Goal: Task Accomplishment & Management: Manage account settings

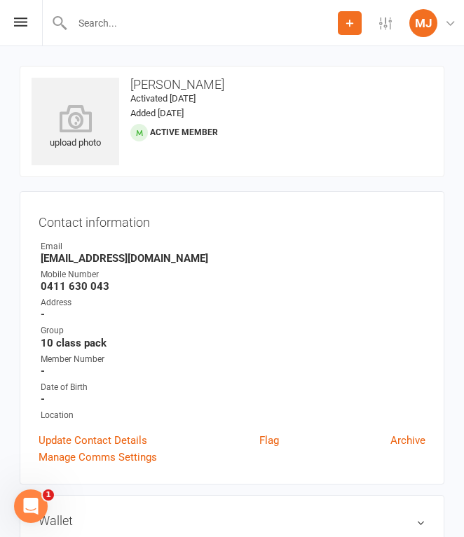
click at [133, 27] on input "text" at bounding box center [203, 23] width 270 height 20
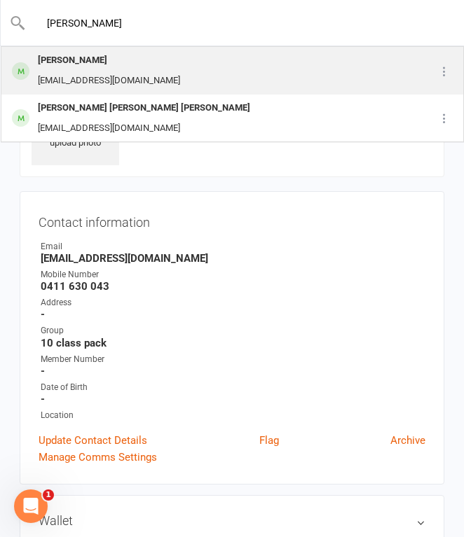
type input "[PERSON_NAME]"
click at [111, 76] on div "[EMAIL_ADDRESS][DOMAIN_NAME]" at bounding box center [109, 81] width 151 height 20
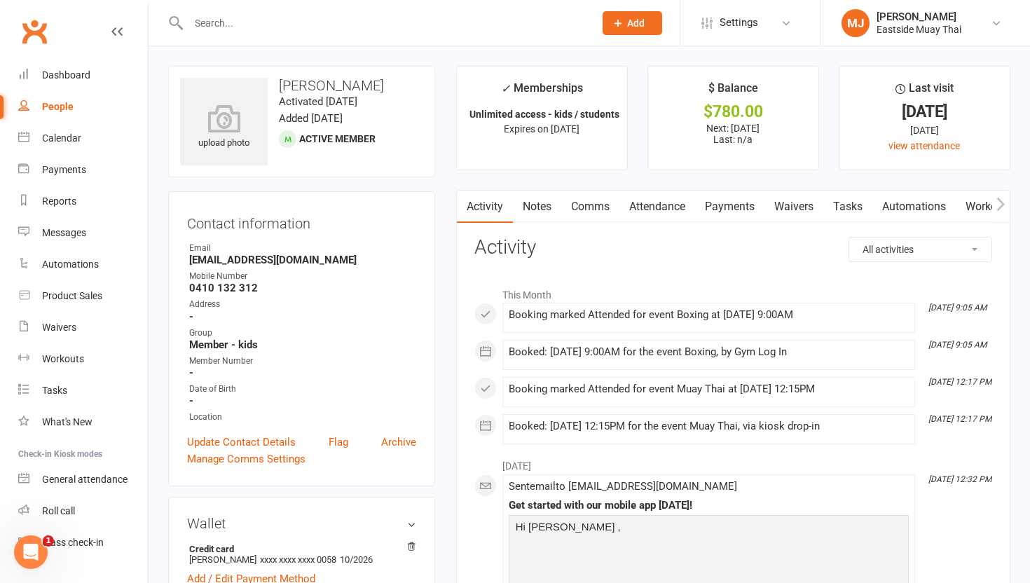
click at [463, 214] on link "Waivers" at bounding box center [793, 207] width 59 height 32
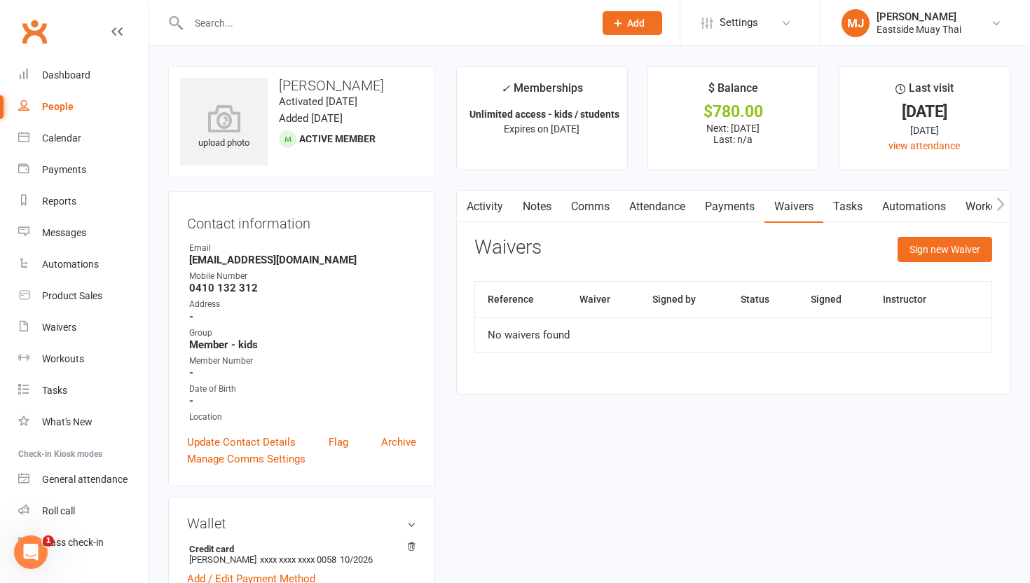
click at [463, 212] on link "Payments" at bounding box center [729, 207] width 69 height 32
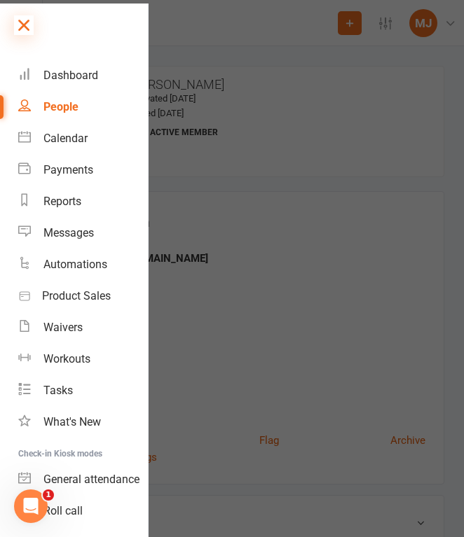
click at [22, 29] on icon at bounding box center [24, 25] width 20 height 20
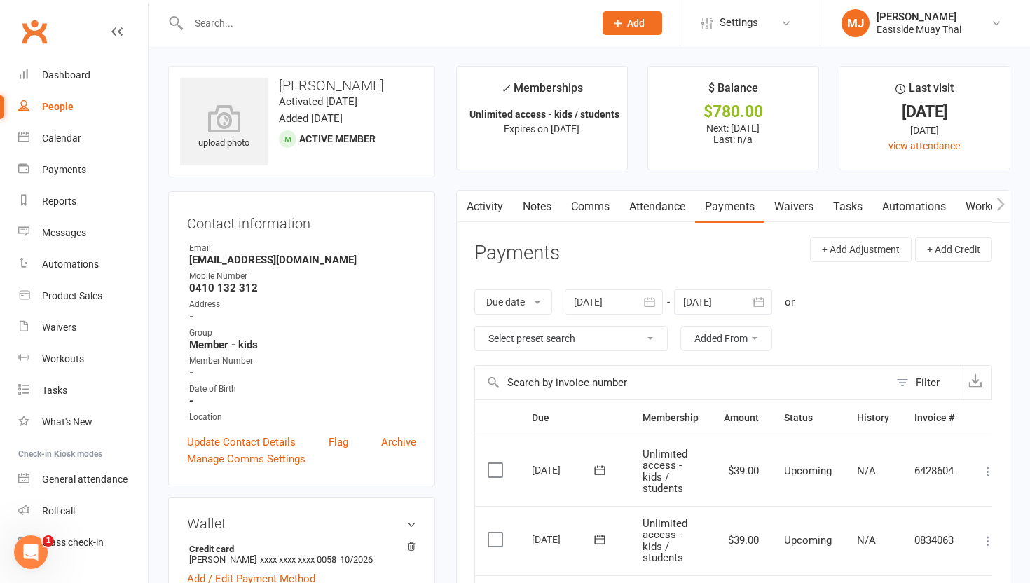
scroll to position [3, 0]
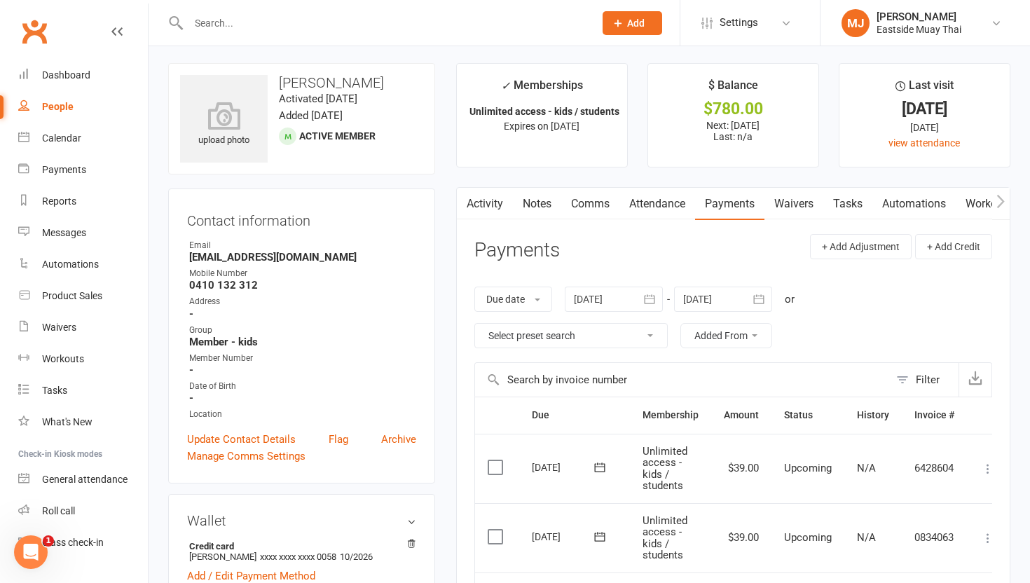
click at [463, 205] on link "Attendance" at bounding box center [657, 204] width 76 height 32
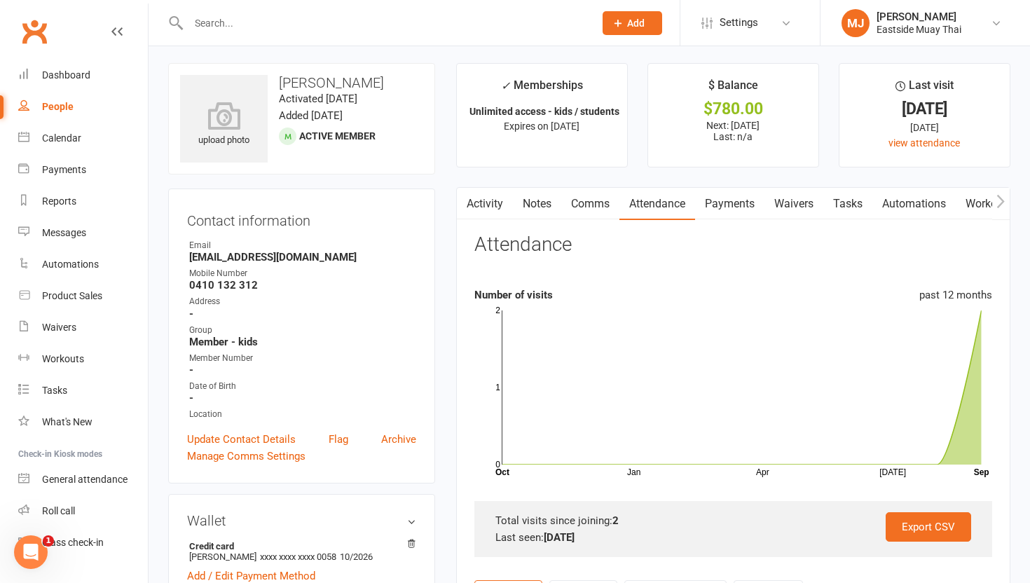
click at [463, 198] on link "Waivers" at bounding box center [793, 204] width 59 height 32
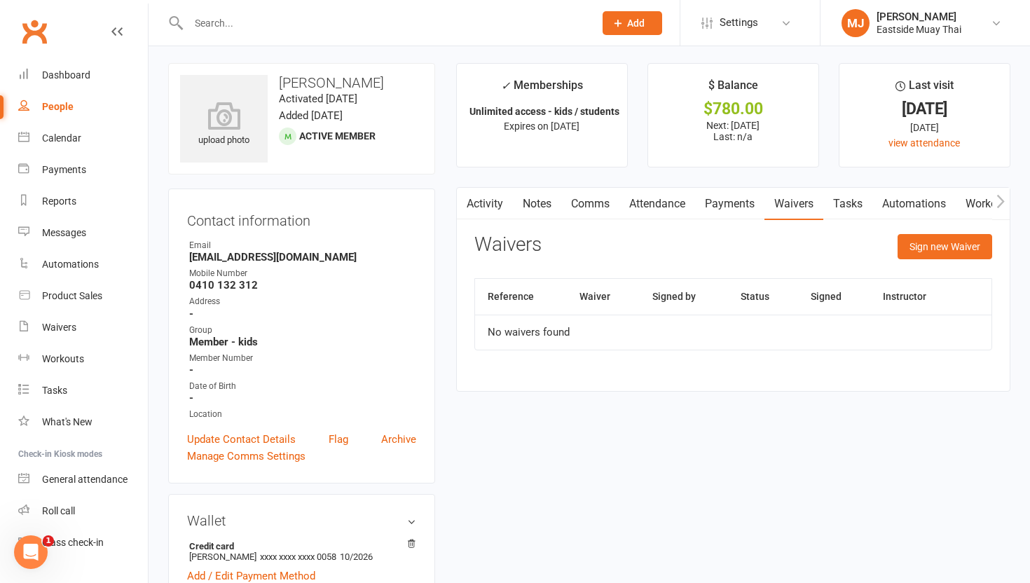
click at [463, 202] on link "Attendance" at bounding box center [657, 204] width 76 height 32
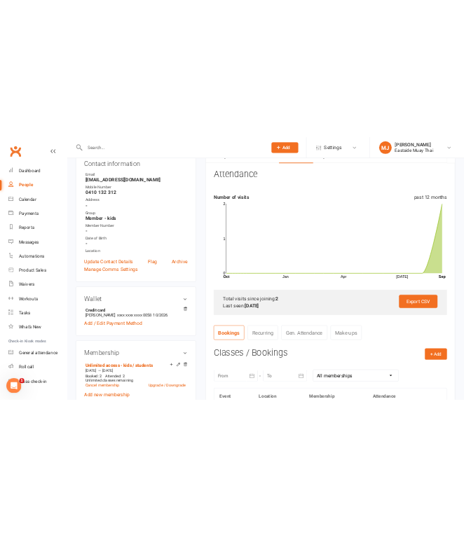
scroll to position [167, 0]
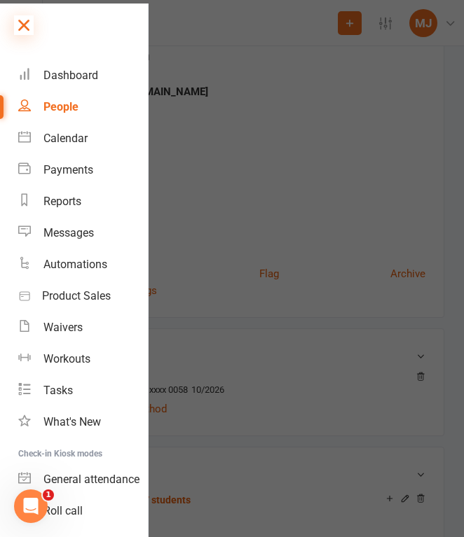
click at [24, 19] on icon at bounding box center [24, 25] width 20 height 20
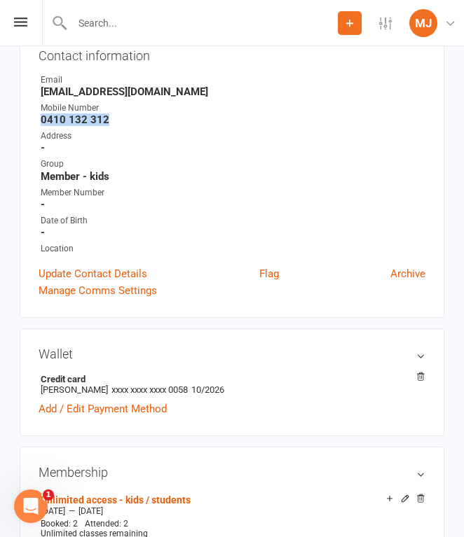
drag, startPoint x: 42, startPoint y: 122, endPoint x: 114, endPoint y: 119, distance: 71.5
click at [114, 119] on strong "0410 132 312" at bounding box center [233, 120] width 385 height 13
copy strong "0410 132 312"
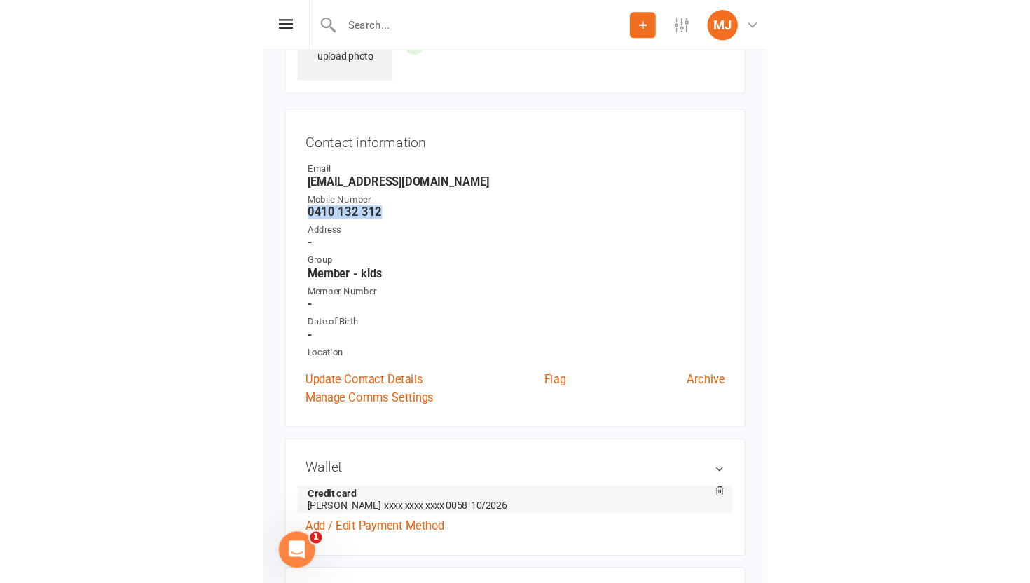
scroll to position [0, 0]
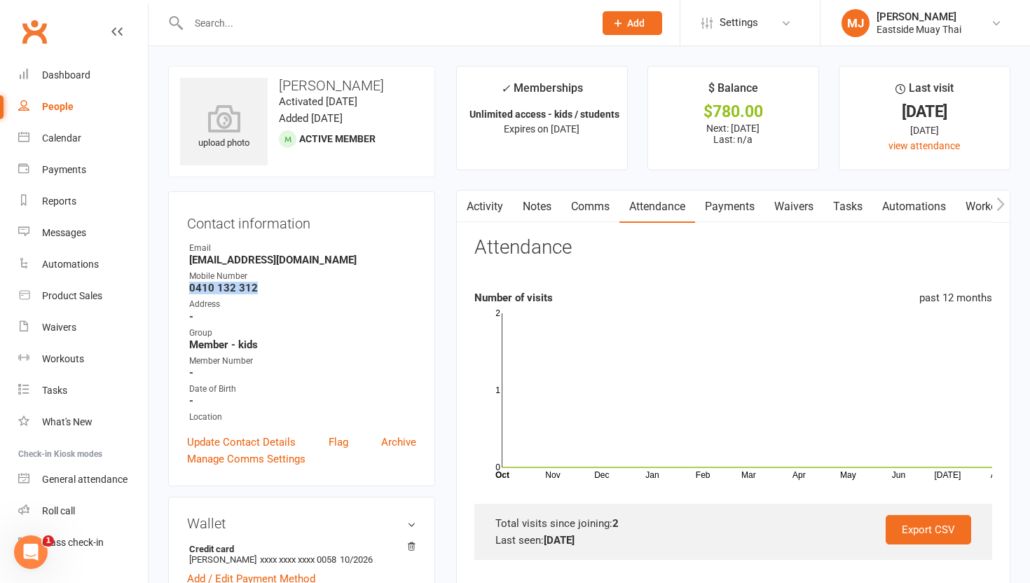
click at [463, 202] on link "Payments" at bounding box center [729, 207] width 69 height 32
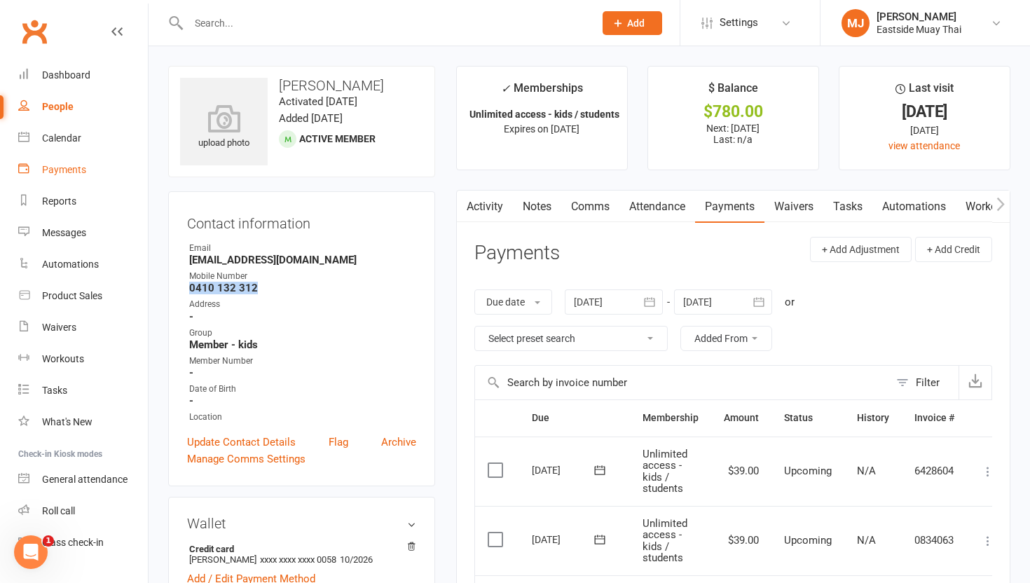
click at [59, 167] on div "Payments" at bounding box center [64, 169] width 44 height 11
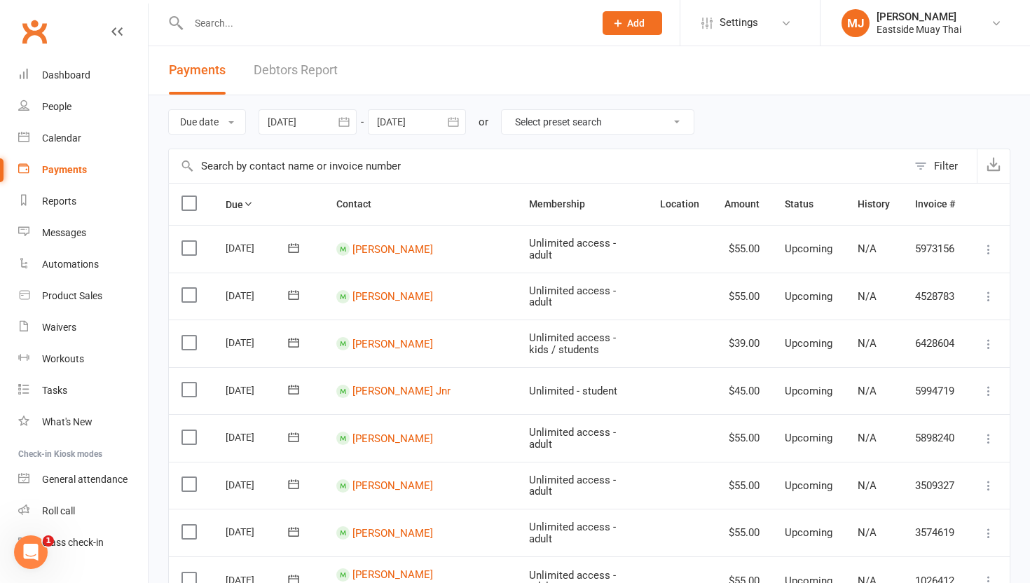
click at [329, 160] on input "text" at bounding box center [538, 166] width 739 height 34
type input "[PERSON_NAME]"
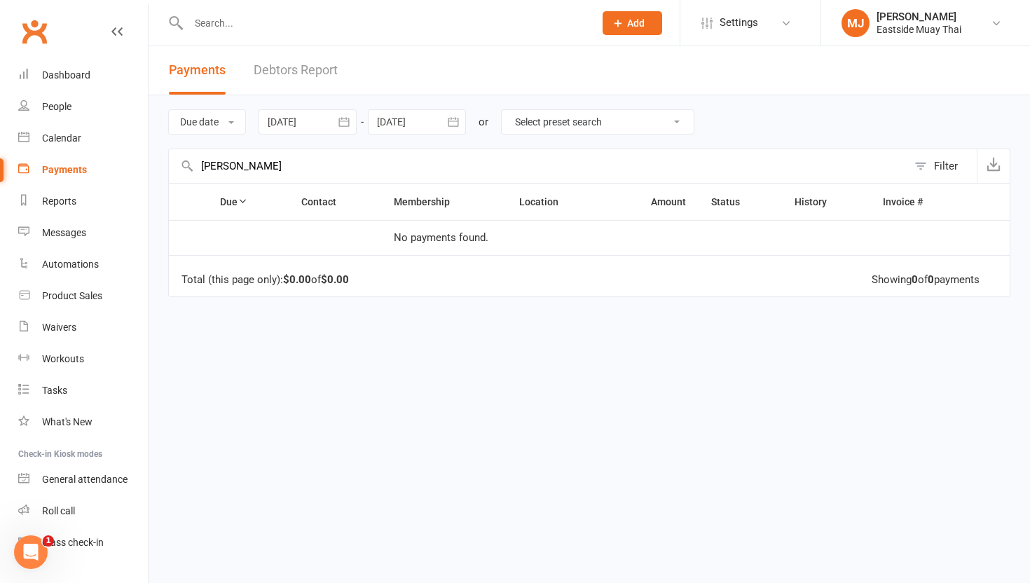
drag, startPoint x: 284, startPoint y: 172, endPoint x: 138, endPoint y: 160, distance: 146.2
click at [138, 160] on ui-view "Prospect Member Non-attending contact Class / event Appointment Task Membership…" at bounding box center [515, 241] width 1030 height 474
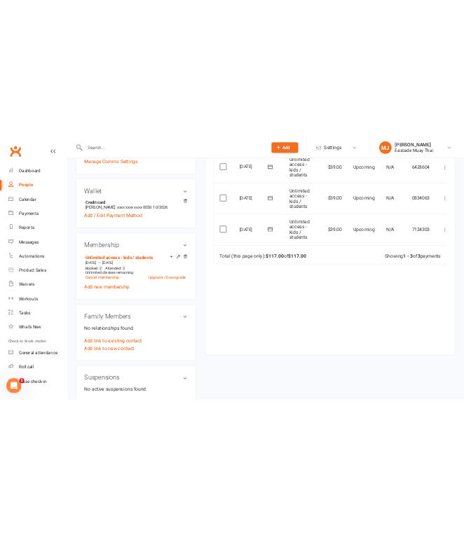
scroll to position [409, 0]
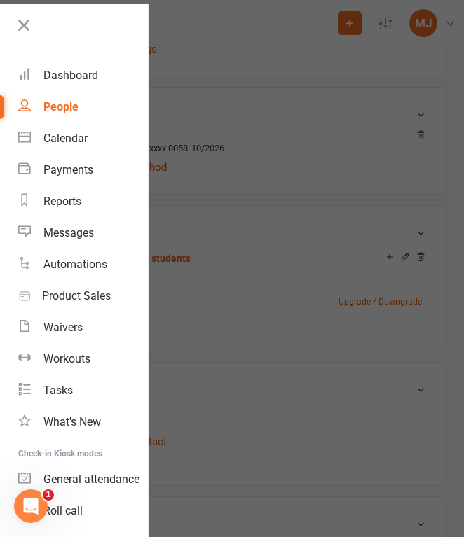
click at [378, 355] on div at bounding box center [232, 268] width 464 height 537
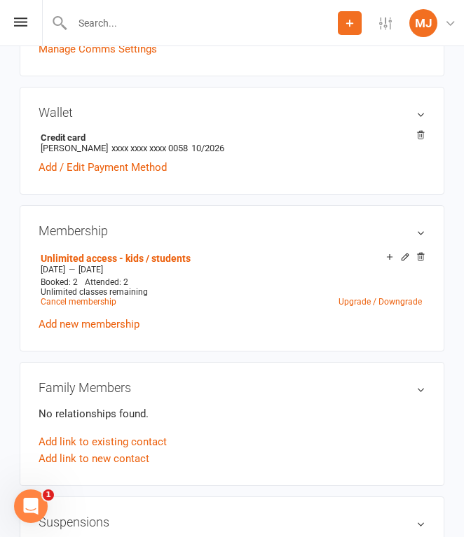
scroll to position [0, 0]
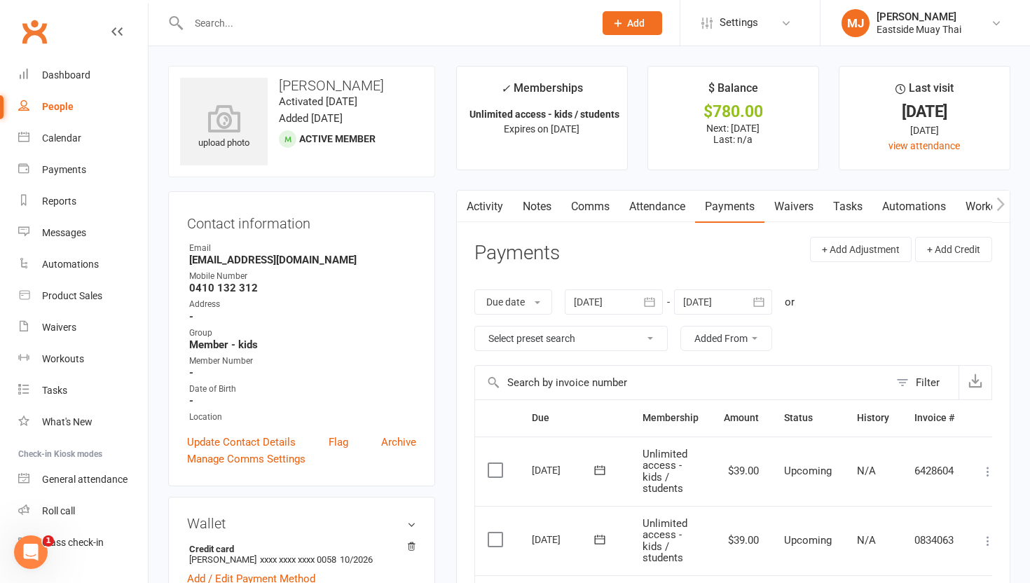
click at [463, 207] on link "Waivers" at bounding box center [793, 207] width 59 height 32
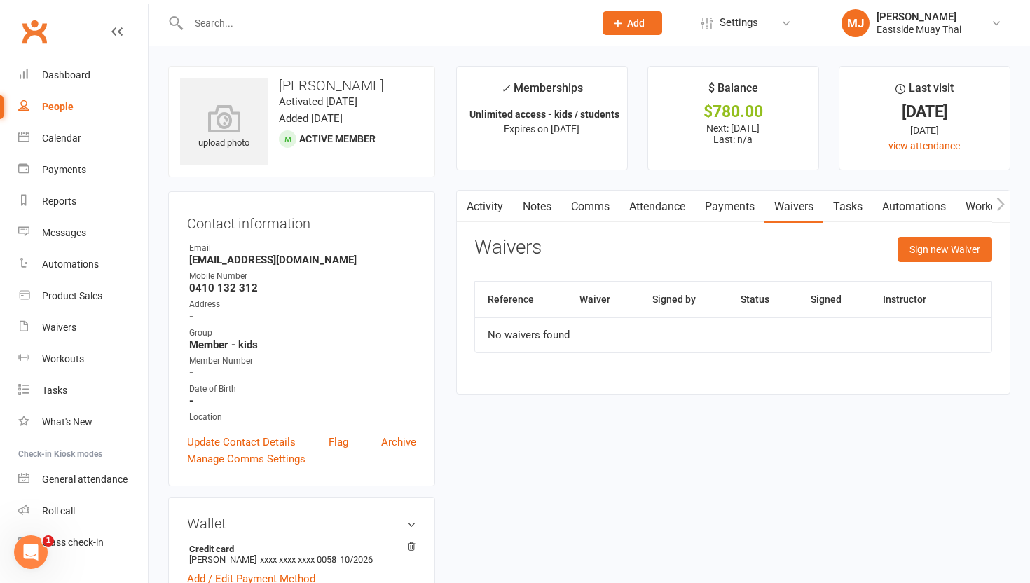
click at [463, 201] on link "Attendance" at bounding box center [657, 207] width 76 height 32
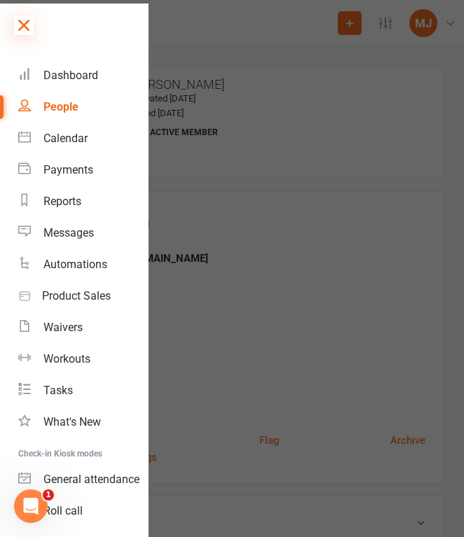
click at [26, 22] on icon at bounding box center [24, 25] width 20 height 20
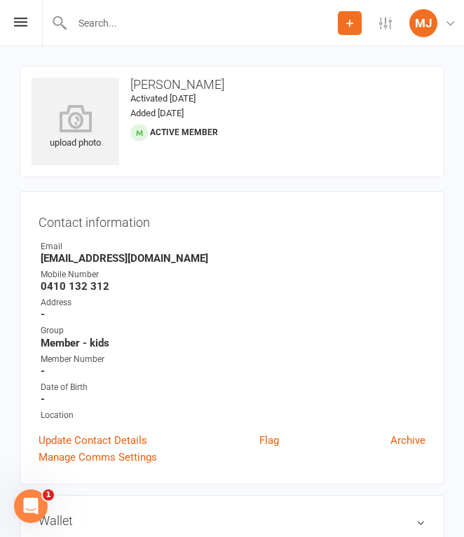
click at [118, 28] on input "text" at bounding box center [203, 23] width 270 height 20
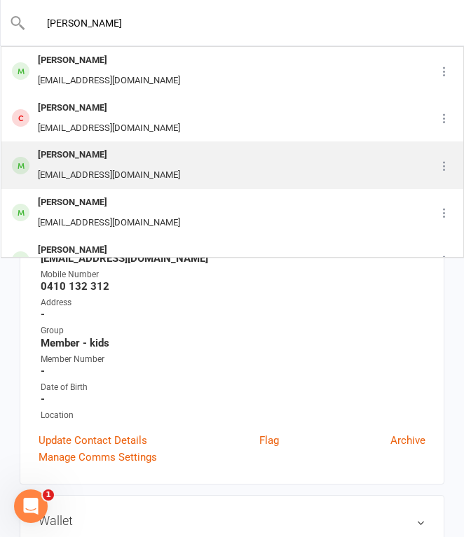
type input "[PERSON_NAME]"
click at [151, 161] on div "[PERSON_NAME]" at bounding box center [109, 155] width 151 height 20
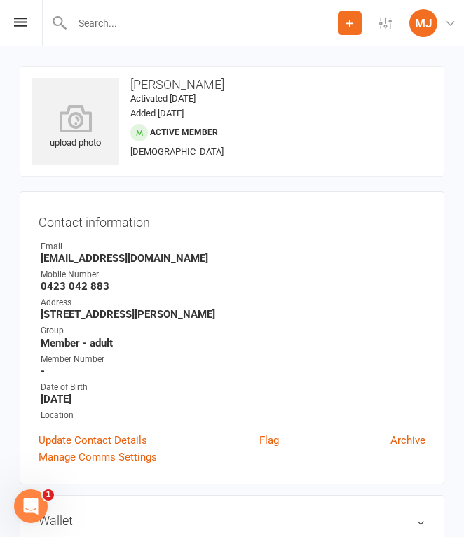
click at [143, 32] on input "text" at bounding box center [203, 23] width 270 height 20
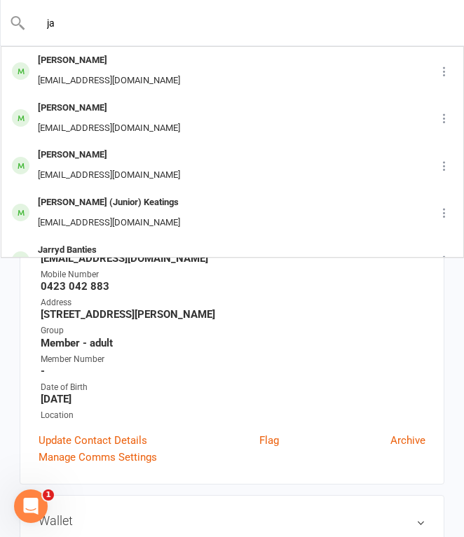
type input "j"
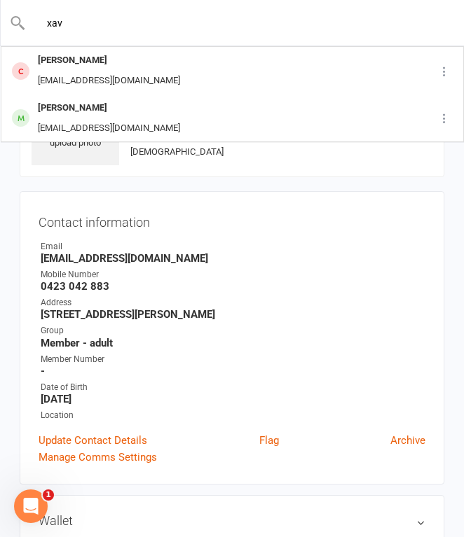
drag, startPoint x: 94, startPoint y: 22, endPoint x: 11, endPoint y: 22, distance: 82.7
click at [11, 22] on div "xav [PERSON_NAME] [EMAIL_ADDRESS][DOMAIN_NAME] [PERSON_NAME] [EMAIL_ADDRESS][DO…" at bounding box center [232, 23] width 464 height 46
click at [123, 26] on input "xav" at bounding box center [232, 23] width 413 height 20
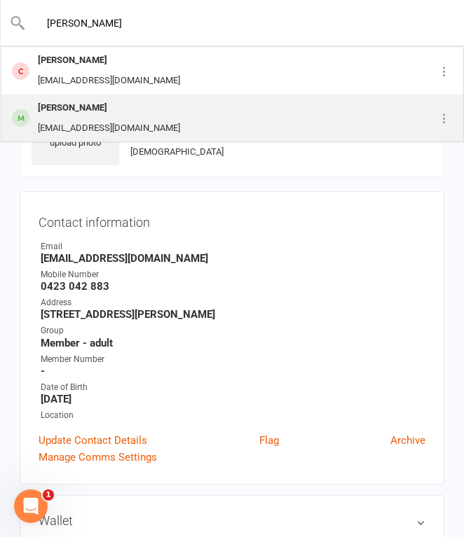
type input "[PERSON_NAME]"
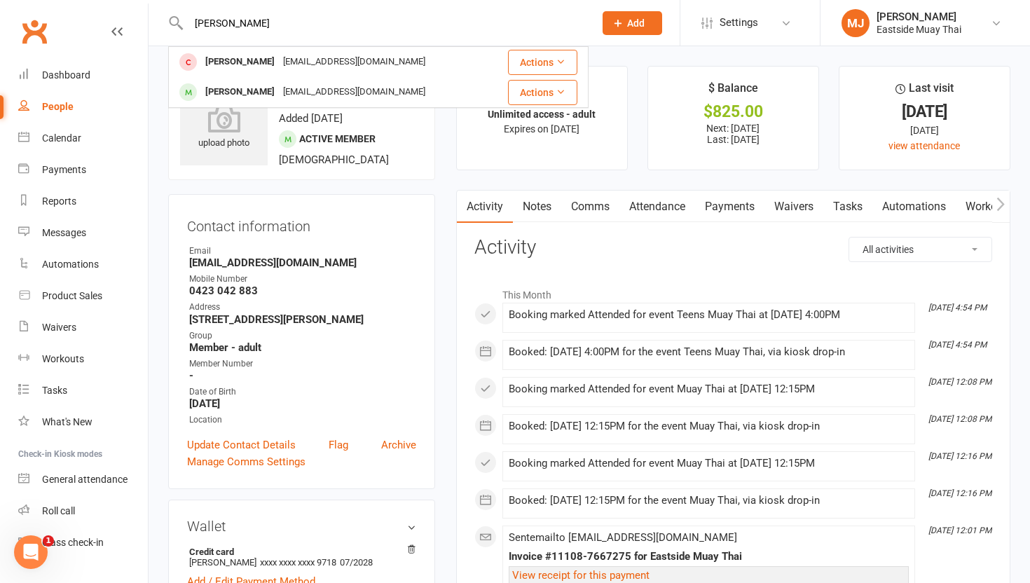
click at [463, 205] on link "Waivers" at bounding box center [793, 207] width 59 height 32
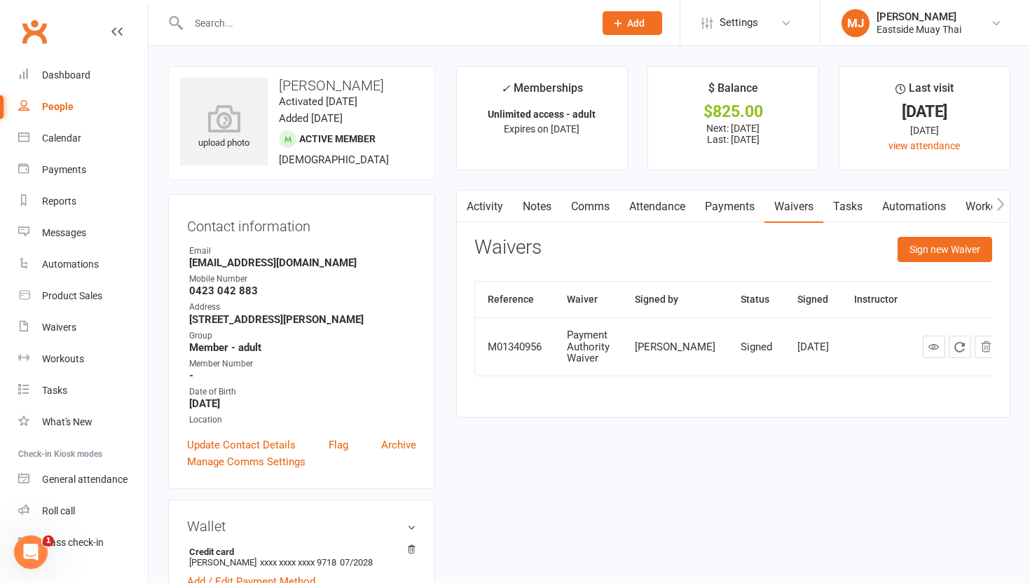
click at [376, 25] on input "text" at bounding box center [384, 23] width 400 height 20
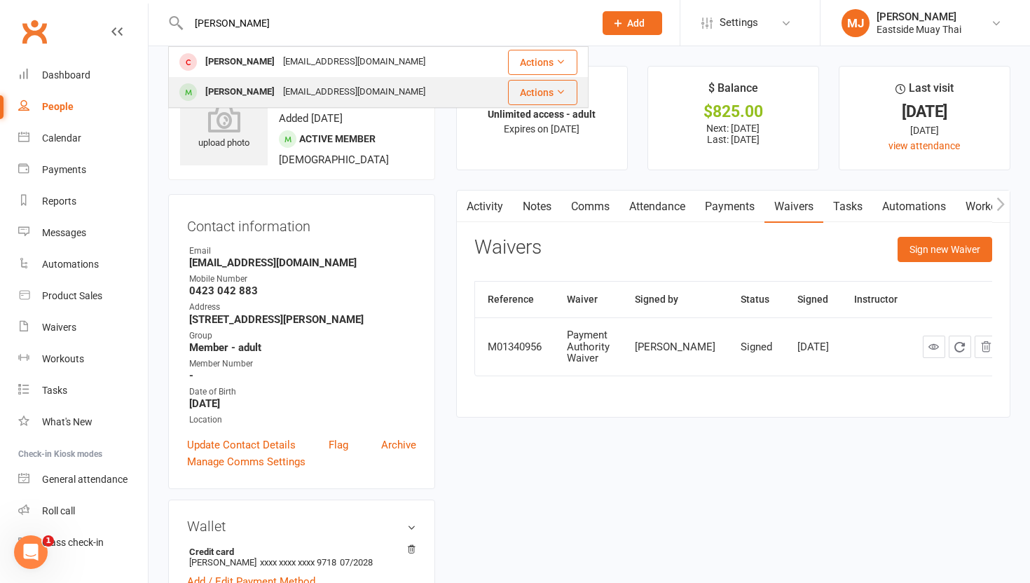
type input "[PERSON_NAME]"
click at [385, 85] on div "[PERSON_NAME] [EMAIL_ADDRESS][DOMAIN_NAME]" at bounding box center [330, 92] width 320 height 29
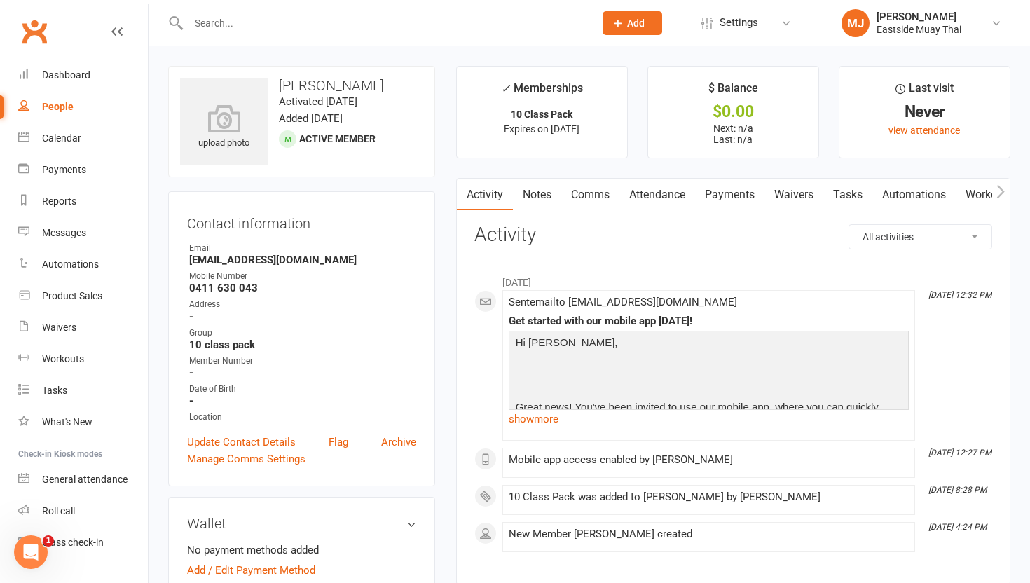
click at [463, 193] on link "Waivers" at bounding box center [793, 195] width 59 height 32
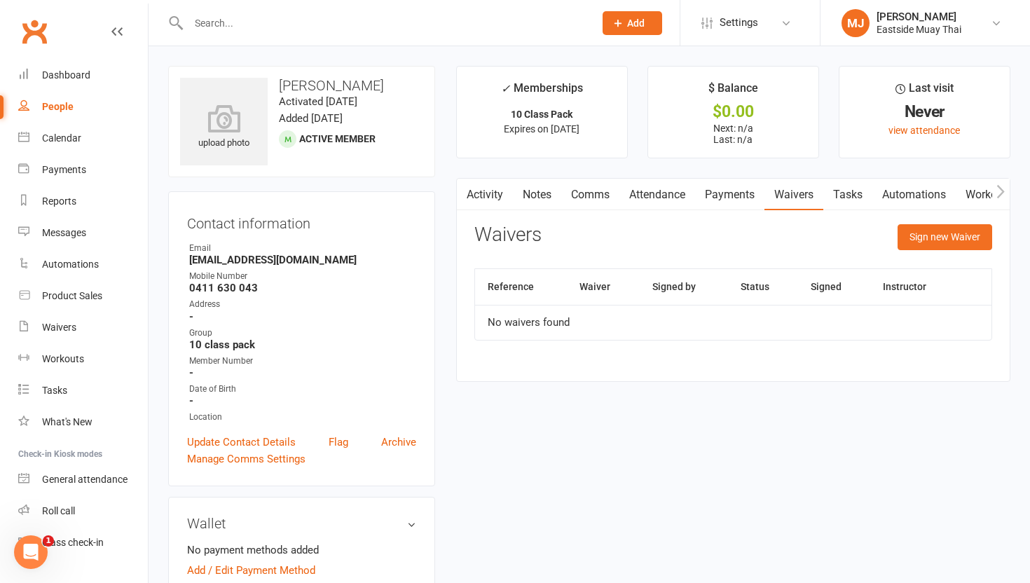
click at [463, 195] on link "Payments" at bounding box center [729, 195] width 69 height 32
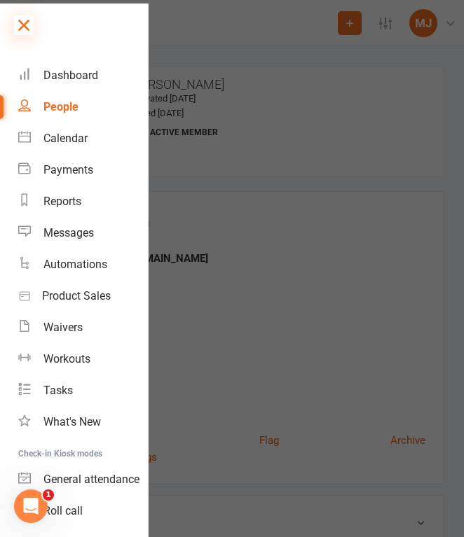
click at [25, 22] on icon at bounding box center [24, 25] width 20 height 20
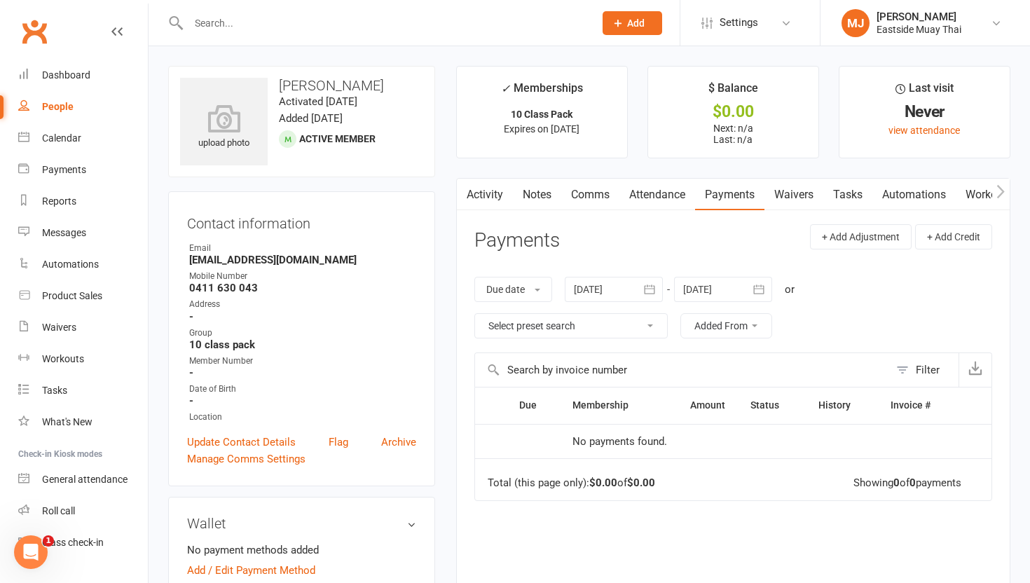
click at [463, 188] on link "Attendance" at bounding box center [657, 195] width 76 height 32
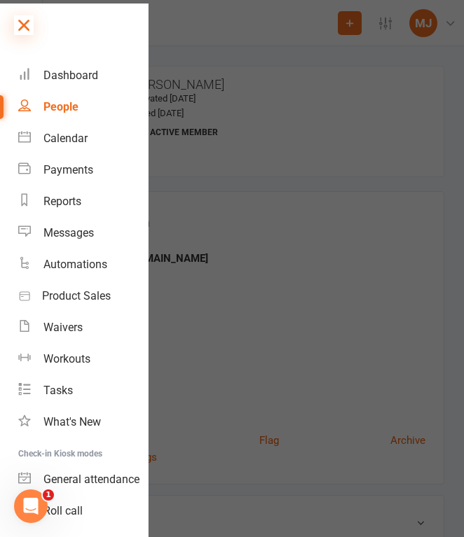
click at [25, 24] on icon at bounding box center [24, 25] width 20 height 20
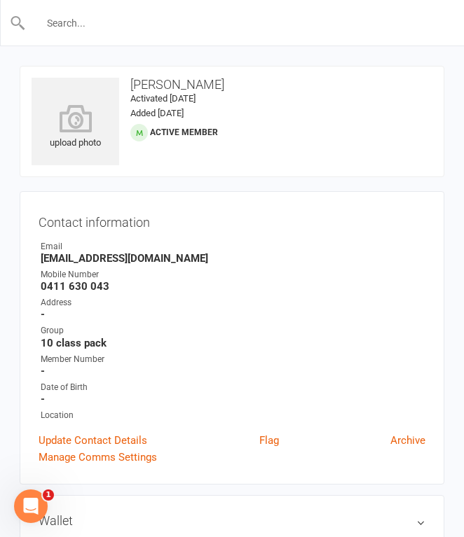
click at [144, 24] on input "text" at bounding box center [232, 23] width 413 height 20
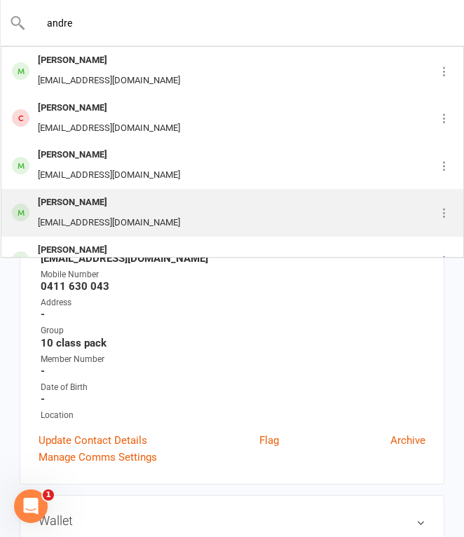
type input "andre"
click at [145, 204] on div "[PERSON_NAME] [EMAIL_ADDRESS][DOMAIN_NAME]" at bounding box center [202, 213] width 401 height 46
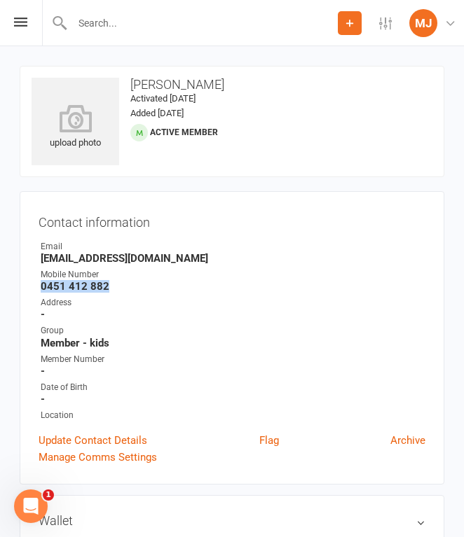
drag, startPoint x: 41, startPoint y: 287, endPoint x: 132, endPoint y: 287, distance: 91.1
click at [132, 287] on strong "0451 412 882" at bounding box center [233, 286] width 385 height 13
copy strong "0451 412 882"
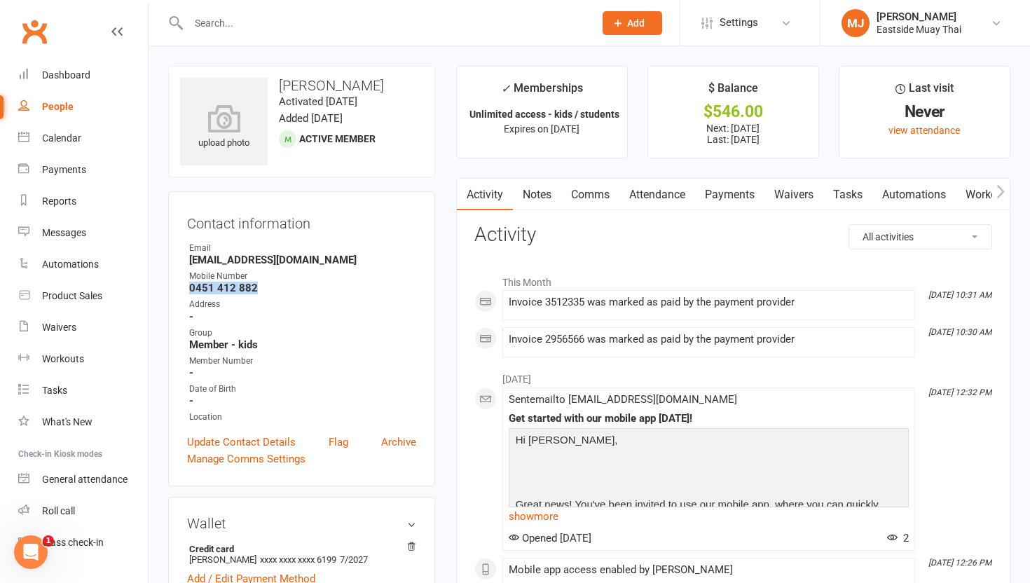
click at [463, 188] on link "Waivers" at bounding box center [793, 195] width 59 height 32
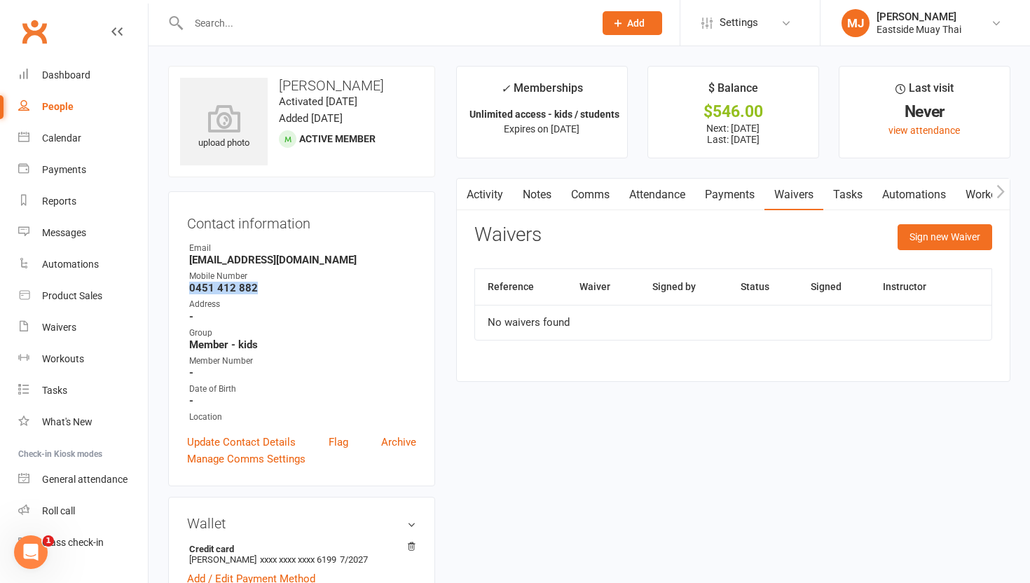
click at [463, 194] on link "Payments" at bounding box center [729, 195] width 69 height 32
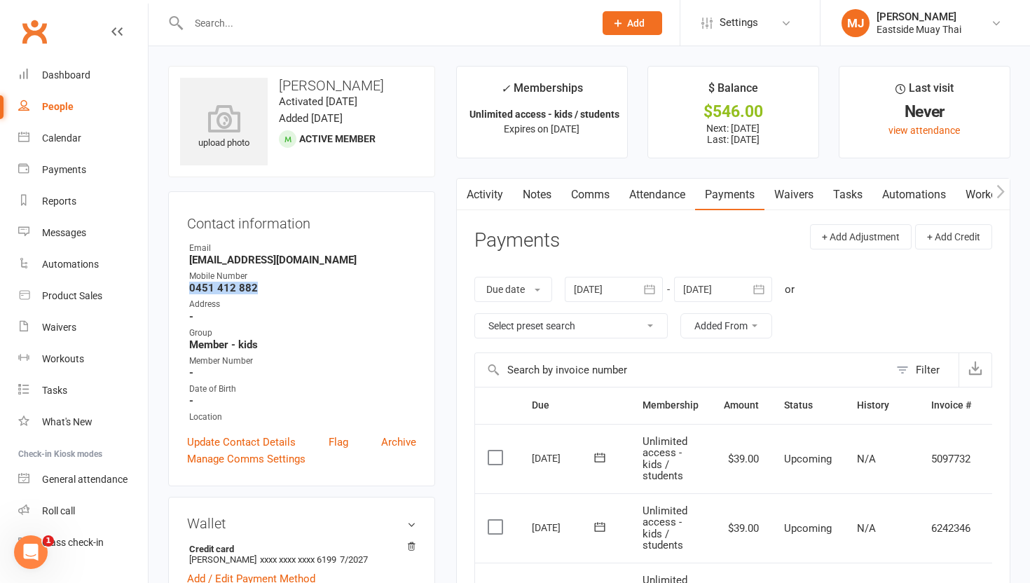
click at [463, 197] on link "Attendance" at bounding box center [657, 195] width 76 height 32
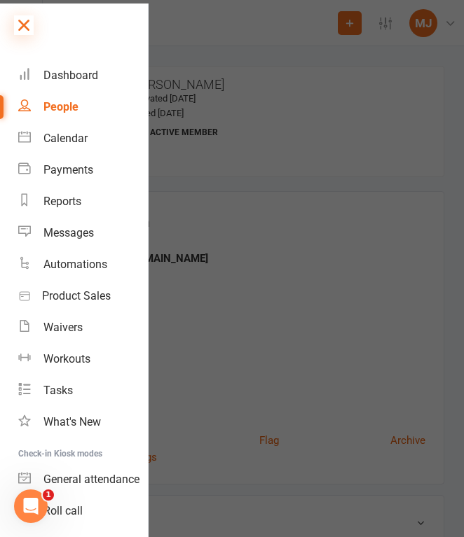
click at [26, 24] on icon at bounding box center [24, 25] width 20 height 20
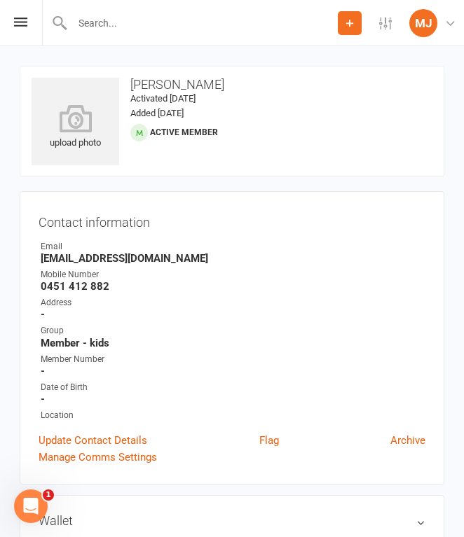
click at [118, 25] on input "text" at bounding box center [203, 23] width 270 height 20
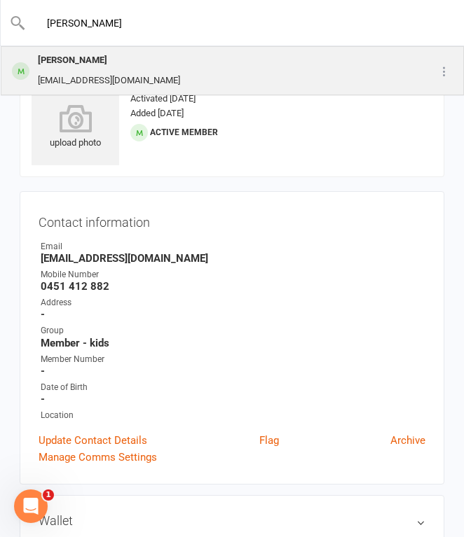
type input "[PERSON_NAME]"
click at [129, 66] on div "[PERSON_NAME]" at bounding box center [109, 60] width 151 height 20
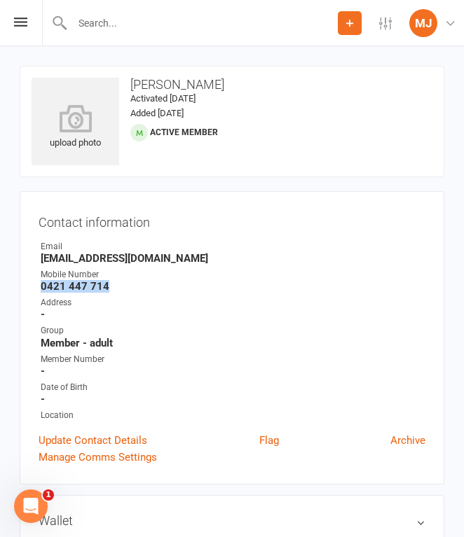
drag, startPoint x: 40, startPoint y: 282, endPoint x: 114, endPoint y: 280, distance: 73.6
click at [114, 280] on li "Mobile Number [PHONE_NUMBER]" at bounding box center [232, 280] width 387 height 25
copy strong "0421 447 714"
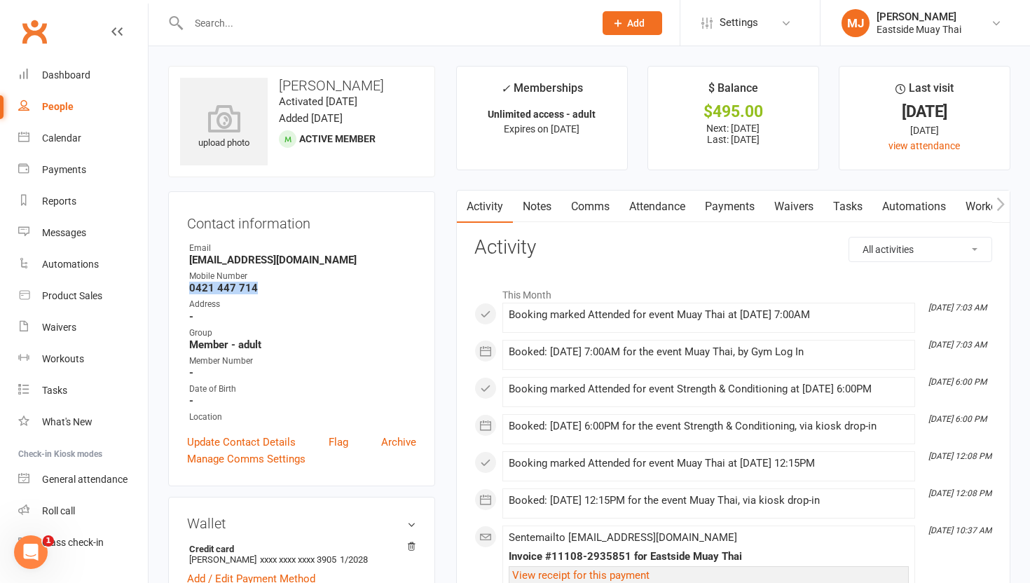
click at [463, 202] on link "Waivers" at bounding box center [793, 207] width 59 height 32
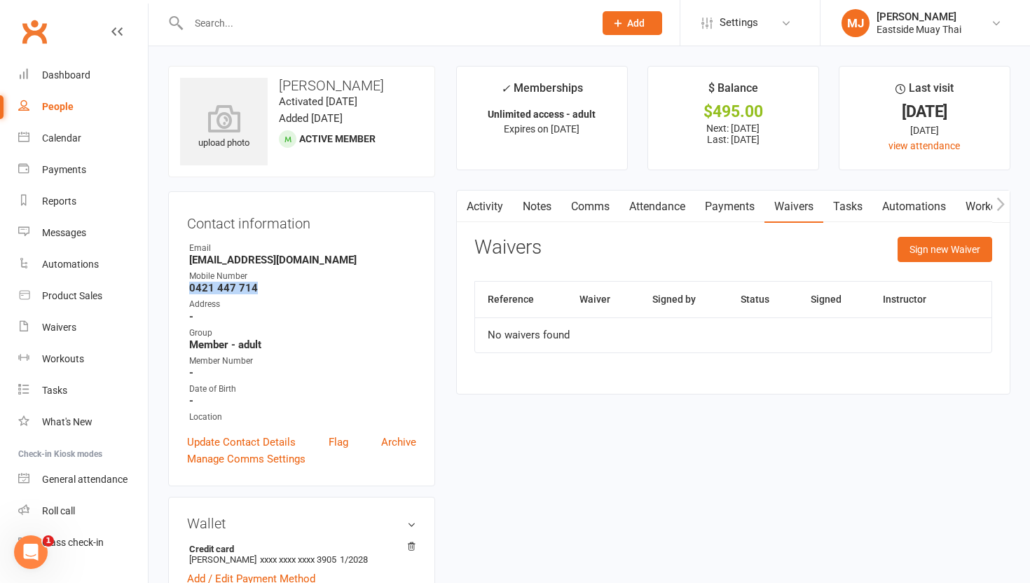
click at [463, 210] on link "Payments" at bounding box center [729, 207] width 69 height 32
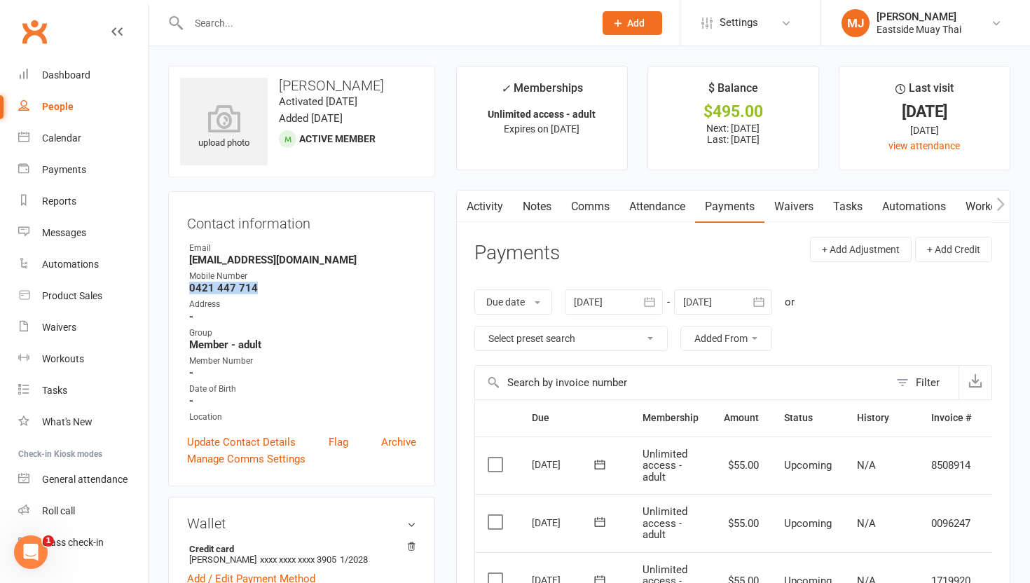
click at [463, 210] on link "Waivers" at bounding box center [793, 207] width 59 height 32
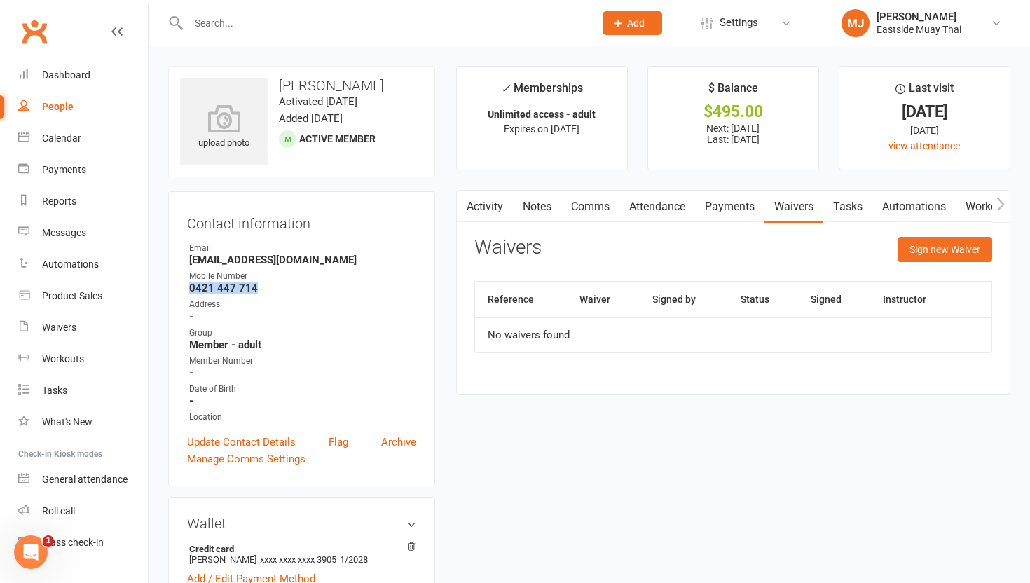
click at [463, 203] on link "Attendance" at bounding box center [657, 207] width 76 height 32
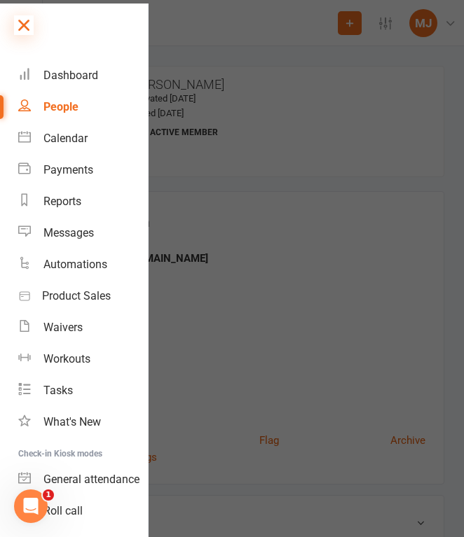
click at [32, 22] on icon at bounding box center [24, 25] width 20 height 20
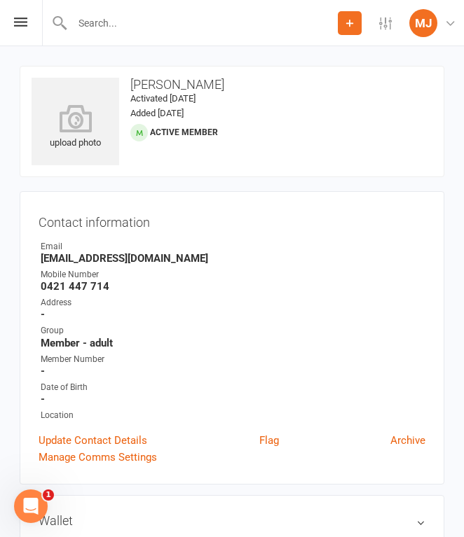
click at [126, 21] on input "text" at bounding box center [203, 23] width 270 height 20
type input "[PERSON_NAME]"
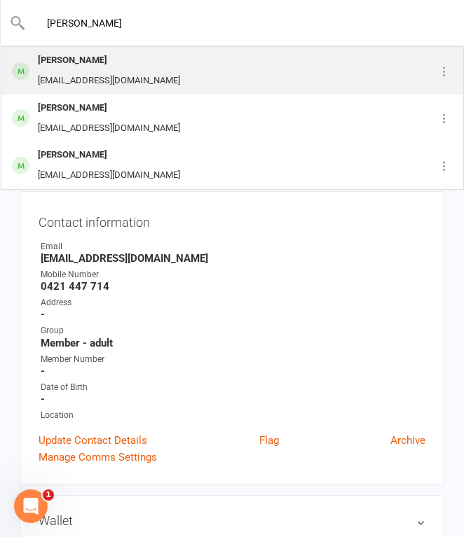
click at [135, 58] on div "[PERSON_NAME] [EMAIL_ADDRESS][DOMAIN_NAME]" at bounding box center [202, 71] width 401 height 46
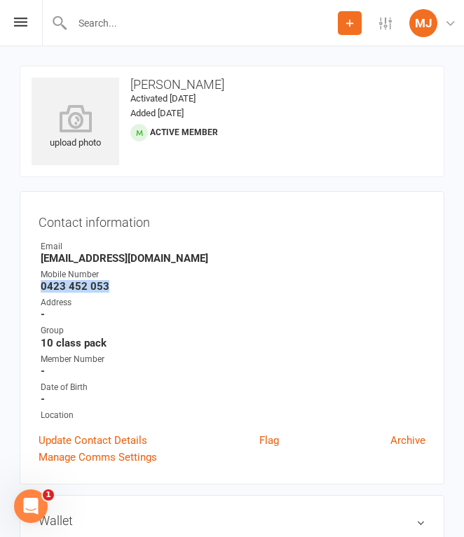
drag, startPoint x: 41, startPoint y: 282, endPoint x: 127, endPoint y: 289, distance: 85.8
click at [127, 289] on strong "0423 452 053" at bounding box center [233, 286] width 385 height 13
copy strong "0423 452 053"
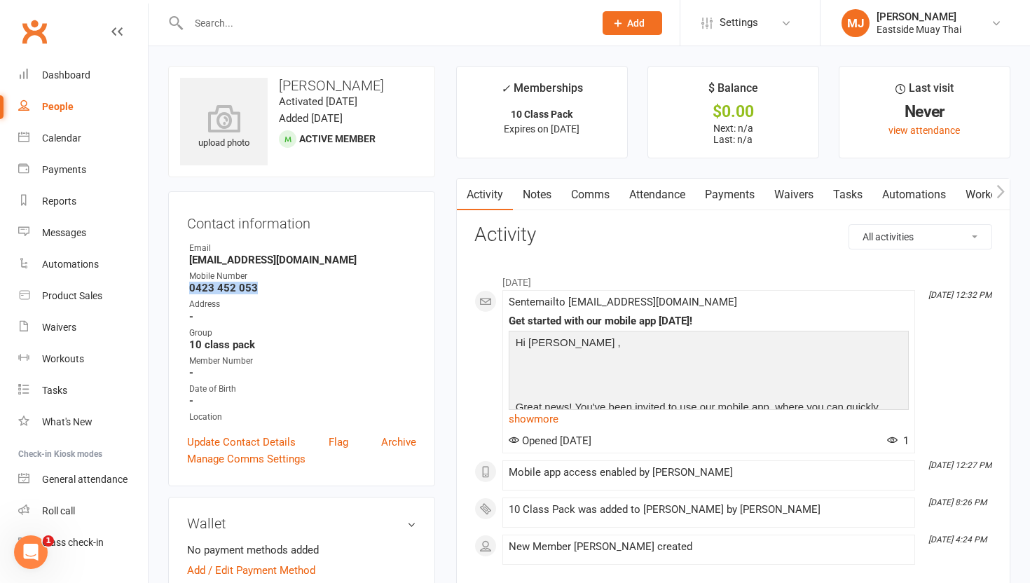
click at [463, 209] on link "Waivers" at bounding box center [793, 195] width 59 height 32
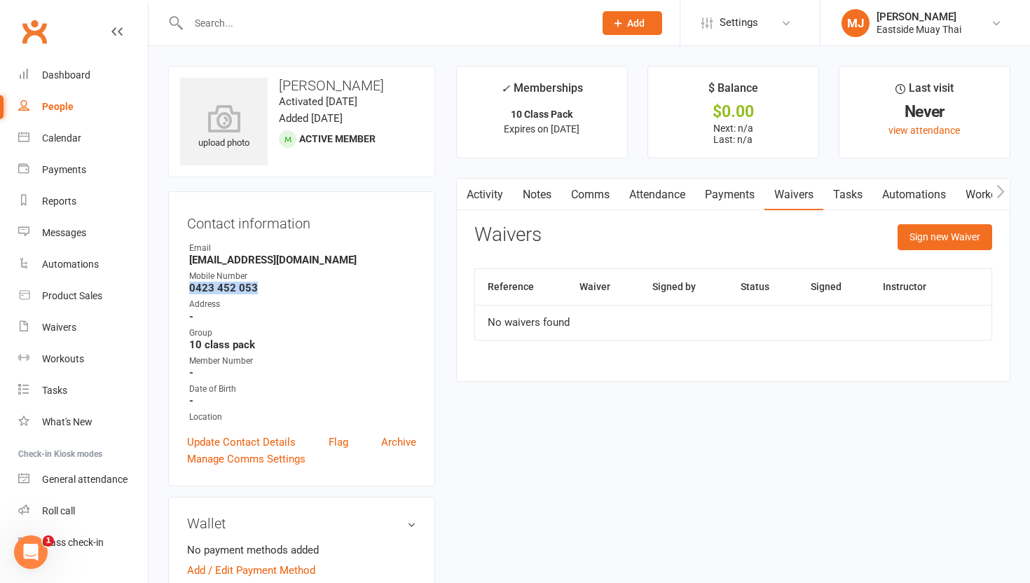
click at [463, 188] on link "Payments" at bounding box center [729, 195] width 69 height 32
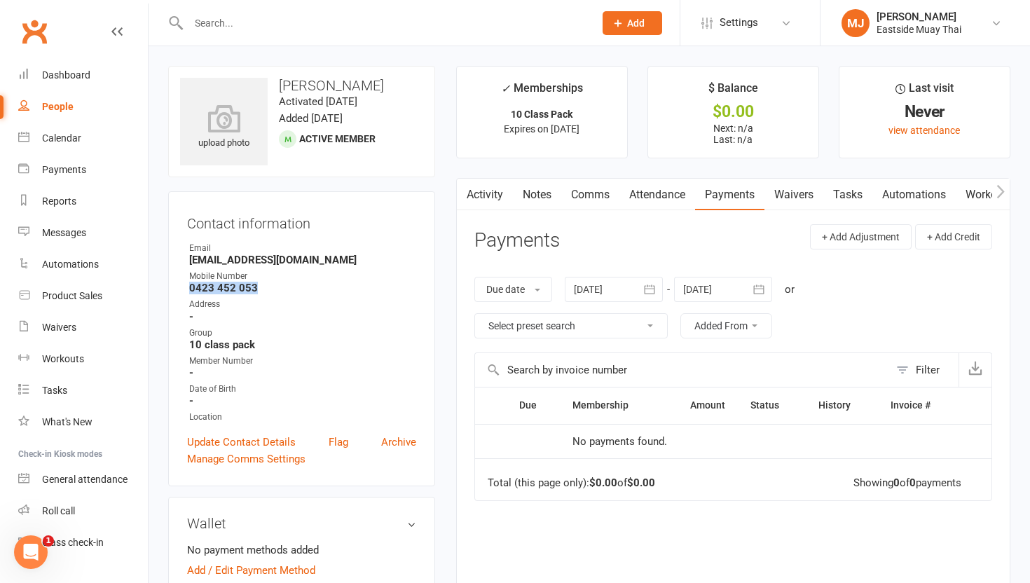
click at [463, 191] on link "Attendance" at bounding box center [657, 195] width 76 height 32
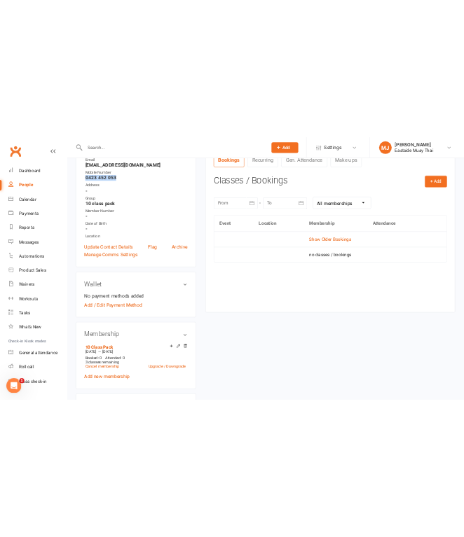
scroll to position [212, 0]
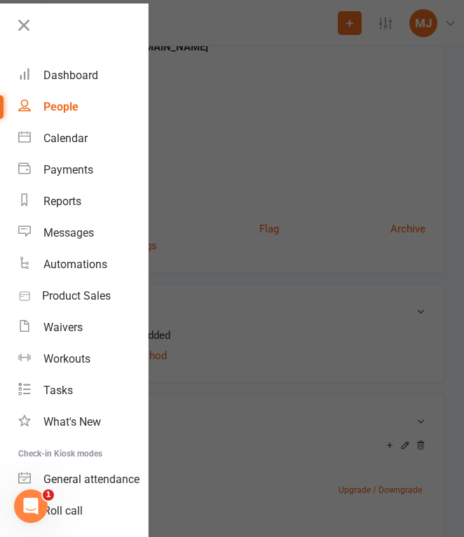
click at [341, 260] on div at bounding box center [232, 268] width 464 height 537
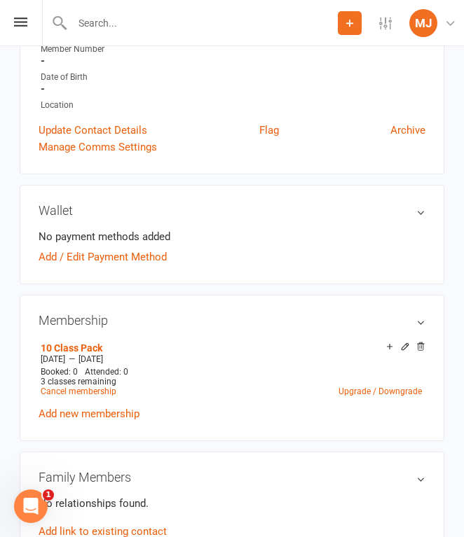
scroll to position [312, 0]
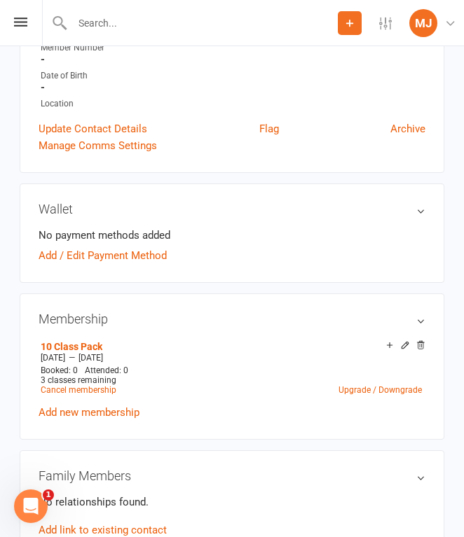
click at [173, 23] on input "text" at bounding box center [203, 23] width 270 height 20
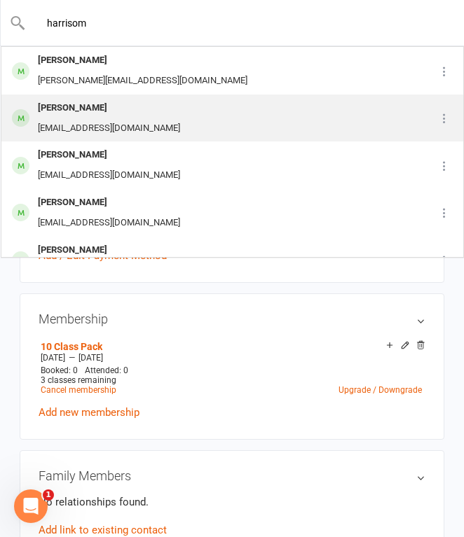
type input "harrisom"
click at [174, 101] on div "[PERSON_NAME] [EMAIL_ADDRESS][DOMAIN_NAME]" at bounding box center [209, 118] width 415 height 46
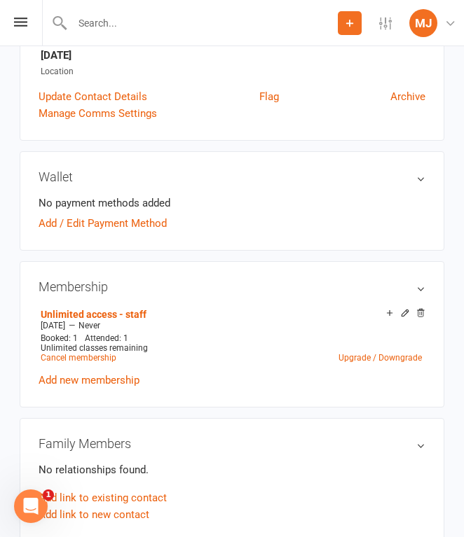
scroll to position [376, 0]
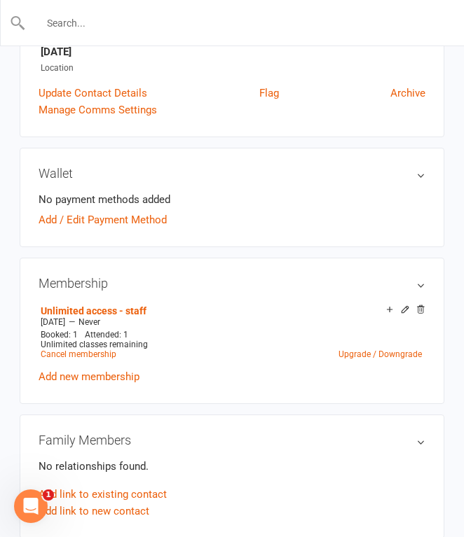
click at [159, 27] on input "text" at bounding box center [232, 23] width 413 height 20
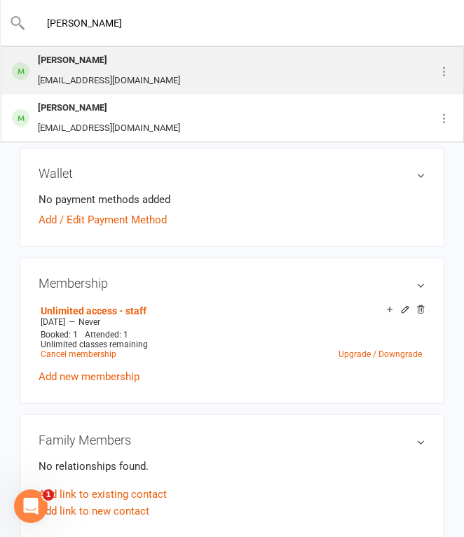
type input "[PERSON_NAME]"
click at [167, 82] on div "[EMAIL_ADDRESS][DOMAIN_NAME]" at bounding box center [109, 81] width 151 height 20
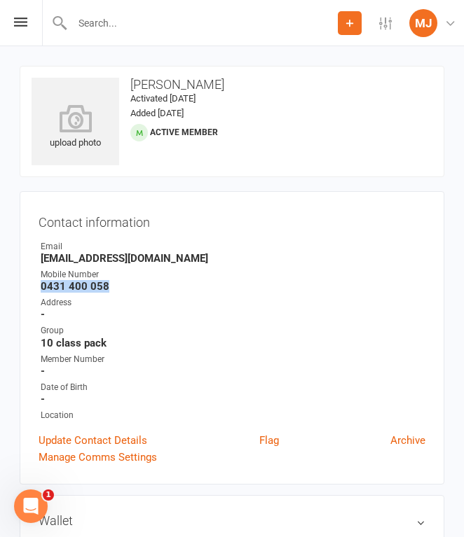
drag, startPoint x: 42, startPoint y: 283, endPoint x: 121, endPoint y: 288, distance: 79.3
click at [121, 288] on strong "0431 400 058" at bounding box center [233, 286] width 385 height 13
copy strong "0431 400 058"
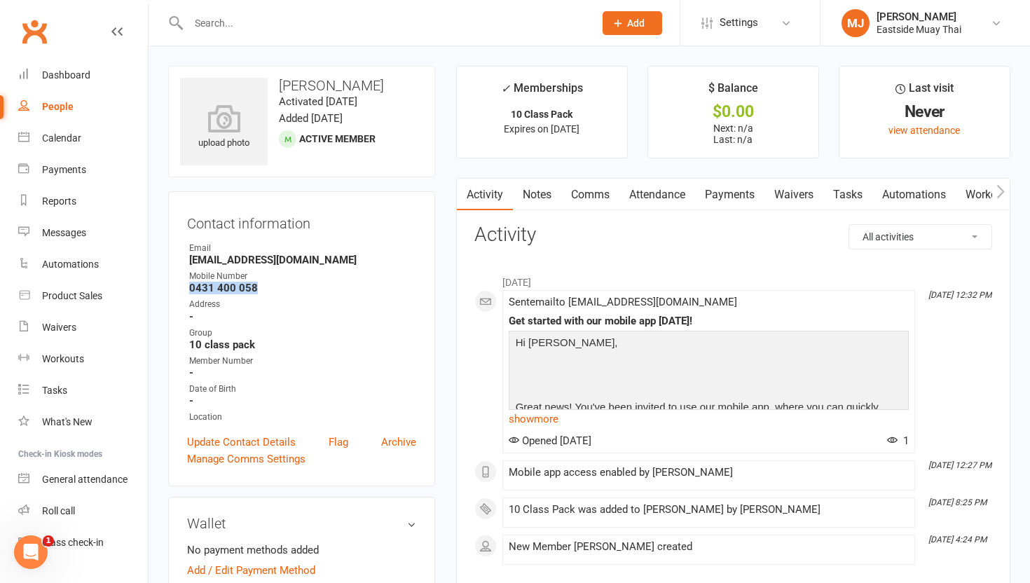
click at [463, 198] on link "Waivers" at bounding box center [793, 195] width 59 height 32
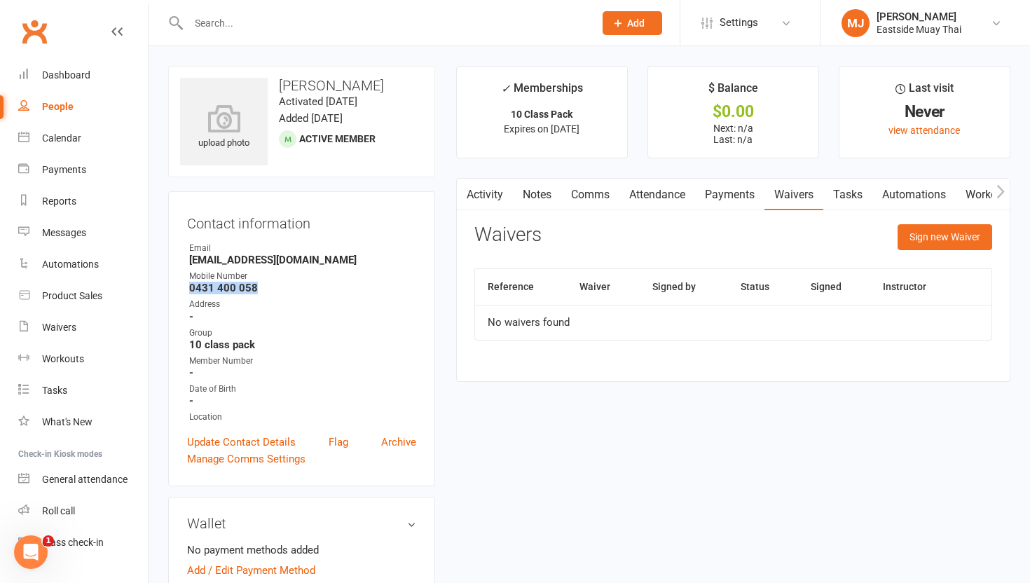
click at [463, 193] on link "Payments" at bounding box center [729, 195] width 69 height 32
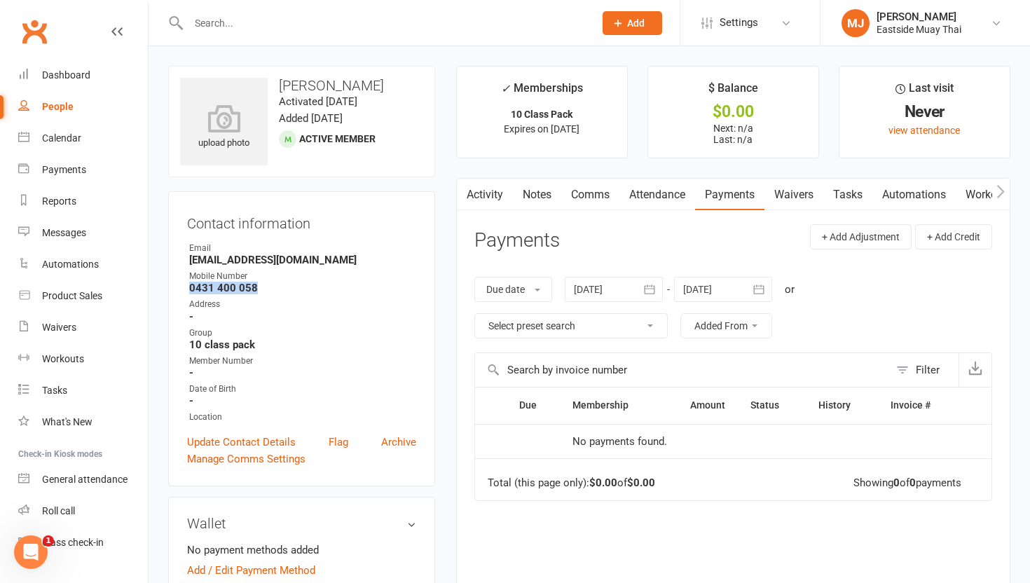
click at [463, 195] on link "Payments" at bounding box center [729, 195] width 69 height 32
click at [463, 193] on link "Attendance" at bounding box center [657, 195] width 76 height 32
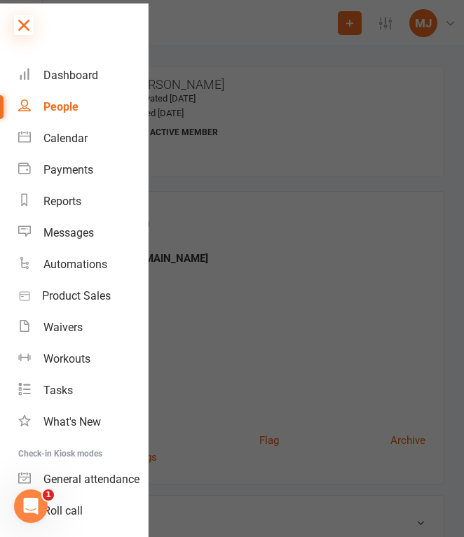
click at [27, 20] on icon at bounding box center [24, 25] width 20 height 20
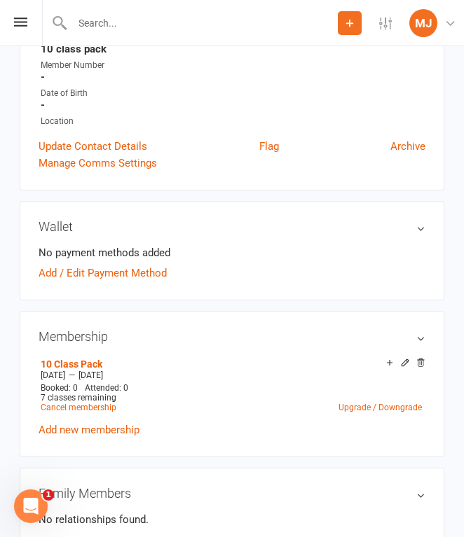
scroll to position [307, 0]
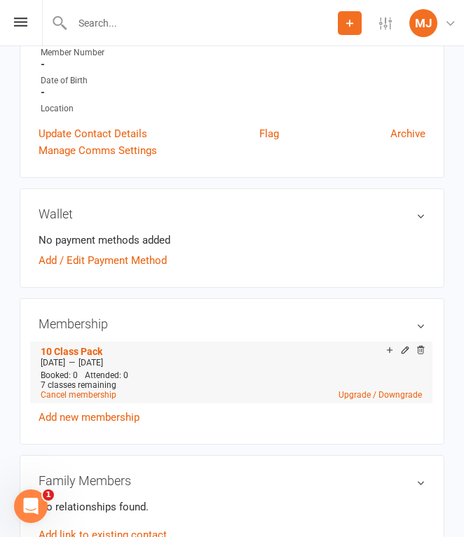
click at [340, 342] on li "10 Class Pack [DATE] — [DATE] Booked: 0 Attended: 0 7 classes remaining Cancel …" at bounding box center [231, 373] width 388 height 62
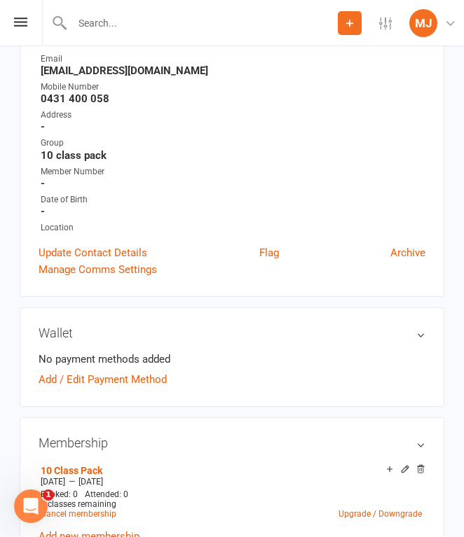
scroll to position [0, 0]
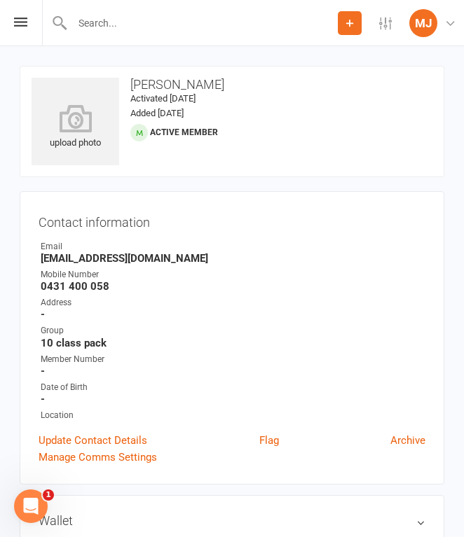
click at [139, 34] on div at bounding box center [190, 23] width 296 height 46
click at [139, 18] on input "text" at bounding box center [203, 23] width 270 height 20
click at [179, 25] on input "text" at bounding box center [232, 23] width 413 height 20
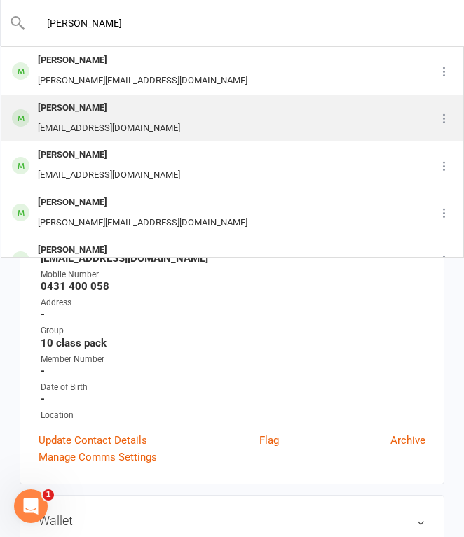
type input "[PERSON_NAME]"
click at [154, 109] on div "[PERSON_NAME] [EMAIL_ADDRESS][DOMAIN_NAME]" at bounding box center [209, 118] width 415 height 46
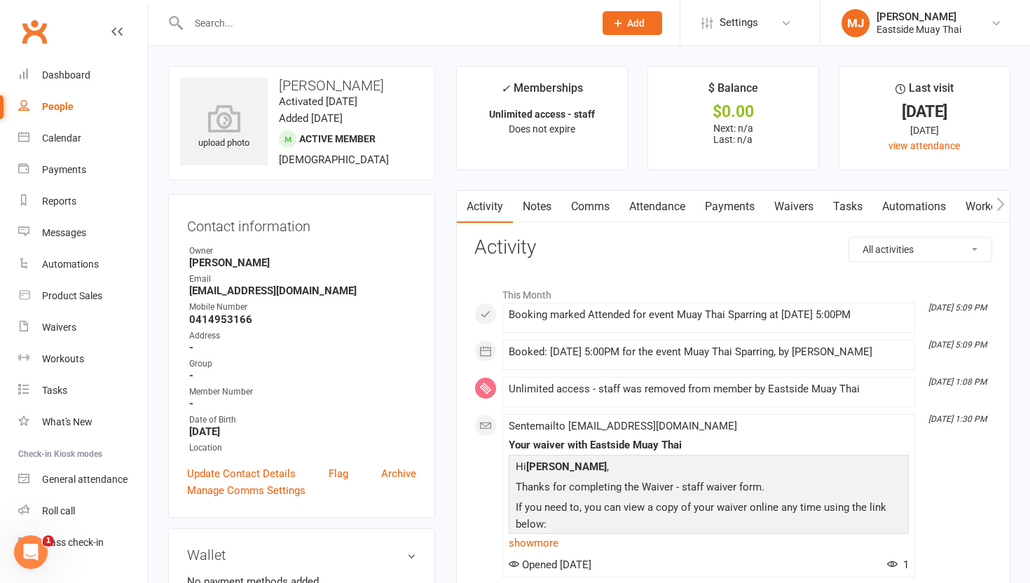
click at [463, 207] on link "Waivers" at bounding box center [793, 207] width 59 height 32
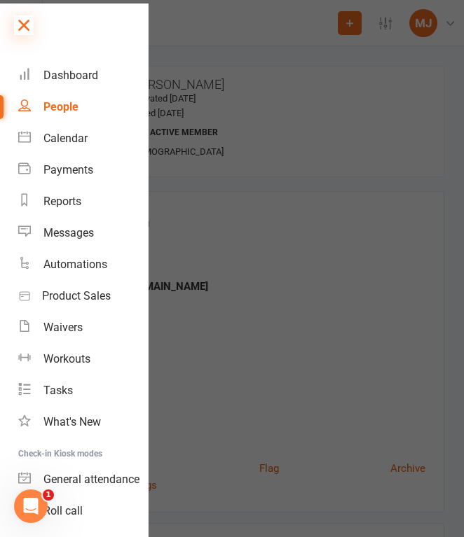
click at [25, 25] on icon at bounding box center [24, 25] width 20 height 20
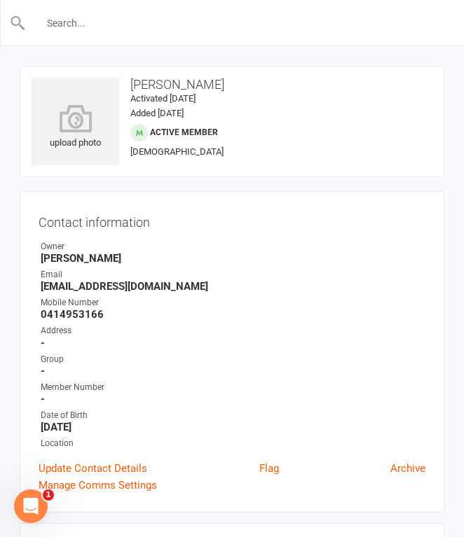
click at [154, 27] on input "text" at bounding box center [232, 23] width 413 height 20
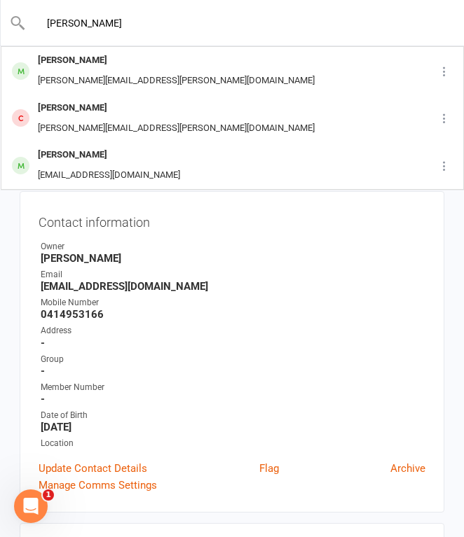
type input "[PERSON_NAME]"
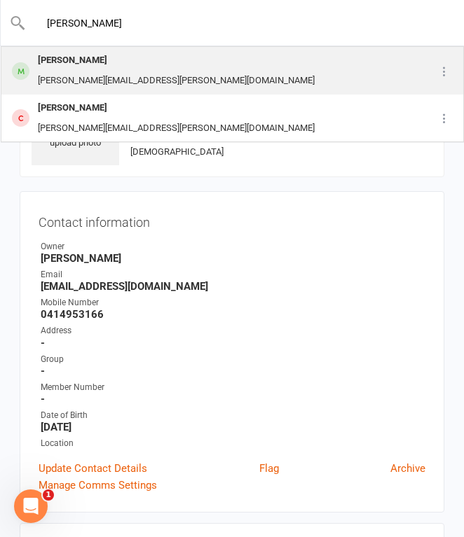
click at [167, 63] on div "[PERSON_NAME] [PERSON_NAME][EMAIL_ADDRESS][PERSON_NAME][DOMAIN_NAME]" at bounding box center [213, 71] width 423 height 46
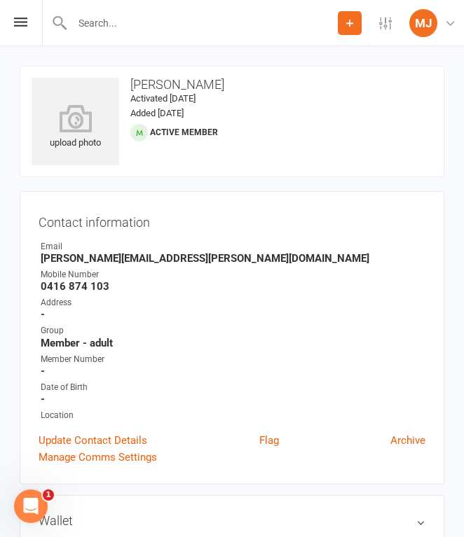
scroll to position [25, 0]
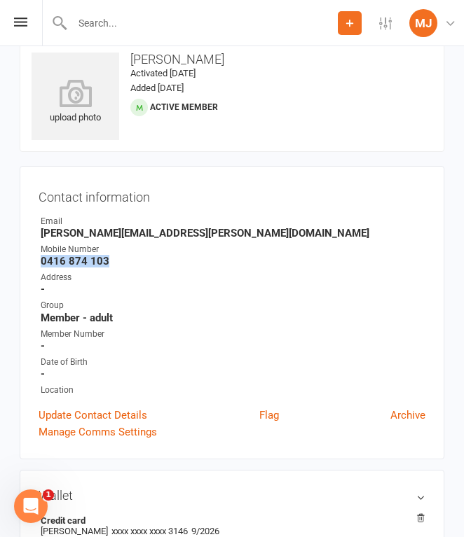
drag, startPoint x: 40, startPoint y: 260, endPoint x: 136, endPoint y: 263, distance: 96.1
click at [136, 263] on strong "0416 874 103" at bounding box center [233, 261] width 385 height 13
copy strong "0416 874 103"
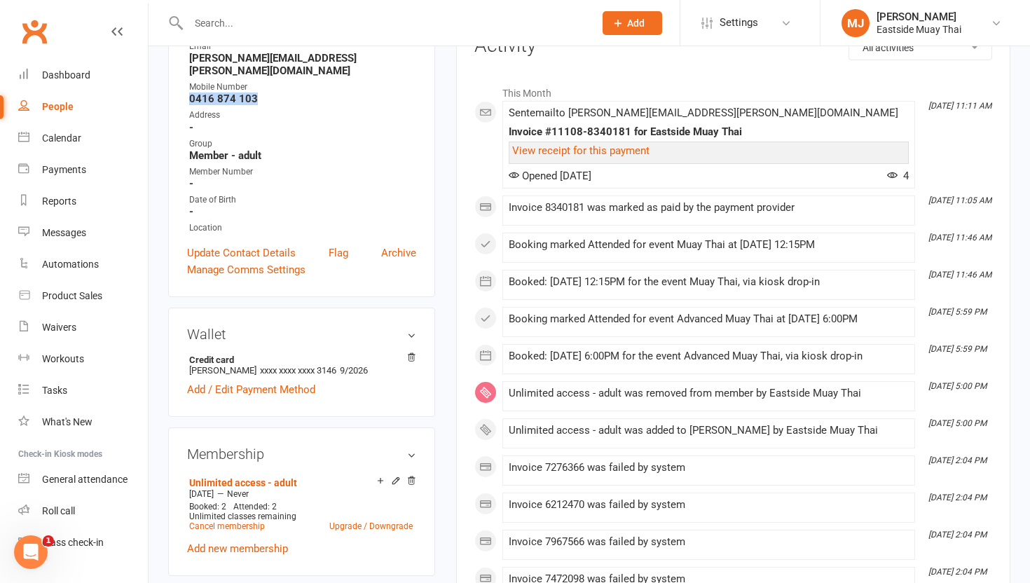
scroll to position [0, 0]
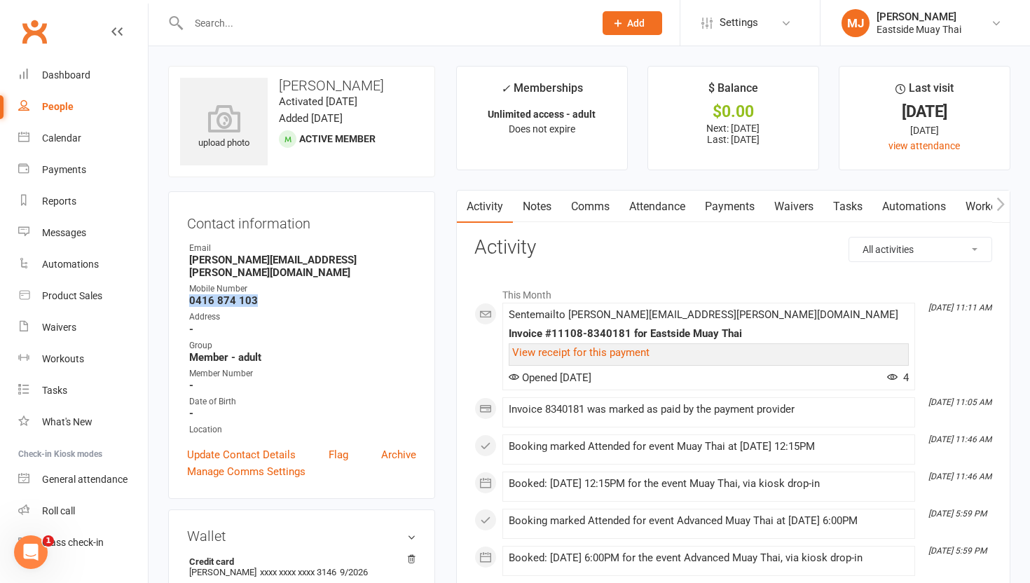
click at [463, 199] on link "Waivers" at bounding box center [793, 207] width 59 height 32
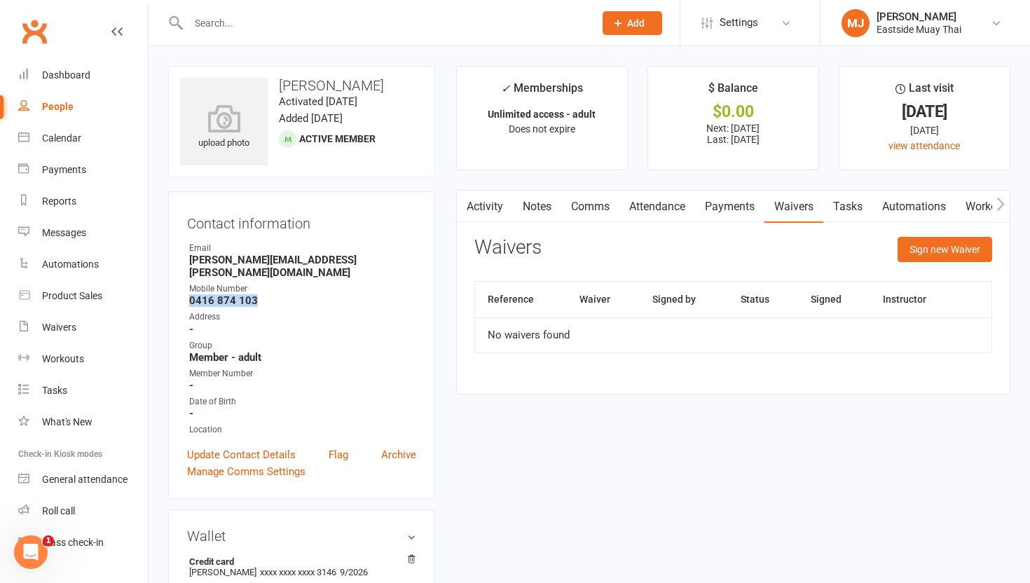
click at [463, 206] on link "Payments" at bounding box center [729, 207] width 69 height 32
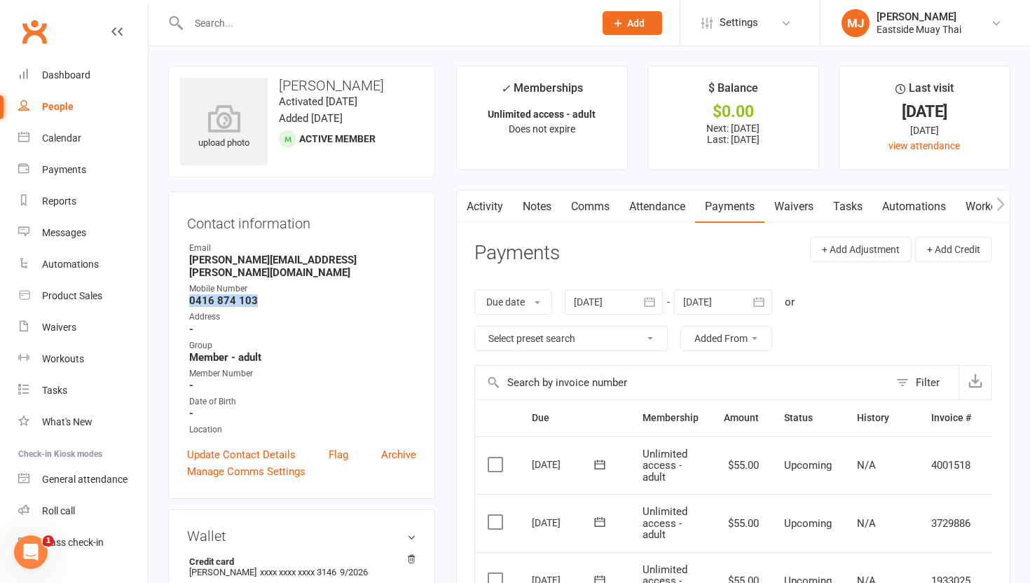
click at [463, 200] on link "Attendance" at bounding box center [657, 207] width 76 height 32
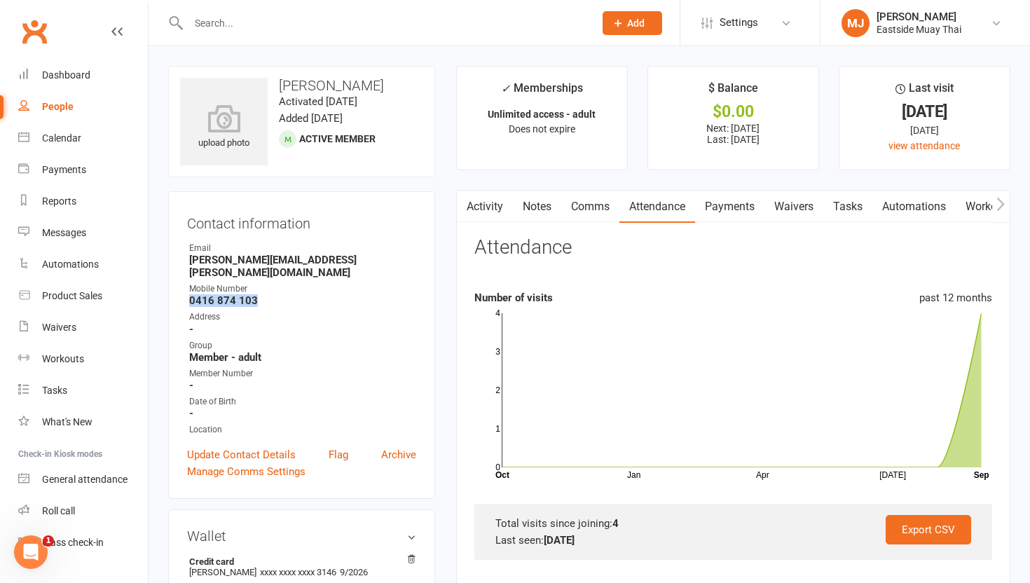
click at [463, 200] on link "Payments" at bounding box center [729, 207] width 69 height 32
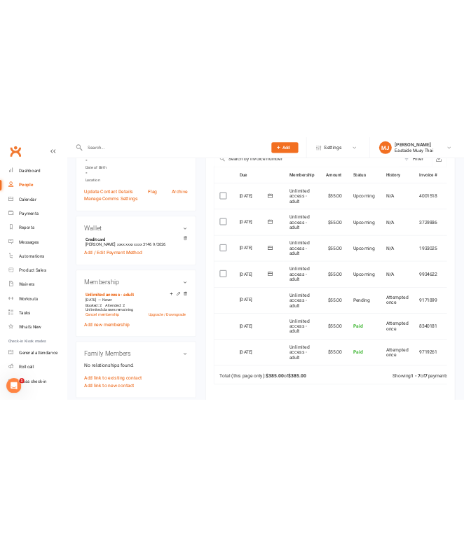
scroll to position [334, 0]
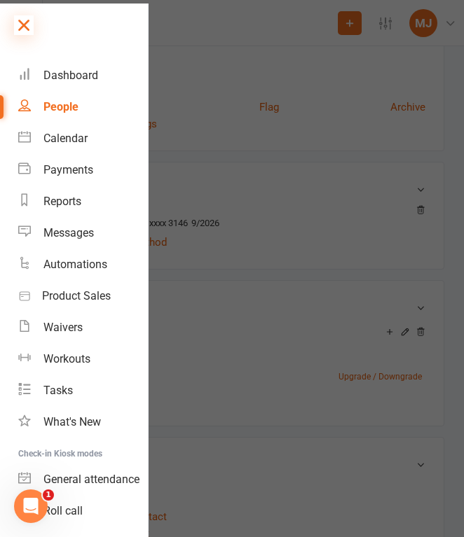
click at [29, 18] on icon at bounding box center [24, 25] width 20 height 20
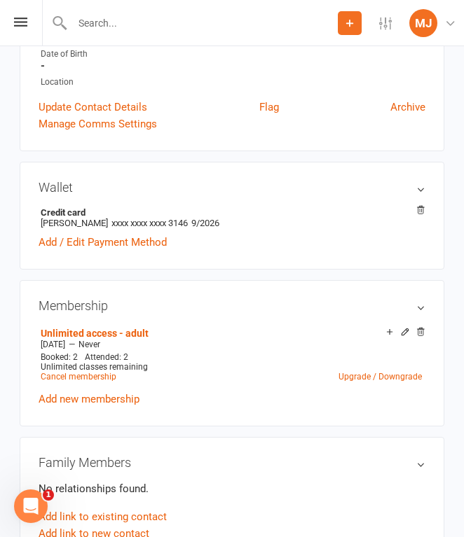
click at [118, 30] on input "text" at bounding box center [203, 23] width 270 height 20
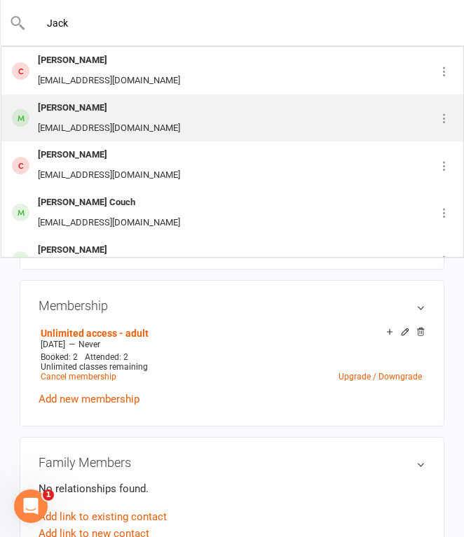
type input "Jack"
click at [128, 109] on div "[PERSON_NAME]" at bounding box center [109, 108] width 151 height 20
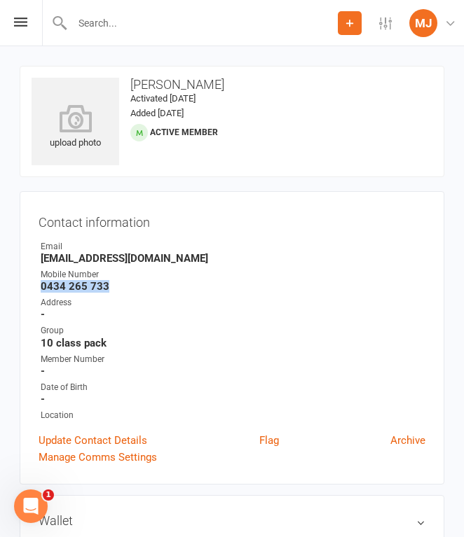
drag, startPoint x: 40, startPoint y: 283, endPoint x: 119, endPoint y: 288, distance: 79.3
click at [119, 288] on strong "0434 265 733" at bounding box center [233, 286] width 385 height 13
copy strong "0434 265 733"
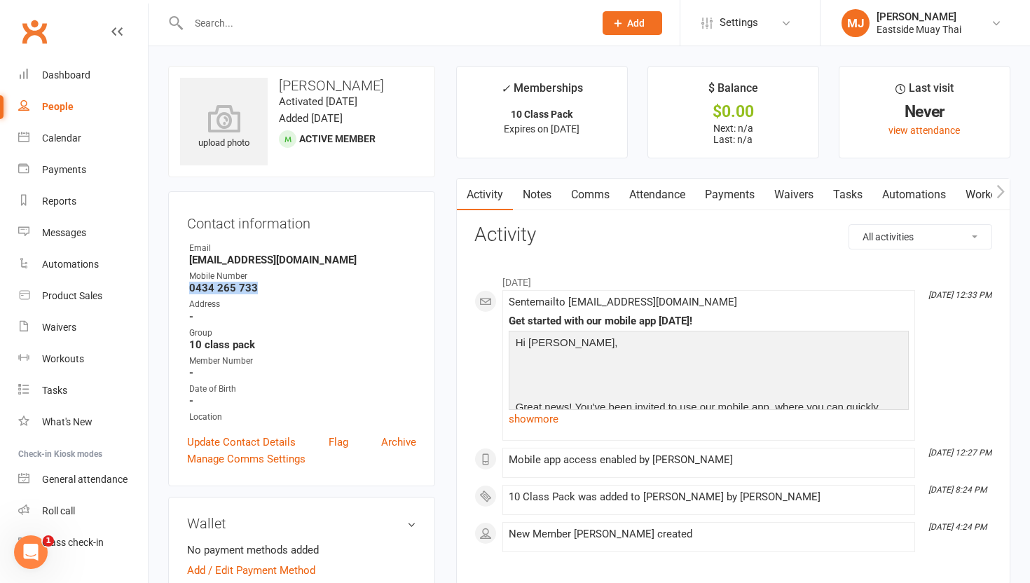
click at [463, 187] on link "Waivers" at bounding box center [793, 195] width 59 height 32
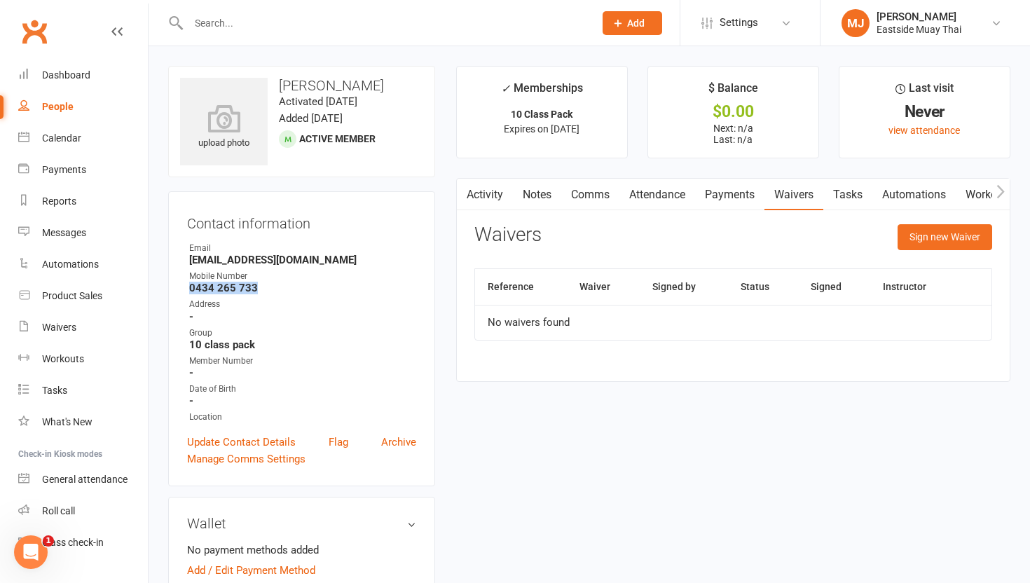
click at [463, 194] on link "Payments" at bounding box center [729, 195] width 69 height 32
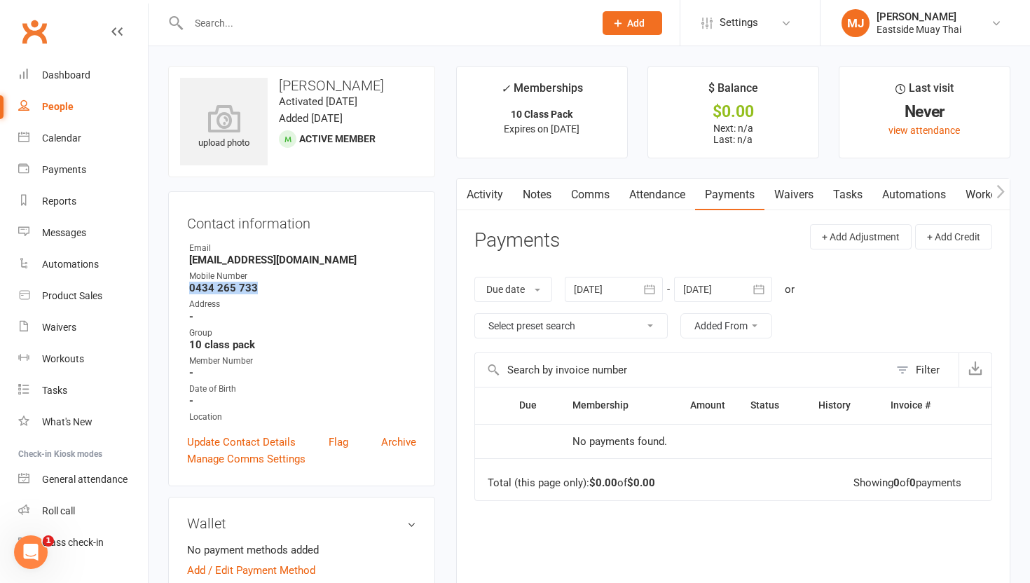
click at [463, 190] on link "Attendance" at bounding box center [657, 195] width 76 height 32
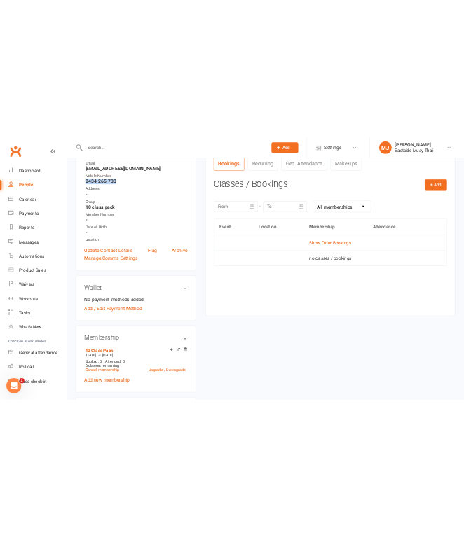
scroll to position [195, 0]
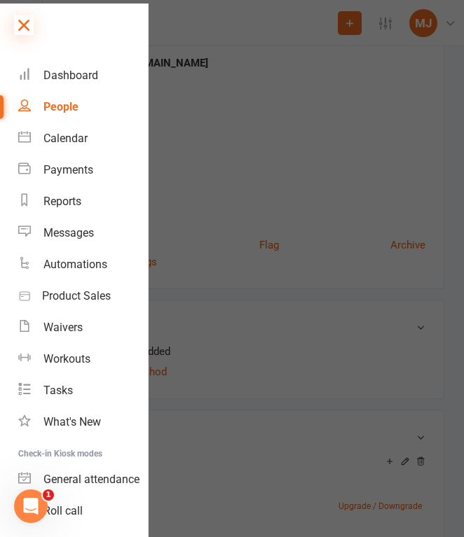
click at [22, 23] on icon at bounding box center [24, 25] width 20 height 20
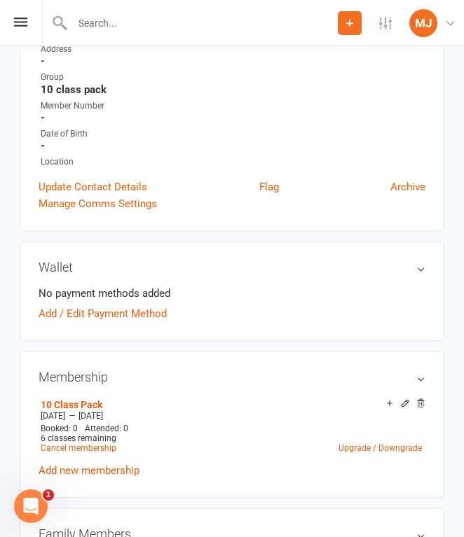
scroll to position [251, 0]
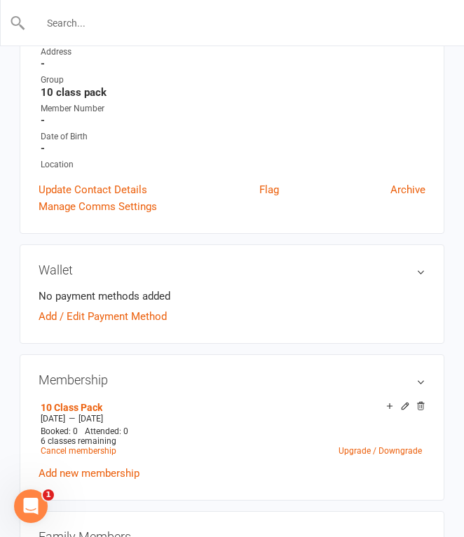
click at [148, 24] on input "text" at bounding box center [232, 23] width 413 height 20
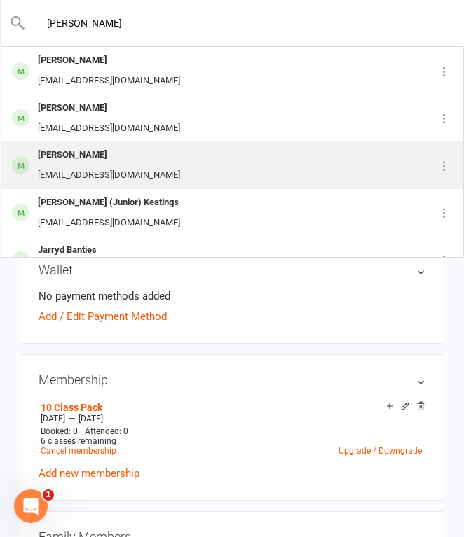
type input "[PERSON_NAME]"
click at [123, 158] on div "[PERSON_NAME]" at bounding box center [109, 155] width 151 height 20
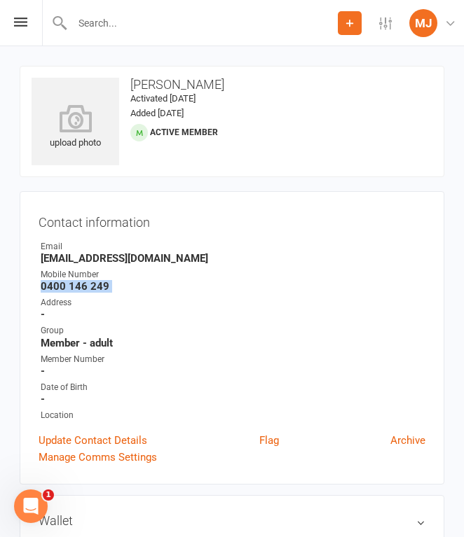
drag, startPoint x: 43, startPoint y: 282, endPoint x: 133, endPoint y: 295, distance: 91.3
click at [133, 295] on ul "Owner Email [EMAIL_ADDRESS][DOMAIN_NAME] Mobile Number [PHONE_NUMBER] Address -…" at bounding box center [232, 331] width 387 height 182
copy render-form-field "0400 146 249"
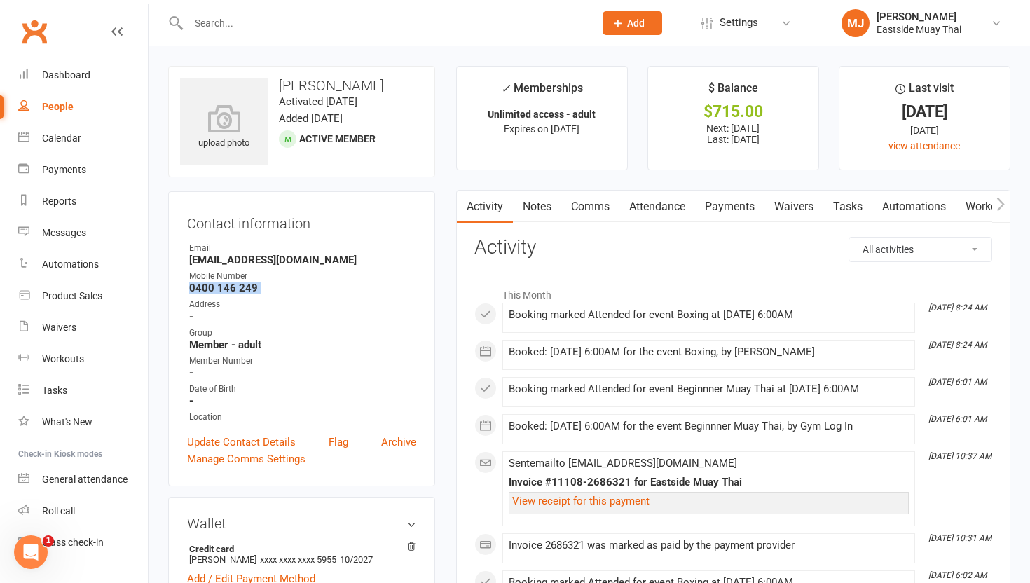
click at [463, 211] on link "Waivers" at bounding box center [793, 207] width 59 height 32
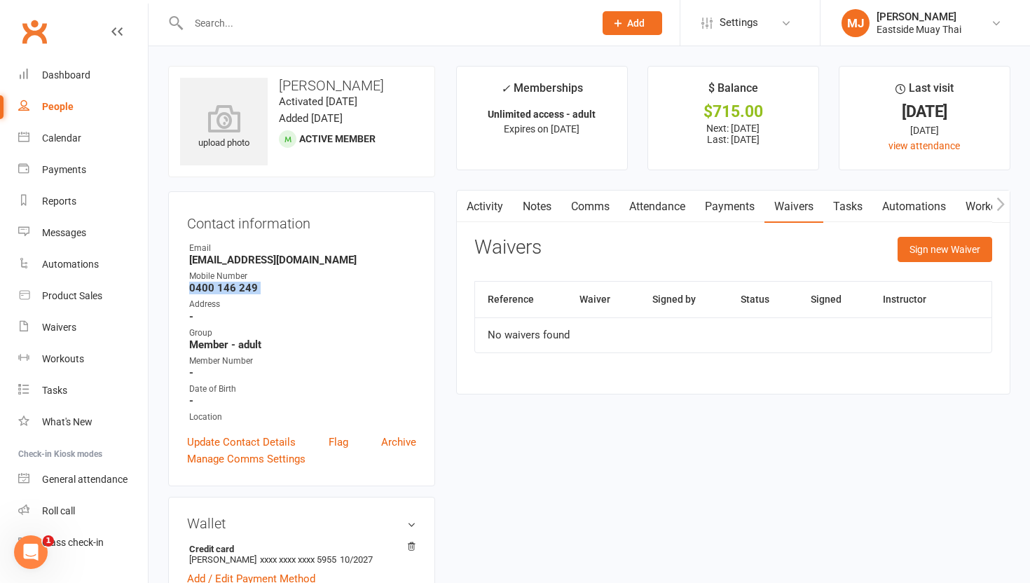
click at [463, 200] on link "Payments" at bounding box center [729, 207] width 69 height 32
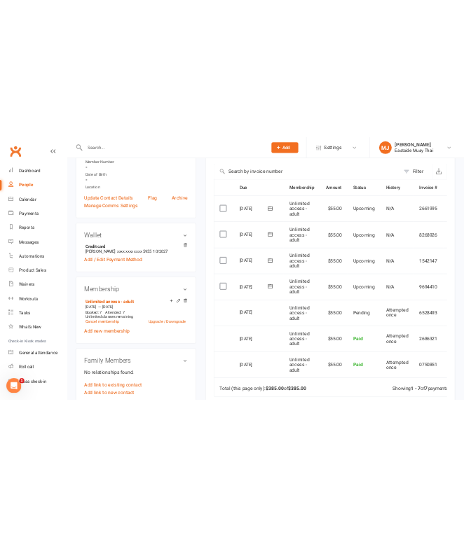
scroll to position [327, 0]
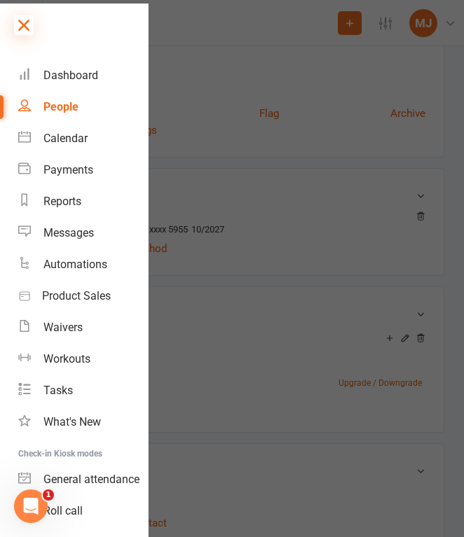
click at [24, 18] on icon at bounding box center [24, 25] width 20 height 20
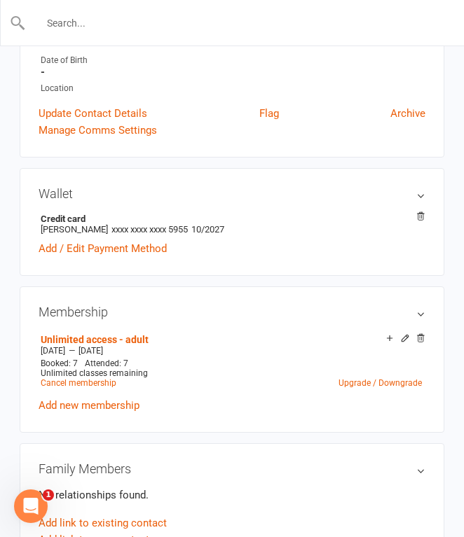
click at [155, 28] on input "text" at bounding box center [232, 23] width 413 height 20
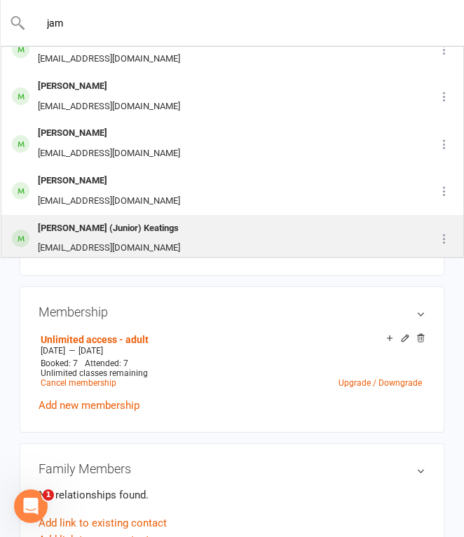
scroll to position [27, 0]
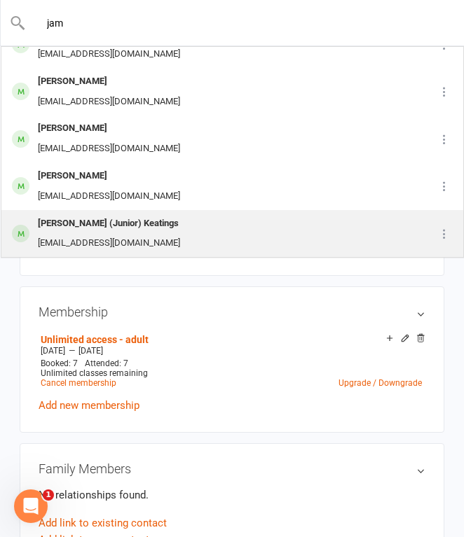
type input "jam"
click at [159, 229] on div "[PERSON_NAME] (Junior) Keatings" at bounding box center [109, 224] width 151 height 20
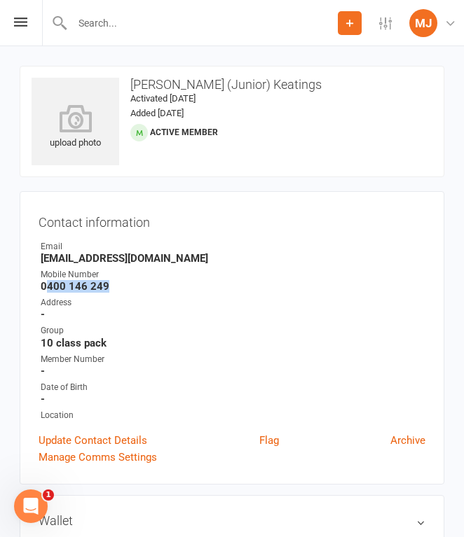
drag, startPoint x: 43, startPoint y: 283, endPoint x: 144, endPoint y: 282, distance: 100.2
click at [144, 284] on strong "0400 146 249" at bounding box center [233, 286] width 385 height 13
click at [121, 287] on strong "0400 146 249" at bounding box center [233, 286] width 385 height 13
drag, startPoint x: 43, startPoint y: 284, endPoint x: 145, endPoint y: 287, distance: 102.3
click at [145, 287] on strong "0400 146 249" at bounding box center [233, 286] width 385 height 13
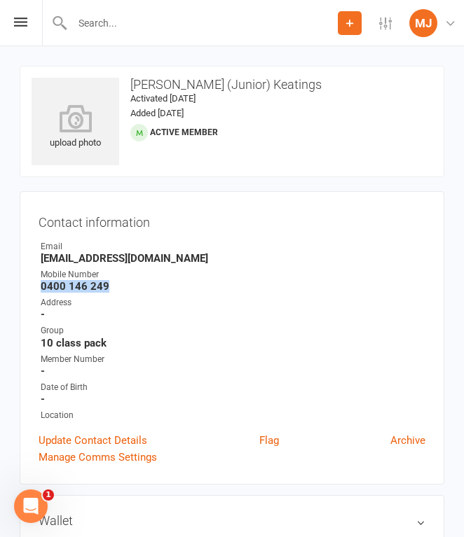
copy strong "0400 146 249"
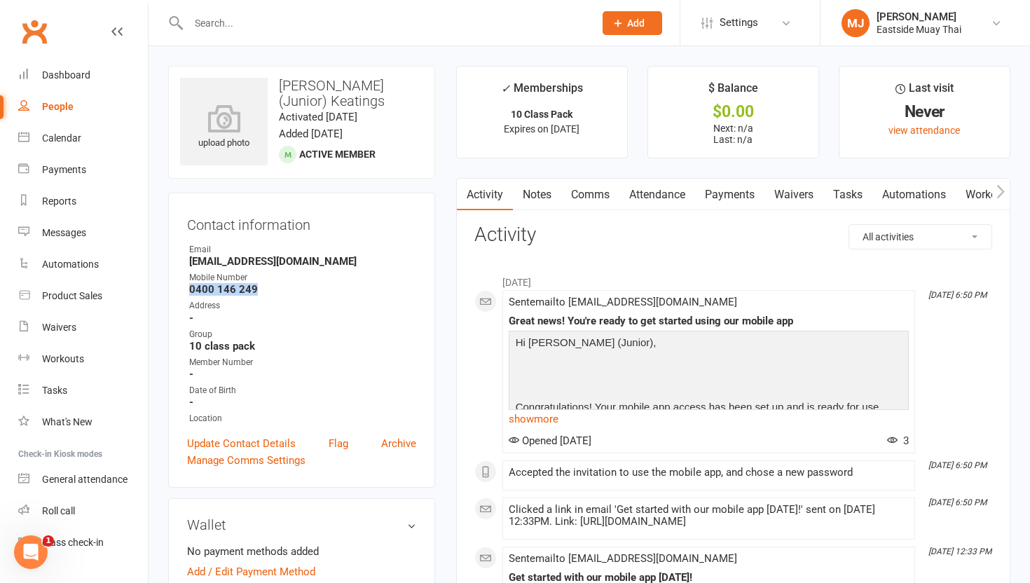
click at [463, 196] on link "Waivers" at bounding box center [793, 195] width 59 height 32
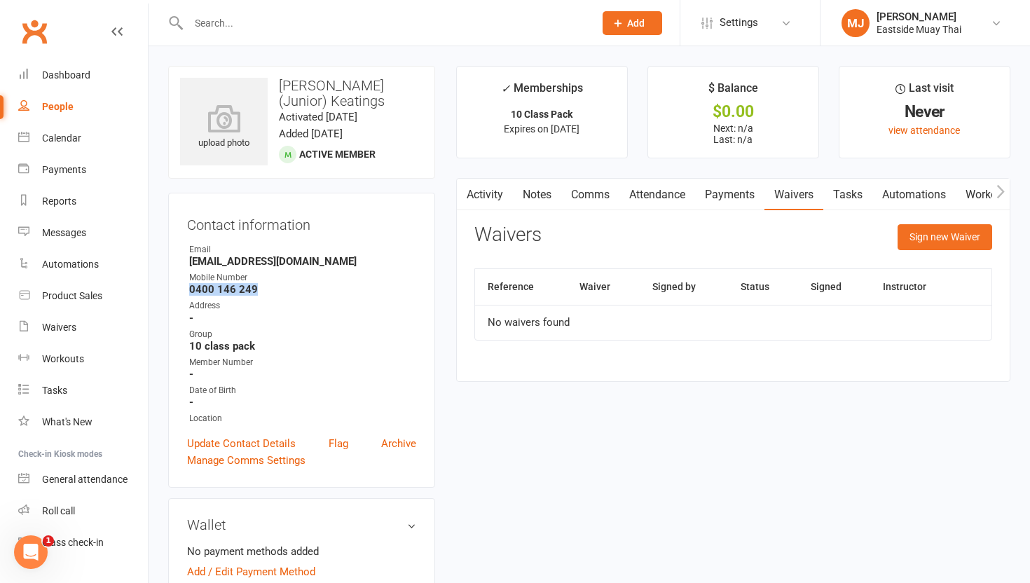
click at [463, 191] on link "Payments" at bounding box center [729, 195] width 69 height 32
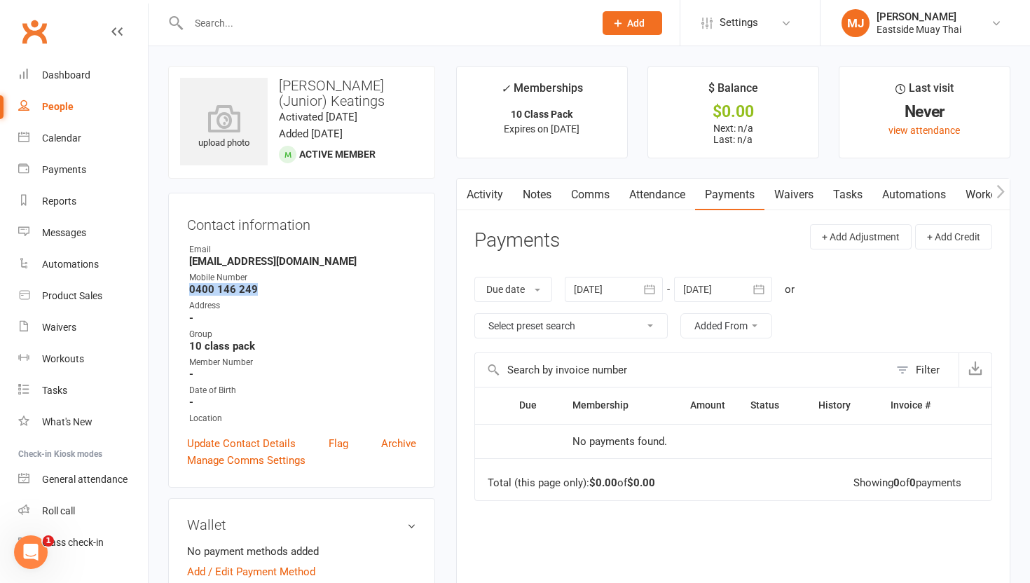
click at [463, 193] on link "Attendance" at bounding box center [657, 195] width 76 height 32
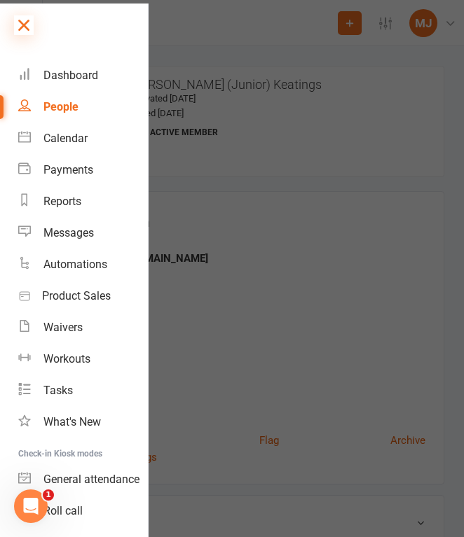
click at [27, 20] on icon at bounding box center [24, 25] width 20 height 20
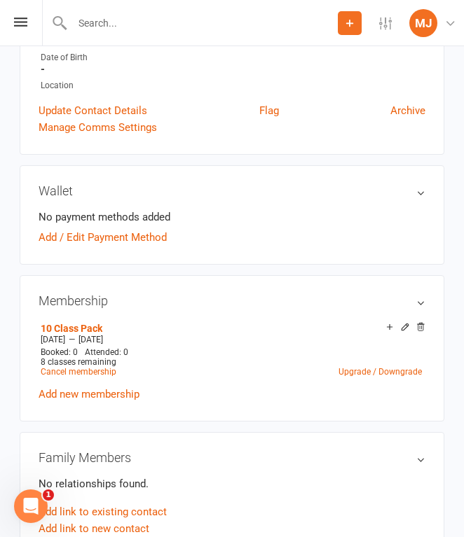
scroll to position [328, 0]
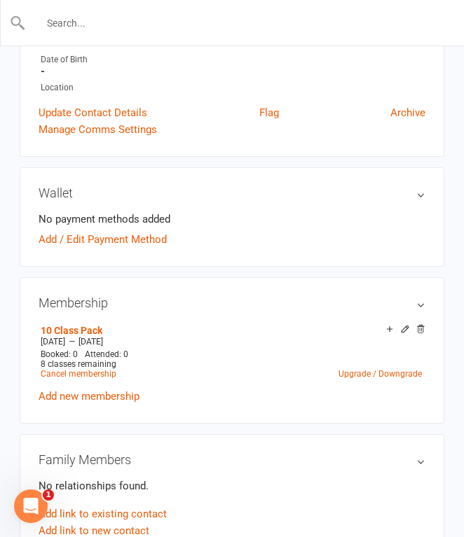
click at [120, 22] on input "text" at bounding box center [232, 23] width 413 height 20
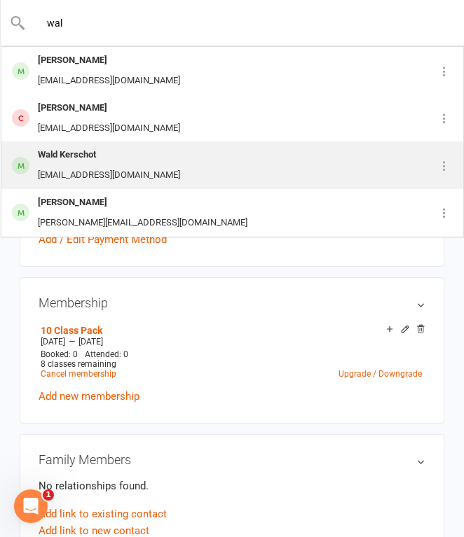
type input "wal"
click at [130, 167] on div "[EMAIL_ADDRESS][DOMAIN_NAME]" at bounding box center [109, 175] width 151 height 20
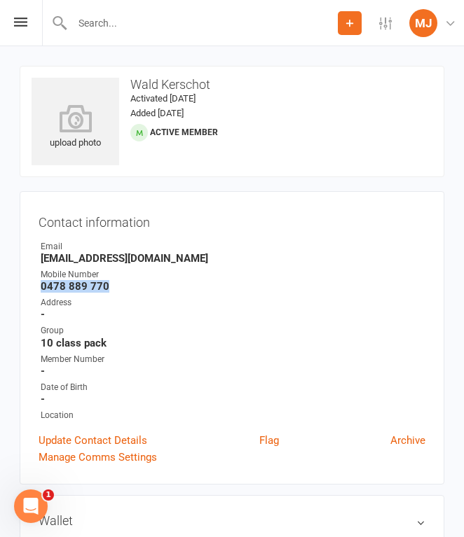
drag, startPoint x: 43, startPoint y: 284, endPoint x: 126, endPoint y: 284, distance: 83.4
click at [126, 284] on strong "0478 889 770" at bounding box center [233, 286] width 385 height 13
copy strong "0478 889 770"
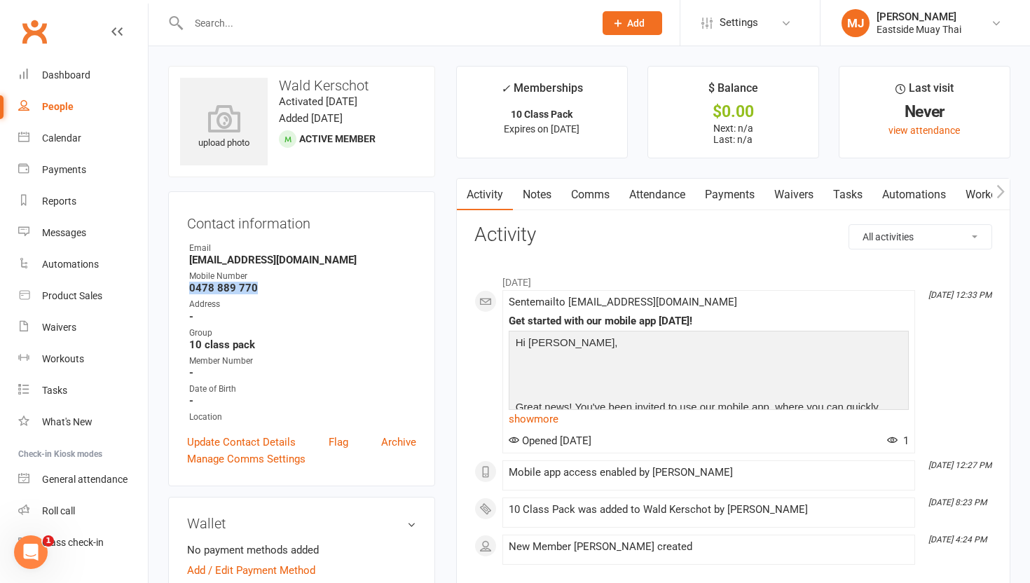
click at [463, 190] on link "Waivers" at bounding box center [793, 195] width 59 height 32
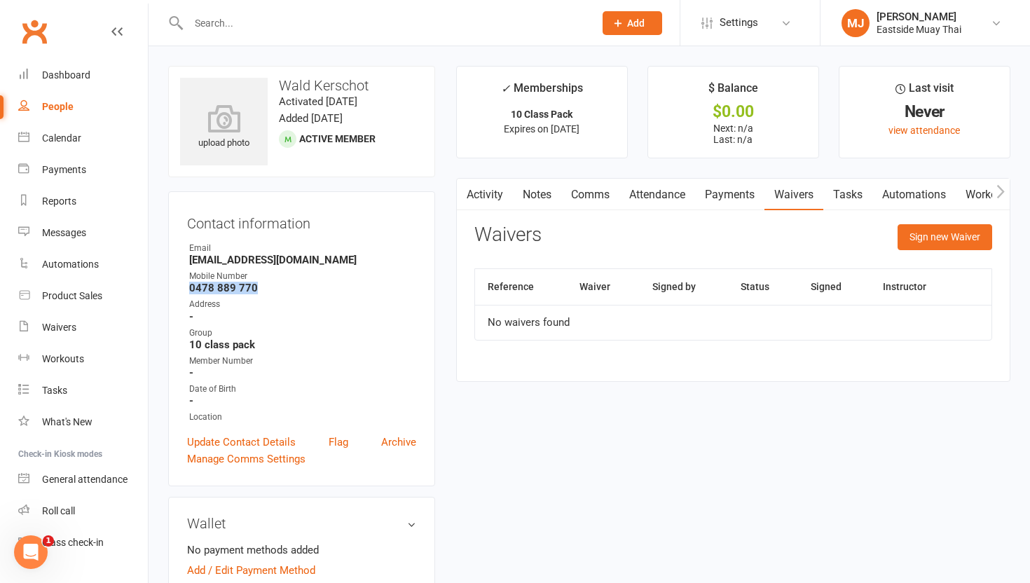
click at [463, 194] on link "Payments" at bounding box center [729, 195] width 69 height 32
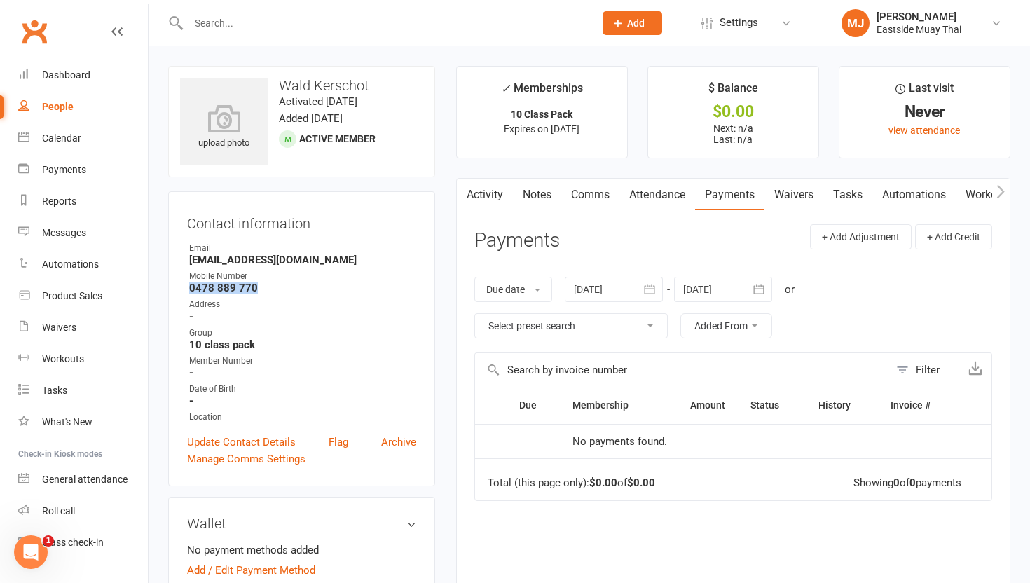
click at [463, 195] on link "Attendance" at bounding box center [657, 195] width 76 height 32
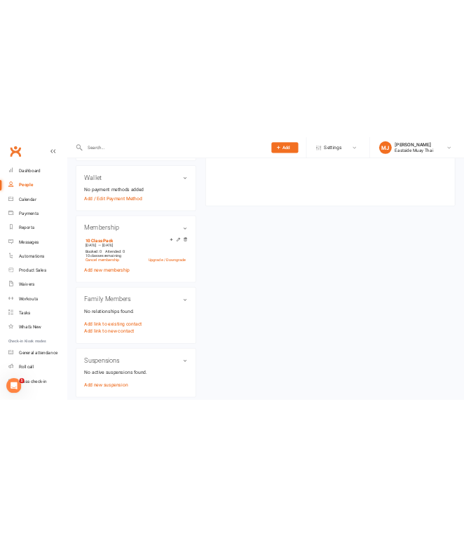
scroll to position [426, 0]
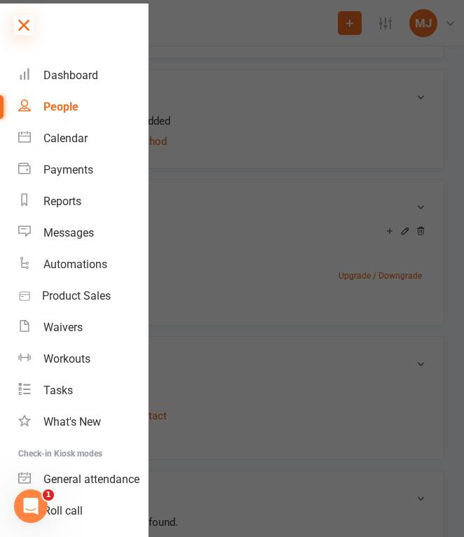
click at [23, 25] on icon at bounding box center [24, 25] width 20 height 20
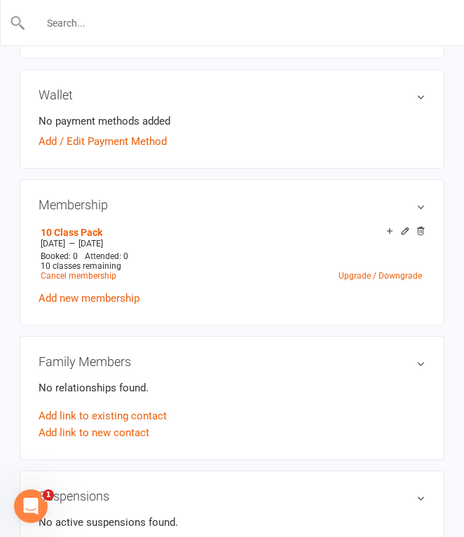
click at [99, 22] on input "text" at bounding box center [232, 23] width 413 height 20
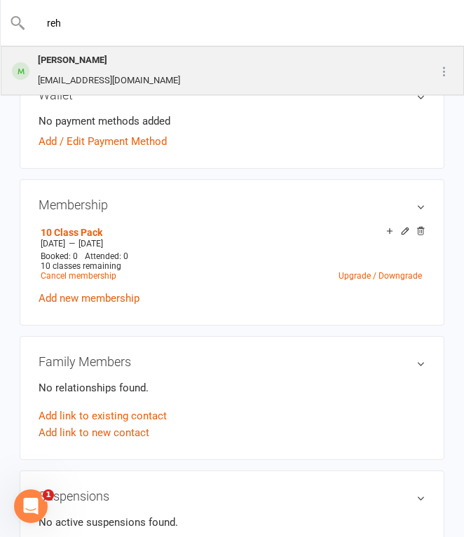
type input "reh"
click at [171, 78] on div "[EMAIL_ADDRESS][DOMAIN_NAME]" at bounding box center [109, 81] width 151 height 20
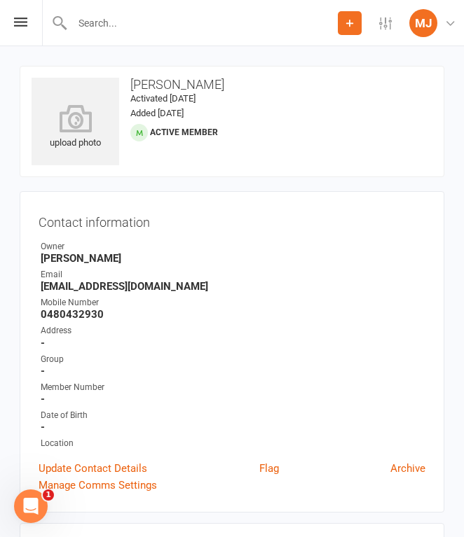
drag, startPoint x: 43, startPoint y: 314, endPoint x: 108, endPoint y: 314, distance: 64.5
click at [109, 315] on strong "0480432930" at bounding box center [233, 314] width 385 height 13
drag, startPoint x: 42, startPoint y: 315, endPoint x: 127, endPoint y: 316, distance: 84.8
click at [127, 316] on strong "0480432930" at bounding box center [233, 314] width 385 height 13
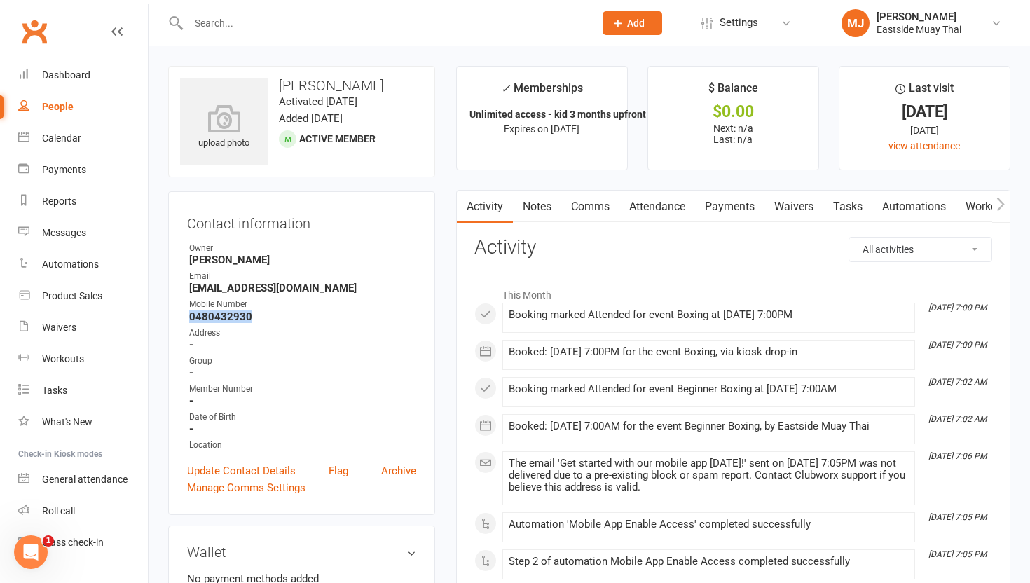
click at [463, 195] on link "Waivers" at bounding box center [793, 207] width 59 height 32
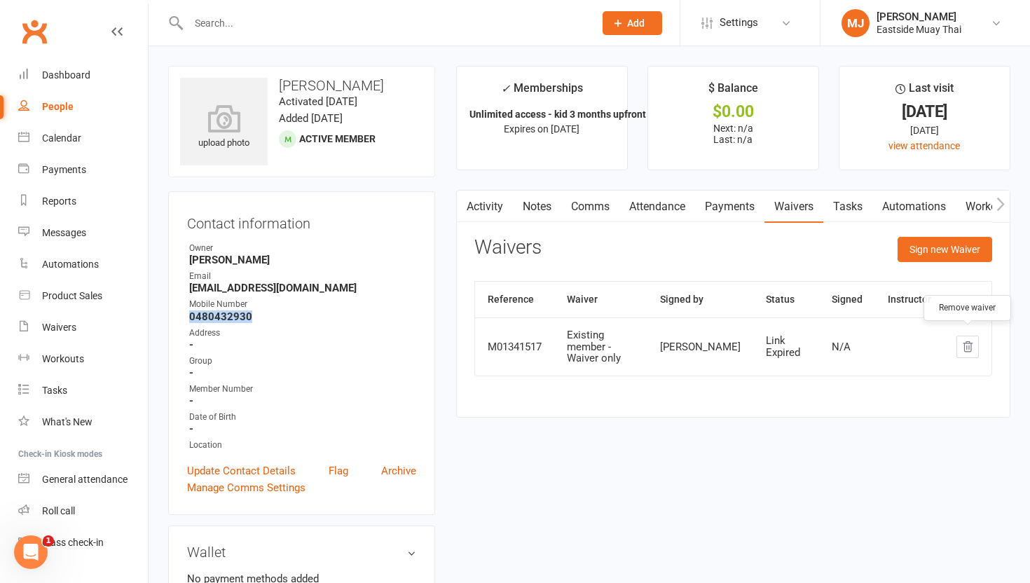
click at [463, 345] on button "button" at bounding box center [967, 347] width 22 height 22
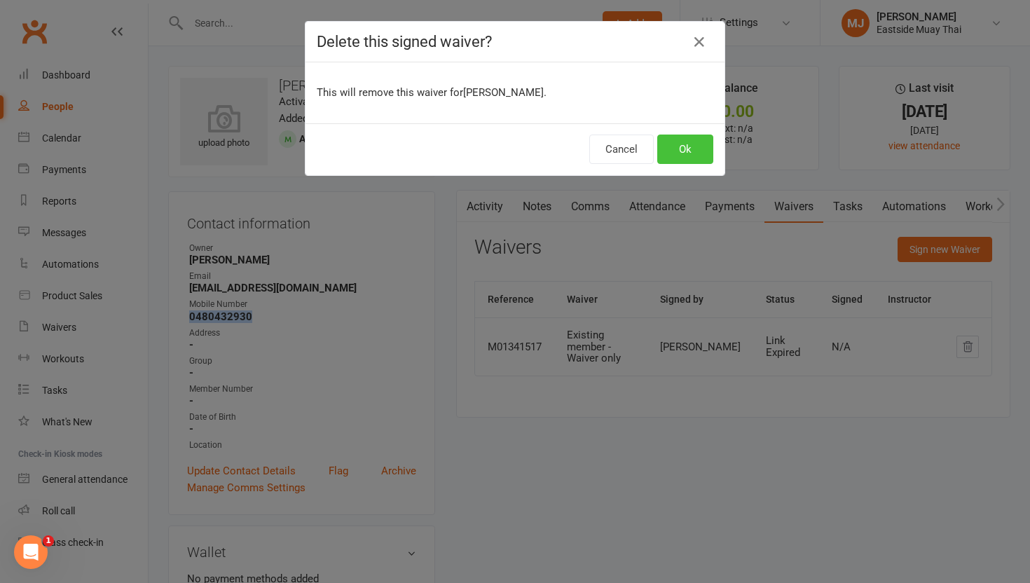
click at [463, 140] on button "Ok" at bounding box center [685, 149] width 56 height 29
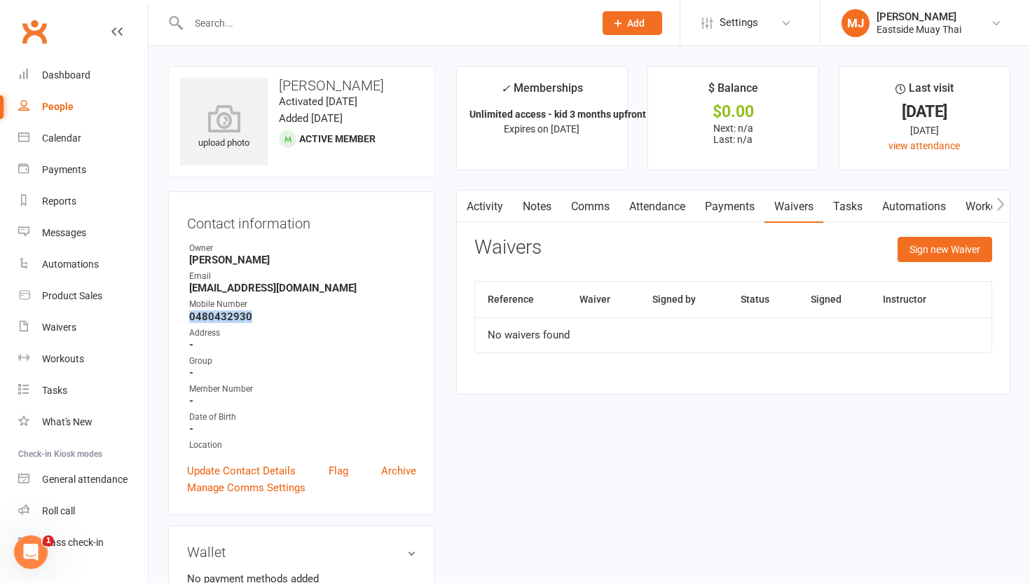
click at [463, 207] on link "Payments" at bounding box center [729, 207] width 69 height 32
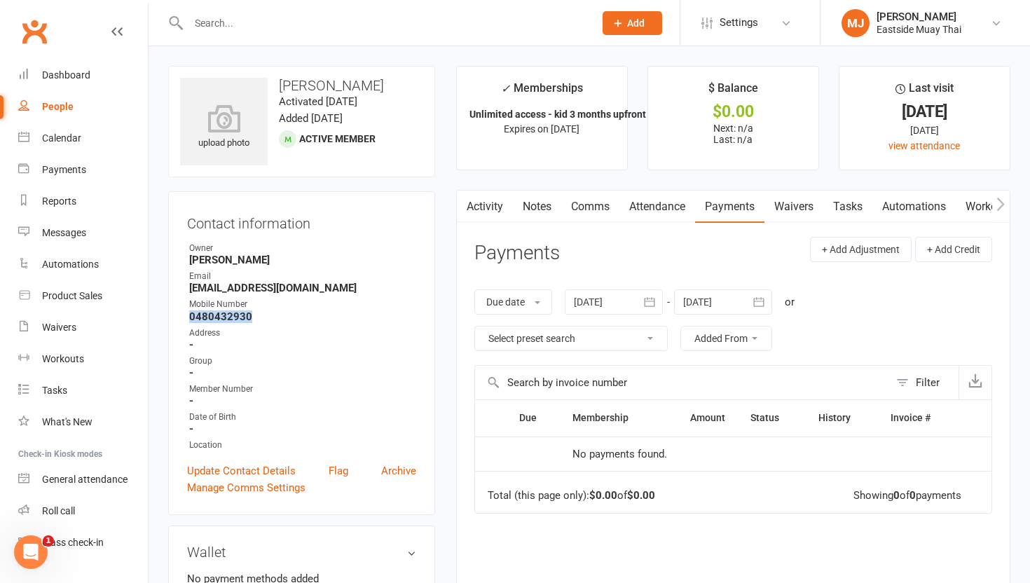
click at [463, 217] on link "Attendance" at bounding box center [657, 207] width 76 height 32
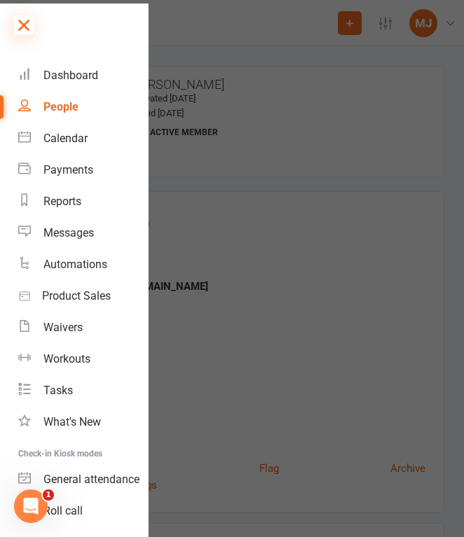
click at [18, 29] on icon at bounding box center [24, 25] width 20 height 20
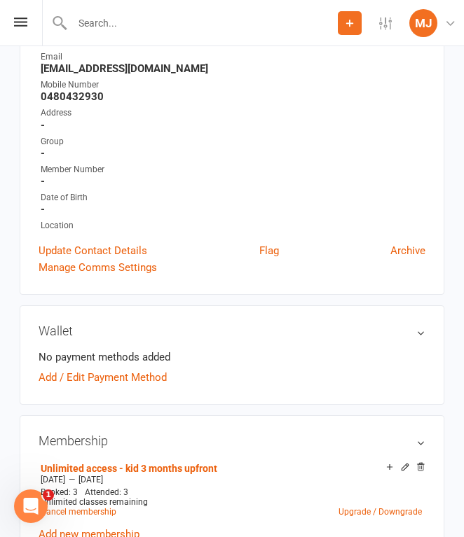
scroll to position [224, 0]
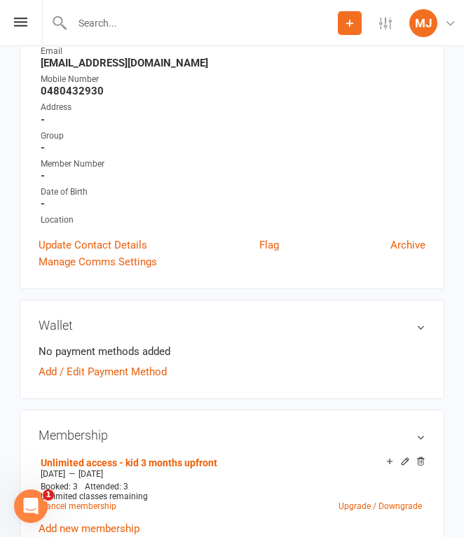
click at [137, 30] on input "text" at bounding box center [203, 23] width 270 height 20
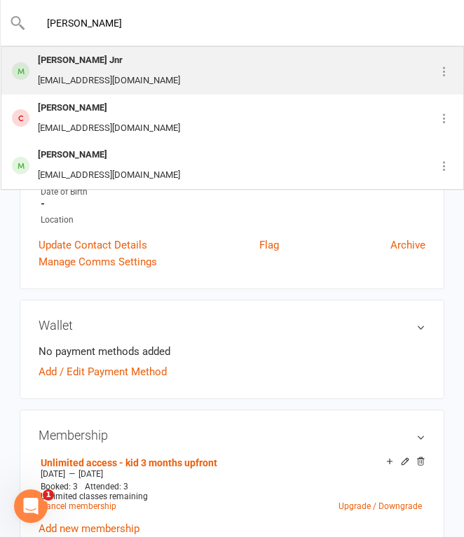
type input "[PERSON_NAME]"
click at [164, 74] on div "[EMAIL_ADDRESS][DOMAIN_NAME]" at bounding box center [109, 81] width 151 height 20
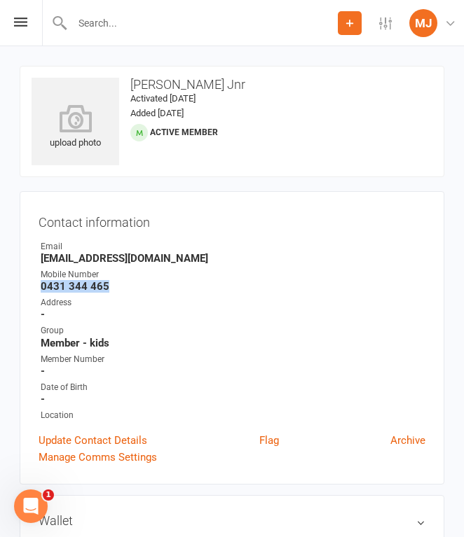
drag, startPoint x: 41, startPoint y: 285, endPoint x: 131, endPoint y: 285, distance: 89.7
click at [131, 285] on strong "0431 344 465" at bounding box center [233, 286] width 385 height 13
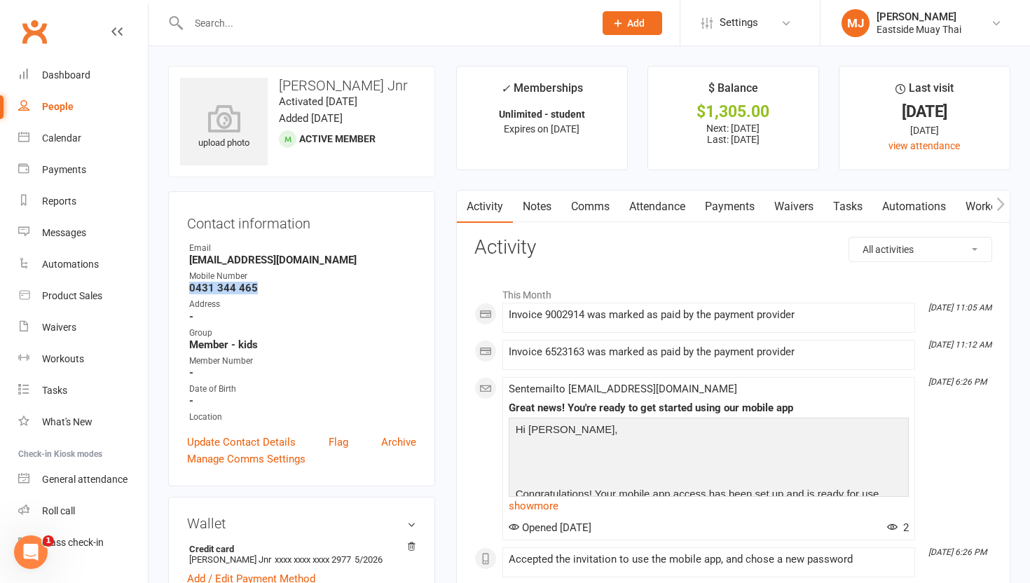
click at [463, 208] on link "Waivers" at bounding box center [793, 207] width 59 height 32
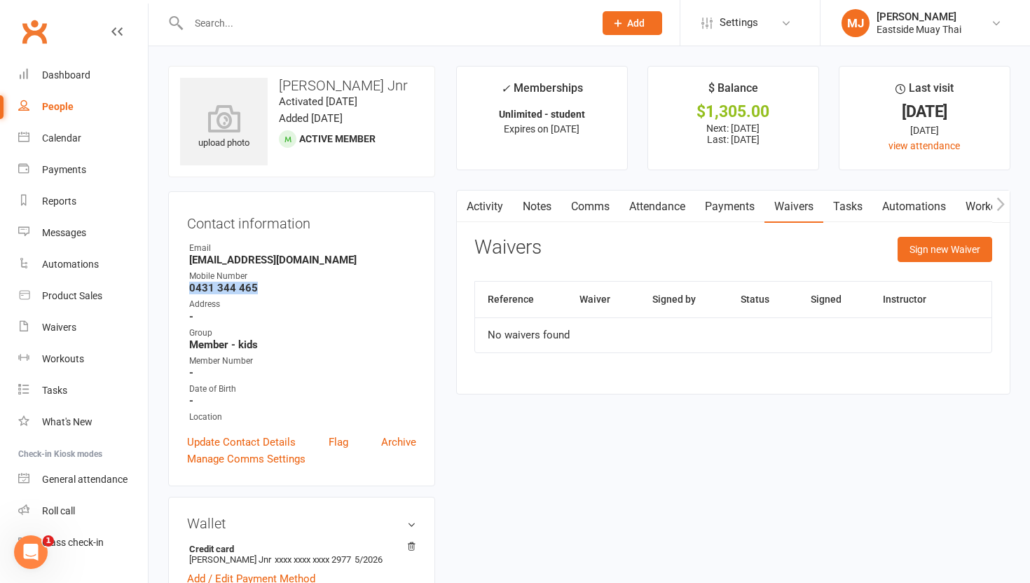
click at [463, 198] on link "Payments" at bounding box center [729, 207] width 69 height 32
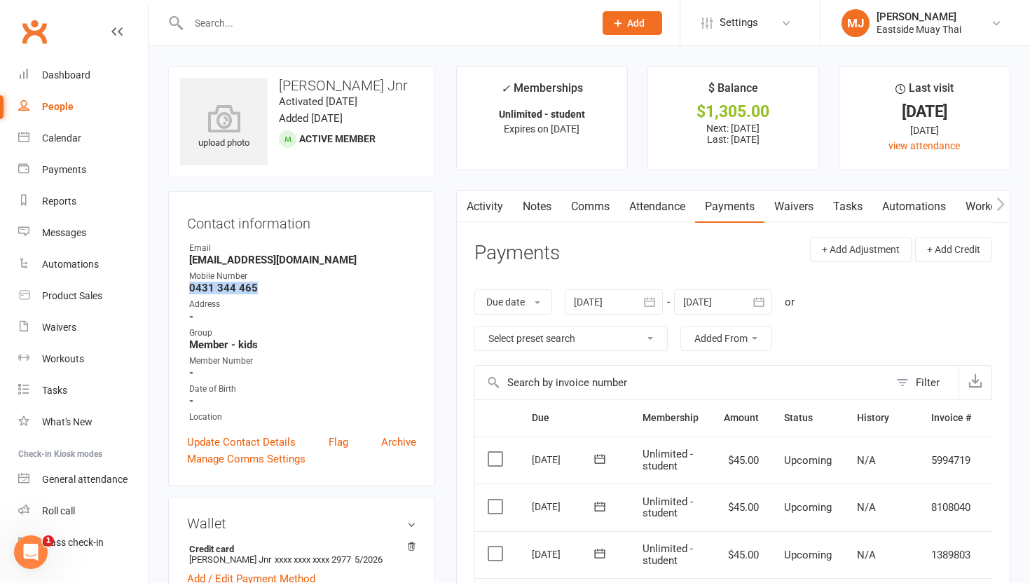
click at [463, 200] on link "Attendance" at bounding box center [657, 207] width 76 height 32
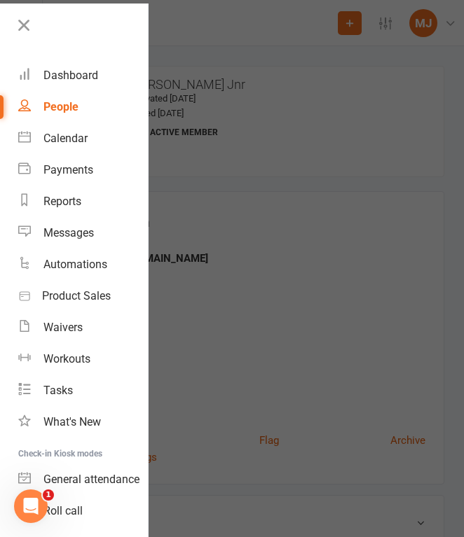
scroll to position [0, 28]
click at [33, 19] on icon at bounding box center [24, 25] width 20 height 20
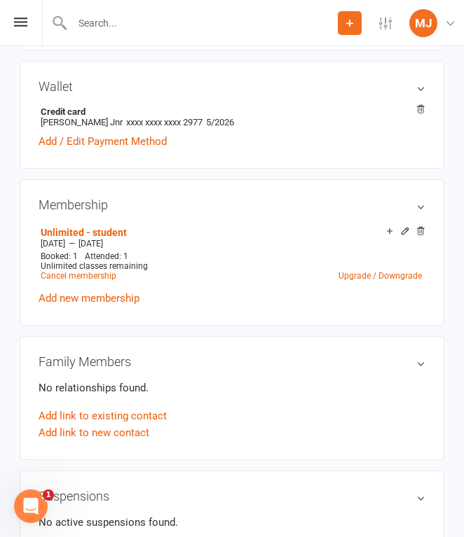
scroll to position [435, 0]
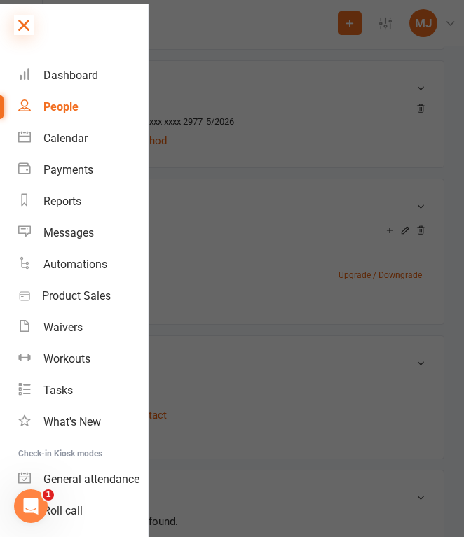
click at [27, 24] on icon at bounding box center [24, 25] width 20 height 20
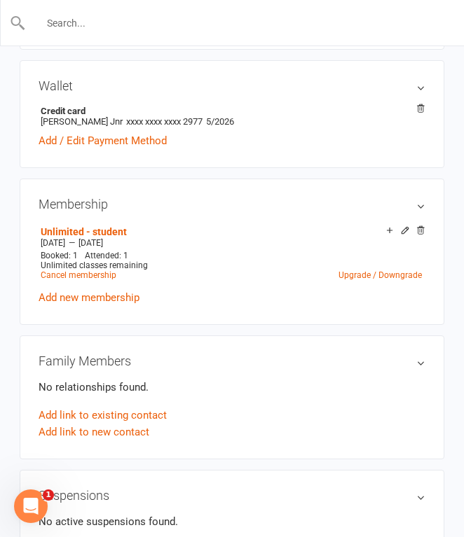
click at [125, 20] on input "text" at bounding box center [232, 23] width 413 height 20
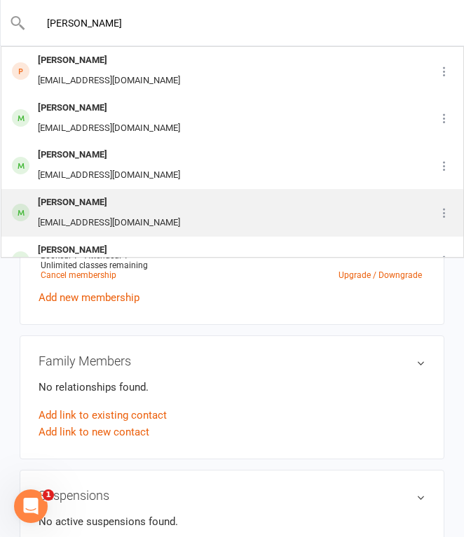
type input "[PERSON_NAME]"
click at [117, 199] on div "[PERSON_NAME]" at bounding box center [109, 203] width 151 height 20
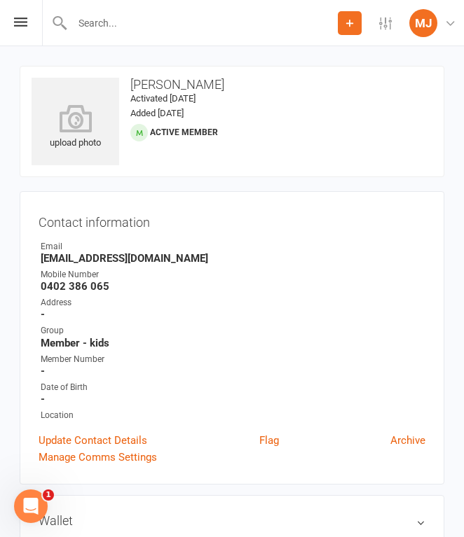
drag, startPoint x: 43, startPoint y: 285, endPoint x: 137, endPoint y: 282, distance: 93.9
click at [137, 282] on strong "0402 386 065" at bounding box center [233, 286] width 385 height 13
drag, startPoint x: 42, startPoint y: 282, endPoint x: 27, endPoint y: 286, distance: 16.0
click at [27, 286] on div "Contact information Owner Email [EMAIL_ADDRESS][DOMAIN_NAME] Mobile Number [PHO…" at bounding box center [232, 338] width 425 height 294
drag, startPoint x: 41, startPoint y: 284, endPoint x: 108, endPoint y: 282, distance: 67.3
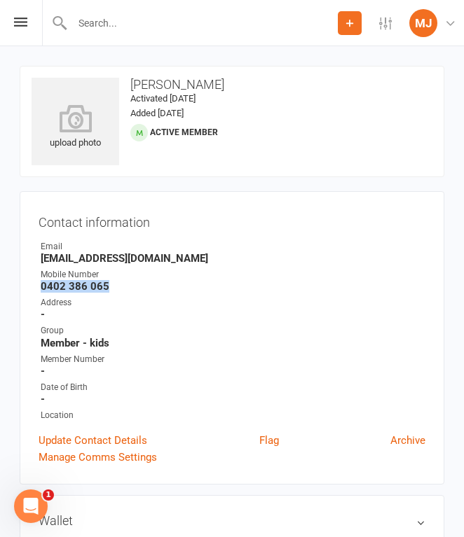
click at [108, 282] on strong "0402 386 065" at bounding box center [233, 286] width 385 height 13
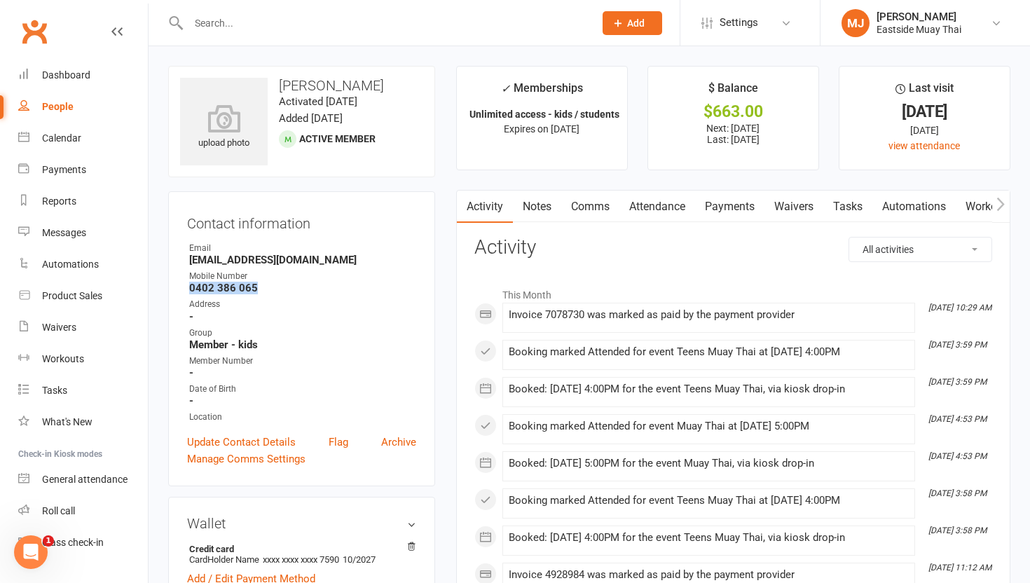
click at [463, 200] on link "Waivers" at bounding box center [793, 207] width 59 height 32
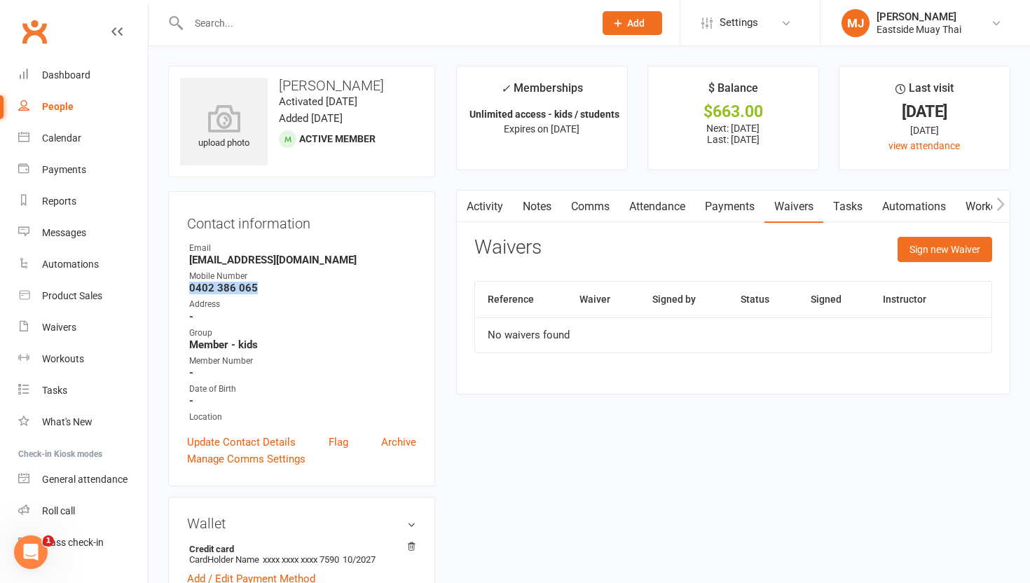
click at [463, 210] on link "Payments" at bounding box center [729, 207] width 69 height 32
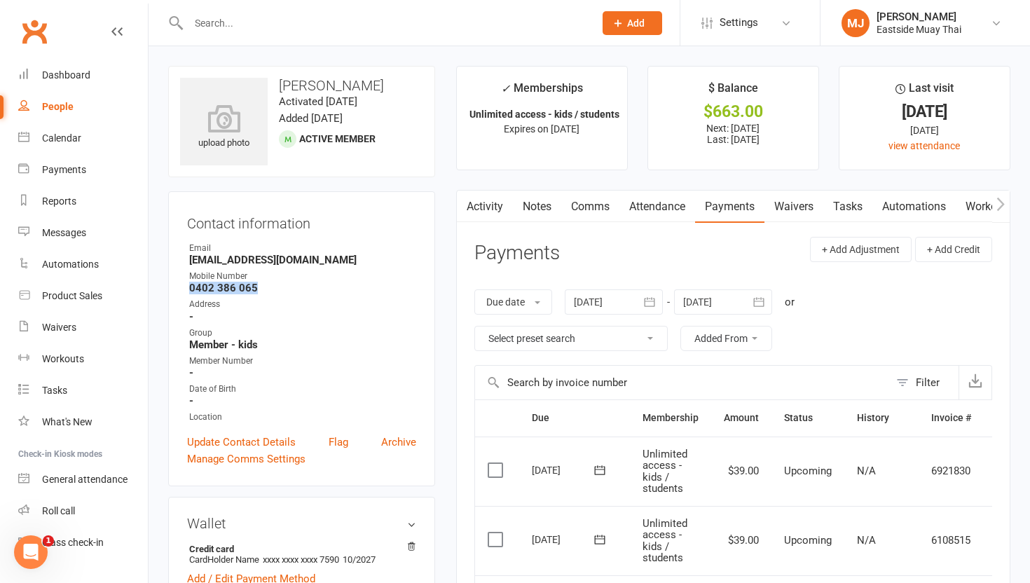
click at [463, 207] on link "Attendance" at bounding box center [657, 207] width 76 height 32
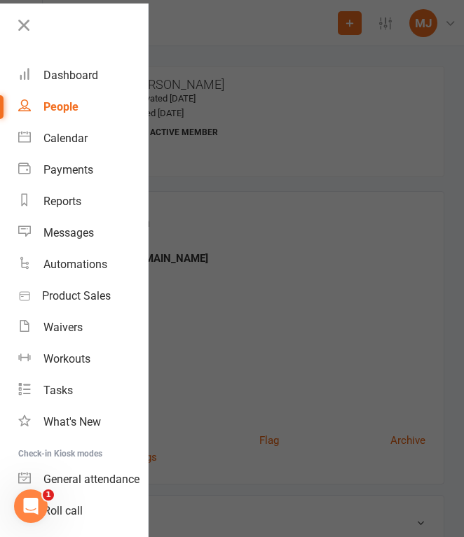
click at [11, 23] on div at bounding box center [74, 30] width 148 height 32
click at [17, 22] on icon at bounding box center [24, 25] width 20 height 20
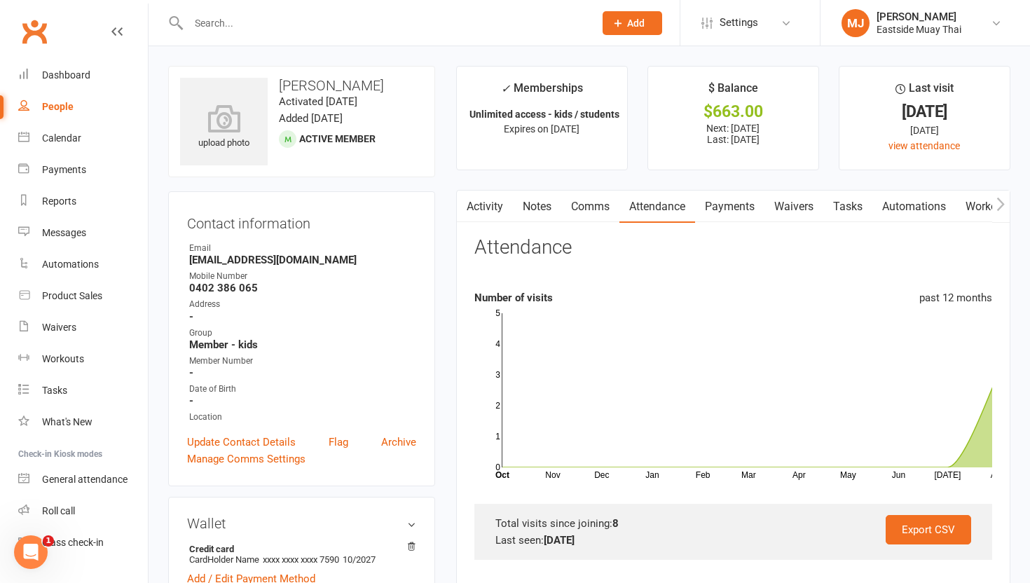
click at [463, 206] on link "Payments" at bounding box center [729, 207] width 69 height 32
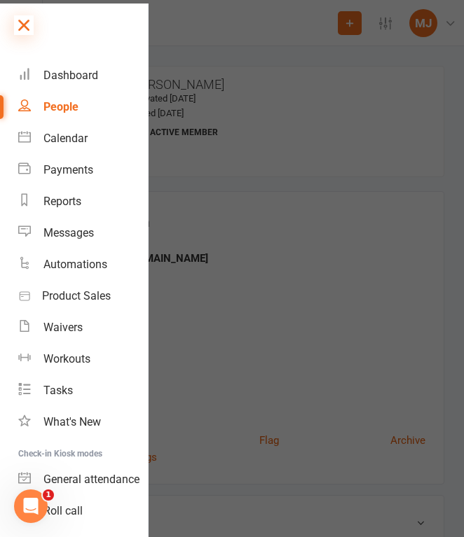
click at [27, 15] on icon at bounding box center [24, 25] width 20 height 20
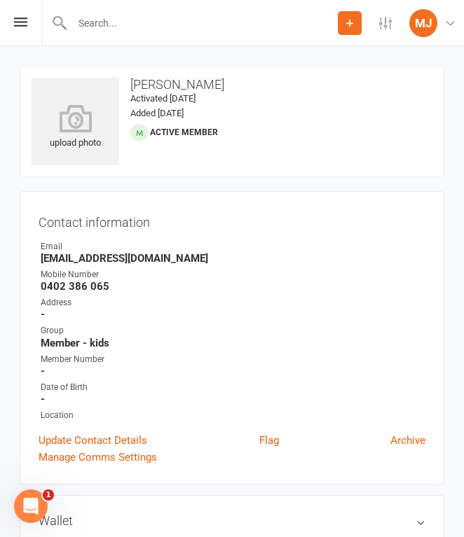
click at [137, 27] on input "text" at bounding box center [203, 23] width 270 height 20
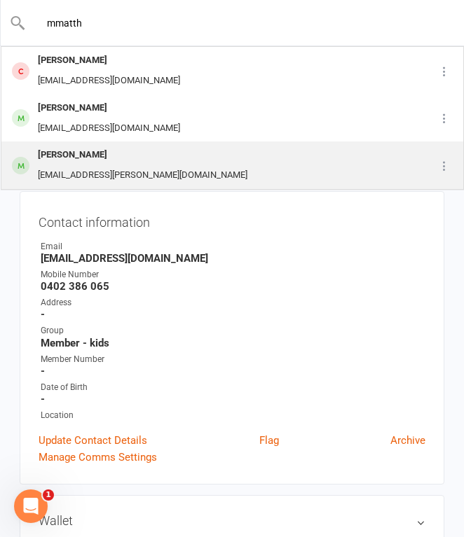
type input "mmatth"
click at [114, 158] on div "[PERSON_NAME]" at bounding box center [143, 155] width 218 height 20
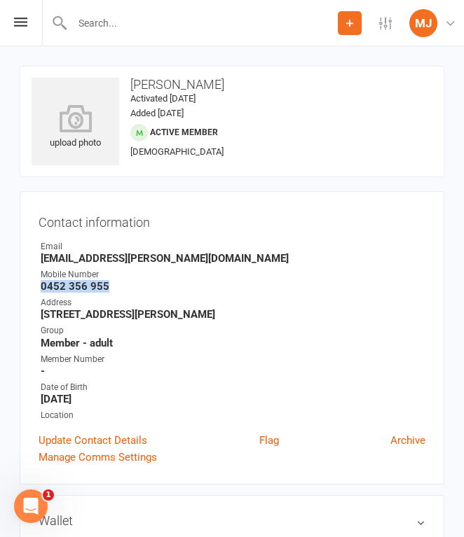
drag, startPoint x: 43, startPoint y: 283, endPoint x: 127, endPoint y: 282, distance: 84.1
click at [127, 282] on strong "0452 356 955" at bounding box center [233, 286] width 385 height 13
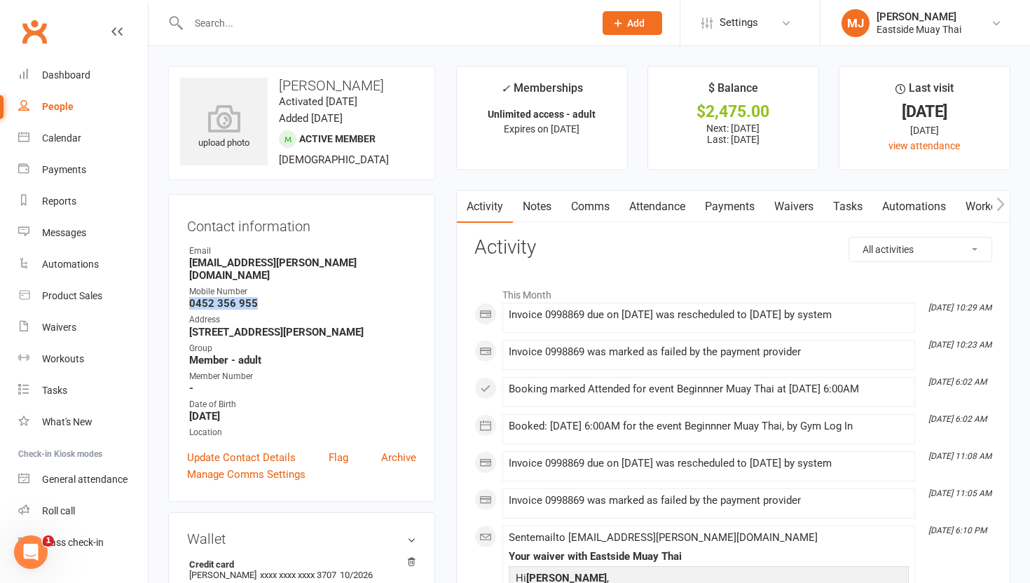
click at [463, 201] on link "Waivers" at bounding box center [793, 207] width 59 height 32
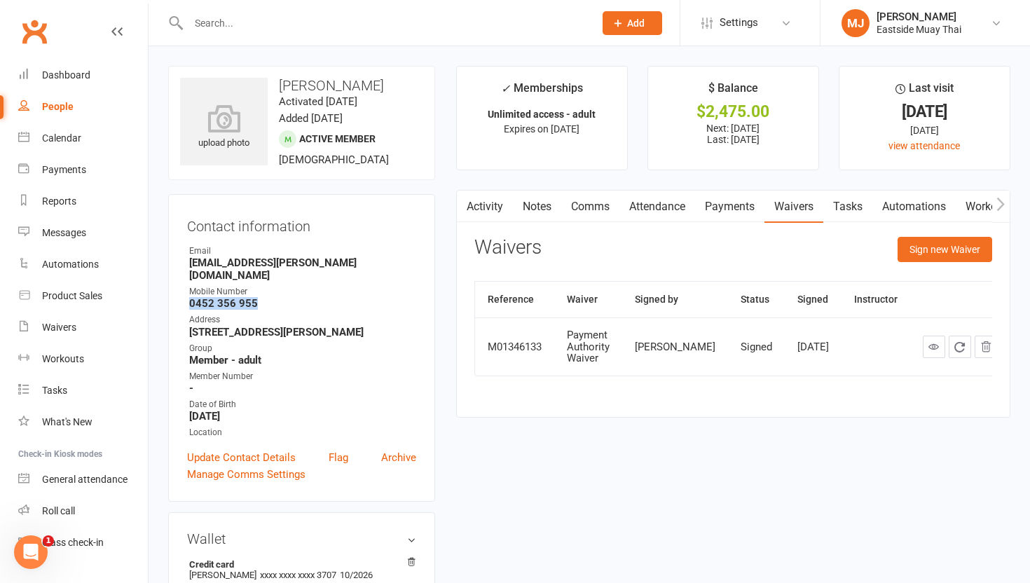
click at [463, 205] on link "Payments" at bounding box center [729, 207] width 69 height 32
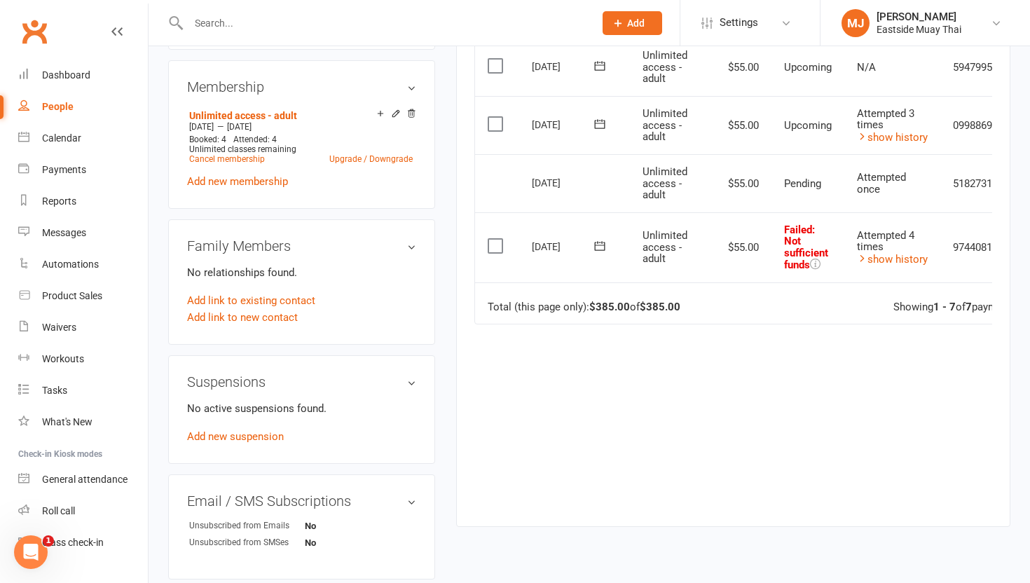
scroll to position [570, 0]
click at [463, 257] on link "show history" at bounding box center [892, 260] width 71 height 13
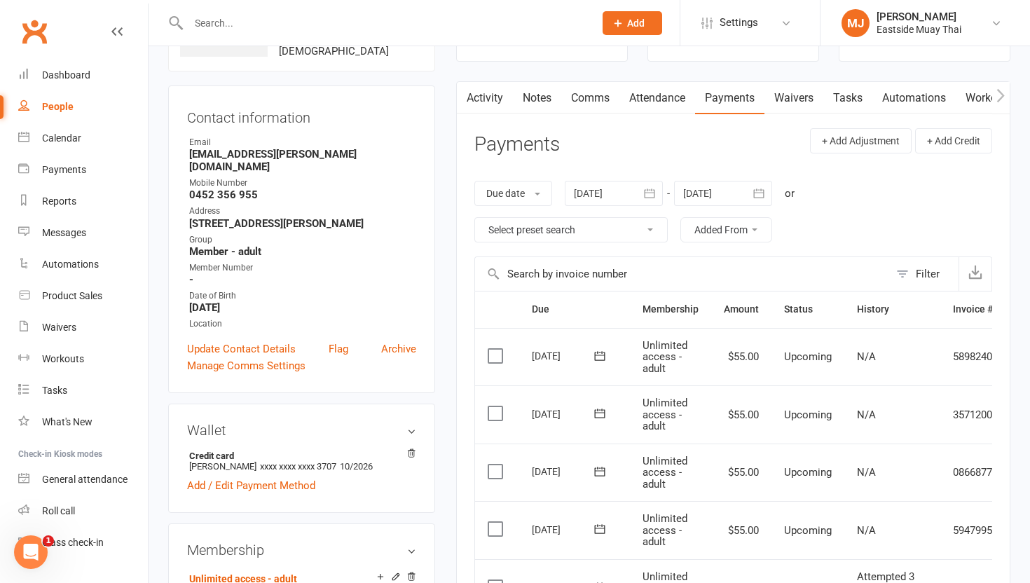
scroll to position [46, 0]
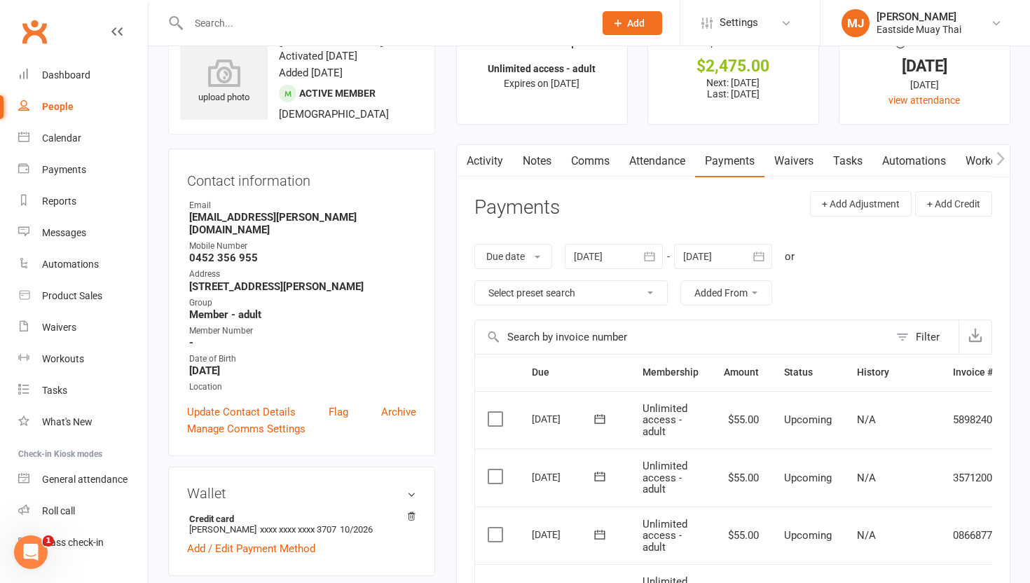
click at [463, 165] on link "Waivers" at bounding box center [793, 161] width 59 height 32
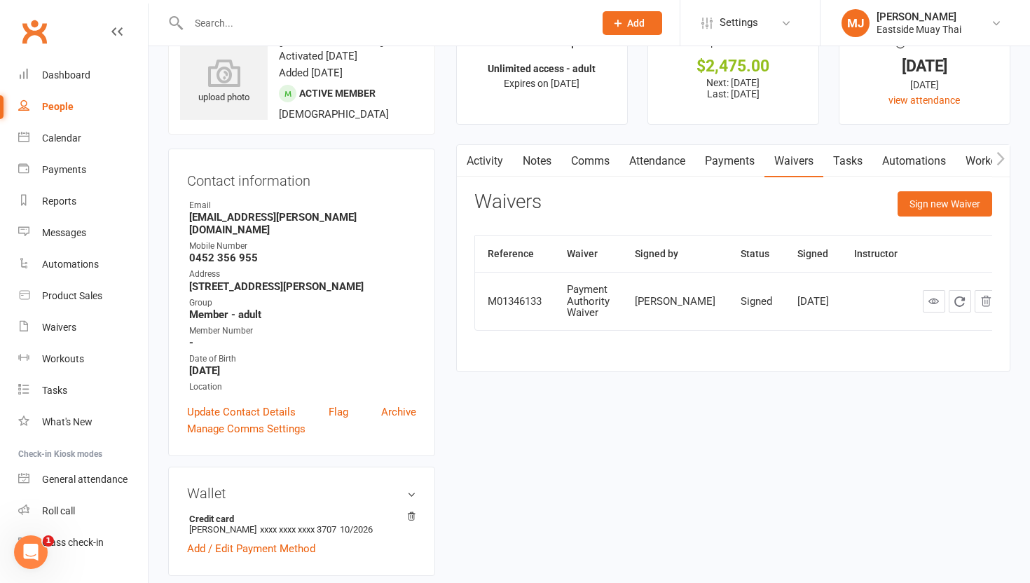
click at [463, 165] on link "Payments" at bounding box center [729, 161] width 69 height 32
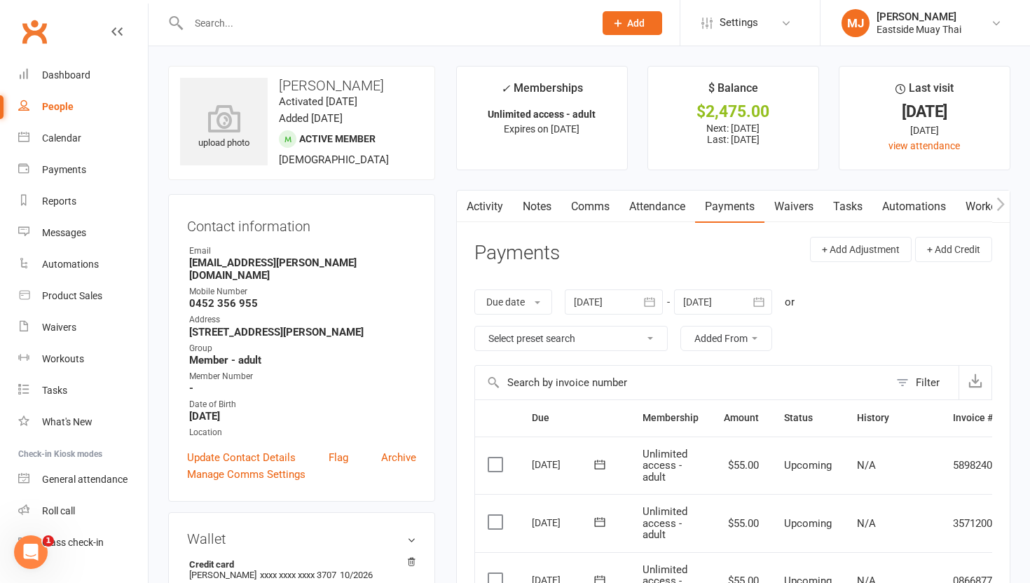
click at [463, 208] on link "Attendance" at bounding box center [657, 207] width 76 height 32
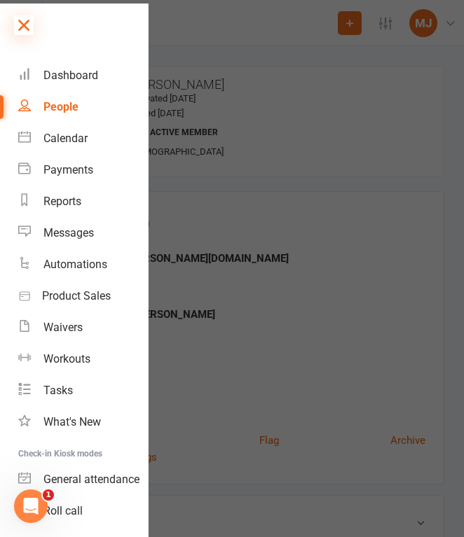
click at [17, 26] on icon at bounding box center [24, 25] width 20 height 20
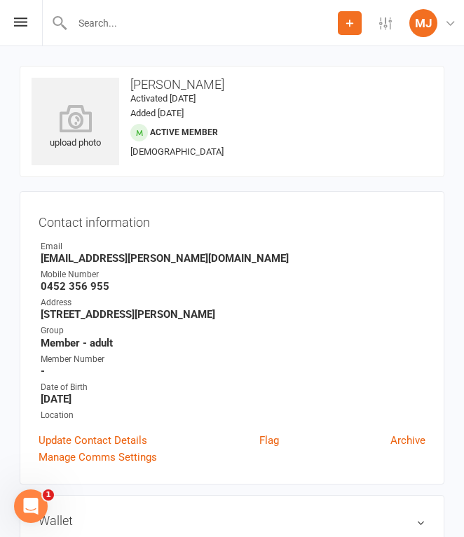
click at [151, 17] on input "text" at bounding box center [203, 23] width 270 height 20
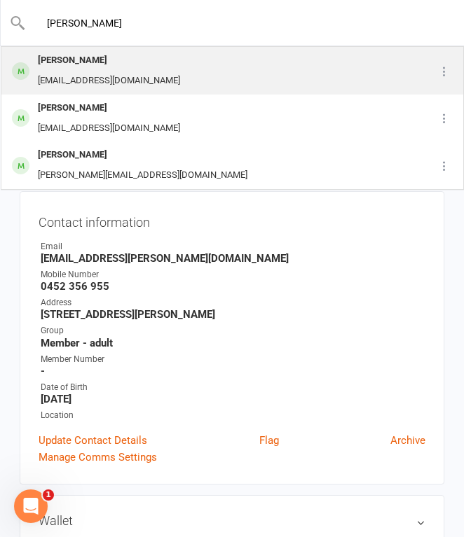
type input "[PERSON_NAME]"
click at [157, 79] on div "[PERSON_NAME] [EMAIL_ADDRESS][DOMAIN_NAME]" at bounding box center [209, 71] width 415 height 46
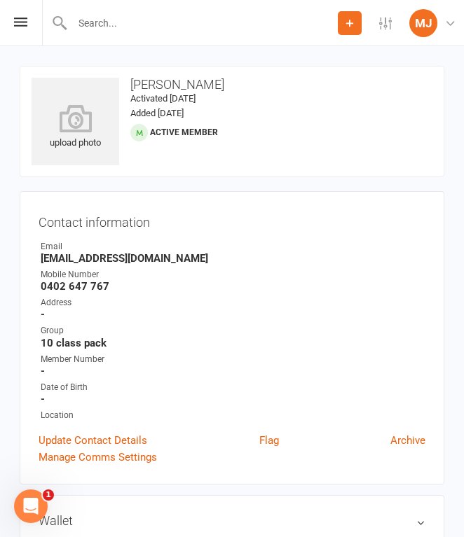
drag, startPoint x: 42, startPoint y: 281, endPoint x: 106, endPoint y: 278, distance: 63.8
click at [107, 279] on li "Mobile Number [PHONE_NUMBER]" at bounding box center [232, 280] width 387 height 25
drag, startPoint x: 40, startPoint y: 289, endPoint x: 123, endPoint y: 290, distance: 83.4
click at [124, 290] on strong "0402 647 767" at bounding box center [233, 286] width 385 height 13
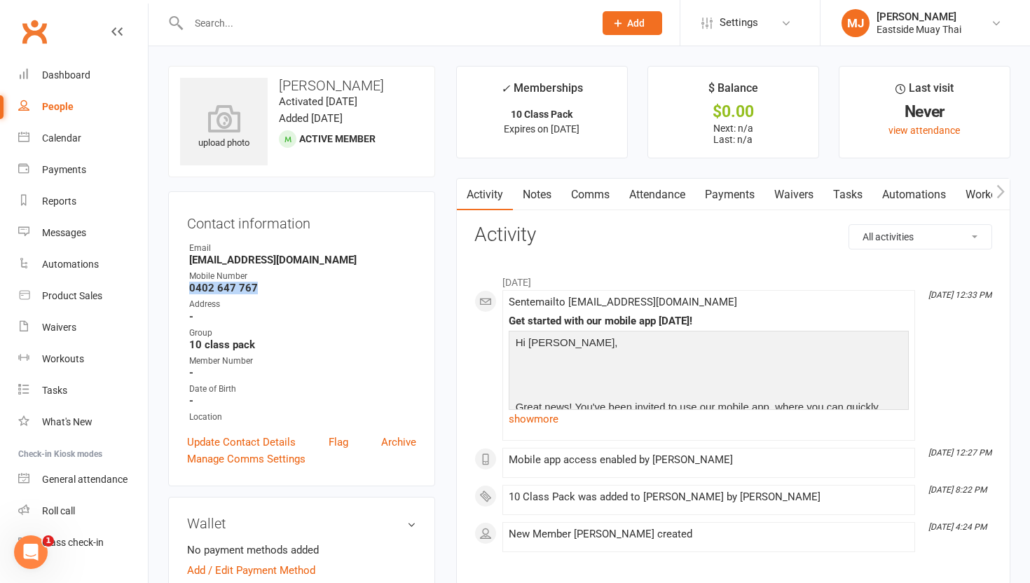
click at [463, 193] on link "Waivers" at bounding box center [793, 195] width 59 height 32
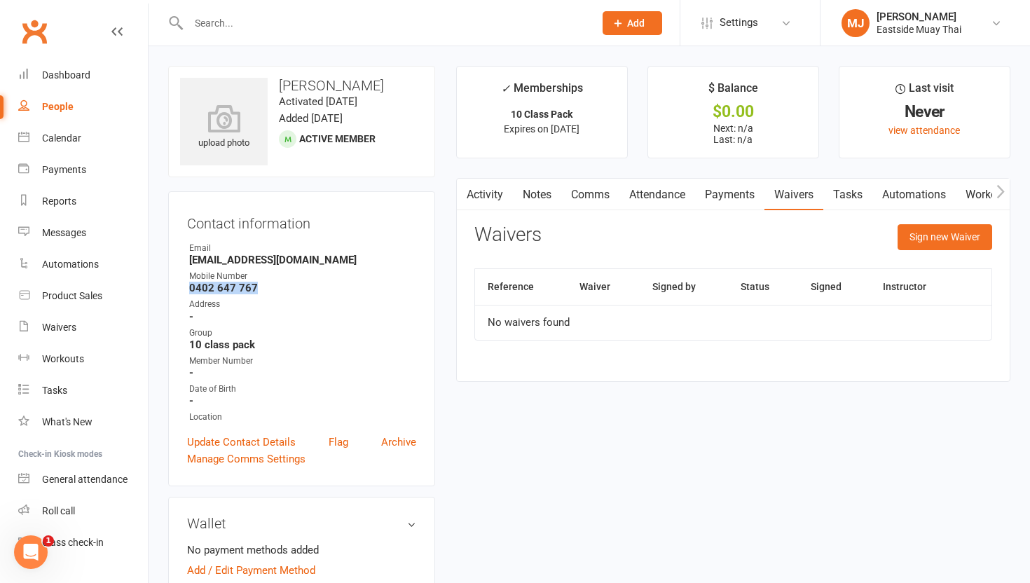
click at [463, 190] on link "Payments" at bounding box center [729, 195] width 69 height 32
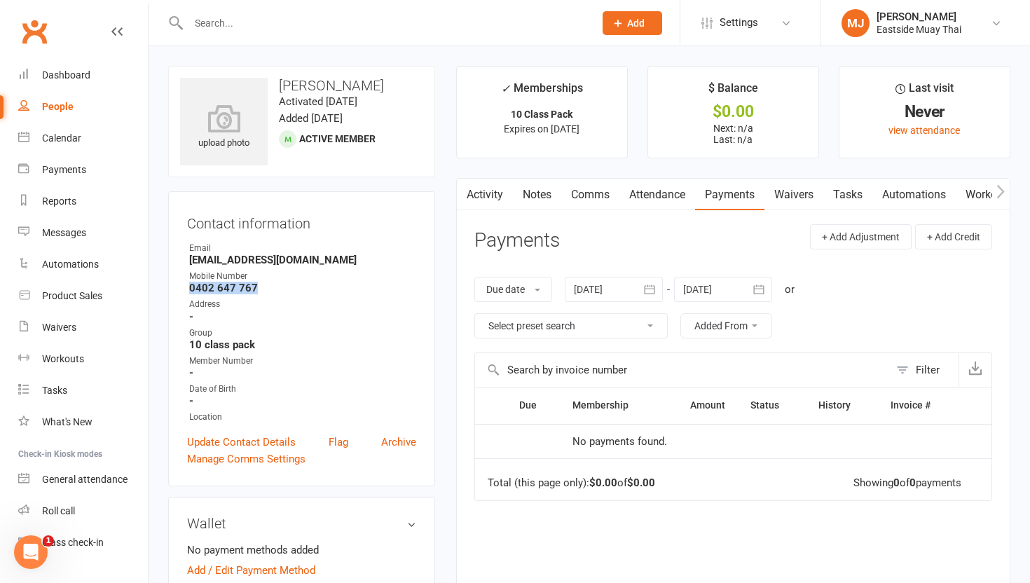
click at [463, 197] on link "Attendance" at bounding box center [657, 195] width 76 height 32
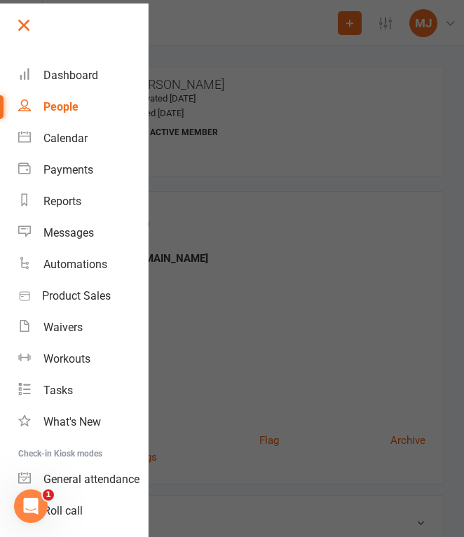
click at [22, 14] on link at bounding box center [81, 30] width 134 height 32
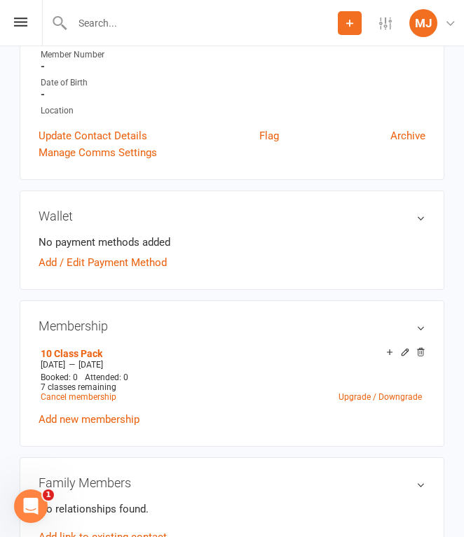
scroll to position [307, 0]
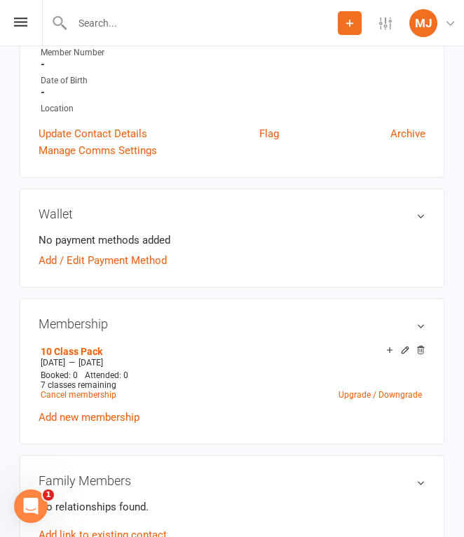
click at [150, 25] on input "text" at bounding box center [203, 23] width 270 height 20
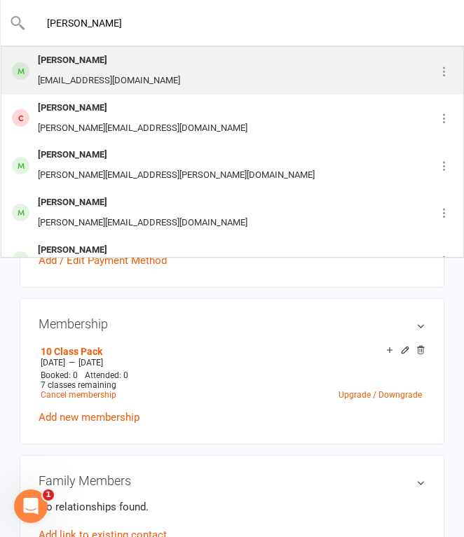
type input "[PERSON_NAME]"
click at [147, 71] on div "[PERSON_NAME] [EMAIL_ADDRESS][DOMAIN_NAME]" at bounding box center [213, 71] width 423 height 46
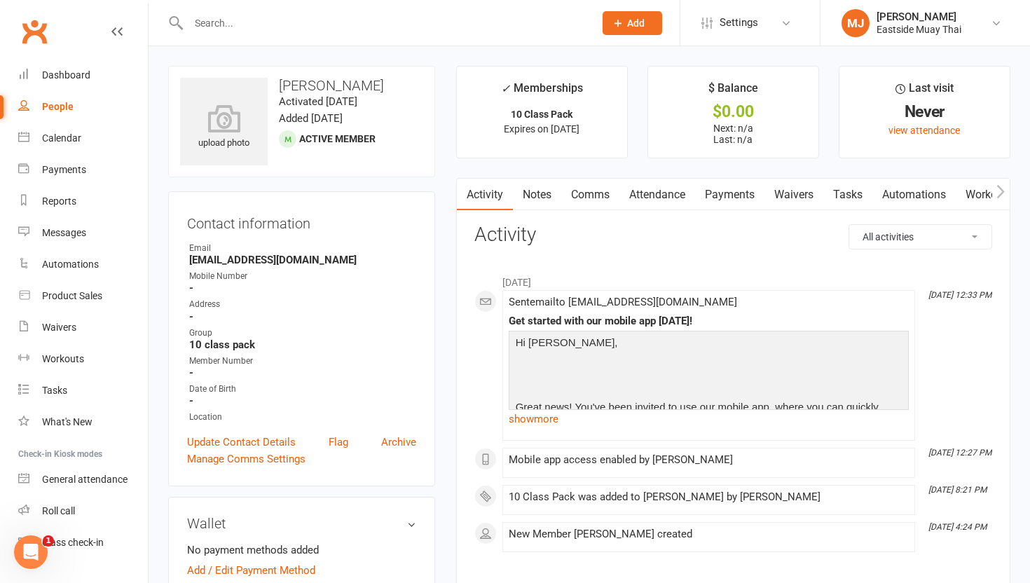
click at [463, 187] on link "Waivers" at bounding box center [793, 195] width 59 height 32
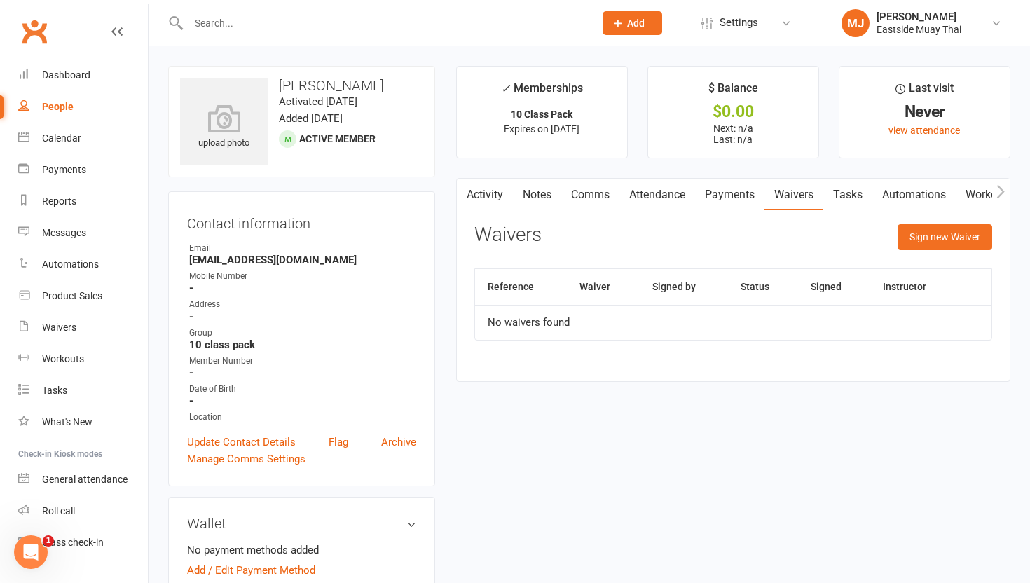
click at [463, 186] on link "Payments" at bounding box center [729, 195] width 69 height 32
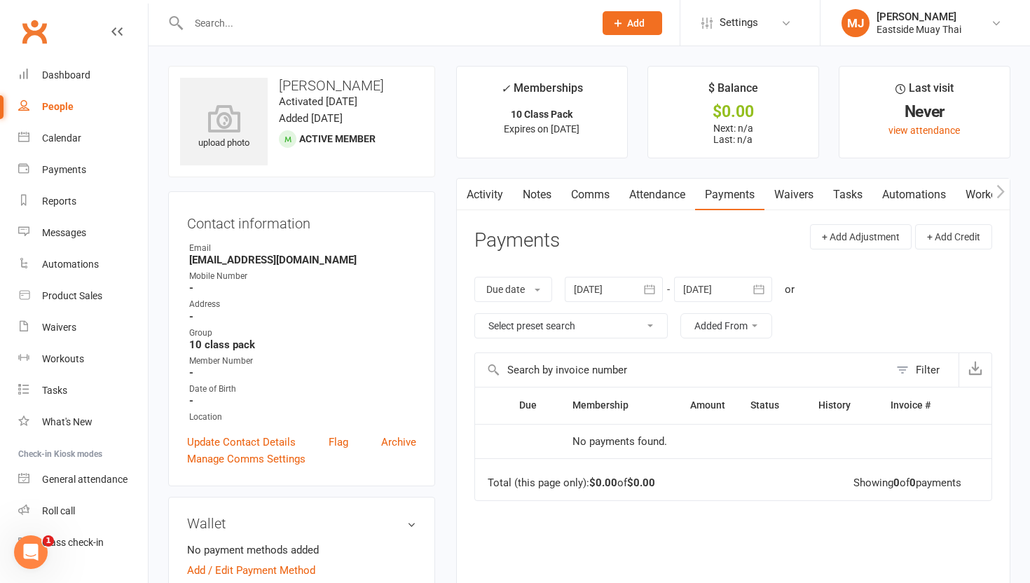
click at [463, 194] on link "Attendance" at bounding box center [657, 195] width 76 height 32
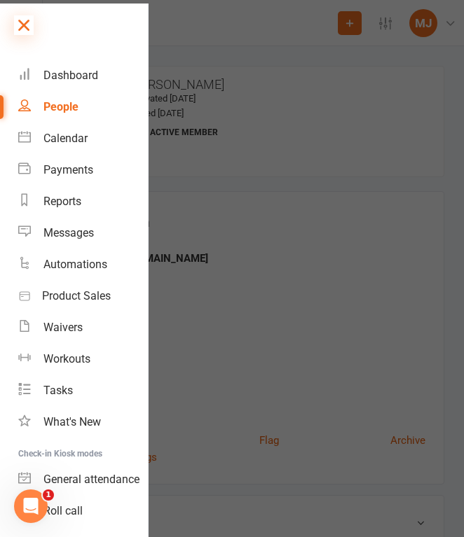
click at [27, 24] on icon at bounding box center [24, 25] width 20 height 20
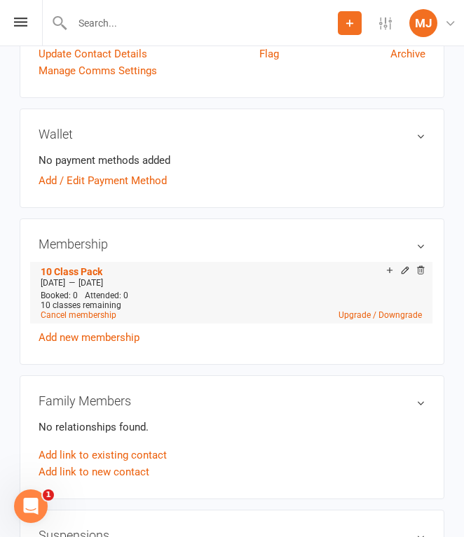
scroll to position [331, 0]
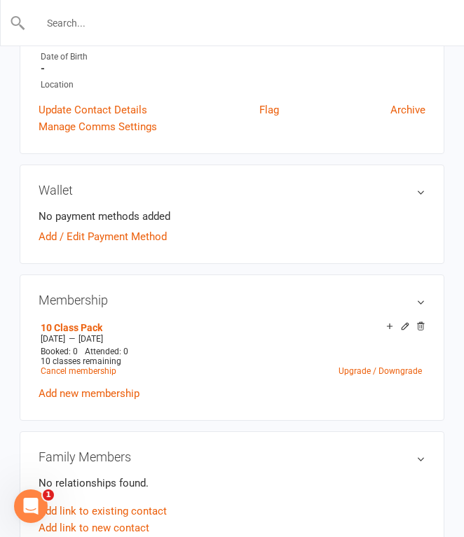
click at [160, 23] on input "text" at bounding box center [232, 23] width 413 height 20
type input "G"
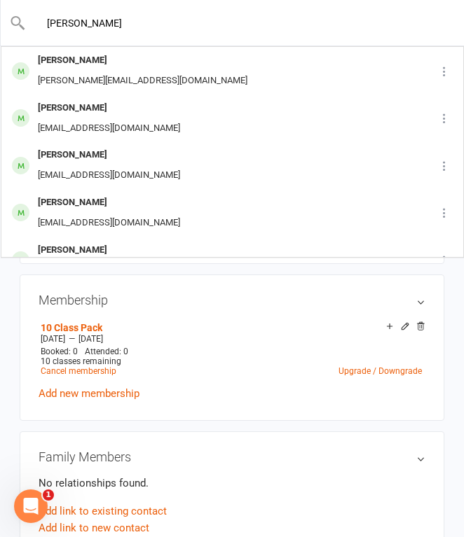
type input "[PERSON_NAME]"
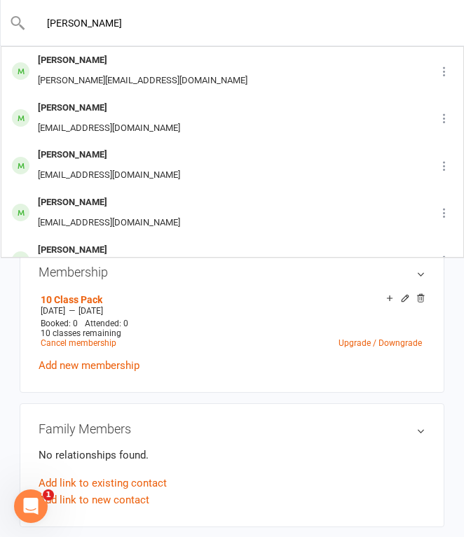
scroll to position [387, 0]
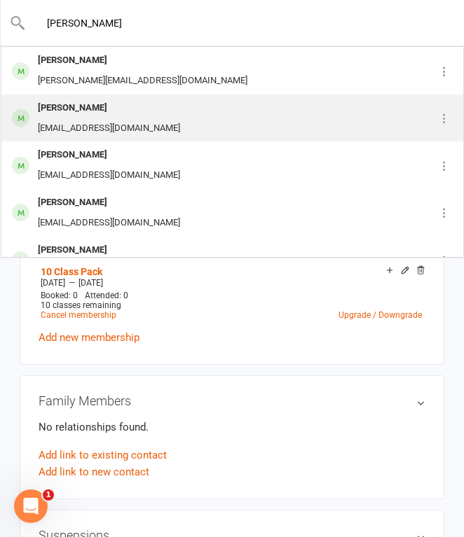
click at [126, 123] on div "[EMAIL_ADDRESS][DOMAIN_NAME]" at bounding box center [109, 128] width 151 height 20
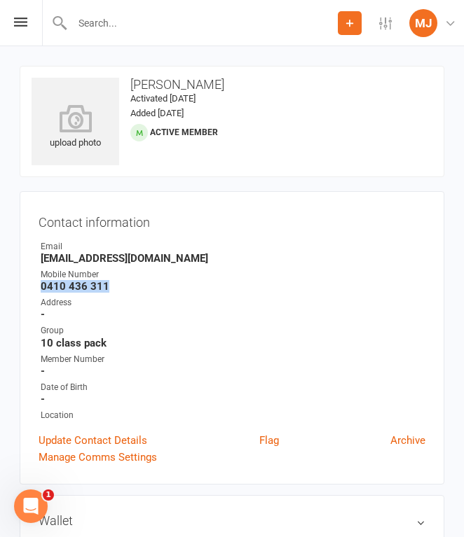
drag, startPoint x: 40, startPoint y: 282, endPoint x: 135, endPoint y: 280, distance: 94.6
click at [135, 280] on strong "0410 436 311" at bounding box center [233, 286] width 385 height 13
drag, startPoint x: 40, startPoint y: 284, endPoint x: 122, endPoint y: 285, distance: 82.0
click at [123, 285] on li "Mobile Number [PHONE_NUMBER]" at bounding box center [232, 280] width 387 height 25
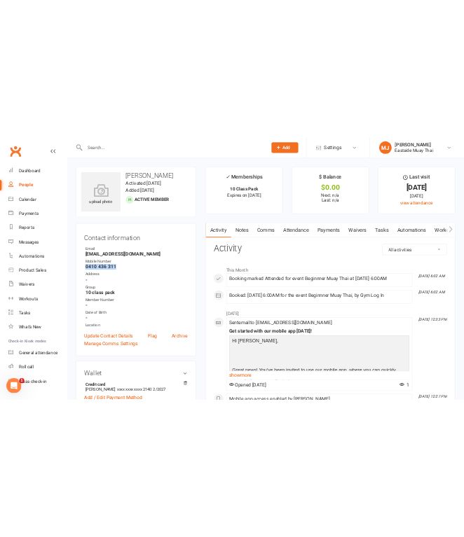
scroll to position [3, 0]
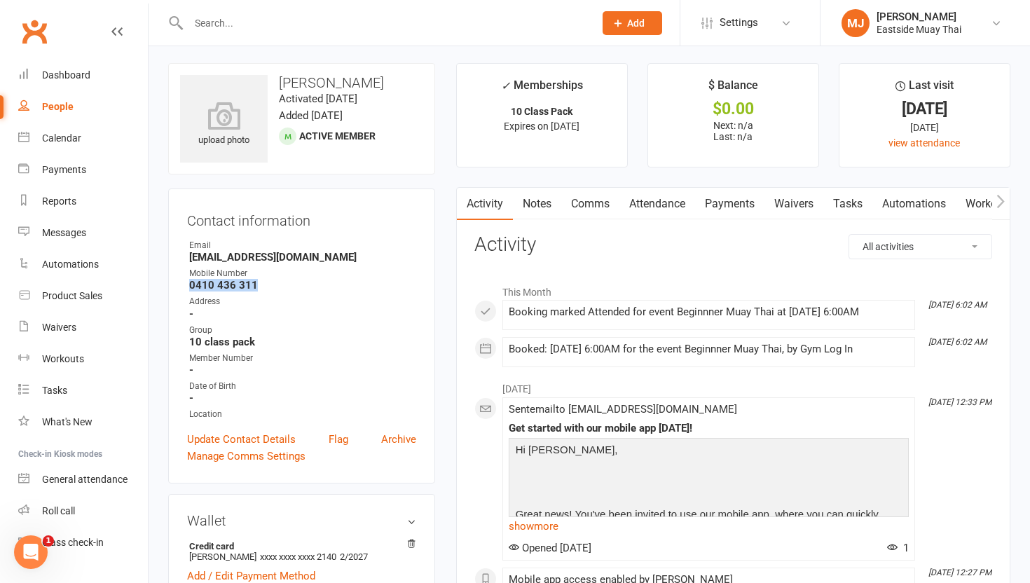
click at [463, 200] on link "Waivers" at bounding box center [793, 204] width 59 height 32
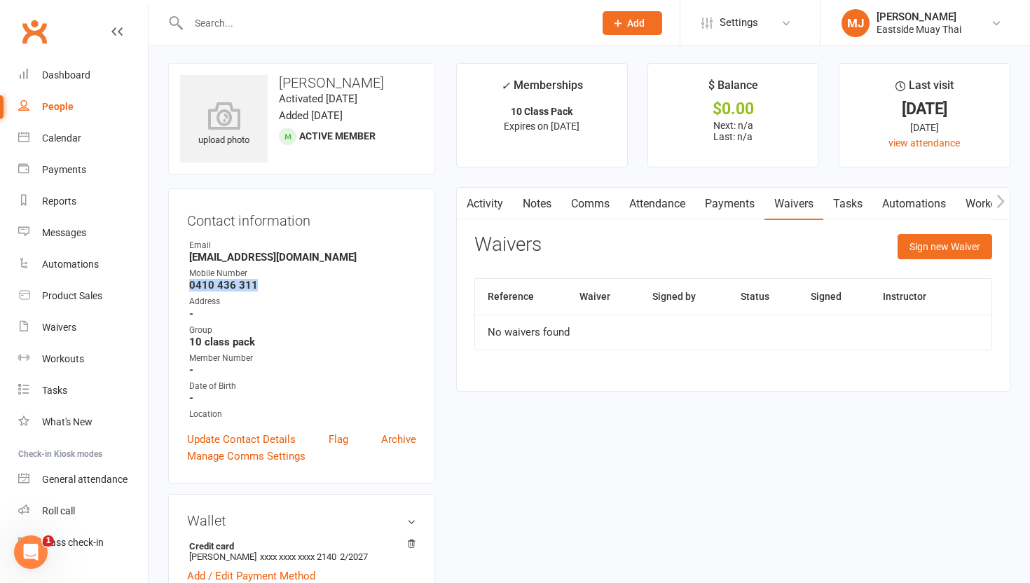
click at [463, 202] on link "Payments" at bounding box center [729, 204] width 69 height 32
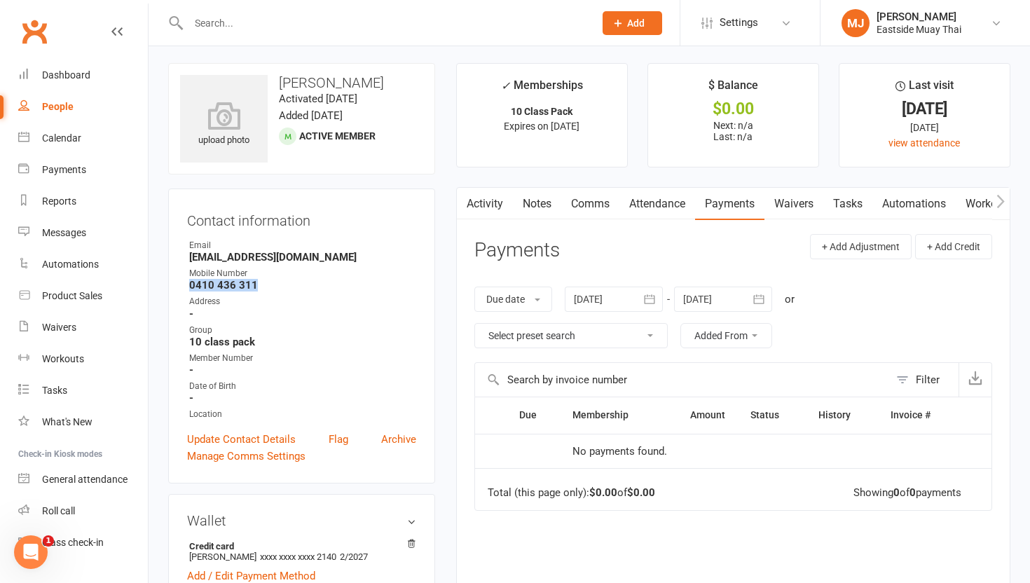
click at [463, 204] on link "Attendance" at bounding box center [657, 204] width 76 height 32
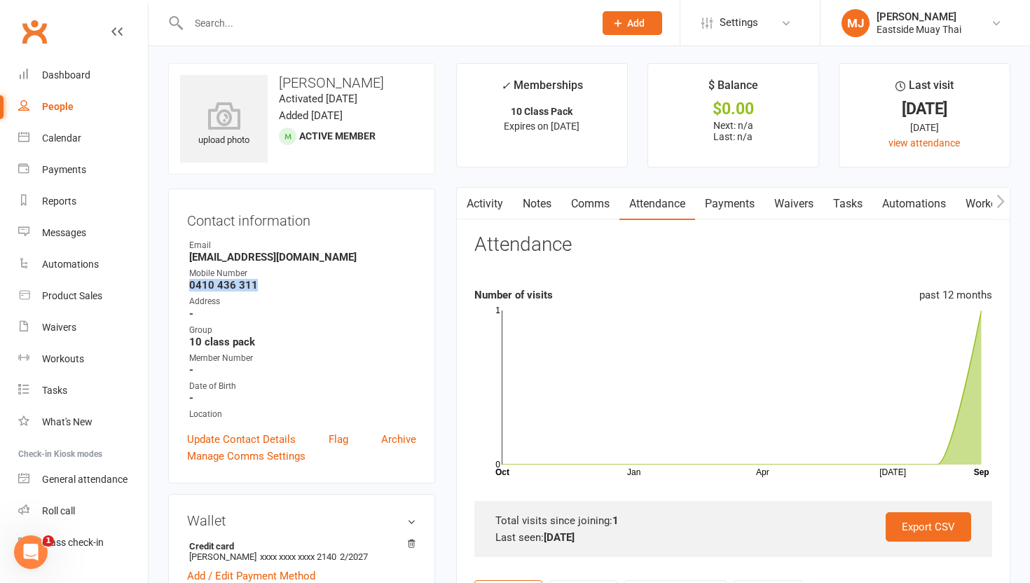
click at [463, 207] on link "Payments" at bounding box center [729, 204] width 69 height 32
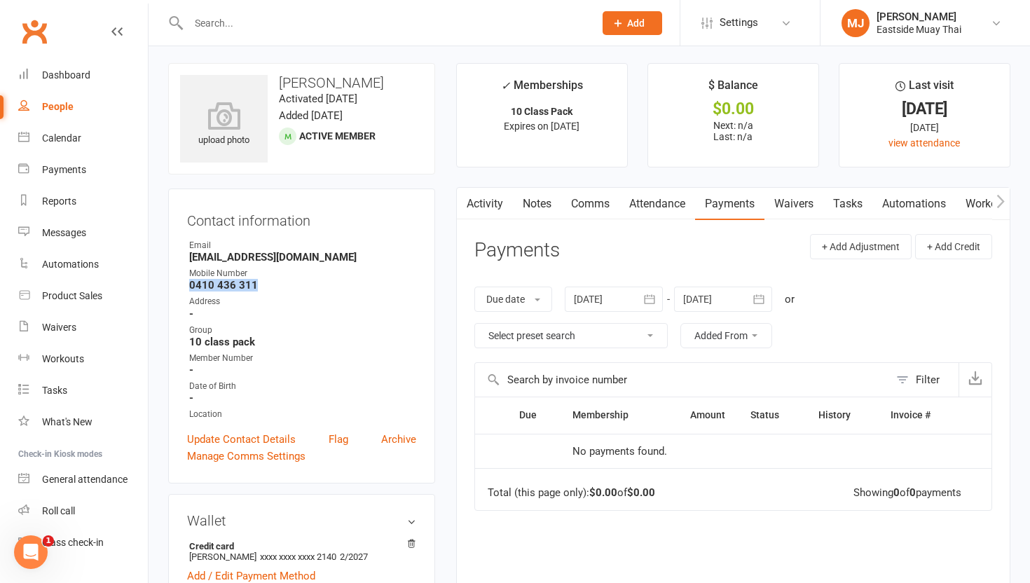
click at [463, 198] on link "Waivers" at bounding box center [793, 204] width 59 height 32
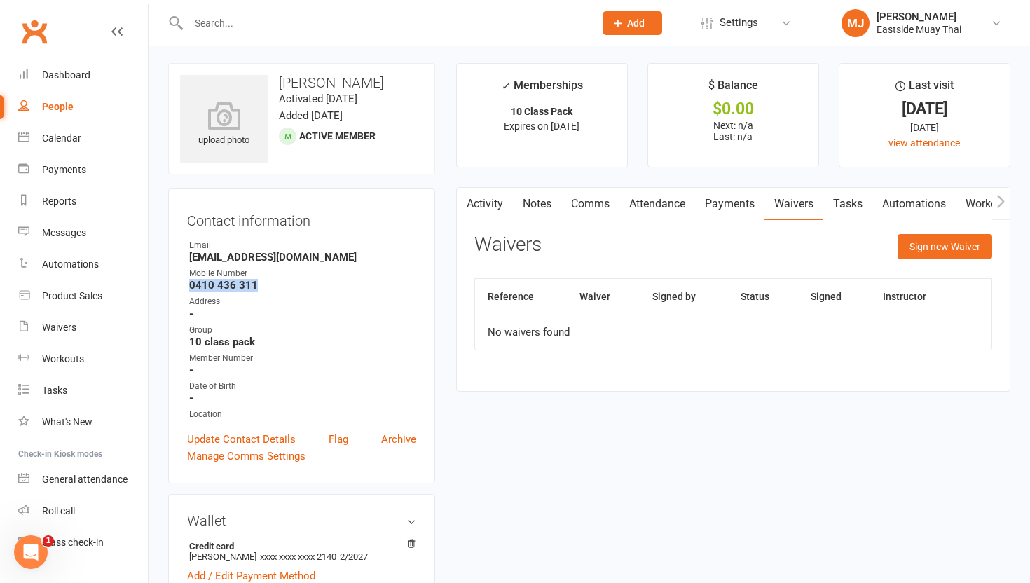
click at [463, 212] on link "Payments" at bounding box center [729, 204] width 69 height 32
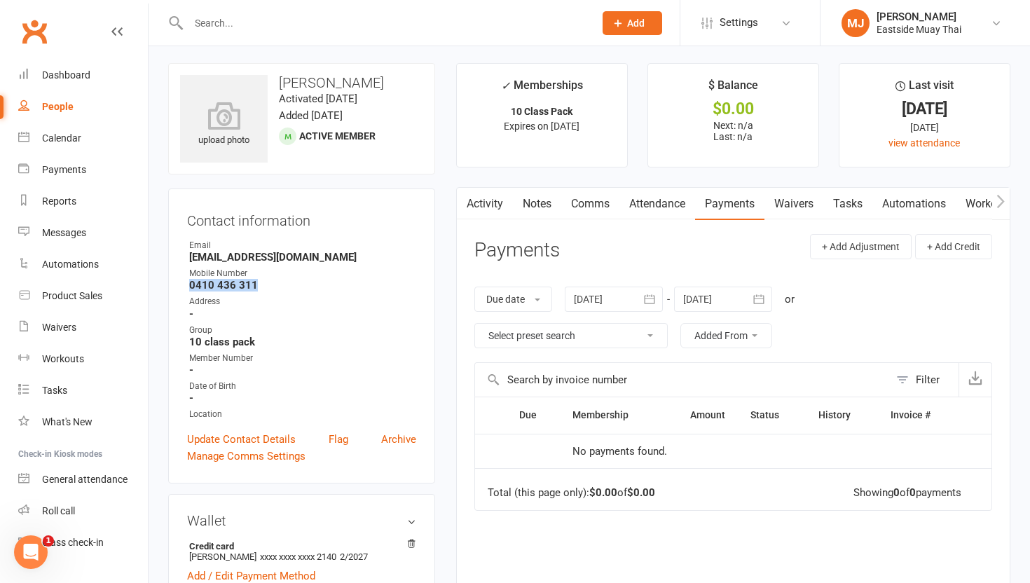
click at [463, 206] on link "Attendance" at bounding box center [657, 204] width 76 height 32
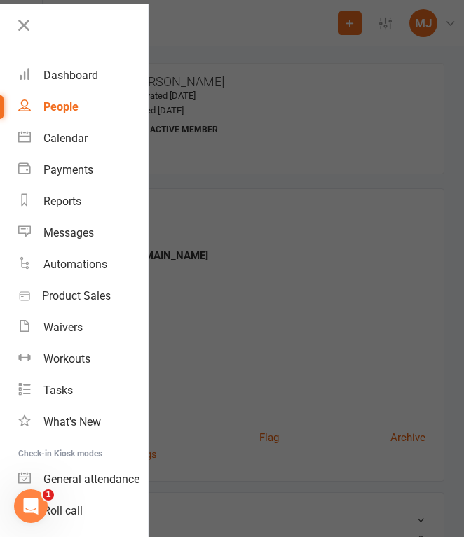
click at [23, 13] on nav "Clubworx Dashboard People Calendar Payments Reports Messages Automations Produc…" at bounding box center [74, 272] width 149 height 537
click at [23, 25] on icon at bounding box center [24, 25] width 20 height 20
click at [33, 25] on icon at bounding box center [24, 25] width 20 height 20
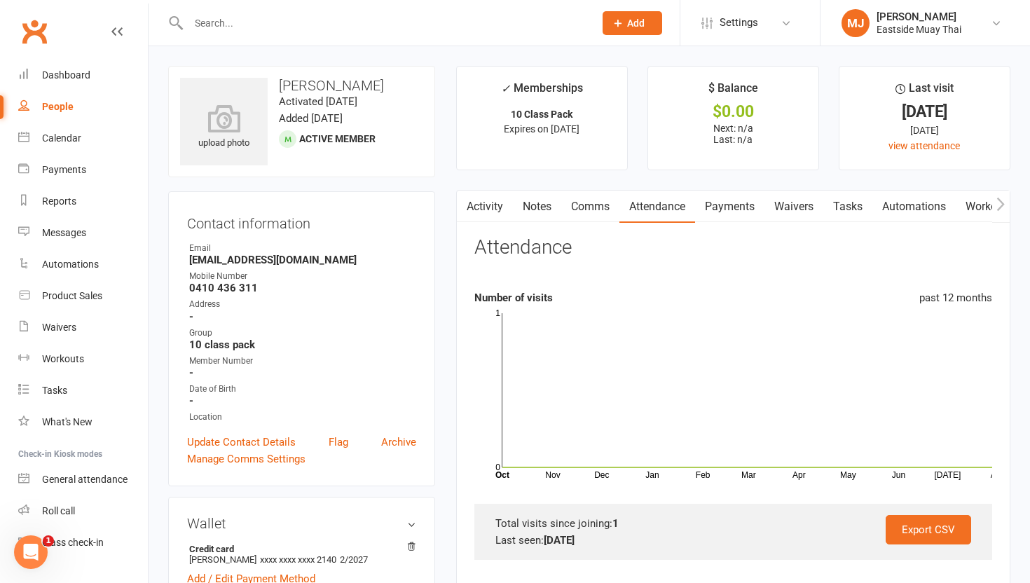
click at [463, 209] on link "Waivers" at bounding box center [793, 207] width 59 height 32
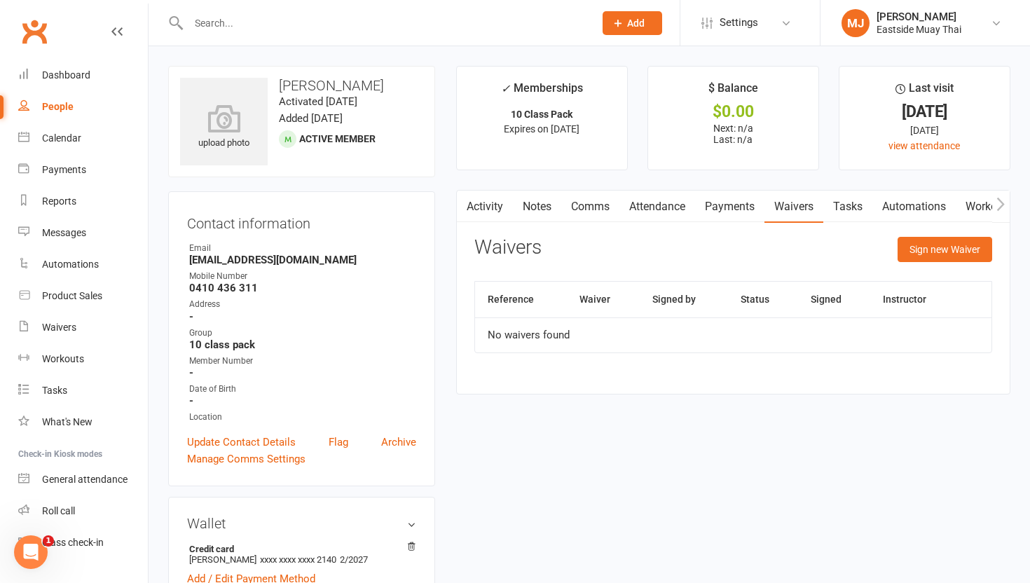
click at [463, 211] on link "Payments" at bounding box center [729, 207] width 69 height 32
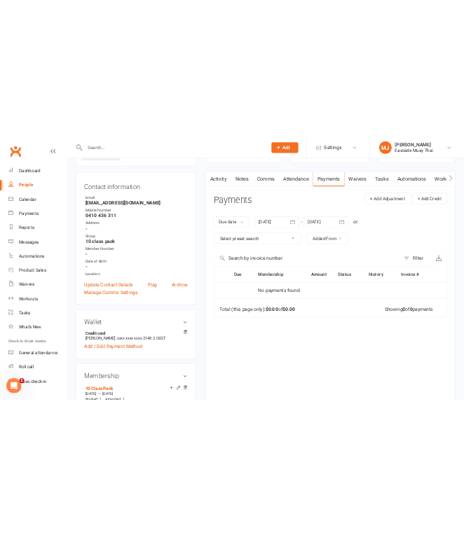
scroll to position [123, 0]
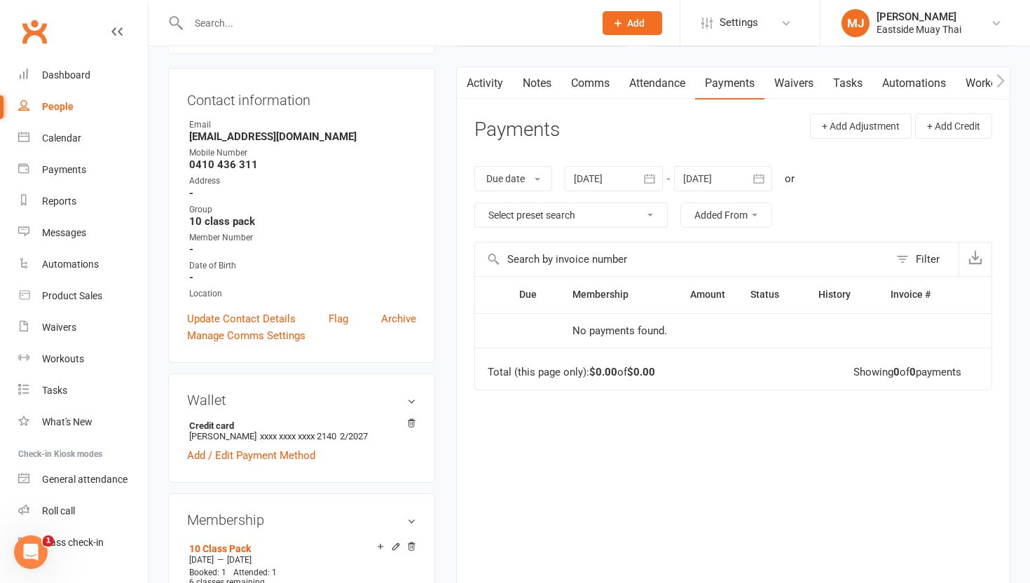
click at [463, 80] on link "Waivers" at bounding box center [793, 83] width 59 height 32
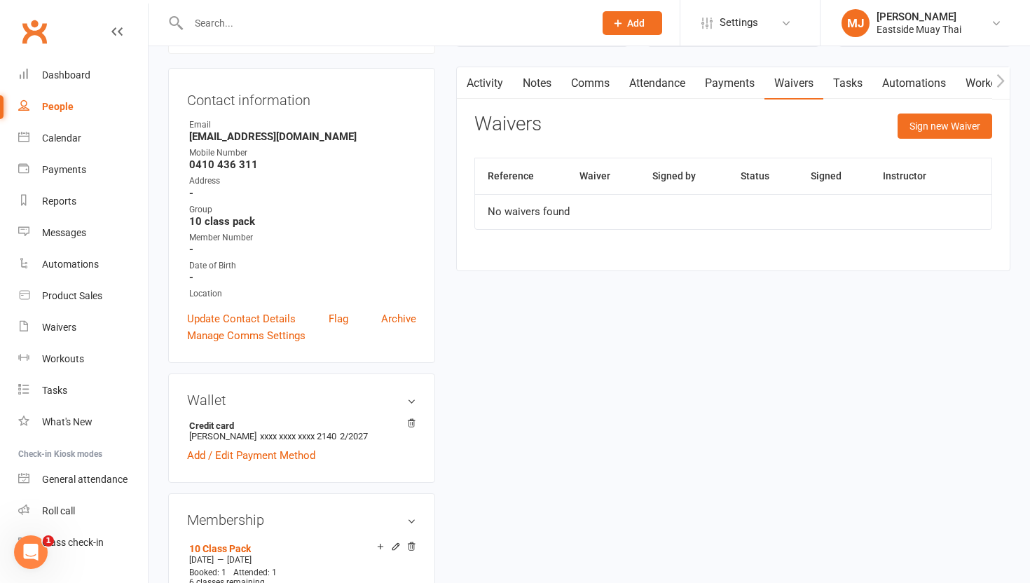
click at [463, 71] on link "Payments" at bounding box center [729, 83] width 69 height 32
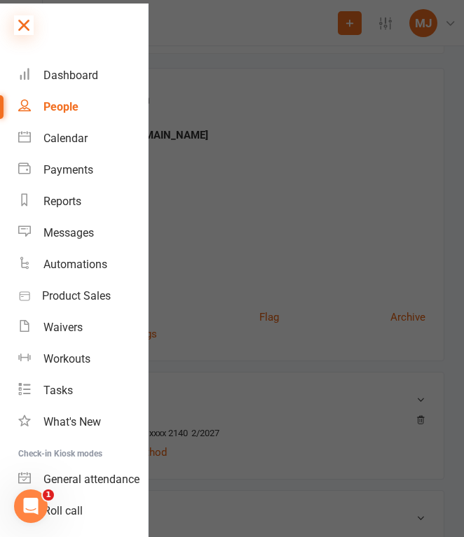
click at [32, 25] on icon at bounding box center [24, 25] width 20 height 20
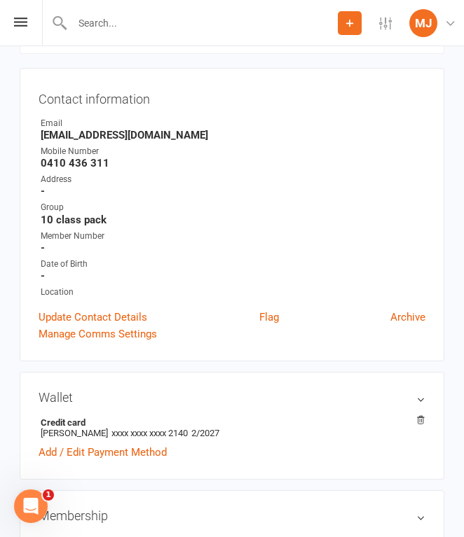
click at [101, 25] on input "text" at bounding box center [203, 23] width 270 height 20
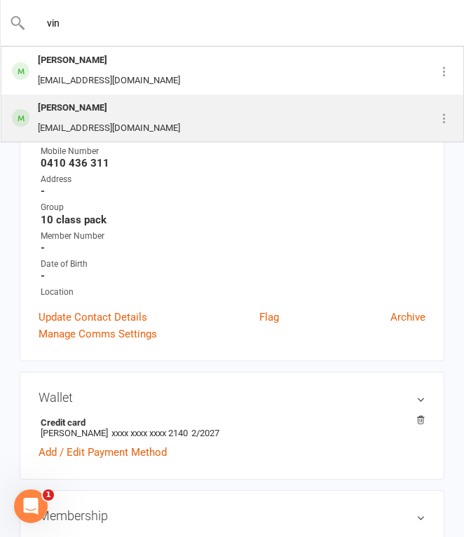
type input "vin"
click at [116, 120] on div "[EMAIL_ADDRESS][DOMAIN_NAME]" at bounding box center [109, 128] width 151 height 20
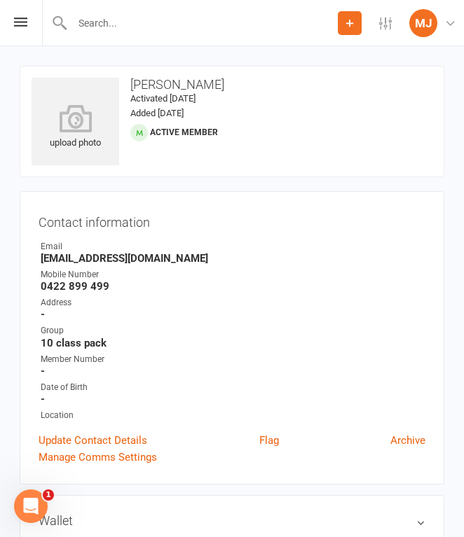
click at [40, 288] on li "Mobile Number [PHONE_NUMBER]" at bounding box center [232, 280] width 387 height 25
drag, startPoint x: 41, startPoint y: 288, endPoint x: 115, endPoint y: 283, distance: 74.4
click at [115, 284] on strong "0422 899 499" at bounding box center [233, 286] width 385 height 13
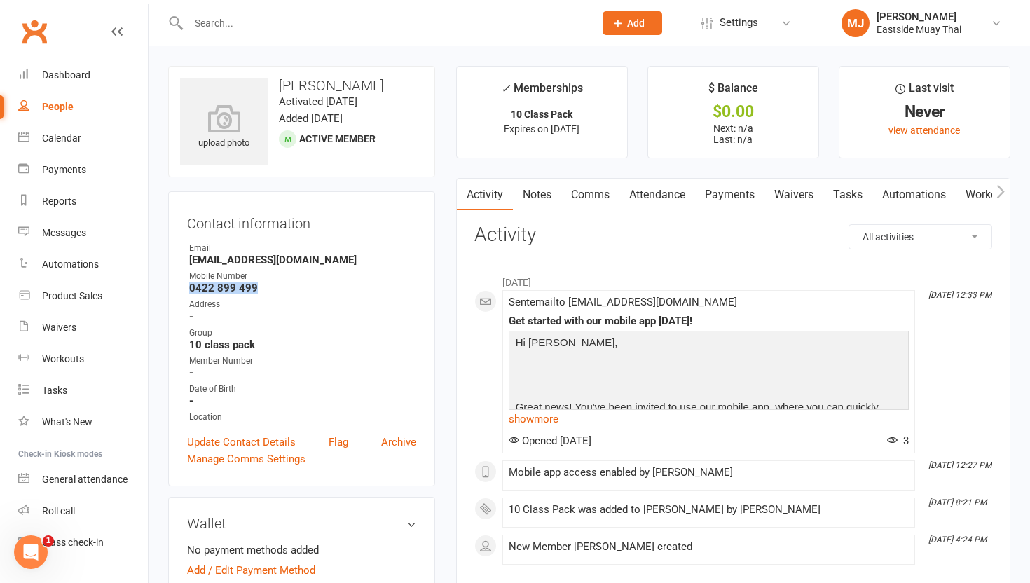
click at [463, 199] on link "Payments" at bounding box center [729, 195] width 69 height 32
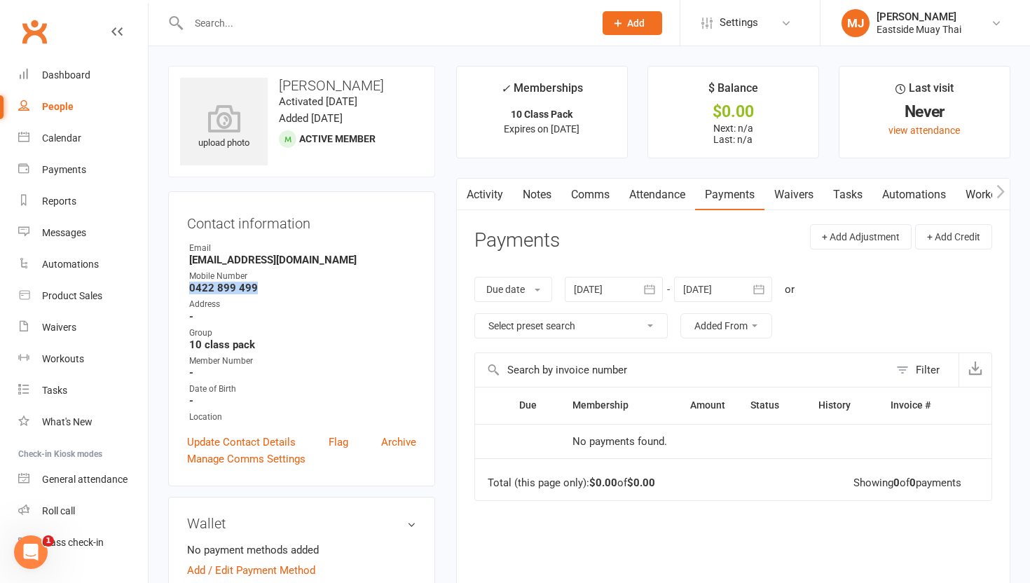
click at [463, 191] on link "Waivers" at bounding box center [793, 195] width 59 height 32
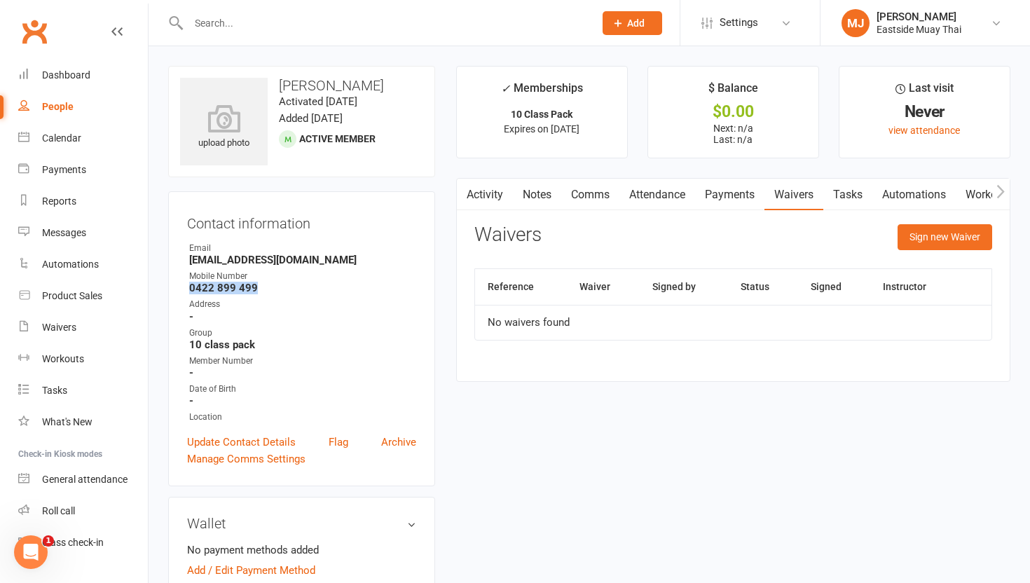
click at [463, 195] on link "Attendance" at bounding box center [657, 195] width 76 height 32
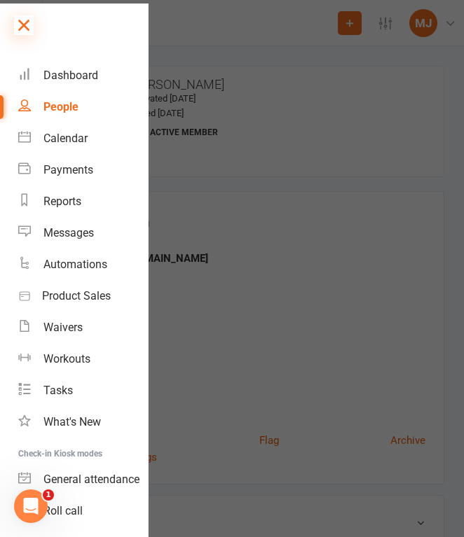
click at [26, 27] on icon at bounding box center [24, 25] width 20 height 20
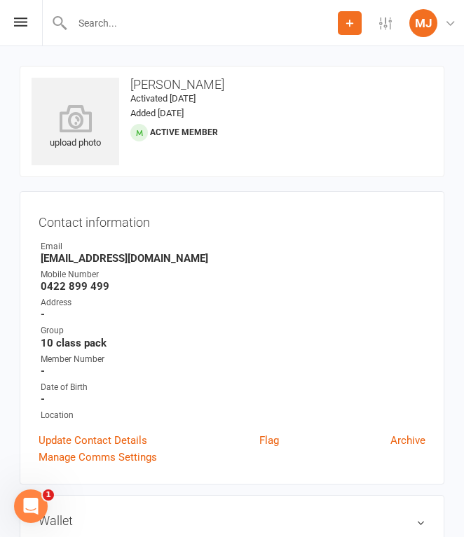
click at [116, 29] on input "text" at bounding box center [203, 23] width 270 height 20
type input "k"
type input "h"
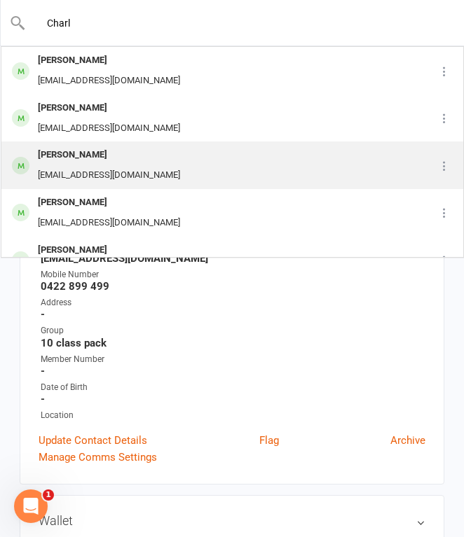
type input "Charl"
click at [117, 157] on div "[PERSON_NAME]" at bounding box center [109, 155] width 151 height 20
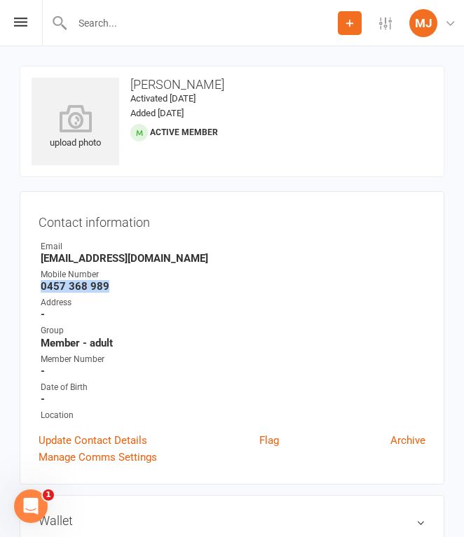
drag, startPoint x: 42, startPoint y: 286, endPoint x: 131, endPoint y: 285, distance: 89.0
click at [131, 286] on strong "0457 368 989" at bounding box center [233, 286] width 385 height 13
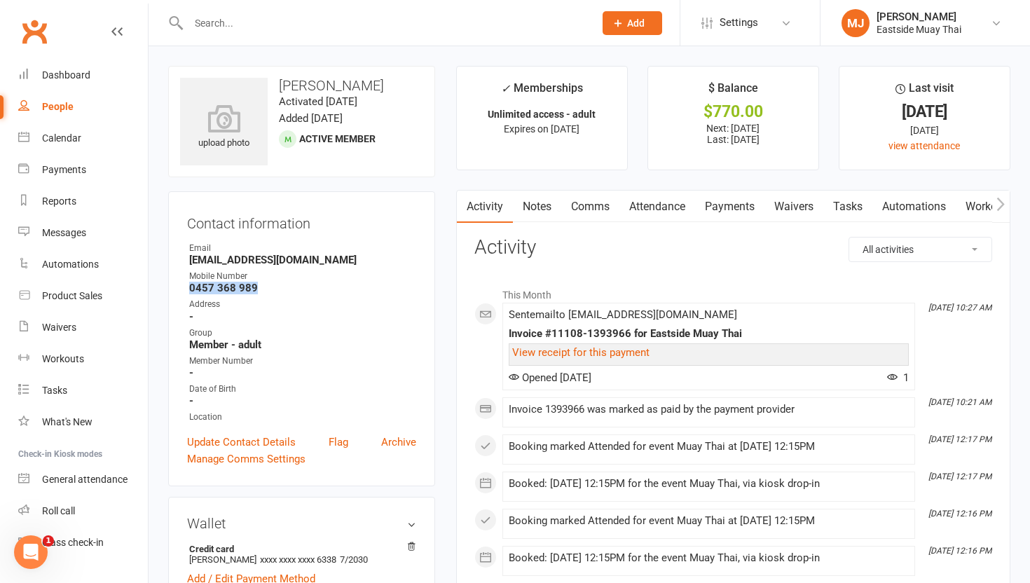
click at [463, 202] on link "Waivers" at bounding box center [793, 207] width 59 height 32
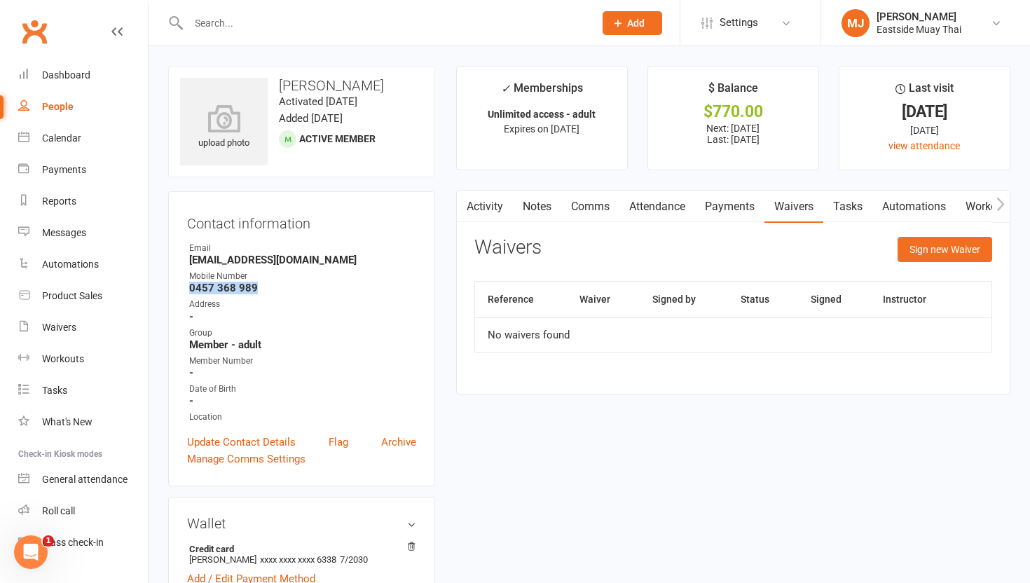
click at [463, 203] on link "Payments" at bounding box center [729, 207] width 69 height 32
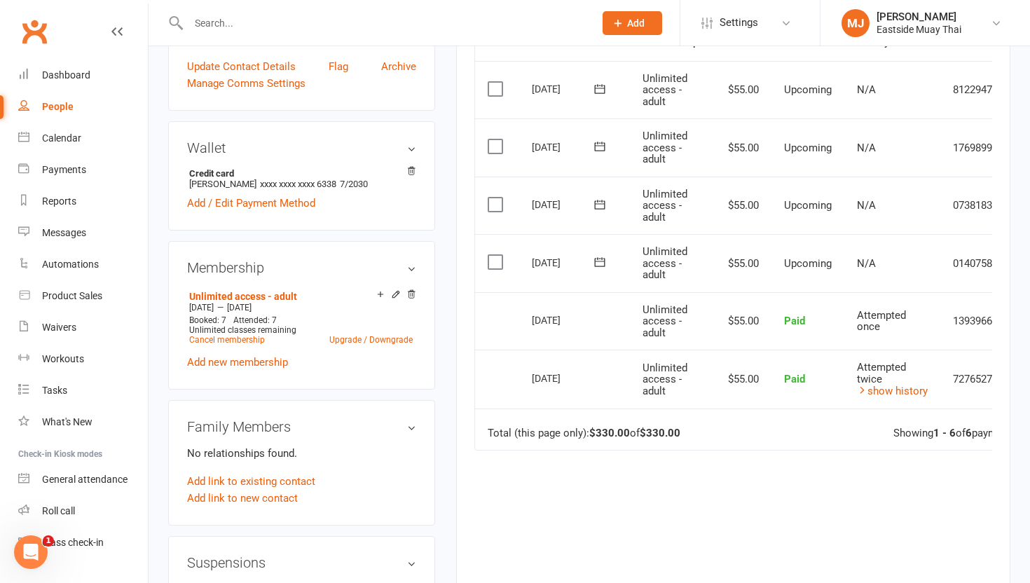
scroll to position [373, 0]
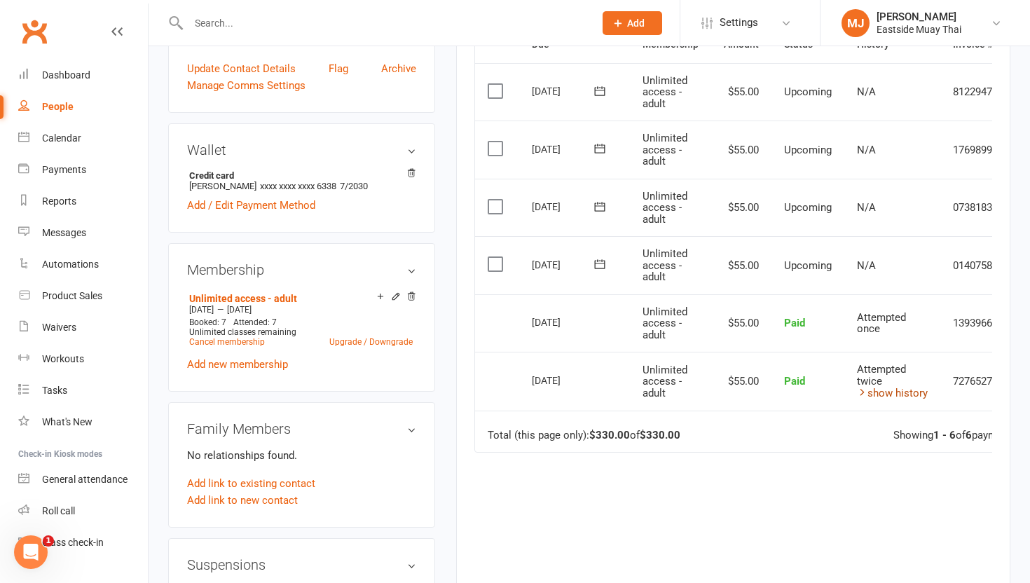
click at [463, 392] on link "show history" at bounding box center [892, 393] width 71 height 13
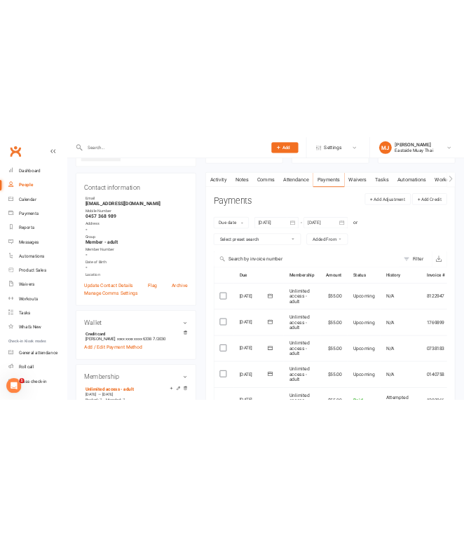
scroll to position [0, 0]
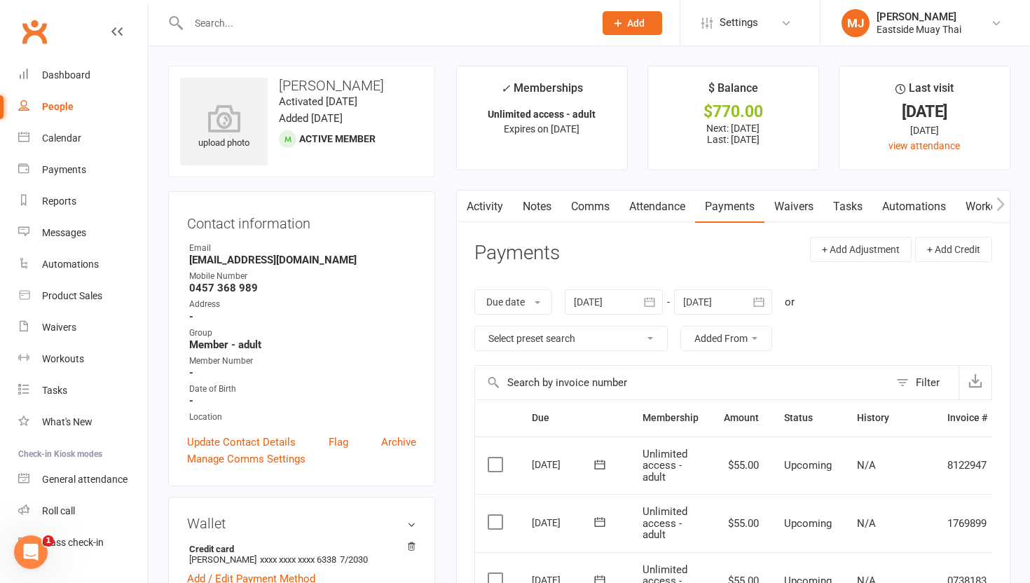
click at [463, 202] on link "Attendance" at bounding box center [657, 207] width 76 height 32
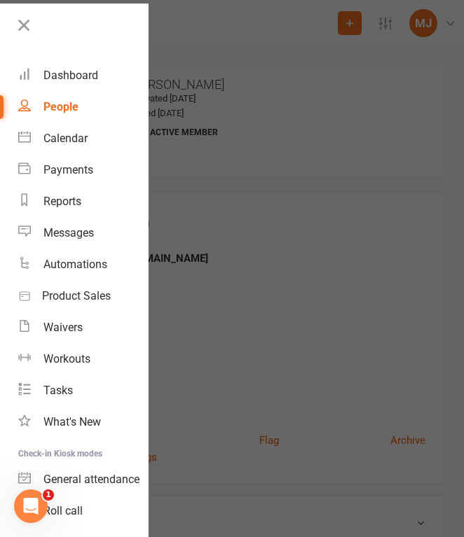
click at [5, 22] on div at bounding box center [74, 30] width 148 height 32
click at [20, 23] on icon at bounding box center [24, 25] width 20 height 20
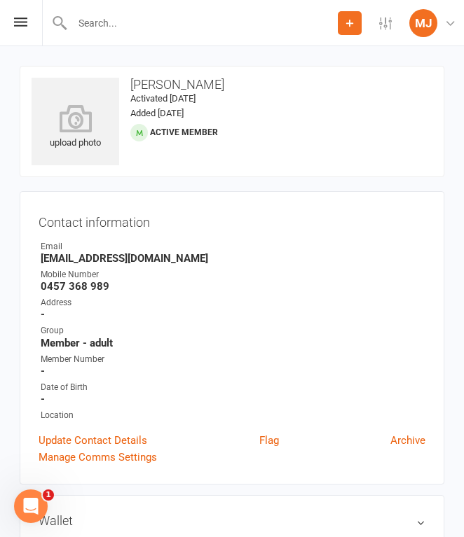
click at [113, 24] on input "text" at bounding box center [203, 23] width 270 height 20
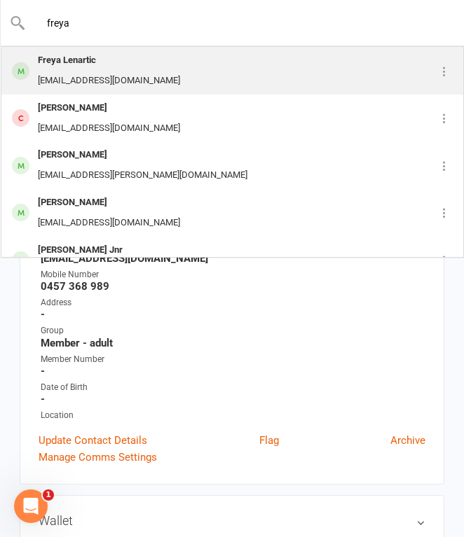
type input "freya"
click at [122, 59] on div "Freya Lenartic" at bounding box center [109, 60] width 151 height 20
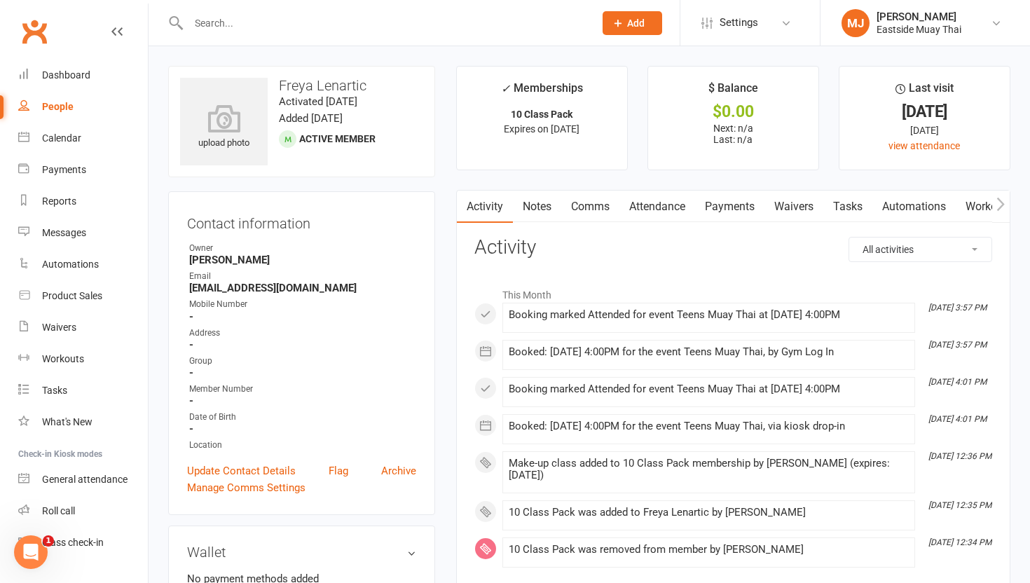
click at [463, 207] on link "Waivers" at bounding box center [793, 207] width 59 height 32
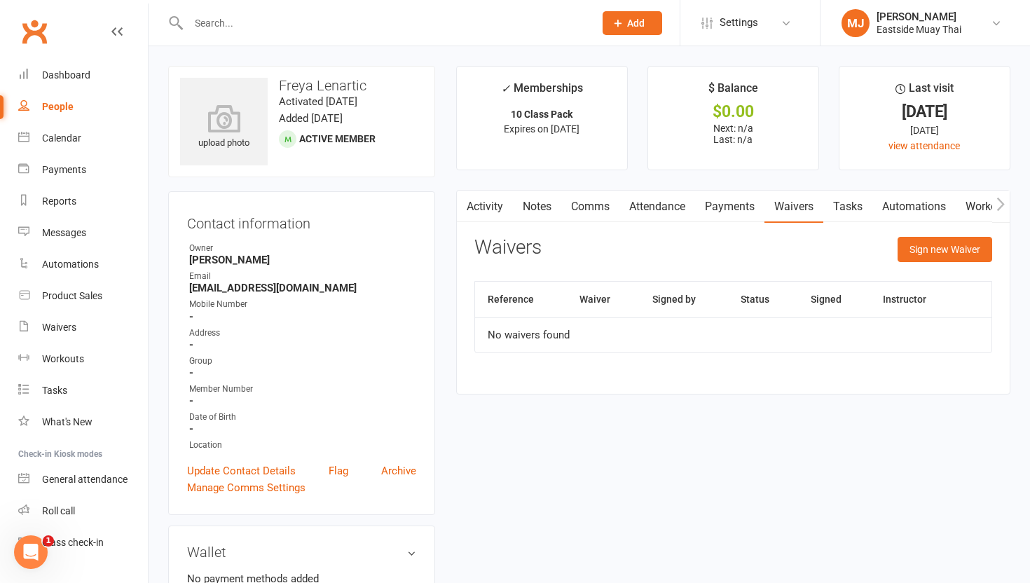
click at [463, 201] on link "Payments" at bounding box center [729, 207] width 69 height 32
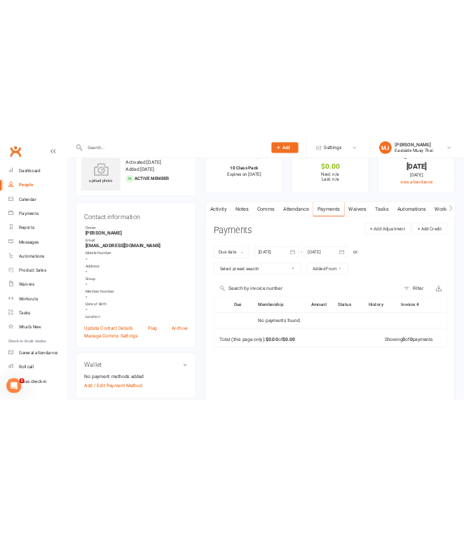
scroll to position [6, 0]
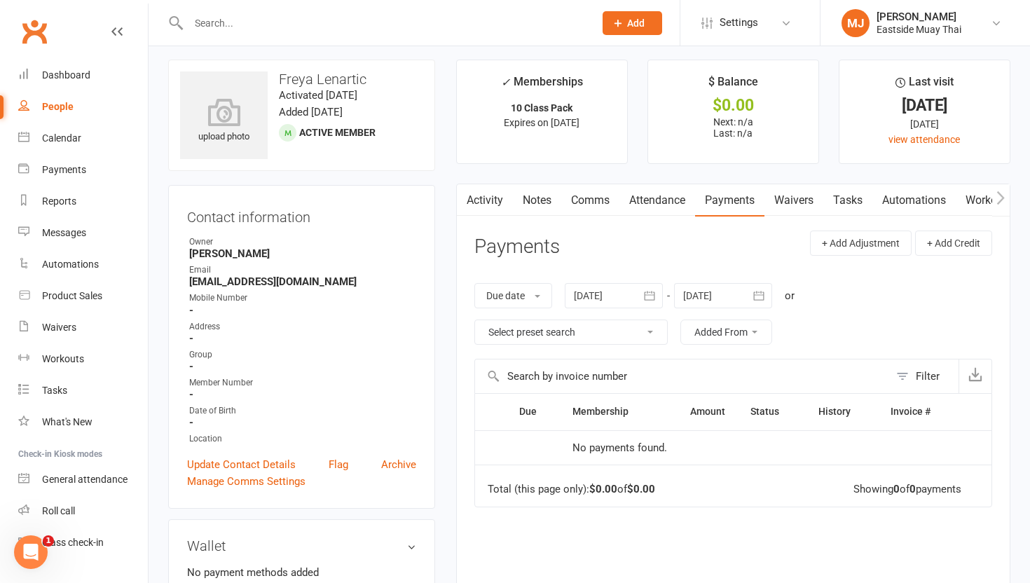
click at [463, 208] on link "Attendance" at bounding box center [657, 200] width 76 height 32
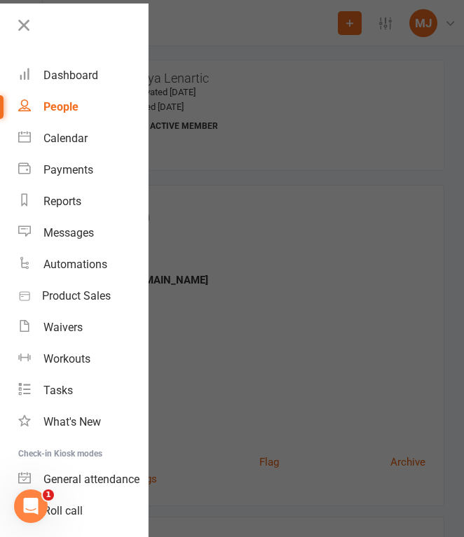
click at [10, 23] on div at bounding box center [74, 30] width 148 height 32
click at [19, 23] on icon at bounding box center [24, 25] width 20 height 20
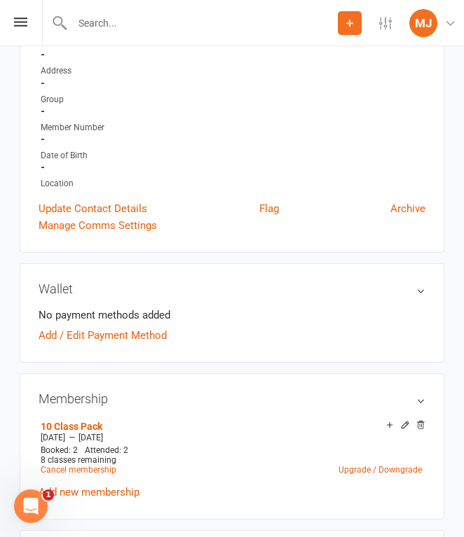
scroll to position [261, 0]
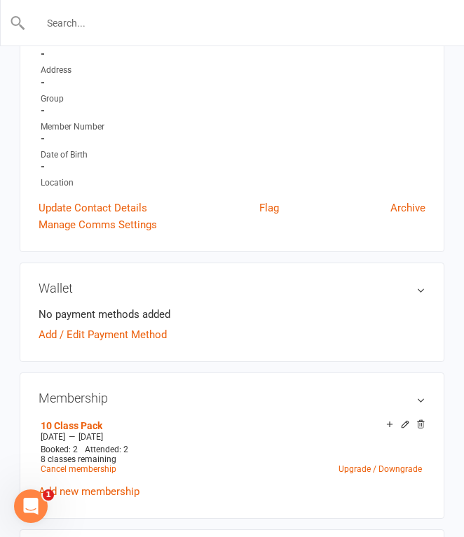
click at [116, 16] on input "text" at bounding box center [232, 23] width 413 height 20
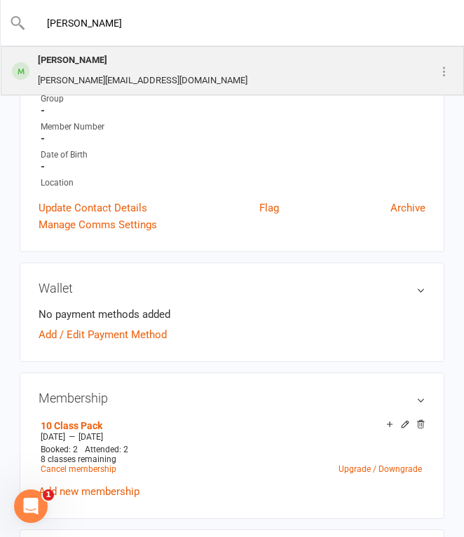
type input "[PERSON_NAME]"
click at [114, 67] on div "[PERSON_NAME]" at bounding box center [143, 60] width 218 height 20
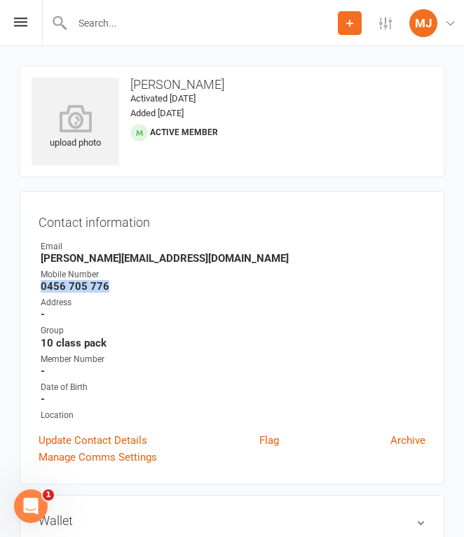
drag, startPoint x: 41, startPoint y: 284, endPoint x: 130, endPoint y: 283, distance: 89.0
click at [130, 283] on strong "0456 705 776" at bounding box center [233, 286] width 385 height 13
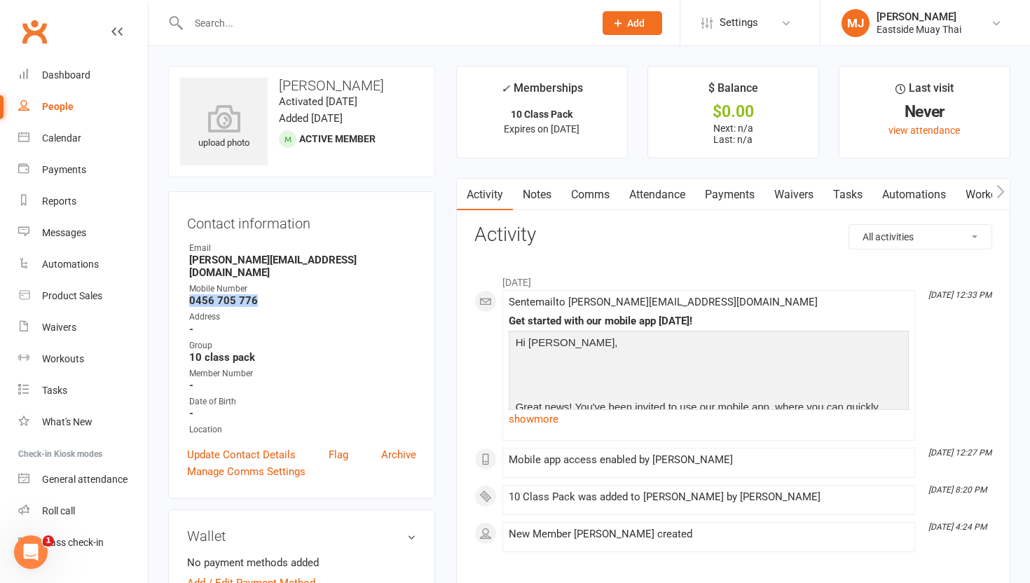
click at [463, 191] on link "Payments" at bounding box center [729, 195] width 69 height 32
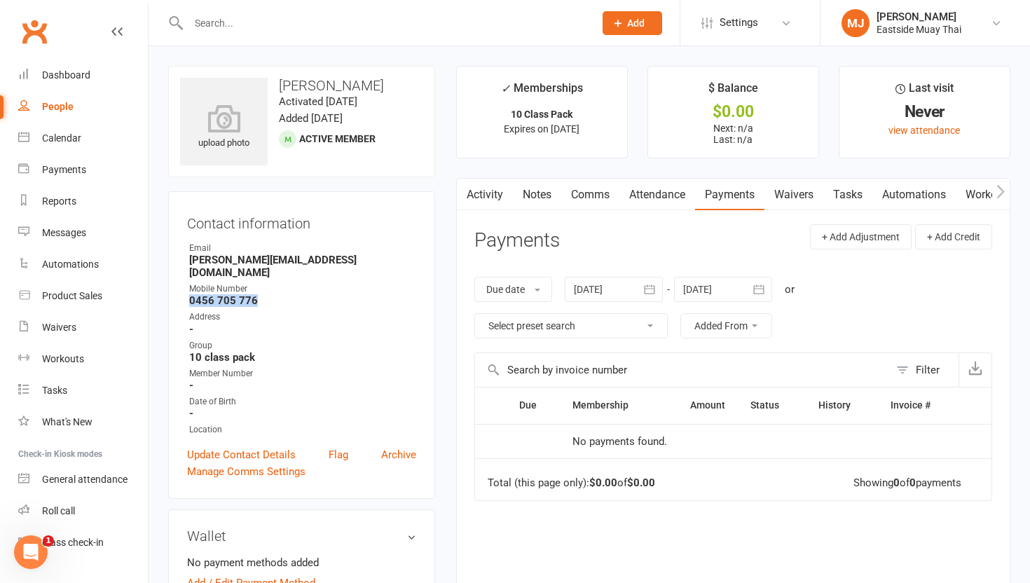
click at [463, 192] on link "Attendance" at bounding box center [657, 195] width 76 height 32
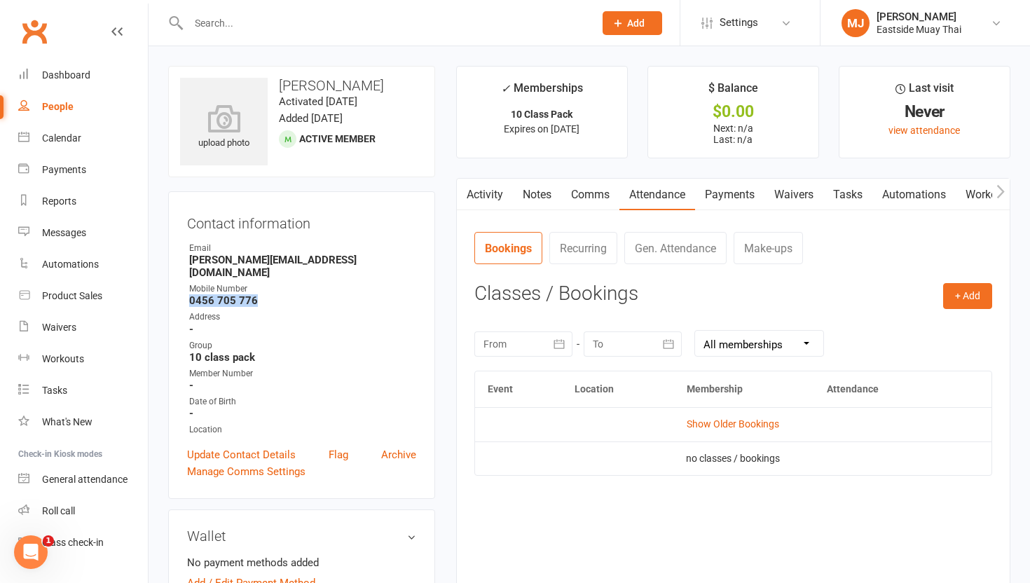
click at [463, 202] on link "Waivers" at bounding box center [793, 195] width 59 height 32
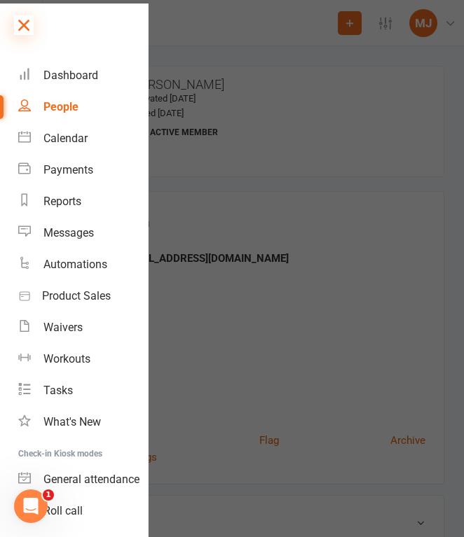
click at [22, 27] on icon at bounding box center [24, 25] width 20 height 20
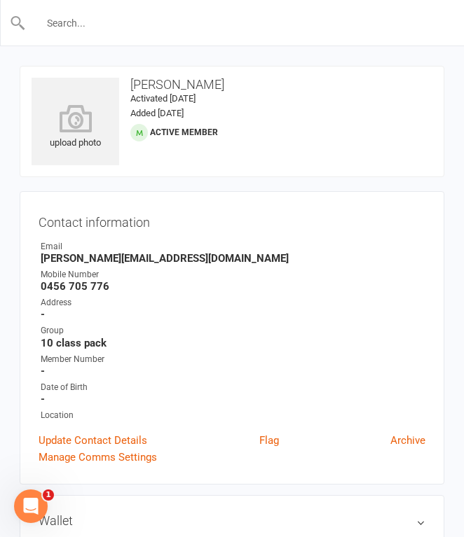
click at [116, 20] on input "text" at bounding box center [232, 23] width 413 height 20
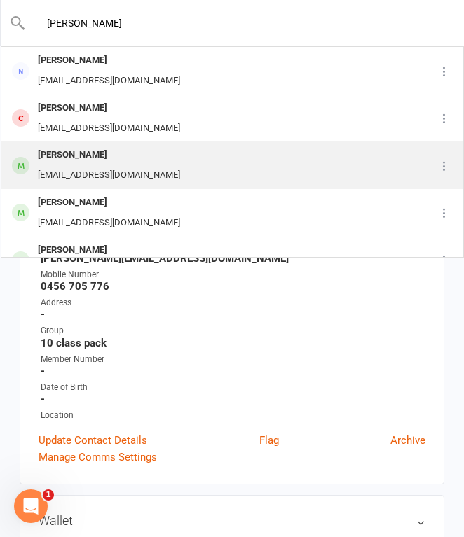
type input "[PERSON_NAME]"
click at [125, 156] on div "[PERSON_NAME]" at bounding box center [109, 155] width 151 height 20
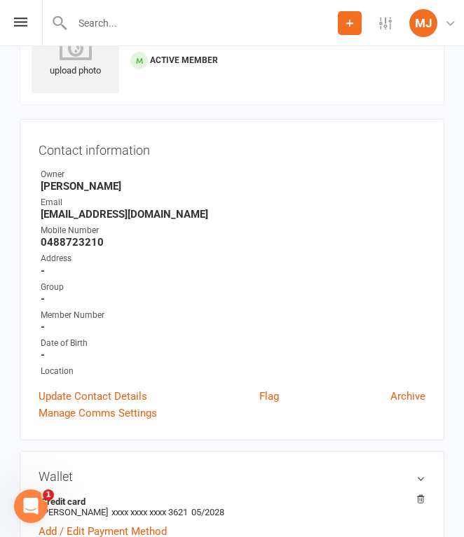
scroll to position [75, 0]
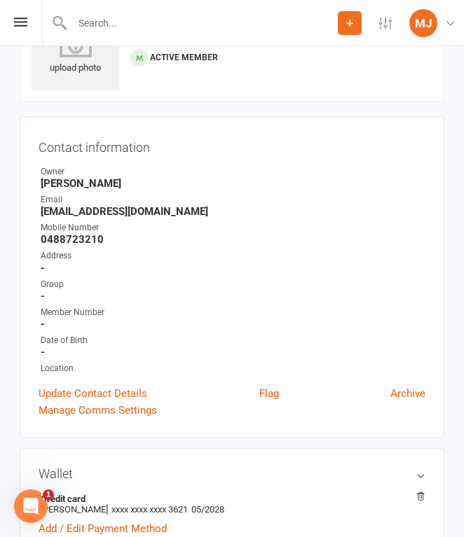
click at [64, 236] on strong "0488723210" at bounding box center [233, 239] width 385 height 13
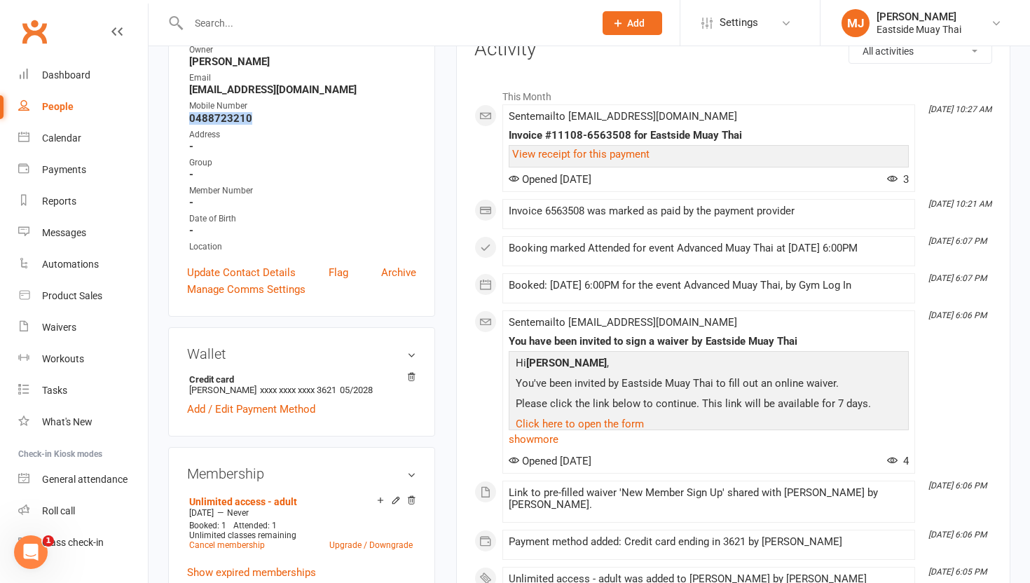
scroll to position [0, 0]
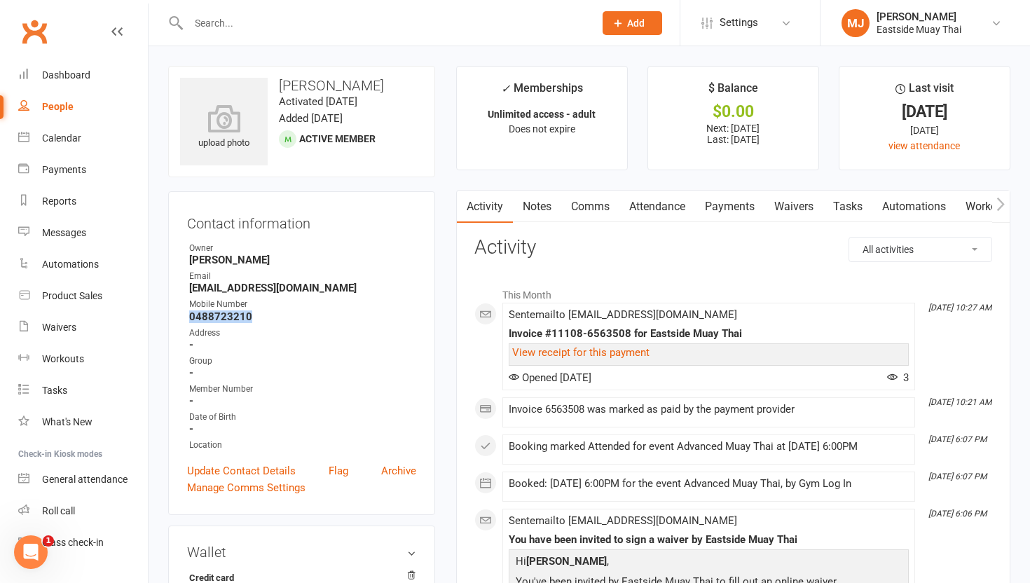
click at [463, 210] on link "Waivers" at bounding box center [793, 207] width 59 height 32
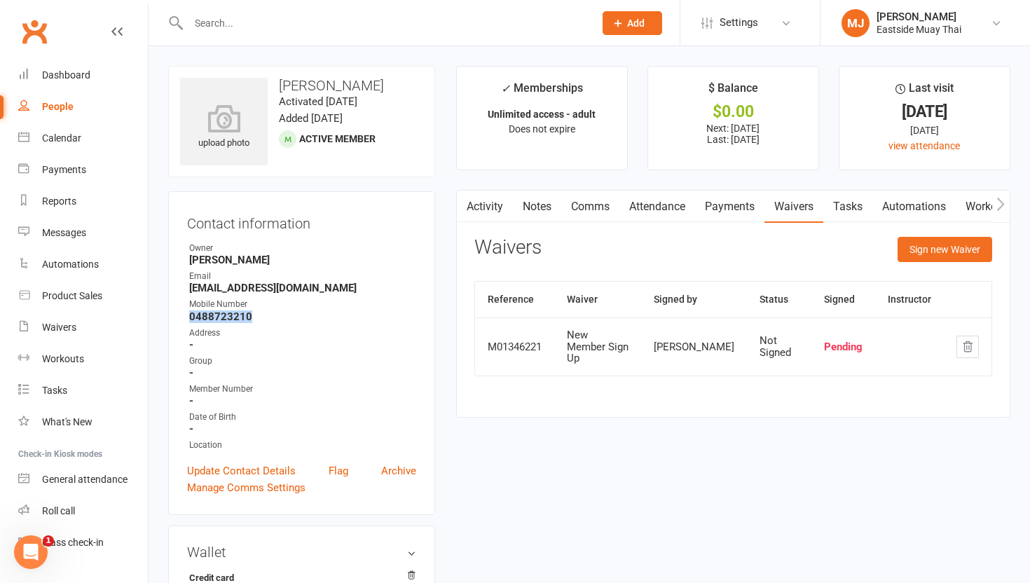
click at [463, 204] on link "Payments" at bounding box center [729, 207] width 69 height 32
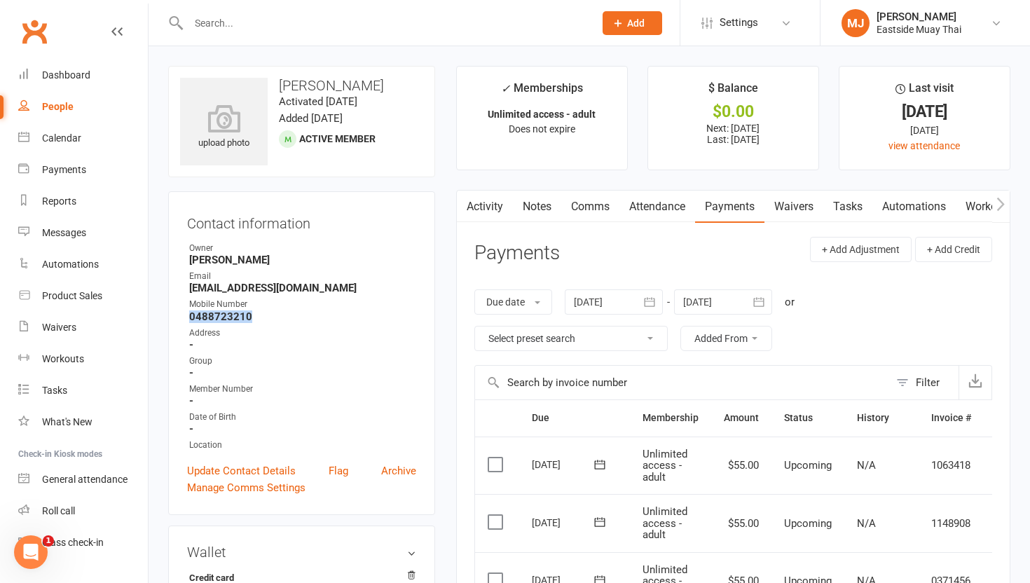
click at [463, 203] on link "Attendance" at bounding box center [657, 207] width 76 height 32
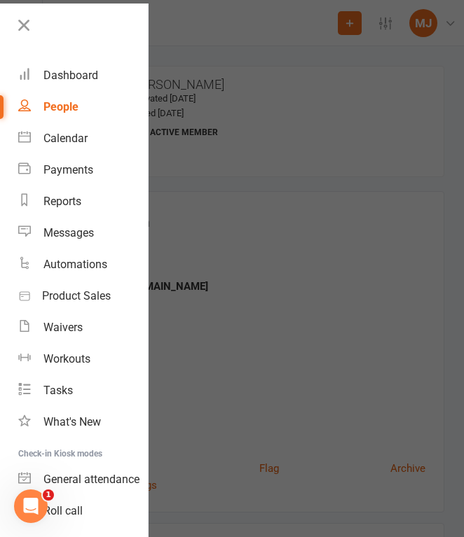
click at [394, 219] on div at bounding box center [232, 268] width 464 height 537
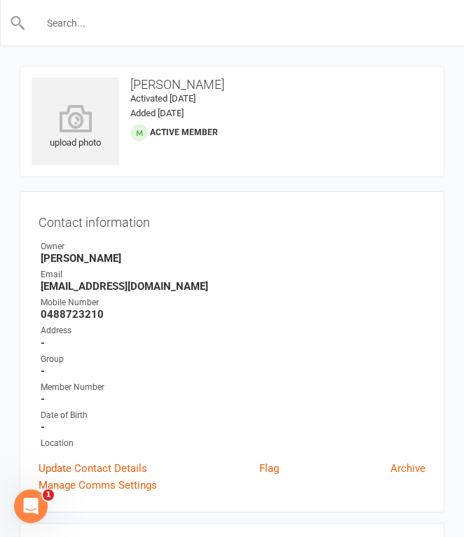
click at [121, 16] on input "text" at bounding box center [232, 23] width 413 height 20
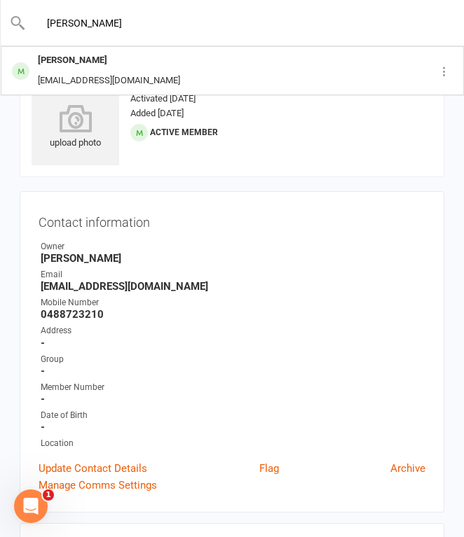
type input "[PERSON_NAME]"
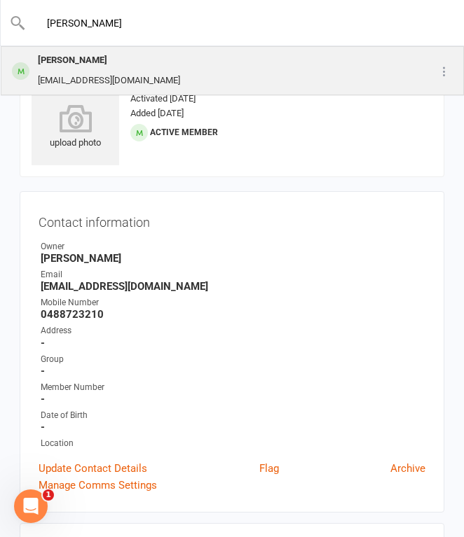
click at [123, 58] on div "[PERSON_NAME]" at bounding box center [109, 60] width 151 height 20
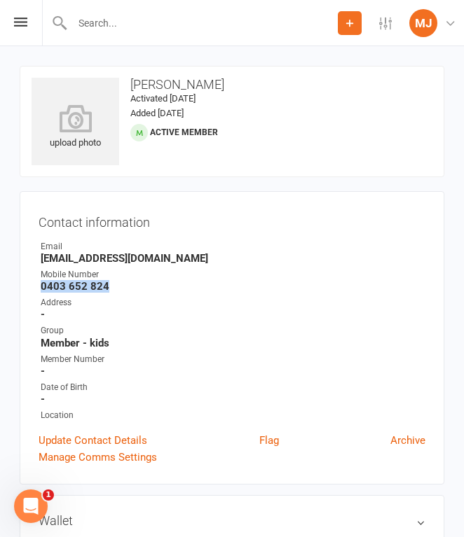
drag, startPoint x: 41, startPoint y: 281, endPoint x: 125, endPoint y: 278, distance: 84.1
click at [125, 278] on li "Mobile Number [PHONE_NUMBER]" at bounding box center [232, 280] width 387 height 25
drag, startPoint x: 42, startPoint y: 284, endPoint x: 124, endPoint y: 286, distance: 82.0
click at [124, 286] on strong "0403 652 824" at bounding box center [233, 286] width 385 height 13
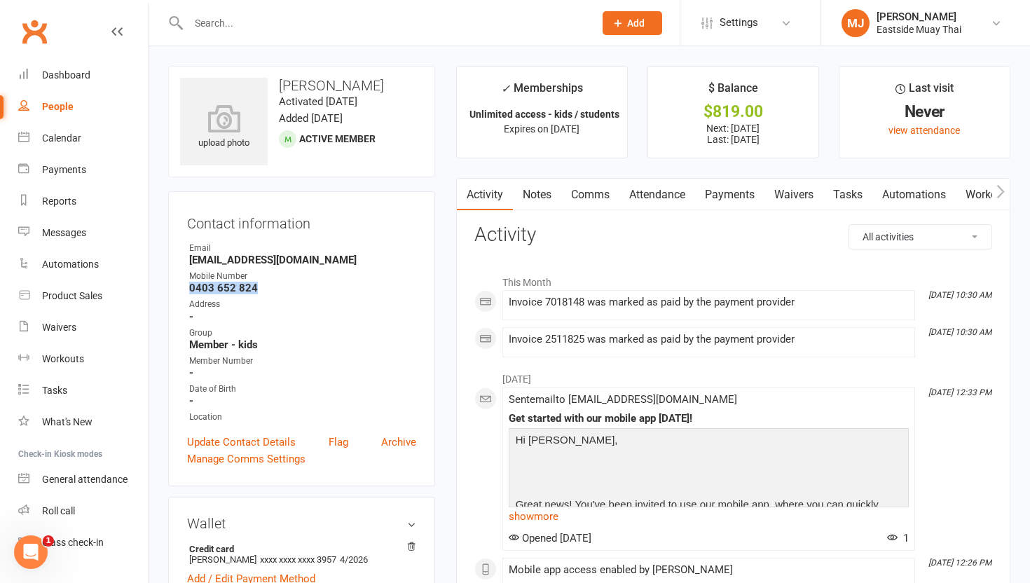
click at [463, 185] on link "Waivers" at bounding box center [793, 195] width 59 height 32
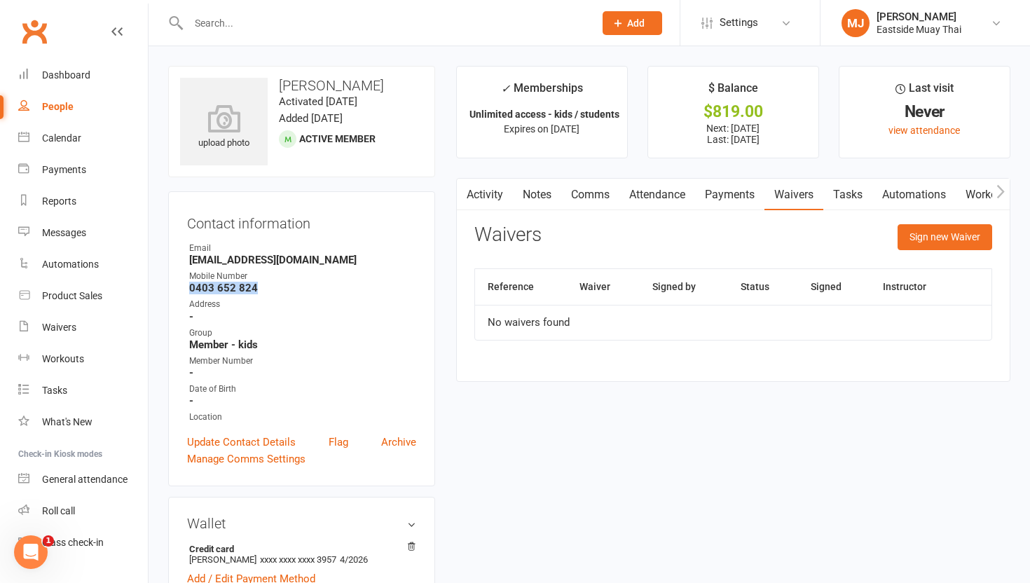
click at [463, 188] on link "Payments" at bounding box center [729, 195] width 69 height 32
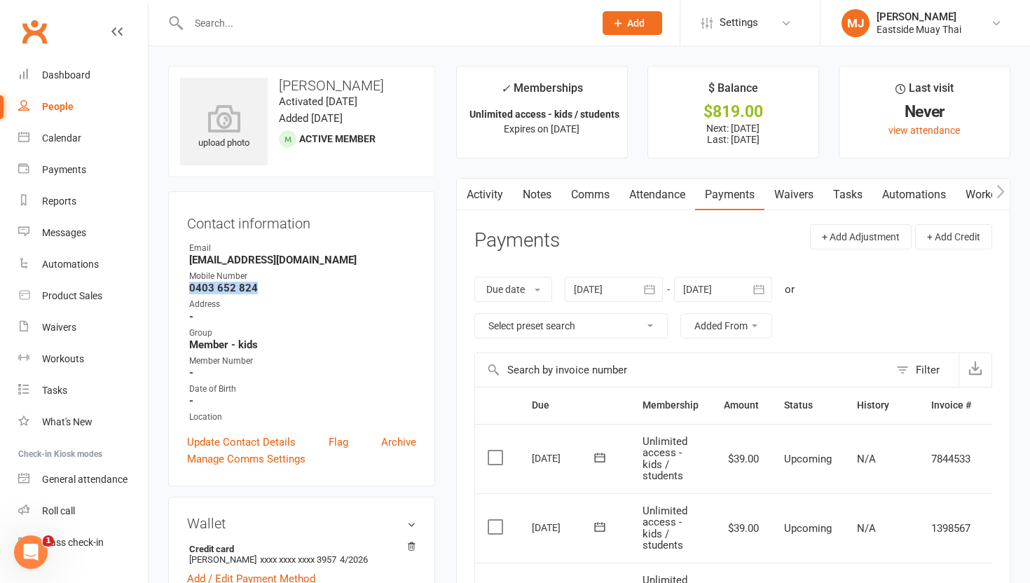
click at [463, 198] on link "Attendance" at bounding box center [657, 195] width 76 height 32
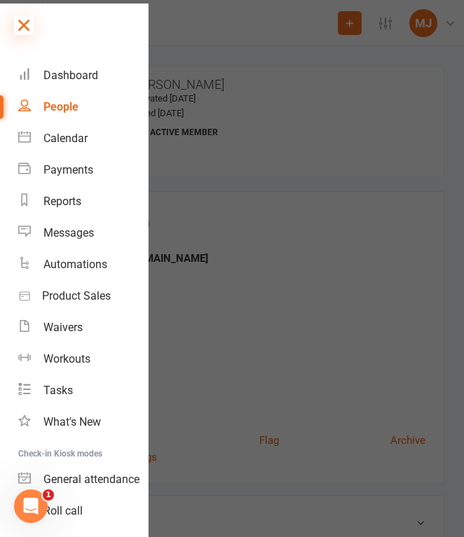
click at [25, 25] on icon at bounding box center [24, 25] width 20 height 20
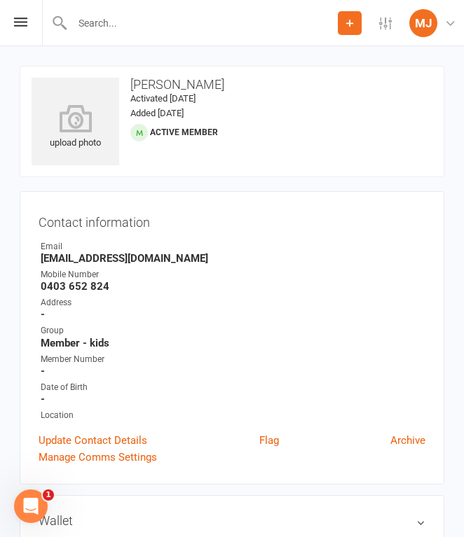
click at [114, 33] on div at bounding box center [190, 23] width 296 height 46
click at [112, 22] on input "text" at bounding box center [232, 23] width 413 height 20
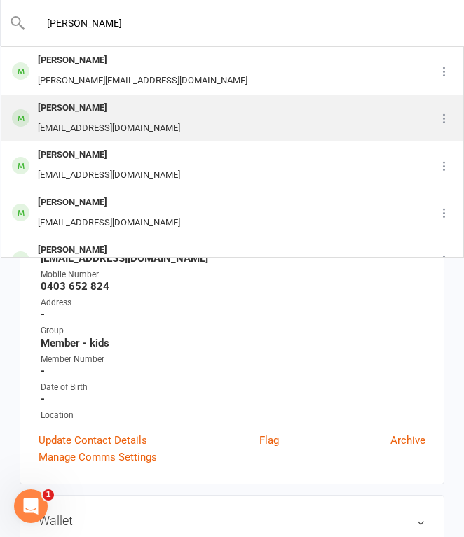
type input "[PERSON_NAME]"
click at [125, 105] on div "[PERSON_NAME]" at bounding box center [109, 108] width 151 height 20
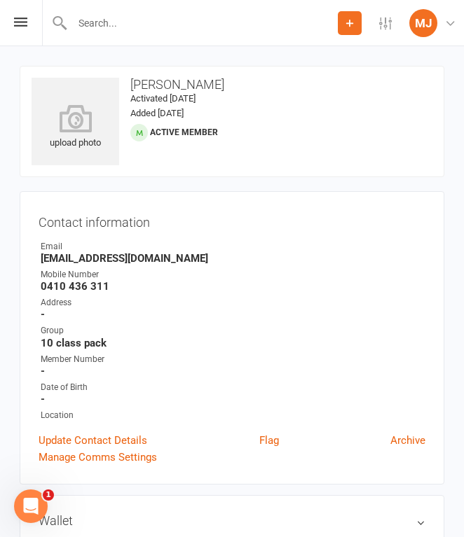
click at [111, 27] on input "text" at bounding box center [203, 23] width 270 height 20
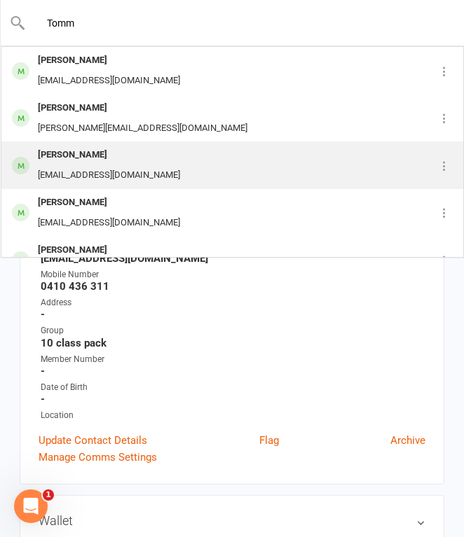
type input "Tomm"
click at [90, 174] on div "[EMAIL_ADDRESS][DOMAIN_NAME]" at bounding box center [109, 175] width 151 height 20
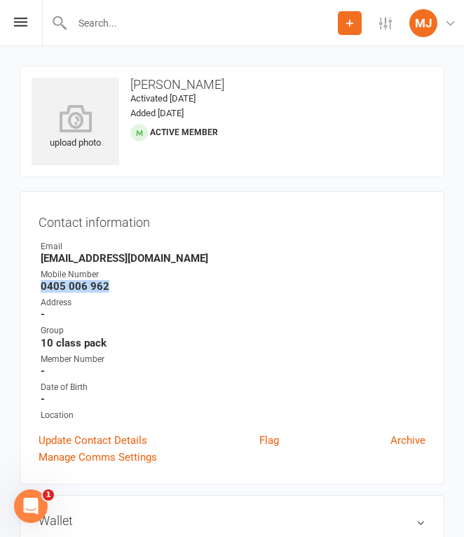
drag, startPoint x: 41, startPoint y: 283, endPoint x: 142, endPoint y: 282, distance: 100.9
click at [142, 282] on strong "0405 006 962" at bounding box center [233, 286] width 385 height 13
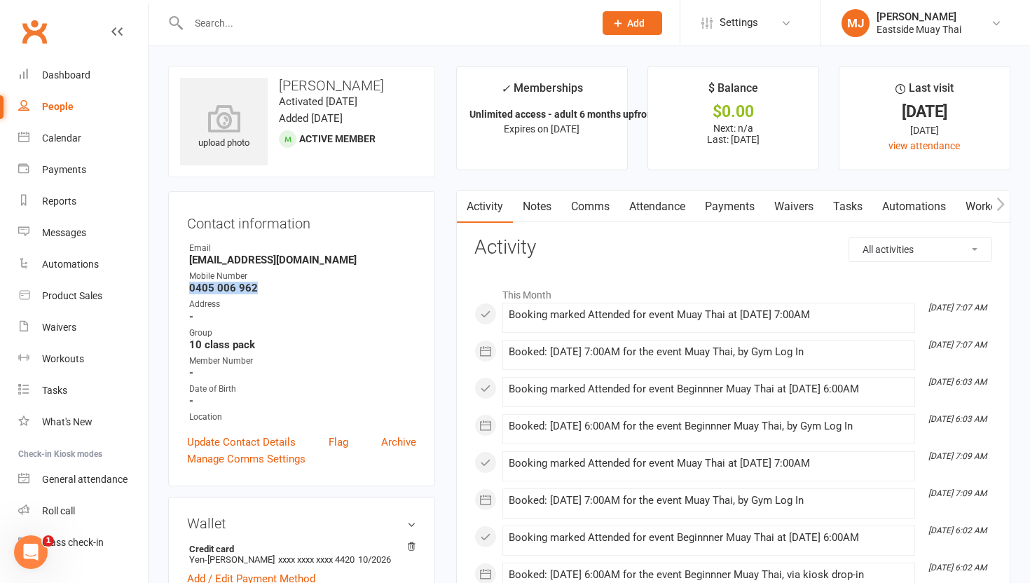
click at [463, 202] on link "Waivers" at bounding box center [793, 207] width 59 height 32
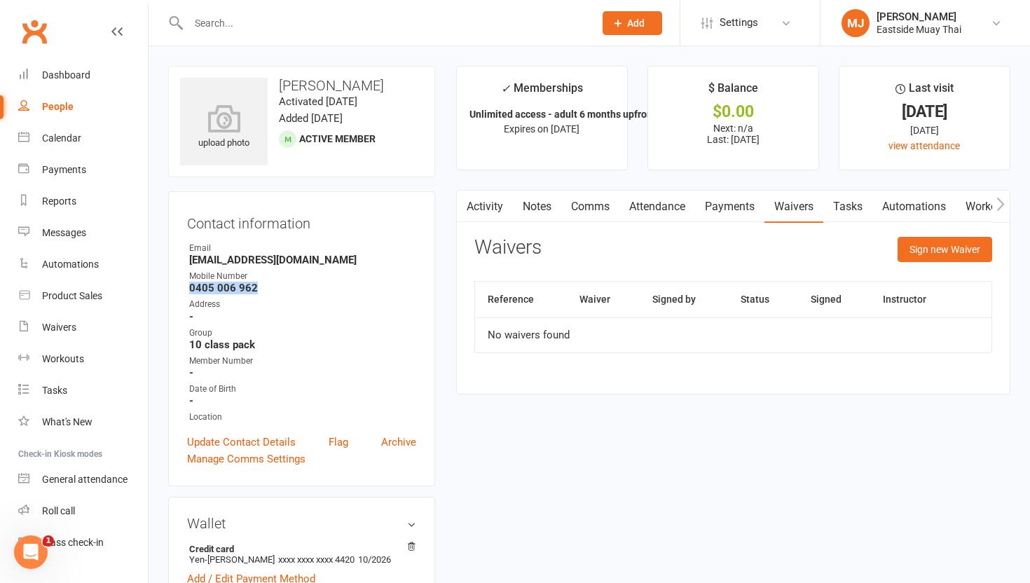
click at [463, 210] on link "Payments" at bounding box center [729, 207] width 69 height 32
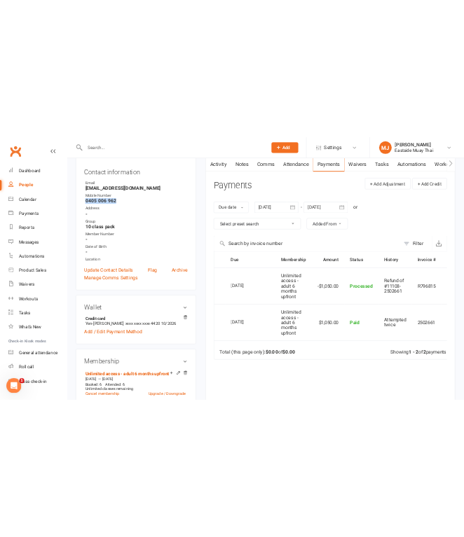
scroll to position [228, 0]
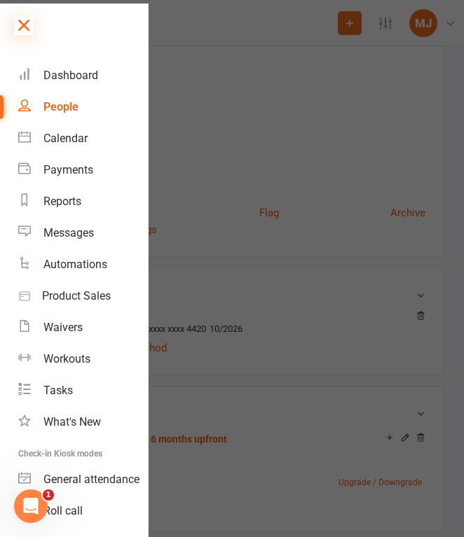
click at [20, 25] on icon at bounding box center [24, 25] width 20 height 20
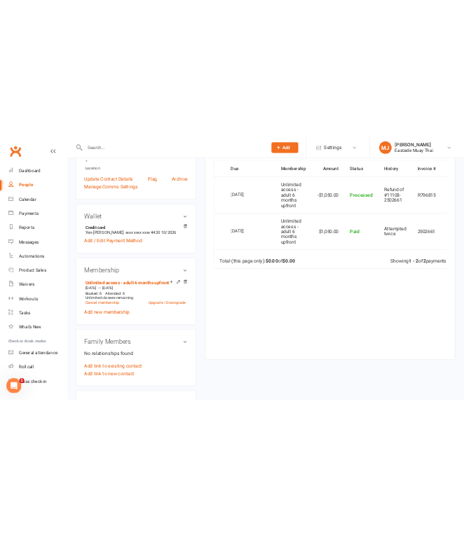
scroll to position [0, 0]
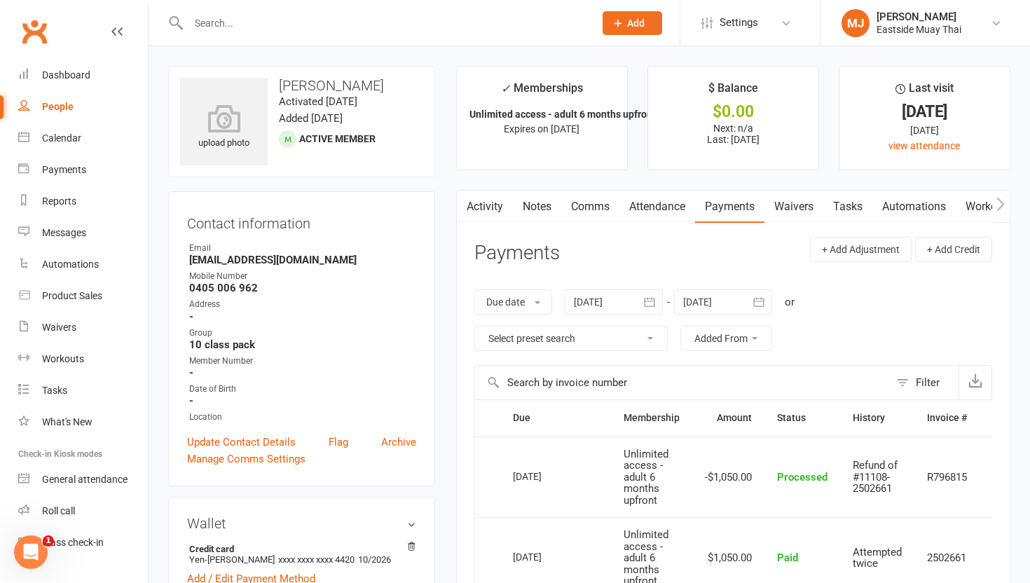
click at [463, 211] on link "Waivers" at bounding box center [793, 207] width 59 height 32
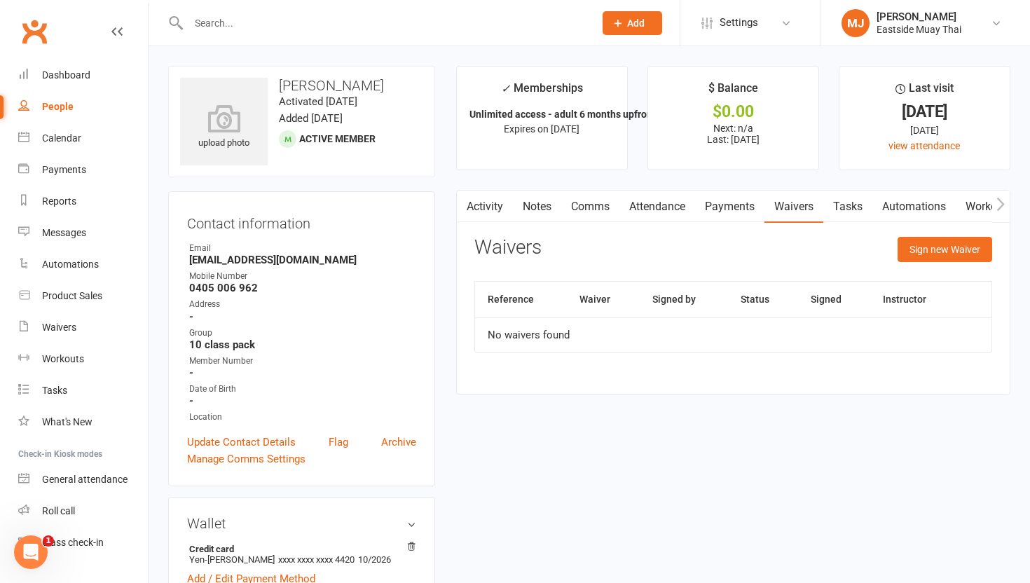
click at [463, 204] on link "Attendance" at bounding box center [657, 207] width 76 height 32
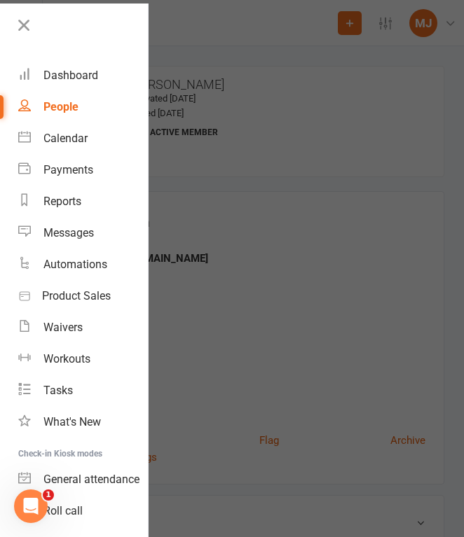
click at [338, 189] on div at bounding box center [232, 268] width 464 height 537
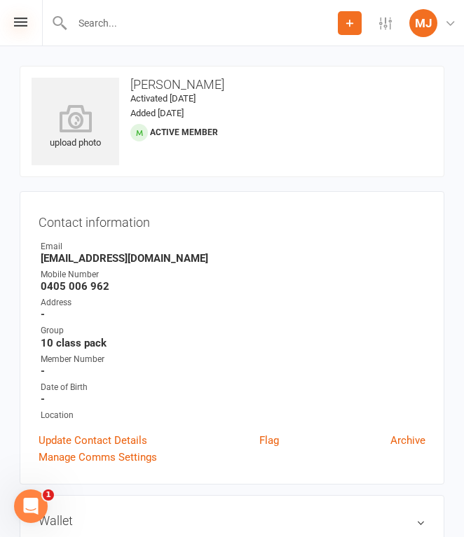
click at [22, 24] on icon at bounding box center [20, 22] width 13 height 9
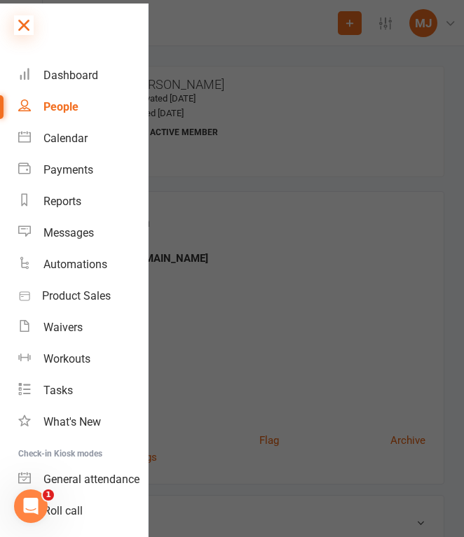
click at [24, 30] on icon at bounding box center [24, 25] width 20 height 20
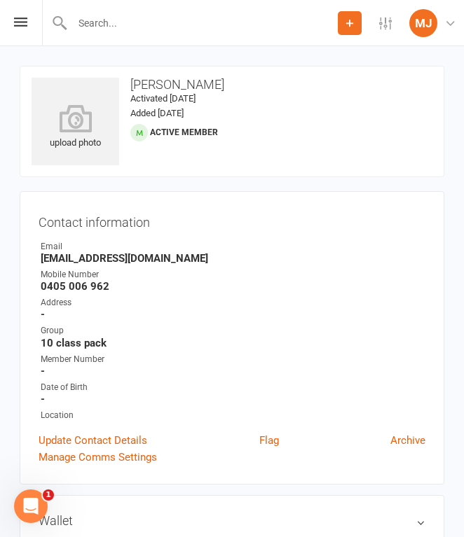
click at [156, 33] on div at bounding box center [190, 23] width 296 height 46
click at [157, 24] on input "text" at bounding box center [203, 23] width 270 height 20
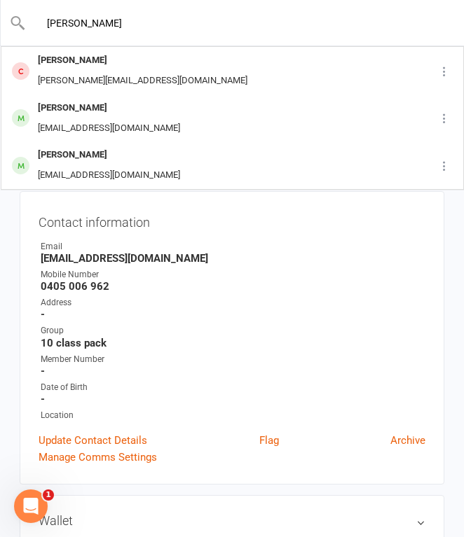
type input "[PERSON_NAME]"
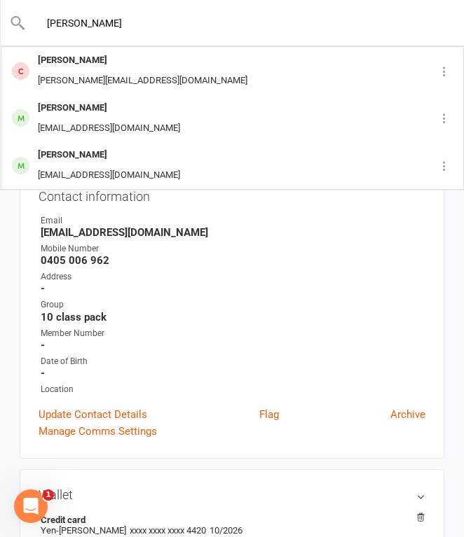
scroll to position [28, 0]
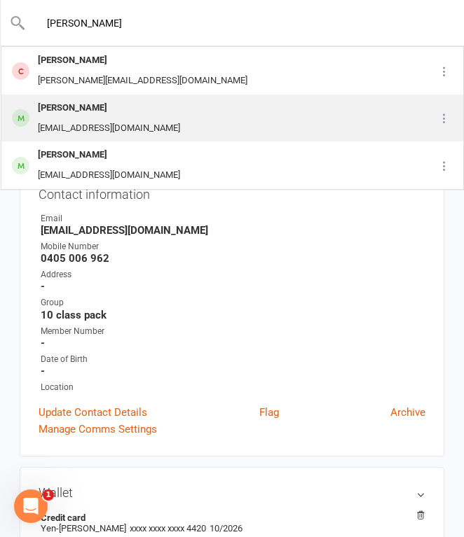
click at [129, 114] on div "[PERSON_NAME]" at bounding box center [109, 108] width 151 height 20
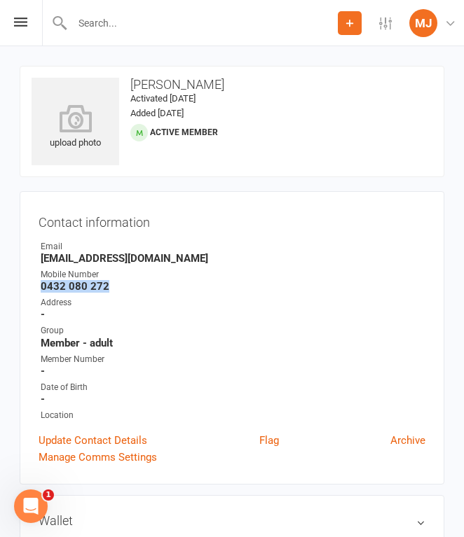
drag, startPoint x: 41, startPoint y: 284, endPoint x: 137, endPoint y: 285, distance: 96.0
click at [137, 285] on strong "0432 080 272" at bounding box center [233, 286] width 385 height 13
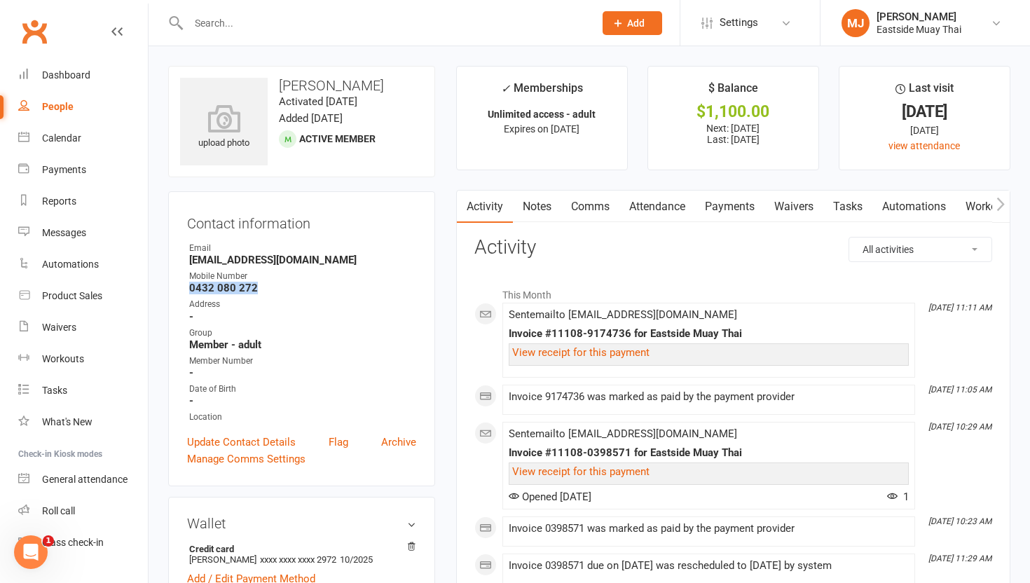
click at [463, 212] on link "Waivers" at bounding box center [793, 207] width 59 height 32
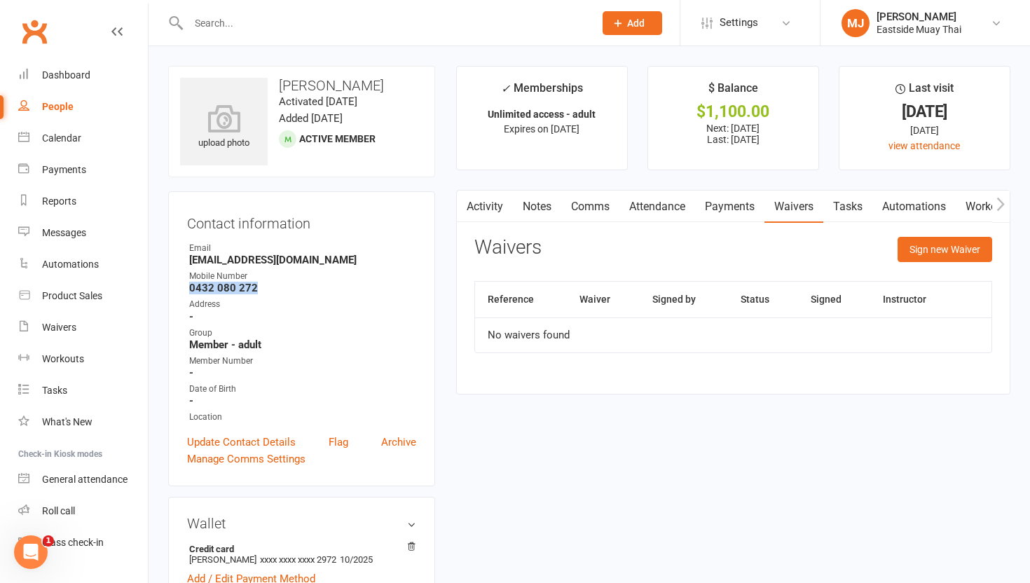
click at [463, 193] on link "Payments" at bounding box center [729, 207] width 69 height 32
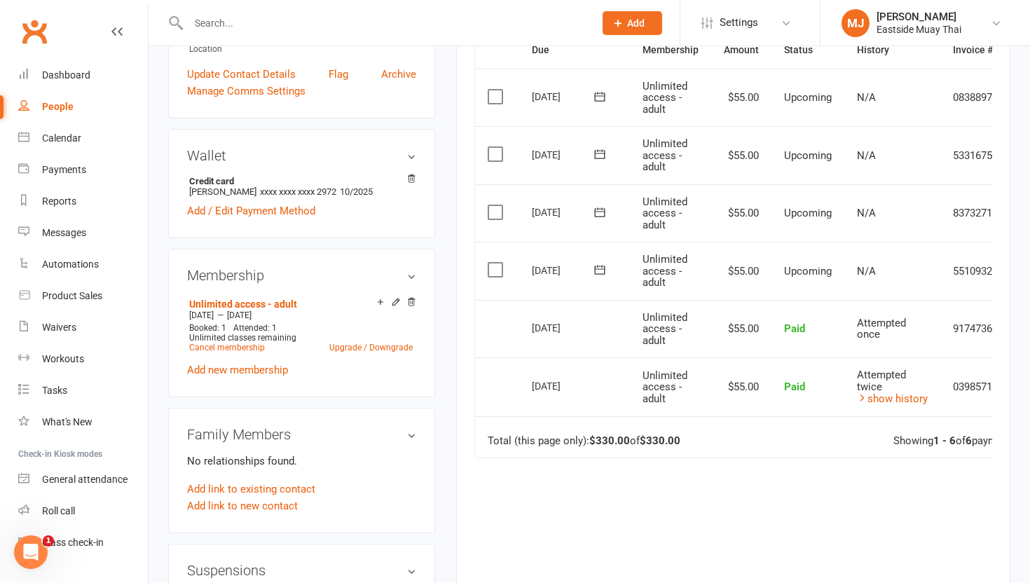
scroll to position [377, 0]
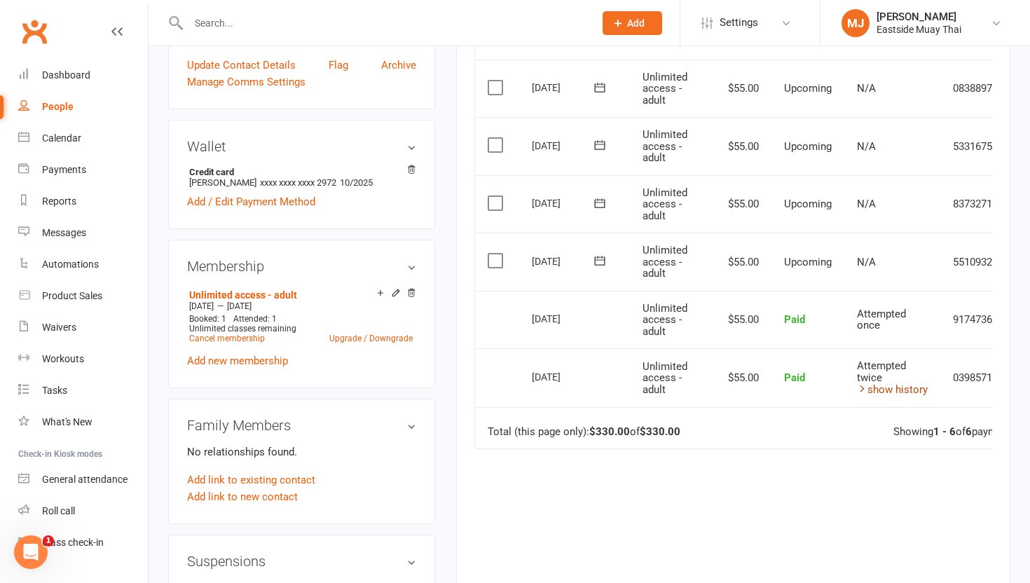
click at [463, 393] on link "show history" at bounding box center [892, 389] width 71 height 13
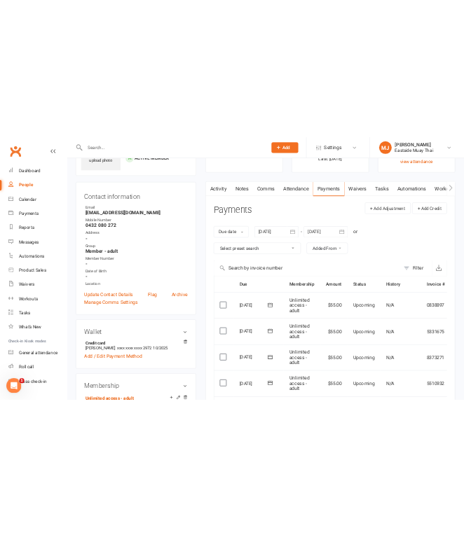
scroll to position [36, 0]
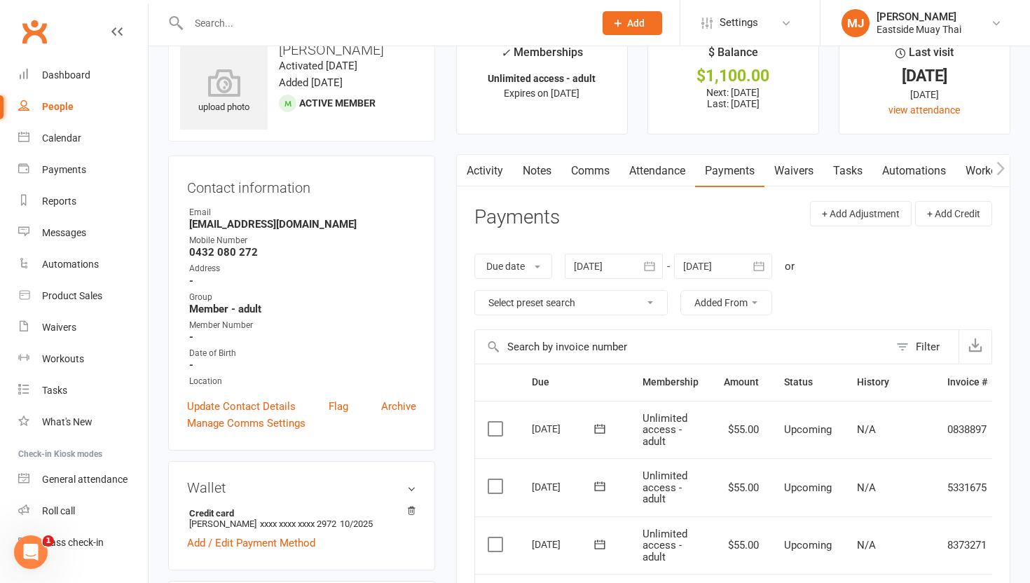
click at [463, 172] on link "Attendance" at bounding box center [657, 171] width 76 height 32
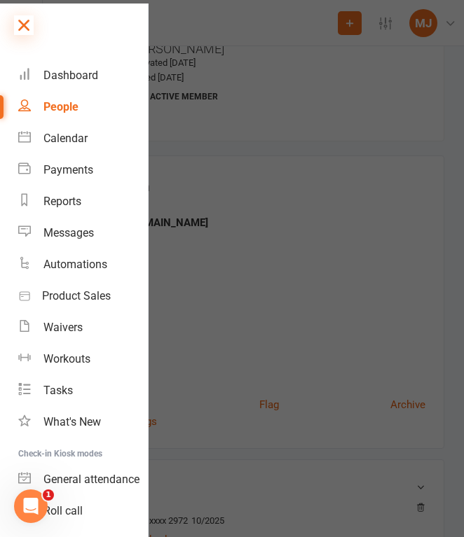
click at [29, 27] on icon at bounding box center [24, 25] width 20 height 20
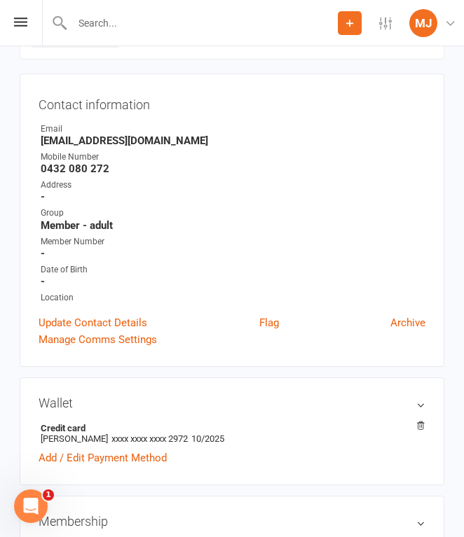
scroll to position [119, 0]
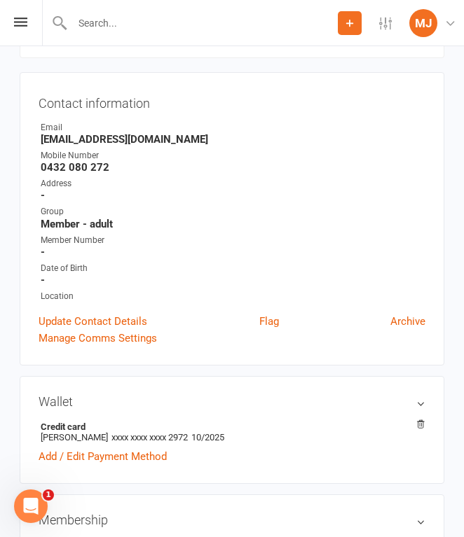
click at [142, 32] on input "text" at bounding box center [203, 23] width 270 height 20
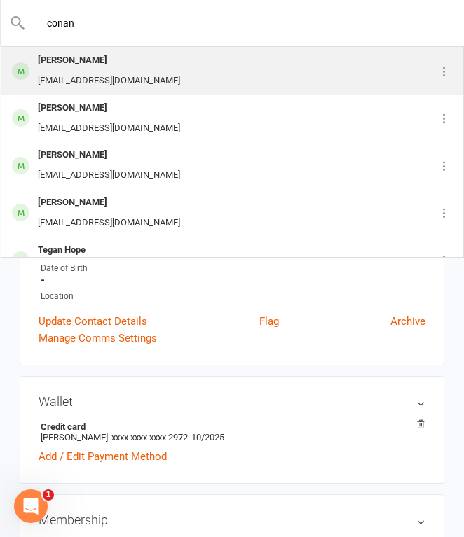
type input "conan"
click at [184, 72] on div "[PERSON_NAME] [EMAIL_ADDRESS][DOMAIN_NAME]" at bounding box center [213, 71] width 423 height 46
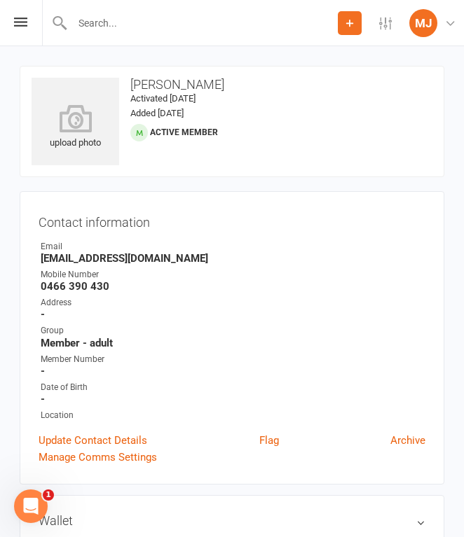
click at [42, 282] on strong "0466 390 430" at bounding box center [233, 286] width 385 height 13
click at [107, 282] on strong "0466 390 430" at bounding box center [233, 286] width 385 height 13
drag, startPoint x: 41, startPoint y: 285, endPoint x: 118, endPoint y: 284, distance: 77.8
click at [119, 285] on strong "0466 390 430" at bounding box center [233, 286] width 385 height 13
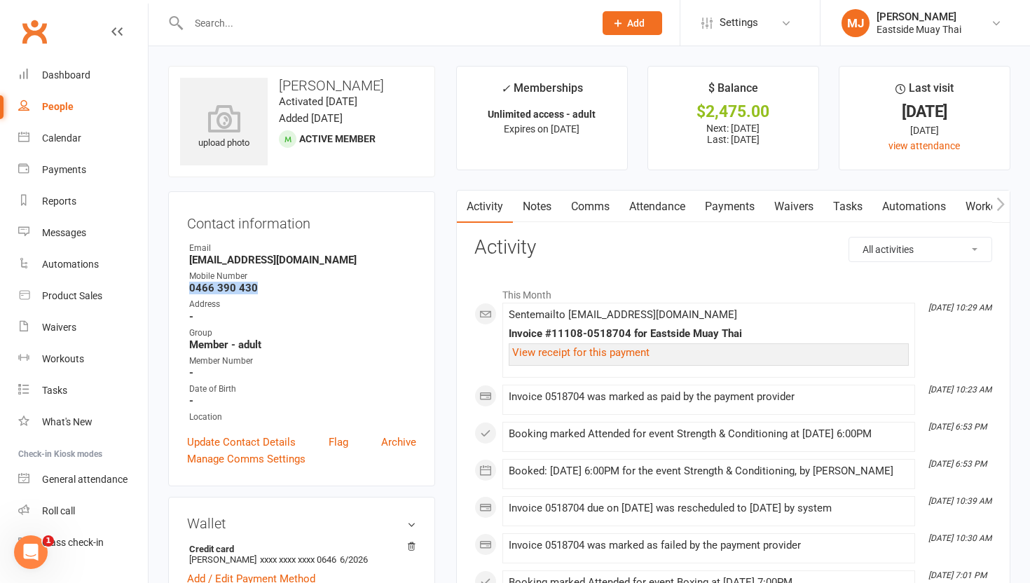
click at [463, 210] on link "Waivers" at bounding box center [793, 207] width 59 height 32
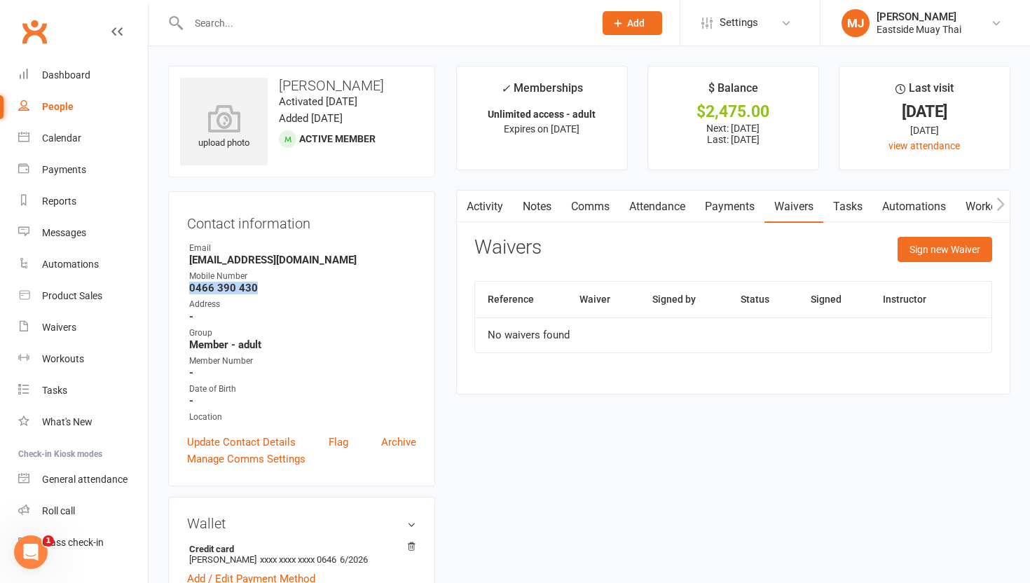
click at [463, 205] on link "Payments" at bounding box center [729, 207] width 69 height 32
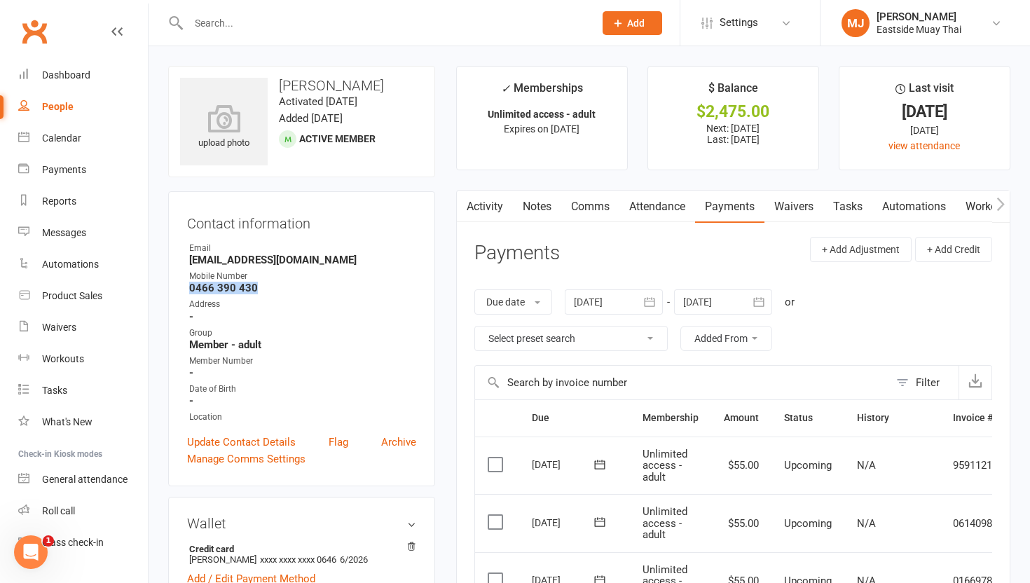
click at [463, 209] on link "Attendance" at bounding box center [657, 207] width 76 height 32
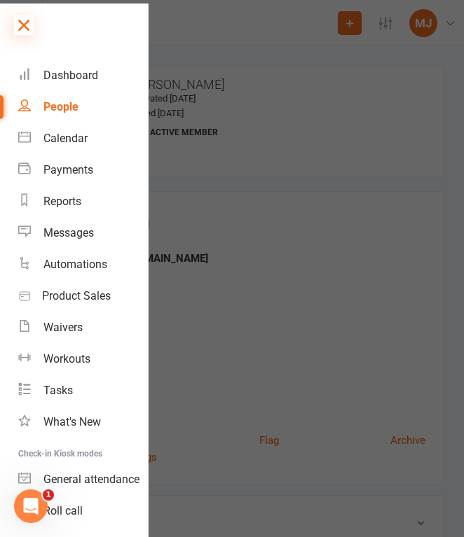
click at [20, 29] on icon at bounding box center [24, 25] width 20 height 20
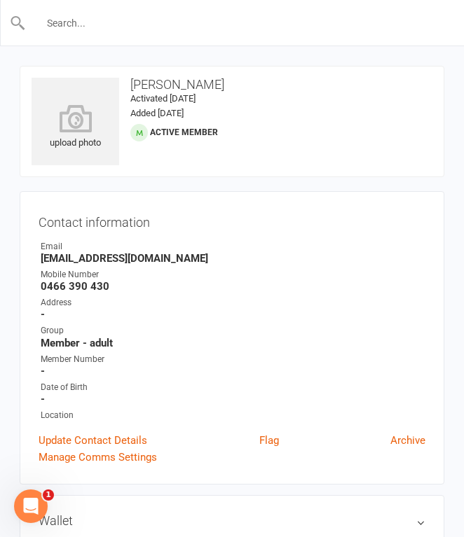
click at [118, 32] on input "text" at bounding box center [232, 23] width 413 height 20
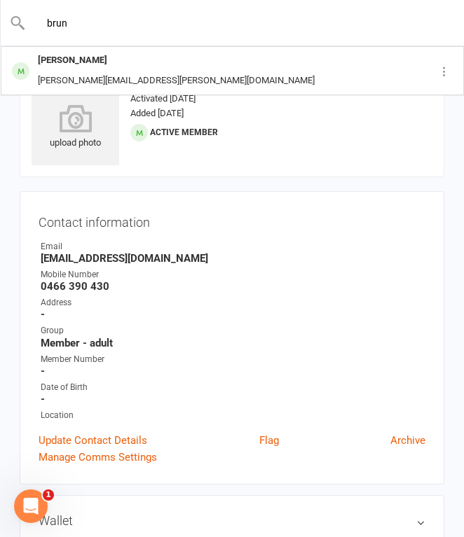
type input "brun"
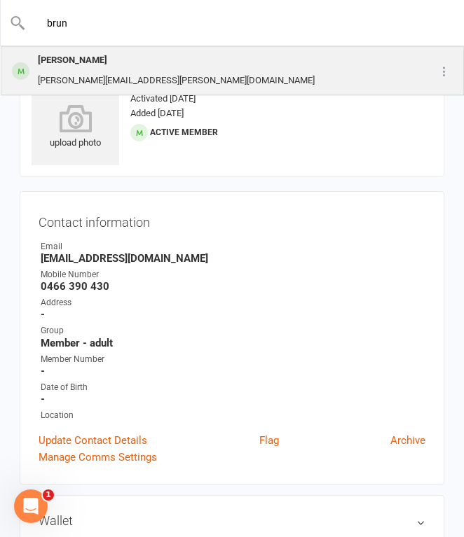
click at [161, 59] on div "[PERSON_NAME] [PERSON_NAME][EMAIL_ADDRESS][PERSON_NAME][DOMAIN_NAME]" at bounding box center [213, 71] width 423 height 46
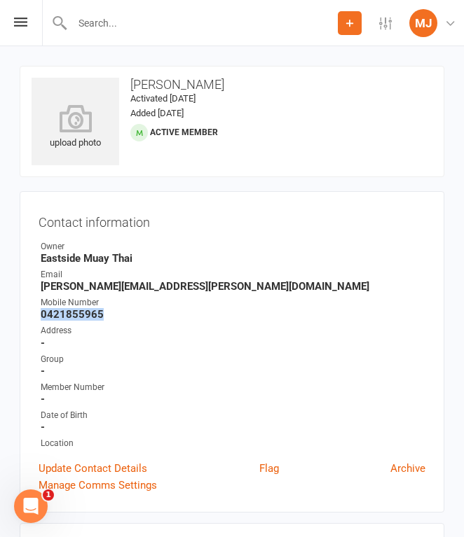
drag, startPoint x: 41, startPoint y: 314, endPoint x: 109, endPoint y: 315, distance: 67.3
click at [109, 315] on strong "0421855965" at bounding box center [233, 314] width 385 height 13
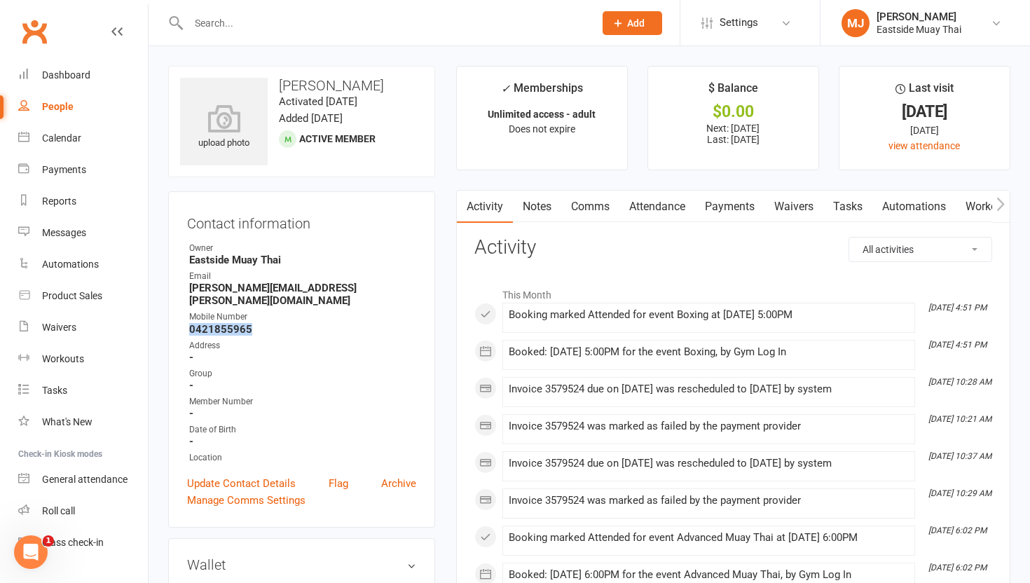
click at [463, 205] on link "Waivers" at bounding box center [793, 207] width 59 height 32
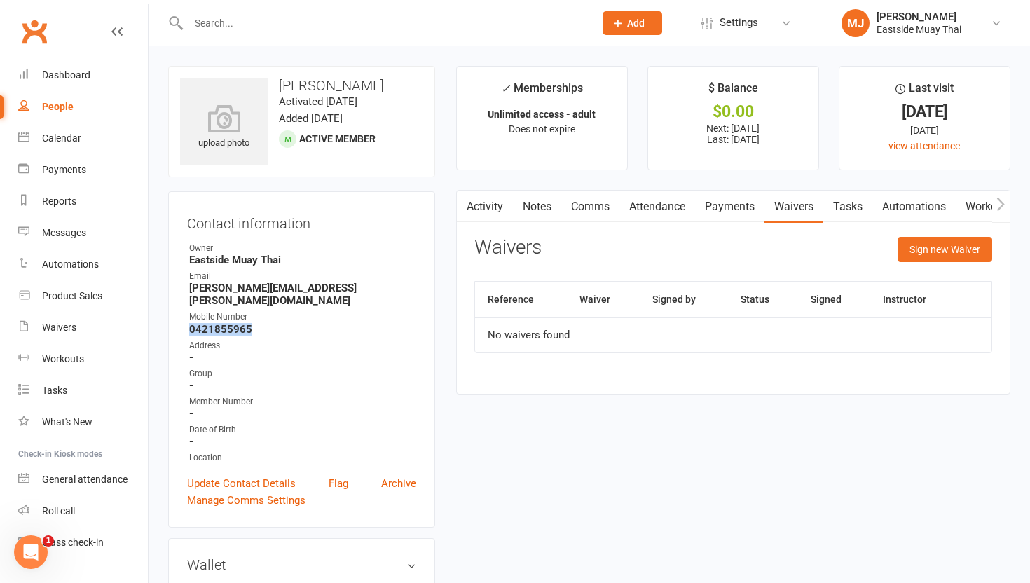
click at [463, 212] on link "Payments" at bounding box center [729, 207] width 69 height 32
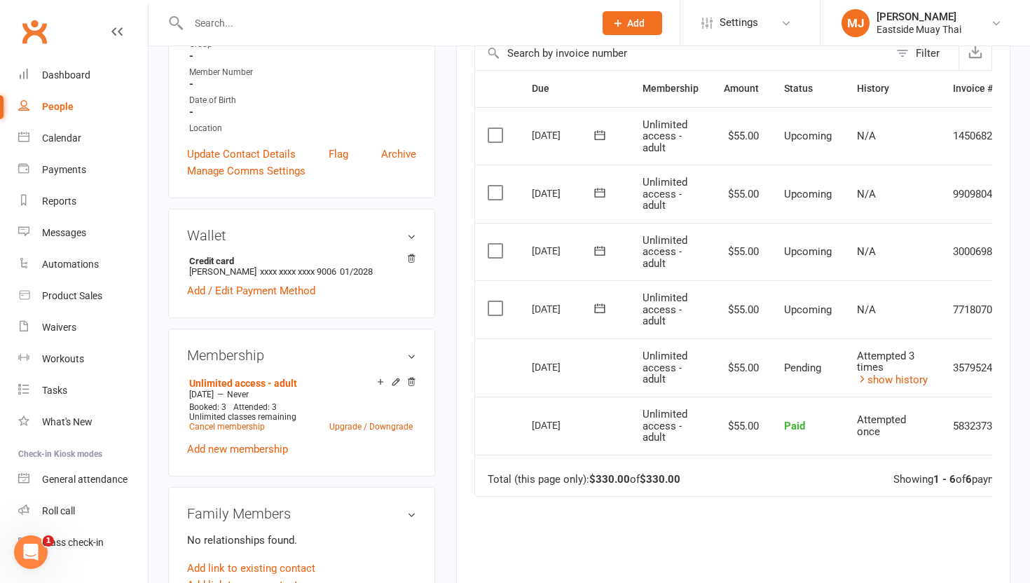
scroll to position [372, 0]
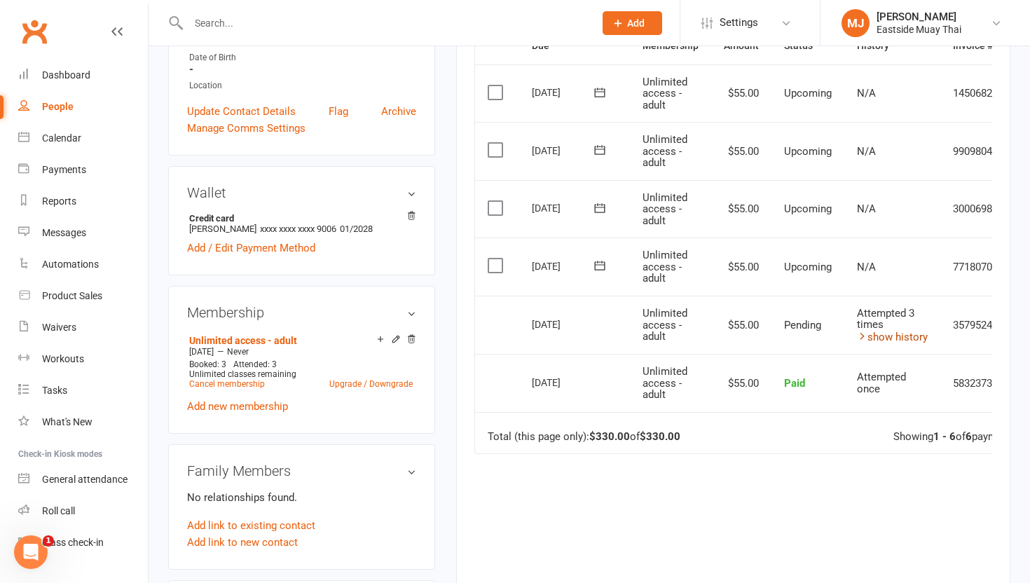
click at [463, 335] on link "show history" at bounding box center [892, 337] width 71 height 13
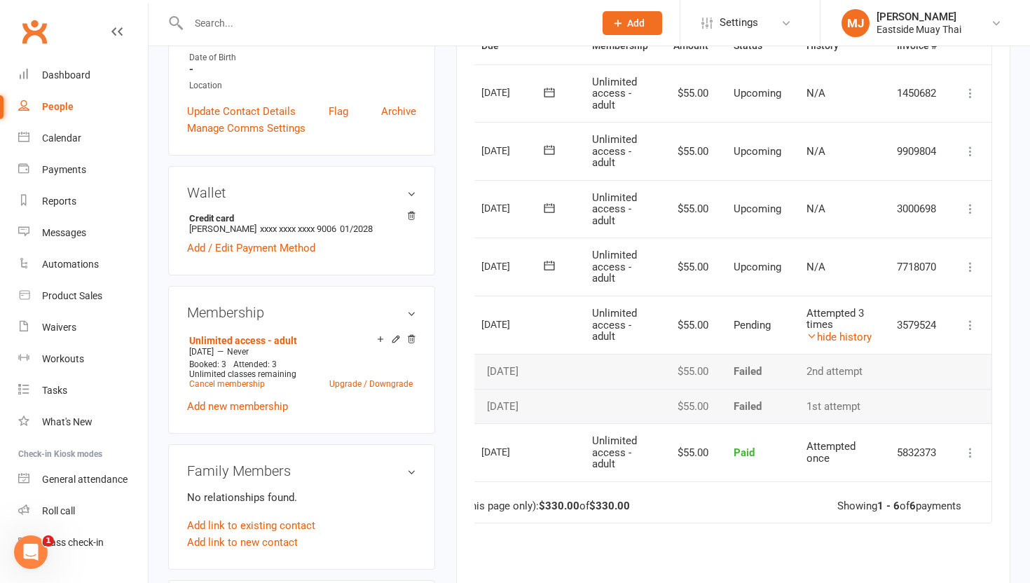
scroll to position [0, 53]
click at [463, 329] on icon at bounding box center [970, 325] width 14 height 14
click at [463, 343] on td "Pending" at bounding box center [757, 325] width 73 height 59
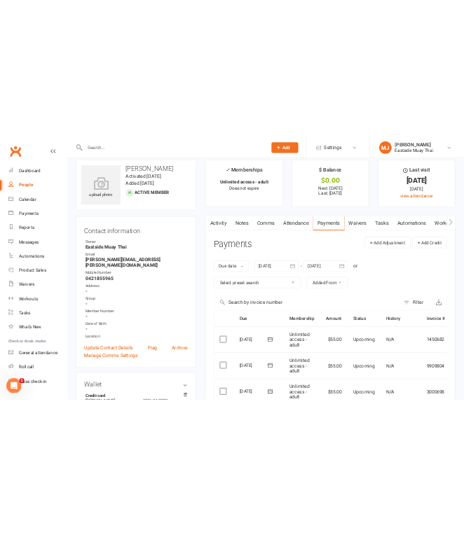
scroll to position [0, 0]
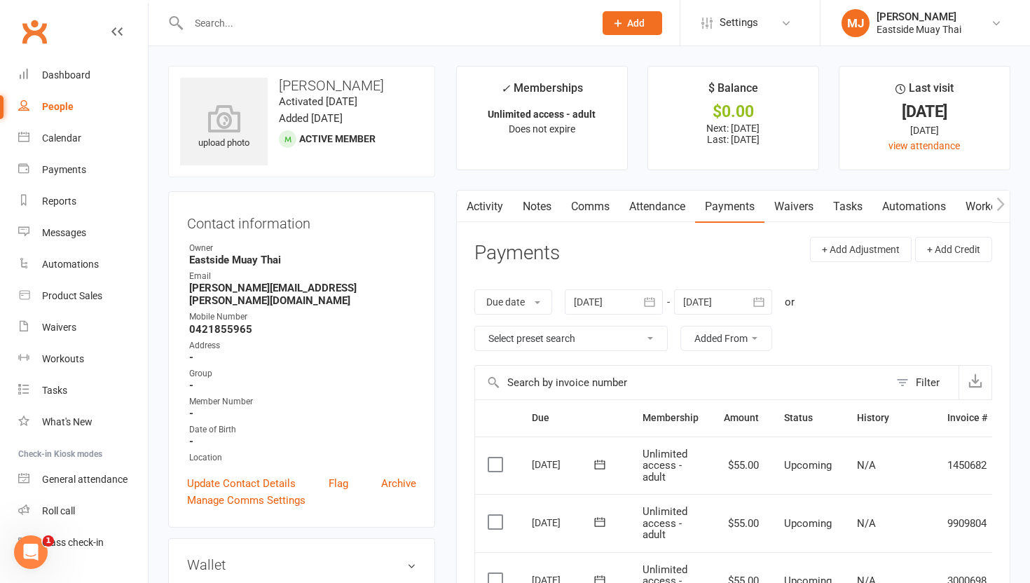
click at [463, 205] on link "Waivers" at bounding box center [793, 207] width 59 height 32
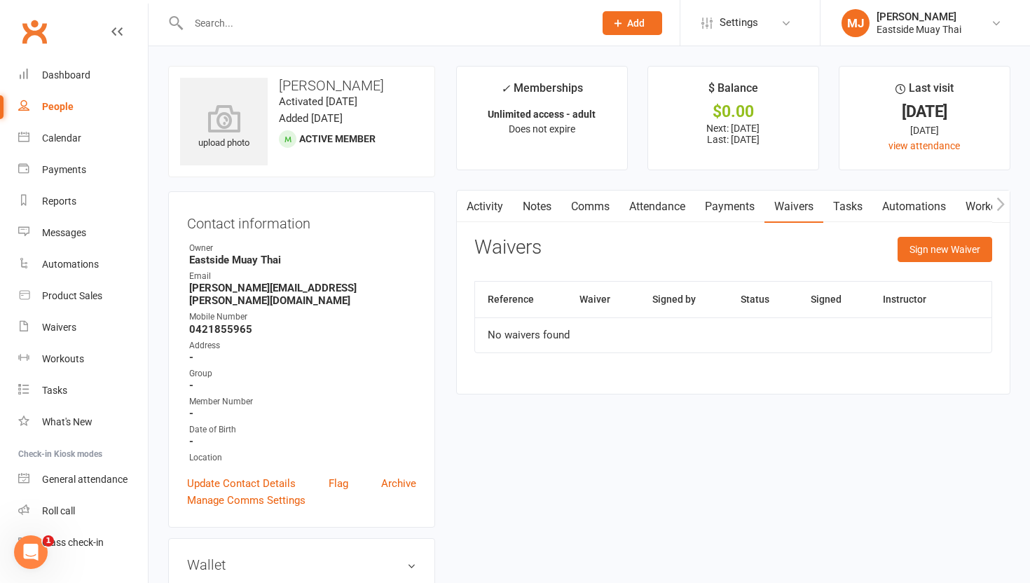
click at [463, 201] on link "Attendance" at bounding box center [657, 207] width 76 height 32
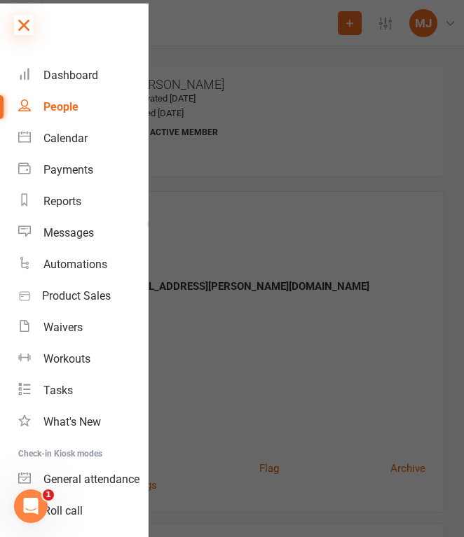
click at [17, 27] on icon at bounding box center [24, 25] width 20 height 20
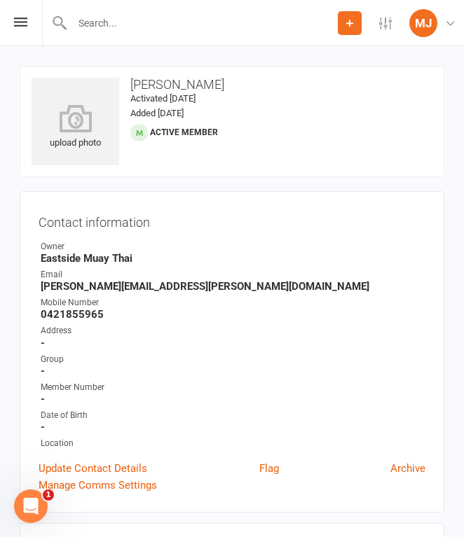
click at [127, 29] on input "text" at bounding box center [203, 23] width 270 height 20
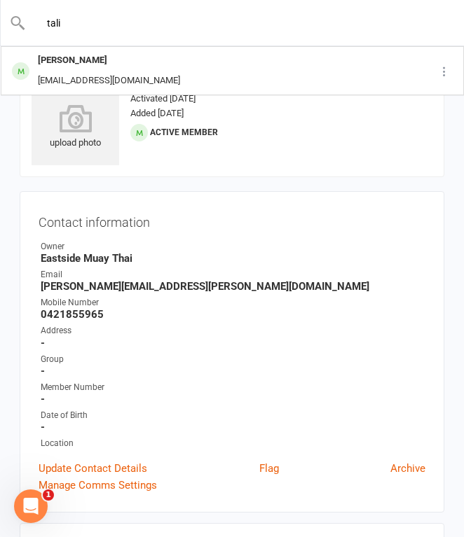
type input "tali"
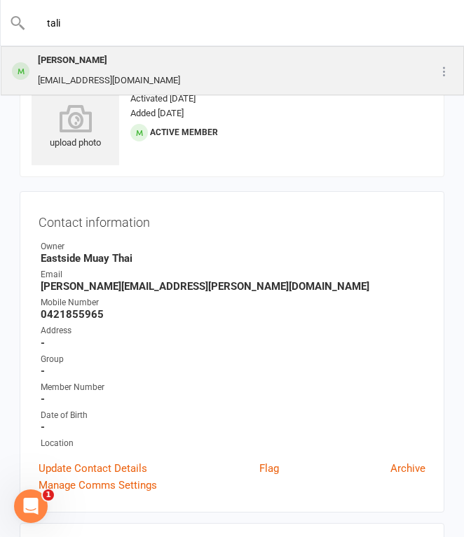
click at [217, 80] on div "[PERSON_NAME] [EMAIL_ADDRESS][DOMAIN_NAME]" at bounding box center [202, 71] width 401 height 46
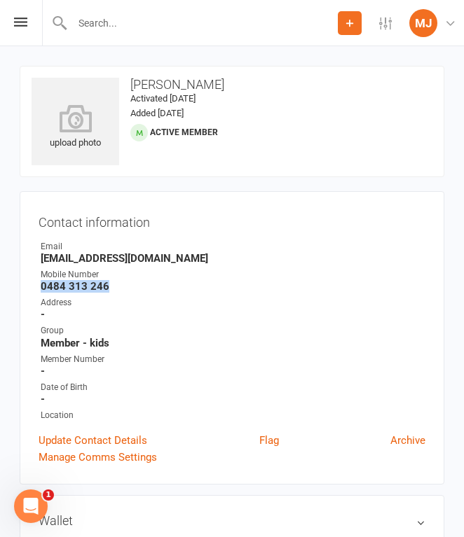
drag, startPoint x: 43, startPoint y: 287, endPoint x: 131, endPoint y: 290, distance: 88.3
click at [131, 290] on strong "0484 313 246" at bounding box center [233, 286] width 385 height 13
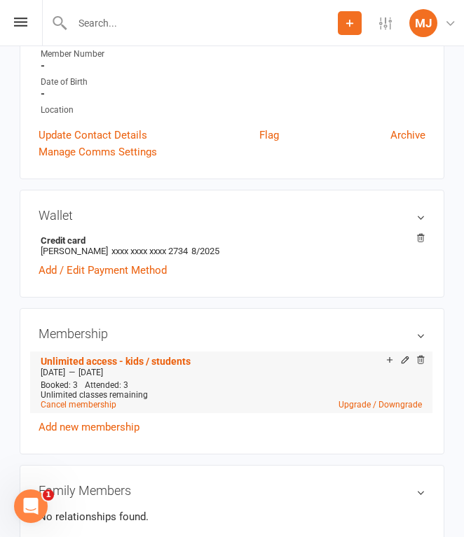
click at [182, 384] on div "Booked: 3 Attended: 3 Unlimited classes remaining Cancel membership Upgrade / D…" at bounding box center [231, 394] width 388 height 29
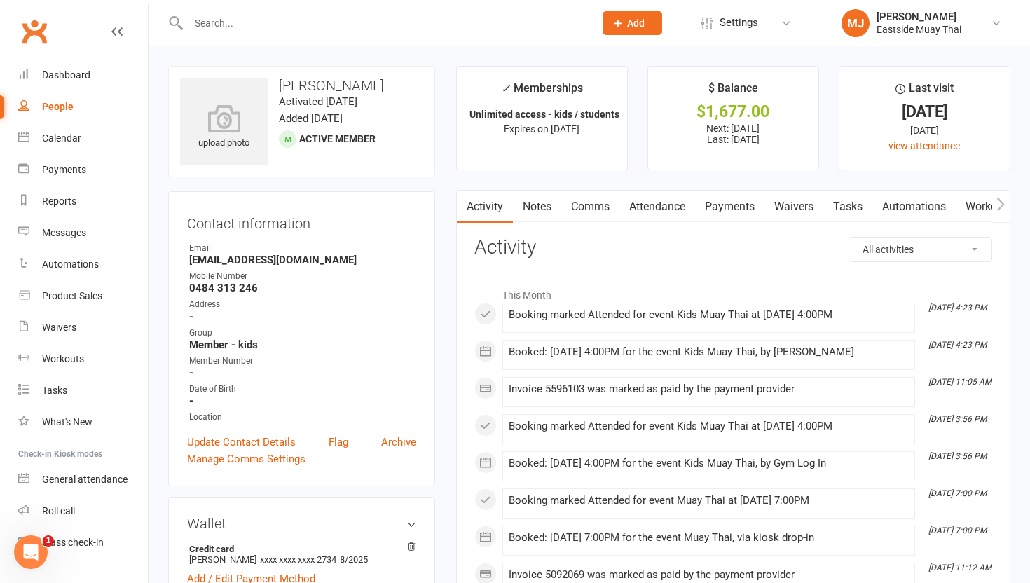
click at [463, 213] on link "Waivers" at bounding box center [793, 207] width 59 height 32
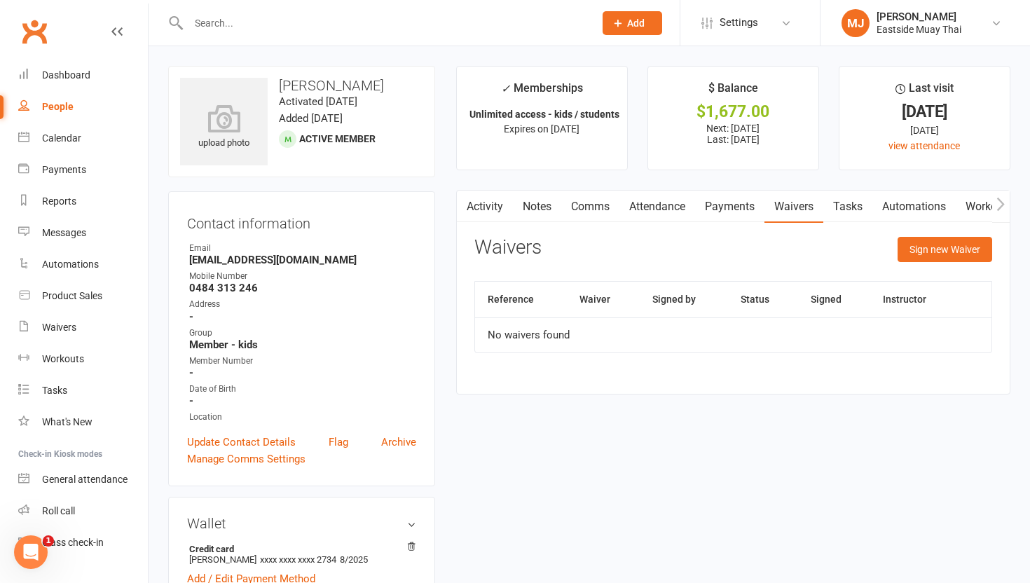
click at [463, 203] on link "Payments" at bounding box center [729, 207] width 69 height 32
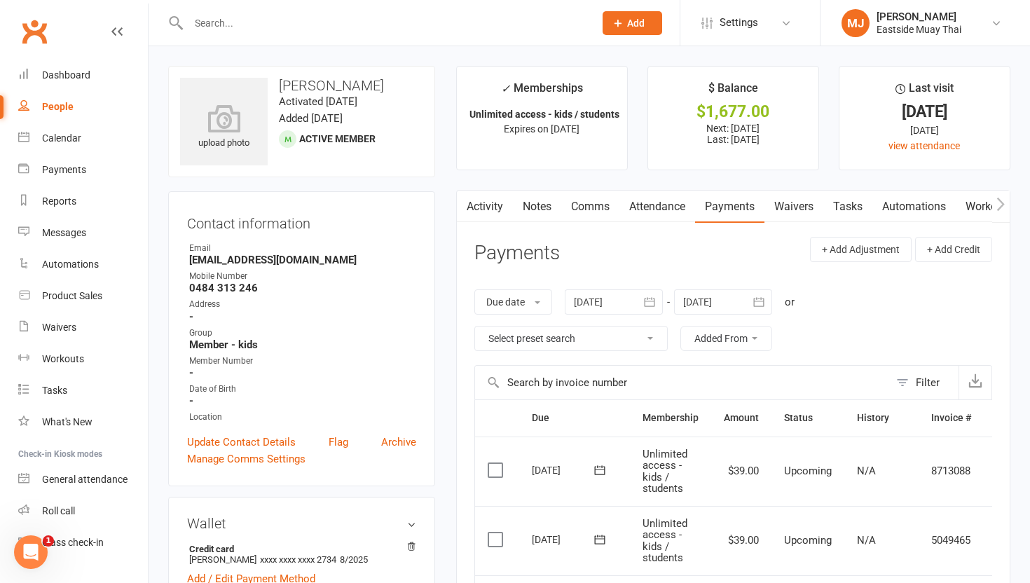
click at [463, 205] on link "Attendance" at bounding box center [657, 207] width 76 height 32
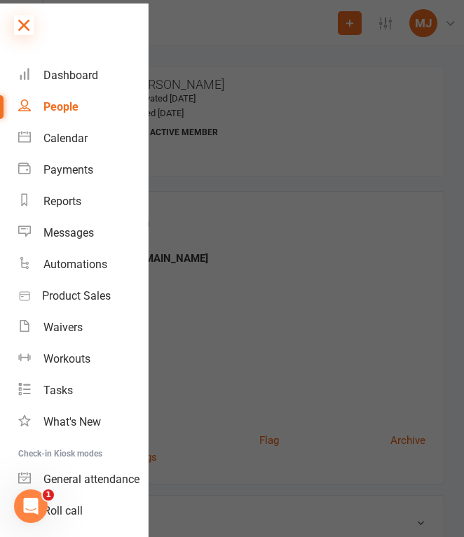
click at [24, 16] on icon at bounding box center [24, 25] width 20 height 20
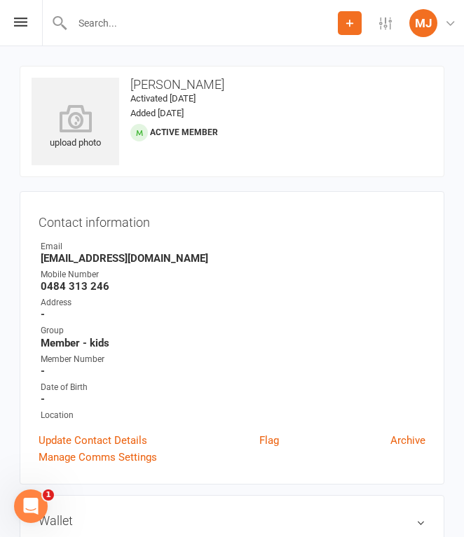
click at [327, 276] on div "Mobile Number" at bounding box center [233, 274] width 385 height 13
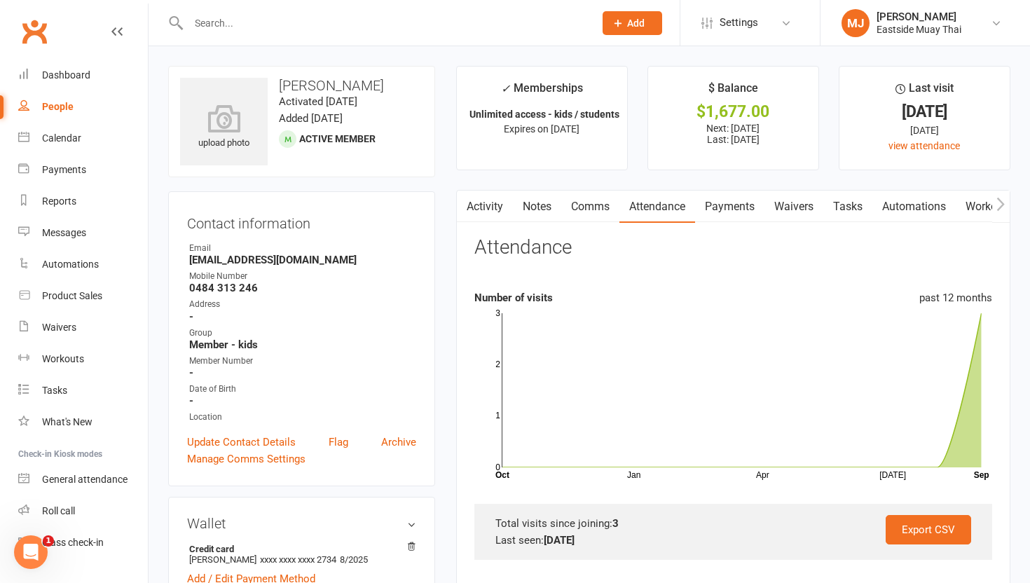
click at [463, 212] on link "Waivers" at bounding box center [793, 207] width 59 height 32
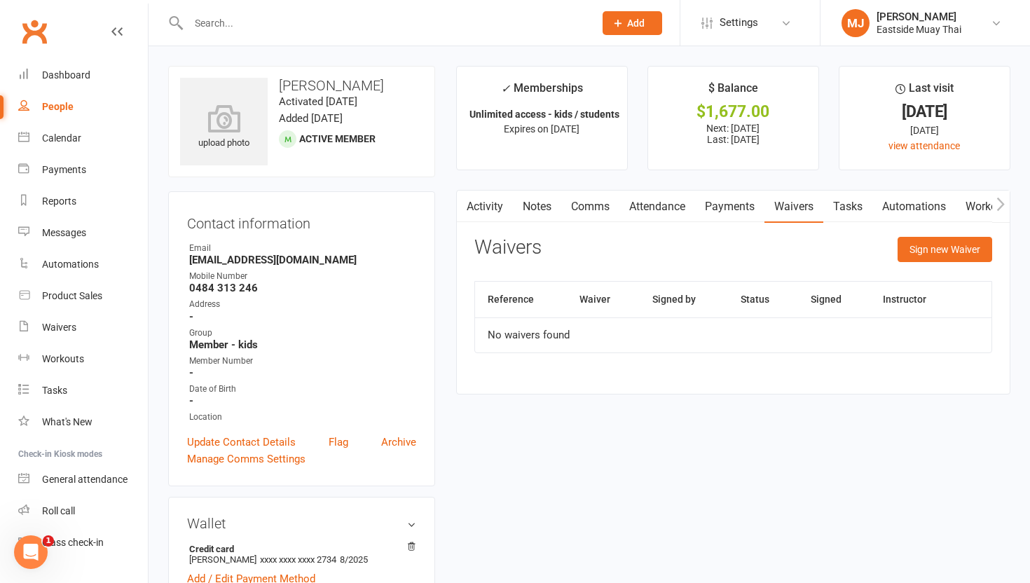
click at [463, 204] on link "Payments" at bounding box center [729, 207] width 69 height 32
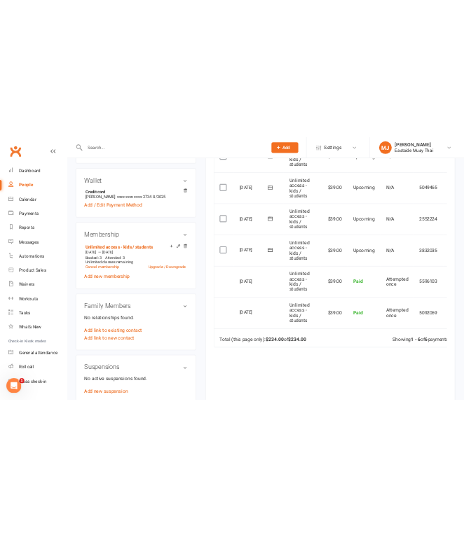
scroll to position [430, 0]
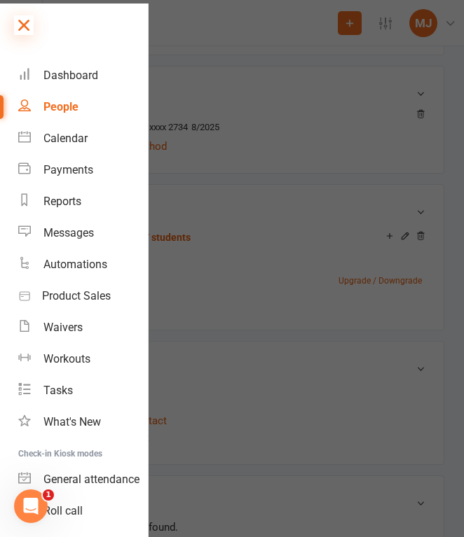
click at [25, 28] on icon at bounding box center [24, 25] width 20 height 20
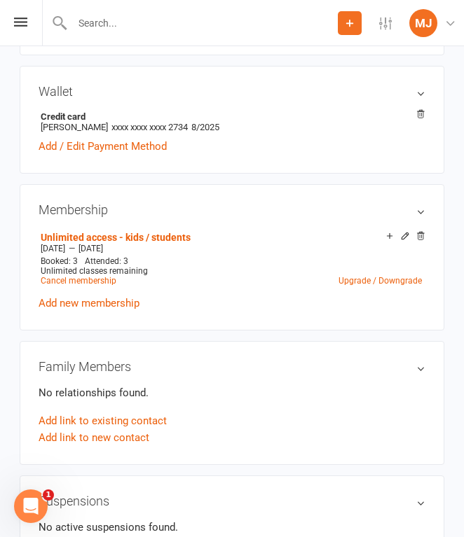
click at [114, 22] on input "text" at bounding box center [203, 23] width 270 height 20
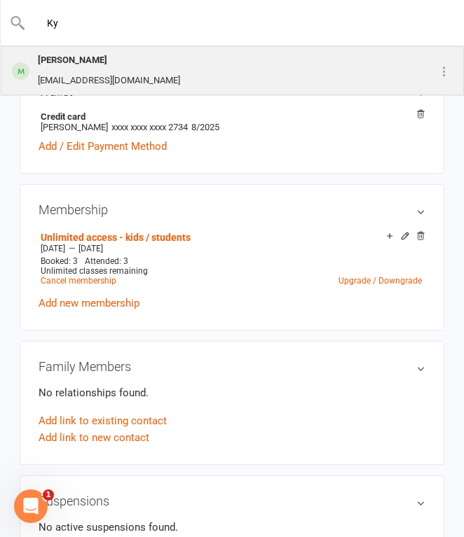
type input "Ky"
click at [103, 62] on div "[PERSON_NAME]" at bounding box center [109, 60] width 151 height 20
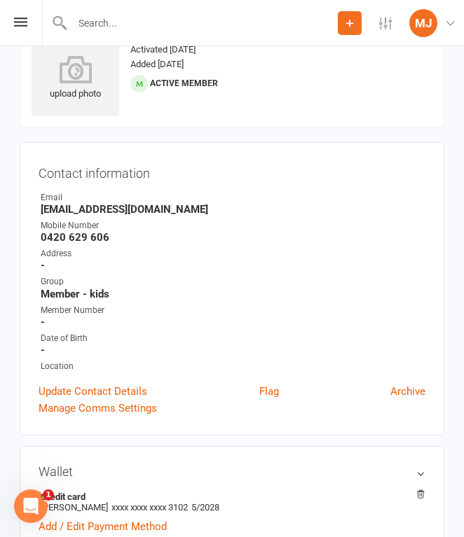
scroll to position [50, 0]
drag, startPoint x: 40, startPoint y: 235, endPoint x: 146, endPoint y: 233, distance: 106.5
click at [146, 233] on strong "0420 629 606" at bounding box center [233, 237] width 385 height 13
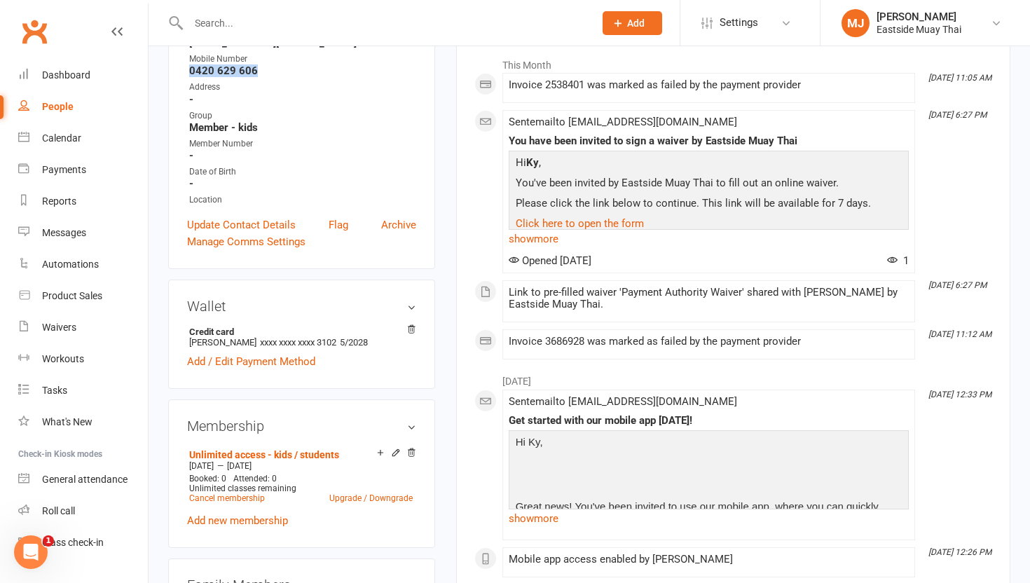
scroll to position [0, 0]
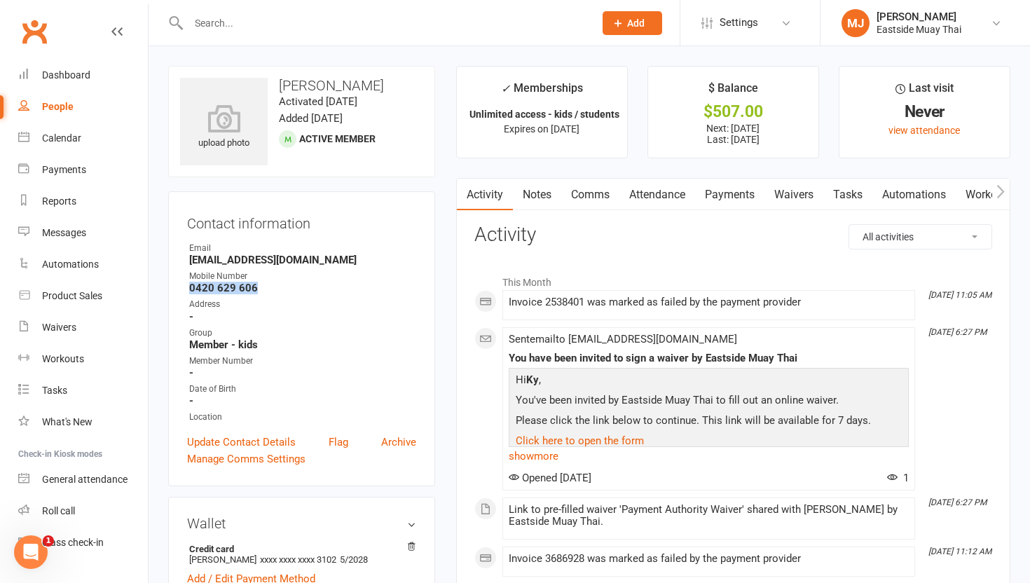
click at [463, 195] on link "Waivers" at bounding box center [793, 195] width 59 height 32
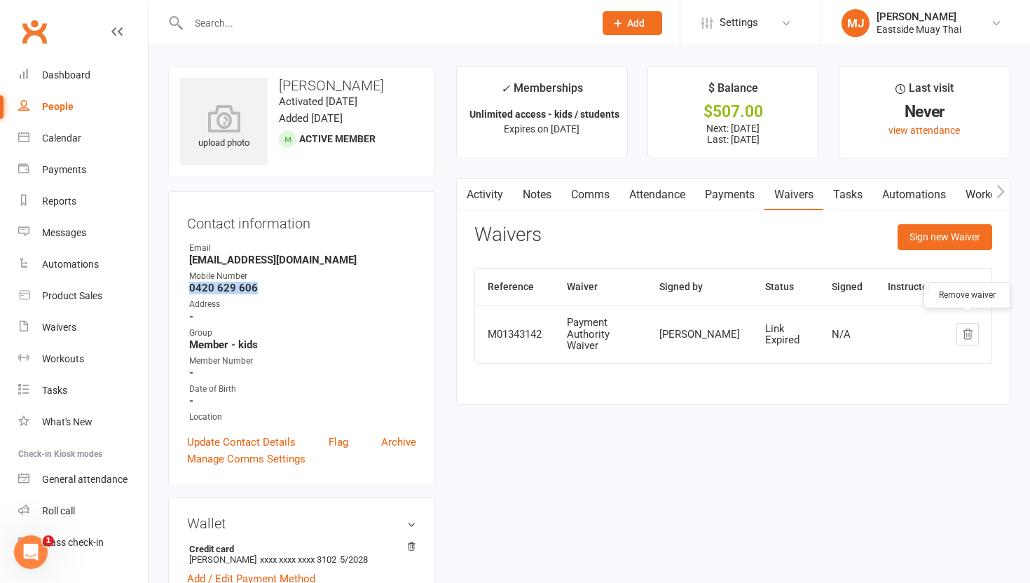
click at [463, 328] on icon "button" at bounding box center [967, 334] width 13 height 13
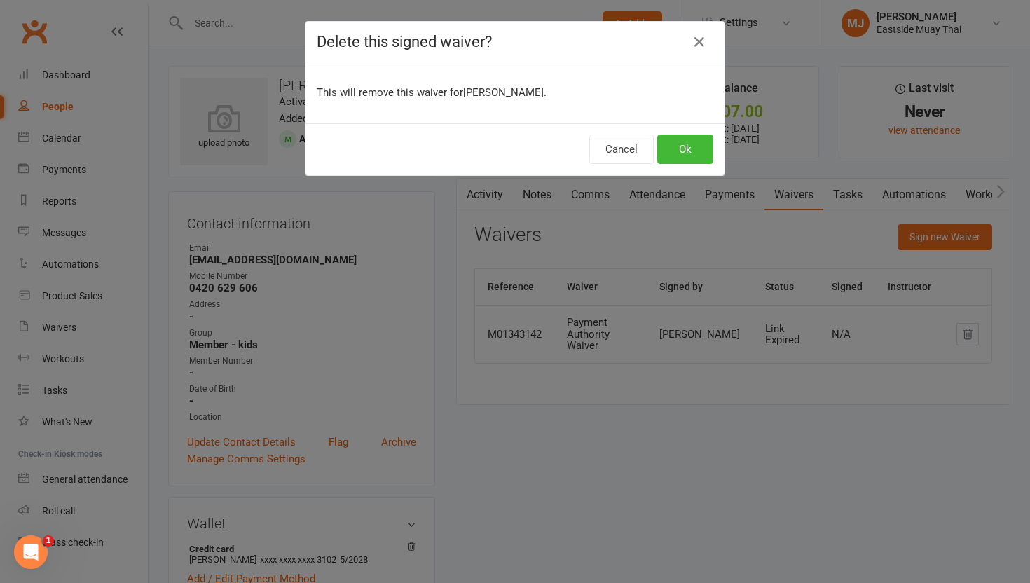
click at [463, 121] on div "This will remove this waiver for [PERSON_NAME] ." at bounding box center [515, 92] width 419 height 61
click at [463, 142] on button "Ok" at bounding box center [685, 149] width 56 height 29
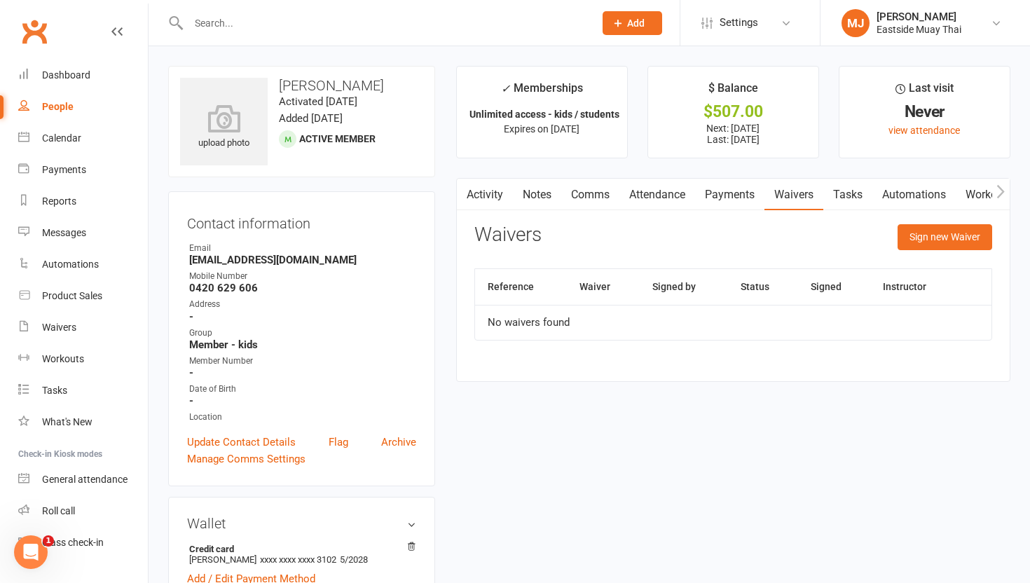
click at [463, 199] on link "Payments" at bounding box center [729, 195] width 69 height 32
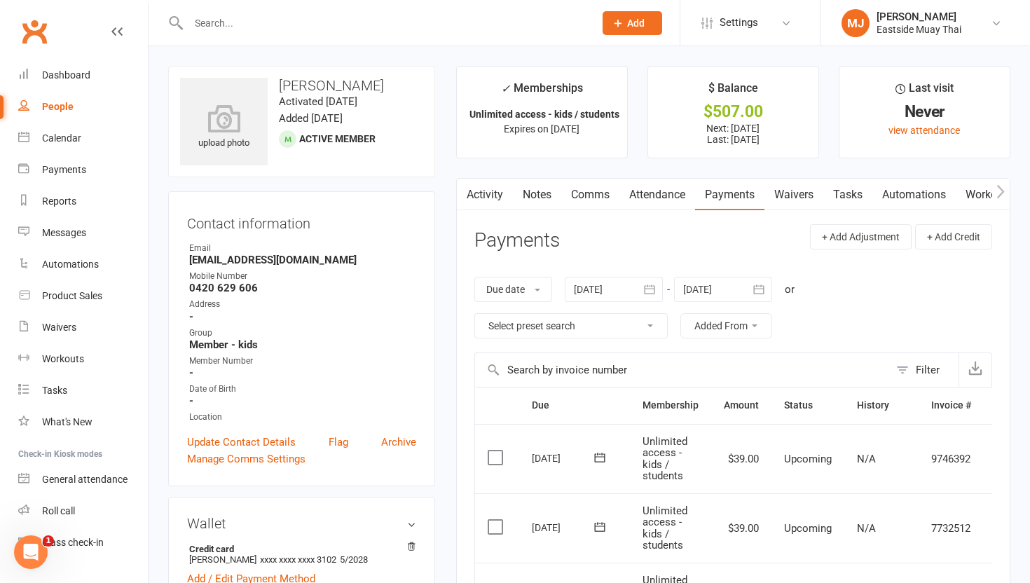
click at [463, 193] on link "Attendance" at bounding box center [657, 195] width 76 height 32
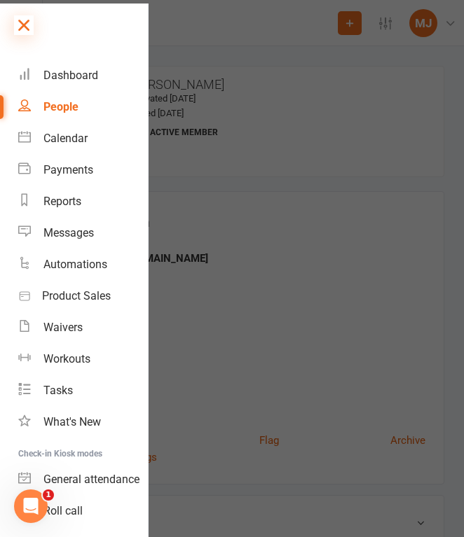
click at [32, 25] on icon at bounding box center [24, 25] width 20 height 20
click at [27, 27] on icon at bounding box center [24, 25] width 20 height 20
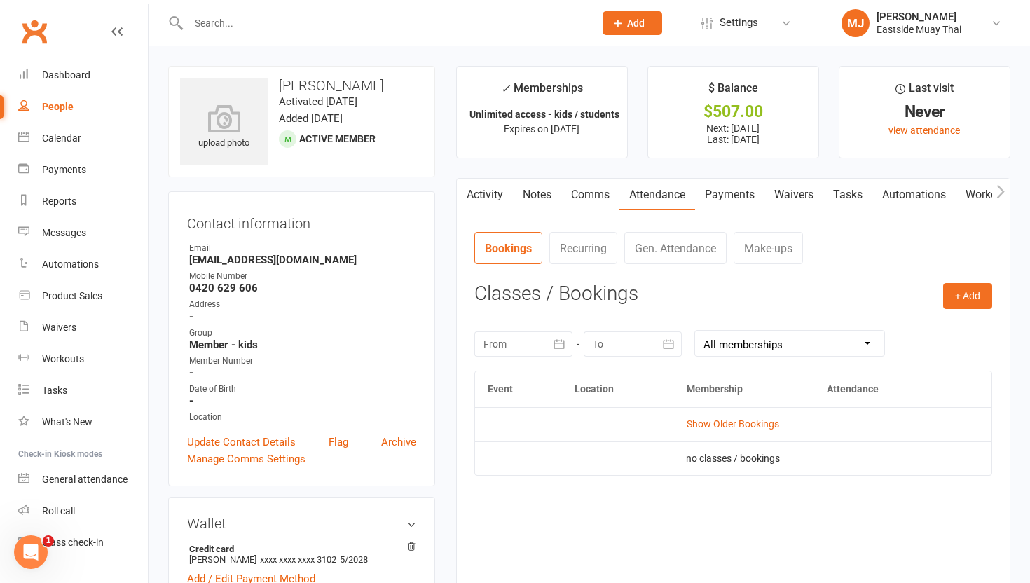
click at [463, 197] on link "Payments" at bounding box center [729, 195] width 69 height 32
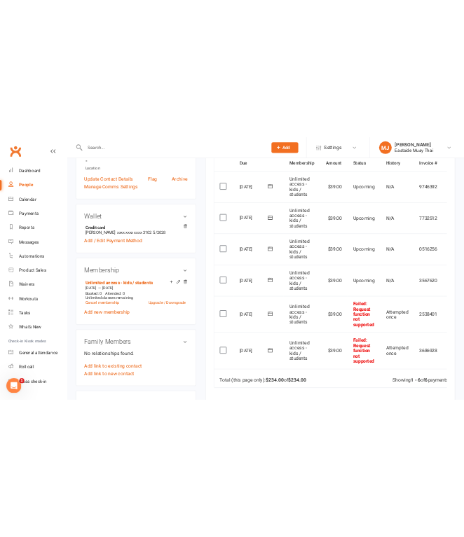
scroll to position [350, 0]
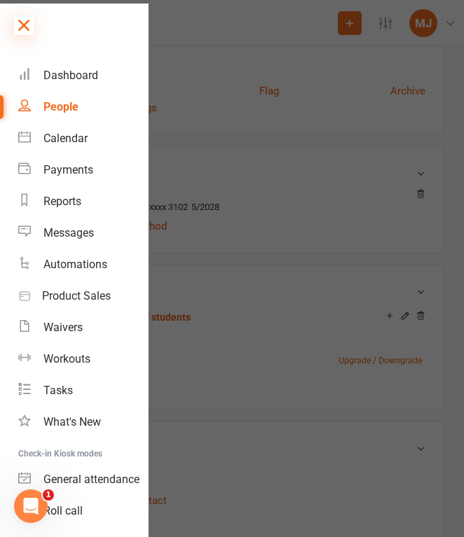
click at [30, 27] on icon at bounding box center [24, 25] width 20 height 20
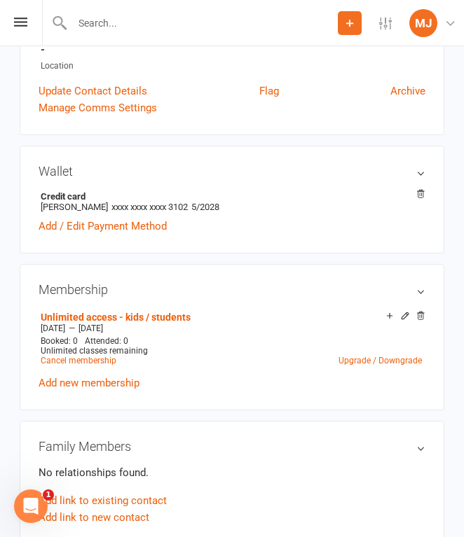
click at [102, 20] on input "text" at bounding box center [203, 23] width 270 height 20
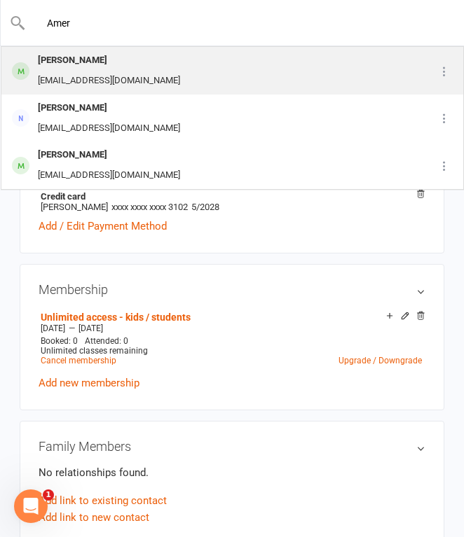
type input "Amer"
click at [116, 57] on div "[PERSON_NAME]" at bounding box center [109, 60] width 151 height 20
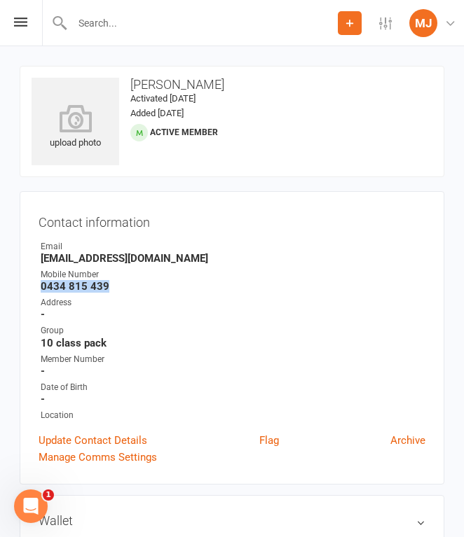
drag, startPoint x: 41, startPoint y: 289, endPoint x: 118, endPoint y: 289, distance: 76.4
click at [118, 289] on strong "0434 815 439" at bounding box center [233, 286] width 385 height 13
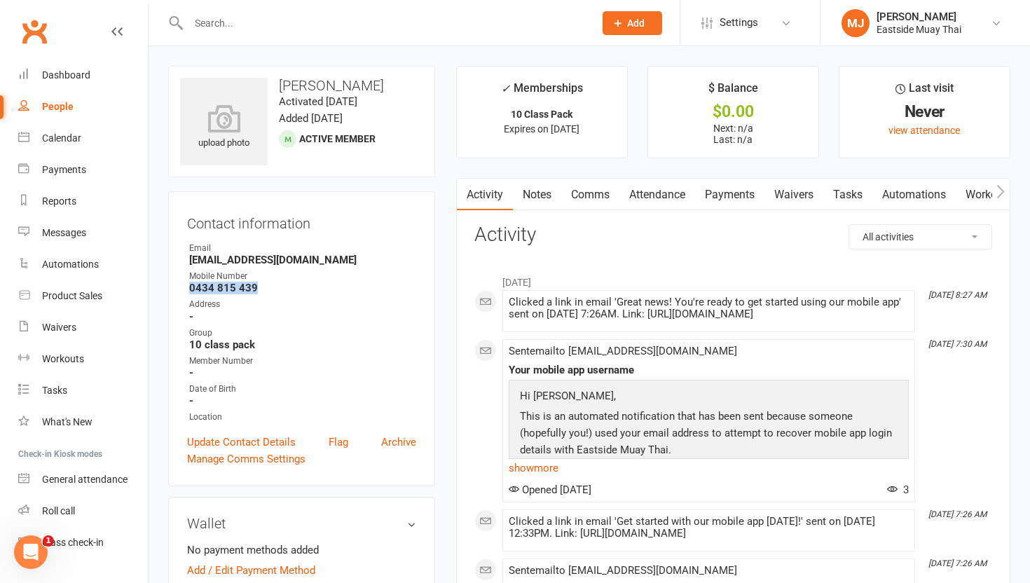
click at [463, 193] on link "Waivers" at bounding box center [793, 195] width 59 height 32
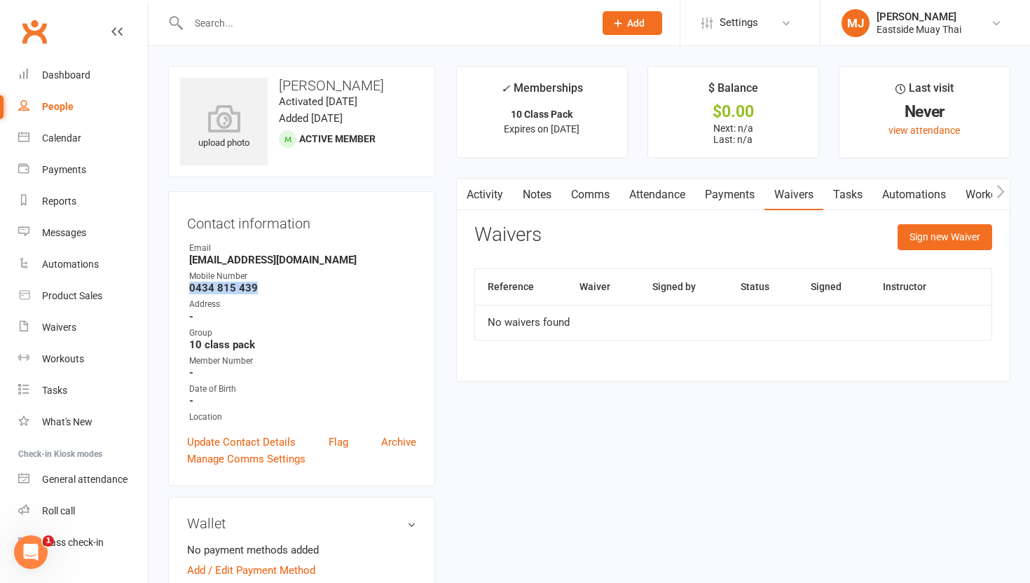
click at [463, 195] on link "Payments" at bounding box center [729, 195] width 69 height 32
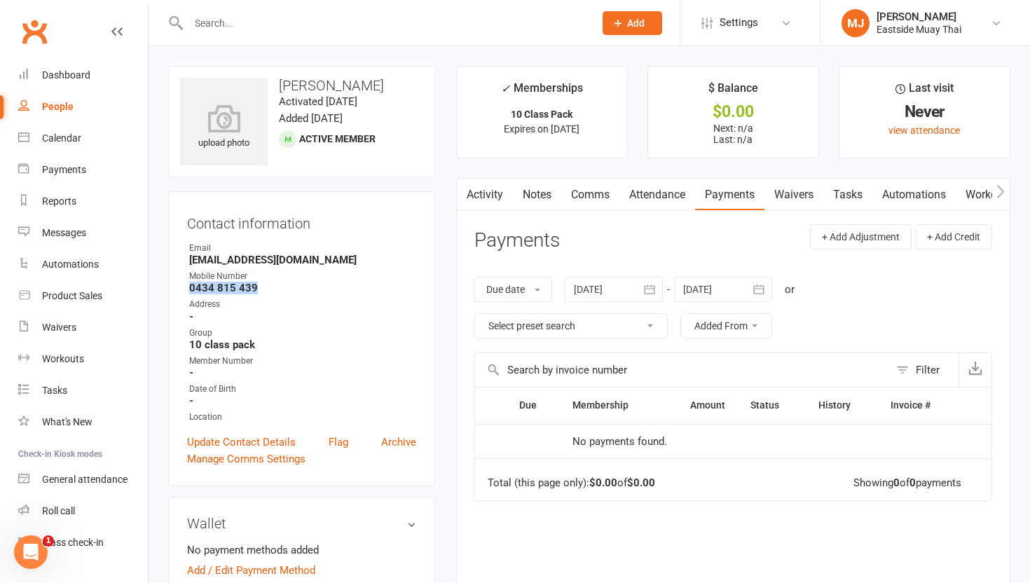
click at [463, 182] on link "Attendance" at bounding box center [657, 195] width 76 height 32
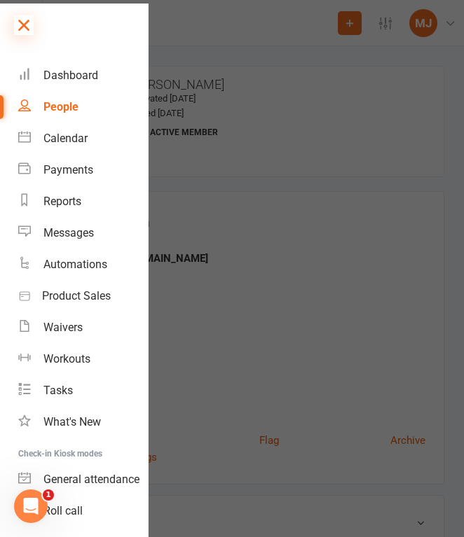
click at [25, 29] on icon at bounding box center [24, 25] width 20 height 20
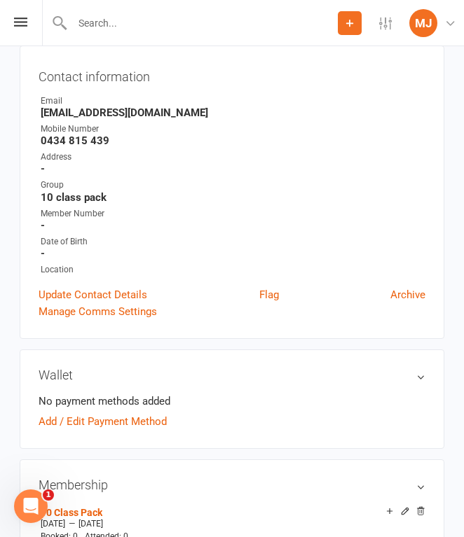
scroll to position [232, 0]
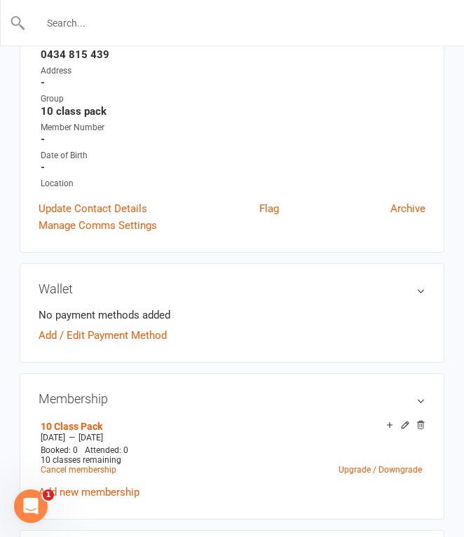
click at [218, 18] on input "text" at bounding box center [232, 23] width 413 height 20
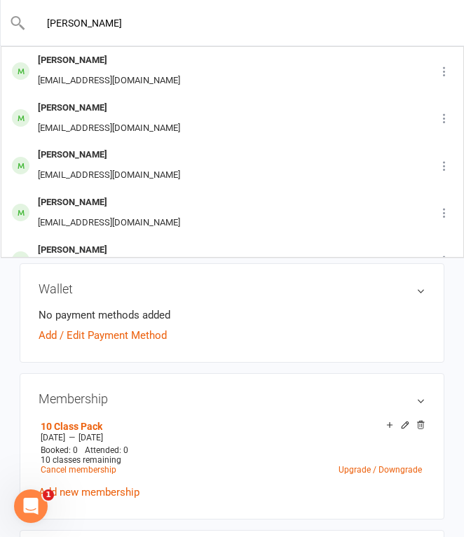
type input "[PERSON_NAME]"
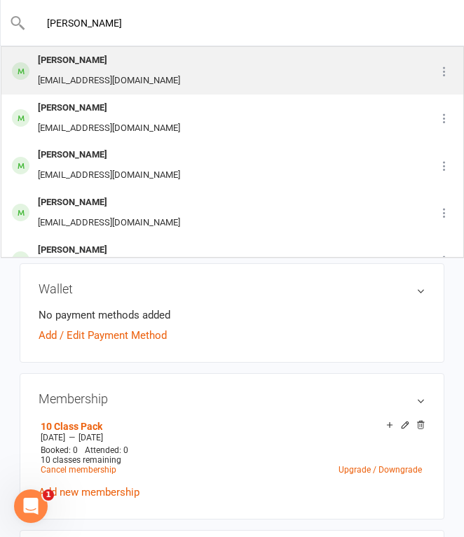
click at [132, 62] on div "[PERSON_NAME]" at bounding box center [109, 60] width 151 height 20
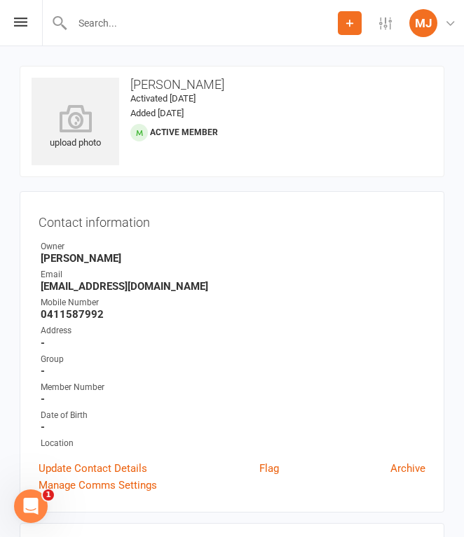
scroll to position [32, 0]
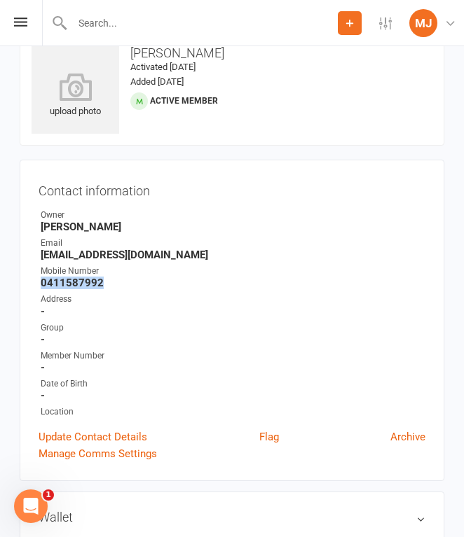
drag, startPoint x: 41, startPoint y: 282, endPoint x: 107, endPoint y: 282, distance: 65.2
click at [107, 282] on strong "0411587992" at bounding box center [233, 283] width 385 height 13
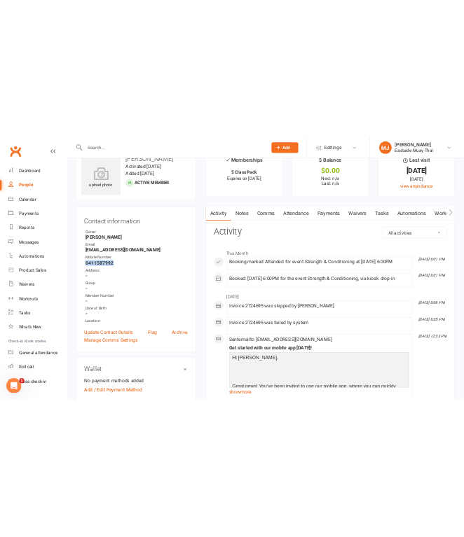
scroll to position [0, 0]
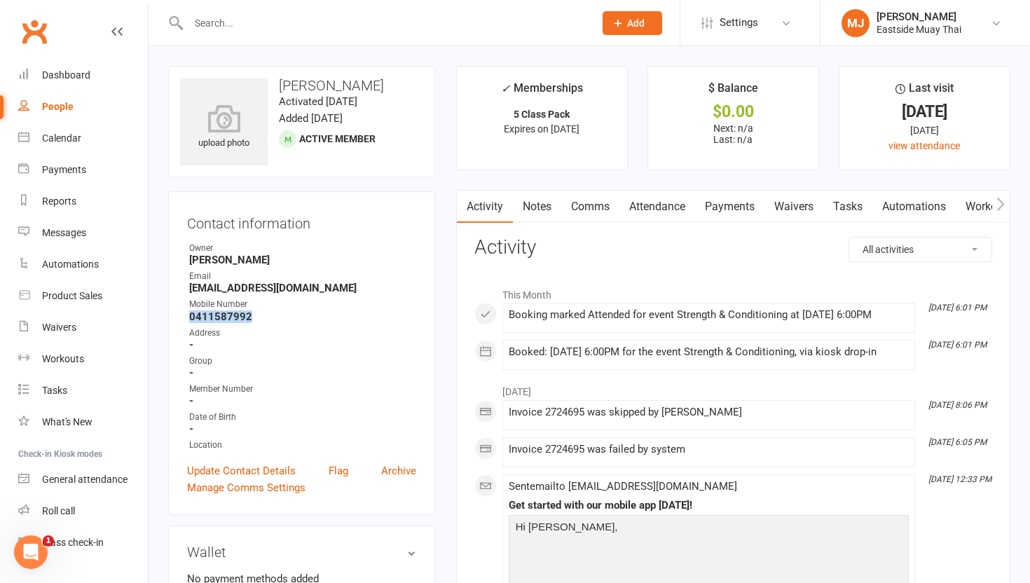
click at [463, 201] on link "Waivers" at bounding box center [793, 207] width 59 height 32
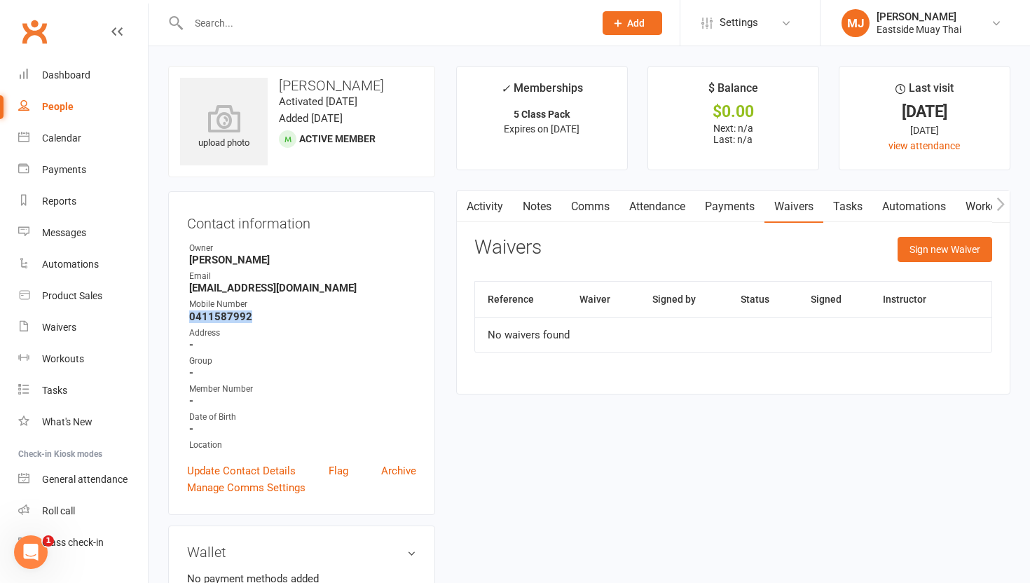
click at [463, 200] on link "Payments" at bounding box center [729, 207] width 69 height 32
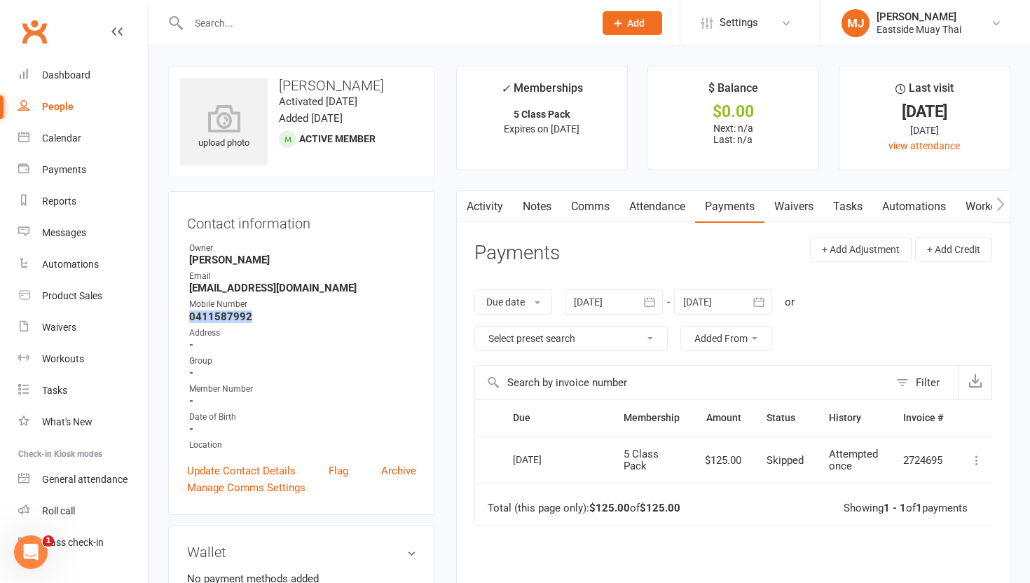
click at [463, 214] on link "Attendance" at bounding box center [657, 207] width 76 height 32
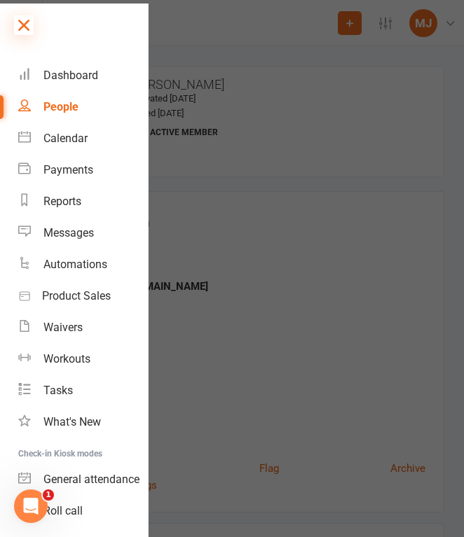
click at [27, 22] on icon at bounding box center [24, 25] width 20 height 20
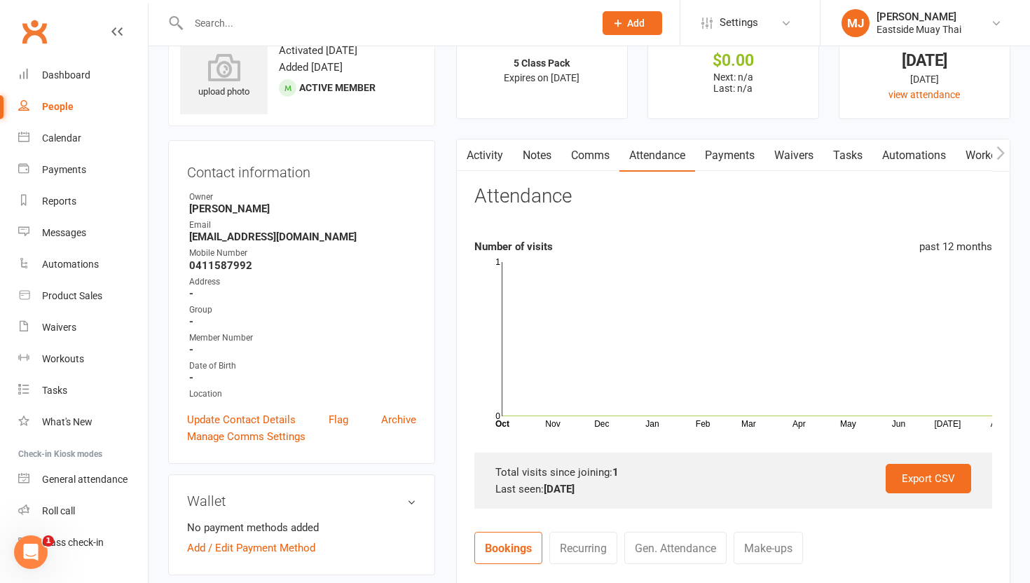
scroll to position [1, 0]
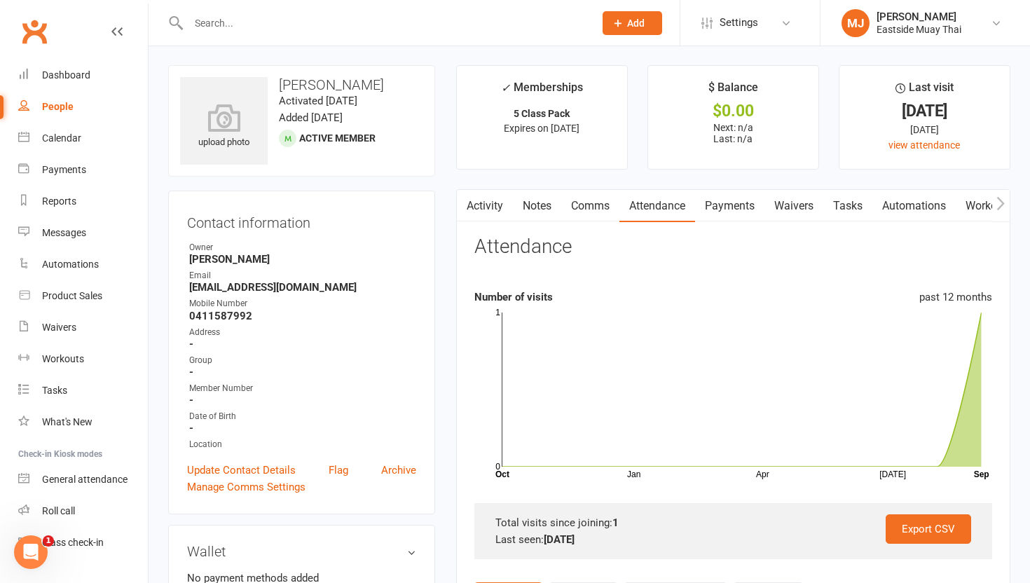
click at [463, 189] on div "Activity Notes Comms Attendance Payments Waivers Tasks Automations Workouts Mob…" at bounding box center [733, 563] width 554 height 748
click at [463, 208] on link "Waivers" at bounding box center [793, 206] width 59 height 32
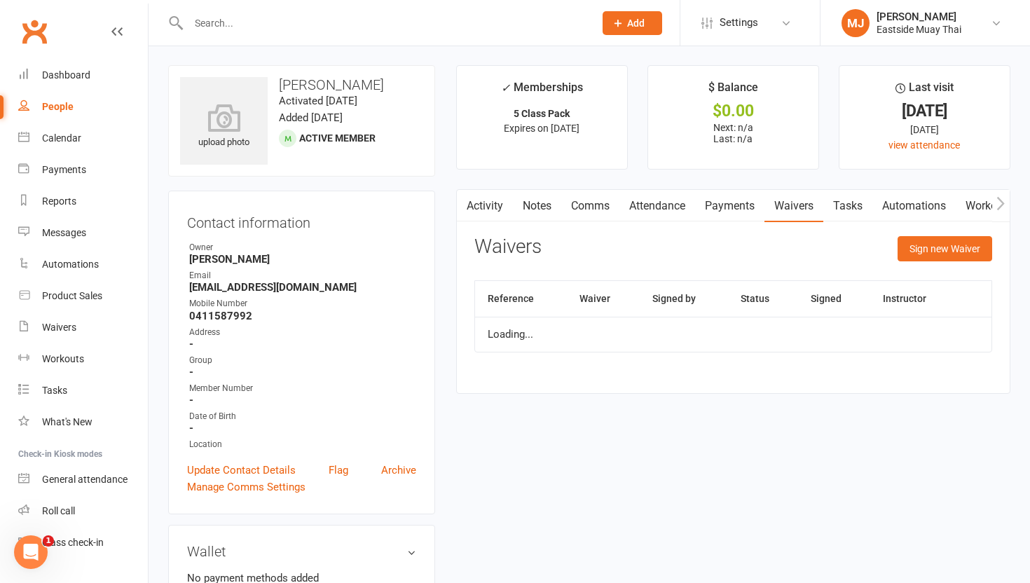
click at [463, 202] on link "Payments" at bounding box center [729, 206] width 69 height 32
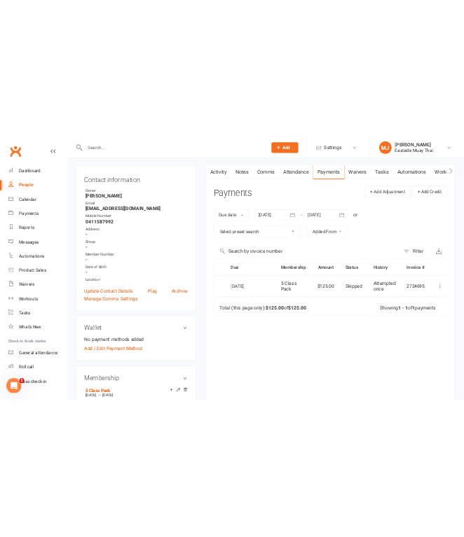
scroll to position [155, 0]
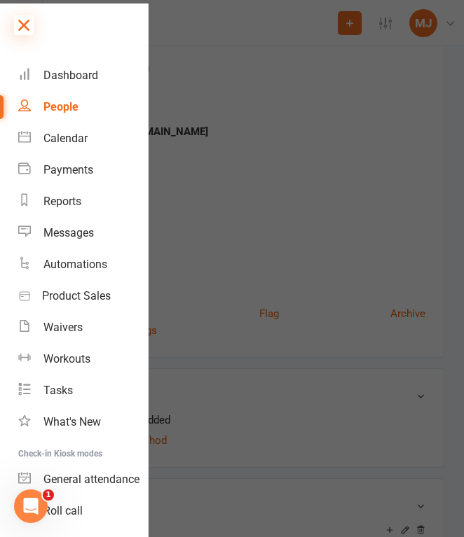
click at [24, 22] on icon at bounding box center [24, 25] width 20 height 20
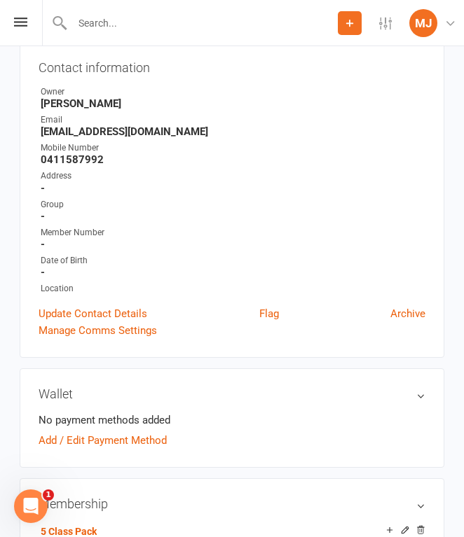
click at [126, 10] on div at bounding box center [190, 23] width 296 height 46
click at [126, 18] on input "text" at bounding box center [203, 23] width 270 height 20
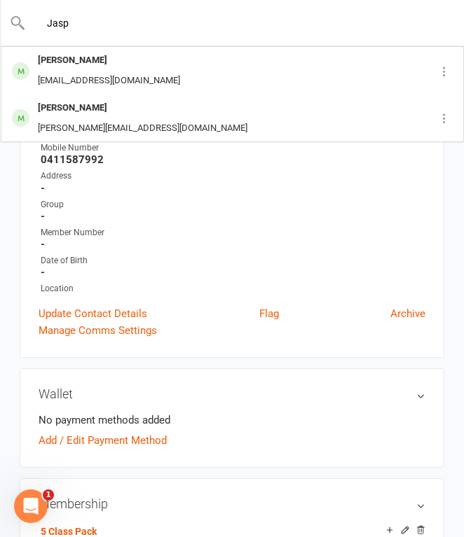
type input "Jasp"
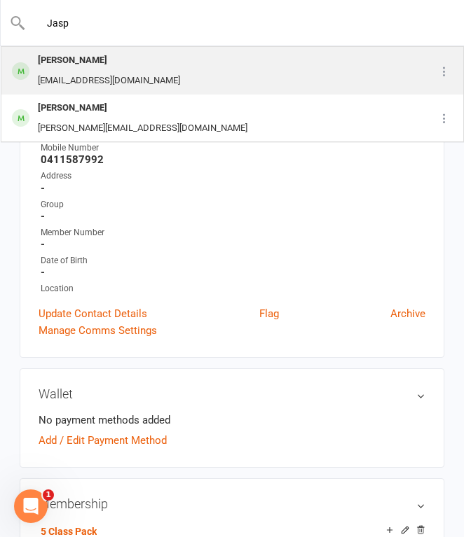
click at [139, 60] on div "[PERSON_NAME]" at bounding box center [109, 60] width 151 height 20
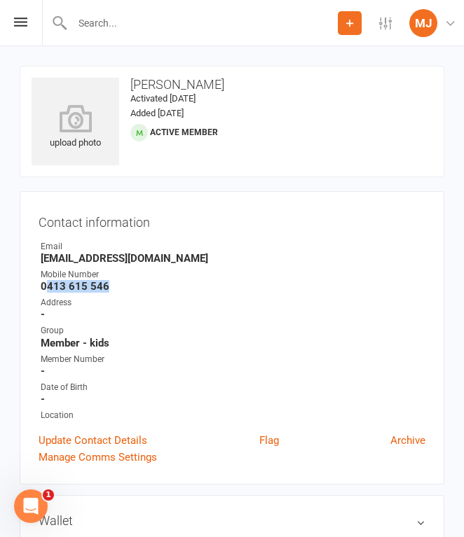
drag, startPoint x: 43, startPoint y: 284, endPoint x: 118, endPoint y: 282, distance: 75.0
click at [119, 284] on strong "0413 615 546" at bounding box center [233, 286] width 385 height 13
click at [67, 287] on strong "0413 615 546" at bounding box center [233, 286] width 385 height 13
drag, startPoint x: 41, startPoint y: 287, endPoint x: 144, endPoint y: 282, distance: 103.1
click at [144, 283] on strong "0413 615 546" at bounding box center [233, 286] width 385 height 13
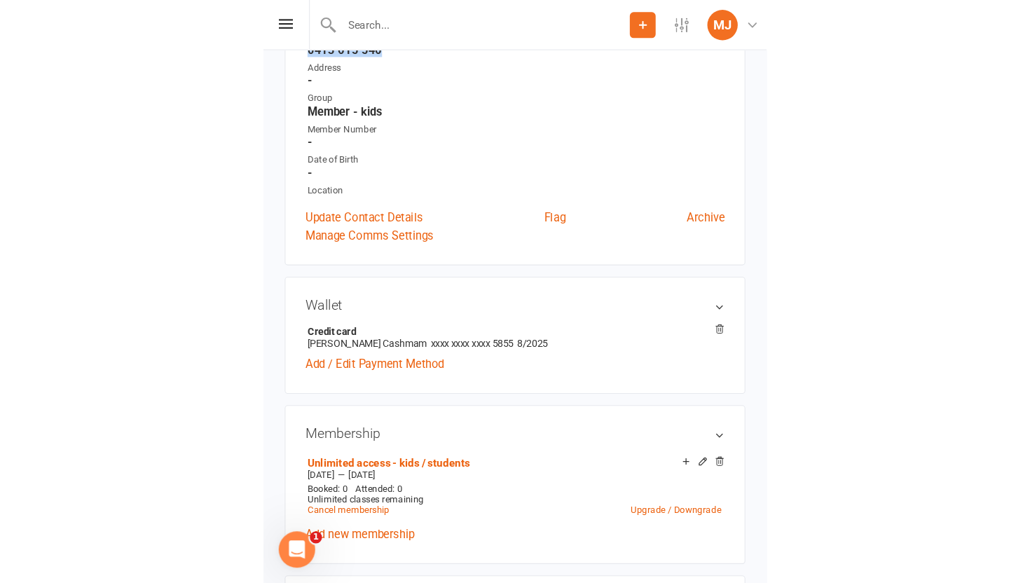
scroll to position [277, 0]
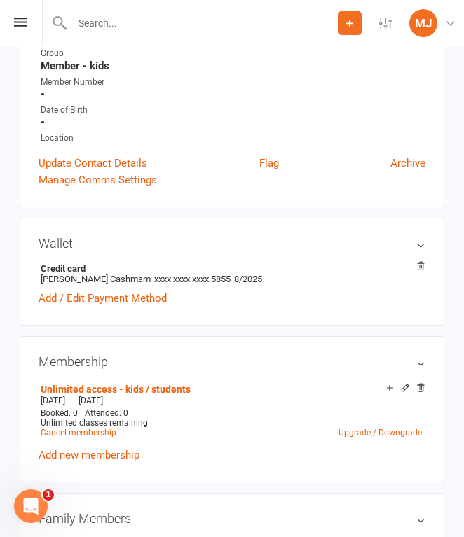
click at [322, 299] on div "Add / Edit Payment Method" at bounding box center [232, 298] width 387 height 17
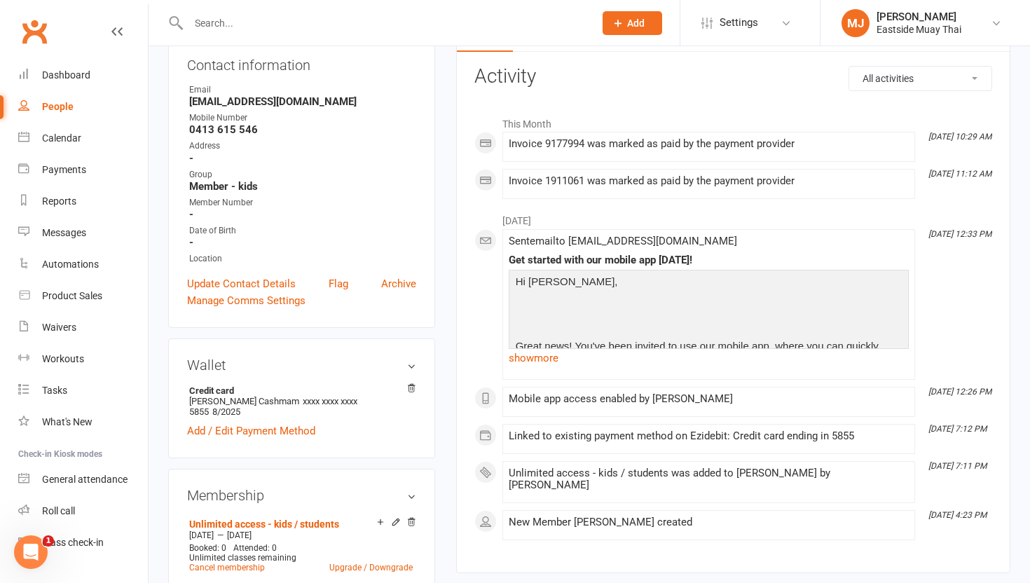
scroll to position [0, 0]
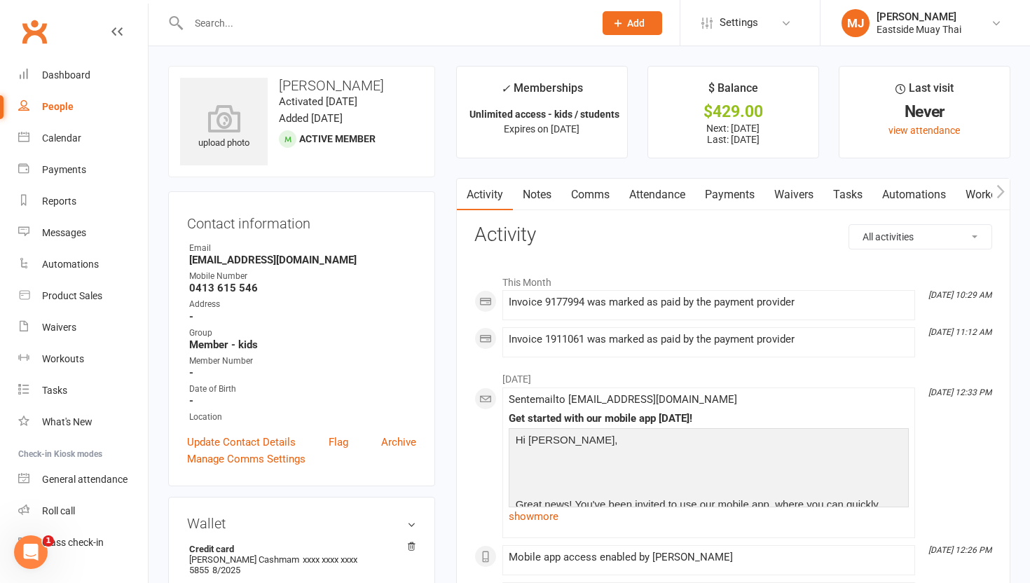
click at [463, 198] on link "Waivers" at bounding box center [793, 195] width 59 height 32
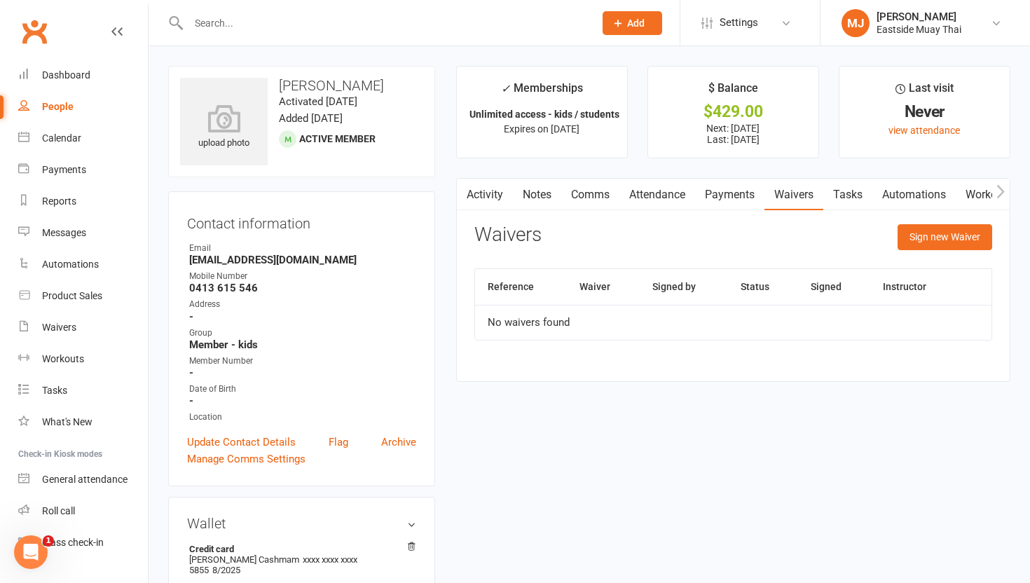
click at [463, 186] on link "Payments" at bounding box center [729, 195] width 69 height 32
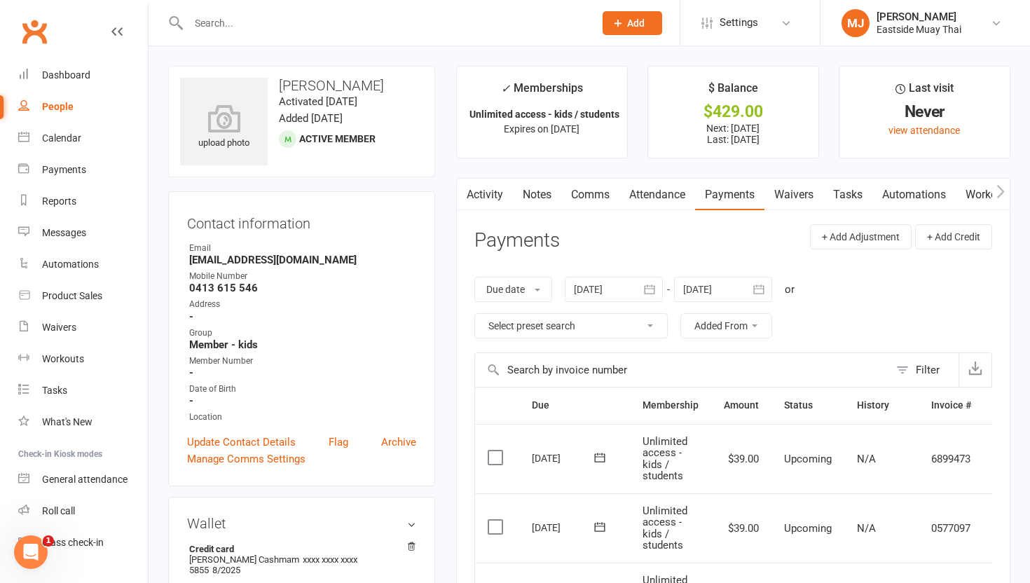
click at [463, 197] on link "Attendance" at bounding box center [657, 195] width 76 height 32
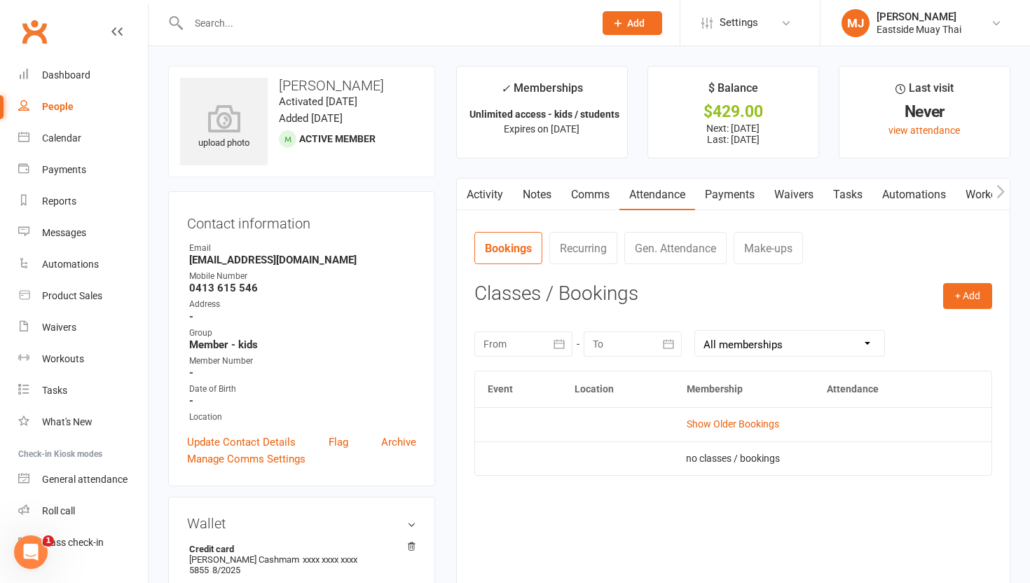
click at [463, 193] on link "Comms" at bounding box center [590, 195] width 58 height 32
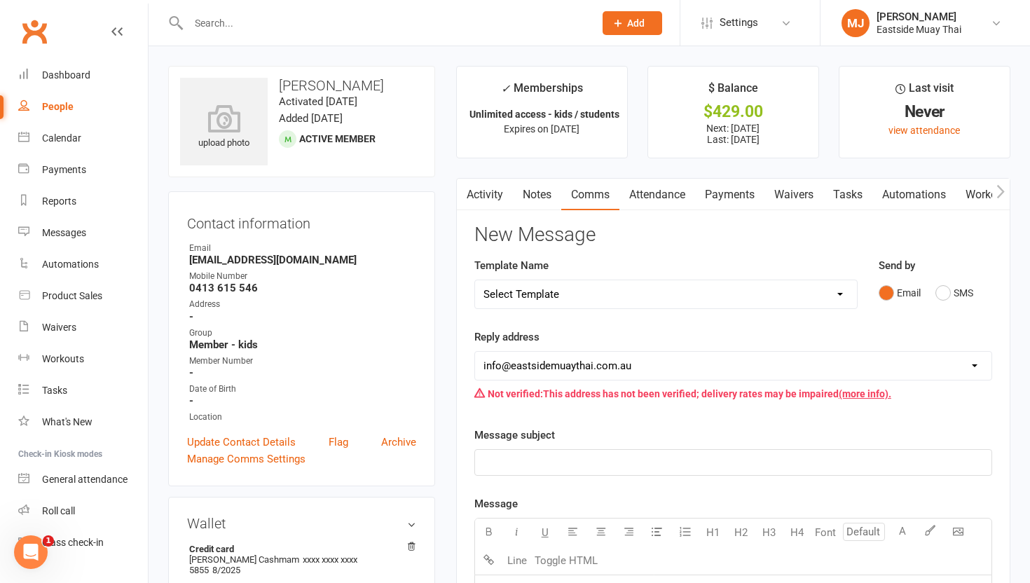
click at [463, 193] on link "Attendance" at bounding box center [657, 195] width 76 height 32
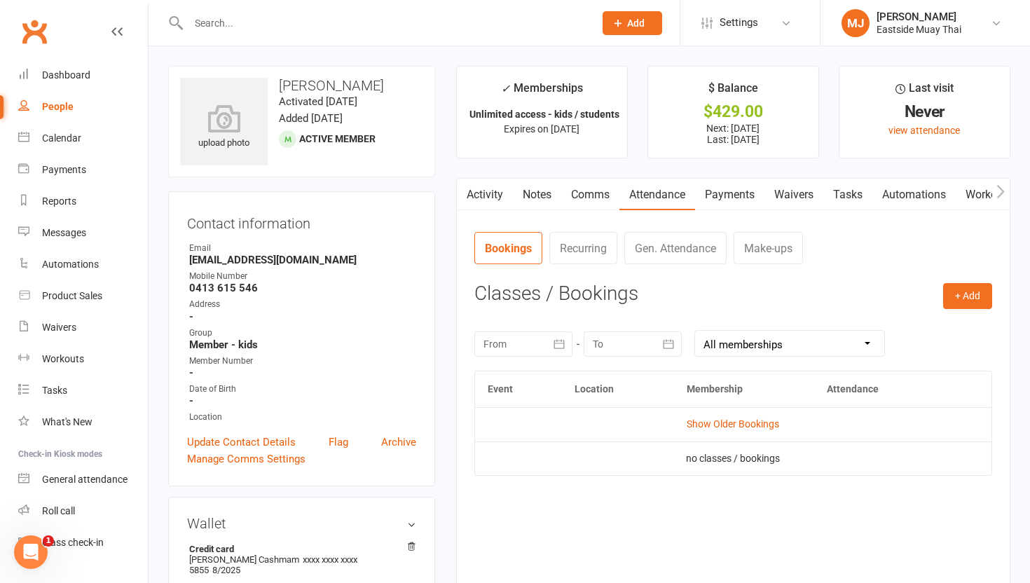
click at [463, 188] on link "Payments" at bounding box center [729, 195] width 69 height 32
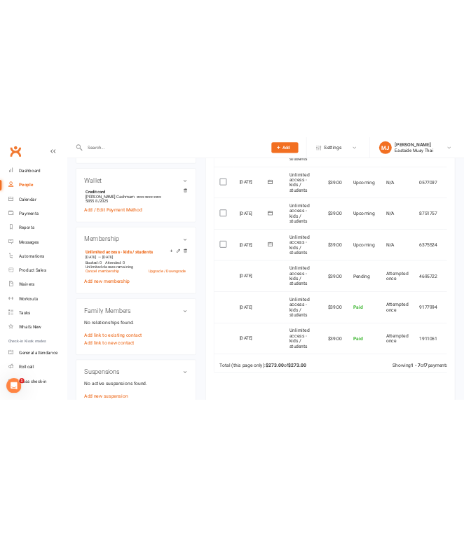
scroll to position [452, 0]
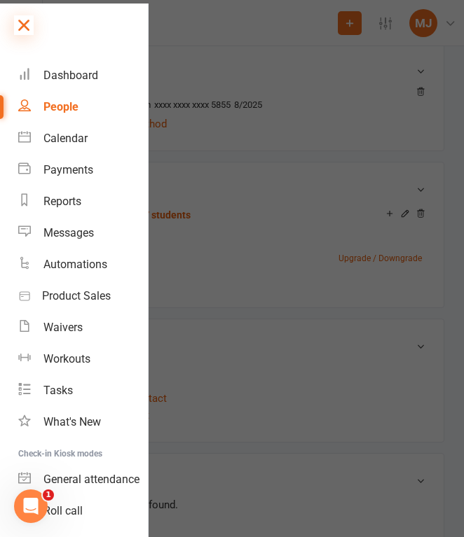
click at [18, 22] on icon at bounding box center [24, 25] width 20 height 20
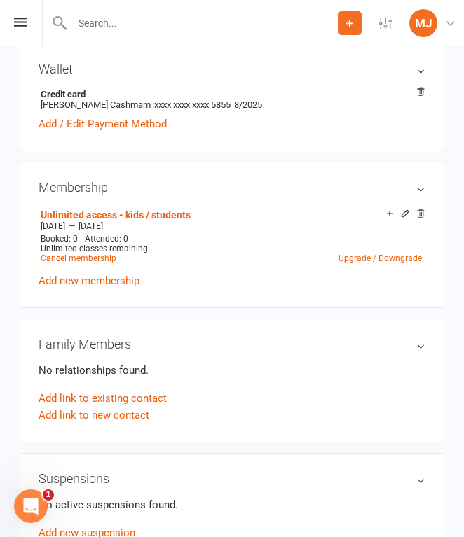
click at [109, 22] on input "text" at bounding box center [203, 23] width 270 height 20
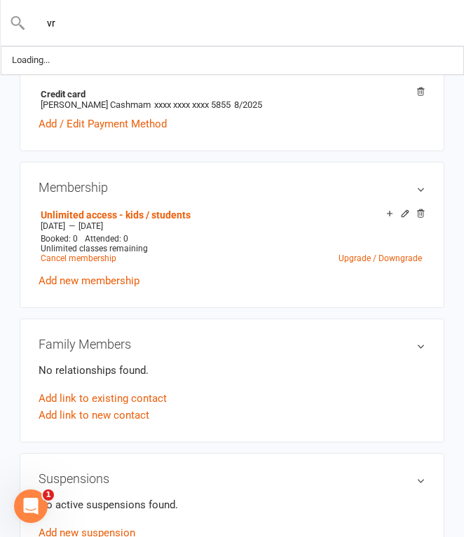
type input "v"
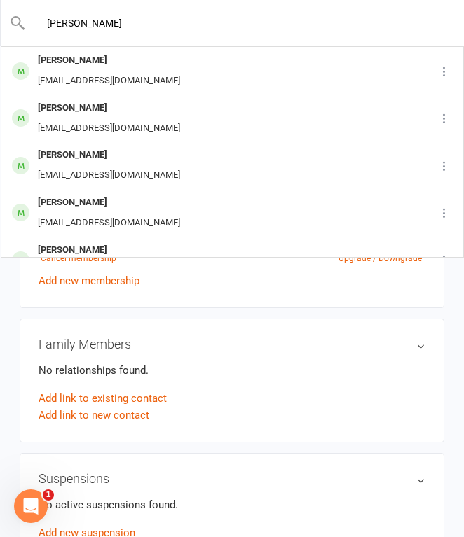
type input "[PERSON_NAME]"
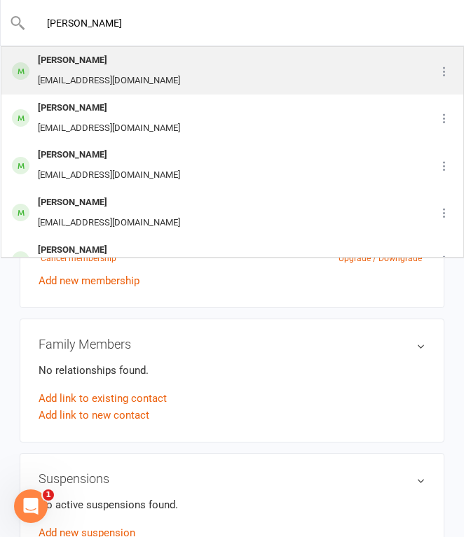
click at [163, 80] on div "[PERSON_NAME] [EMAIL_ADDRESS][DOMAIN_NAME]" at bounding box center [202, 71] width 401 height 46
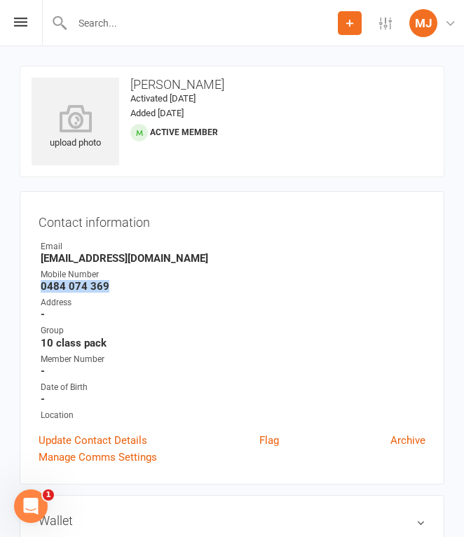
drag, startPoint x: 40, startPoint y: 289, endPoint x: 138, endPoint y: 288, distance: 98.1
click at [139, 289] on strong "0484 074 369" at bounding box center [233, 286] width 385 height 13
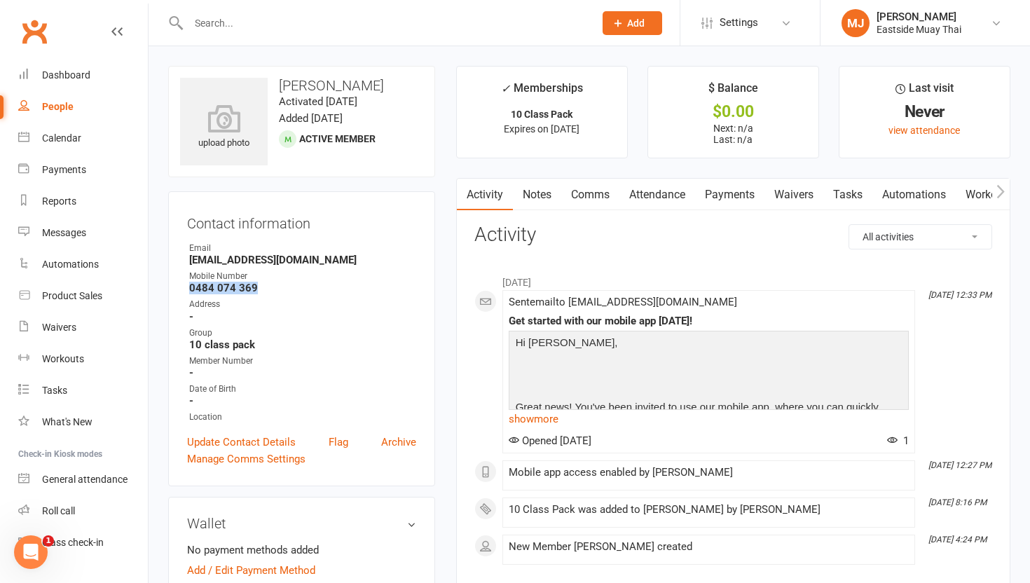
click at [463, 192] on link "Waivers" at bounding box center [793, 195] width 59 height 32
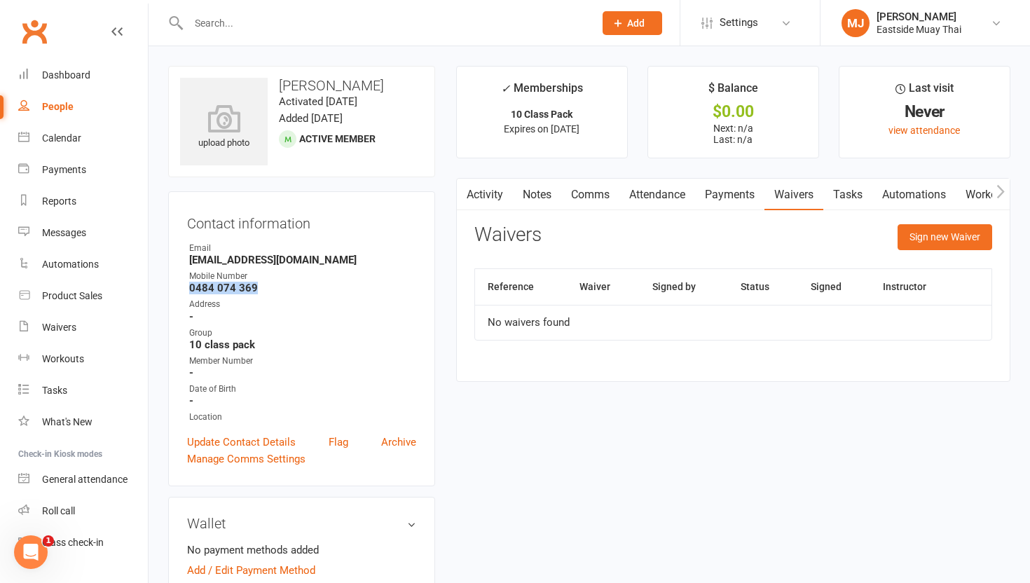
click at [463, 195] on link "Payments" at bounding box center [729, 195] width 69 height 32
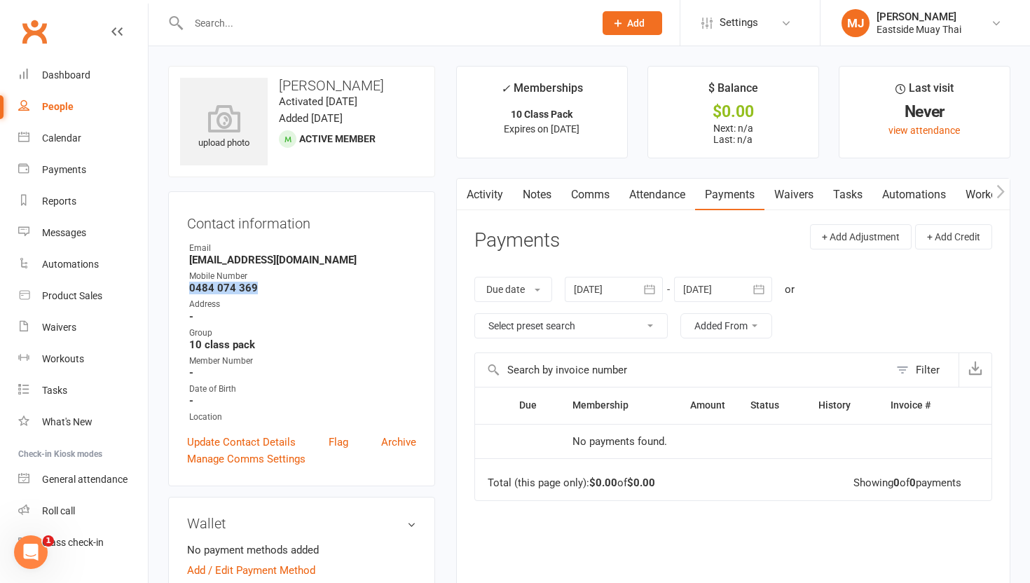
click at [463, 198] on link "Attendance" at bounding box center [657, 195] width 76 height 32
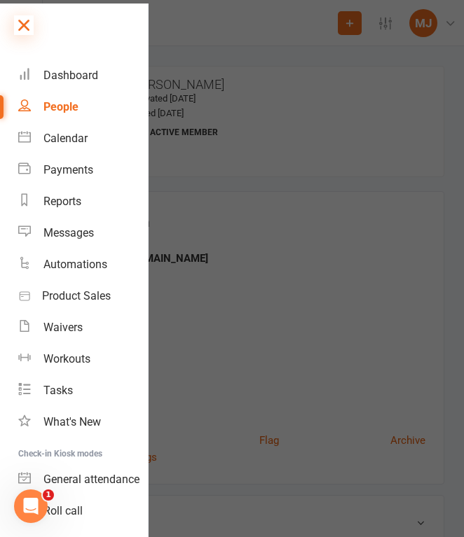
click at [25, 23] on icon at bounding box center [24, 25] width 20 height 20
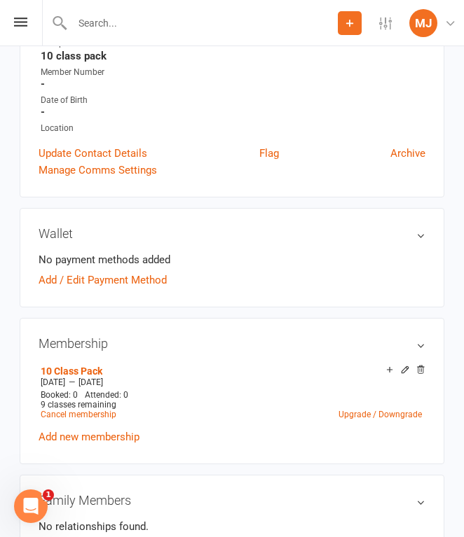
scroll to position [289, 0]
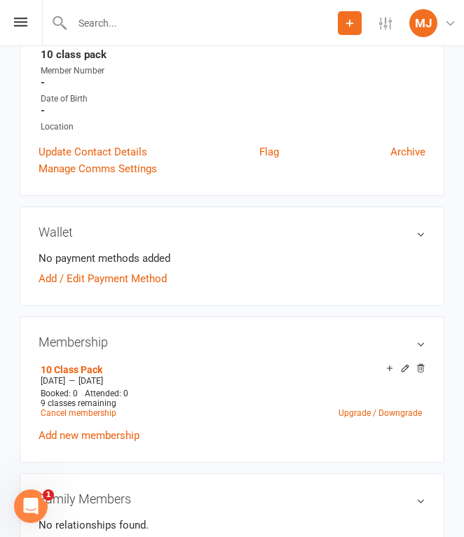
click at [110, 29] on input "text" at bounding box center [203, 23] width 270 height 20
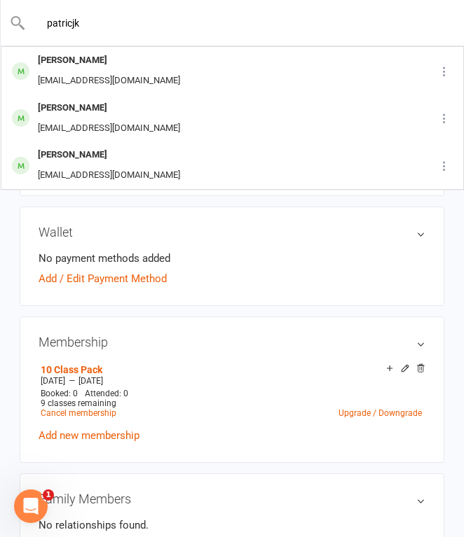
type input "patricjk"
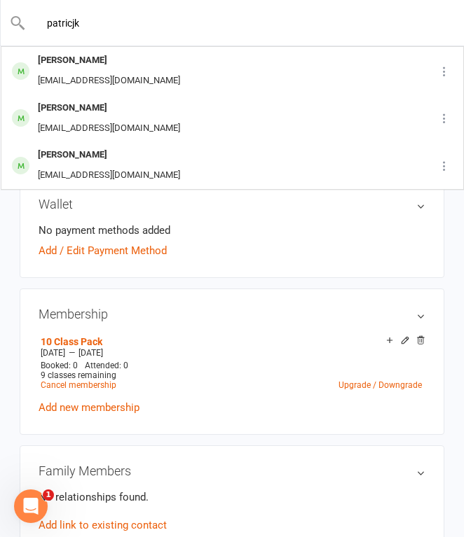
scroll to position [345, 0]
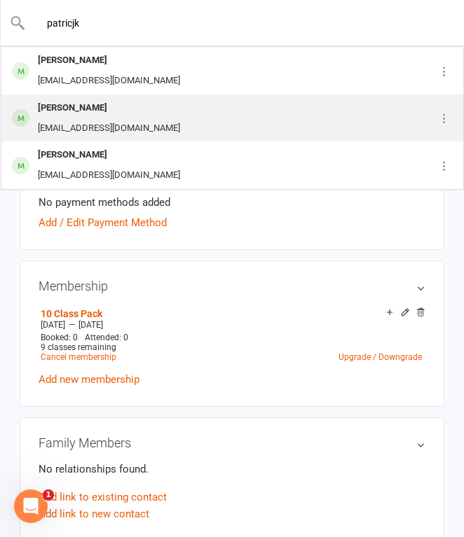
click at [92, 114] on div "[PERSON_NAME]" at bounding box center [109, 108] width 151 height 20
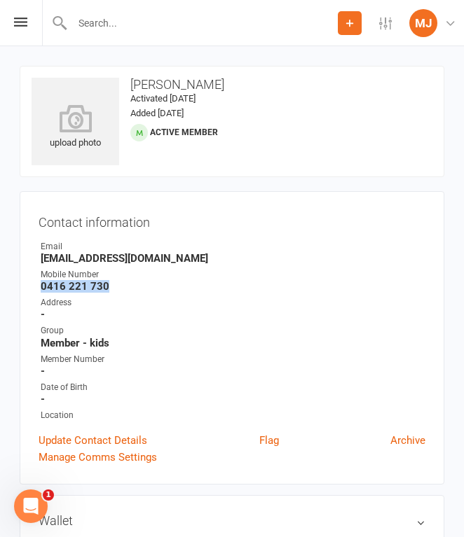
drag, startPoint x: 41, startPoint y: 288, endPoint x: 127, endPoint y: 289, distance: 85.5
click at [127, 289] on strong "0416 221 730" at bounding box center [233, 286] width 385 height 13
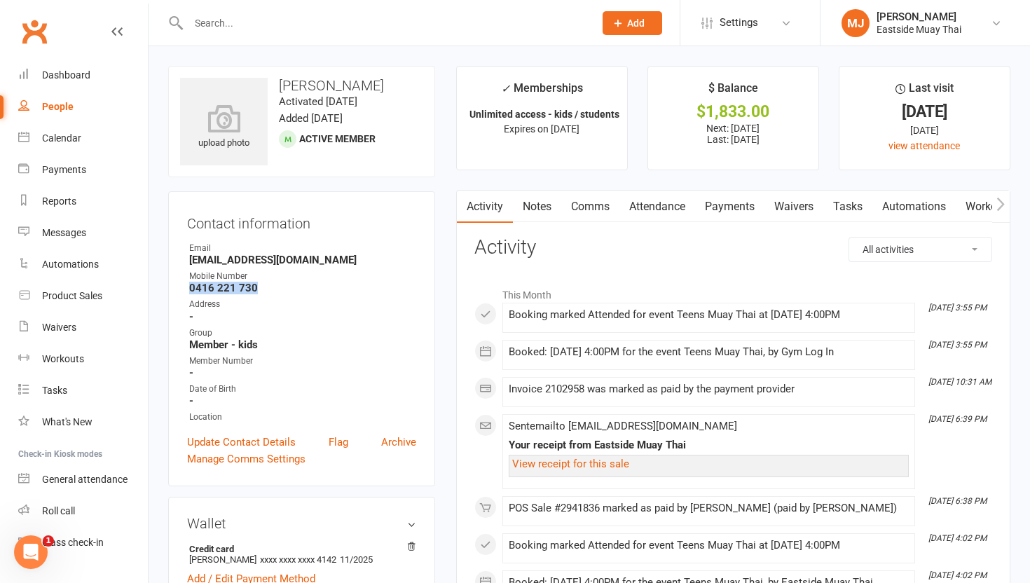
click at [463, 222] on link "Waivers" at bounding box center [793, 207] width 59 height 32
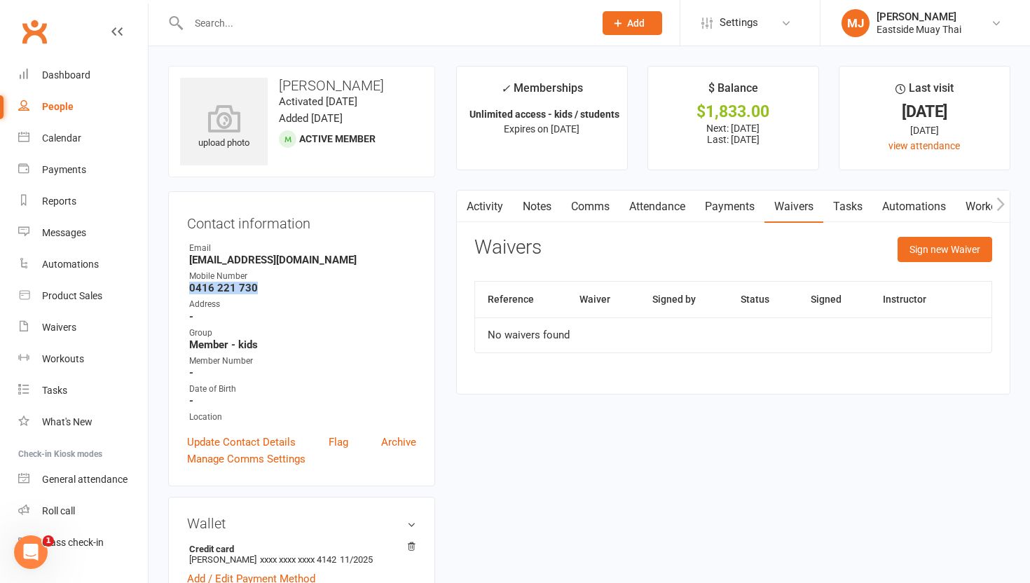
click at [463, 207] on link "Payments" at bounding box center [729, 207] width 69 height 32
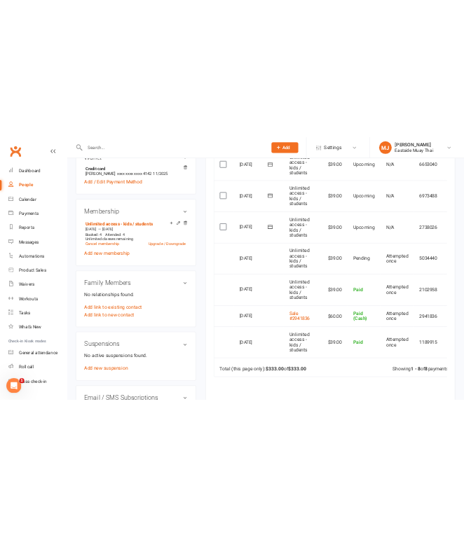
scroll to position [481, 0]
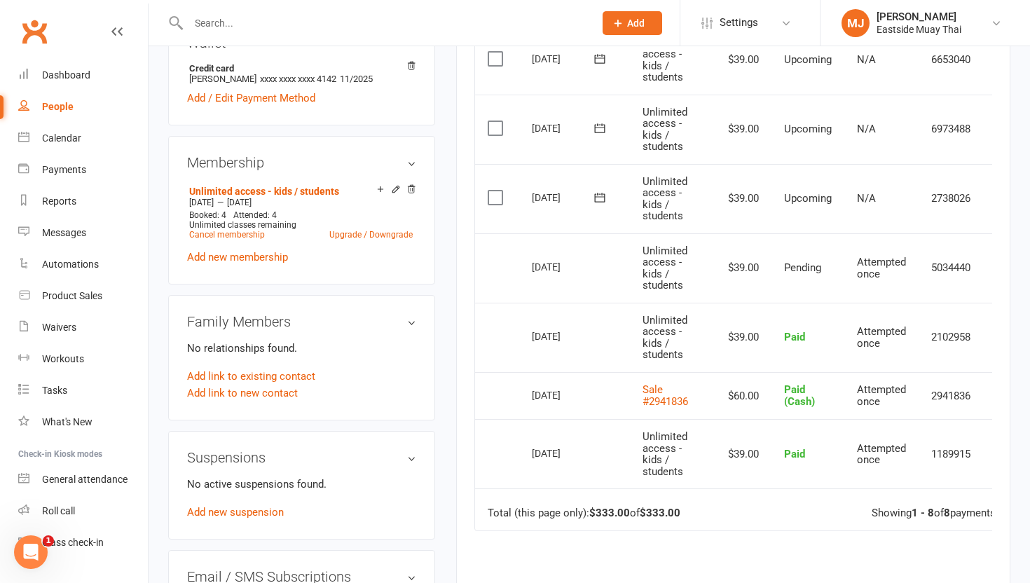
click at [463, 437] on td "Paid" at bounding box center [807, 453] width 73 height 69
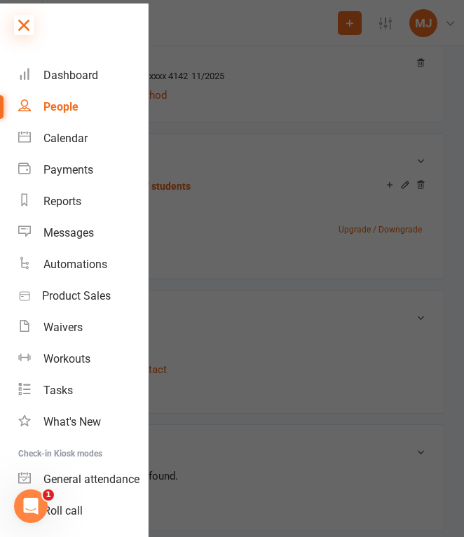
click at [25, 22] on icon at bounding box center [24, 25] width 20 height 20
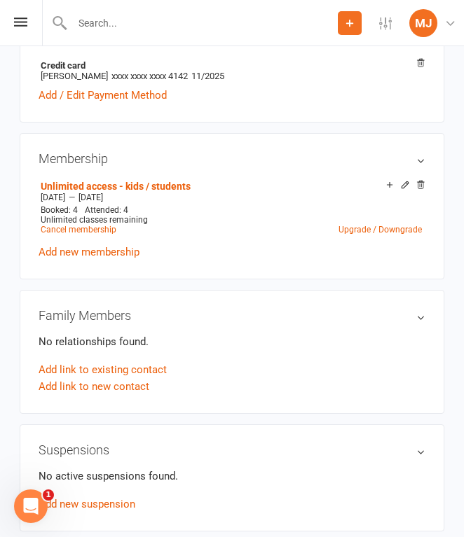
click at [23, 27] on div "Prospect Member Non-attending contact Class / event Appointment Task Membership…" at bounding box center [232, 23] width 464 height 46
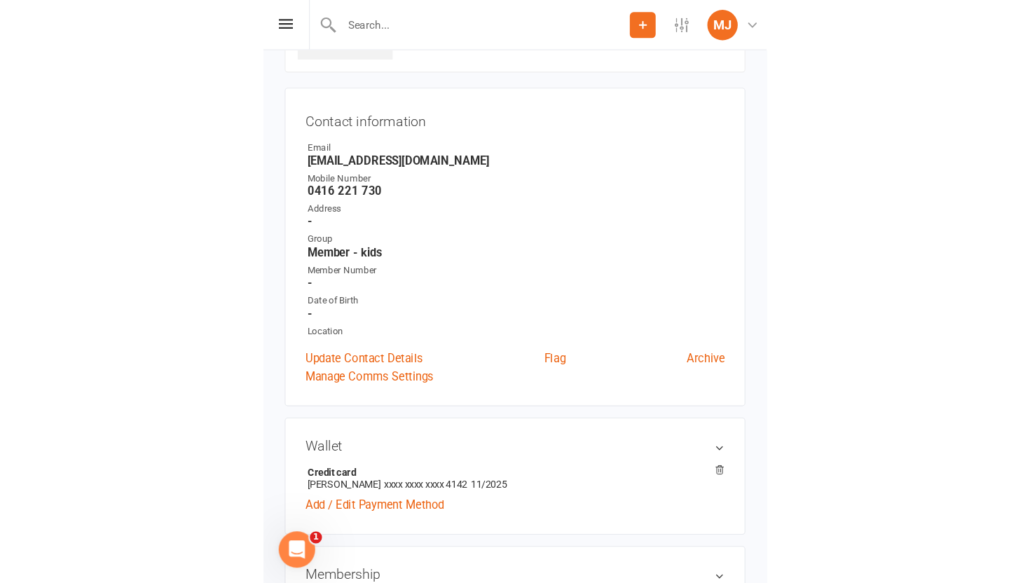
scroll to position [0, 0]
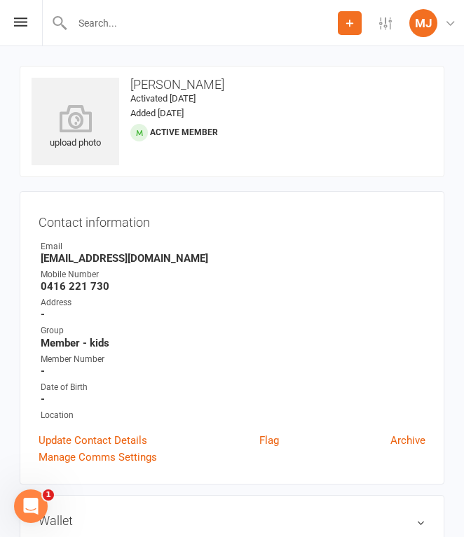
click at [150, 99] on time "Activated [DATE]" at bounding box center [162, 98] width 65 height 11
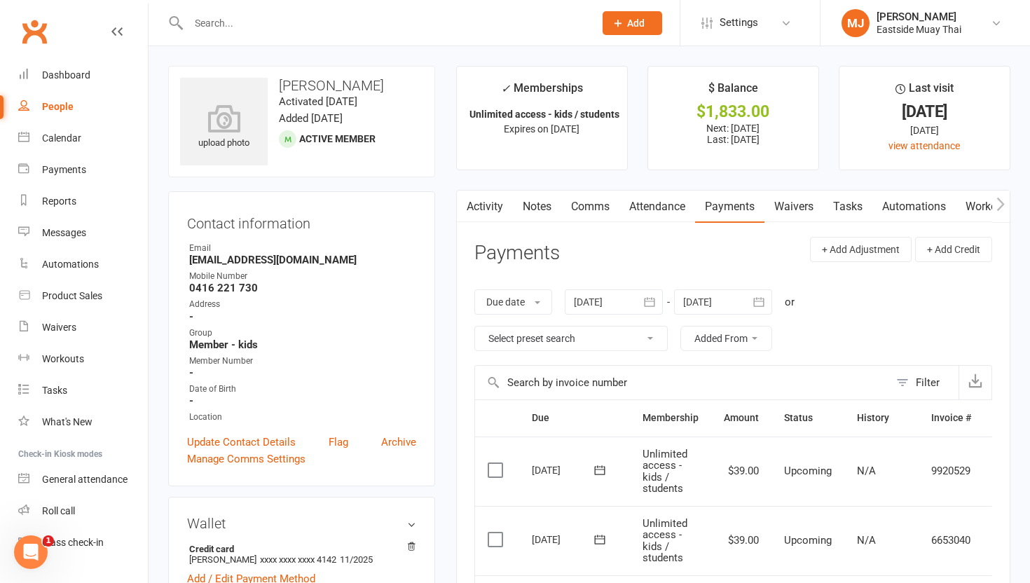
click at [463, 207] on link "Attendance" at bounding box center [657, 207] width 76 height 32
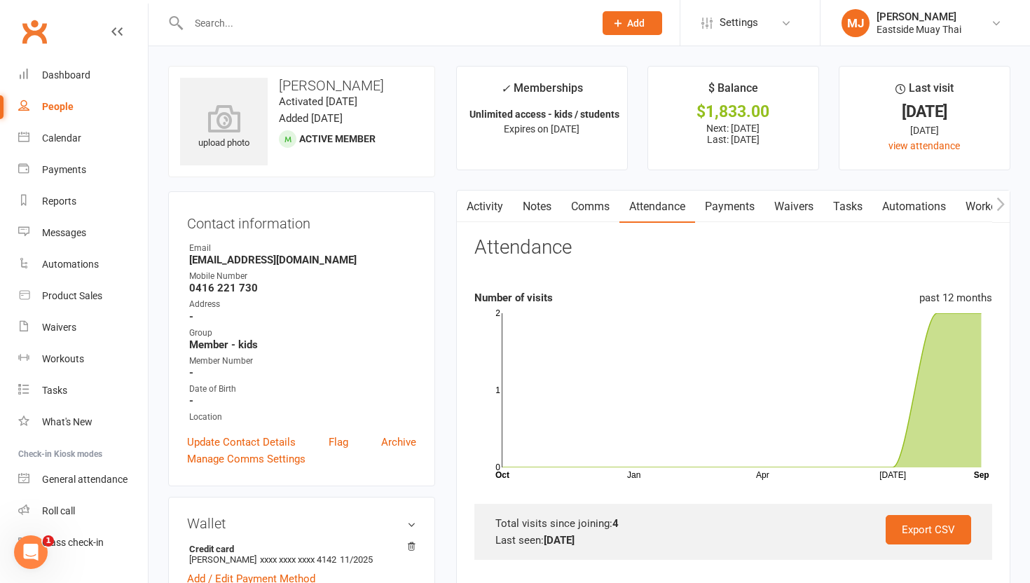
click at [463, 210] on link "Payments" at bounding box center [729, 207] width 69 height 32
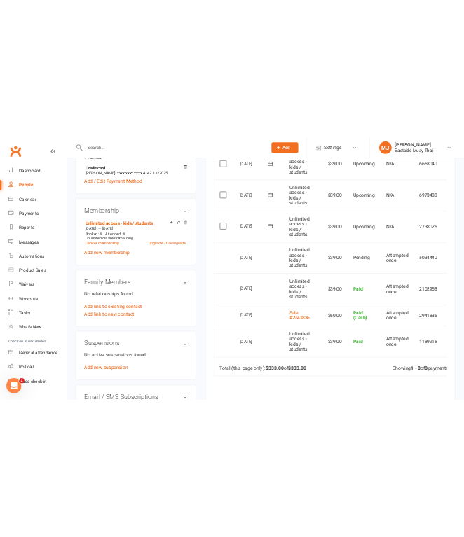
scroll to position [482, 0]
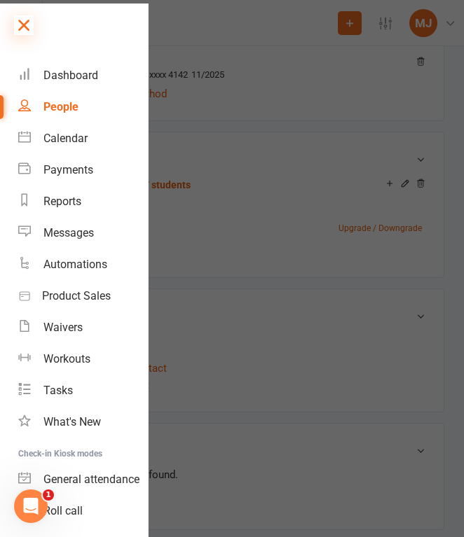
click at [29, 22] on icon at bounding box center [24, 25] width 20 height 20
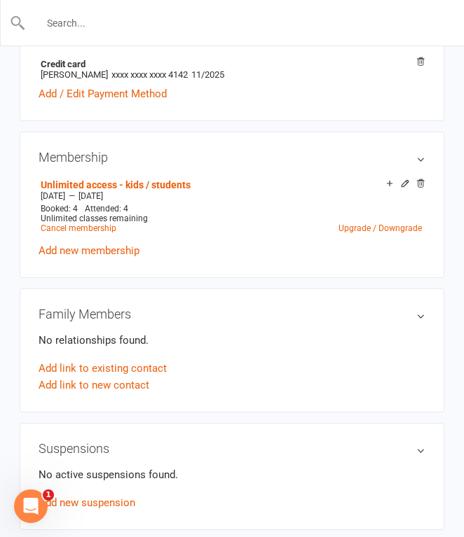
click at [135, 22] on input "text" at bounding box center [232, 23] width 413 height 20
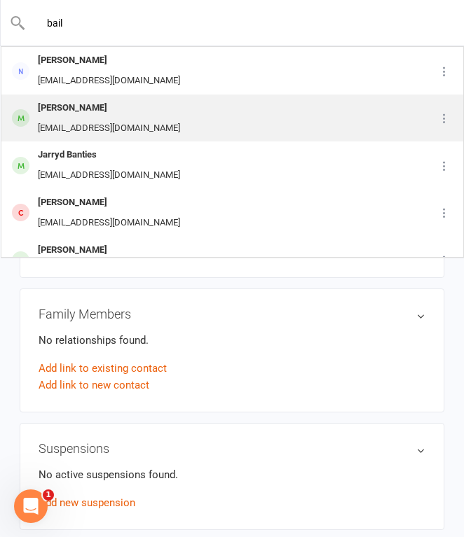
type input "bail"
click at [140, 109] on div "[PERSON_NAME] [PERSON_NAME][EMAIL_ADDRESS][DOMAIN_NAME]" at bounding box center [213, 118] width 423 height 46
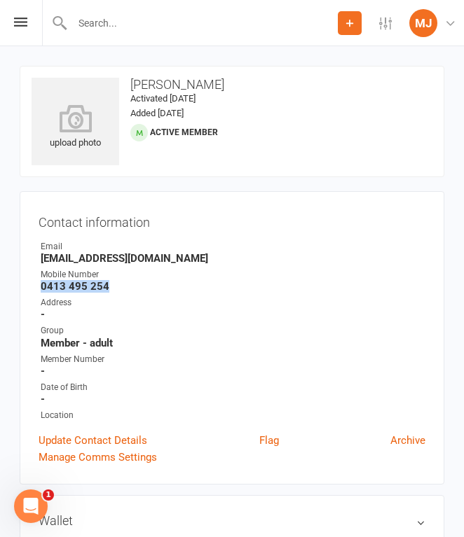
drag, startPoint x: 42, startPoint y: 285, endPoint x: 119, endPoint y: 284, distance: 77.1
click at [119, 284] on strong "0413 495 254" at bounding box center [233, 286] width 385 height 13
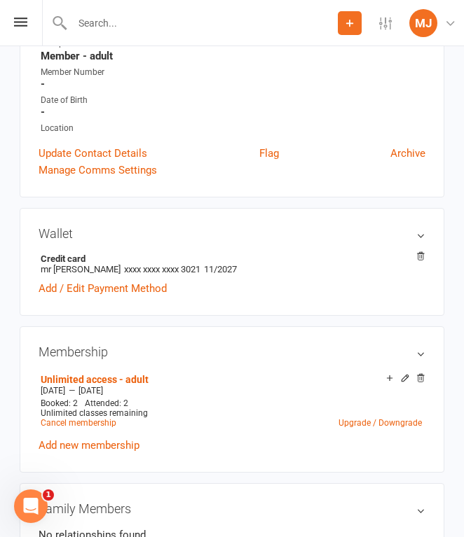
scroll to position [306, 0]
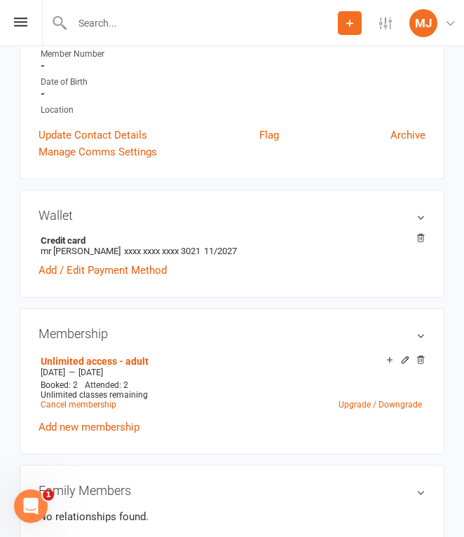
click at [350, 337] on h3 "Membership" at bounding box center [232, 334] width 387 height 14
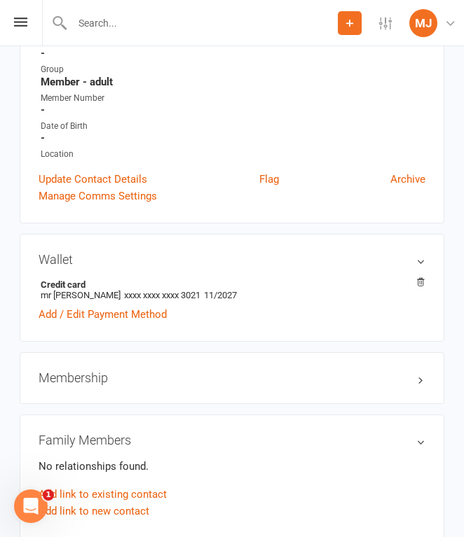
scroll to position [149, 0]
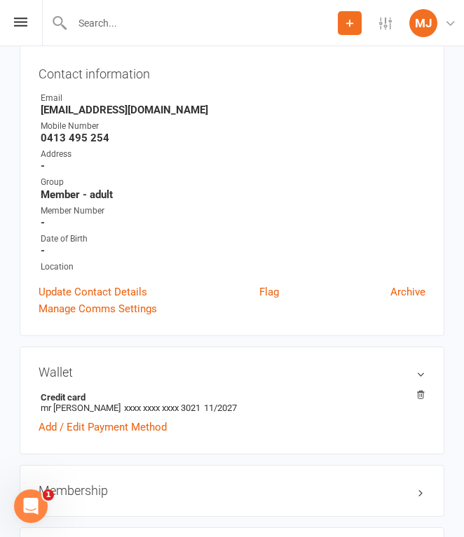
click at [179, 219] on strong "-" at bounding box center [233, 223] width 385 height 13
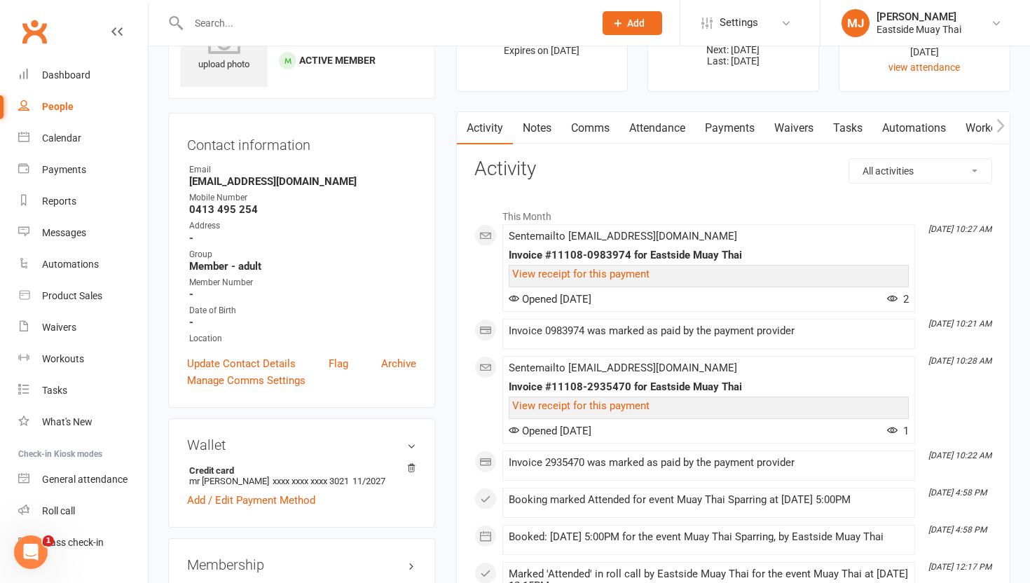
scroll to position [0, 0]
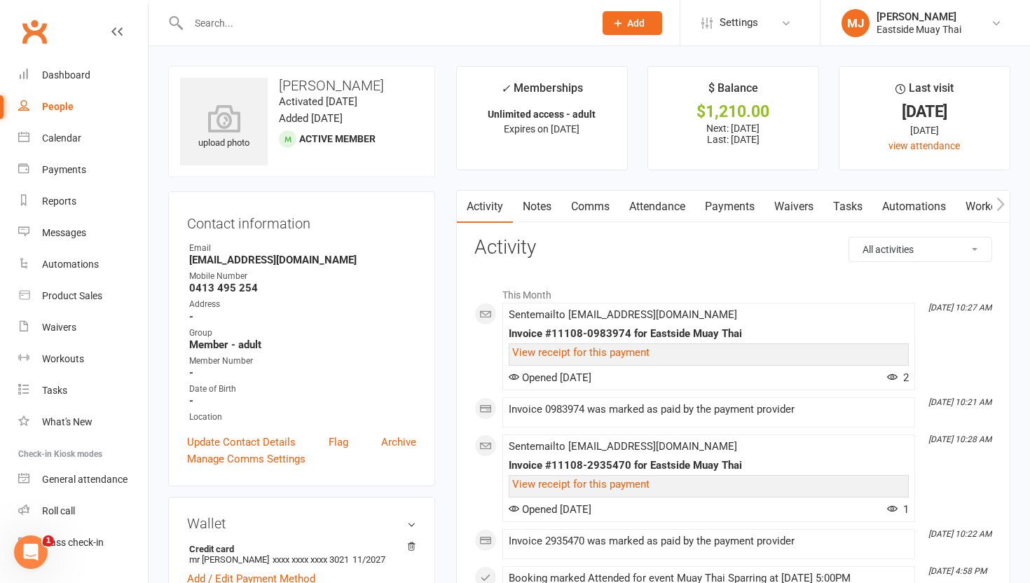
click at [463, 203] on link "Waivers" at bounding box center [793, 207] width 59 height 32
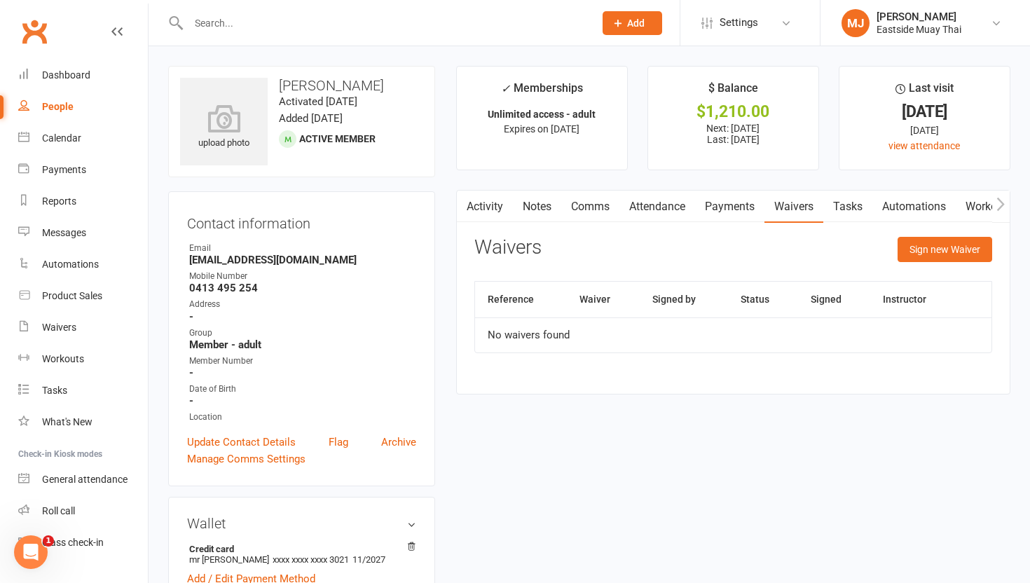
click at [463, 207] on link "Payments" at bounding box center [729, 207] width 69 height 32
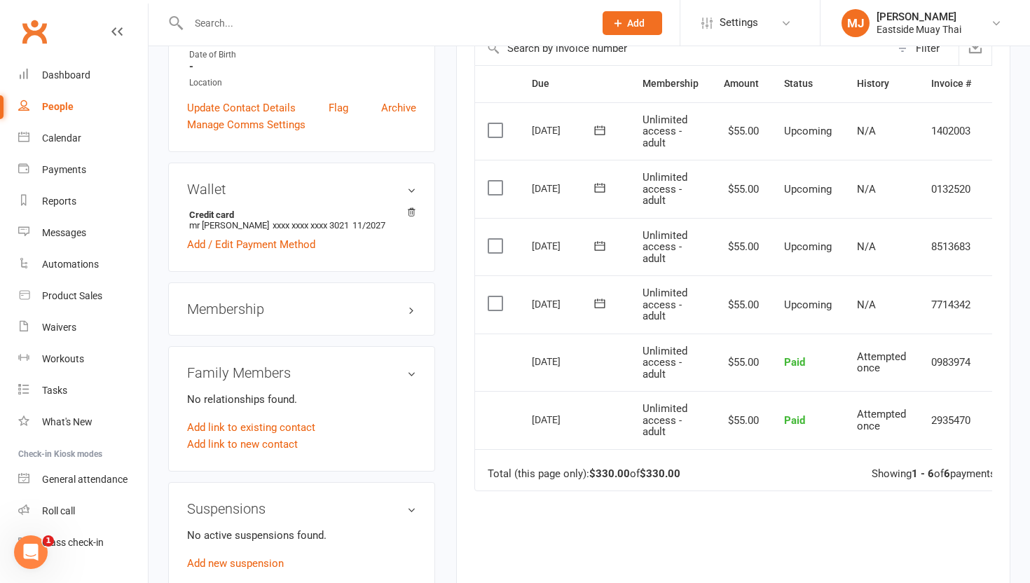
scroll to position [357, 0]
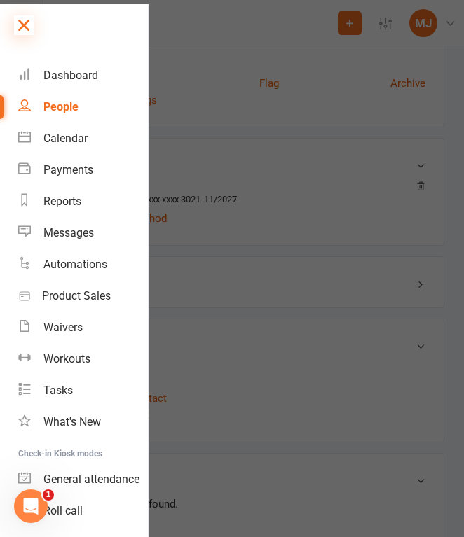
click at [21, 22] on icon at bounding box center [24, 25] width 20 height 20
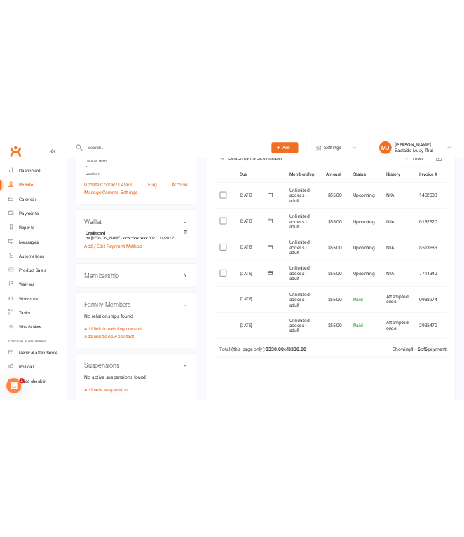
scroll to position [0, 0]
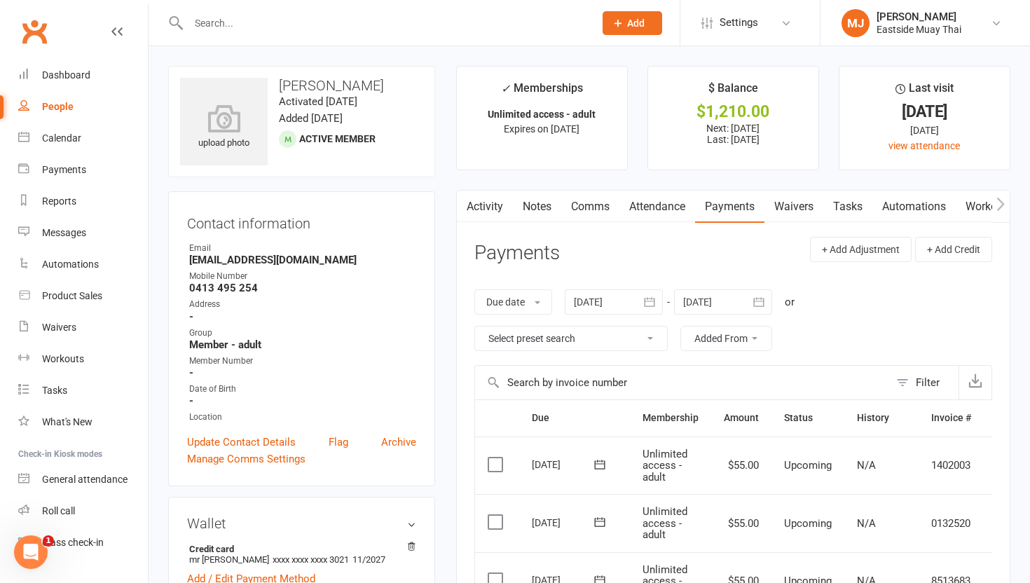
click at [463, 194] on link "Attendance" at bounding box center [657, 207] width 76 height 32
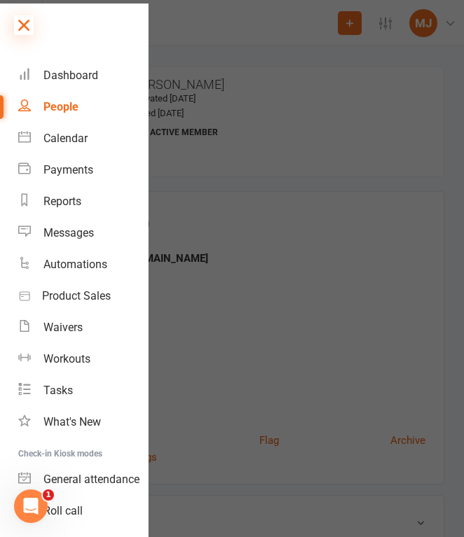
click at [16, 20] on icon at bounding box center [24, 25] width 20 height 20
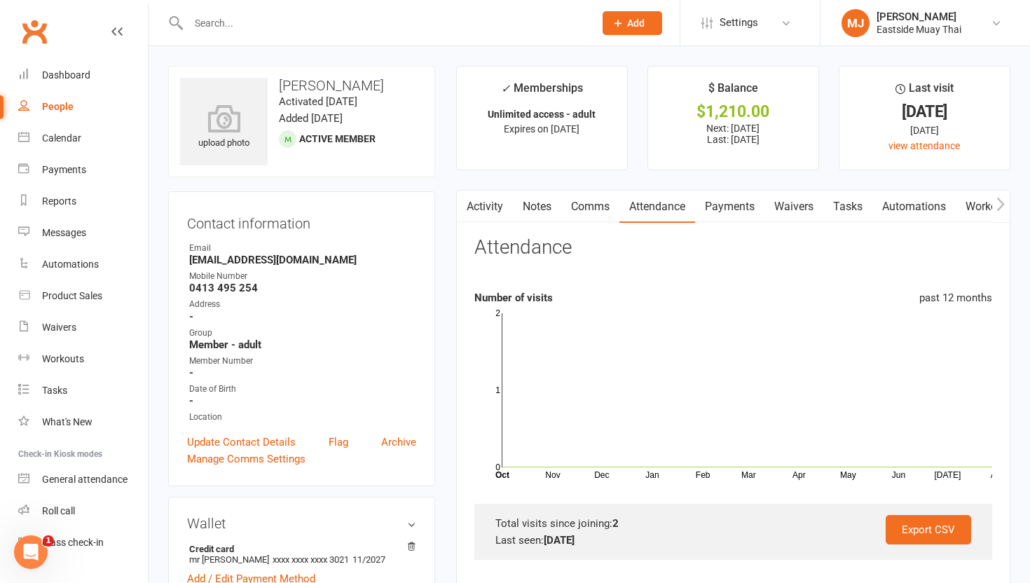
click at [463, 198] on link "Waivers" at bounding box center [793, 207] width 59 height 32
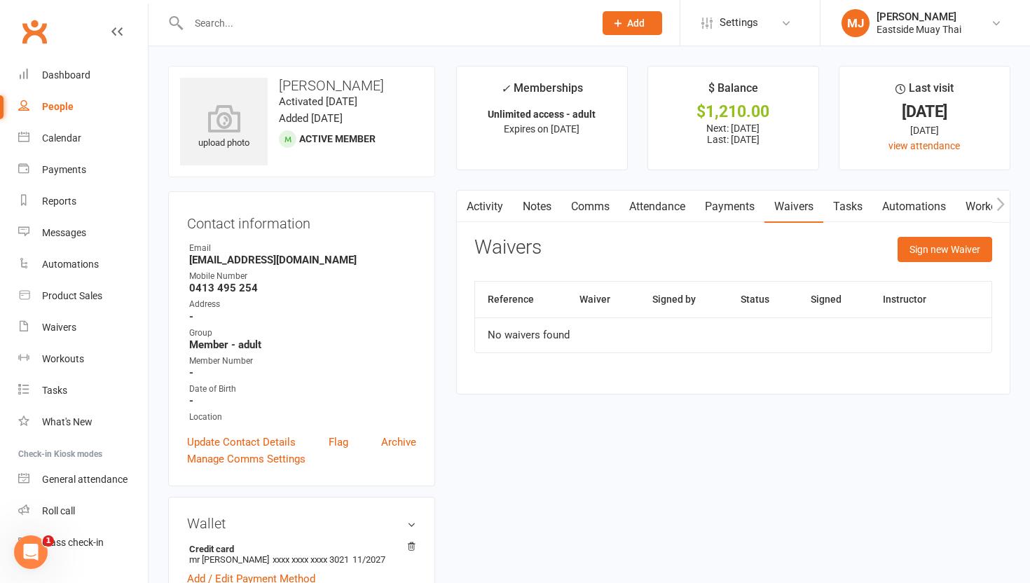
click at [463, 200] on link "Payments" at bounding box center [729, 207] width 69 height 32
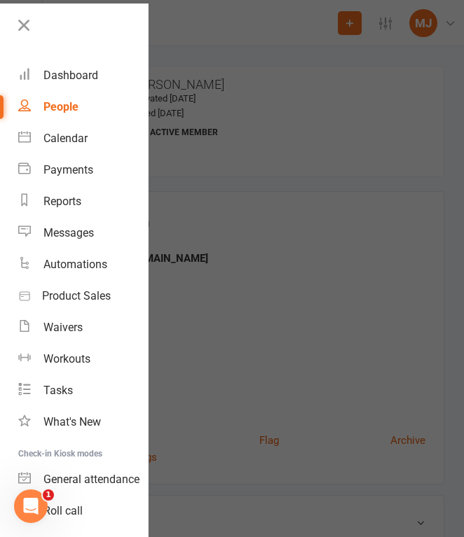
click at [292, 218] on div at bounding box center [232, 268] width 464 height 537
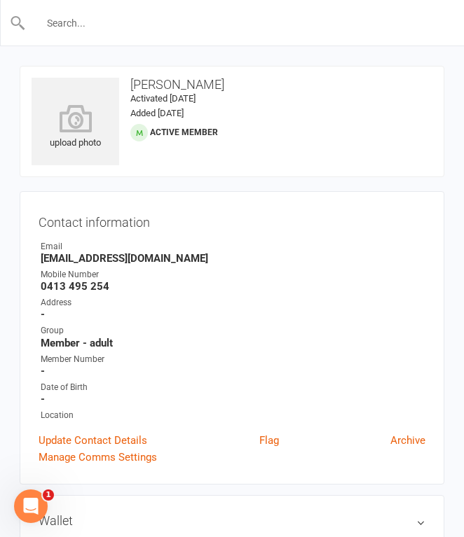
click at [88, 25] on input "text" at bounding box center [232, 23] width 413 height 20
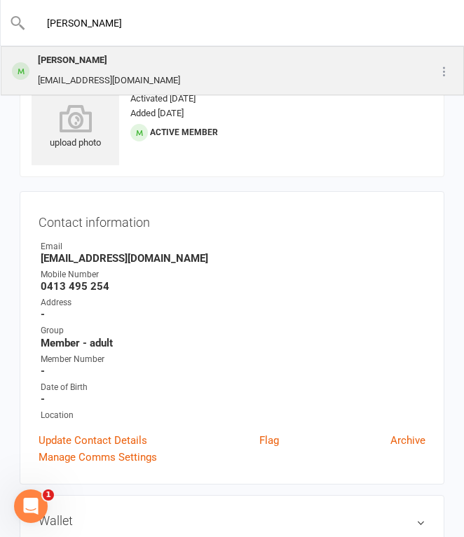
type input "[PERSON_NAME]"
click at [107, 64] on div "[PERSON_NAME]" at bounding box center [109, 60] width 151 height 20
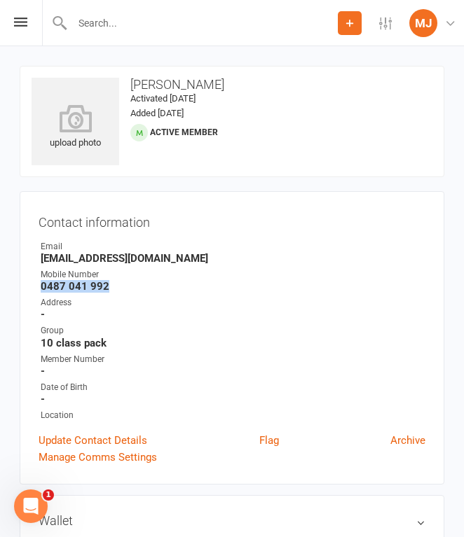
drag, startPoint x: 41, startPoint y: 284, endPoint x: 140, endPoint y: 284, distance: 99.5
click at [140, 284] on strong "0487 041 992" at bounding box center [233, 286] width 385 height 13
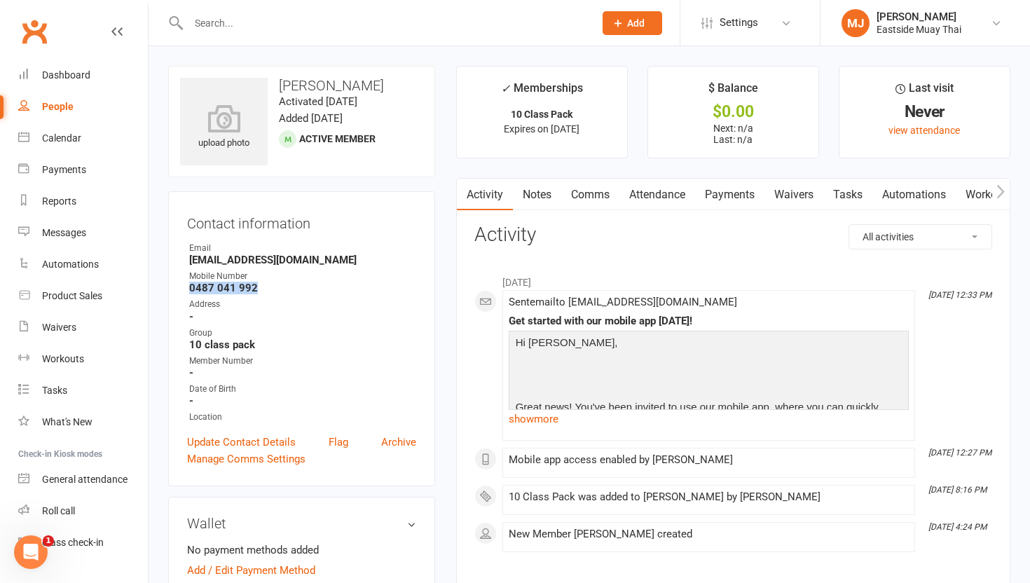
click at [463, 195] on link "Waivers" at bounding box center [793, 195] width 59 height 32
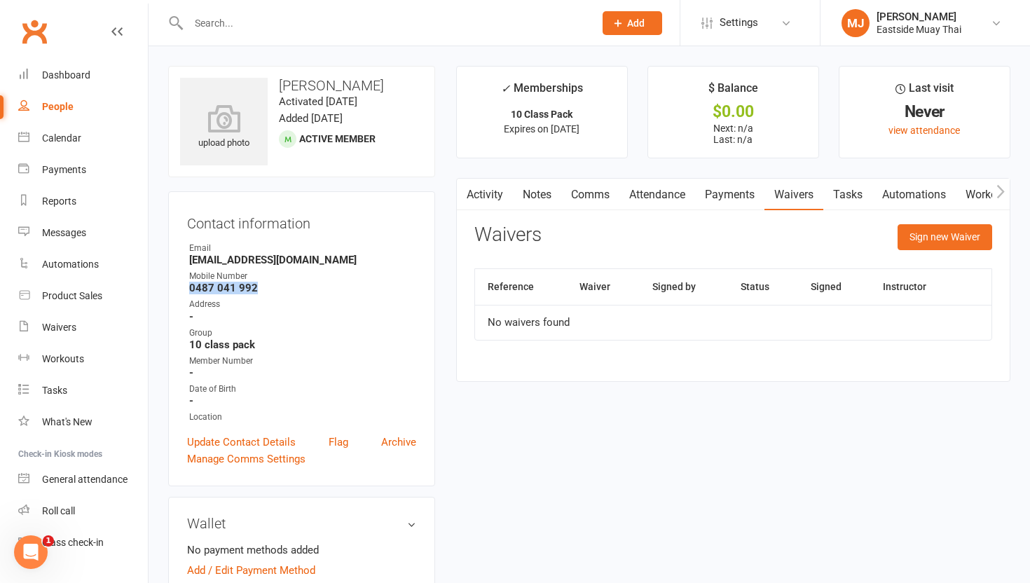
click at [463, 194] on link "Payments" at bounding box center [729, 195] width 69 height 32
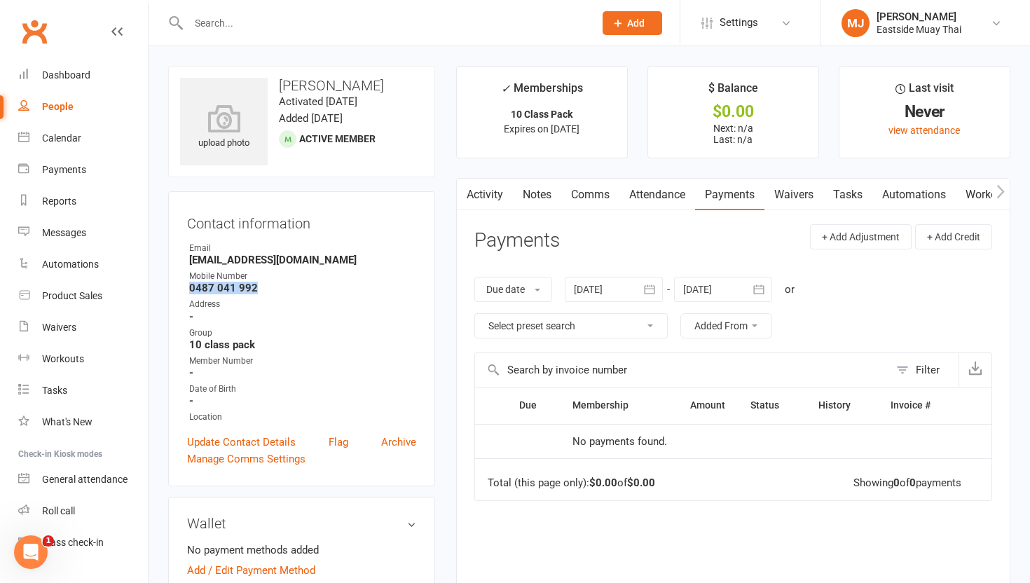
click at [463, 195] on link "Attendance" at bounding box center [657, 195] width 76 height 32
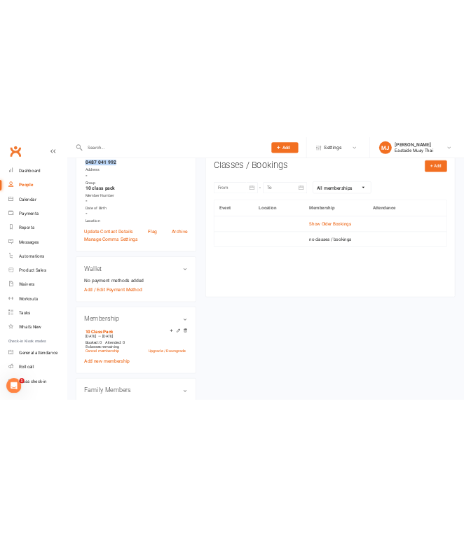
scroll to position [234, 0]
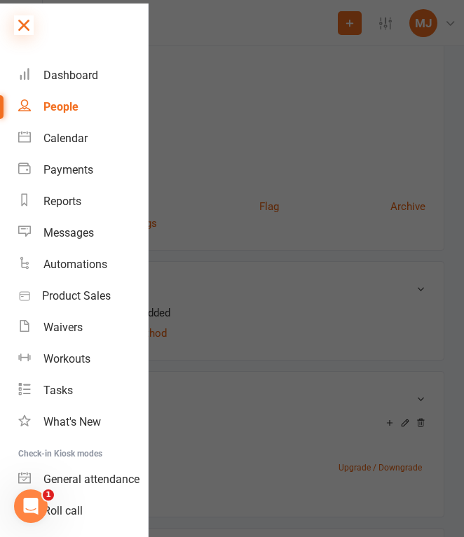
click at [27, 20] on icon at bounding box center [24, 25] width 20 height 20
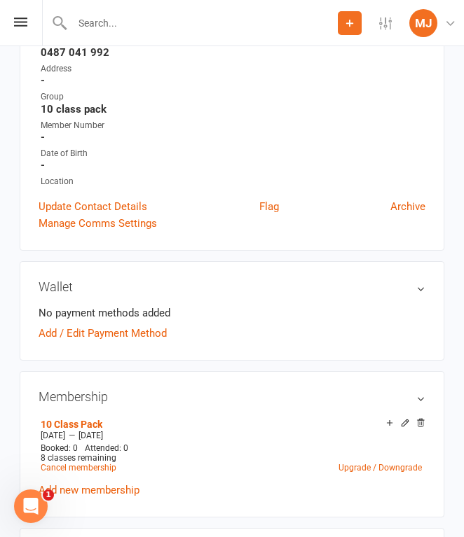
click at [106, 18] on input "text" at bounding box center [203, 23] width 270 height 20
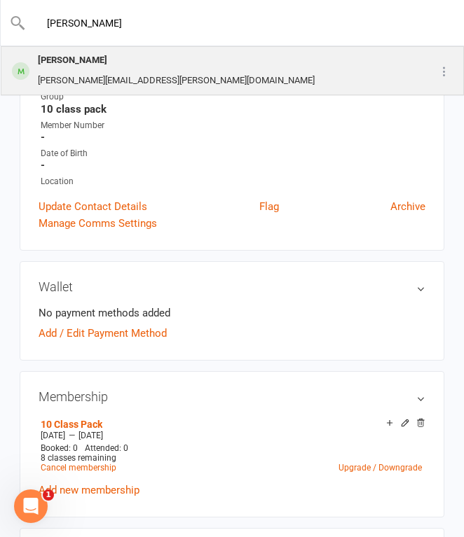
type input "[PERSON_NAME]"
click at [102, 65] on div "[PERSON_NAME]" at bounding box center [176, 60] width 285 height 20
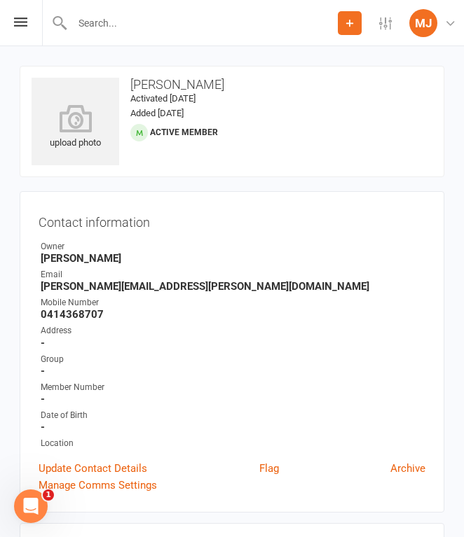
drag, startPoint x: 41, startPoint y: 311, endPoint x: 164, endPoint y: 307, distance: 122.7
click at [164, 307] on li "Mobile Number [PHONE_NUMBER]" at bounding box center [232, 308] width 387 height 25
drag, startPoint x: 42, startPoint y: 317, endPoint x: 116, endPoint y: 314, distance: 74.4
click at [116, 314] on strong "0414368707" at bounding box center [233, 314] width 385 height 13
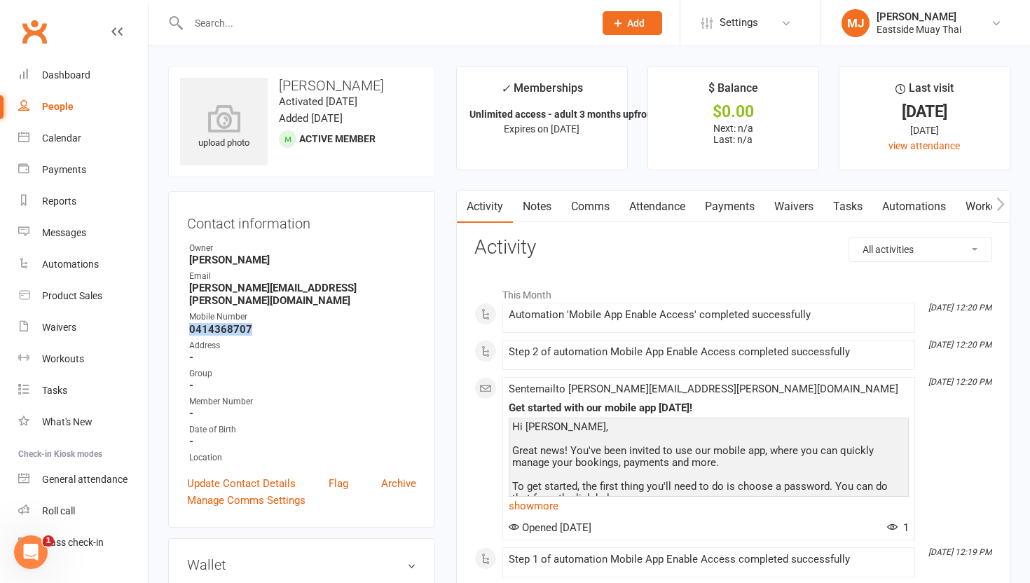
click at [463, 195] on link "Waivers" at bounding box center [793, 207] width 59 height 32
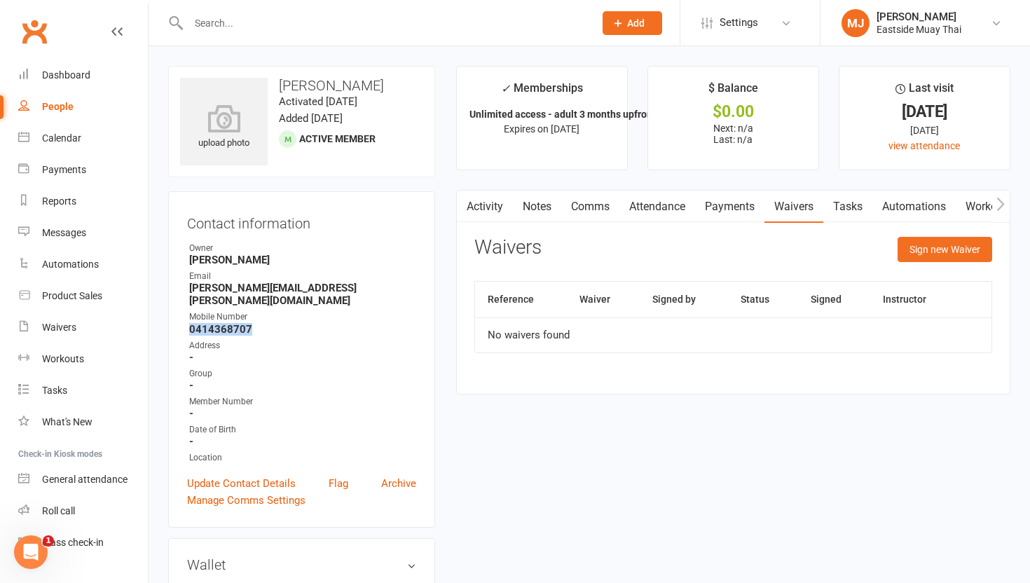
click at [463, 205] on link "Payments" at bounding box center [729, 207] width 69 height 32
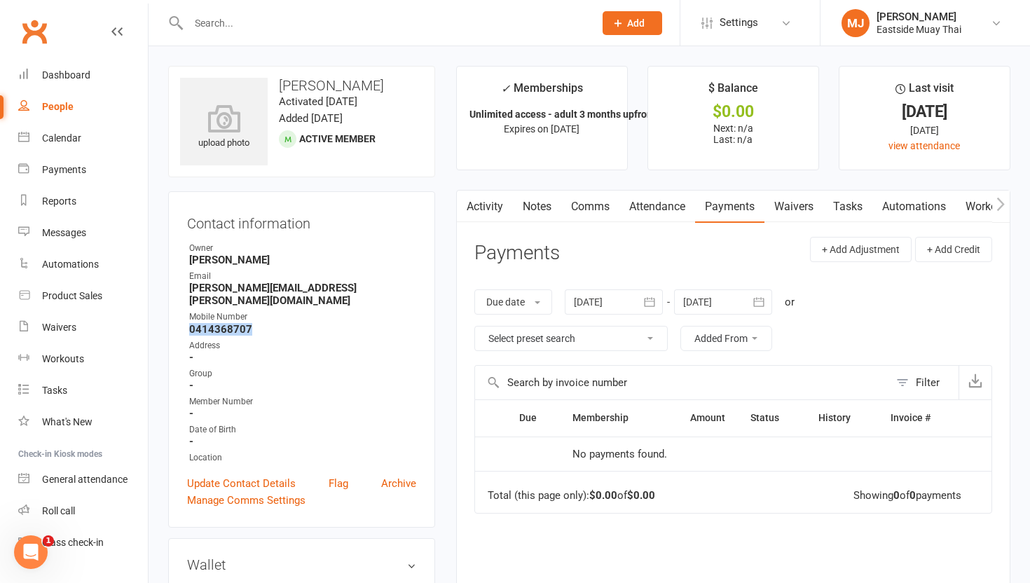
click at [463, 193] on link "Attendance" at bounding box center [657, 207] width 76 height 32
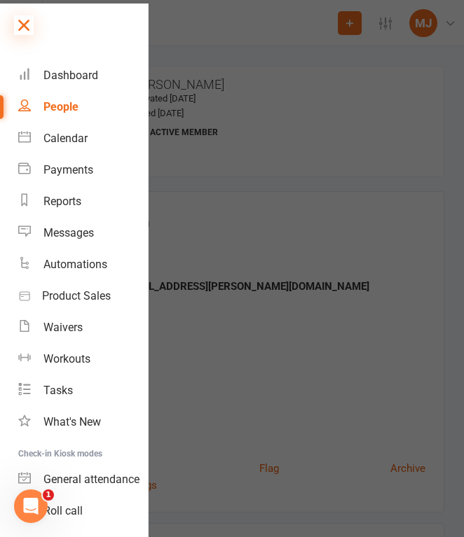
click at [25, 30] on icon at bounding box center [24, 25] width 20 height 20
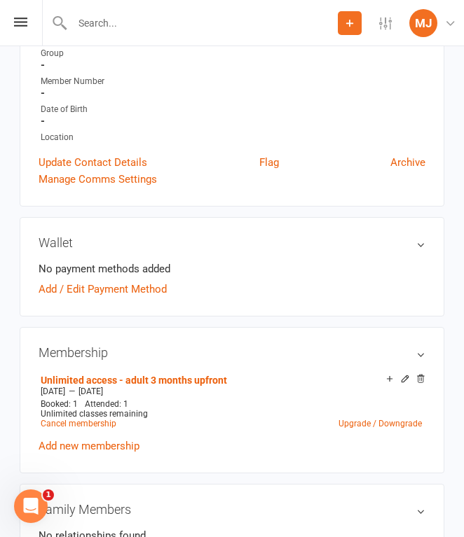
scroll to position [305, 0]
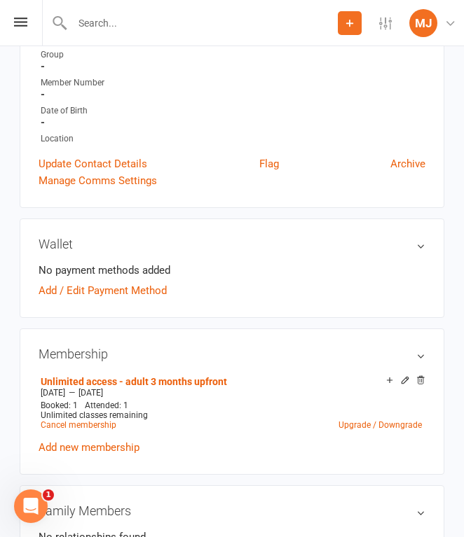
click at [139, 24] on input "text" at bounding box center [203, 23] width 270 height 20
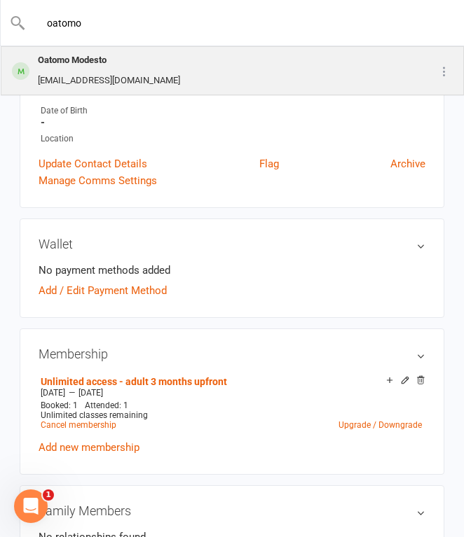
type input "oatomo"
click at [162, 65] on div "Oatomo Modesto [EMAIL_ADDRESS][DOMAIN_NAME]" at bounding box center [202, 71] width 401 height 46
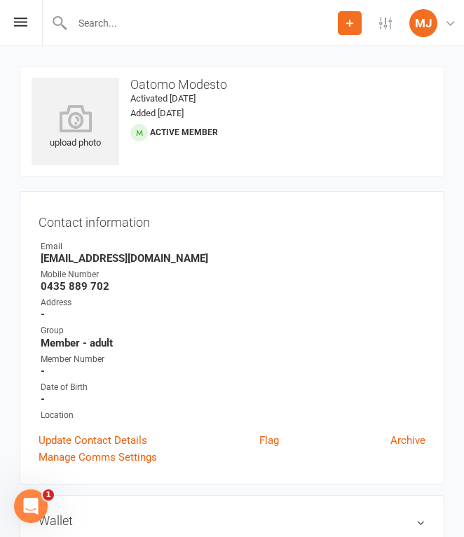
click at [39, 284] on li "Mobile Number [PHONE_NUMBER]" at bounding box center [232, 280] width 387 height 25
drag, startPoint x: 40, startPoint y: 284, endPoint x: 126, endPoint y: 283, distance: 86.2
click at [126, 283] on strong "0435 889 702" at bounding box center [233, 286] width 385 height 13
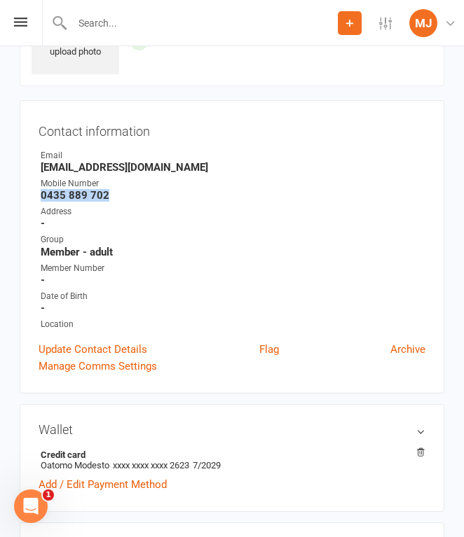
scroll to position [88, 0]
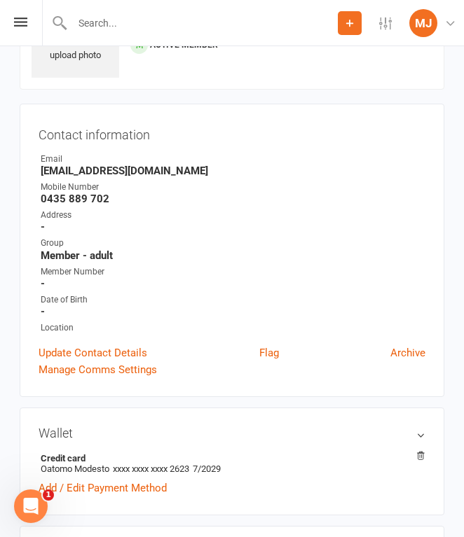
click at [324, 266] on div "Member Number" at bounding box center [233, 272] width 385 height 13
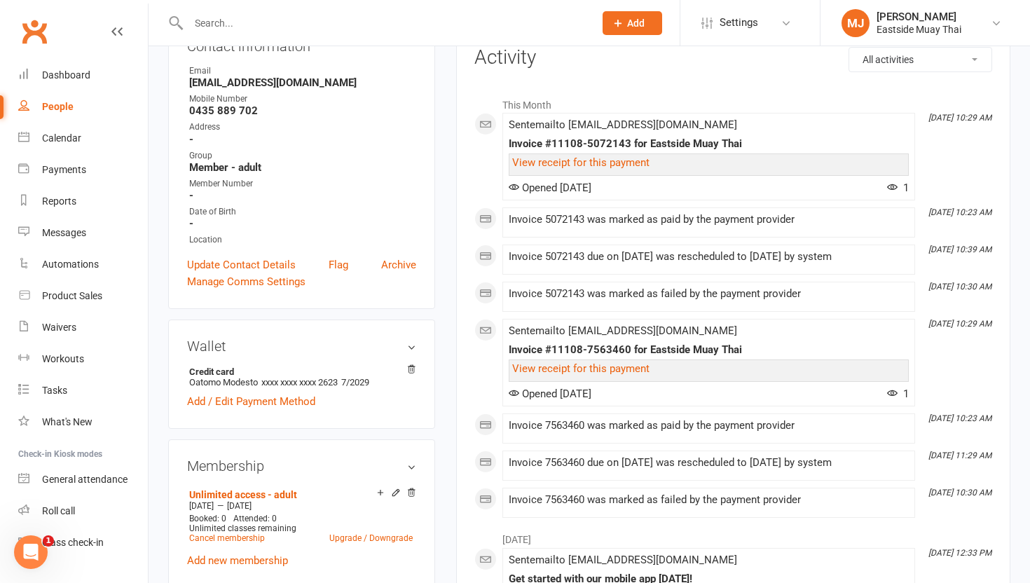
scroll to position [0, 0]
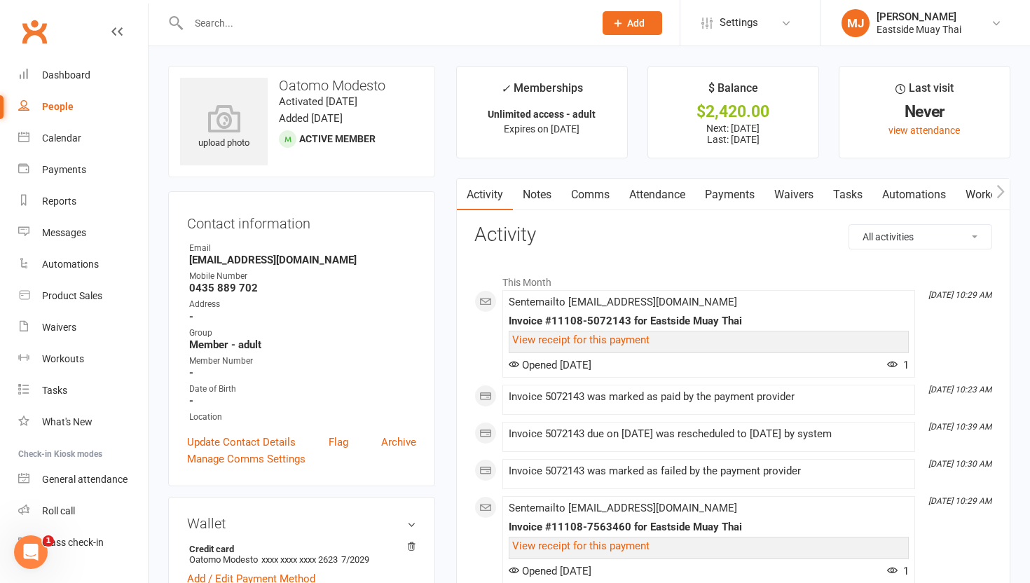
click at [463, 200] on link "Waivers" at bounding box center [793, 195] width 59 height 32
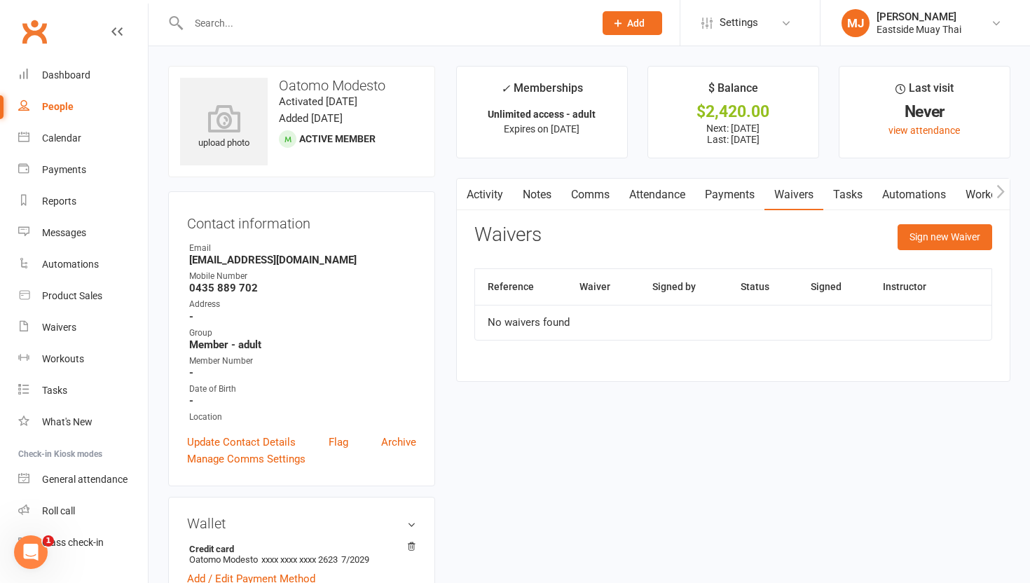
click at [463, 198] on link "Payments" at bounding box center [729, 195] width 69 height 32
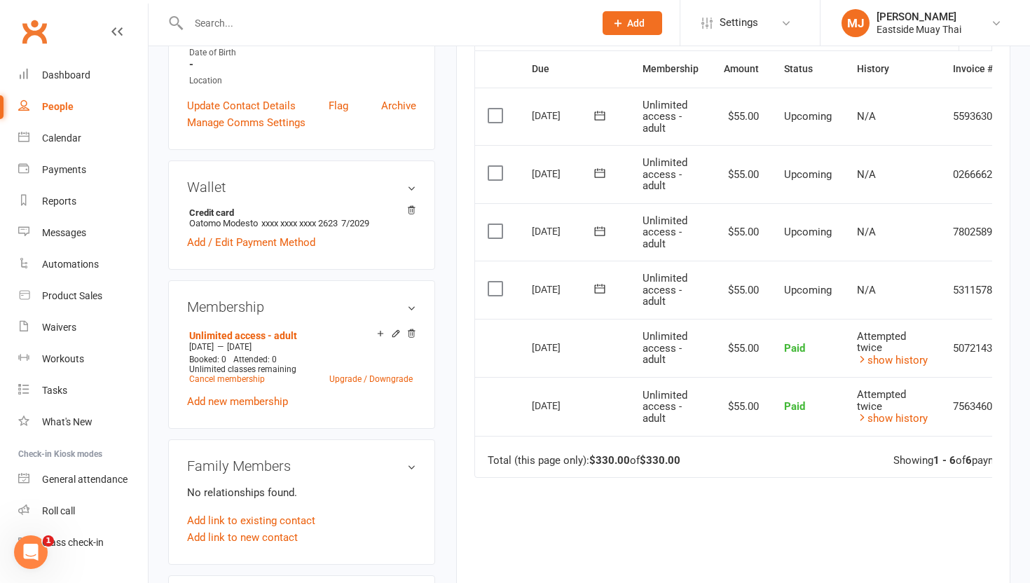
scroll to position [338, 0]
click at [463, 357] on link "show history" at bounding box center [892, 358] width 71 height 13
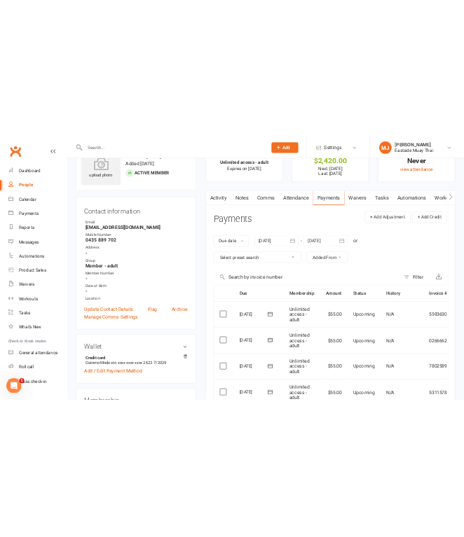
scroll to position [9, 0]
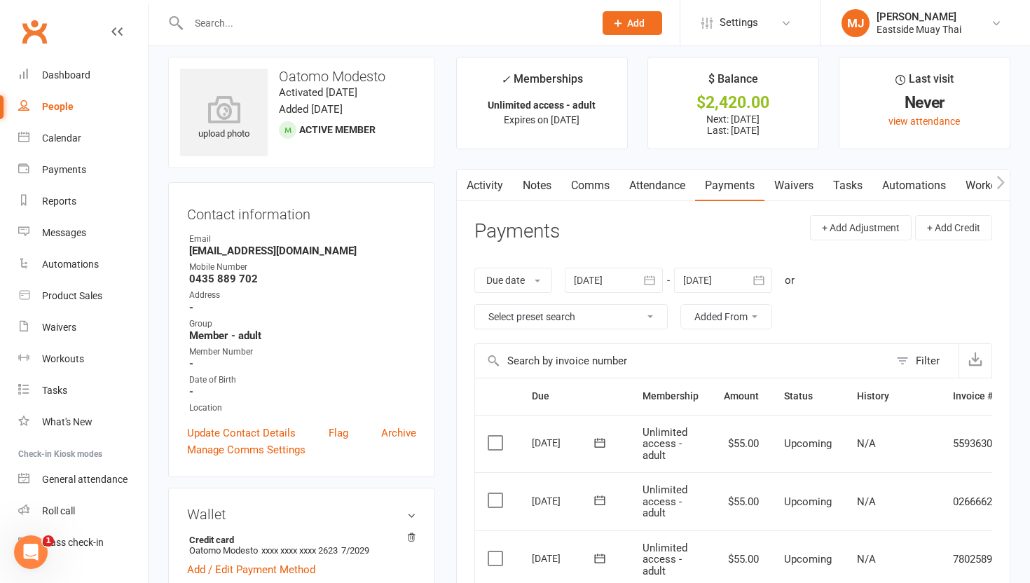
click at [463, 176] on link "Attendance" at bounding box center [657, 186] width 76 height 32
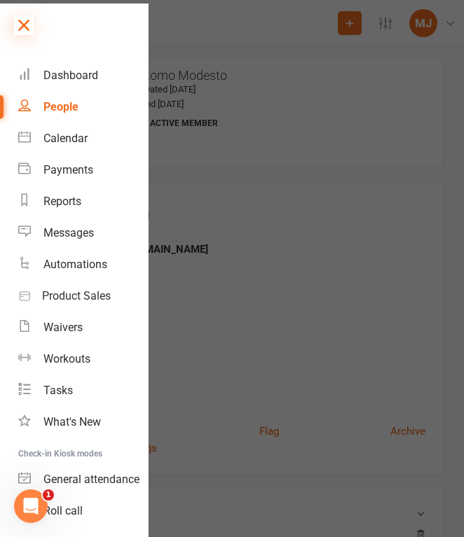
click at [29, 21] on icon at bounding box center [24, 25] width 20 height 20
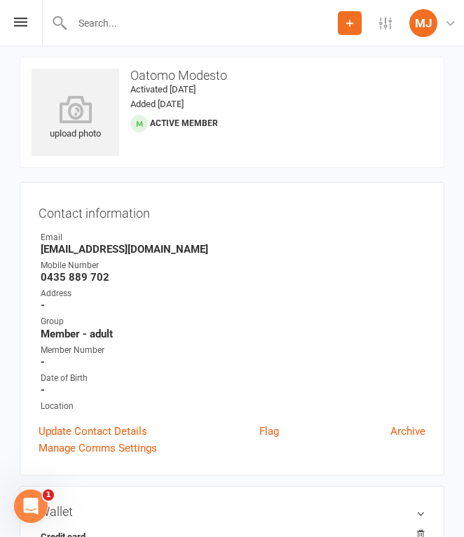
click at [163, 29] on input "text" at bounding box center [203, 23] width 270 height 20
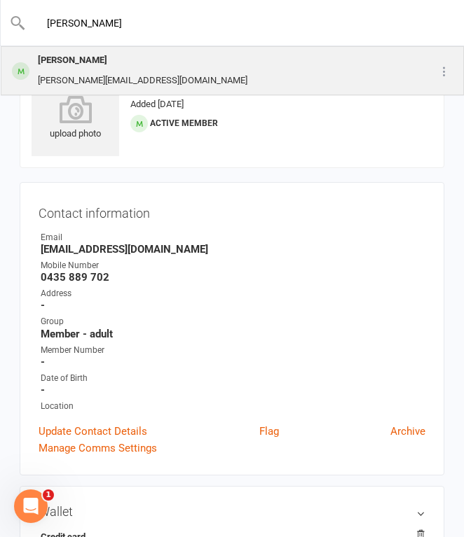
type input "[PERSON_NAME]"
click at [129, 69] on div "[PERSON_NAME]" at bounding box center [143, 60] width 218 height 20
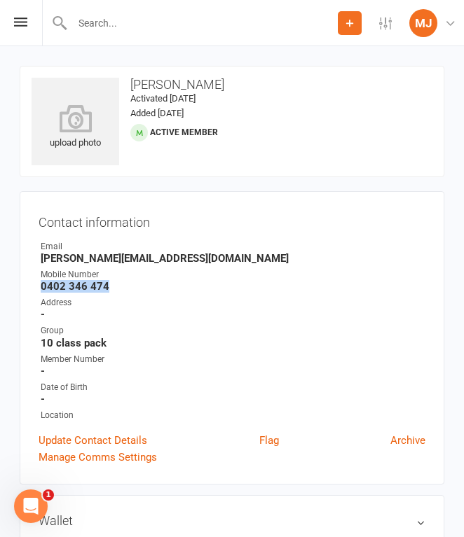
drag, startPoint x: 42, startPoint y: 284, endPoint x: 144, endPoint y: 279, distance: 101.8
click at [144, 281] on strong "0402 346 474" at bounding box center [233, 286] width 385 height 13
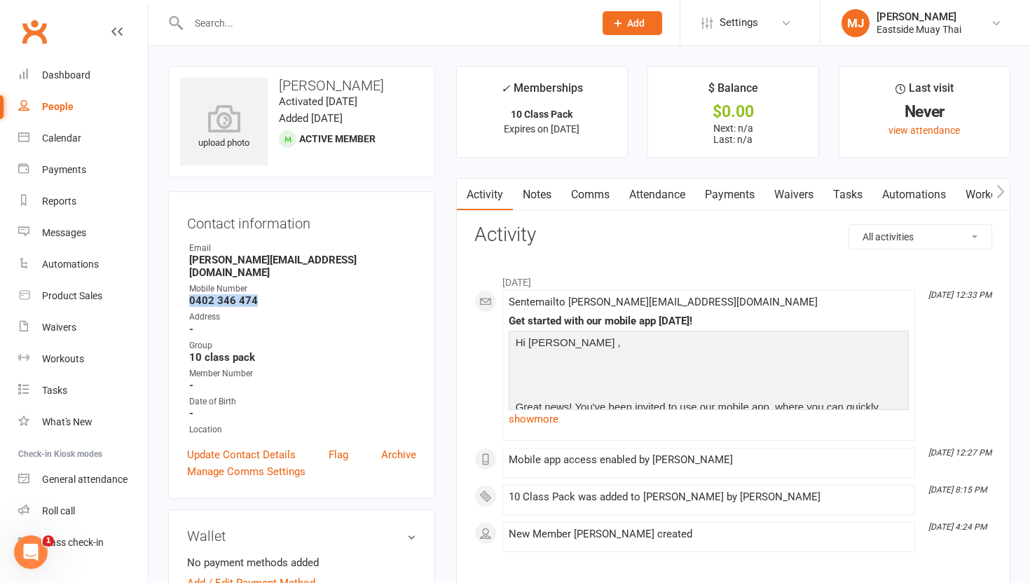
click at [463, 200] on link "Attendance" at bounding box center [657, 195] width 76 height 32
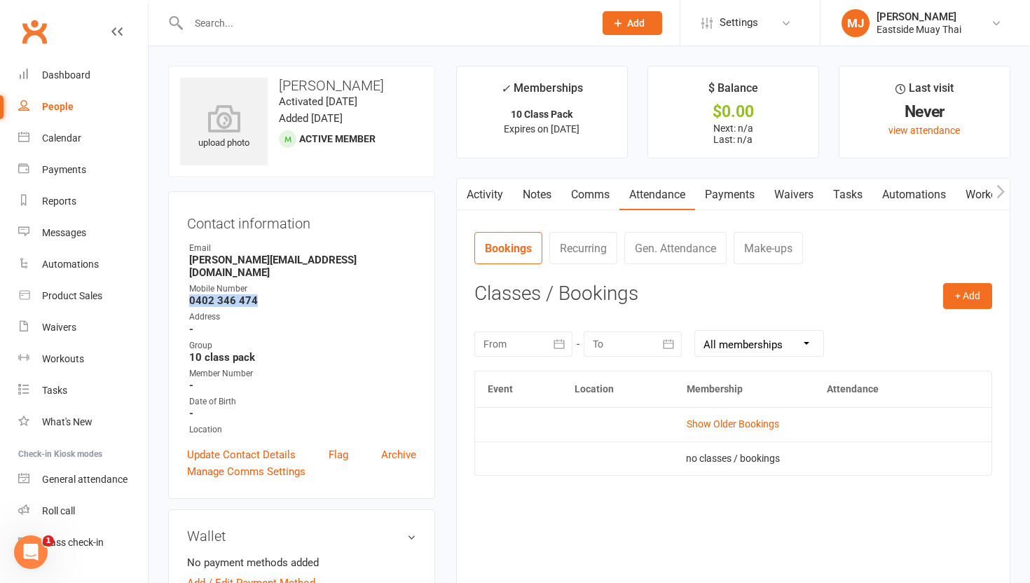
click at [463, 191] on link "Waivers" at bounding box center [793, 195] width 59 height 32
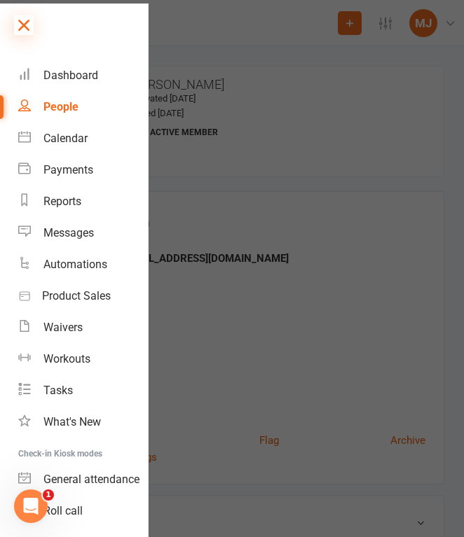
click at [19, 18] on icon at bounding box center [24, 25] width 20 height 20
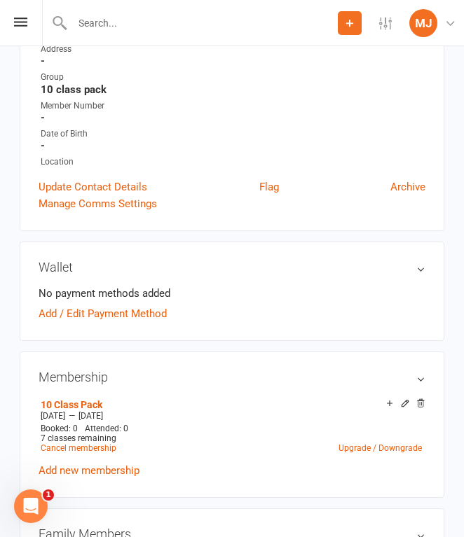
scroll to position [276, 0]
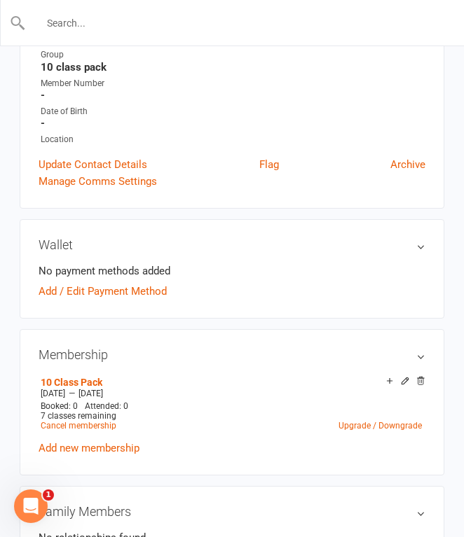
click at [132, 19] on input "text" at bounding box center [232, 23] width 413 height 20
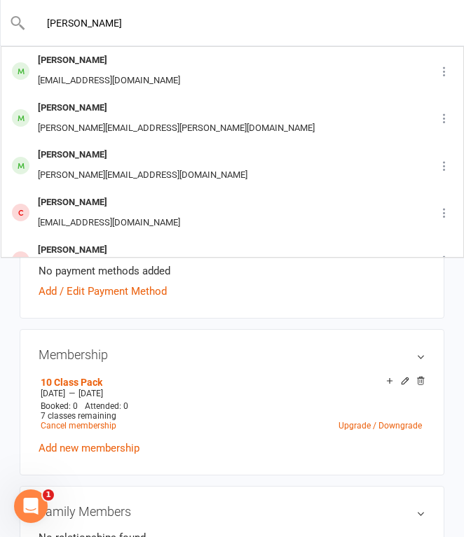
type input "[PERSON_NAME]"
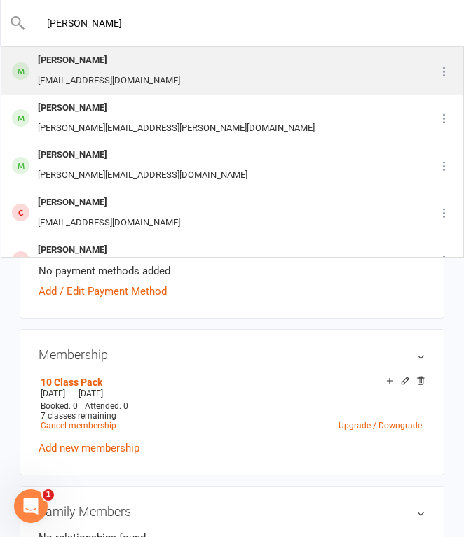
click at [167, 72] on div "[PERSON_NAME] [EMAIL_ADDRESS][DOMAIN_NAME]" at bounding box center [213, 71] width 423 height 46
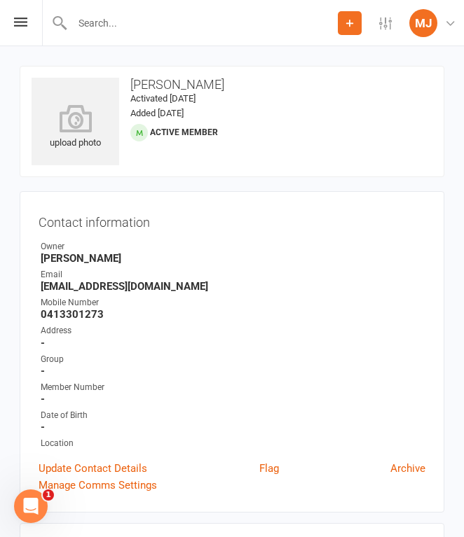
click at [40, 315] on li "Mobile Number [PHONE_NUMBER]" at bounding box center [232, 308] width 387 height 25
drag, startPoint x: 43, startPoint y: 313, endPoint x: 120, endPoint y: 313, distance: 77.1
click at [120, 313] on strong "0413301273" at bounding box center [233, 314] width 385 height 13
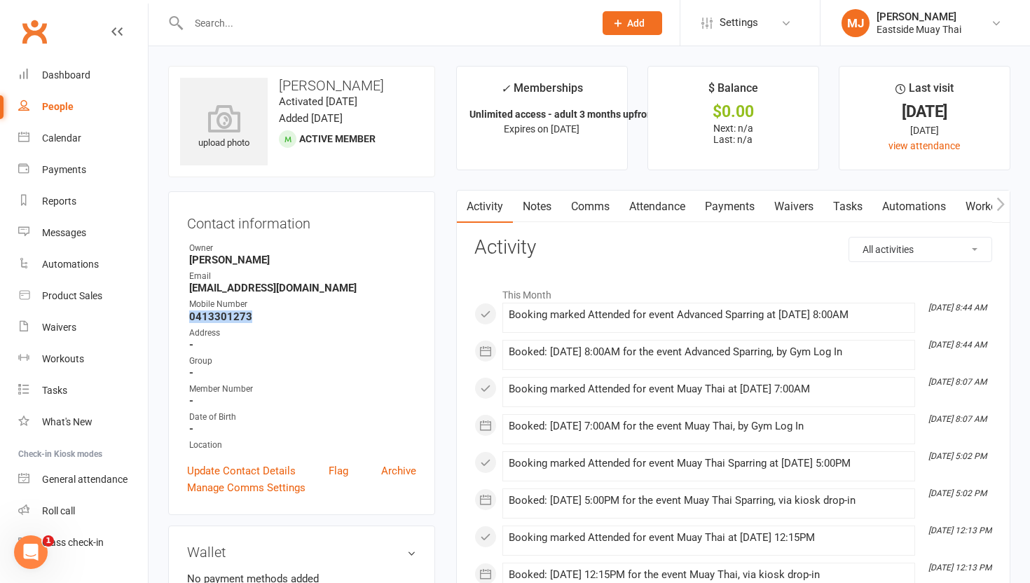
click at [463, 207] on link "Attendance" at bounding box center [657, 207] width 76 height 32
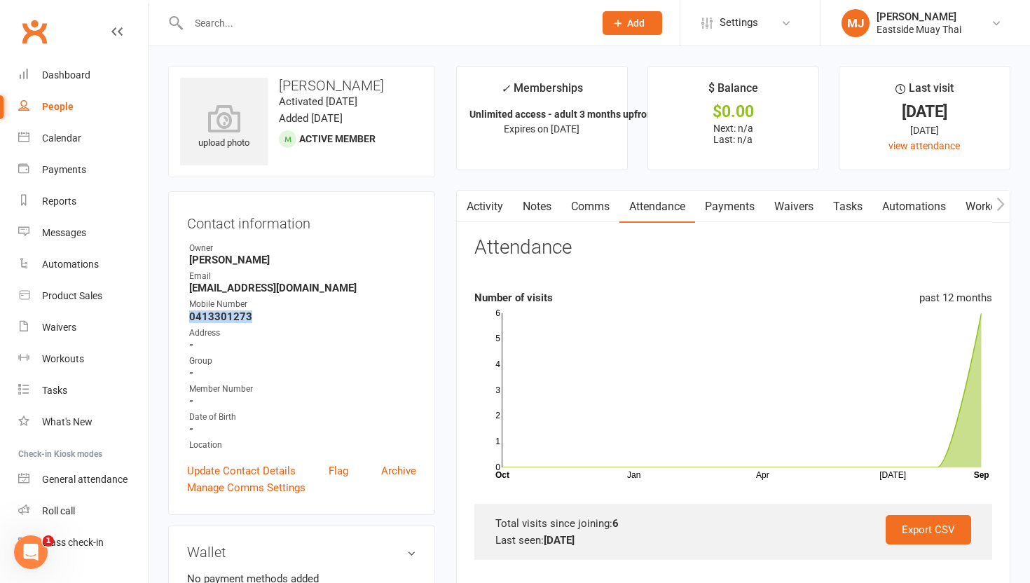
click at [463, 207] on link "Waivers" at bounding box center [793, 207] width 59 height 32
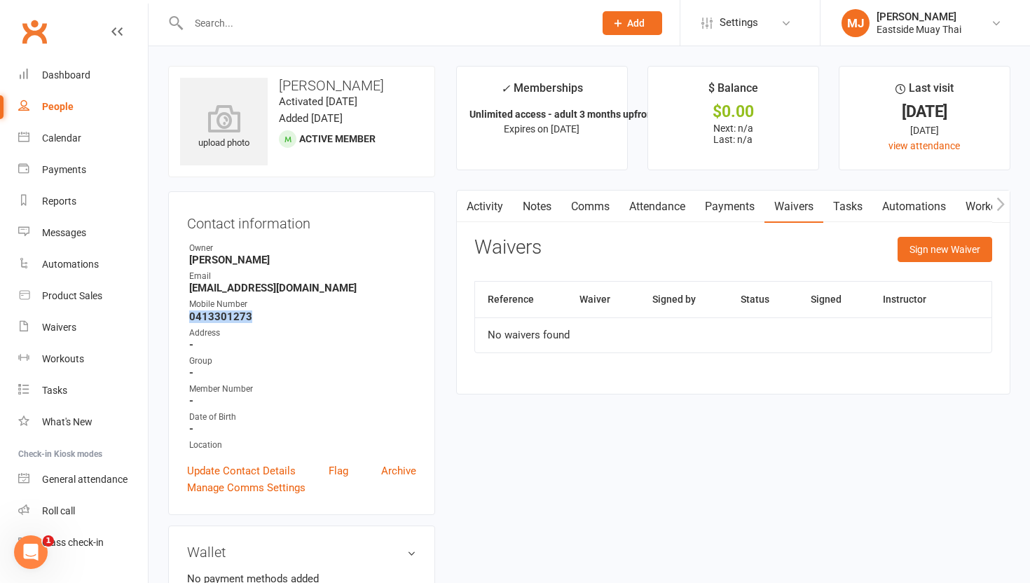
click at [463, 211] on link "Payments" at bounding box center [729, 207] width 69 height 32
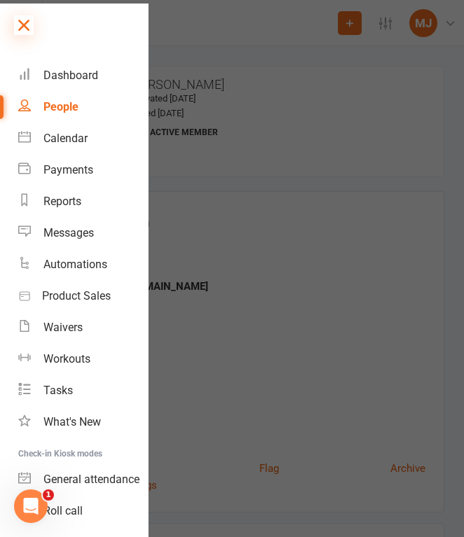
click at [19, 26] on icon at bounding box center [24, 25] width 20 height 20
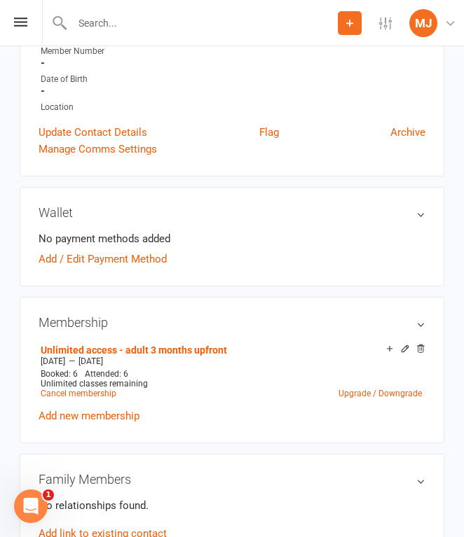
scroll to position [341, 0]
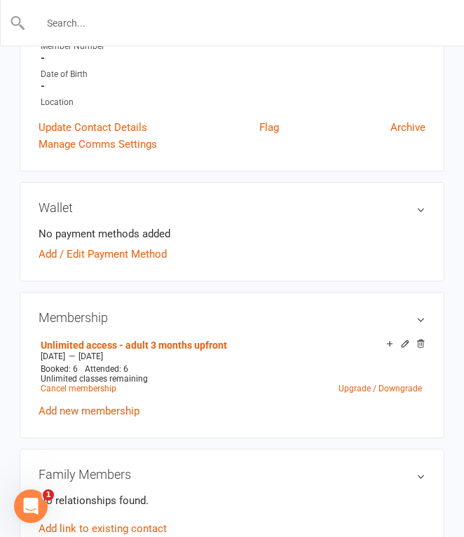
click at [132, 29] on input "text" at bounding box center [232, 23] width 413 height 20
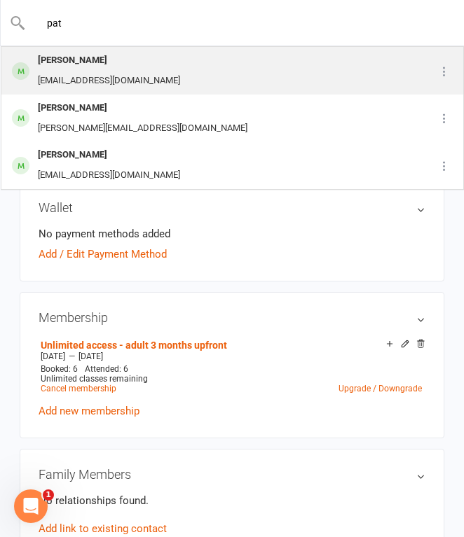
type input "pat"
click at [137, 74] on div "[EMAIL_ADDRESS][DOMAIN_NAME]" at bounding box center [109, 81] width 151 height 20
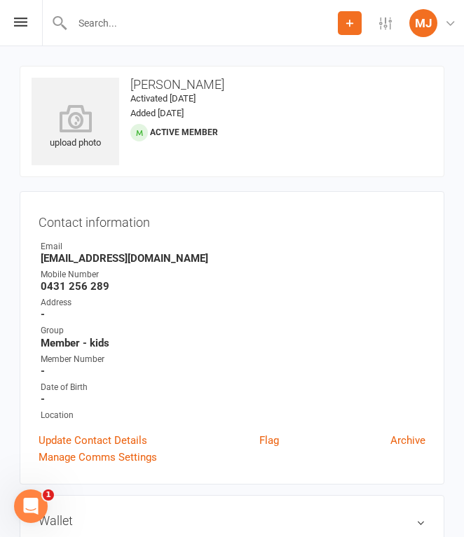
click at [45, 282] on strong "0431 256 289" at bounding box center [233, 286] width 385 height 13
drag, startPoint x: 40, startPoint y: 284, endPoint x: 142, endPoint y: 283, distance: 102.3
click at [142, 283] on strong "0431 256 289" at bounding box center [233, 286] width 385 height 13
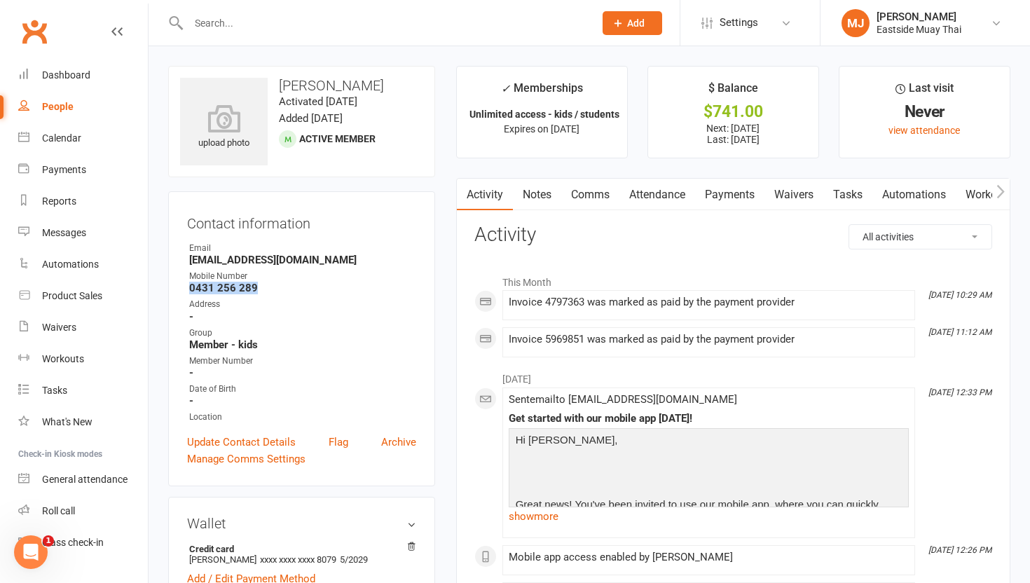
click at [463, 189] on link "Waivers" at bounding box center [793, 195] width 59 height 32
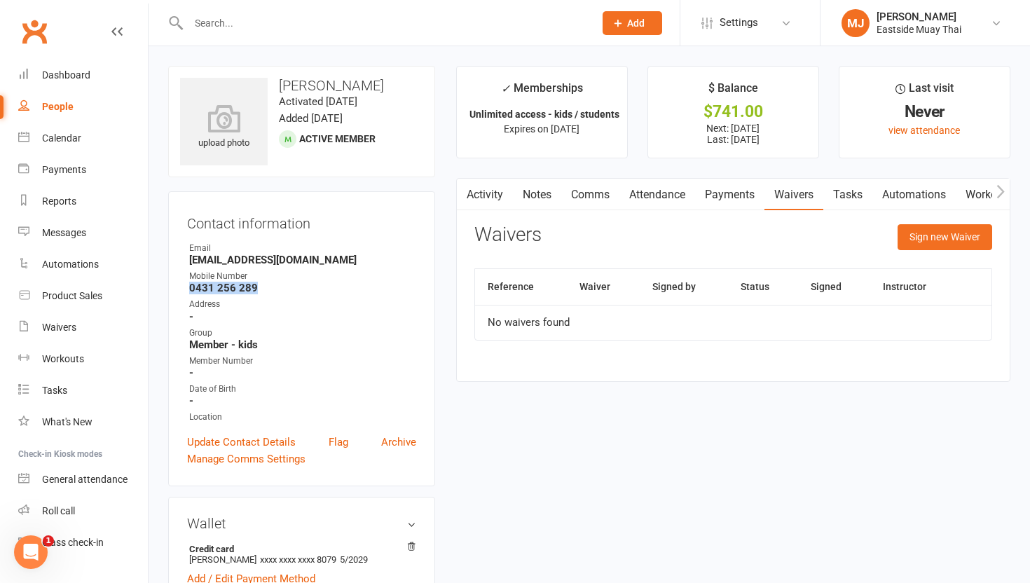
click at [463, 188] on link "Payments" at bounding box center [729, 195] width 69 height 32
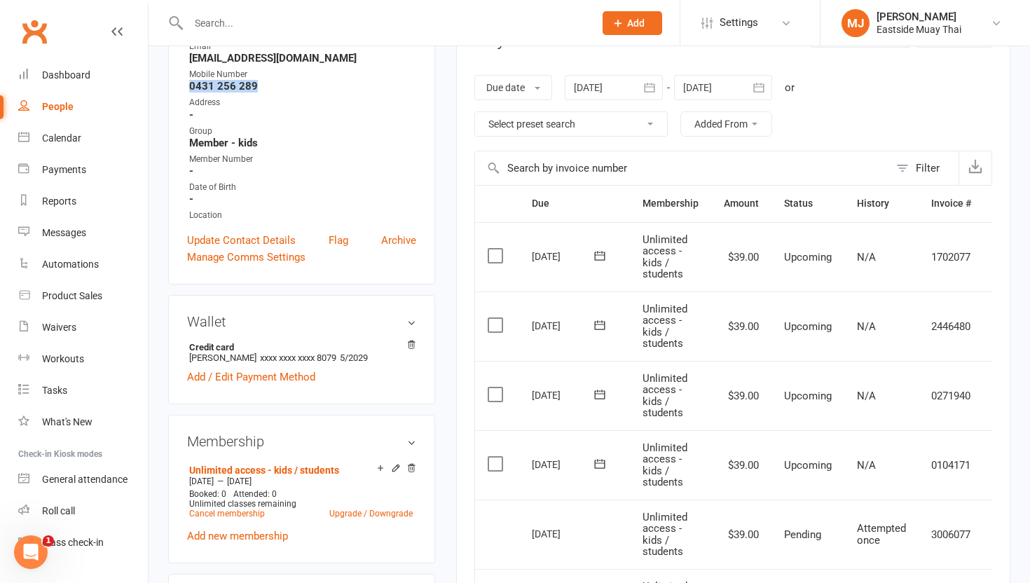
scroll to position [63, 0]
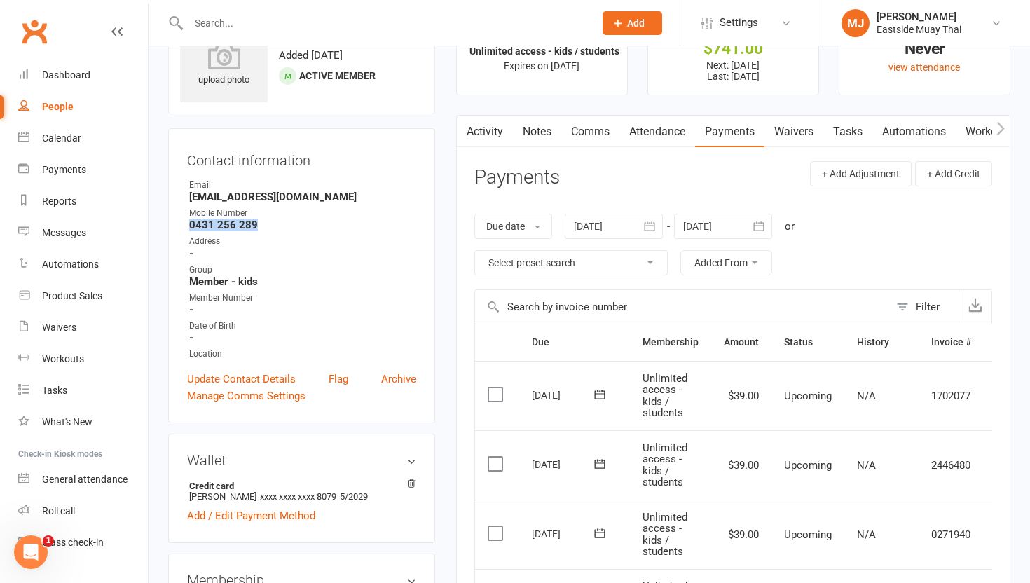
click at [463, 128] on link "Attendance" at bounding box center [657, 132] width 76 height 32
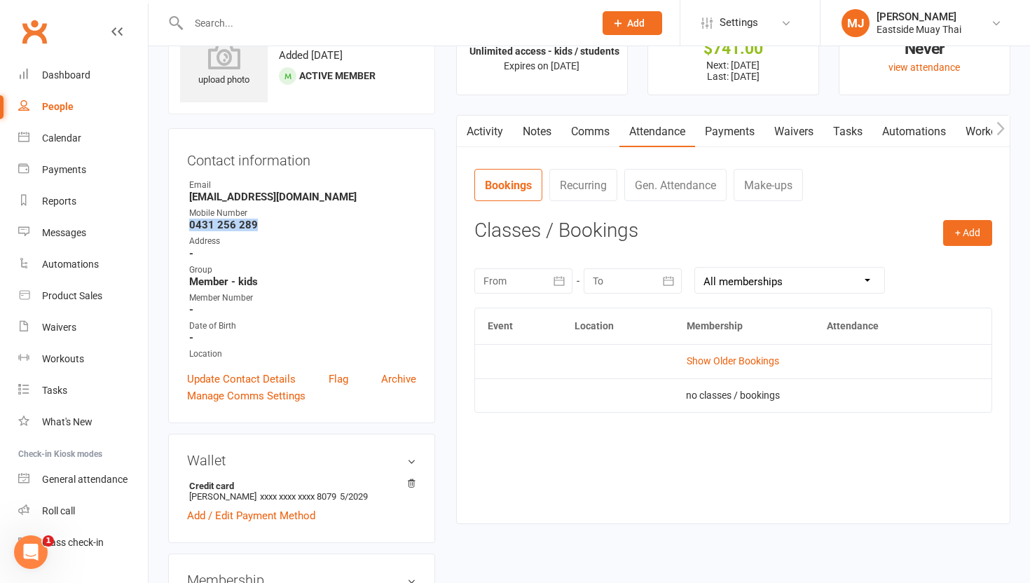
click at [463, 132] on link "Payments" at bounding box center [729, 132] width 69 height 32
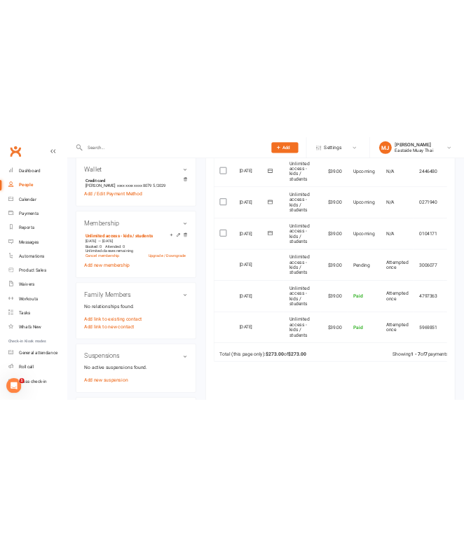
scroll to position [456, 0]
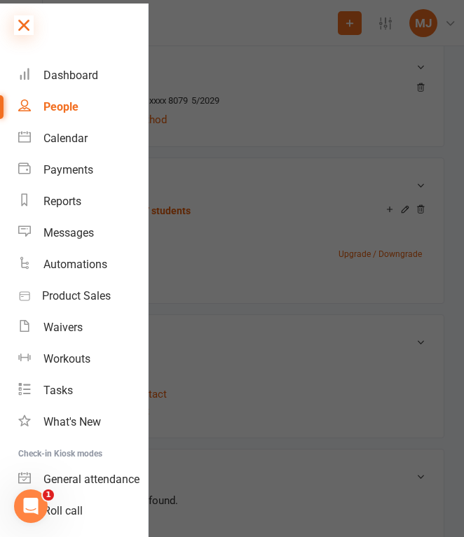
click at [25, 18] on icon at bounding box center [24, 25] width 20 height 20
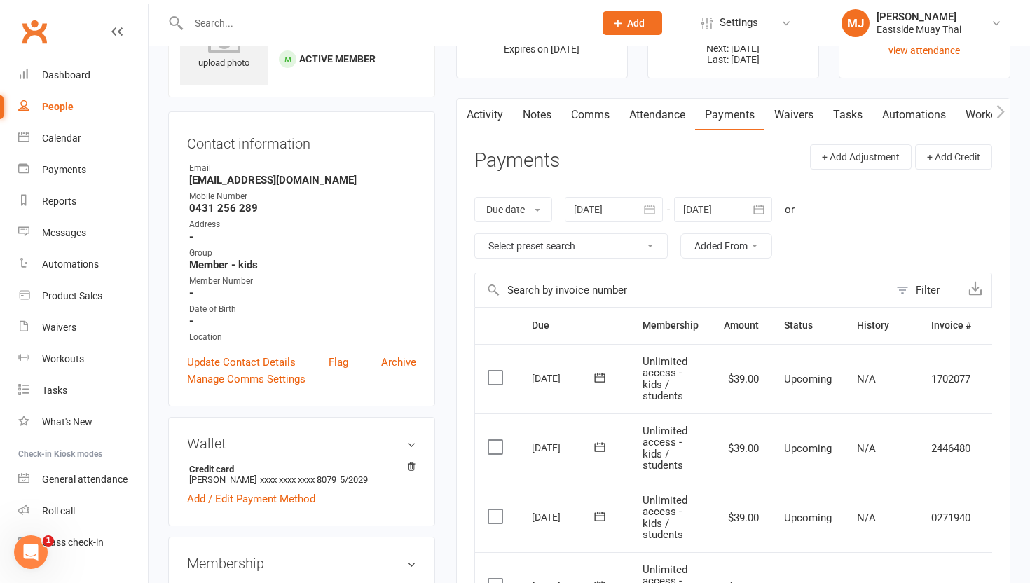
scroll to position [0, 0]
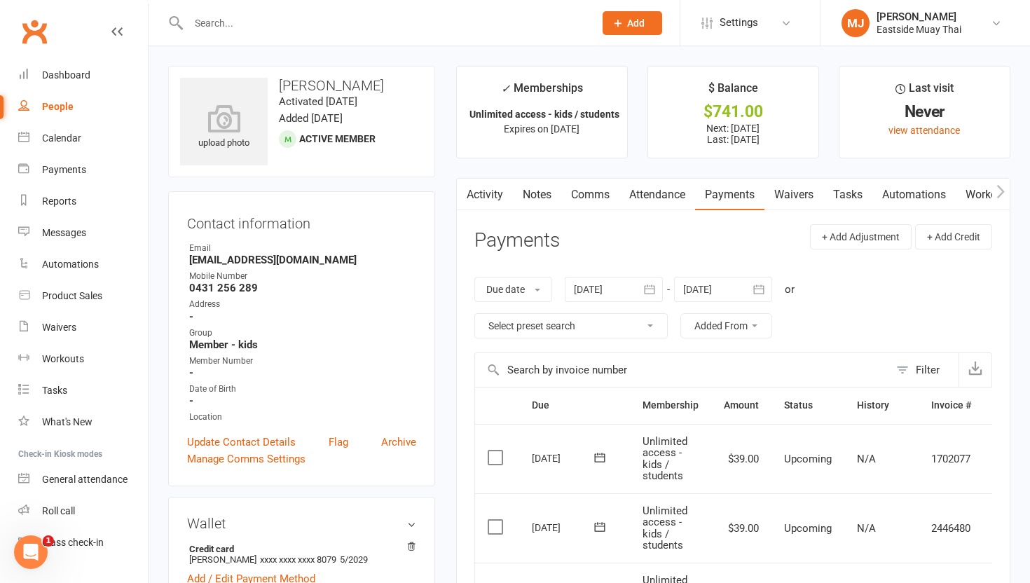
click at [463, 192] on link "Waivers" at bounding box center [793, 195] width 59 height 32
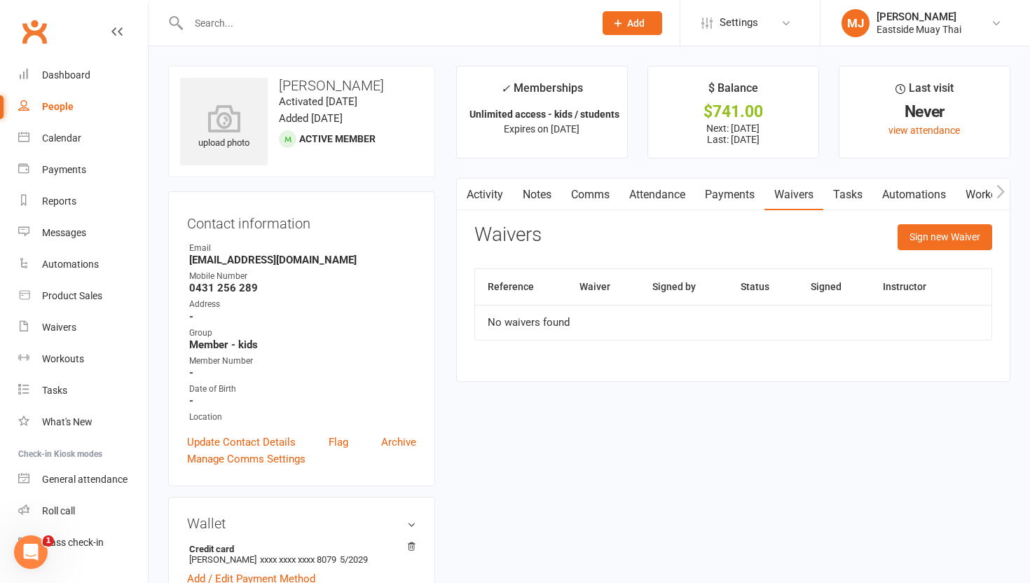
click at [463, 191] on link "Payments" at bounding box center [729, 195] width 69 height 32
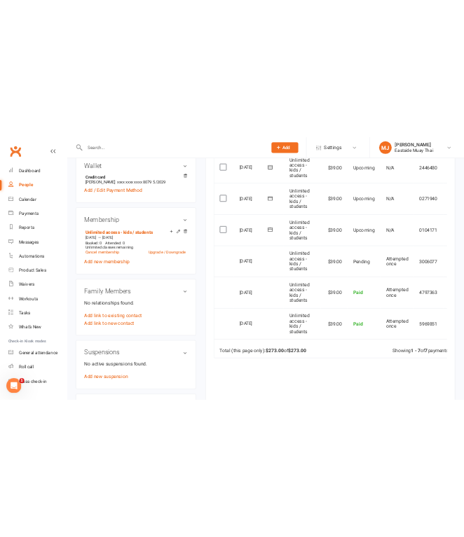
scroll to position [480, 0]
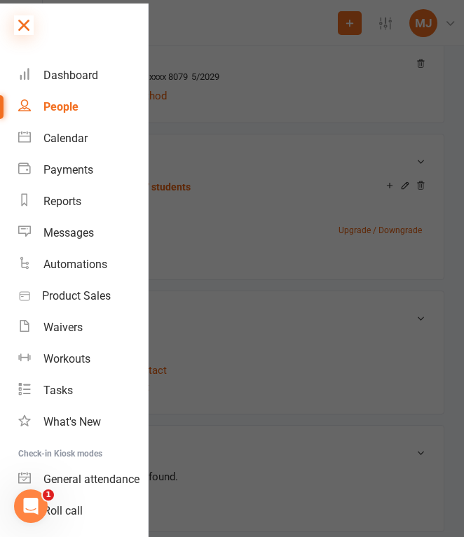
click at [25, 21] on icon at bounding box center [24, 25] width 20 height 20
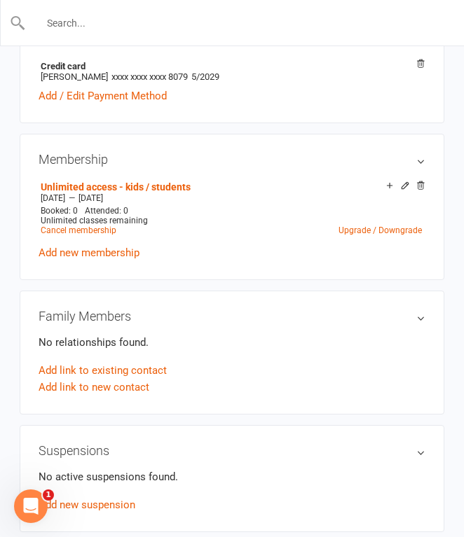
click at [136, 20] on input "text" at bounding box center [232, 23] width 413 height 20
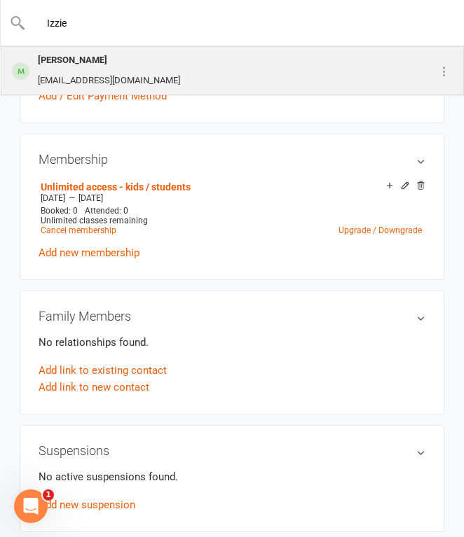
type input "Izzie"
click at [133, 65] on div "[PERSON_NAME] [EMAIL_ADDRESS][DOMAIN_NAME]" at bounding box center [202, 71] width 401 height 46
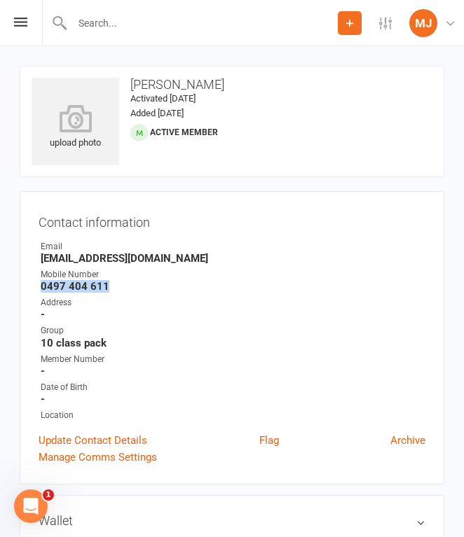
drag, startPoint x: 43, startPoint y: 283, endPoint x: 142, endPoint y: 283, distance: 98.1
click at [142, 284] on strong "0497 404 611" at bounding box center [233, 286] width 385 height 13
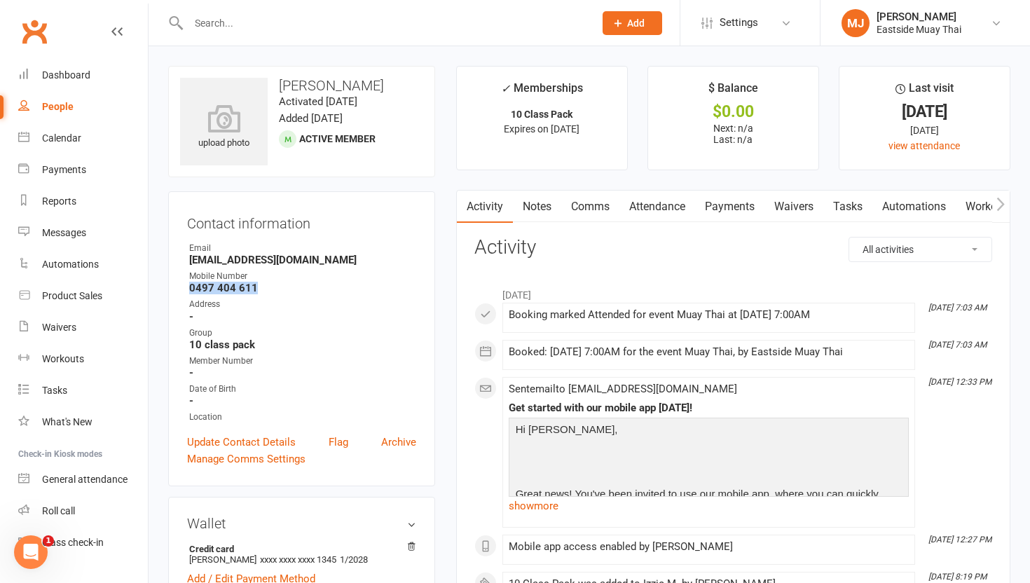
click at [463, 207] on link "Waivers" at bounding box center [793, 207] width 59 height 32
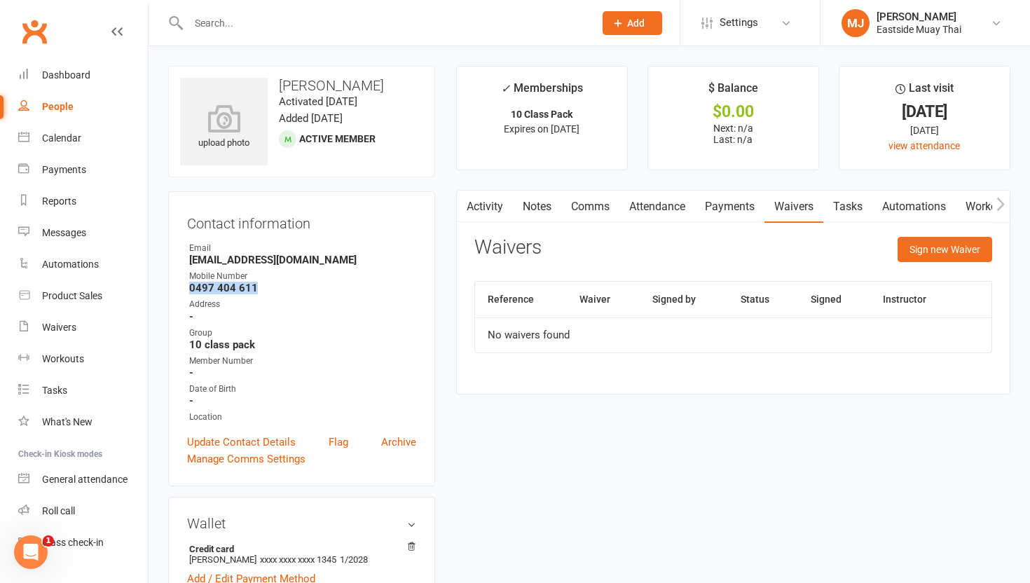
click at [463, 209] on link "Payments" at bounding box center [729, 207] width 69 height 32
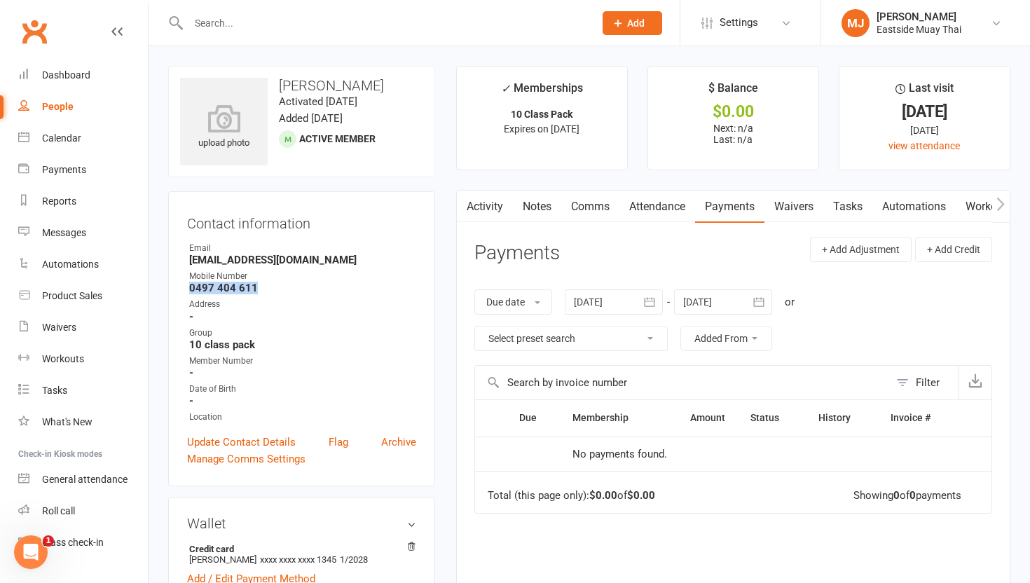
click at [463, 202] on link "Attendance" at bounding box center [657, 207] width 76 height 32
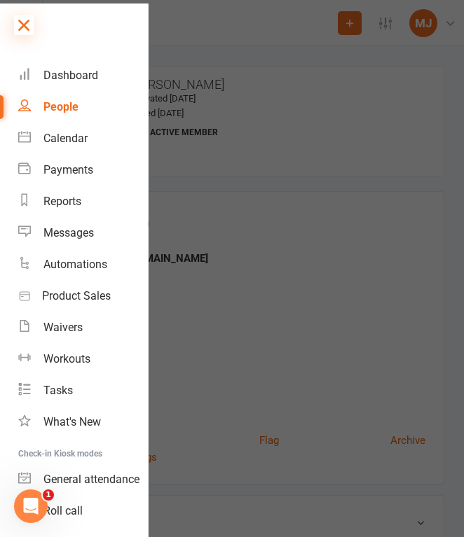
click at [19, 21] on icon at bounding box center [24, 25] width 20 height 20
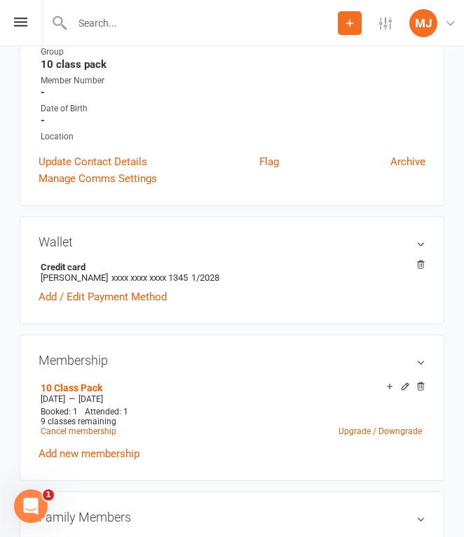
scroll to position [278, 0]
click at [154, 19] on input "text" at bounding box center [203, 23] width 270 height 20
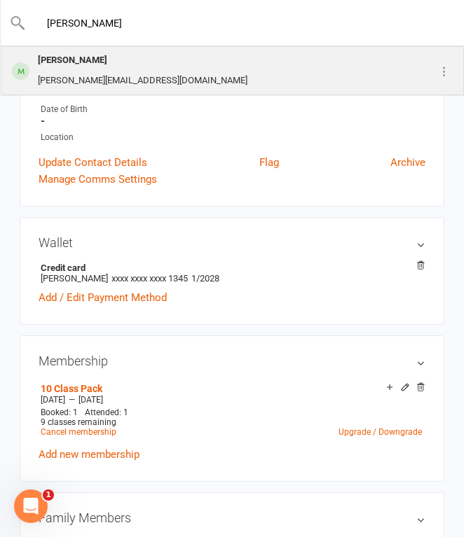
type input "[PERSON_NAME]"
click at [166, 57] on div "[PERSON_NAME] [PERSON_NAME][EMAIL_ADDRESS][DOMAIN_NAME]" at bounding box center [209, 71] width 415 height 46
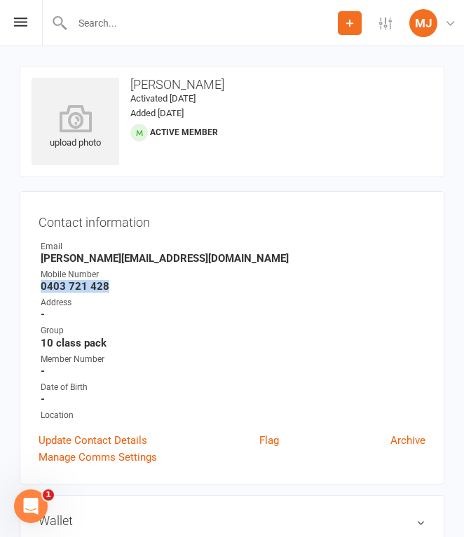
drag, startPoint x: 41, startPoint y: 283, endPoint x: 132, endPoint y: 280, distance: 90.4
click at [132, 280] on strong "0403 721 428" at bounding box center [233, 286] width 385 height 13
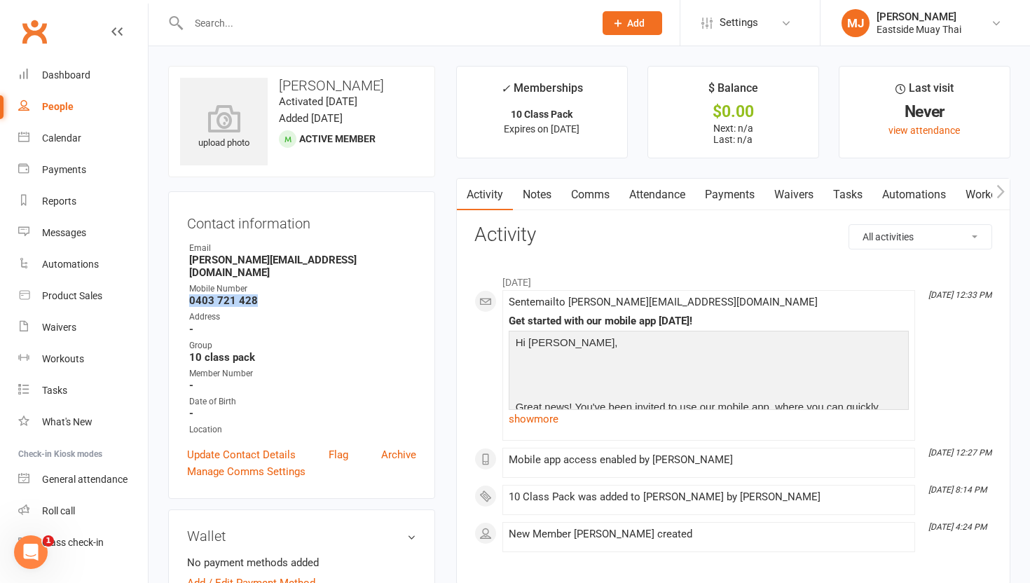
click at [463, 208] on link "Waivers" at bounding box center [793, 195] width 59 height 32
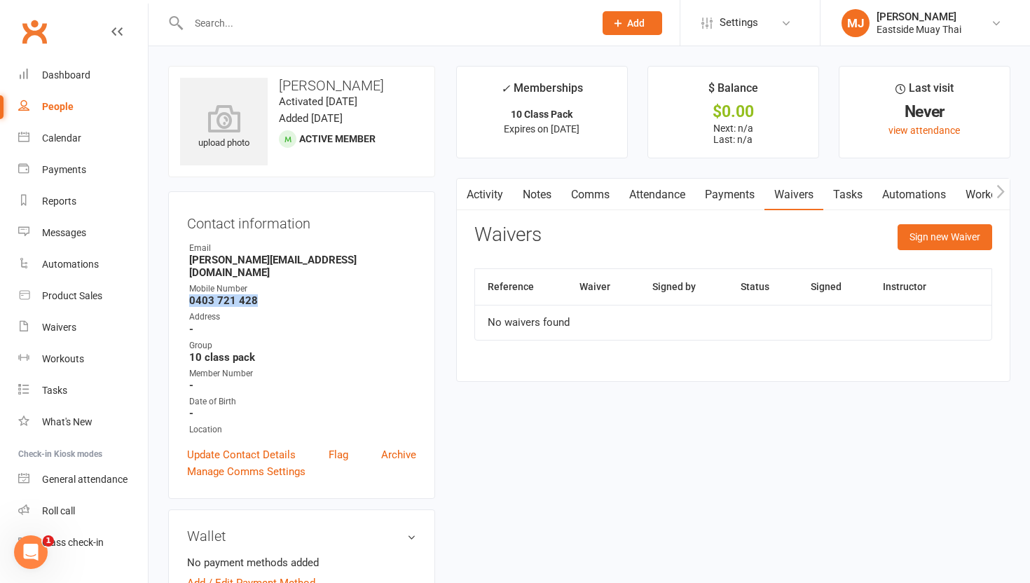
click at [463, 190] on link "Payments" at bounding box center [729, 195] width 69 height 32
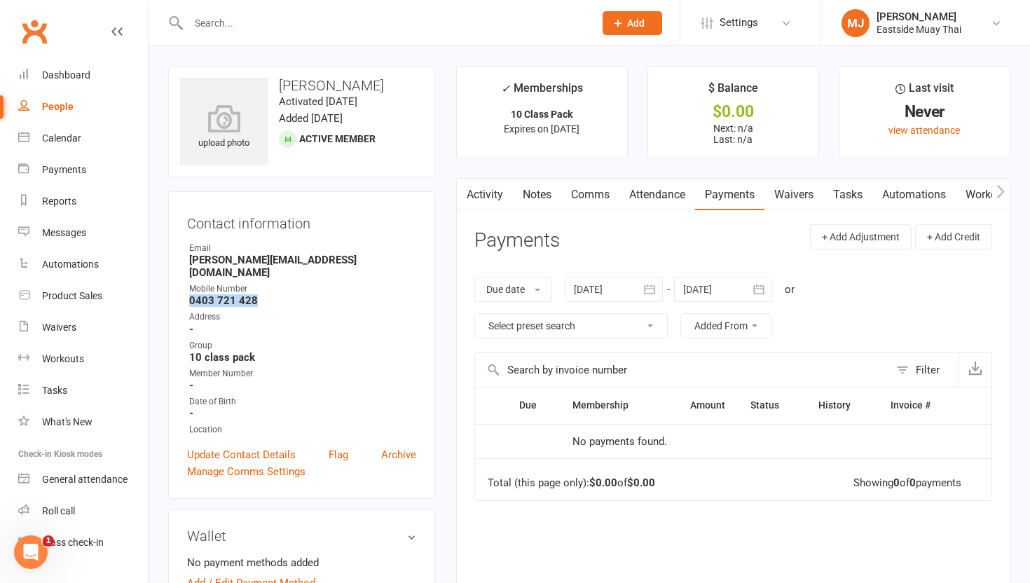
click at [463, 190] on link "Attendance" at bounding box center [657, 195] width 76 height 32
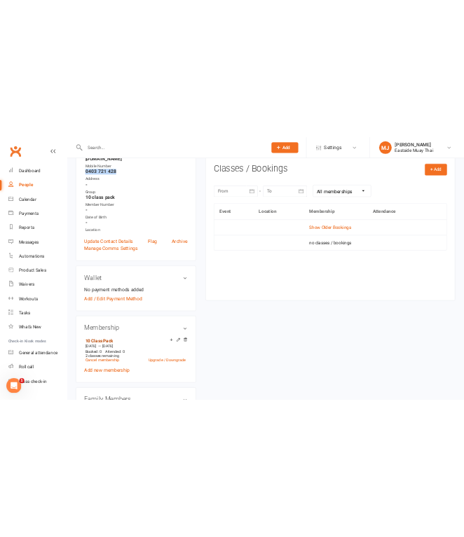
scroll to position [225, 0]
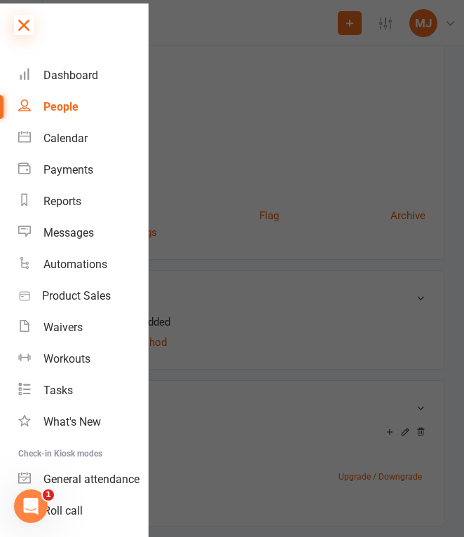
click at [28, 21] on icon at bounding box center [24, 25] width 20 height 20
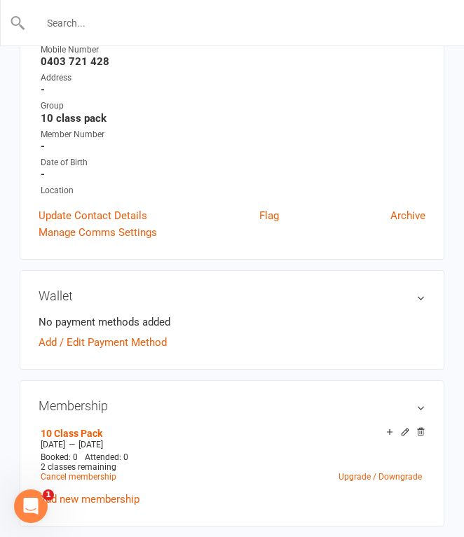
click at [128, 28] on input "text" at bounding box center [232, 23] width 413 height 20
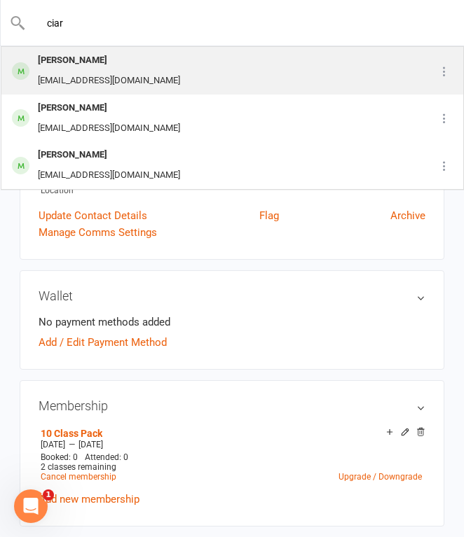
type input "ciar"
click at [132, 69] on div "[PERSON_NAME]" at bounding box center [109, 60] width 151 height 20
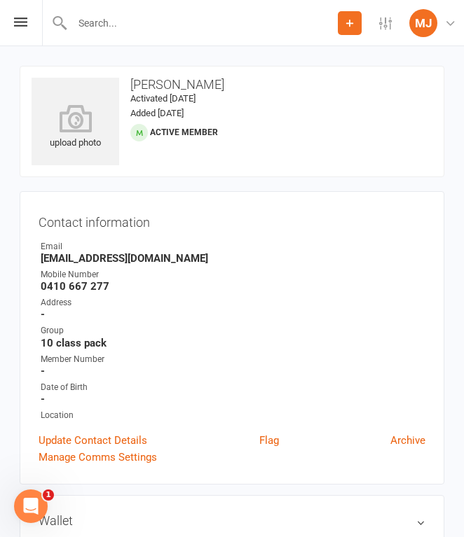
drag, startPoint x: 41, startPoint y: 284, endPoint x: 142, endPoint y: 280, distance: 100.3
click at [142, 280] on strong "0410 667 277" at bounding box center [233, 286] width 385 height 13
drag, startPoint x: 107, startPoint y: 284, endPoint x: 35, endPoint y: 281, distance: 71.6
click at [35, 281] on div "Contact information Owner Email [EMAIL_ADDRESS][DOMAIN_NAME] Mobile Number [PHO…" at bounding box center [232, 338] width 425 height 294
click at [62, 289] on strong "0410 667 277" at bounding box center [233, 286] width 385 height 13
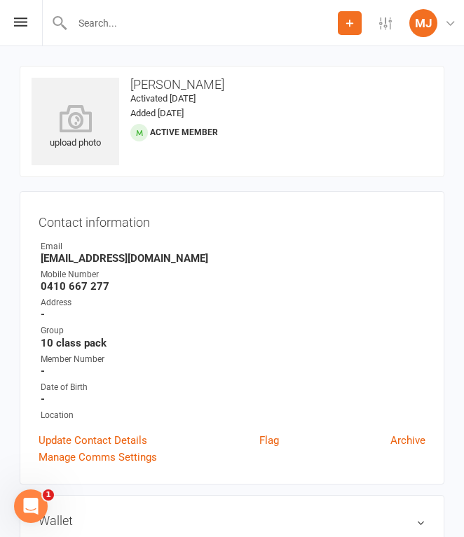
click at [39, 285] on li "Mobile Number [PHONE_NUMBER]" at bounding box center [232, 280] width 387 height 25
drag, startPoint x: 42, startPoint y: 285, endPoint x: 107, endPoint y: 284, distance: 64.5
click at [107, 285] on strong "0410 667 277" at bounding box center [233, 286] width 385 height 13
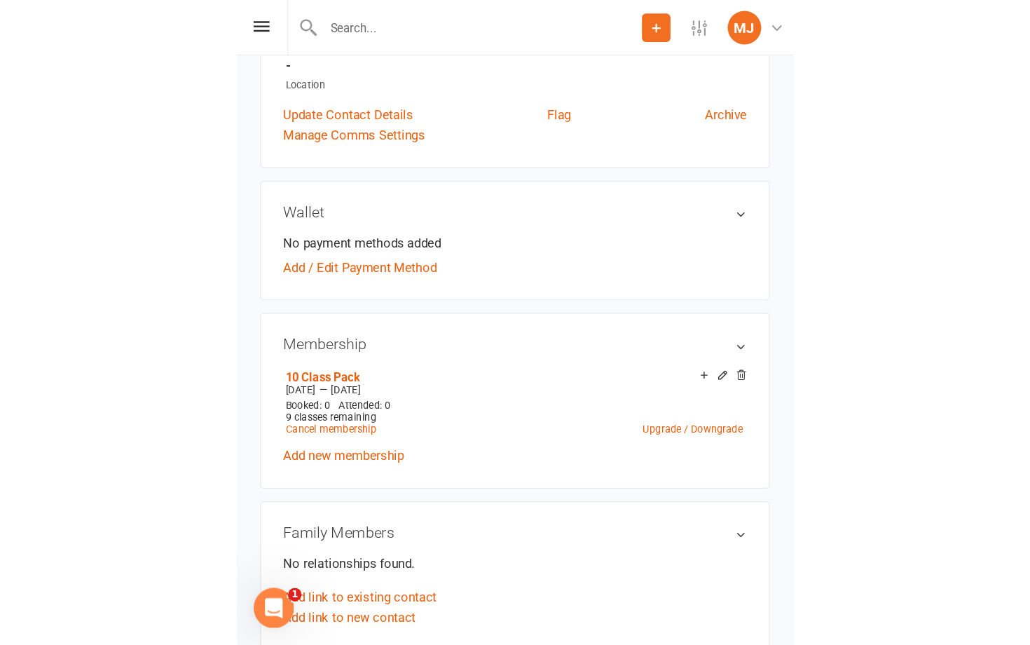
scroll to position [345, 0]
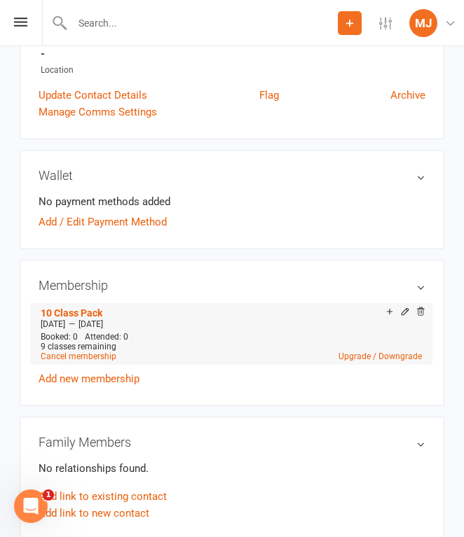
click at [138, 307] on div "10 Class Pack" at bounding box center [213, 313] width 345 height 12
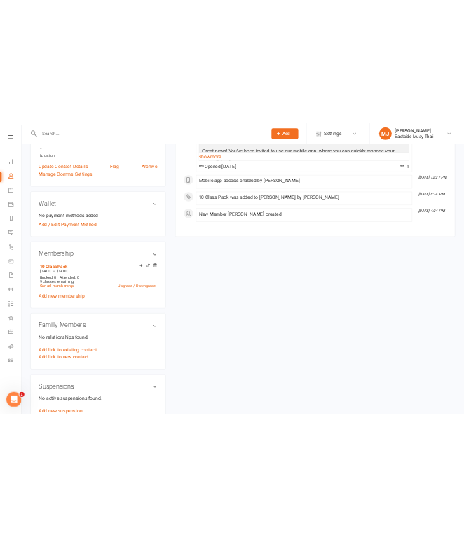
scroll to position [0, 0]
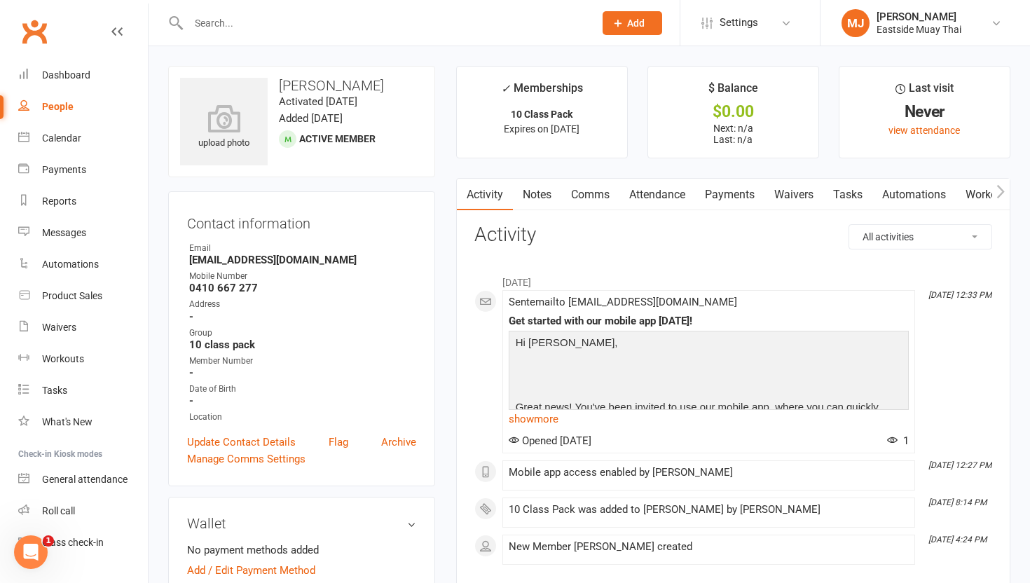
click at [463, 198] on link "Waivers" at bounding box center [793, 195] width 59 height 32
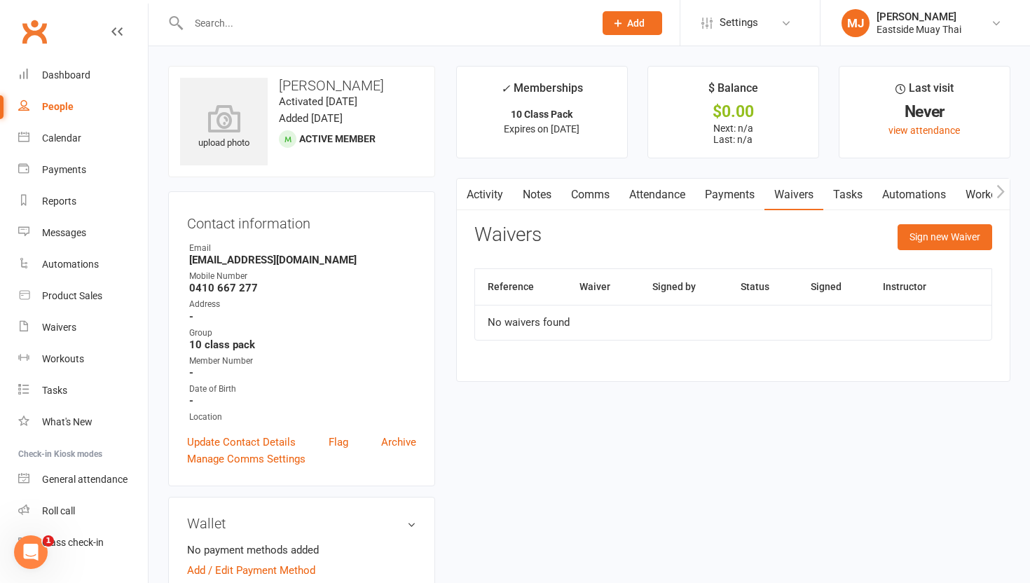
click at [463, 190] on link "Payments" at bounding box center [729, 195] width 69 height 32
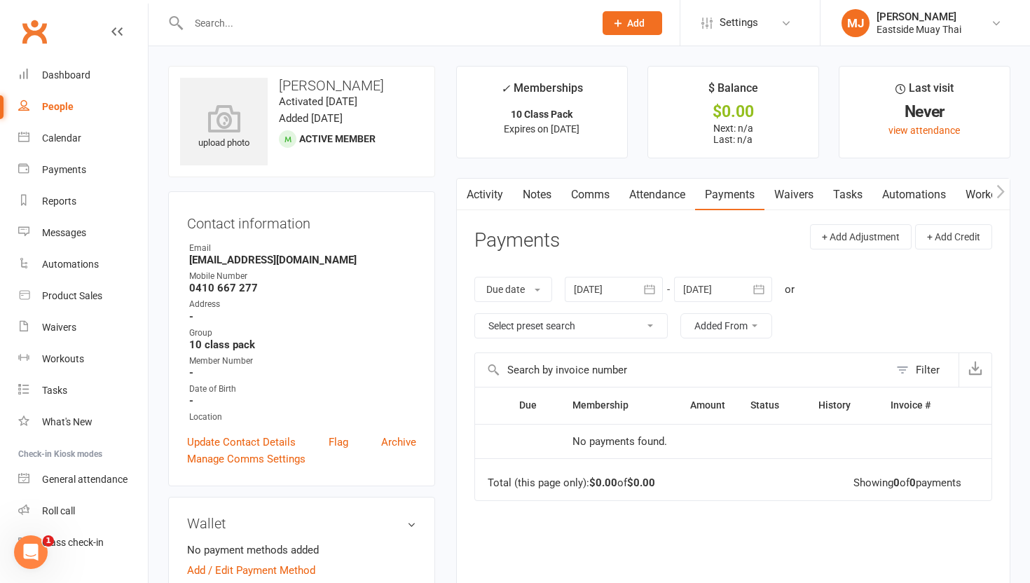
click at [463, 194] on link "Attendance" at bounding box center [657, 195] width 76 height 32
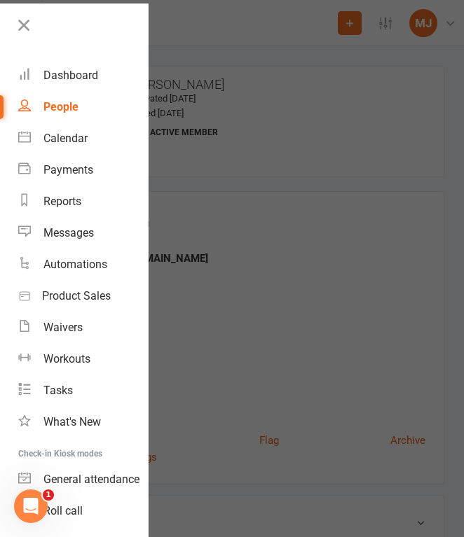
click at [324, 303] on div at bounding box center [232, 268] width 464 height 537
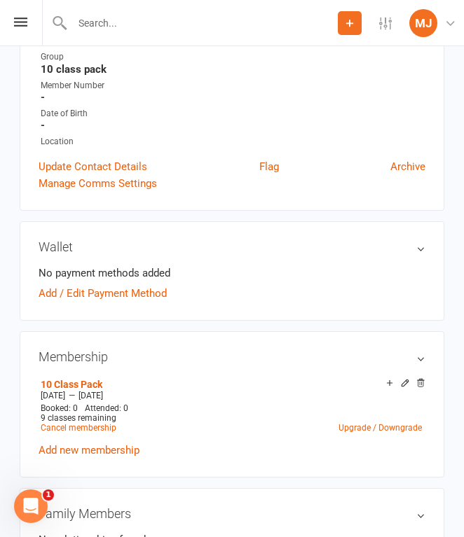
scroll to position [289, 0]
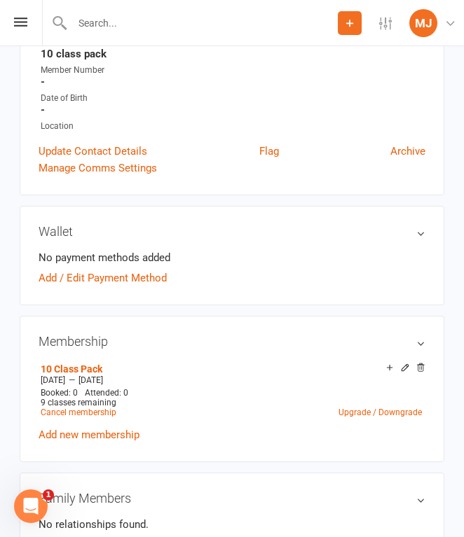
click at [130, 25] on input "text" at bounding box center [203, 23] width 270 height 20
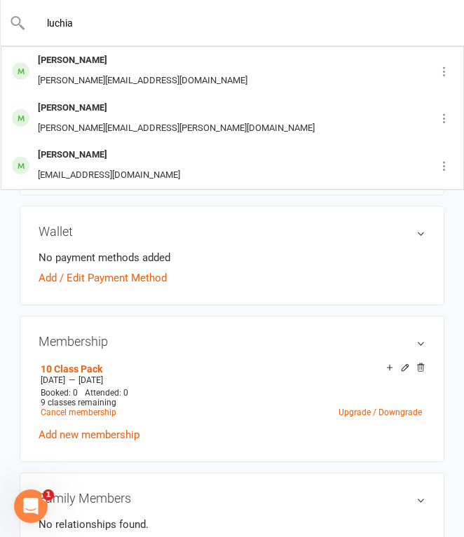
type input "luchia"
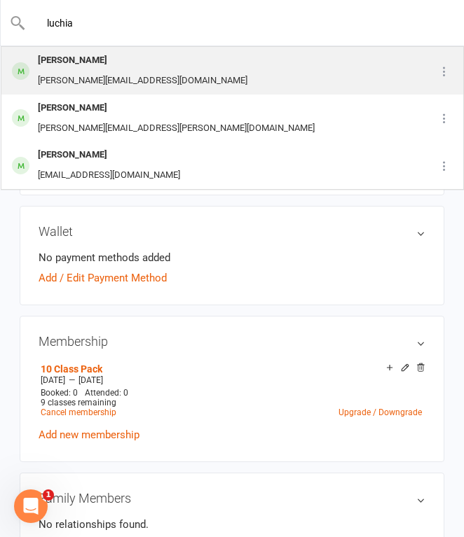
click at [138, 55] on div "[PERSON_NAME]" at bounding box center [143, 60] width 218 height 20
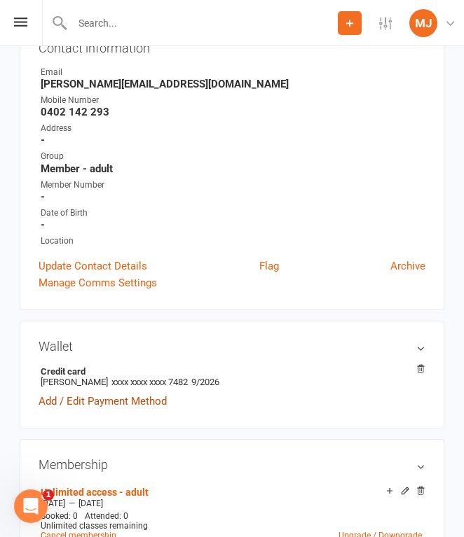
scroll to position [161, 0]
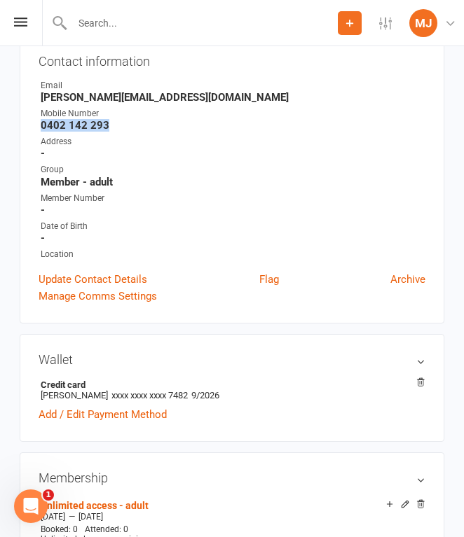
drag, startPoint x: 41, startPoint y: 122, endPoint x: 126, endPoint y: 124, distance: 84.8
click at [126, 124] on strong "0402 142 293" at bounding box center [233, 125] width 385 height 13
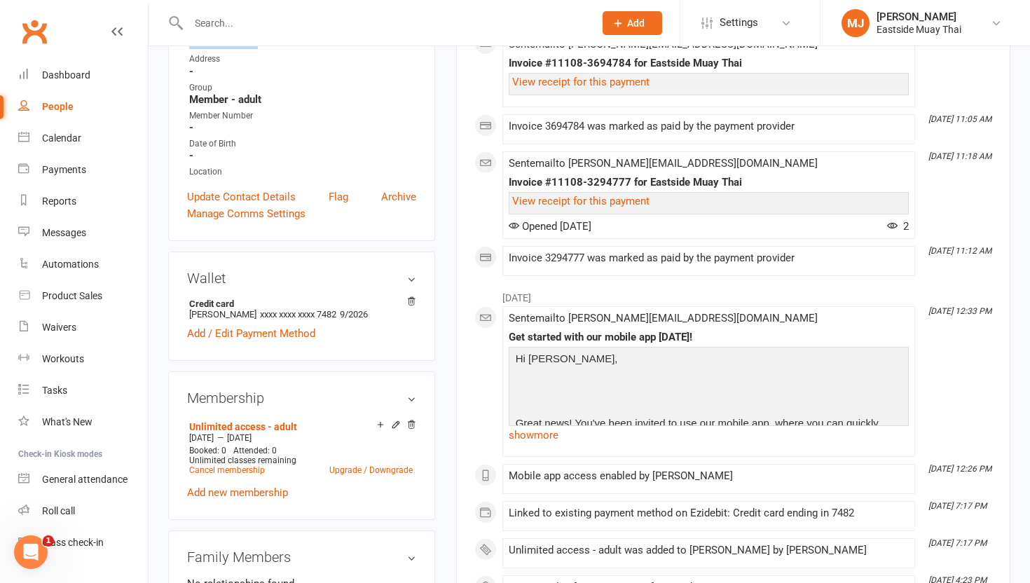
scroll to position [0, 0]
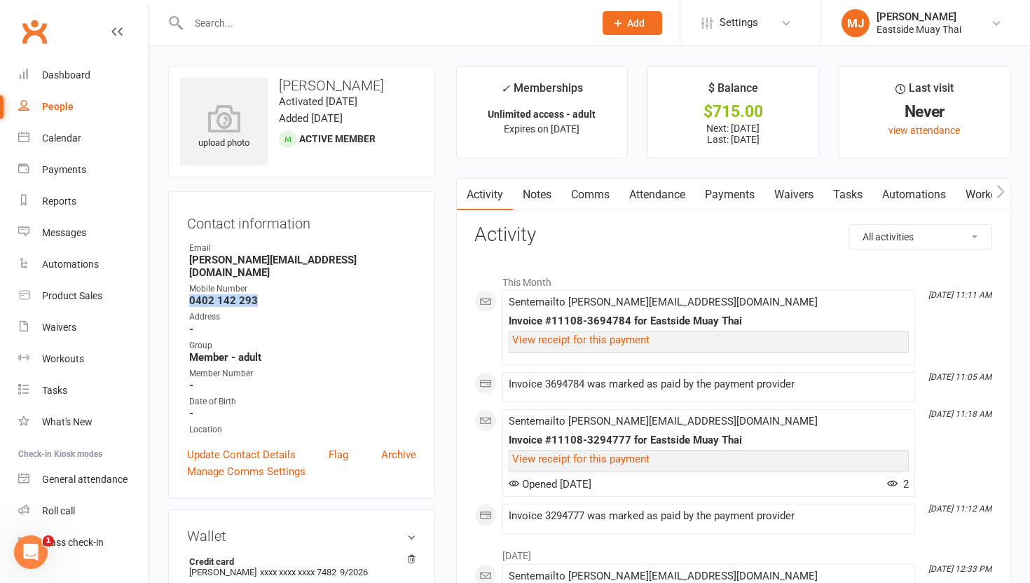
click at [463, 184] on link "Waivers" at bounding box center [793, 195] width 59 height 32
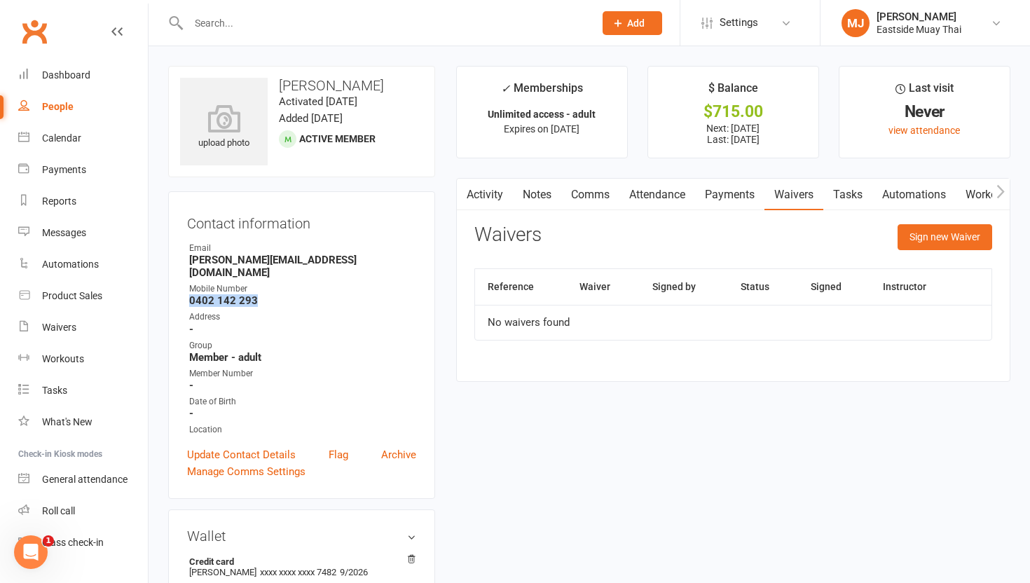
click at [463, 196] on link "Payments" at bounding box center [729, 195] width 69 height 32
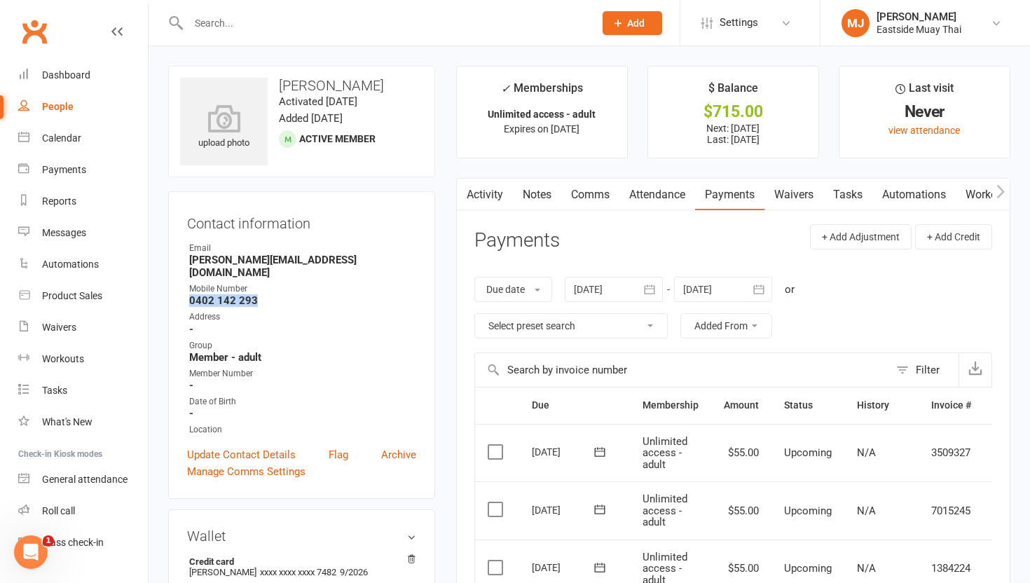
click at [463, 192] on link "Attendance" at bounding box center [657, 195] width 76 height 32
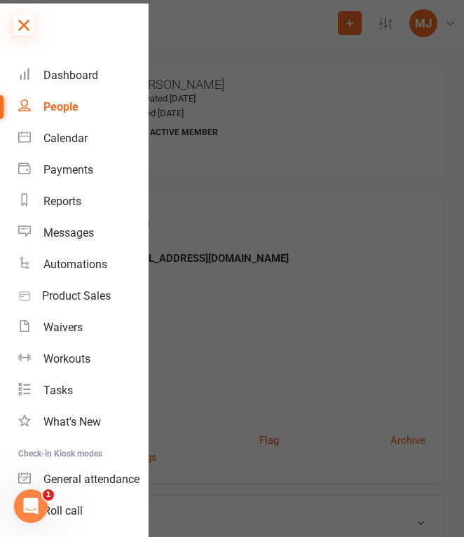
click at [24, 24] on icon at bounding box center [24, 25] width 20 height 20
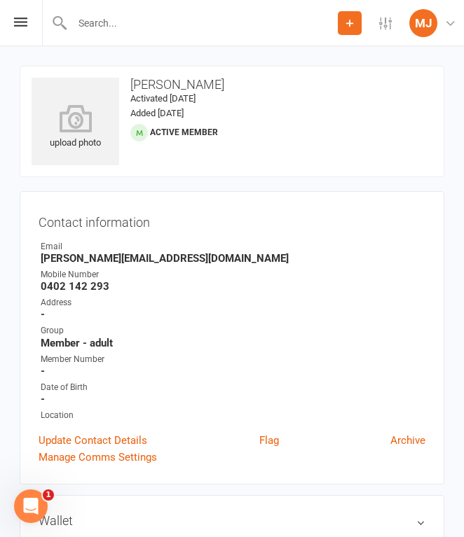
click at [112, 29] on input "text" at bounding box center [203, 23] width 270 height 20
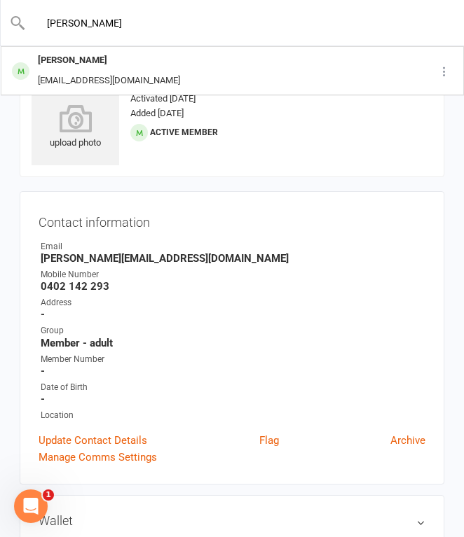
type input "[PERSON_NAME]"
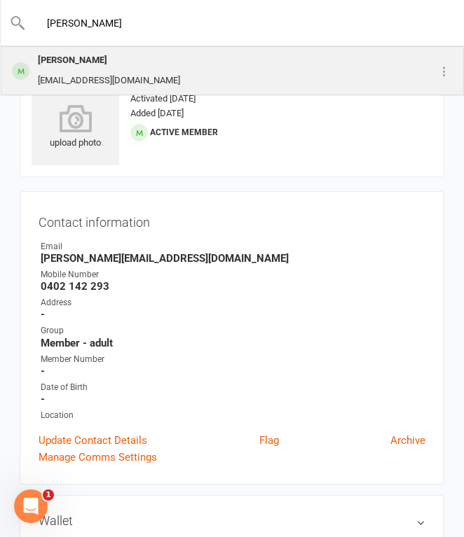
click at [155, 72] on div "[EMAIL_ADDRESS][DOMAIN_NAME]" at bounding box center [109, 81] width 151 height 20
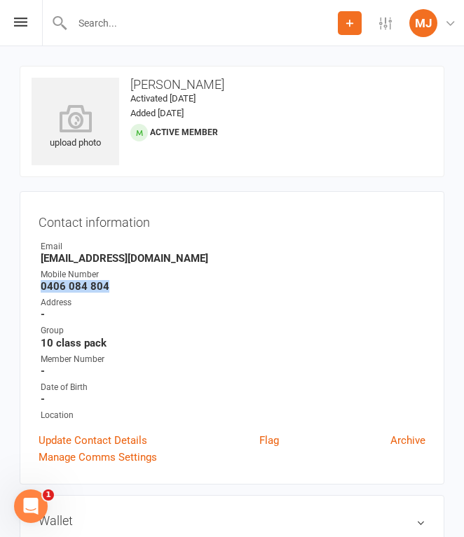
drag, startPoint x: 41, startPoint y: 284, endPoint x: 156, endPoint y: 284, distance: 115.6
click at [156, 284] on strong "0406 084 804" at bounding box center [233, 286] width 385 height 13
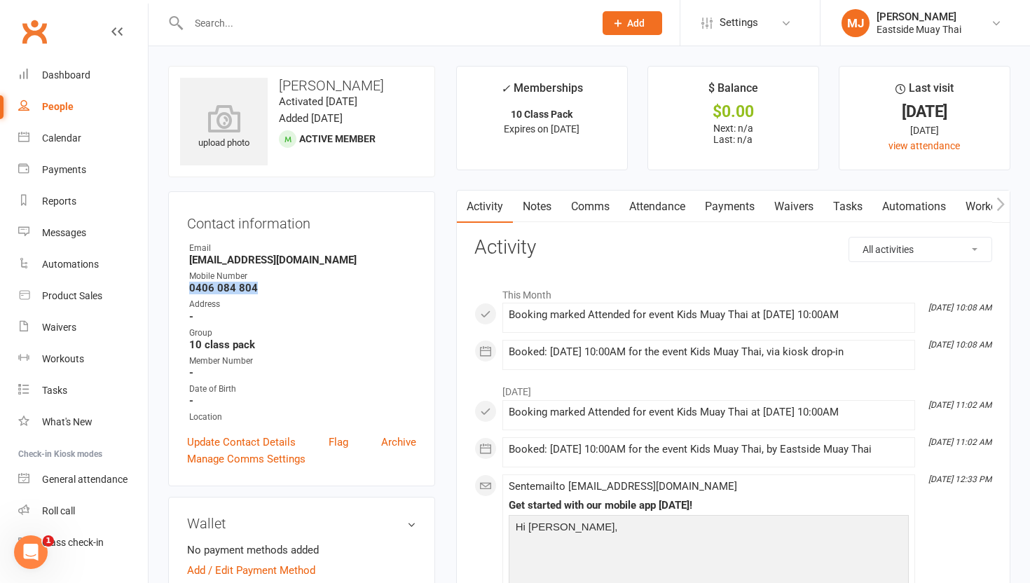
click at [463, 201] on link "Waivers" at bounding box center [793, 207] width 59 height 32
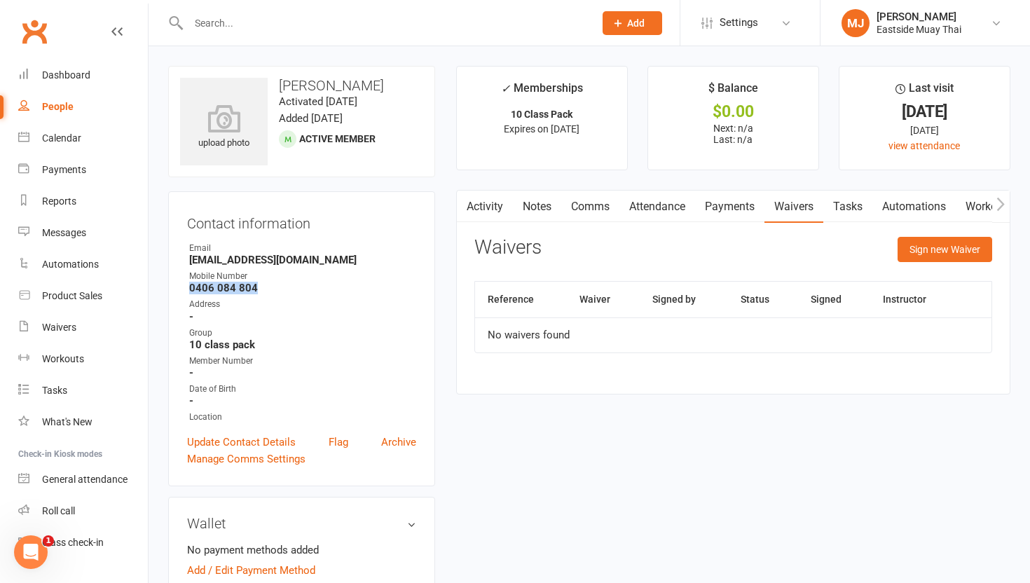
click at [463, 198] on link "Payments" at bounding box center [729, 207] width 69 height 32
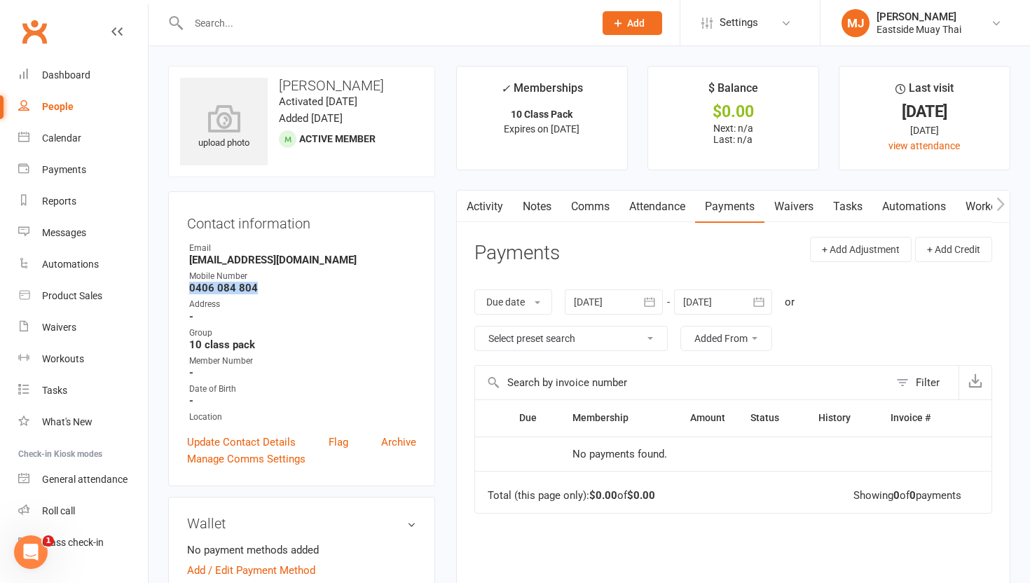
click at [463, 191] on link "Attendance" at bounding box center [657, 207] width 76 height 32
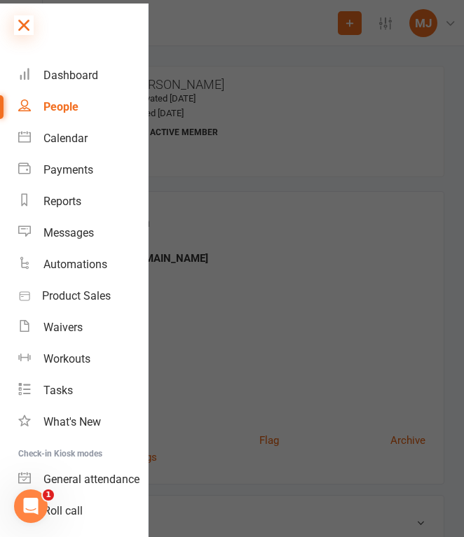
click at [22, 22] on icon at bounding box center [24, 25] width 20 height 20
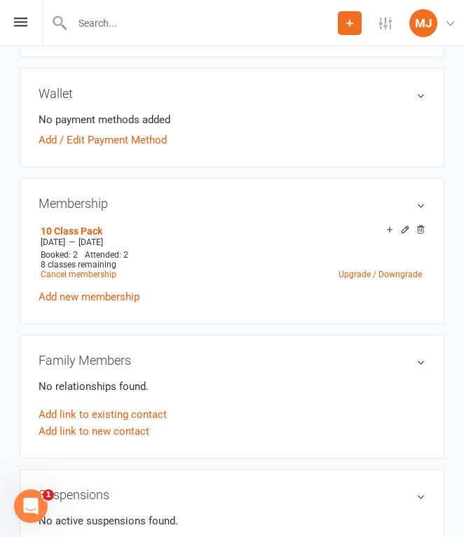
scroll to position [416, 0]
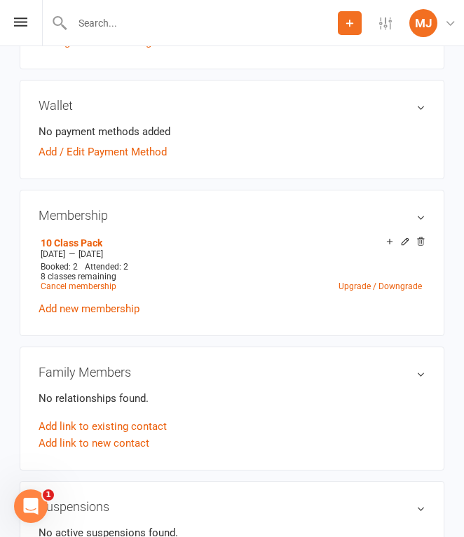
click at [181, 18] on input "text" at bounding box center [203, 23] width 270 height 20
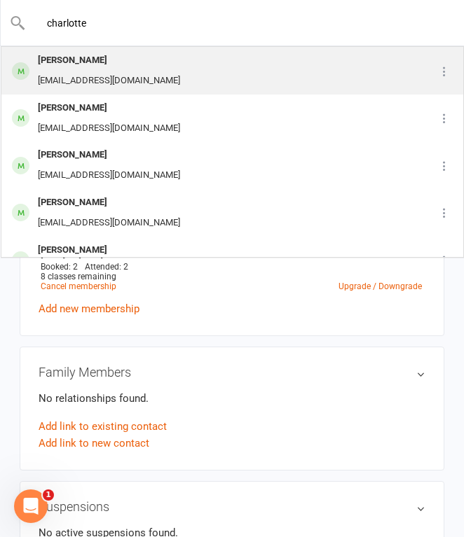
type input "charlotte"
click at [190, 57] on div "[PERSON_NAME] [EMAIL_ADDRESS][DOMAIN_NAME]" at bounding box center [202, 71] width 401 height 46
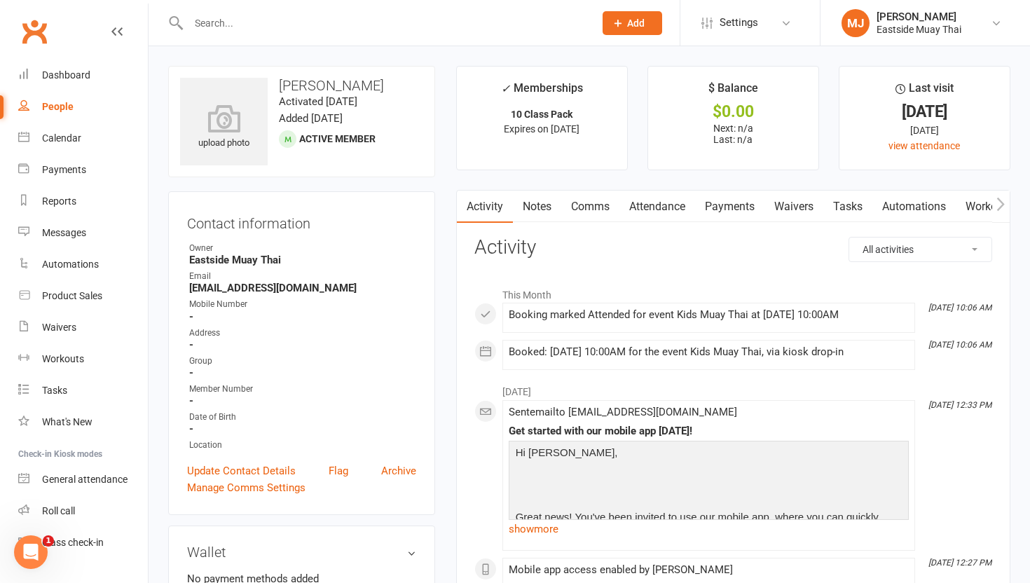
click at [463, 200] on link "Waivers" at bounding box center [793, 207] width 59 height 32
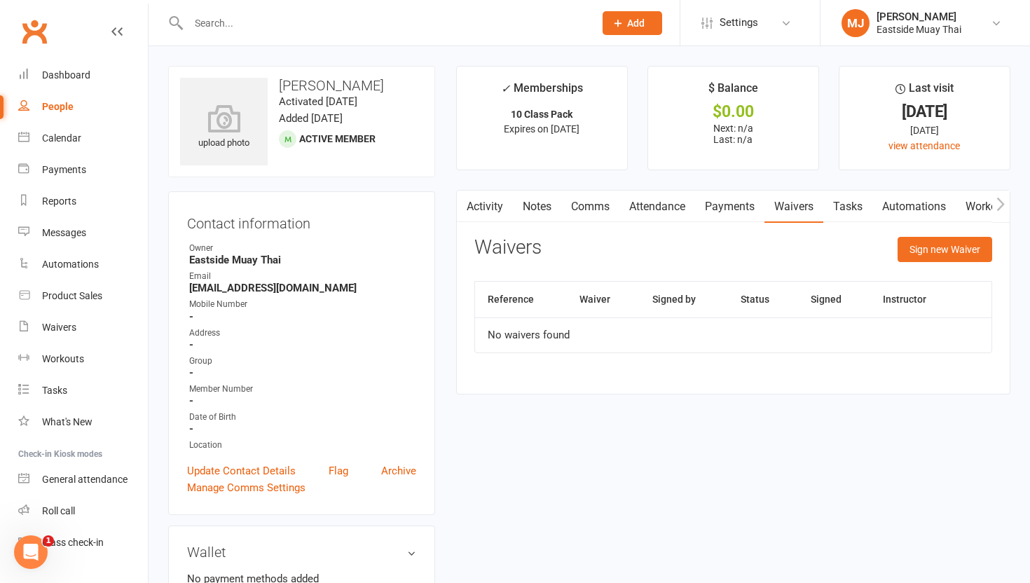
click at [463, 205] on link "Payments" at bounding box center [729, 207] width 69 height 32
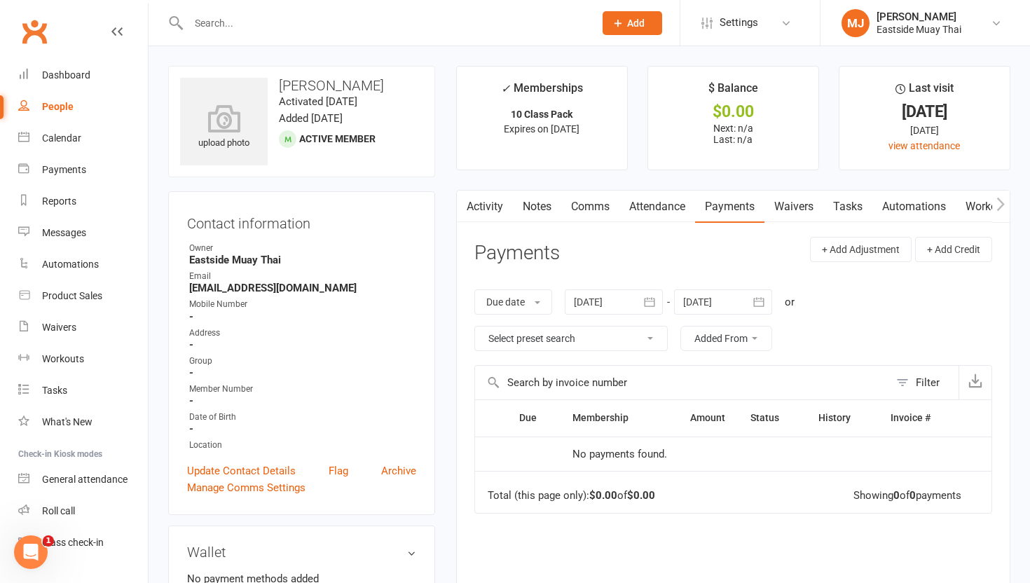
click at [463, 218] on link "Attendance" at bounding box center [657, 207] width 76 height 32
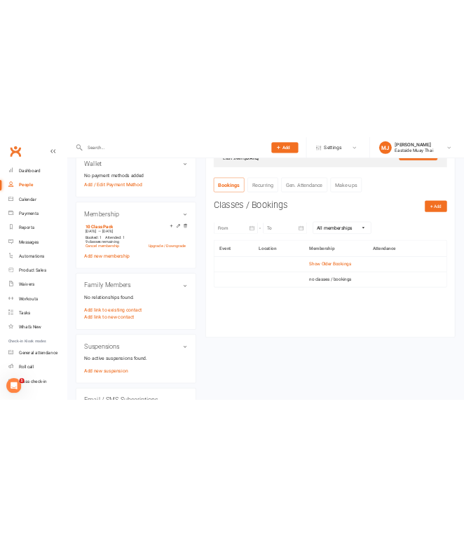
scroll to position [495, 0]
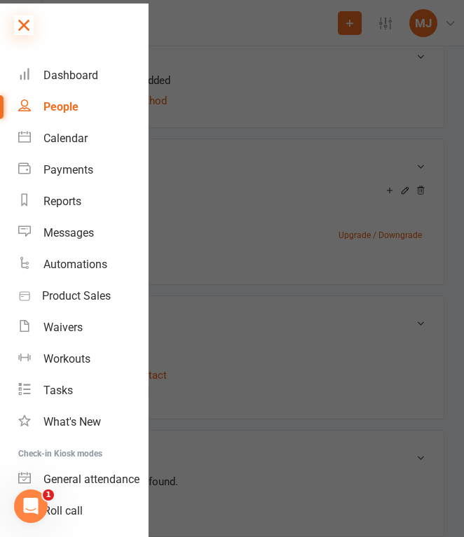
click at [23, 23] on icon at bounding box center [24, 25] width 20 height 20
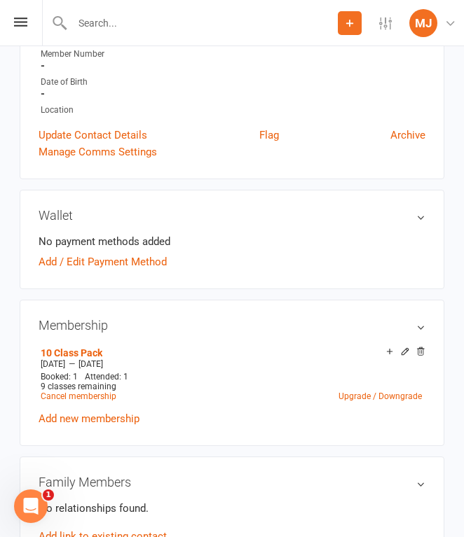
scroll to position [323, 0]
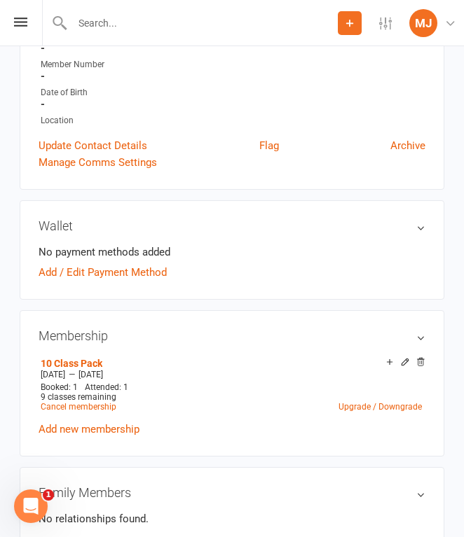
click at [123, 13] on input "text" at bounding box center [203, 23] width 270 height 20
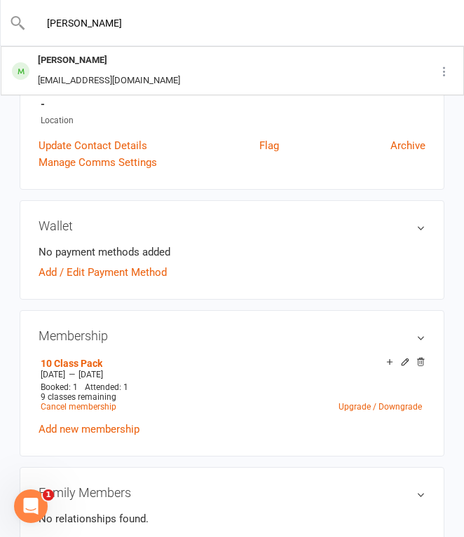
type input "[PERSON_NAME]"
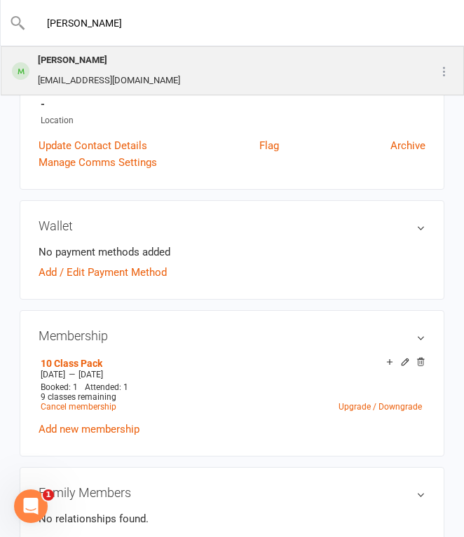
click at [167, 69] on div "[PERSON_NAME] [EMAIL_ADDRESS][DOMAIN_NAME]" at bounding box center [202, 71] width 401 height 46
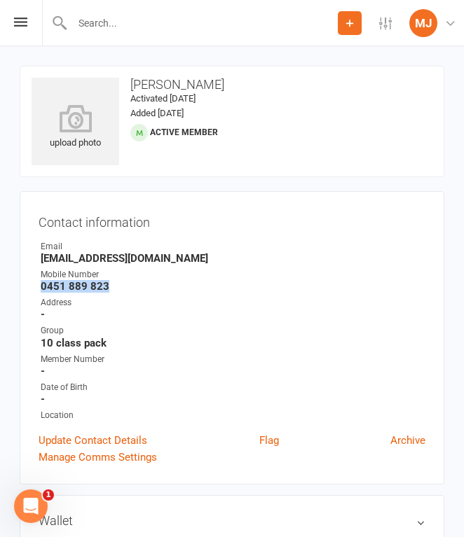
drag, startPoint x: 41, startPoint y: 284, endPoint x: 124, endPoint y: 291, distance: 83.0
click at [124, 291] on strong "0451 889 823" at bounding box center [233, 286] width 385 height 13
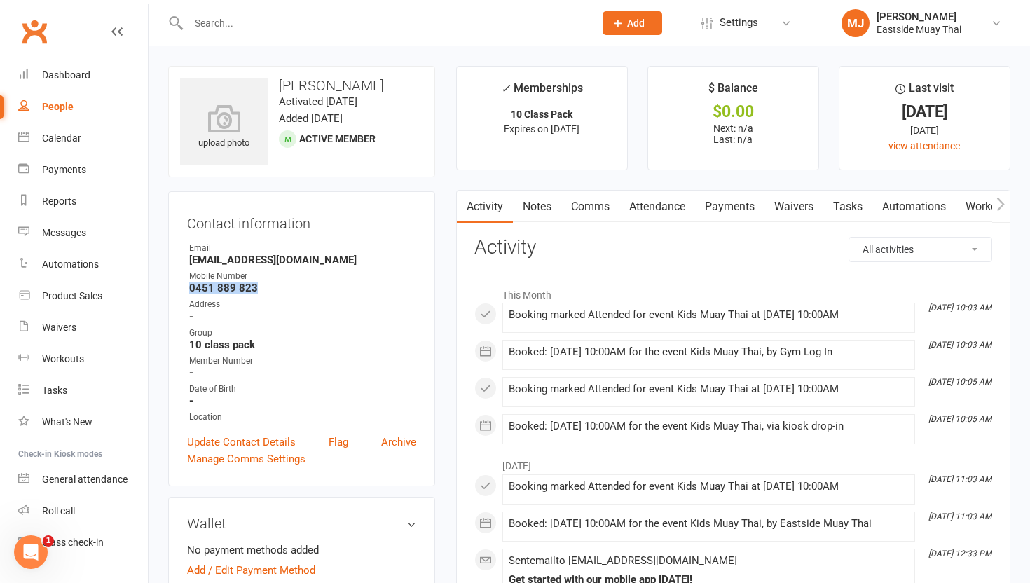
click at [463, 202] on link "Waivers" at bounding box center [793, 207] width 59 height 32
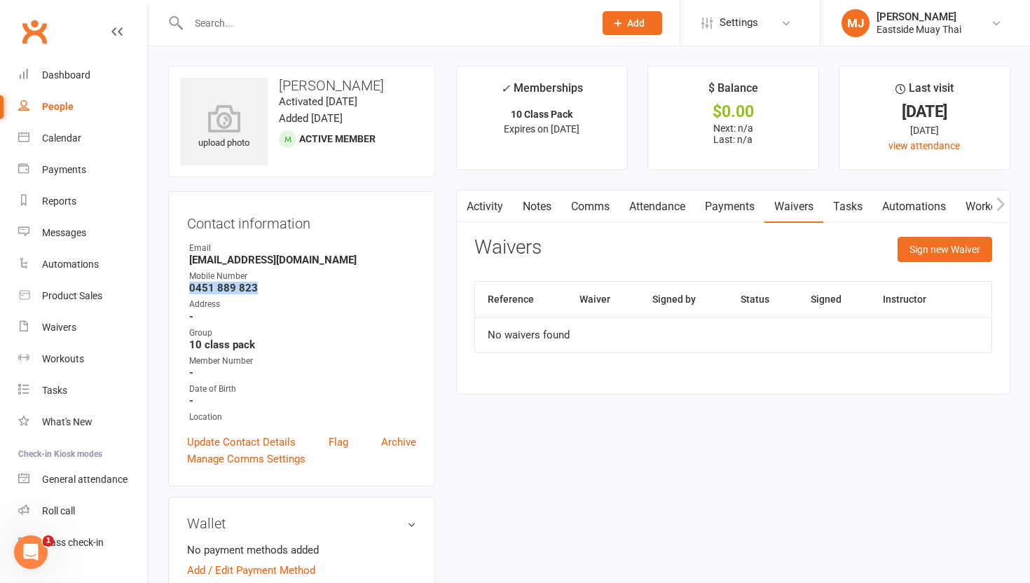
click at [463, 211] on link "Payments" at bounding box center [729, 207] width 69 height 32
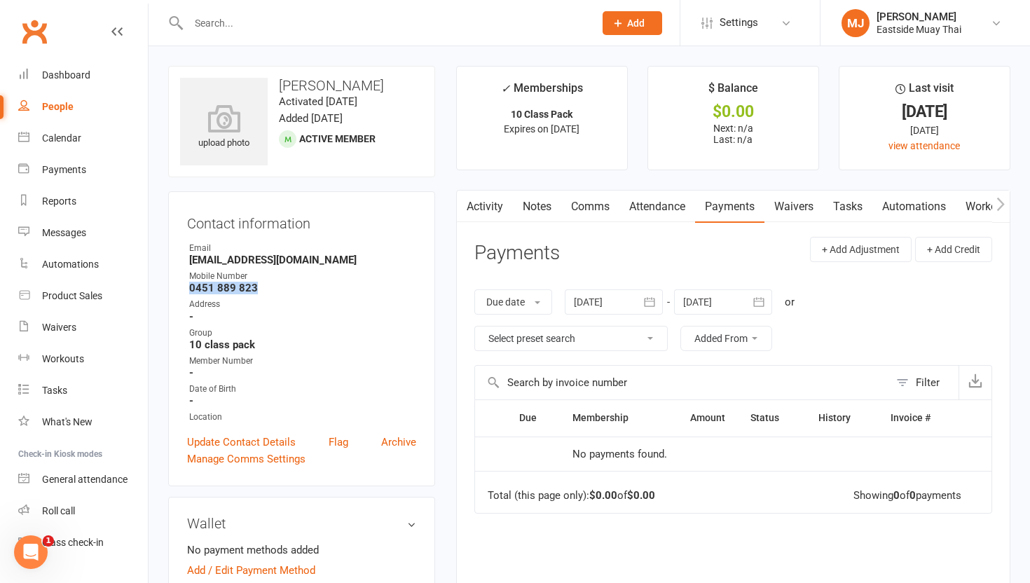
click at [463, 203] on link "Attendance" at bounding box center [657, 207] width 76 height 32
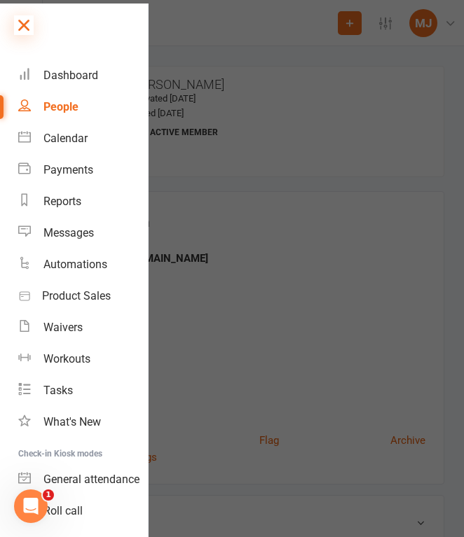
click at [29, 31] on icon at bounding box center [24, 25] width 20 height 20
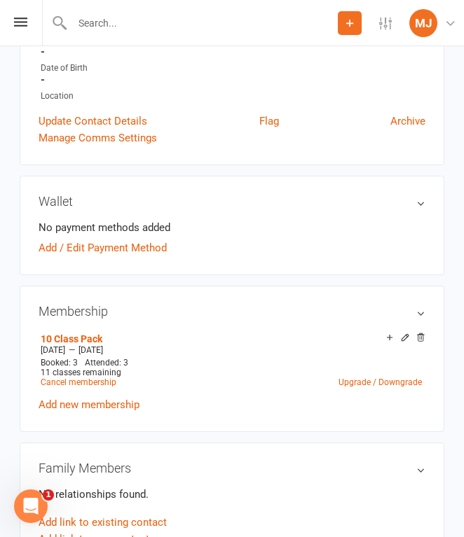
scroll to position [317, 0]
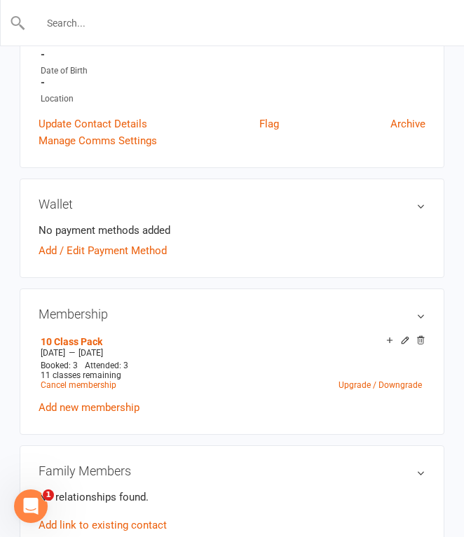
click at [136, 21] on input "text" at bounding box center [232, 23] width 413 height 20
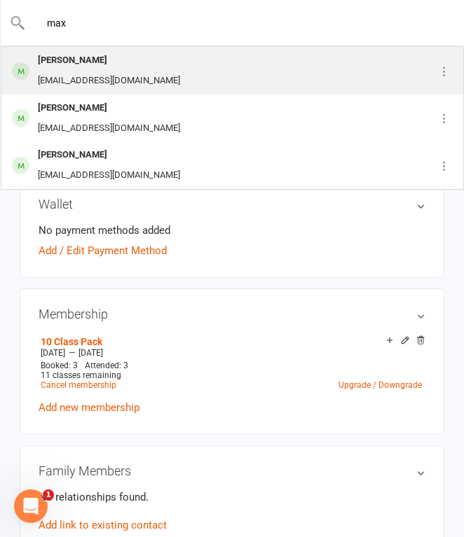
type input "max"
click at [125, 78] on div "[EMAIL_ADDRESS][DOMAIN_NAME]" at bounding box center [109, 81] width 151 height 20
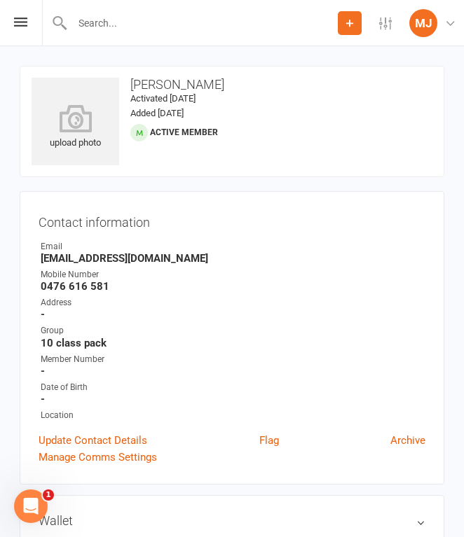
click at [56, 289] on strong "0476 616 581" at bounding box center [233, 286] width 385 height 13
drag, startPoint x: 41, startPoint y: 284, endPoint x: 114, endPoint y: 284, distance: 72.2
click at [114, 284] on strong "0476 616 581" at bounding box center [233, 286] width 385 height 13
drag, startPoint x: 114, startPoint y: 284, endPoint x: 39, endPoint y: 281, distance: 74.4
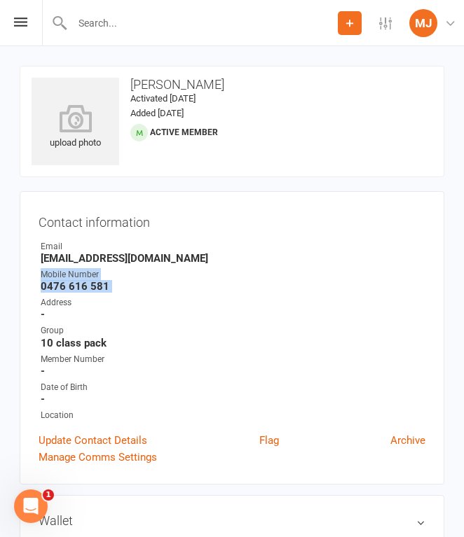
click at [39, 281] on li "Mobile Number [PHONE_NUMBER]" at bounding box center [232, 280] width 387 height 25
click at [173, 343] on strong "10 class pack" at bounding box center [233, 343] width 385 height 13
drag, startPoint x: 41, startPoint y: 286, endPoint x: 109, endPoint y: 283, distance: 67.3
click at [109, 283] on strong "0476 616 581" at bounding box center [233, 286] width 385 height 13
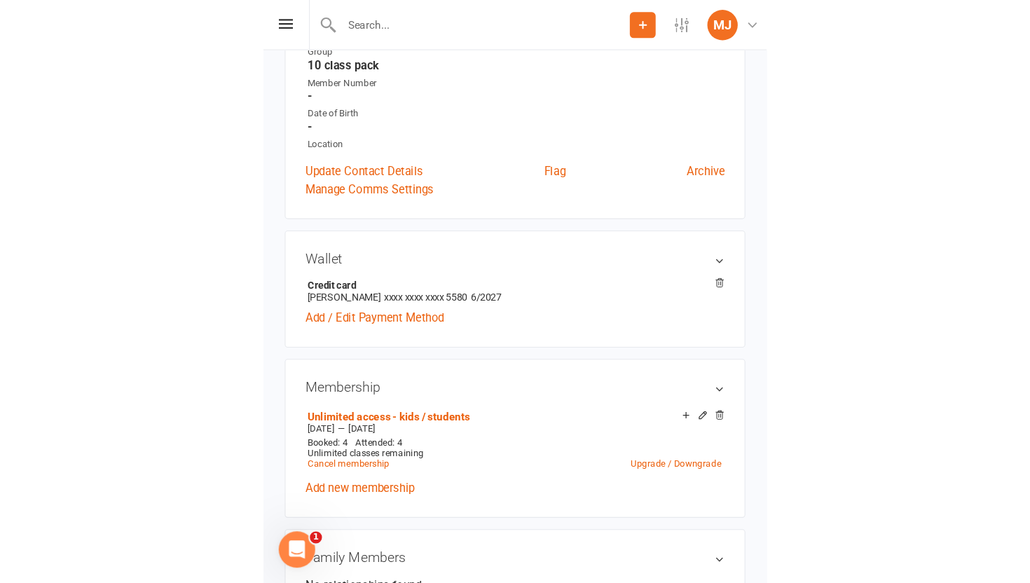
scroll to position [295, 0]
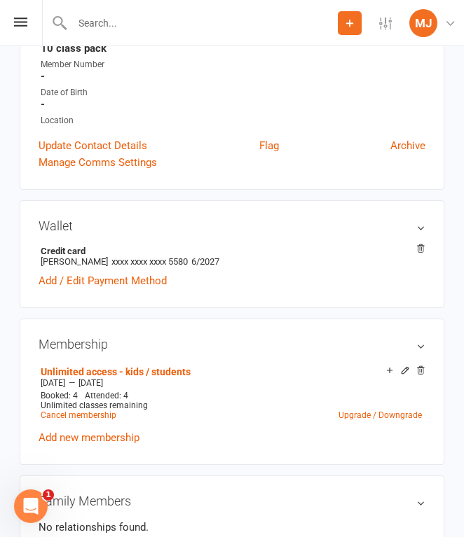
click at [294, 275] on div "Add / Edit Payment Method" at bounding box center [232, 281] width 387 height 17
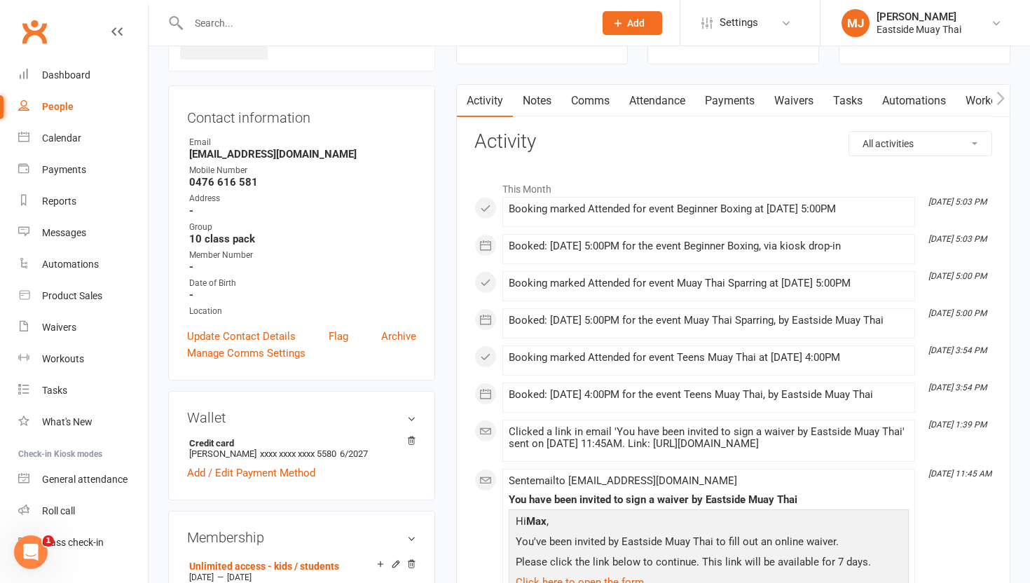
scroll to position [0, 0]
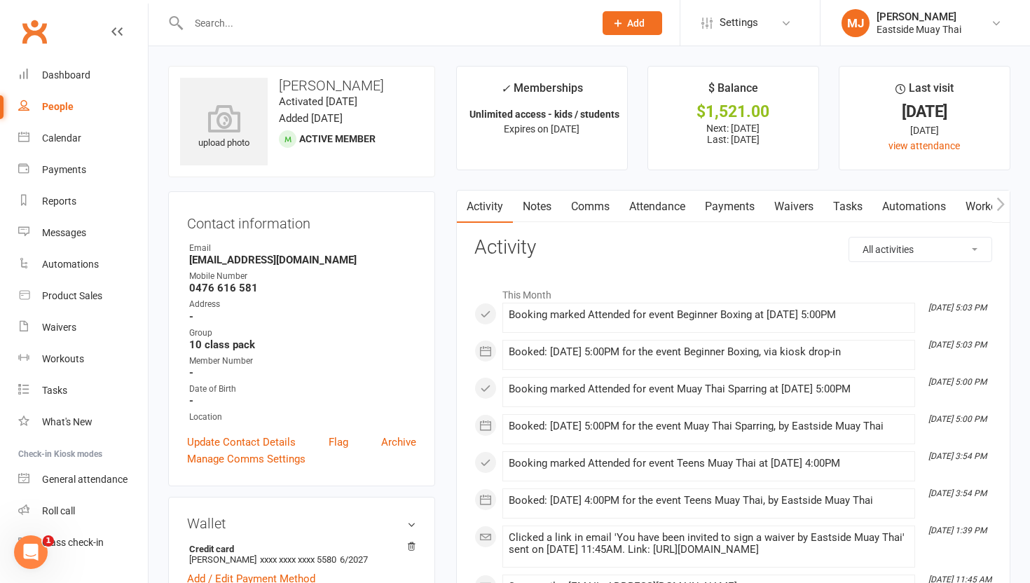
click at [463, 196] on link "Waivers" at bounding box center [793, 207] width 59 height 32
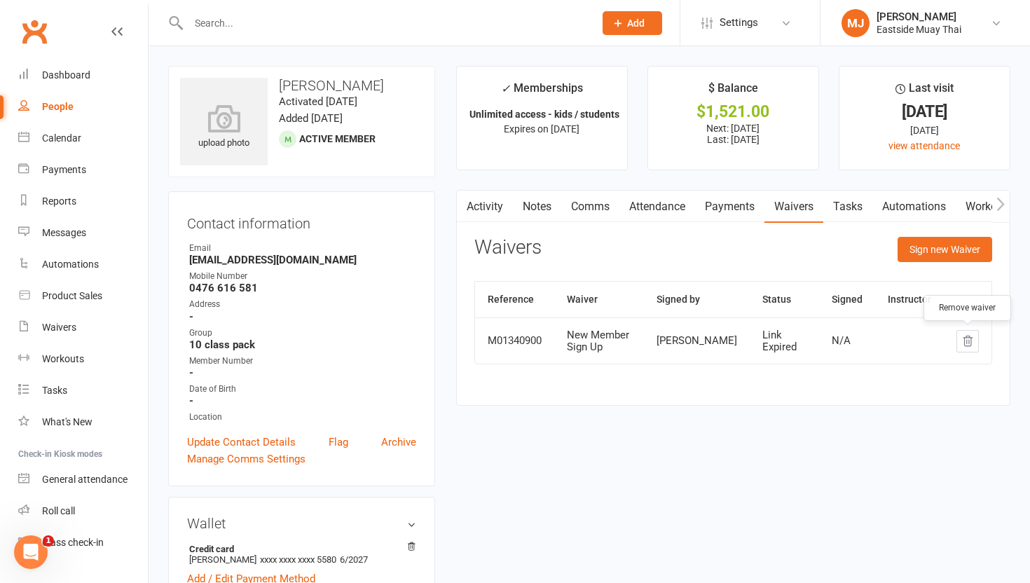
click at [463, 340] on button "button" at bounding box center [967, 341] width 22 height 22
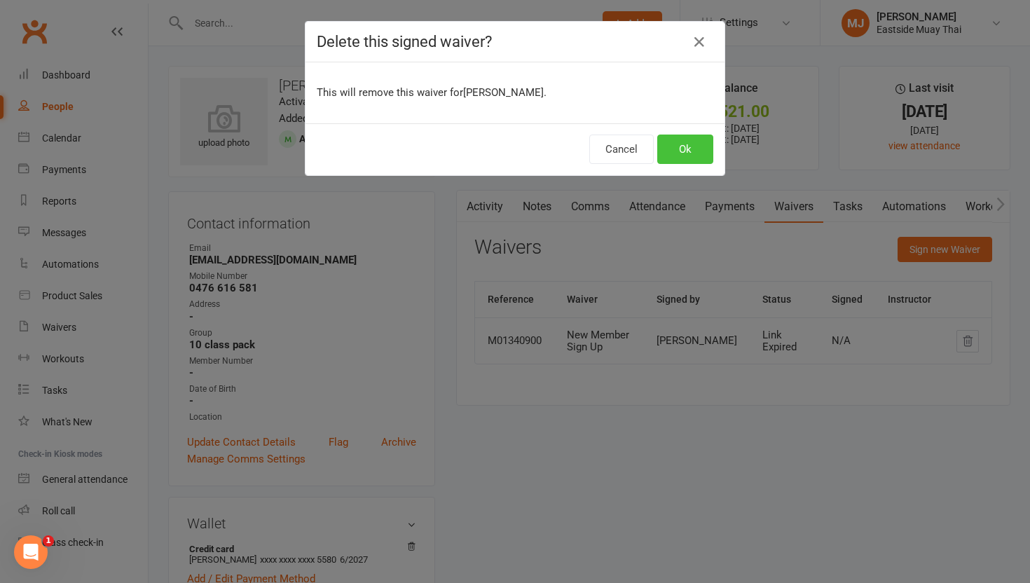
click at [463, 157] on button "Ok" at bounding box center [685, 149] width 56 height 29
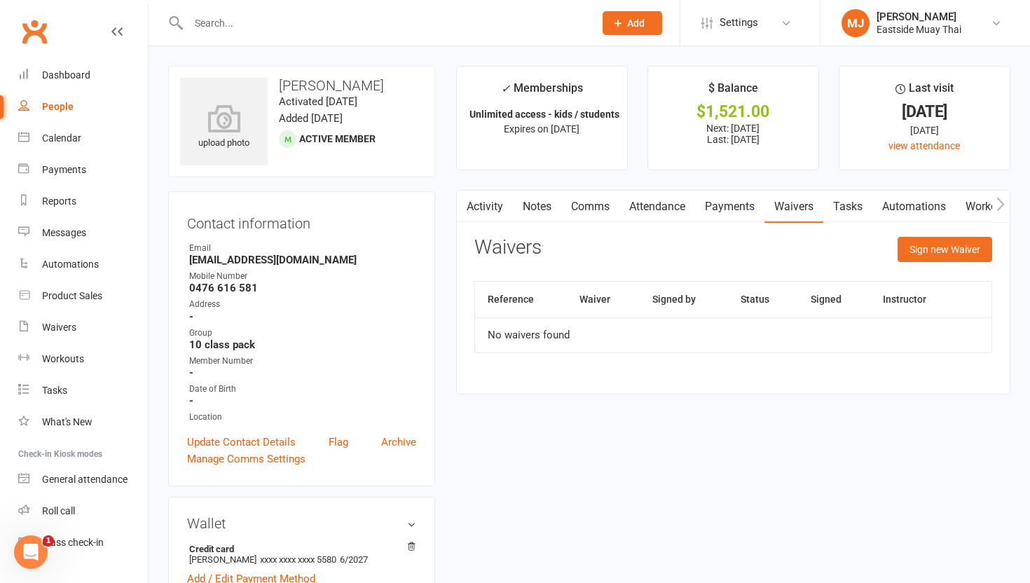
click at [463, 209] on link "Payments" at bounding box center [729, 207] width 69 height 32
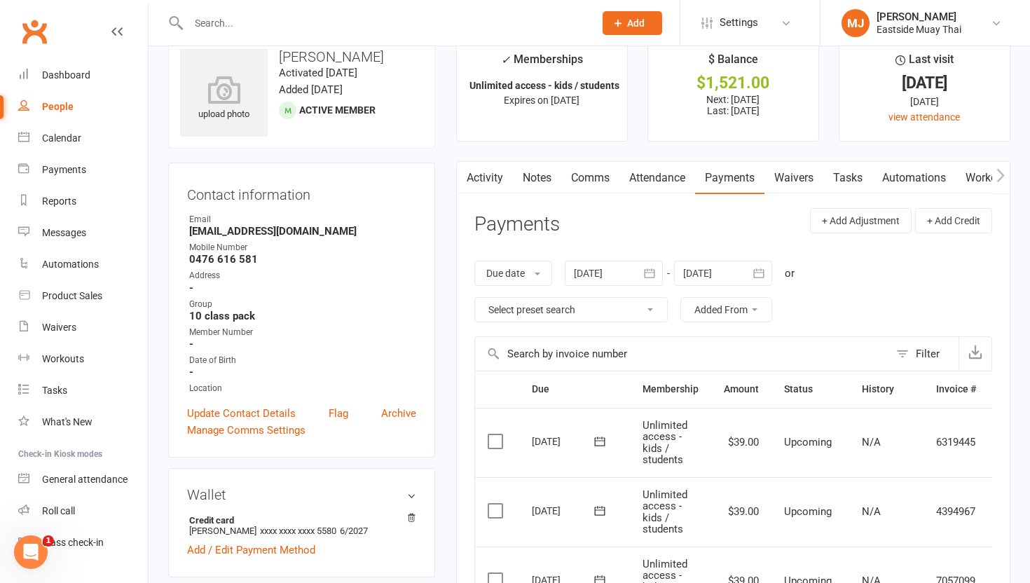
scroll to position [24, 0]
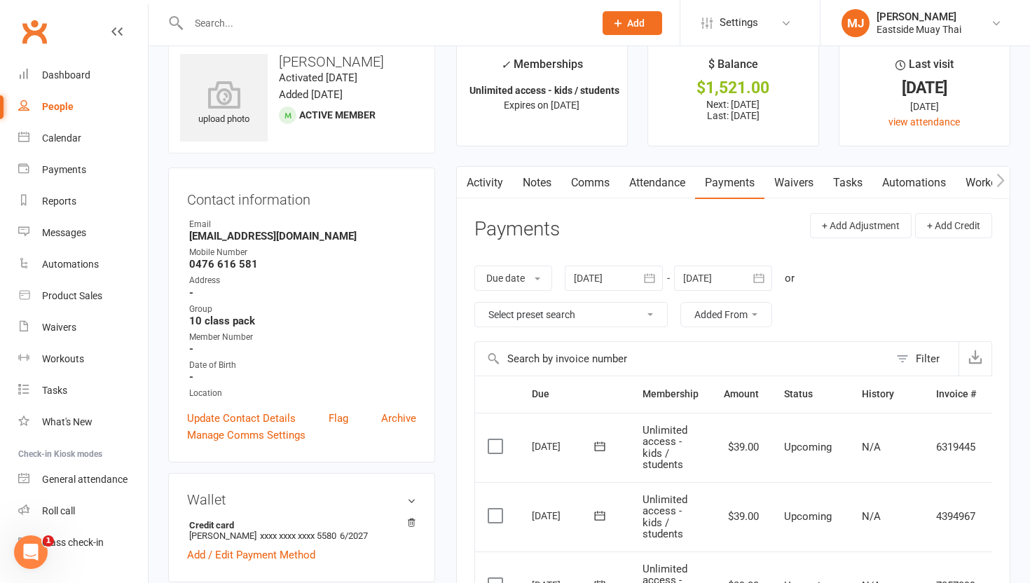
click at [463, 174] on link "Attendance" at bounding box center [657, 183] width 76 height 32
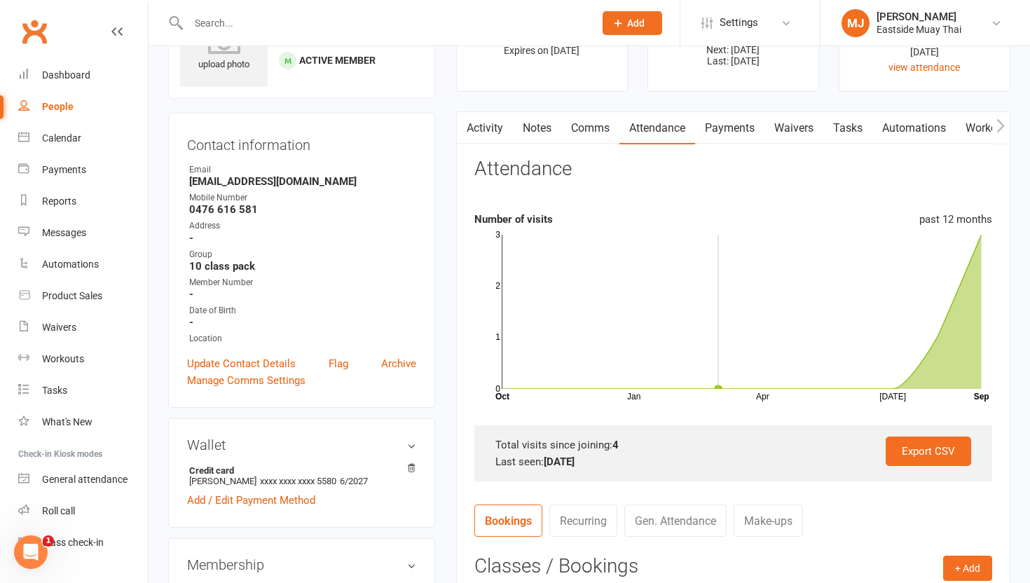
scroll to position [87, 0]
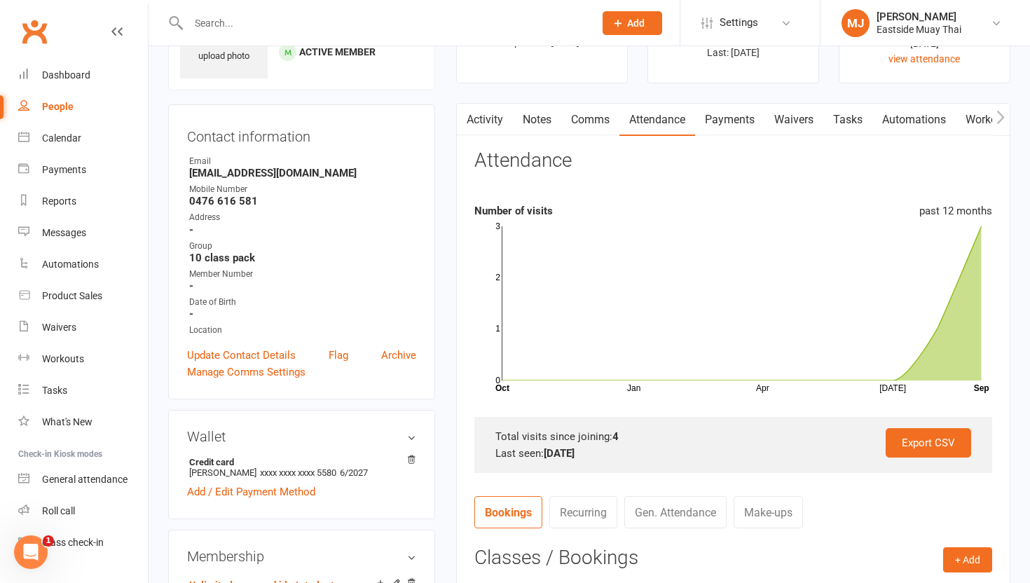
click at [463, 120] on link "Payments" at bounding box center [729, 120] width 69 height 32
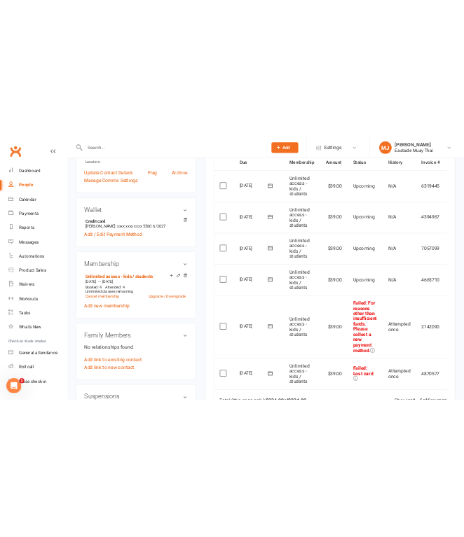
scroll to position [414, 0]
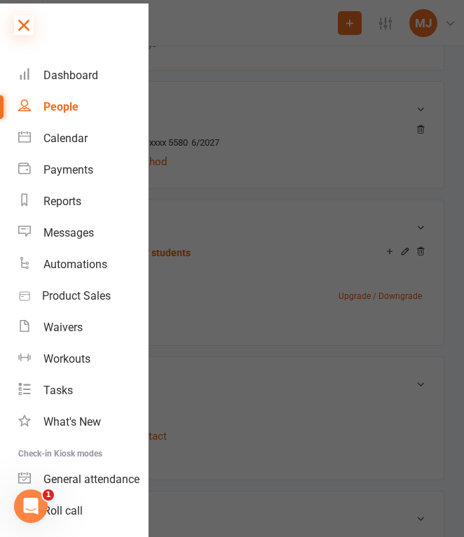
click at [20, 31] on icon at bounding box center [24, 25] width 20 height 20
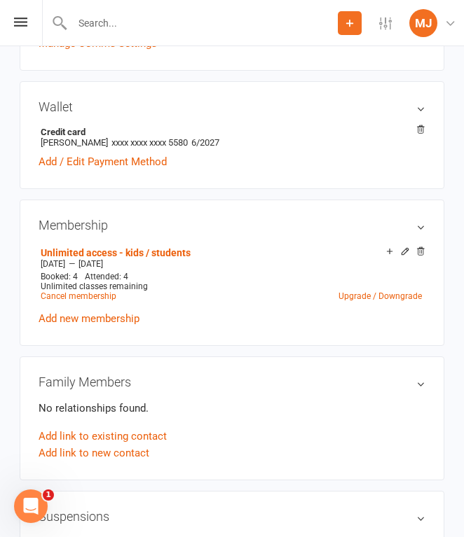
click at [113, 25] on input "text" at bounding box center [203, 23] width 270 height 20
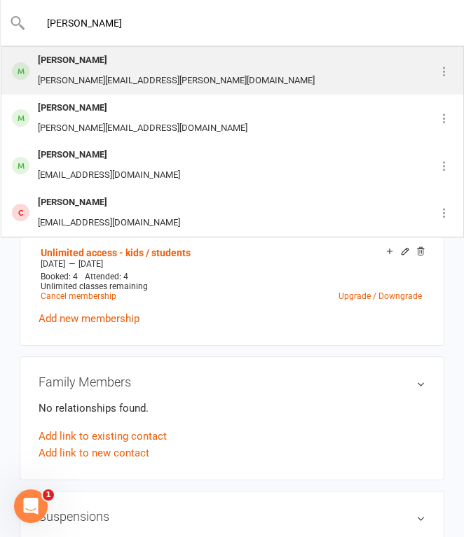
type input "[PERSON_NAME]"
click at [115, 67] on div "[PERSON_NAME]" at bounding box center [176, 60] width 285 height 20
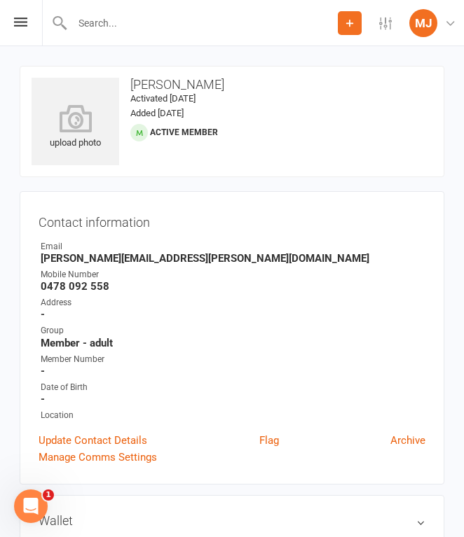
click at [71, 283] on strong "0478 092 558" at bounding box center [233, 286] width 385 height 13
drag, startPoint x: 40, startPoint y: 285, endPoint x: 116, endPoint y: 283, distance: 76.4
click at [116, 284] on strong "0478 092 558" at bounding box center [233, 286] width 385 height 13
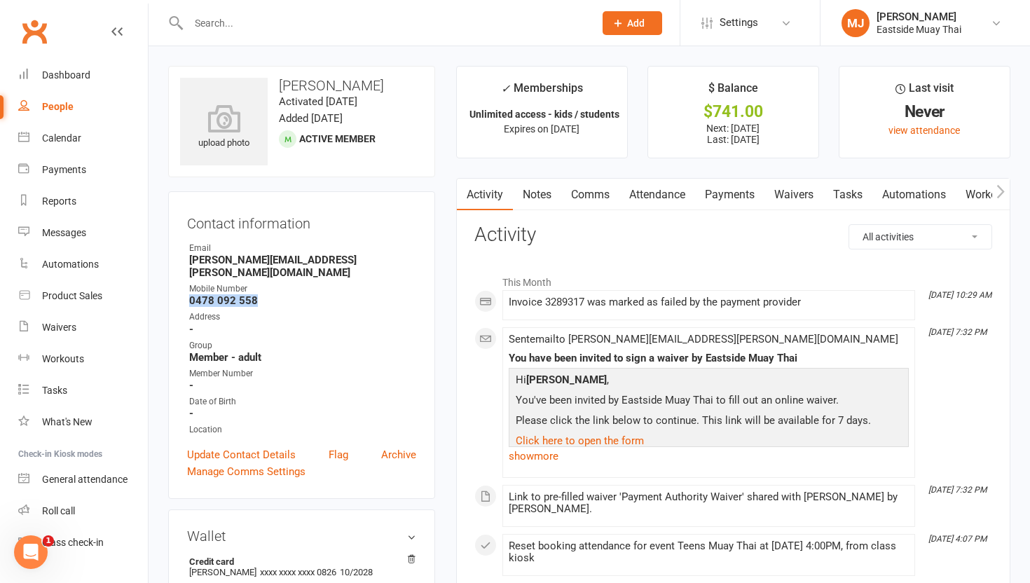
click at [463, 195] on link "Waivers" at bounding box center [793, 195] width 59 height 32
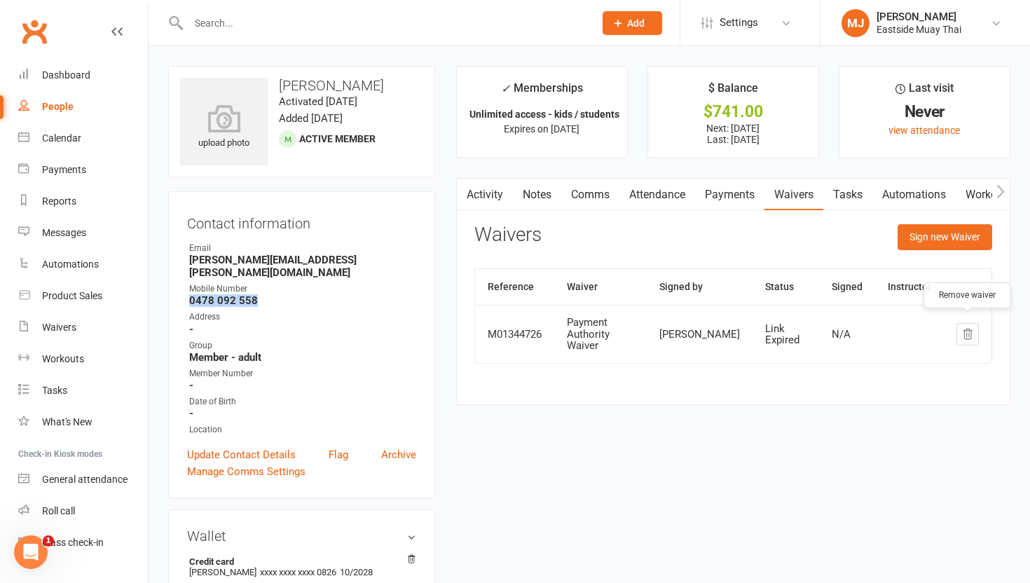
click at [463, 328] on icon "button" at bounding box center [967, 334] width 13 height 13
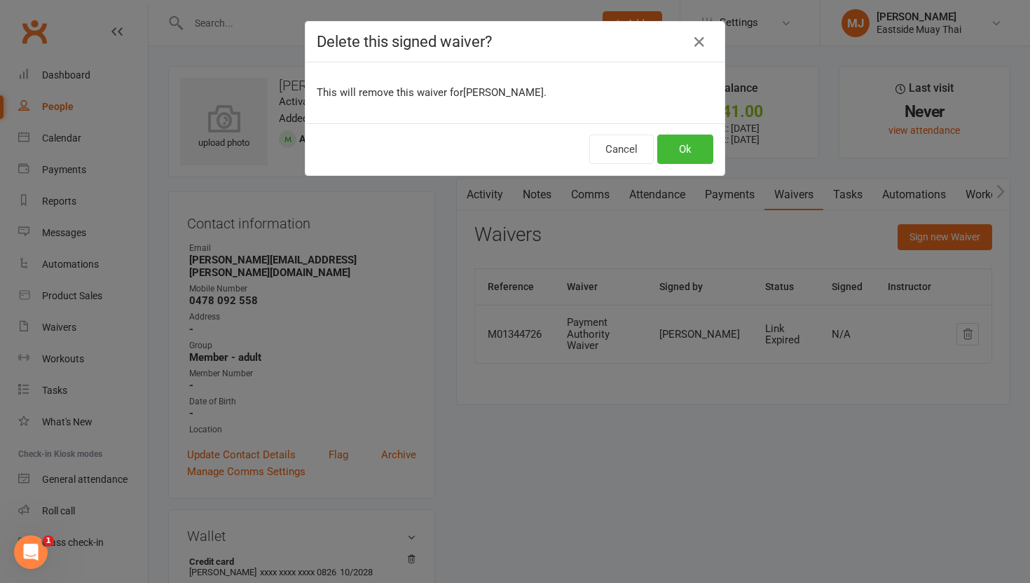
click at [463, 134] on div "Cancel Ok" at bounding box center [515, 149] width 419 height 52
click at [463, 141] on button "Ok" at bounding box center [685, 149] width 56 height 29
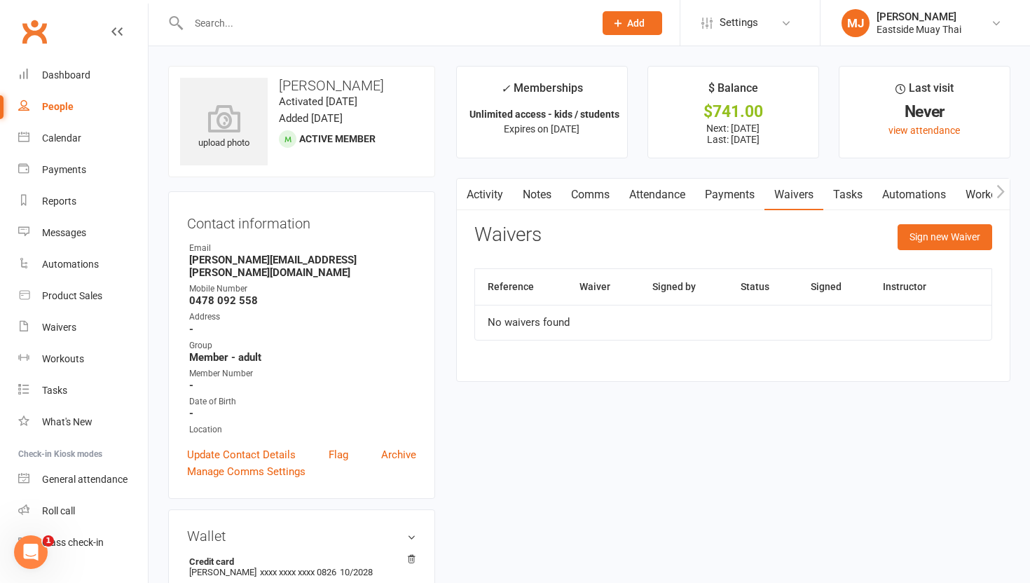
click at [463, 194] on link "Payments" at bounding box center [729, 195] width 69 height 32
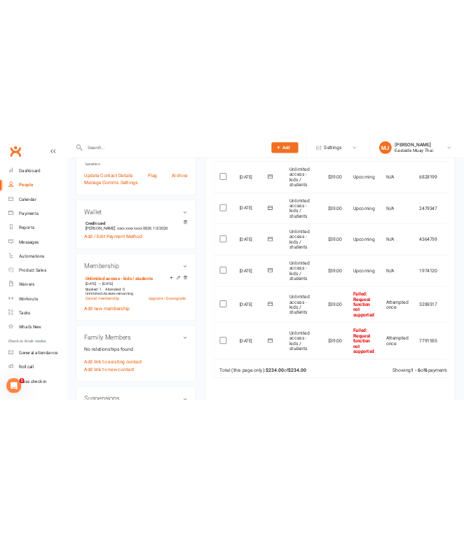
scroll to position [393, 0]
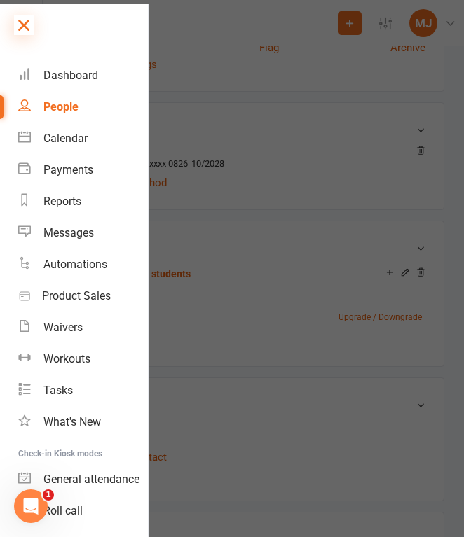
click at [25, 23] on icon at bounding box center [24, 25] width 20 height 20
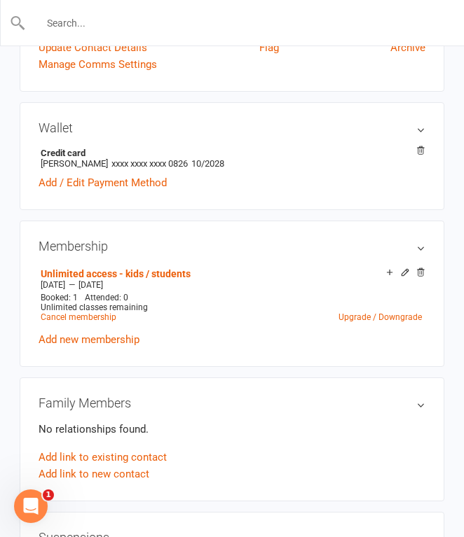
click at [139, 22] on input "text" at bounding box center [232, 23] width 413 height 20
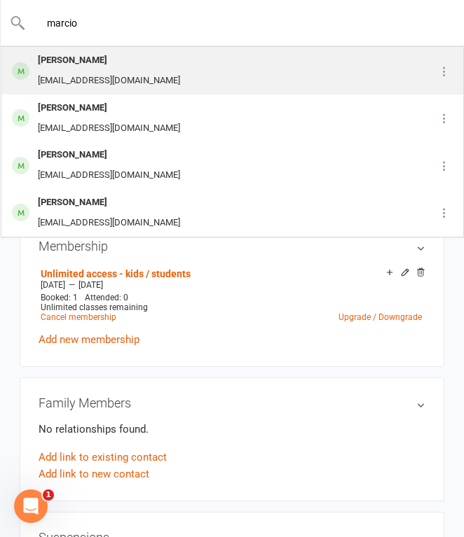
type input "marcio"
click at [139, 70] on div "[PERSON_NAME] [EMAIL_ADDRESS][DOMAIN_NAME]" at bounding box center [202, 71] width 401 height 46
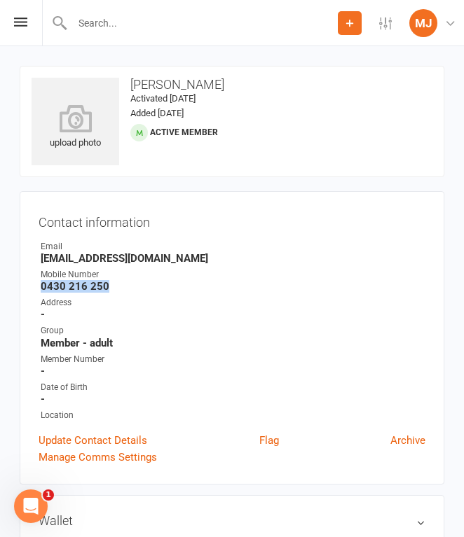
drag, startPoint x: 42, startPoint y: 283, endPoint x: 116, endPoint y: 283, distance: 73.6
click at [116, 283] on strong "0430 216 250" at bounding box center [233, 286] width 385 height 13
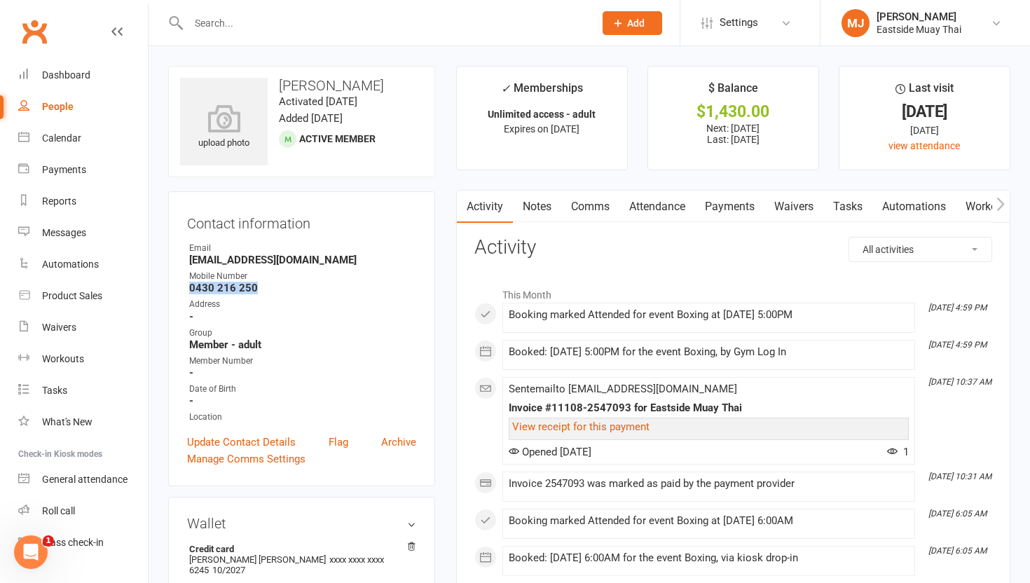
click at [463, 204] on link "Waivers" at bounding box center [793, 207] width 59 height 32
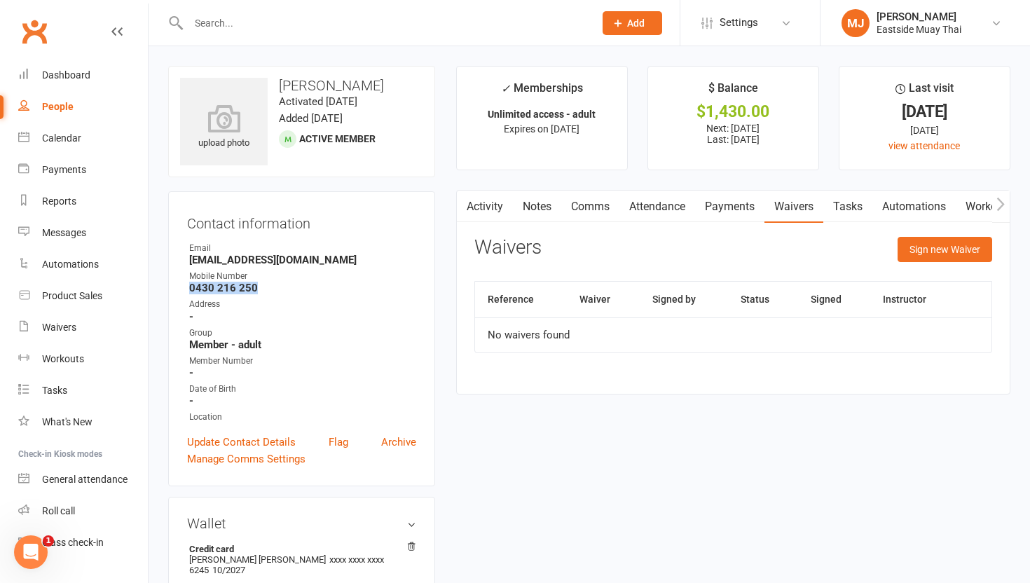
click at [463, 202] on link "Payments" at bounding box center [729, 207] width 69 height 32
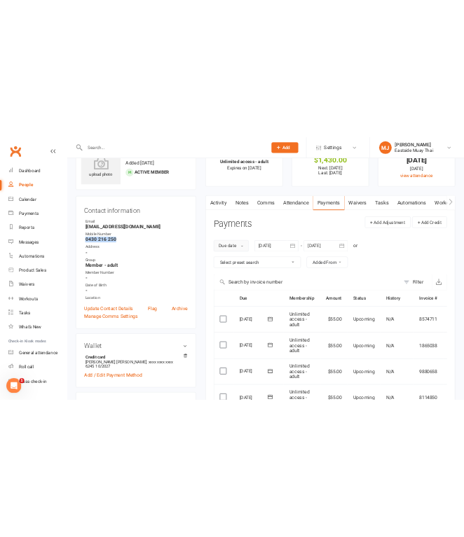
scroll to position [35, 0]
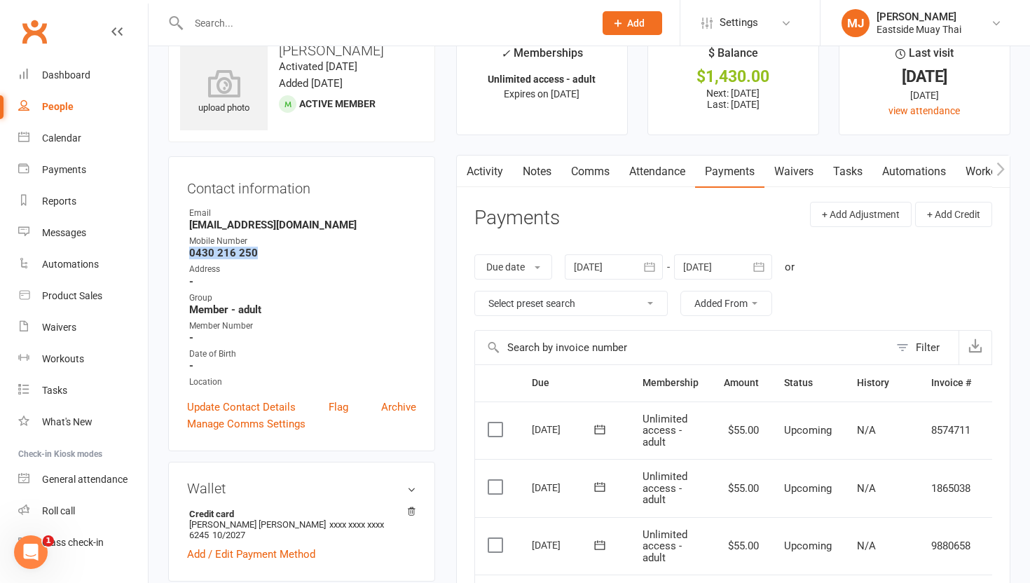
click at [463, 174] on link "Attendance" at bounding box center [657, 172] width 76 height 32
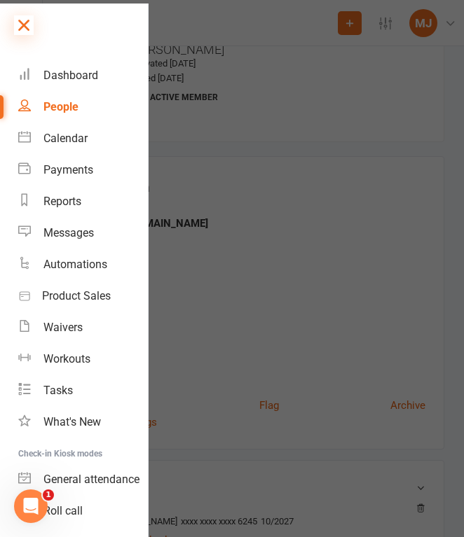
click at [25, 16] on icon at bounding box center [24, 25] width 20 height 20
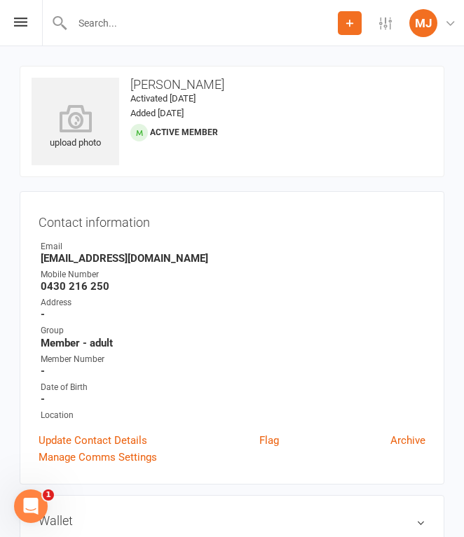
click at [153, 29] on input "text" at bounding box center [203, 23] width 270 height 20
click at [39, 282] on li "Mobile Number [PHONE_NUMBER]" at bounding box center [232, 280] width 387 height 25
drag, startPoint x: 41, startPoint y: 282, endPoint x: 118, endPoint y: 282, distance: 77.1
click at [118, 282] on strong "0430 216 250" at bounding box center [233, 286] width 385 height 13
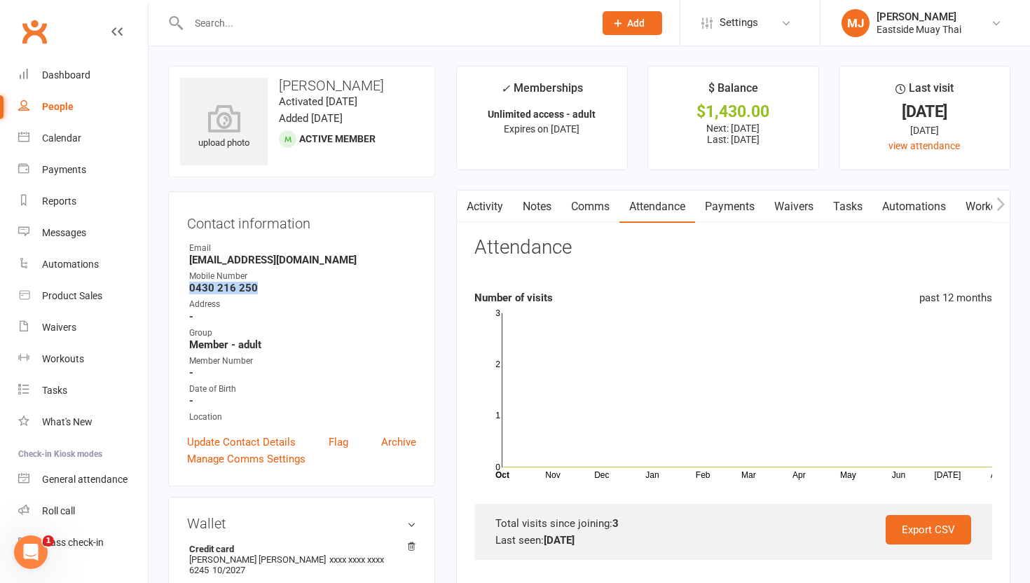
click at [463, 208] on link "Waivers" at bounding box center [793, 207] width 59 height 32
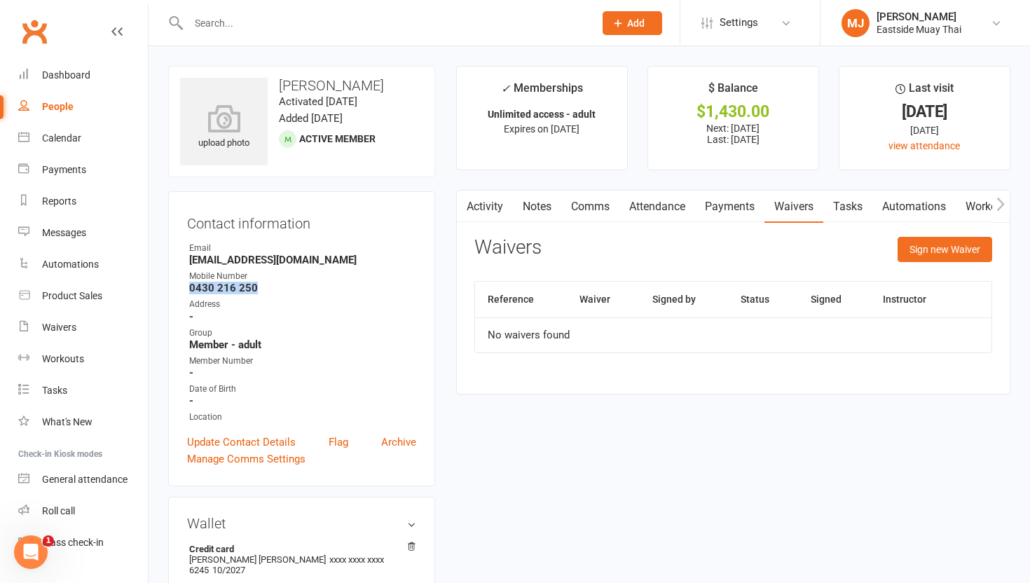
click at [463, 202] on link "Payments" at bounding box center [729, 207] width 69 height 32
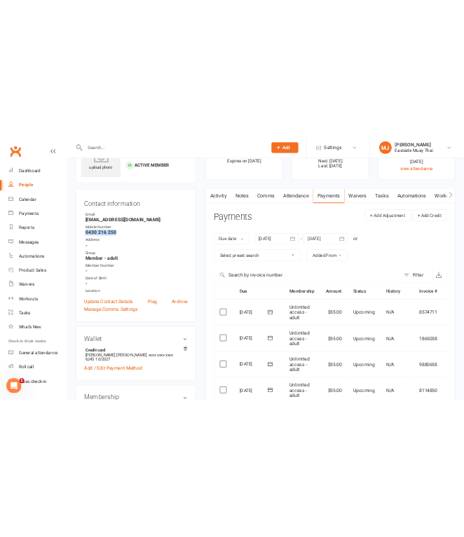
scroll to position [26, 0]
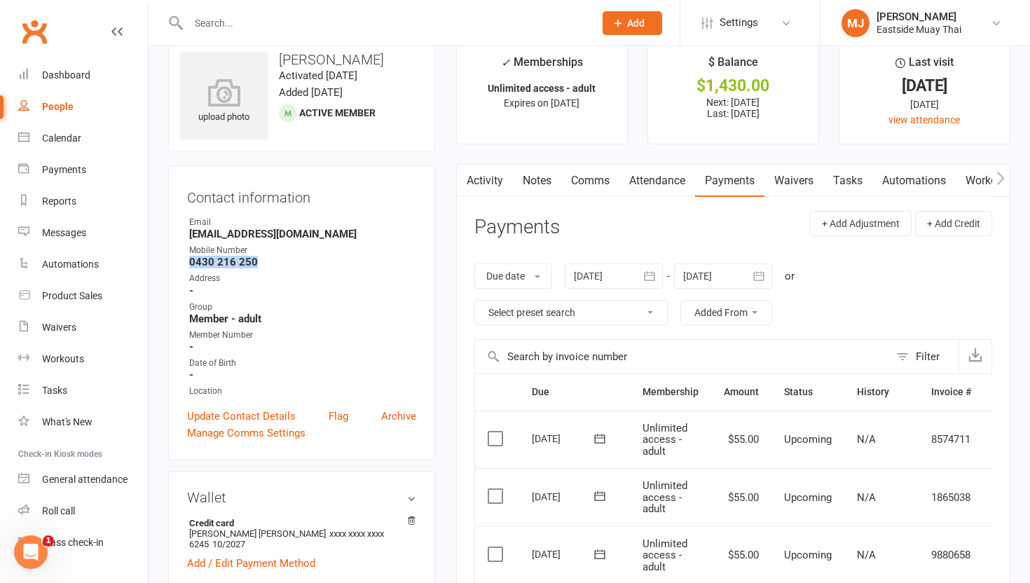
click at [463, 173] on link "Attendance" at bounding box center [657, 181] width 76 height 32
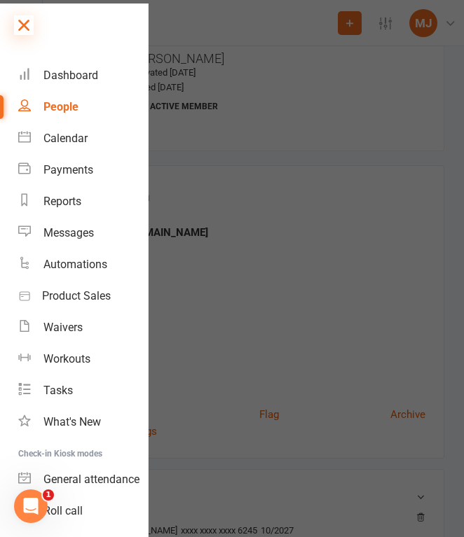
click at [18, 26] on icon at bounding box center [24, 25] width 20 height 20
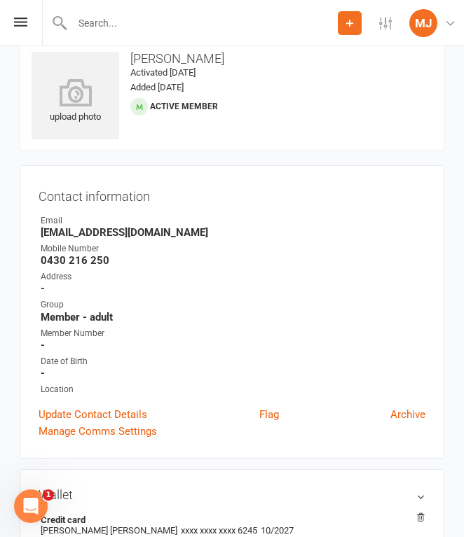
click at [144, 31] on input "text" at bounding box center [203, 23] width 270 height 20
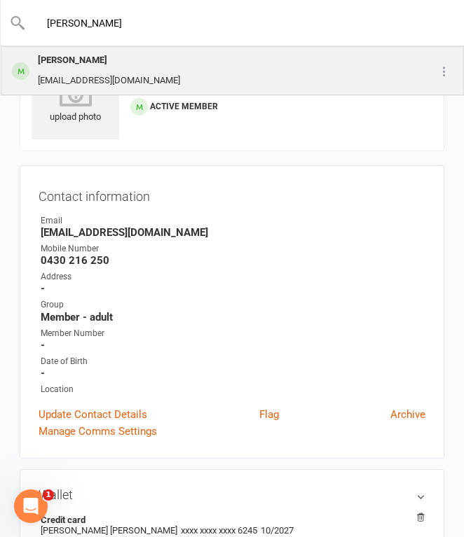
type input "[PERSON_NAME]"
click at [149, 65] on div "[PERSON_NAME] [EMAIL_ADDRESS][DOMAIN_NAME]" at bounding box center [202, 71] width 401 height 46
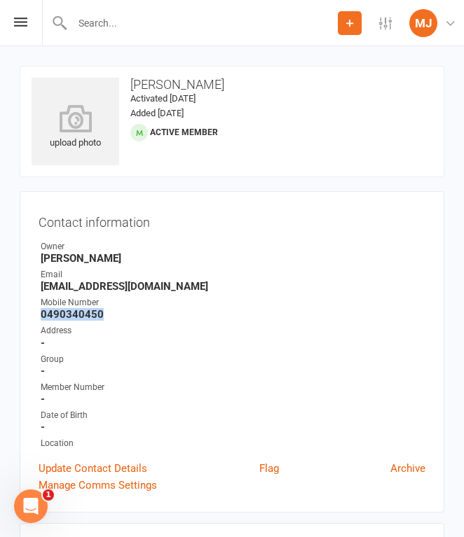
drag, startPoint x: 43, startPoint y: 313, endPoint x: 151, endPoint y: 313, distance: 107.9
click at [151, 313] on strong "0490340450" at bounding box center [233, 314] width 385 height 13
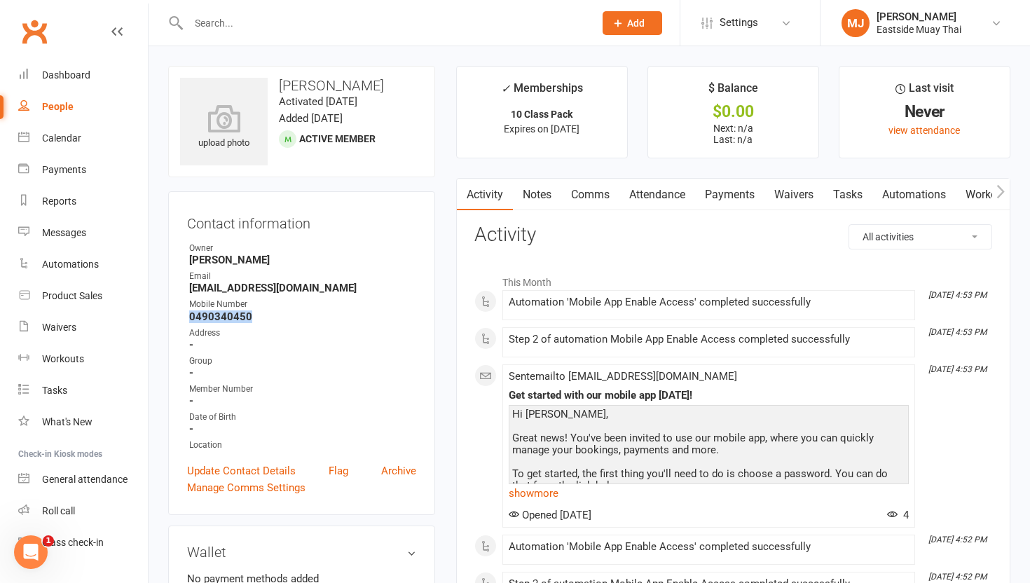
click at [463, 195] on link "Waivers" at bounding box center [793, 195] width 59 height 32
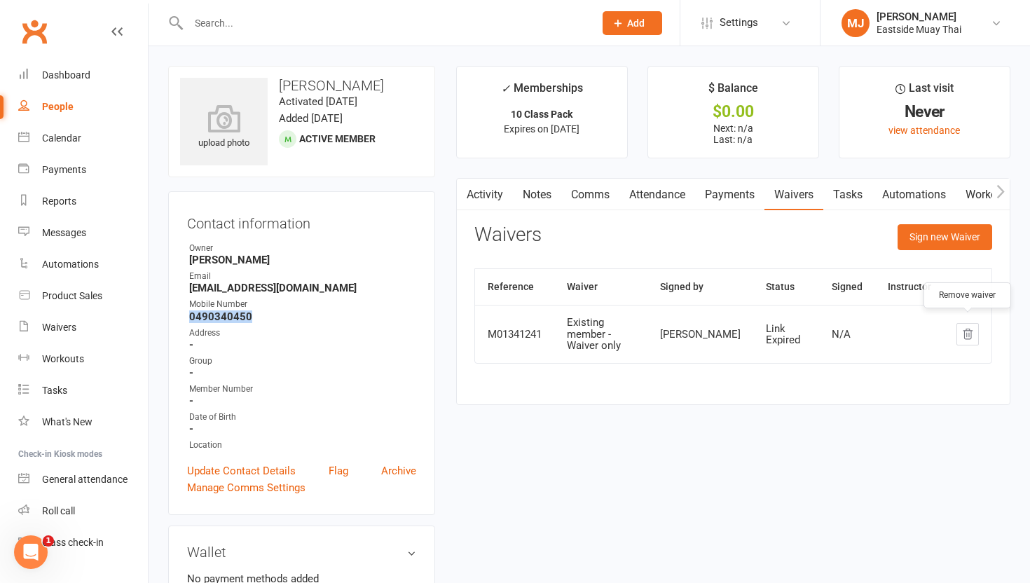
click at [463, 328] on icon "button" at bounding box center [967, 334] width 13 height 13
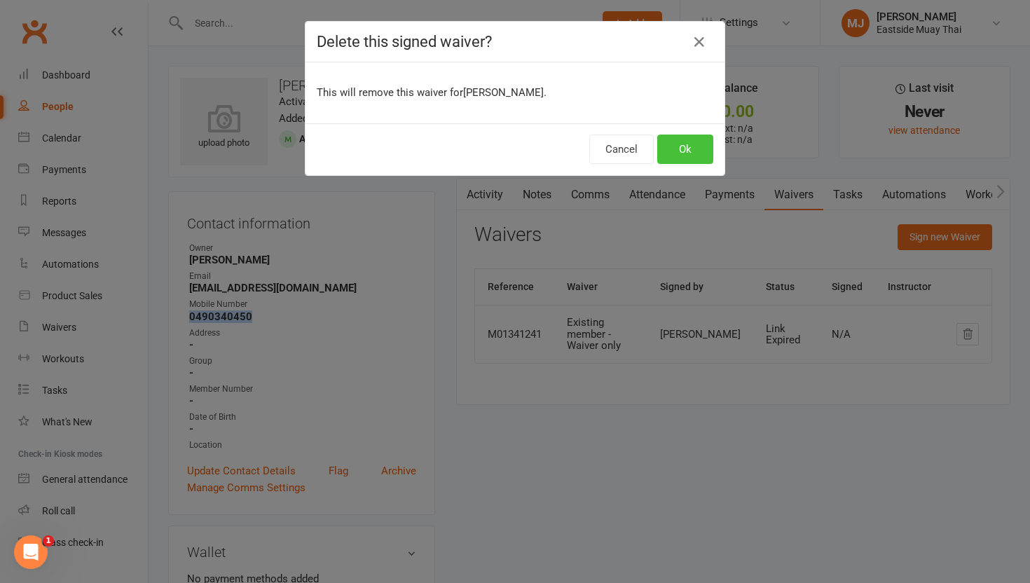
click at [463, 150] on button "Ok" at bounding box center [685, 149] width 56 height 29
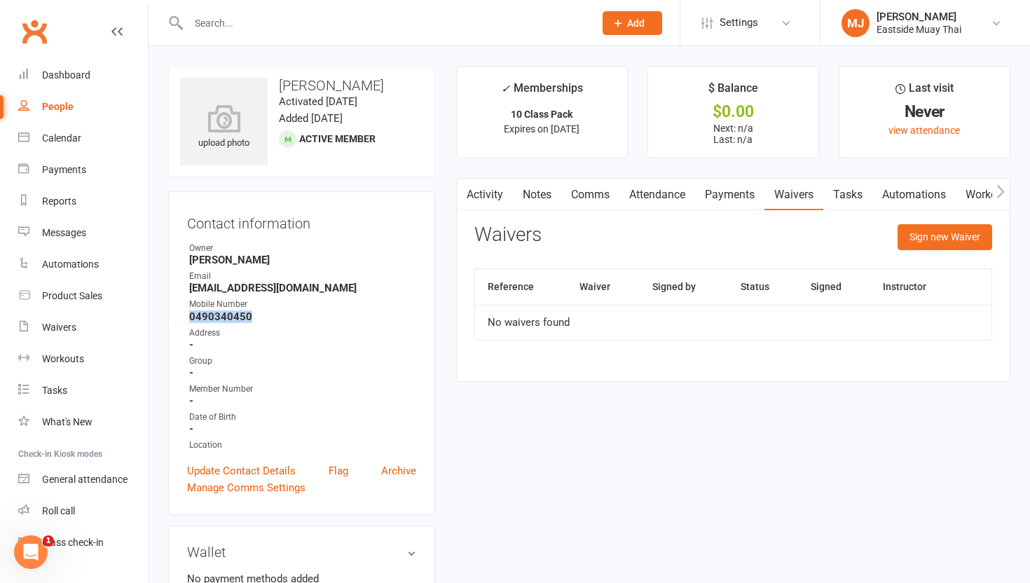
click at [463, 200] on link "Payments" at bounding box center [729, 195] width 69 height 32
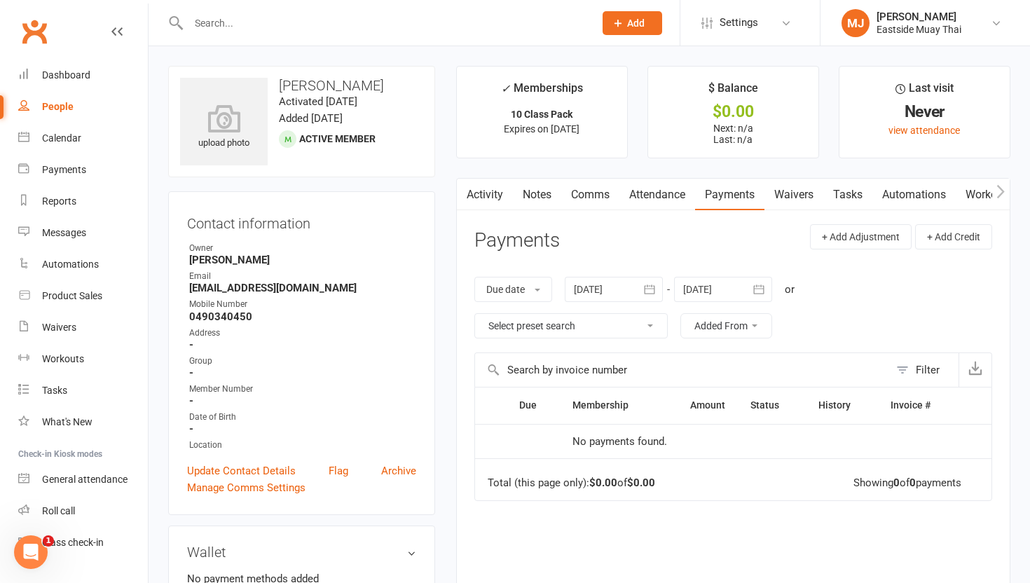
click at [463, 174] on main "✓ Memberships 10 Class Pack Expires on [DATE] $ Balance $0.00 Next: n/a Last: n…" at bounding box center [733, 392] width 575 height 652
click at [463, 200] on link "Attendance" at bounding box center [657, 195] width 76 height 32
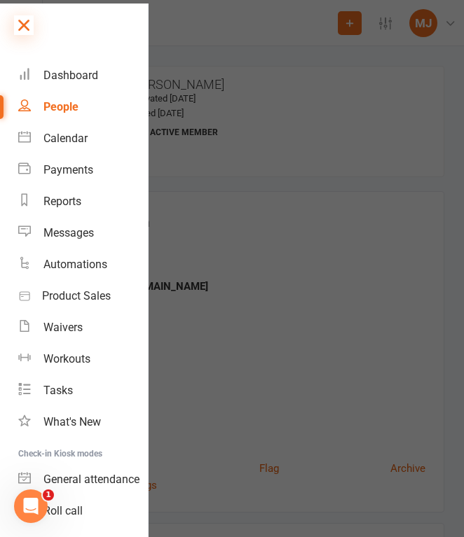
click at [33, 22] on link at bounding box center [81, 30] width 134 height 32
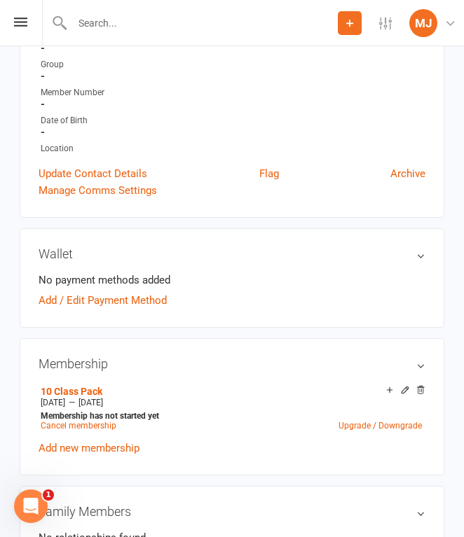
scroll to position [298, 0]
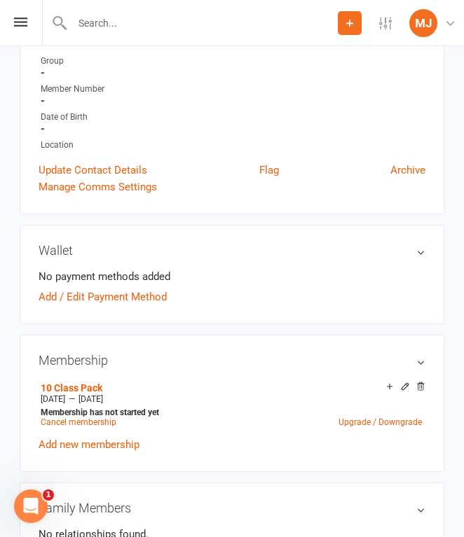
click at [161, 24] on input "text" at bounding box center [203, 23] width 270 height 20
type input "V"
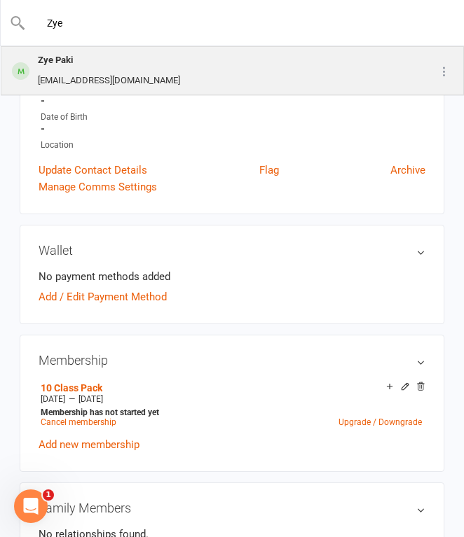
type input "Zye"
click at [178, 60] on div "Zye Paki [EMAIL_ADDRESS][DOMAIN_NAME]" at bounding box center [202, 71] width 401 height 46
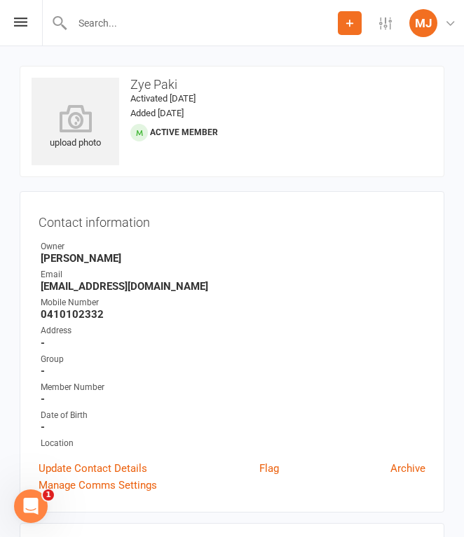
drag, startPoint x: 41, startPoint y: 311, endPoint x: 114, endPoint y: 305, distance: 73.8
click at [114, 306] on li "Mobile Number [PHONE_NUMBER]" at bounding box center [232, 308] width 387 height 25
drag, startPoint x: 110, startPoint y: 312, endPoint x: 29, endPoint y: 312, distance: 81.3
click at [28, 312] on div "Contact information Owner [PERSON_NAME] Email [EMAIL_ADDRESS][DOMAIN_NAME] Mobi…" at bounding box center [232, 352] width 425 height 322
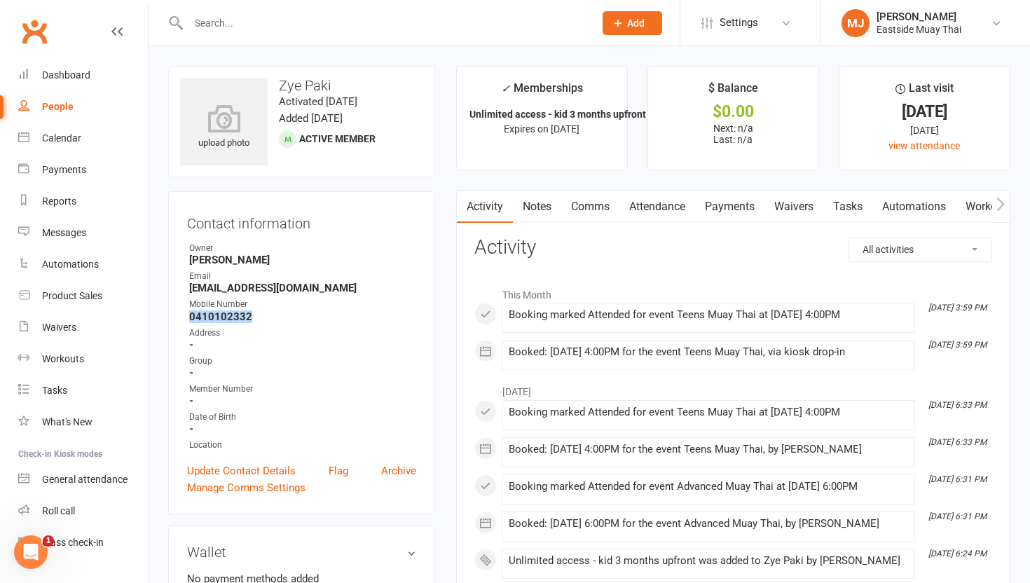
click at [463, 207] on link "Waivers" at bounding box center [793, 207] width 59 height 32
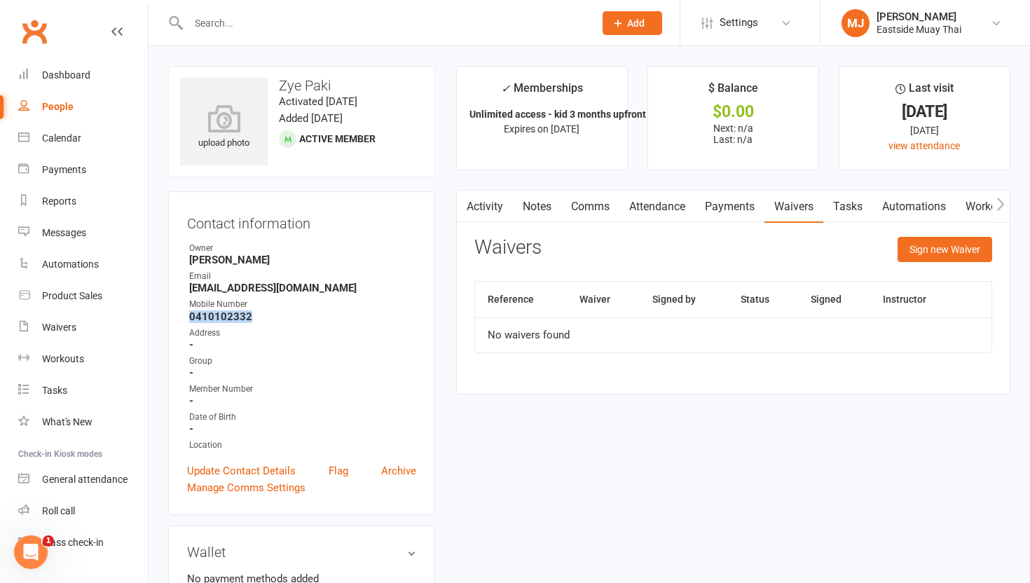
click at [463, 214] on link "Payments" at bounding box center [729, 207] width 69 height 32
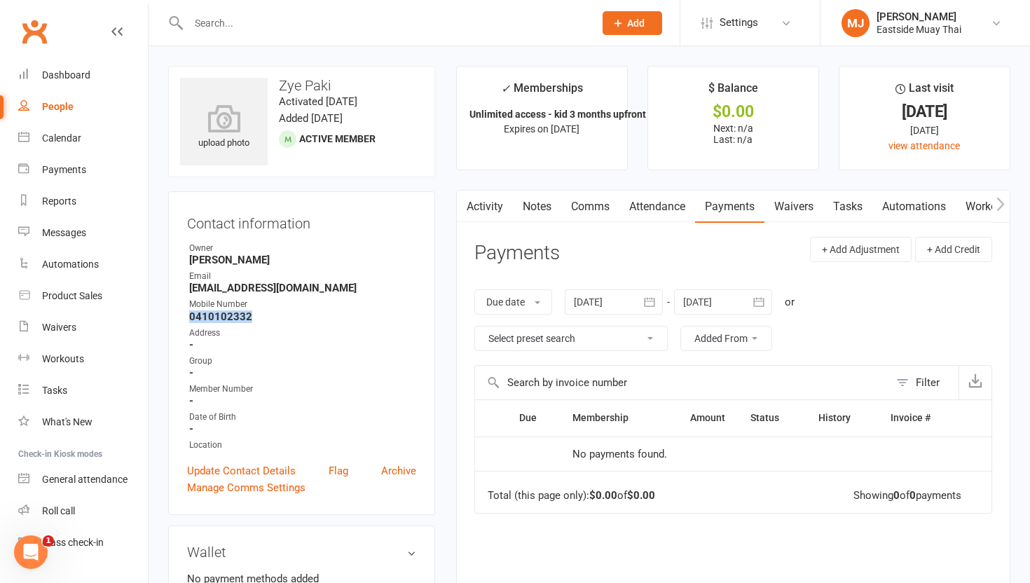
click at [463, 200] on link "Attendance" at bounding box center [657, 207] width 76 height 32
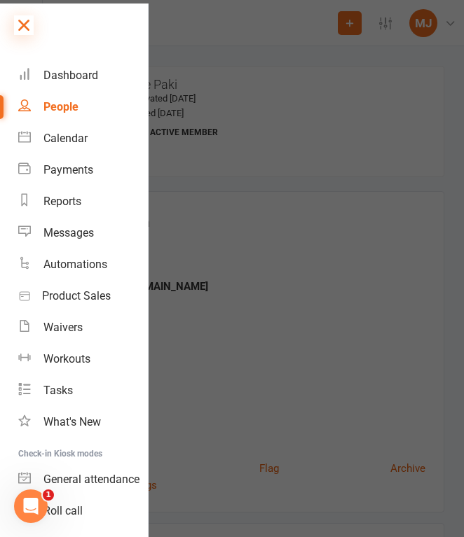
click at [32, 18] on icon at bounding box center [24, 25] width 20 height 20
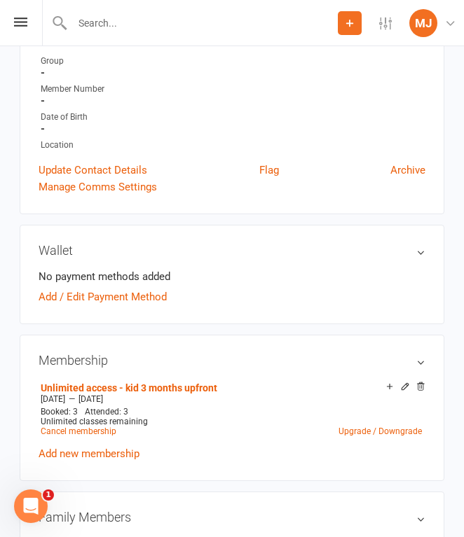
scroll to position [298, 0]
click at [180, 35] on div at bounding box center [190, 23] width 296 height 46
click at [181, 25] on input "text" at bounding box center [203, 23] width 270 height 20
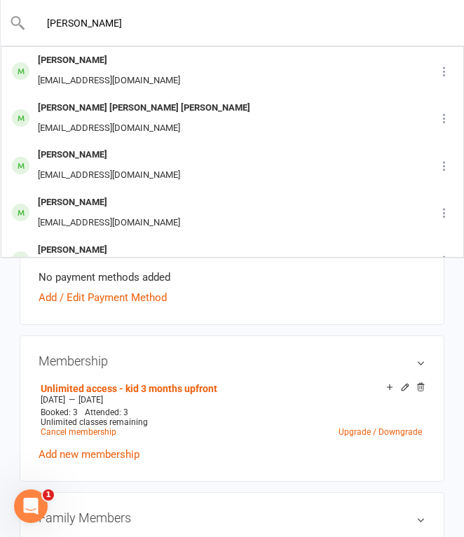
type input "[PERSON_NAME]"
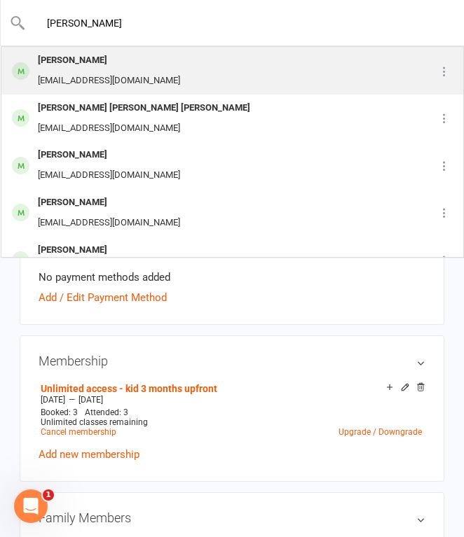
click at [173, 64] on div "[PERSON_NAME] [EMAIL_ADDRESS][DOMAIN_NAME]" at bounding box center [210, 71] width 416 height 46
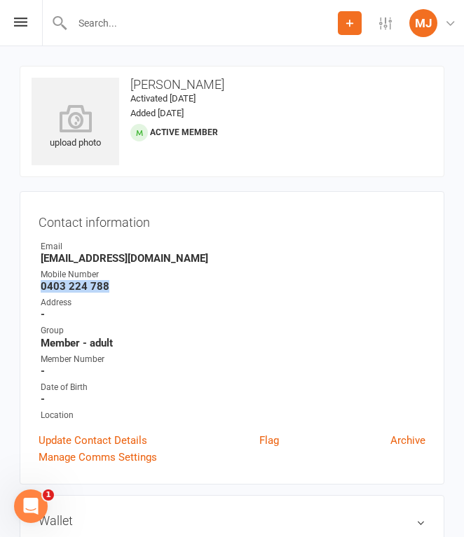
drag, startPoint x: 42, startPoint y: 283, endPoint x: 164, endPoint y: 289, distance: 122.1
click at [164, 289] on strong "0403 224 788" at bounding box center [233, 286] width 385 height 13
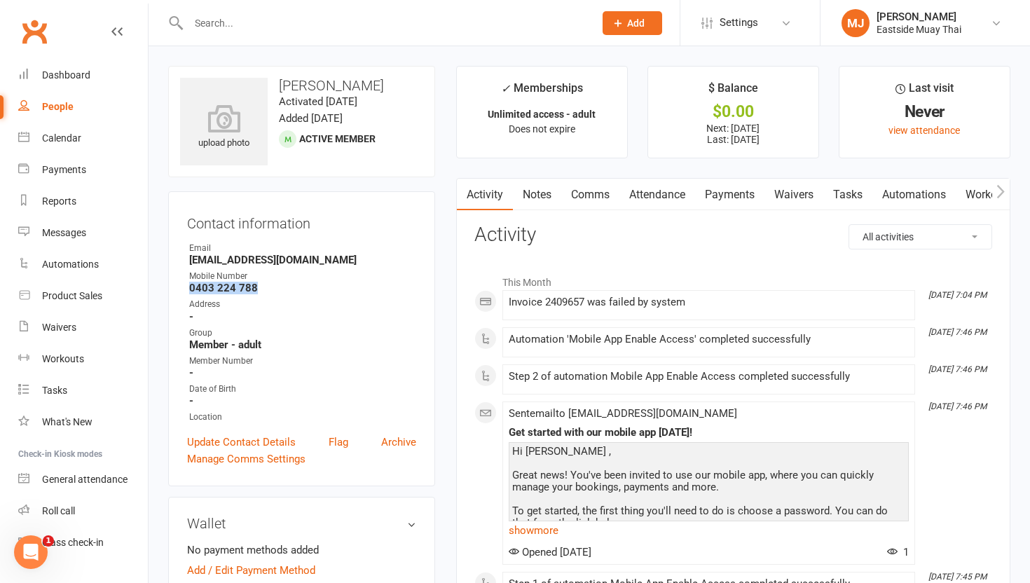
click at [463, 184] on link "Waivers" at bounding box center [793, 195] width 59 height 32
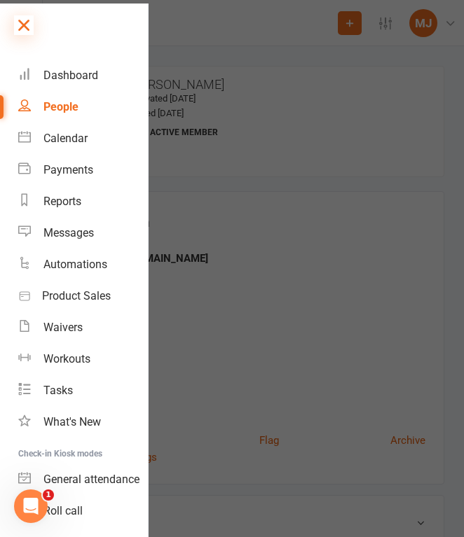
click at [22, 18] on icon at bounding box center [24, 25] width 20 height 20
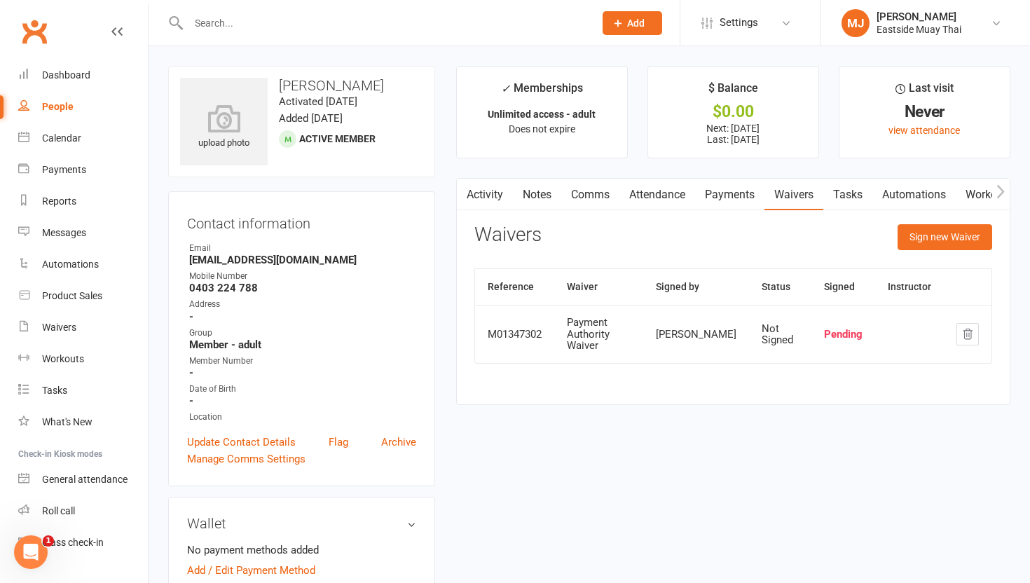
click at [463, 200] on link "Attendance" at bounding box center [657, 195] width 76 height 32
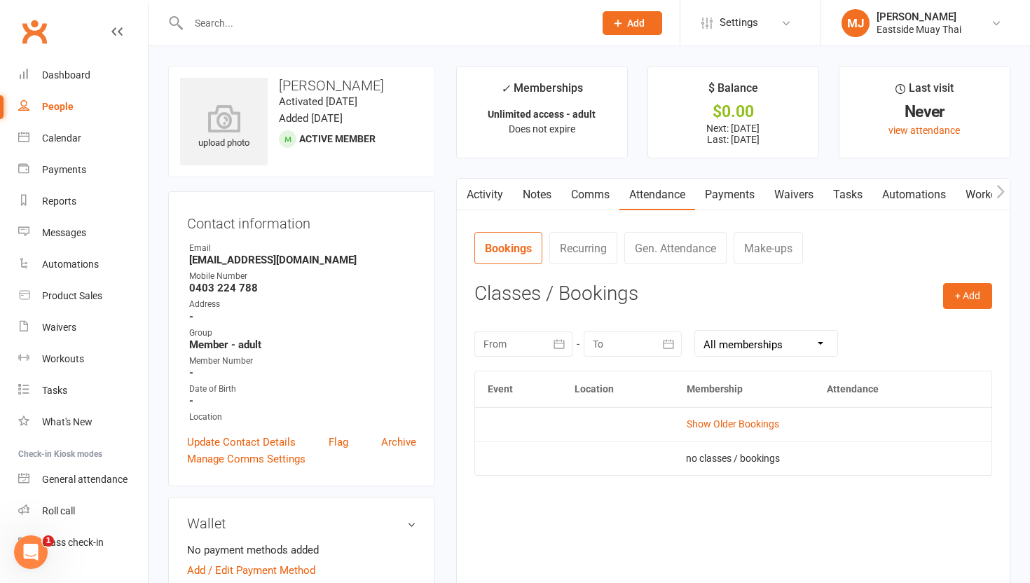
click at [463, 194] on link "Payments" at bounding box center [729, 195] width 69 height 32
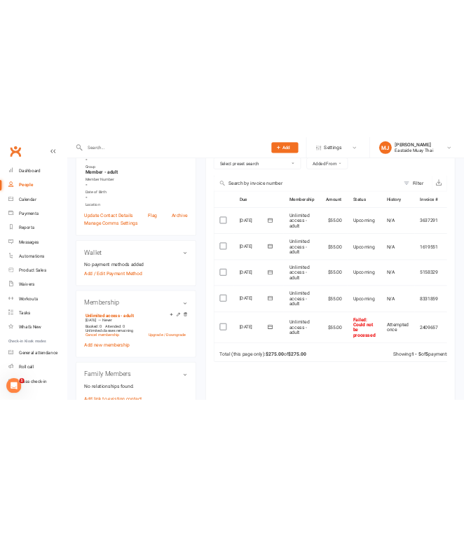
scroll to position [268, 0]
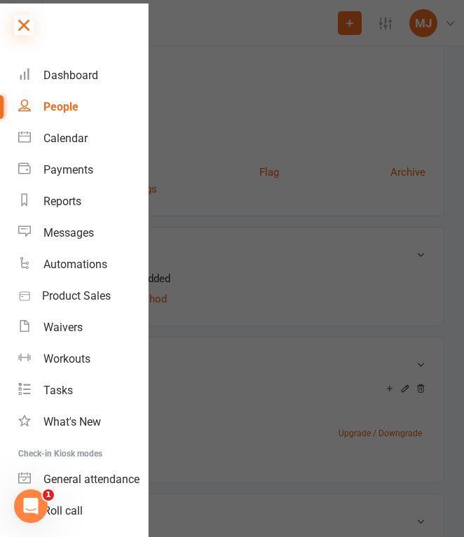
click at [26, 25] on icon at bounding box center [24, 25] width 20 height 20
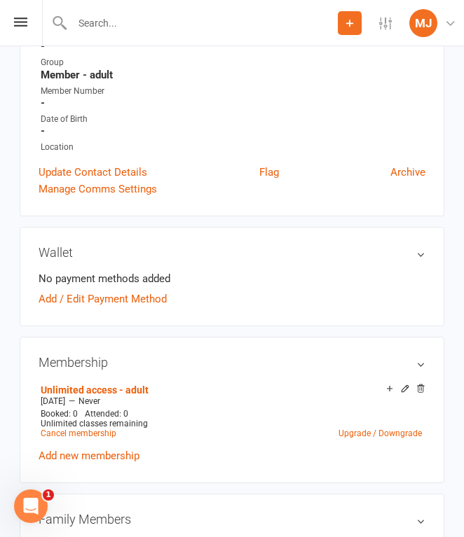
click at [166, 7] on div at bounding box center [190, 23] width 296 height 46
click at [163, 15] on input "text" at bounding box center [203, 23] width 270 height 20
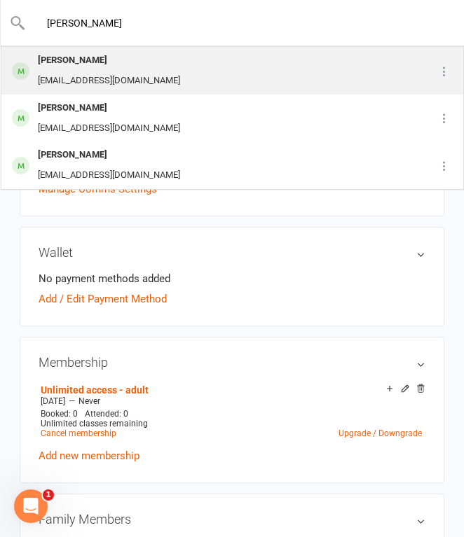
type input "[PERSON_NAME]"
click at [157, 60] on div "[PERSON_NAME]" at bounding box center [109, 60] width 151 height 20
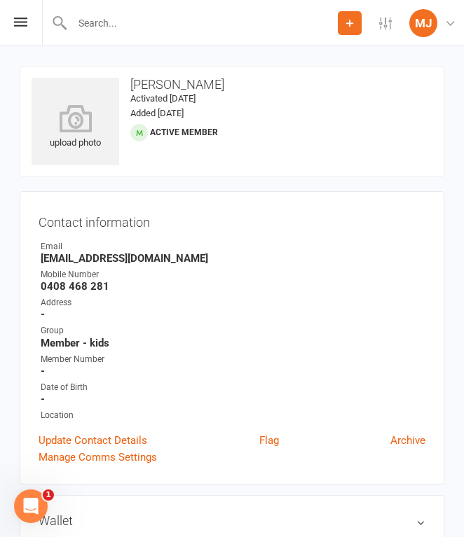
click at [40, 285] on li "Mobile Number [PHONE_NUMBER]" at bounding box center [232, 280] width 387 height 25
drag, startPoint x: 42, startPoint y: 283, endPoint x: 126, endPoint y: 282, distance: 84.1
click at [126, 282] on strong "0408 468 281" at bounding box center [233, 286] width 385 height 13
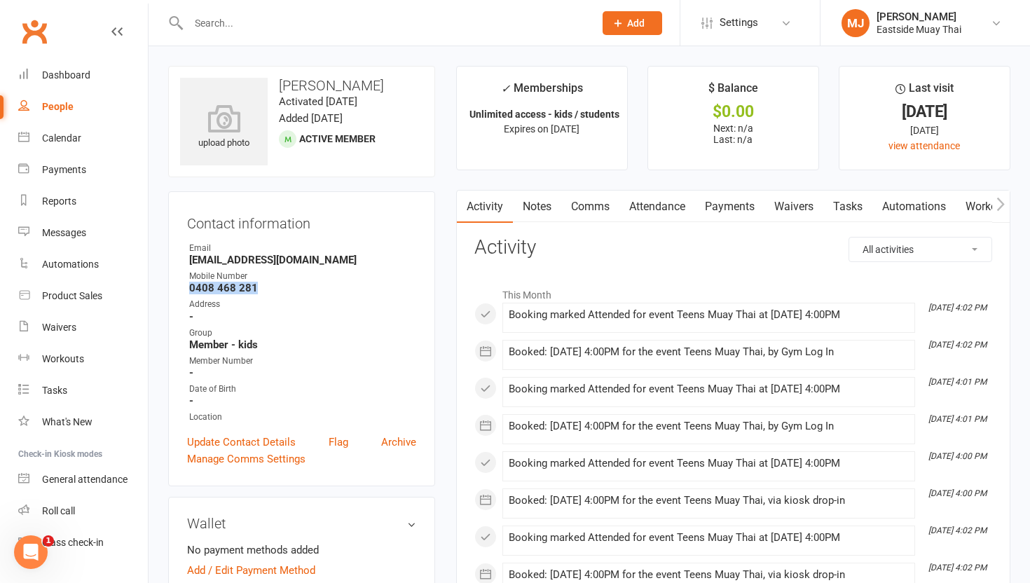
click at [463, 202] on link "Waivers" at bounding box center [793, 207] width 59 height 32
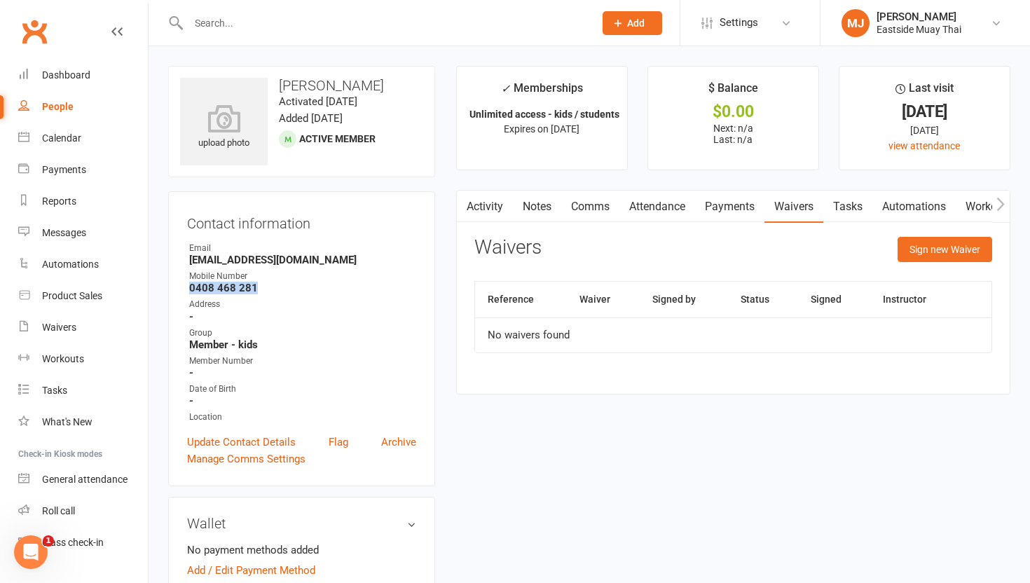
click at [463, 203] on link "Payments" at bounding box center [729, 207] width 69 height 32
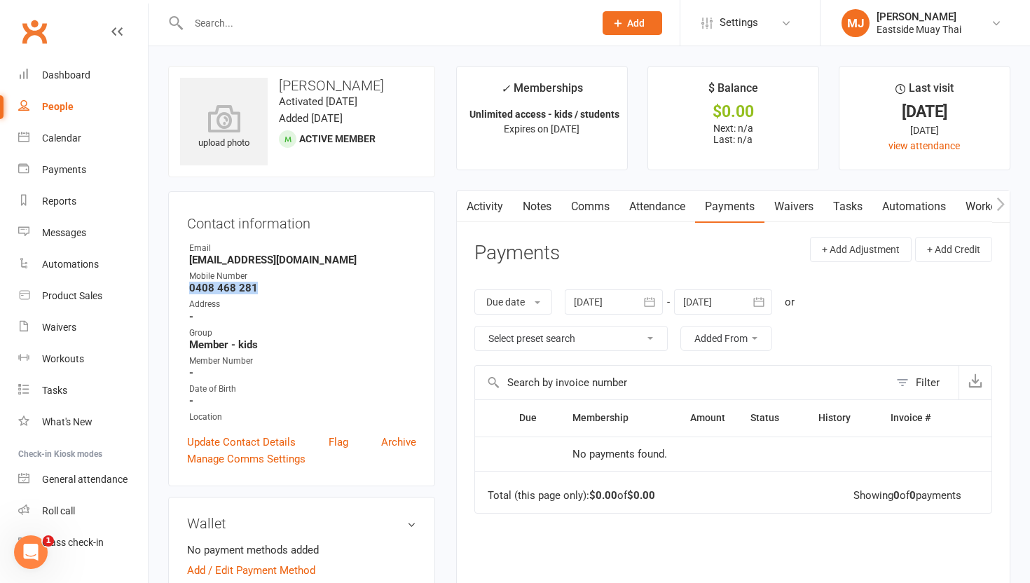
click at [463, 193] on link "Attendance" at bounding box center [657, 207] width 76 height 32
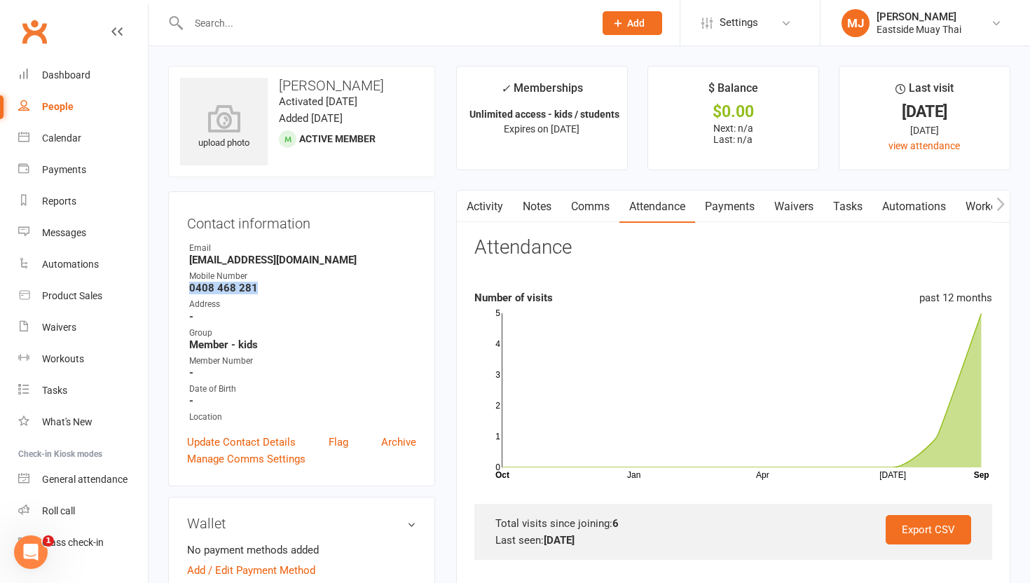
click at [463, 214] on link "Waivers" at bounding box center [793, 207] width 59 height 32
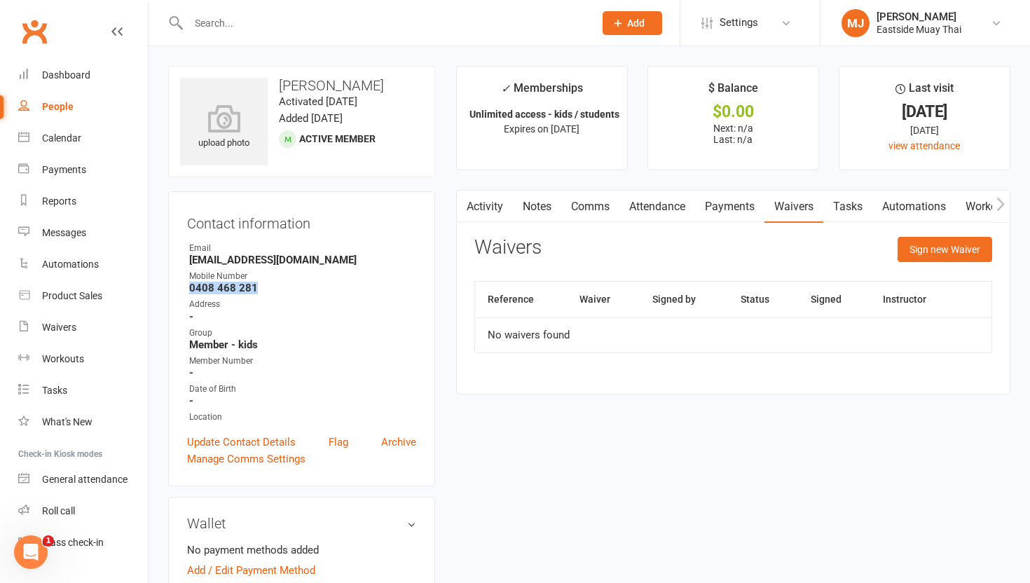
click at [463, 205] on link "Payments" at bounding box center [729, 207] width 69 height 32
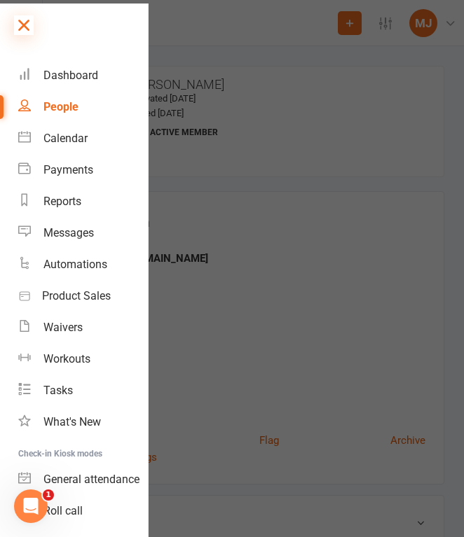
click at [27, 29] on icon at bounding box center [24, 25] width 20 height 20
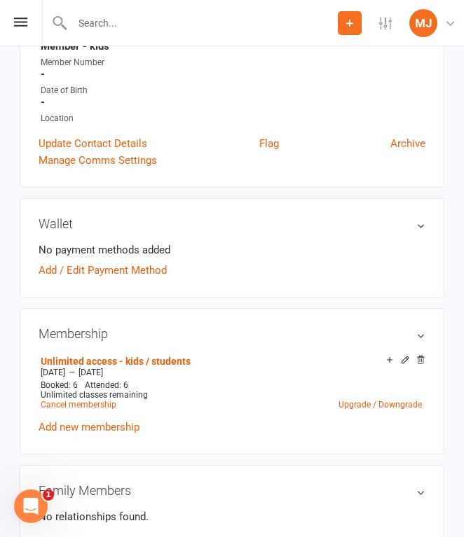
scroll to position [300, 0]
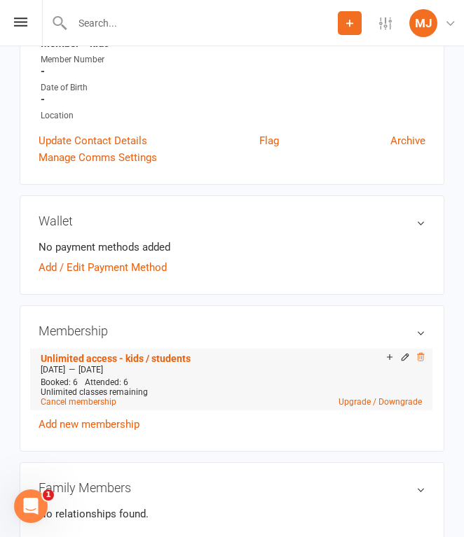
click at [420, 352] on icon at bounding box center [421, 357] width 10 height 10
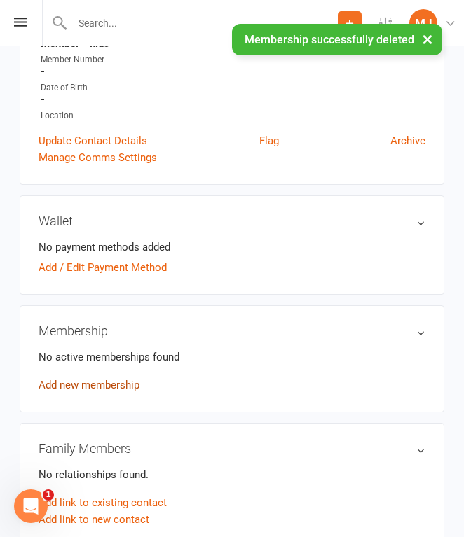
click at [104, 383] on link "Add new membership" at bounding box center [89, 385] width 101 height 13
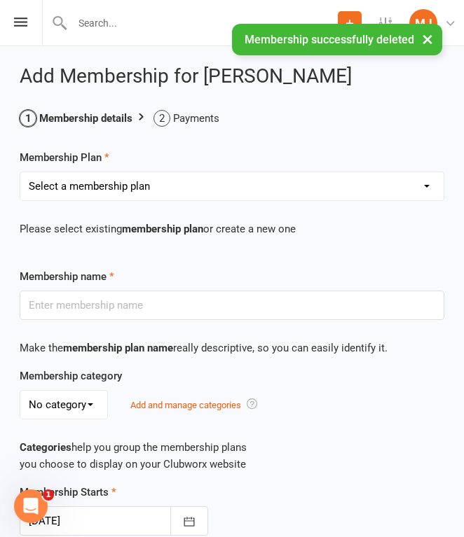
click at [144, 191] on select "Select a membership plan Create new Membership Plan Unlimited access - kid / st…" at bounding box center [231, 186] width 423 height 28
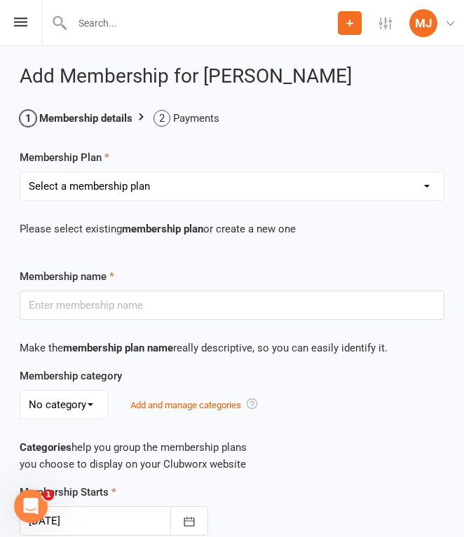
select select "12"
click at [20, 172] on select "Select a membership plan Create new Membership Plan Unlimited access - kid / st…" at bounding box center [231, 186] width 423 height 28
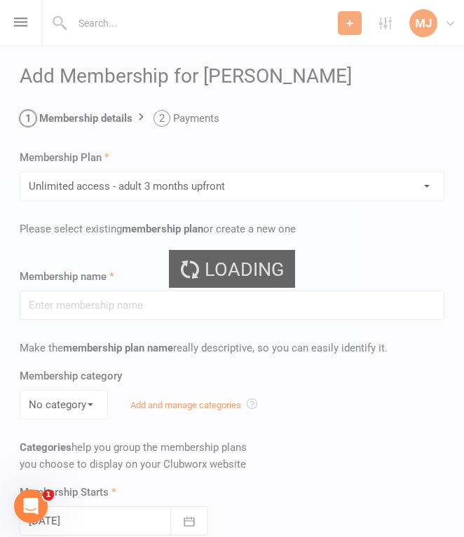
type input "Unlimited access - adult 3 months upfront"
select select "0"
type input "3"
select select "2"
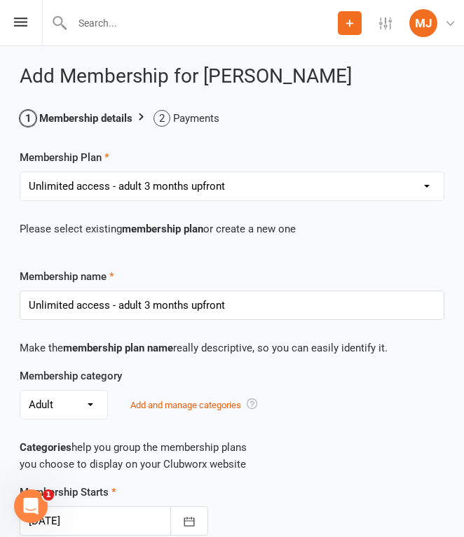
type input "[DATE]"
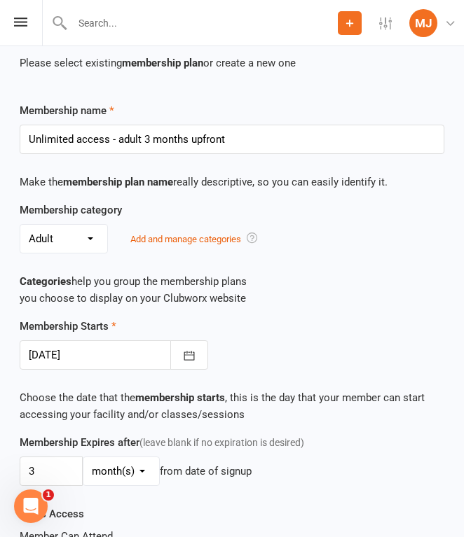
scroll to position [168, 0]
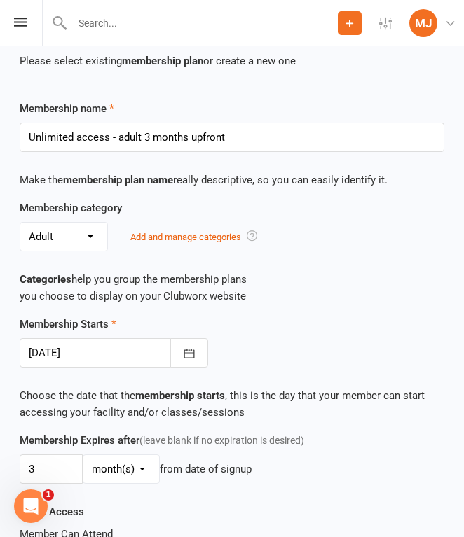
click at [87, 231] on select "No category Adult Child General Student" at bounding box center [63, 237] width 87 height 28
select select "1"
click at [20, 223] on select "No category Adult Child General Student" at bounding box center [63, 237] width 87 height 28
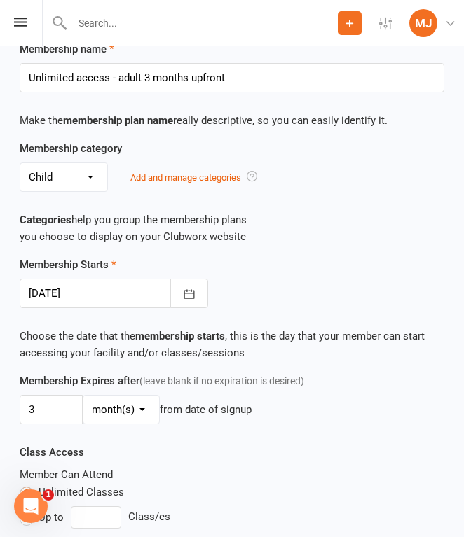
scroll to position [226, 0]
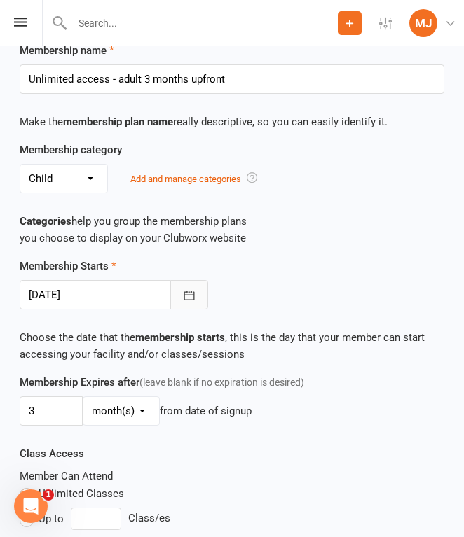
click at [182, 291] on icon "button" at bounding box center [189, 296] width 14 height 14
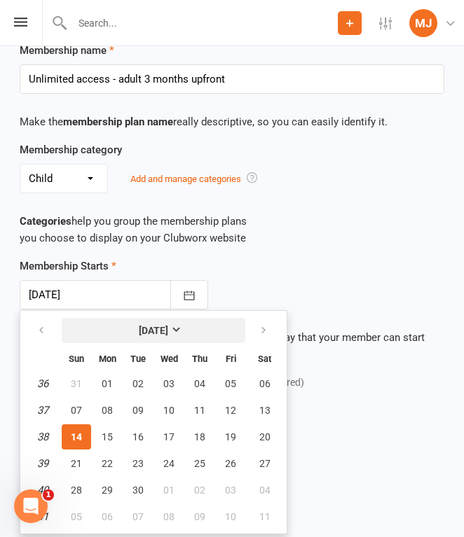
click at [168, 325] on strong "[DATE]" at bounding box center [153, 330] width 29 height 11
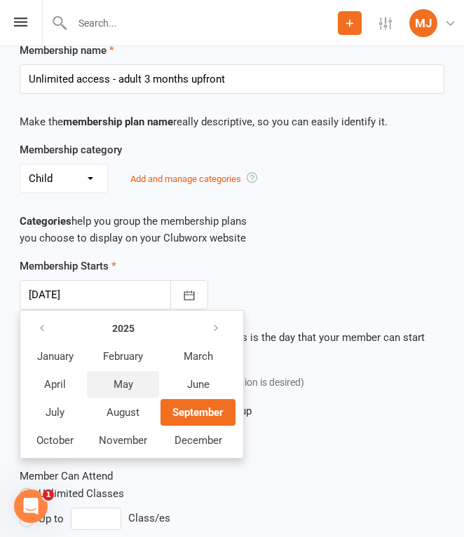
click at [134, 377] on button "May" at bounding box center [123, 384] width 72 height 27
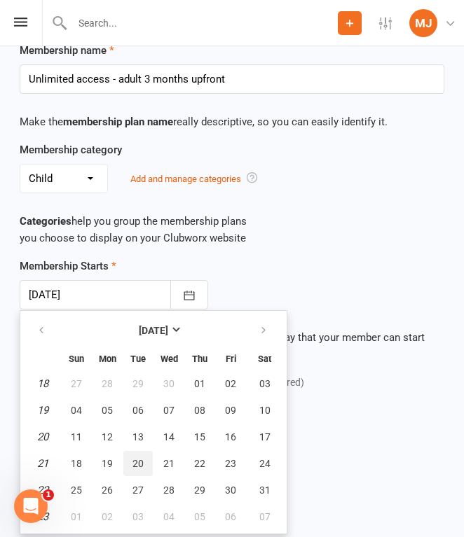
click at [135, 459] on span "20" at bounding box center [137, 463] width 11 height 11
type input "[DATE]"
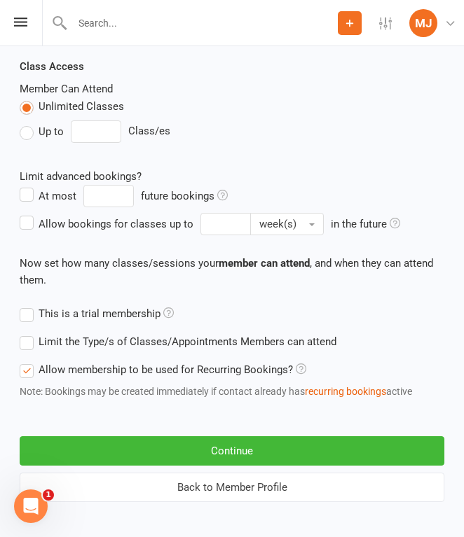
scroll to position [620, 0]
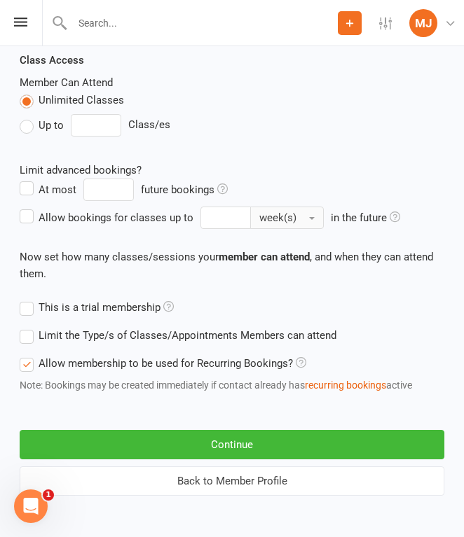
click at [306, 213] on button "week(s)" at bounding box center [287, 218] width 74 height 22
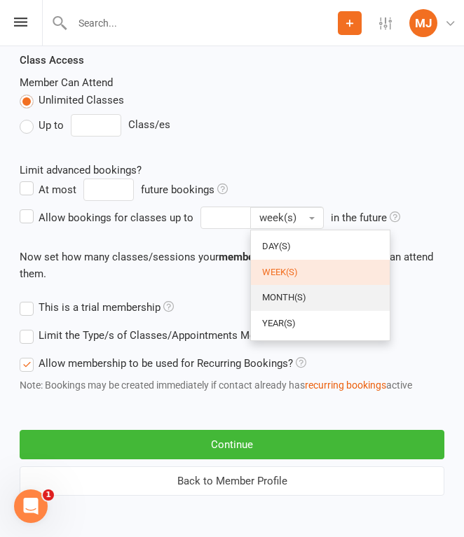
click at [298, 298] on span "month(s)" at bounding box center [284, 297] width 44 height 11
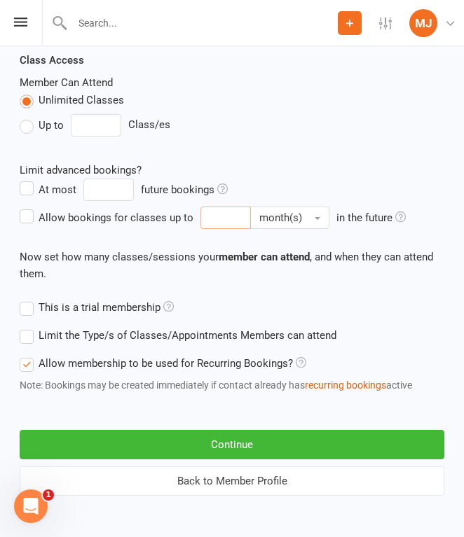
click at [226, 219] on input "Allow bookings for classes up to month(s) in the future" at bounding box center [225, 218] width 50 height 22
type input "3"
click at [249, 446] on button "Continue" at bounding box center [232, 444] width 425 height 29
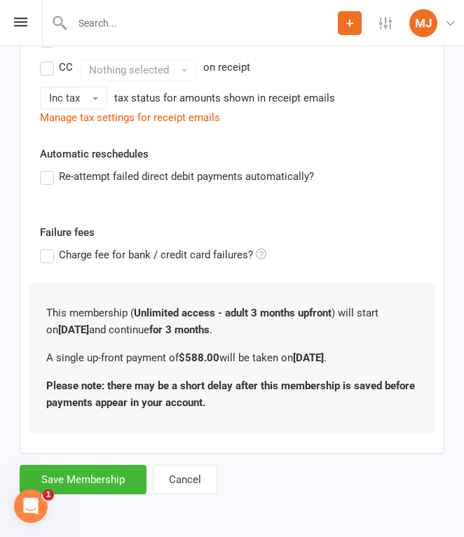
scroll to position [0, 0]
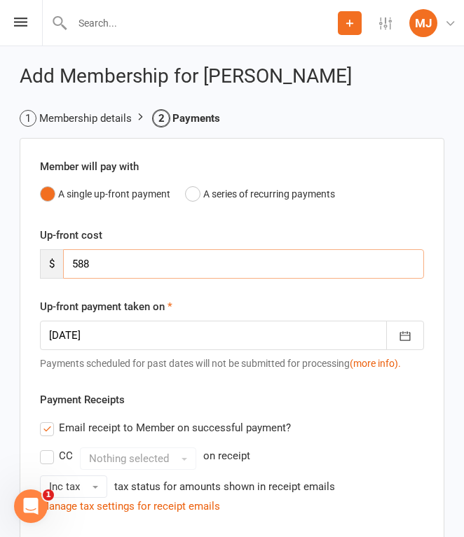
click at [133, 263] on input "588" at bounding box center [243, 263] width 361 height 29
type input "5"
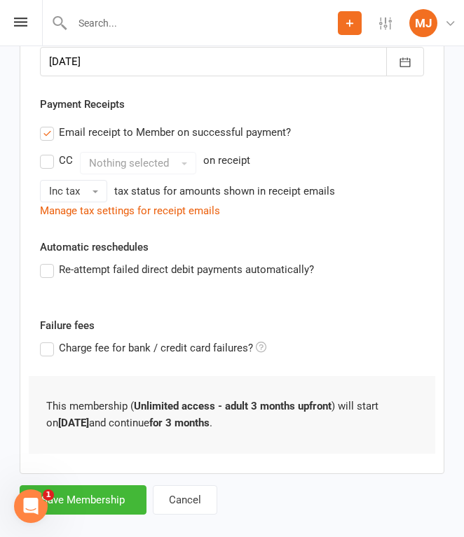
scroll to position [294, 0]
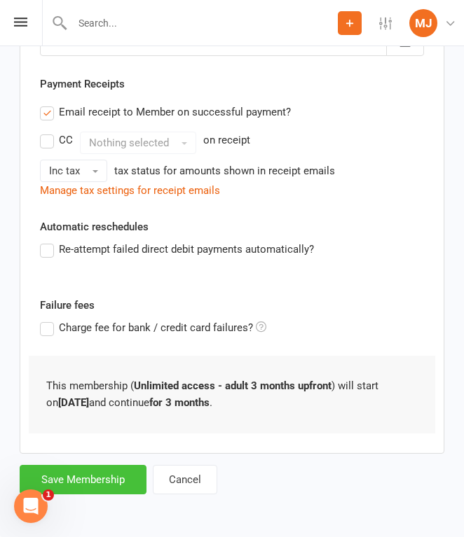
type input "0"
click at [107, 476] on button "Save Membership" at bounding box center [83, 479] width 127 height 29
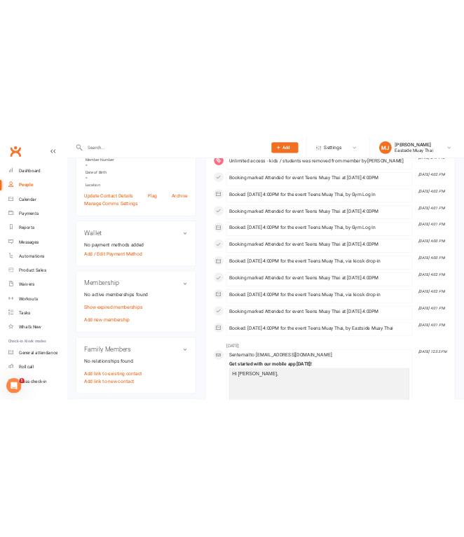
scroll to position [310, 0]
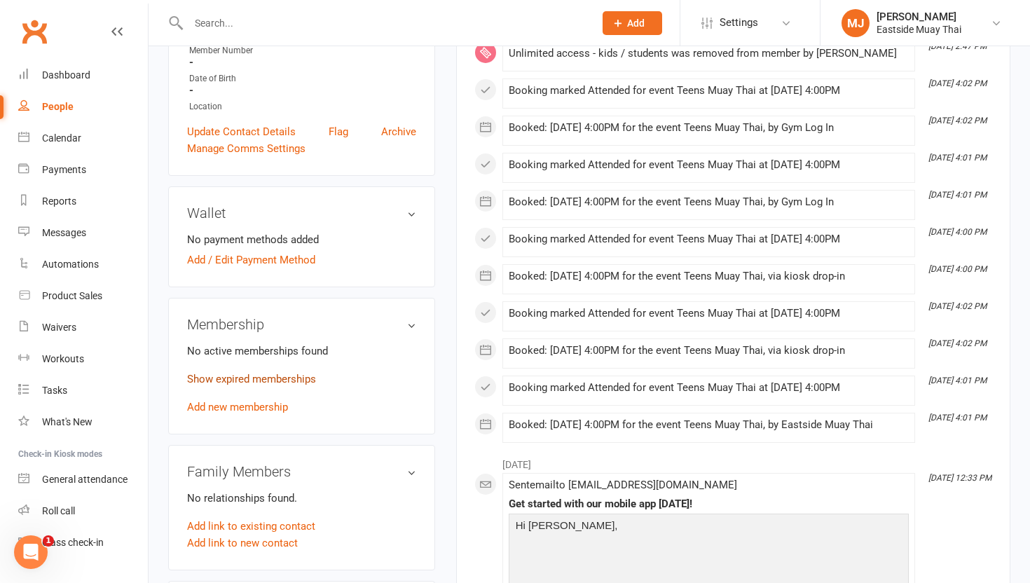
click at [270, 373] on link "Show expired memberships" at bounding box center [251, 379] width 129 height 13
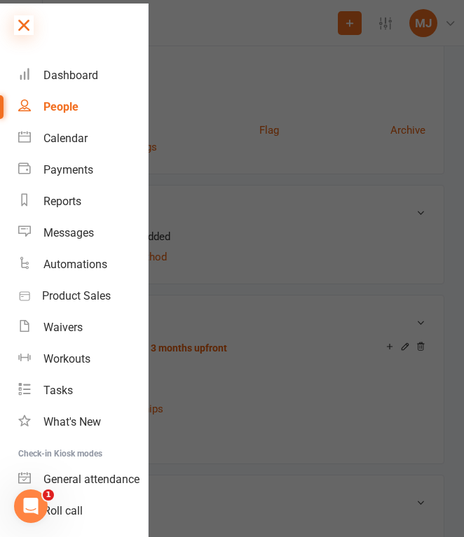
click at [31, 26] on icon at bounding box center [24, 25] width 20 height 20
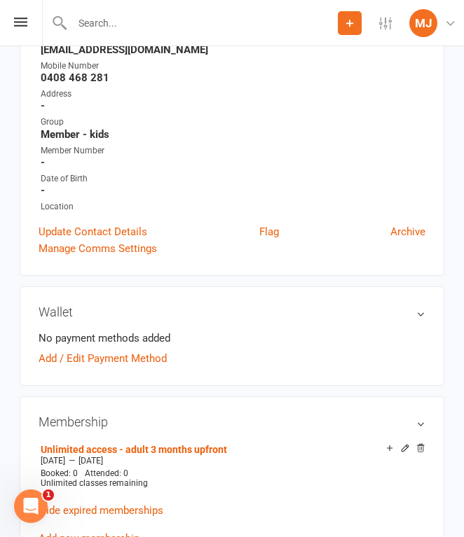
scroll to position [0, 0]
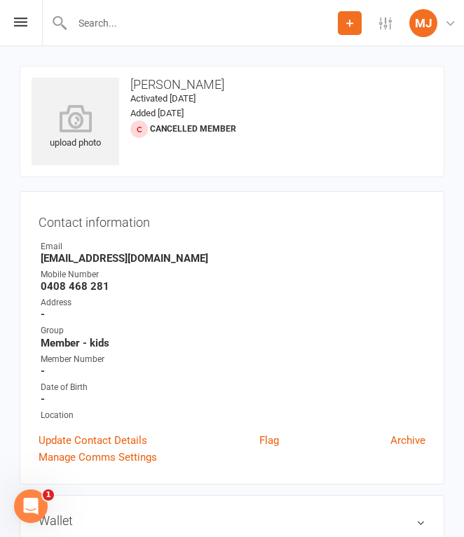
click at [142, 28] on input "text" at bounding box center [203, 23] width 270 height 20
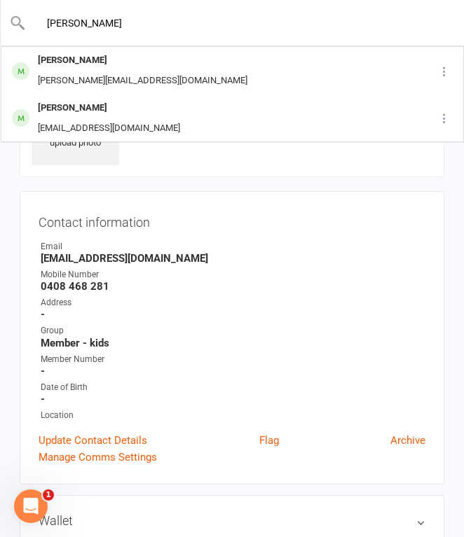
type input "[PERSON_NAME]"
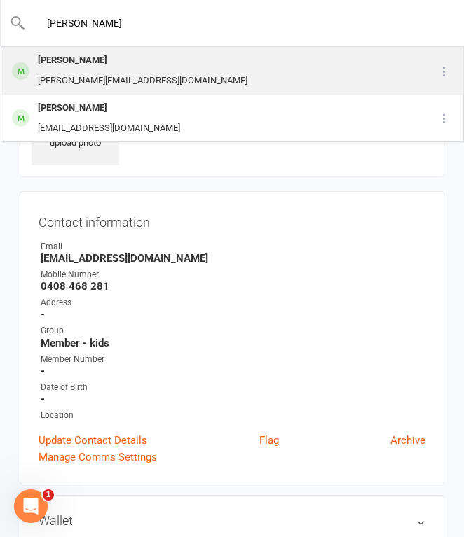
click at [164, 78] on div "Ashna Patel [EMAIL_ADDRESS][DOMAIN_NAME]" at bounding box center [209, 71] width 415 height 46
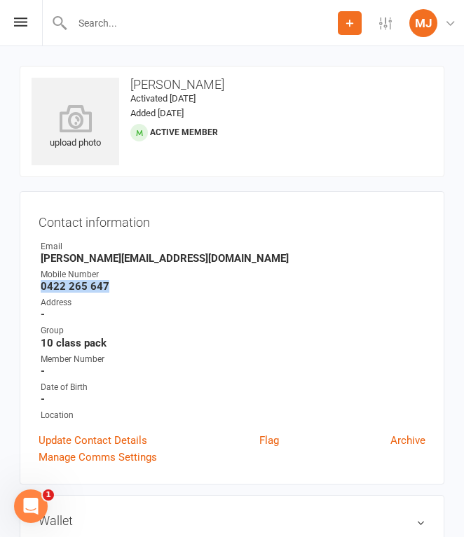
drag, startPoint x: 41, startPoint y: 284, endPoint x: 118, endPoint y: 284, distance: 77.8
click at [118, 285] on strong "0422 265 647" at bounding box center [233, 286] width 385 height 13
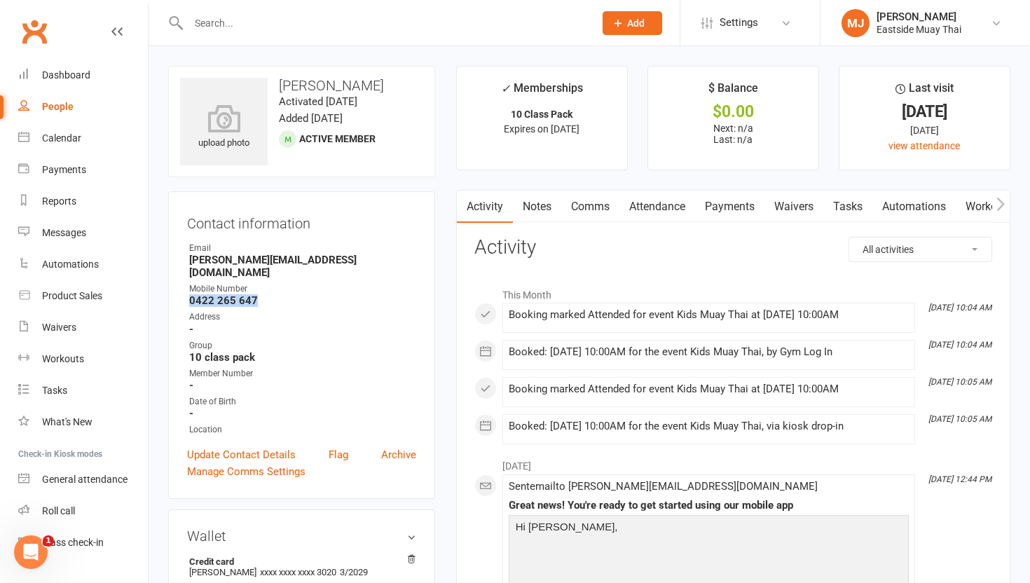
click at [463, 206] on link "Waivers" at bounding box center [793, 207] width 59 height 32
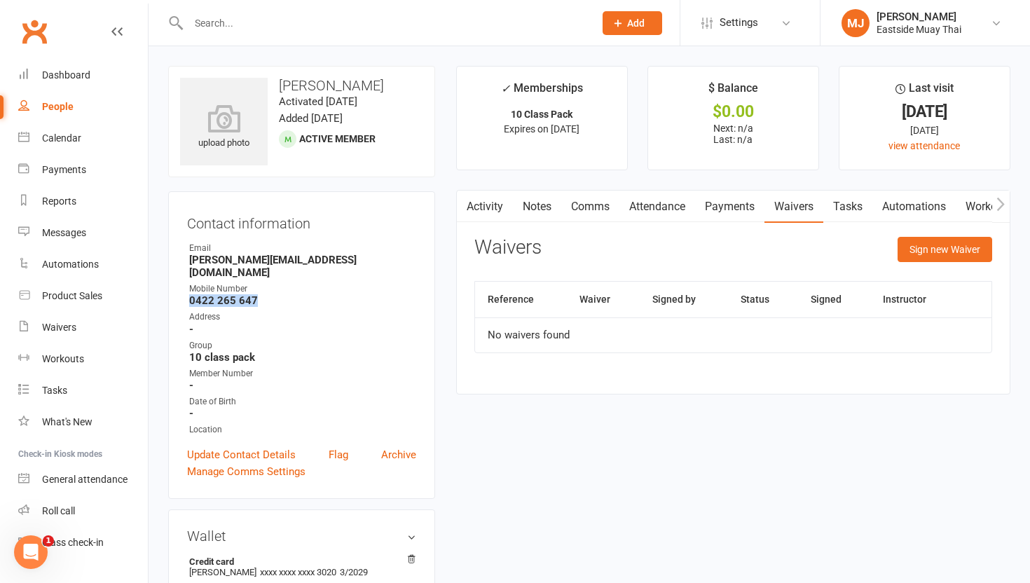
click at [463, 211] on link "Payments" at bounding box center [729, 207] width 69 height 32
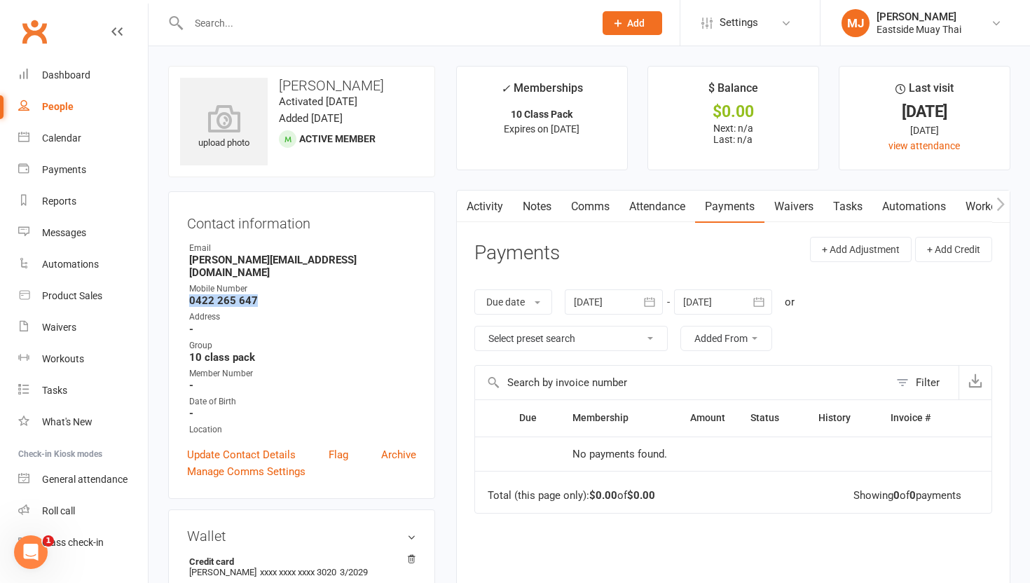
click at [463, 197] on link "Attendance" at bounding box center [657, 207] width 76 height 32
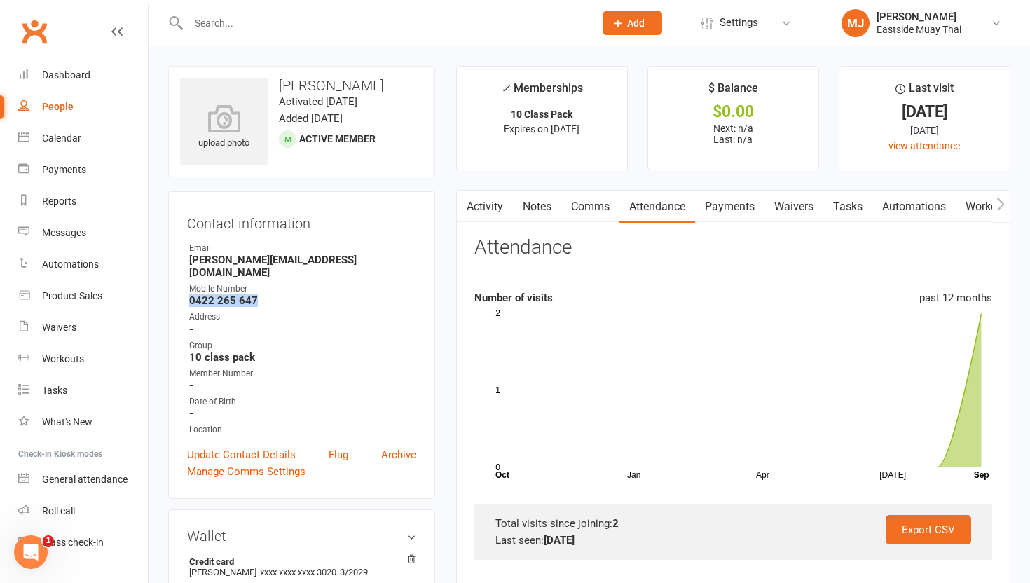
click at [463, 209] on link "Payments" at bounding box center [729, 207] width 69 height 32
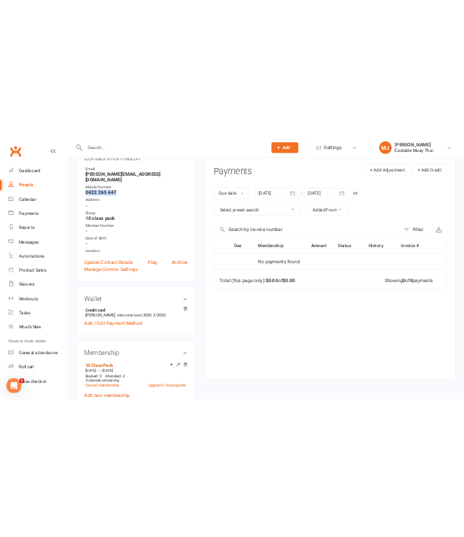
scroll to position [217, 0]
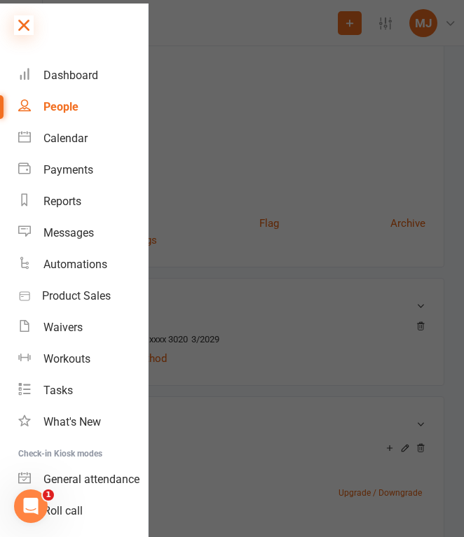
click at [25, 23] on icon at bounding box center [24, 25] width 20 height 20
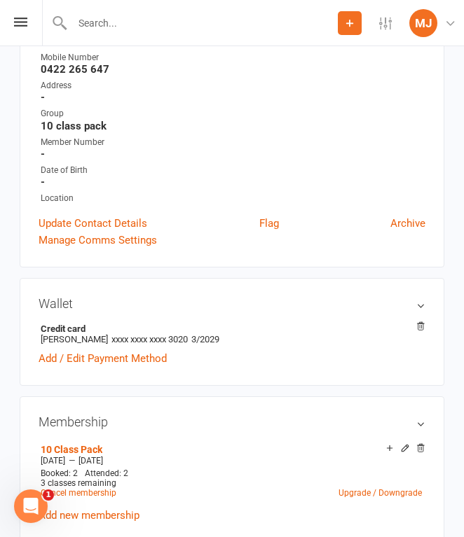
click at [110, 26] on input "text" at bounding box center [203, 23] width 270 height 20
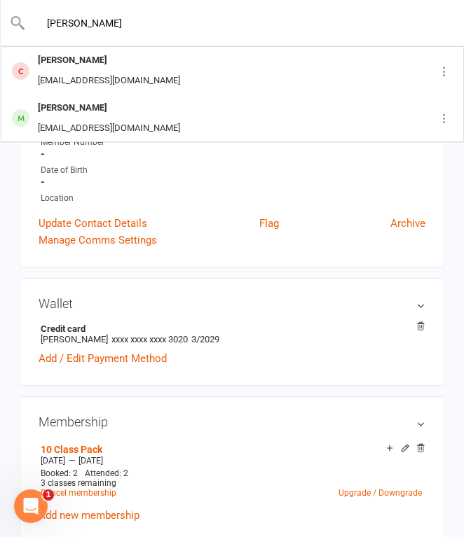
type input "[PERSON_NAME]"
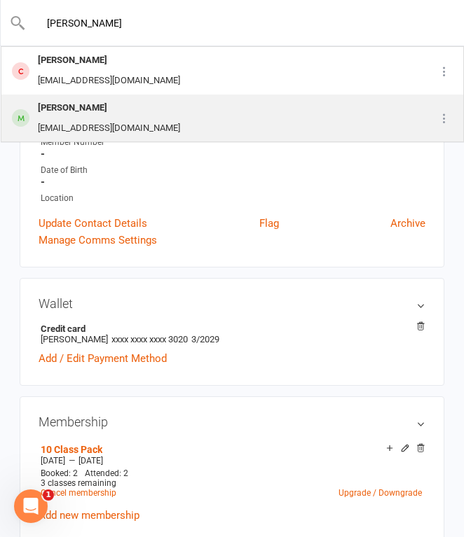
click at [114, 103] on div "[PERSON_NAME]" at bounding box center [109, 108] width 151 height 20
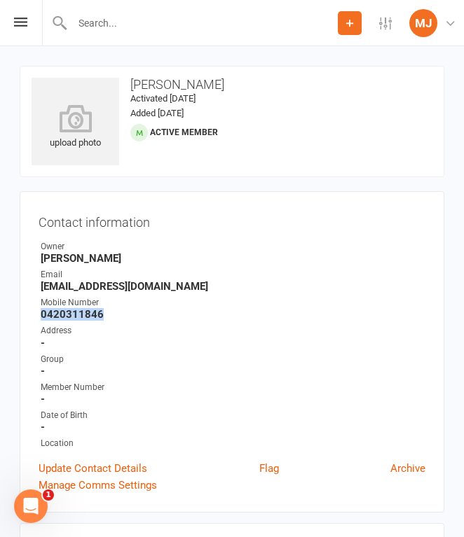
drag, startPoint x: 43, startPoint y: 312, endPoint x: 103, endPoint y: 310, distance: 60.3
click at [103, 312] on strong "0420311846" at bounding box center [233, 314] width 385 height 13
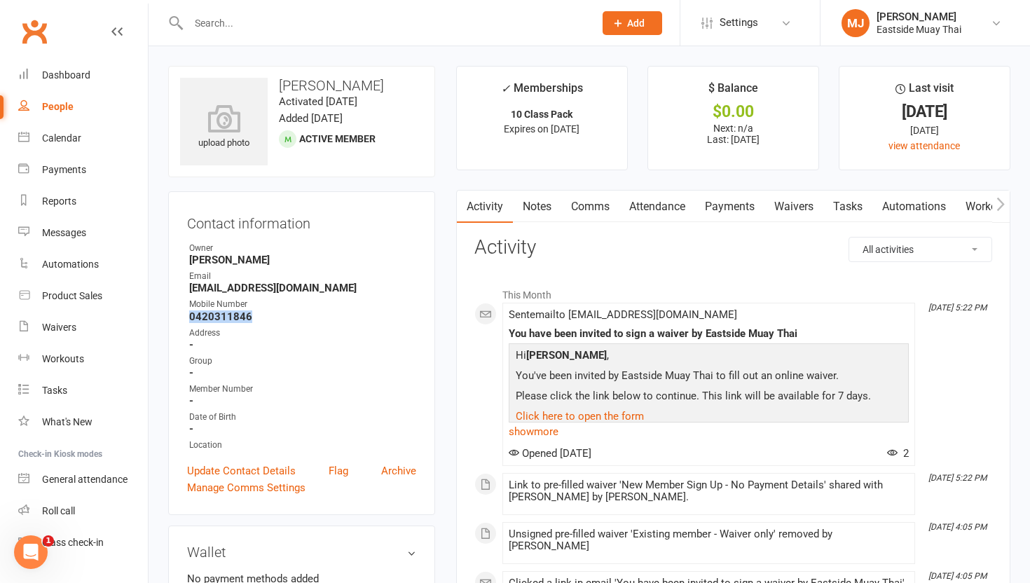
click at [463, 202] on link "Waivers" at bounding box center [793, 207] width 59 height 32
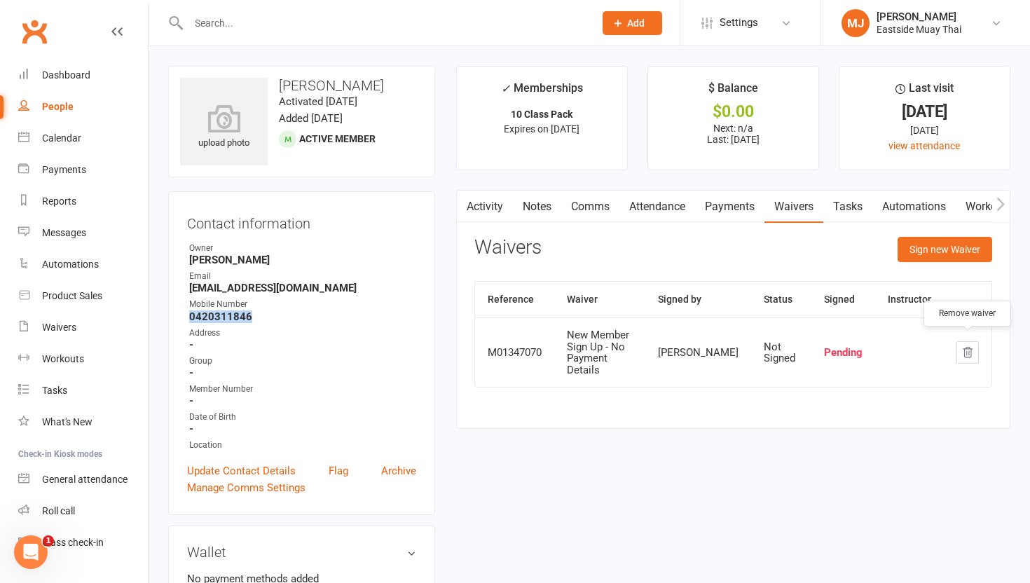
click at [463, 346] on icon "button" at bounding box center [967, 352] width 13 height 13
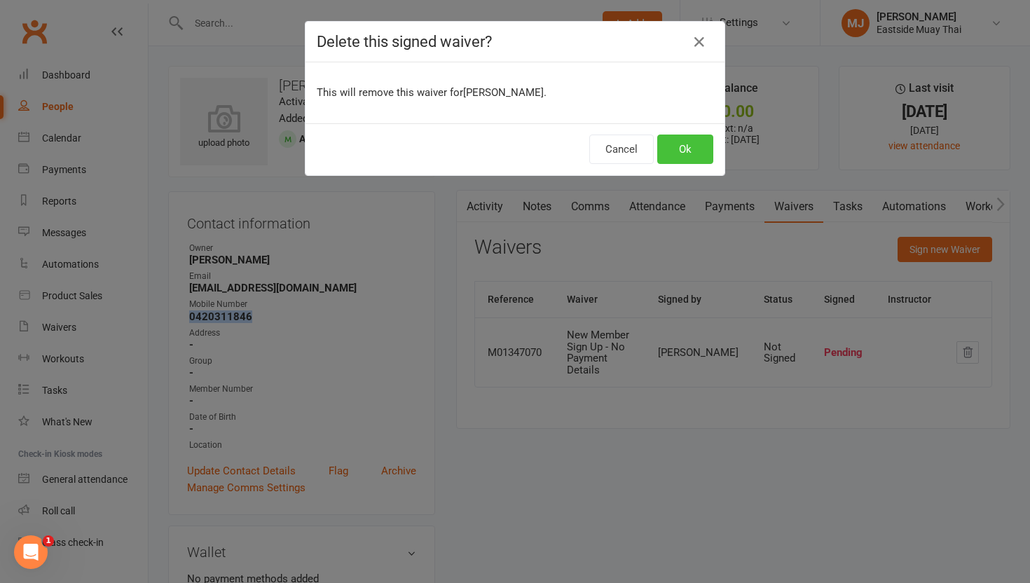
click at [463, 158] on button "Ok" at bounding box center [685, 149] width 56 height 29
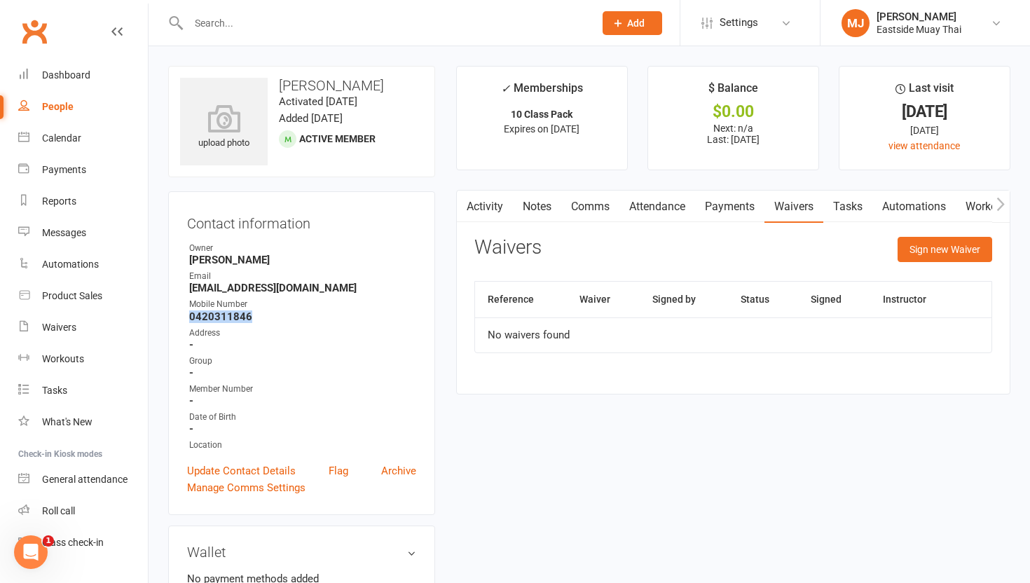
click at [463, 210] on link "Payments" at bounding box center [729, 207] width 69 height 32
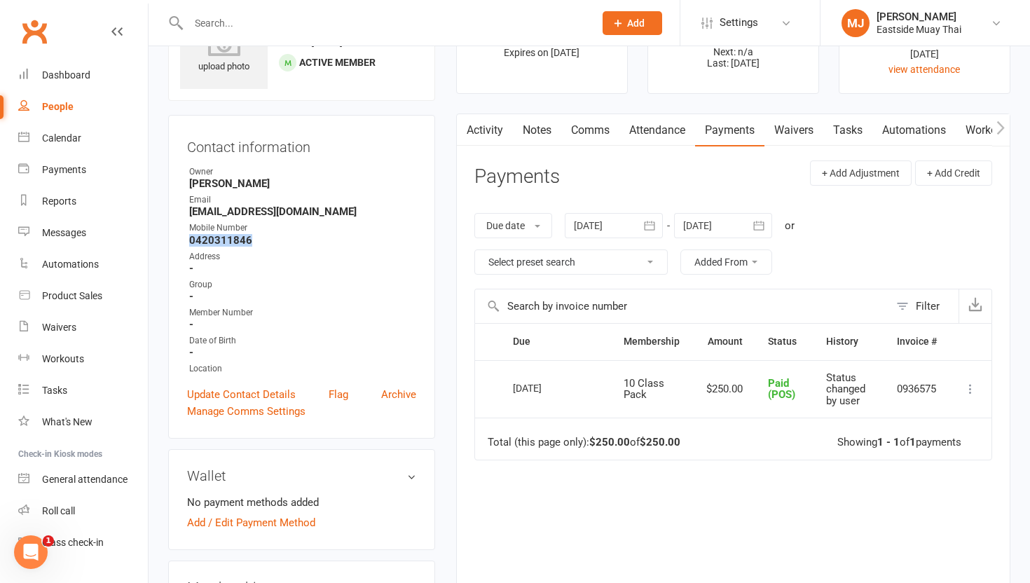
scroll to position [68, 0]
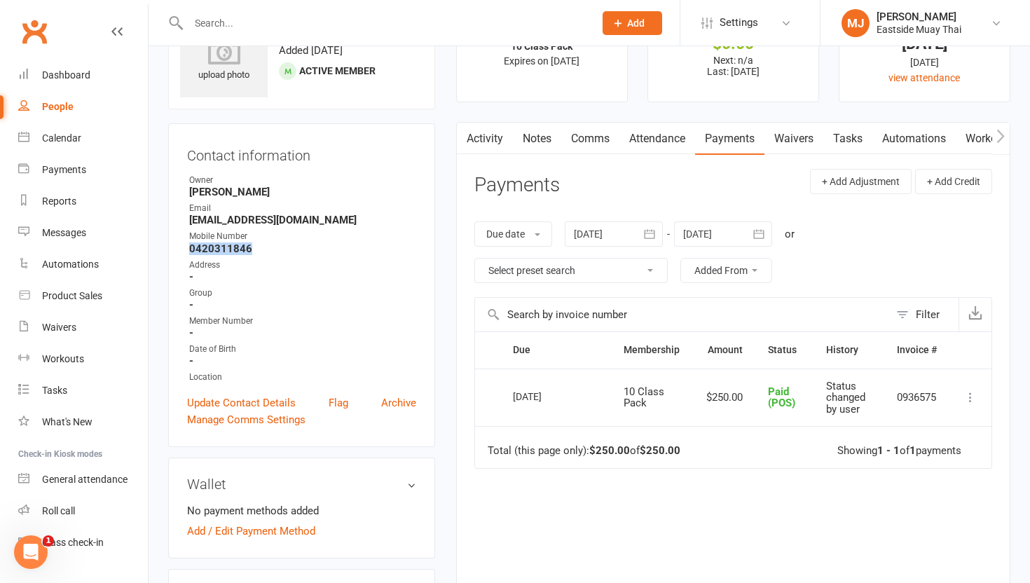
click at [463, 139] on link "Attendance" at bounding box center [657, 139] width 76 height 32
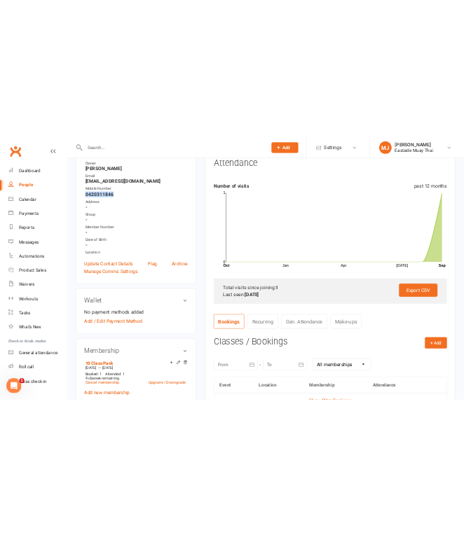
scroll to position [191, 0]
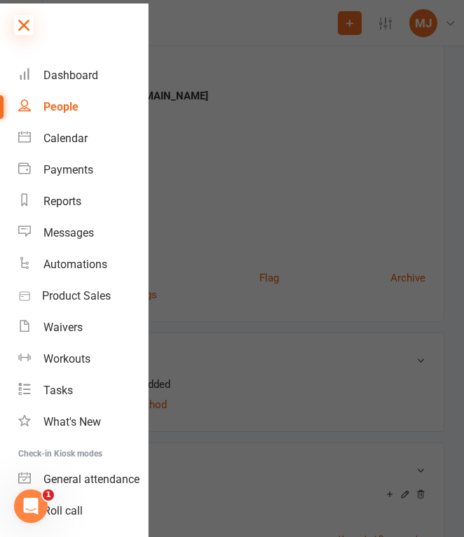
click at [28, 28] on icon at bounding box center [24, 25] width 20 height 20
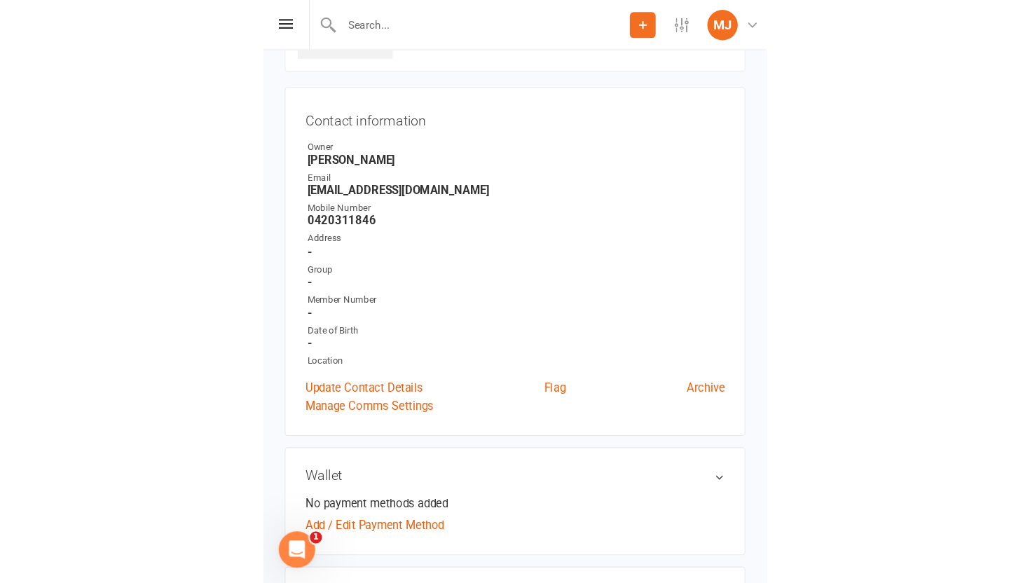
scroll to position [0, 0]
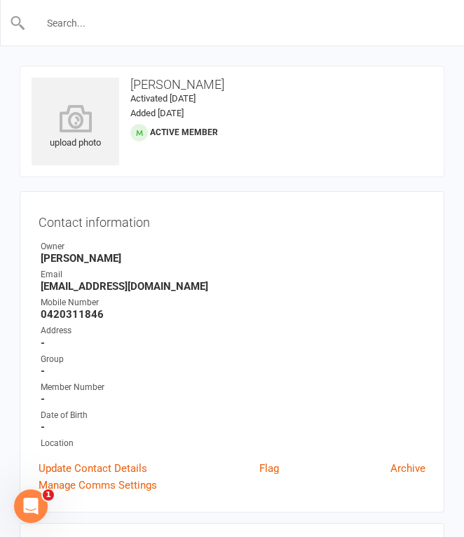
click at [135, 20] on input "text" at bounding box center [232, 23] width 413 height 20
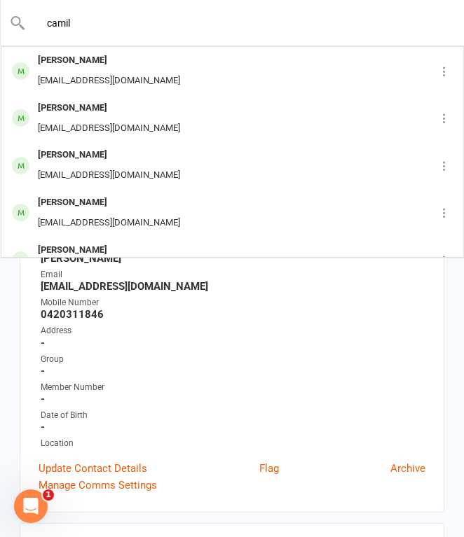
type input "camil"
click at [104, 276] on div "Email" at bounding box center [233, 274] width 385 height 13
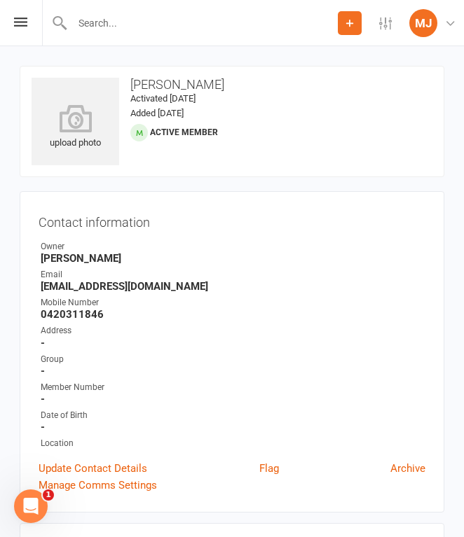
click at [279, 242] on div "Owner" at bounding box center [233, 246] width 385 height 13
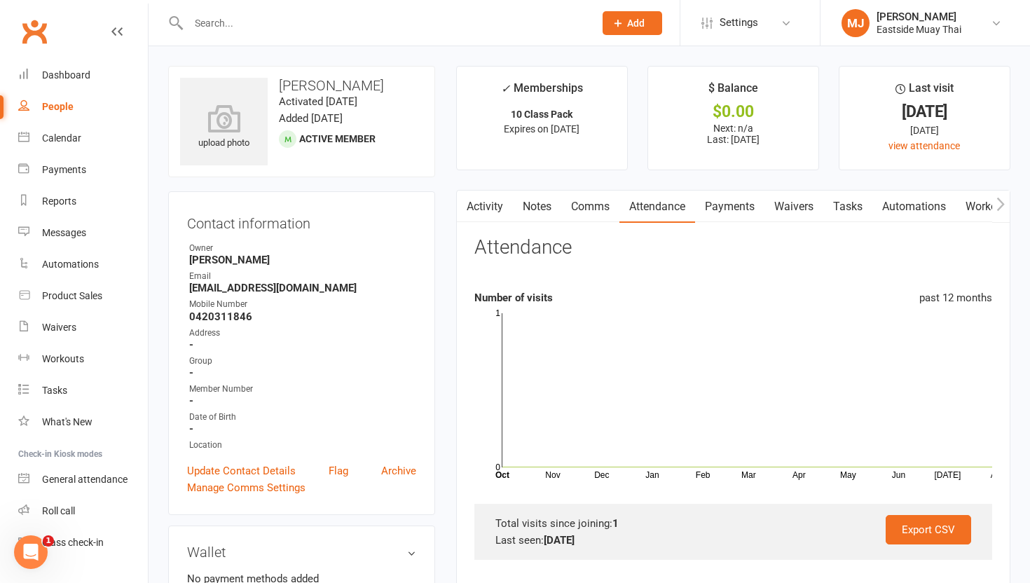
click at [320, 15] on input "text" at bounding box center [384, 23] width 400 height 20
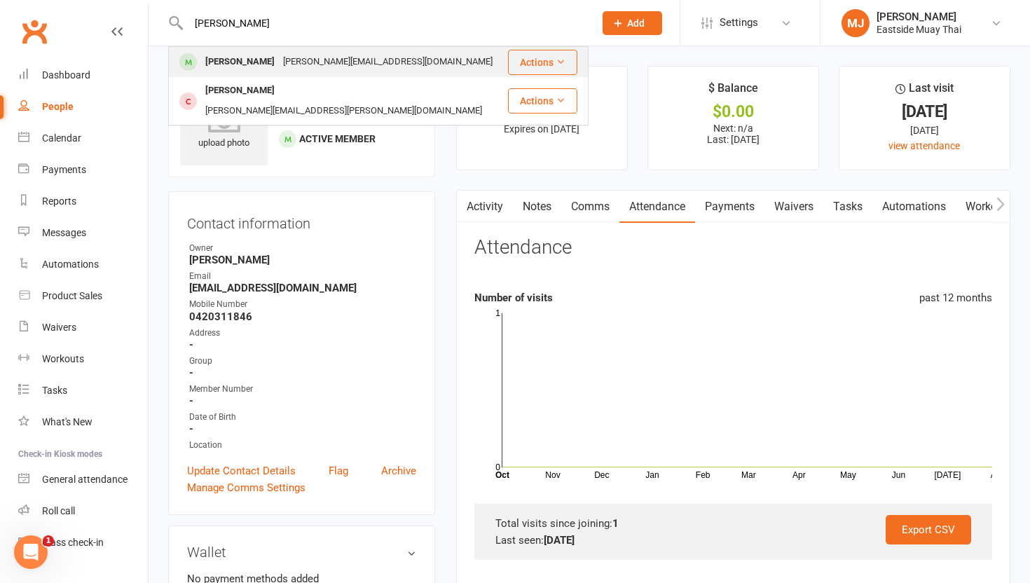
type input "[PERSON_NAME]"
click at [279, 67] on div "[PERSON_NAME][EMAIL_ADDRESS][DOMAIN_NAME]" at bounding box center [388, 62] width 218 height 20
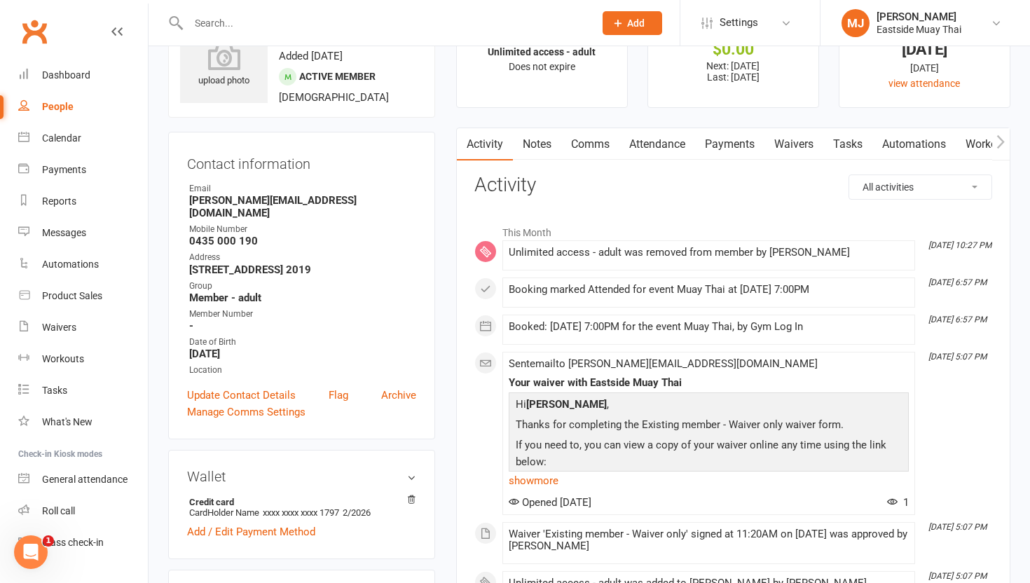
scroll to position [60, 0]
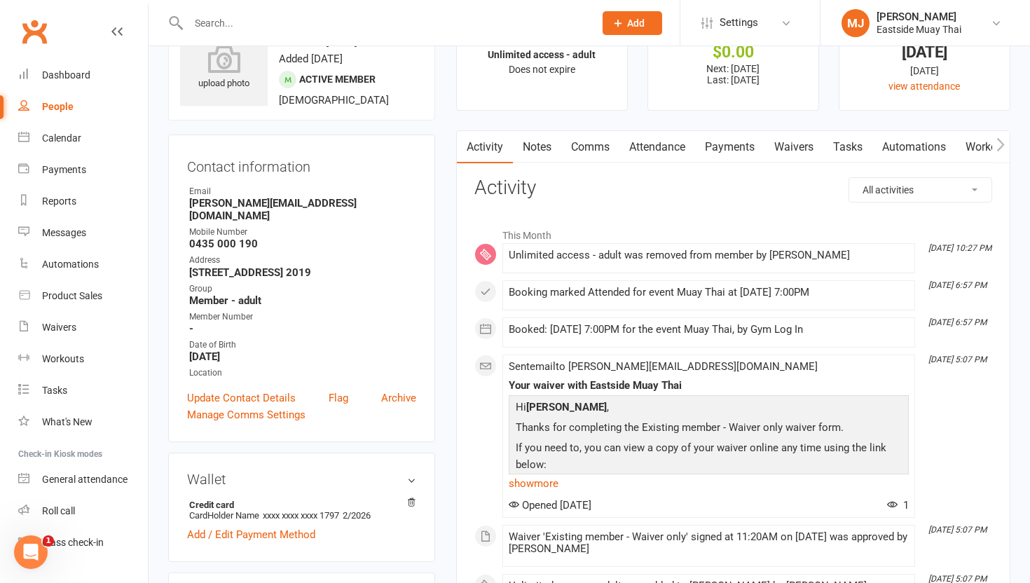
click at [463, 145] on link "Payments" at bounding box center [729, 147] width 69 height 32
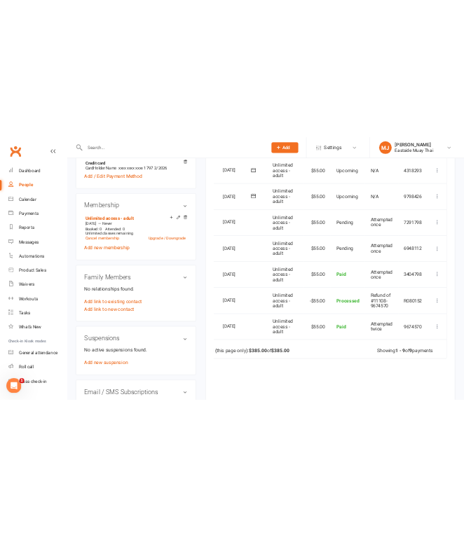
scroll to position [0, 35]
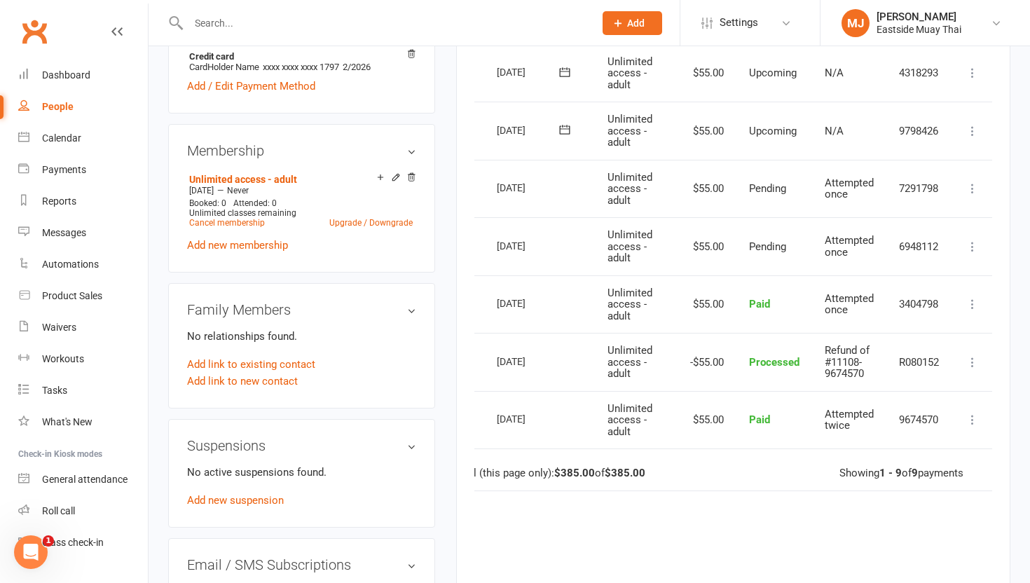
click at [463, 186] on icon at bounding box center [973, 188] width 14 height 14
click at [463, 209] on td "Pending" at bounding box center [774, 189] width 76 height 58
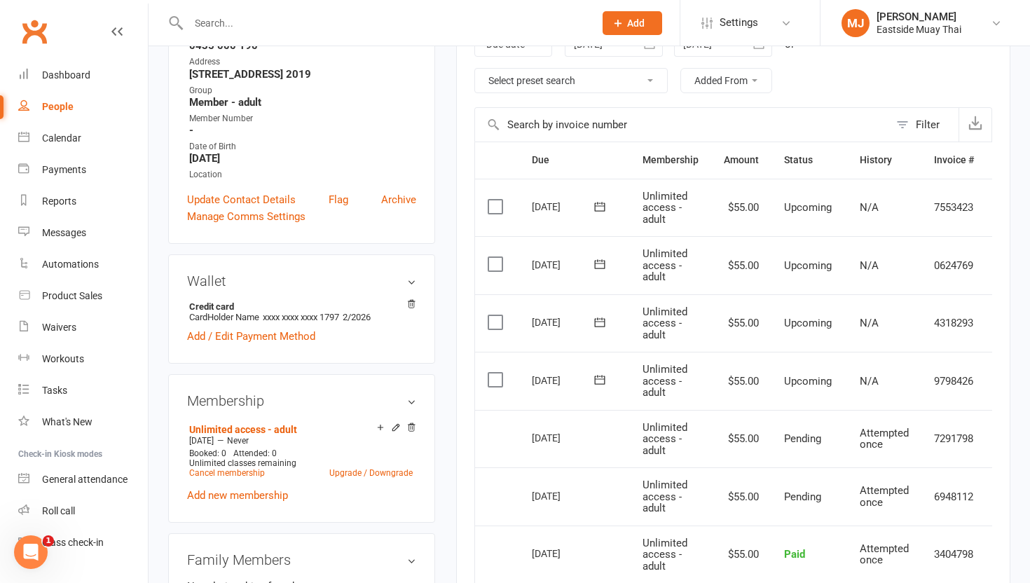
scroll to position [149, 0]
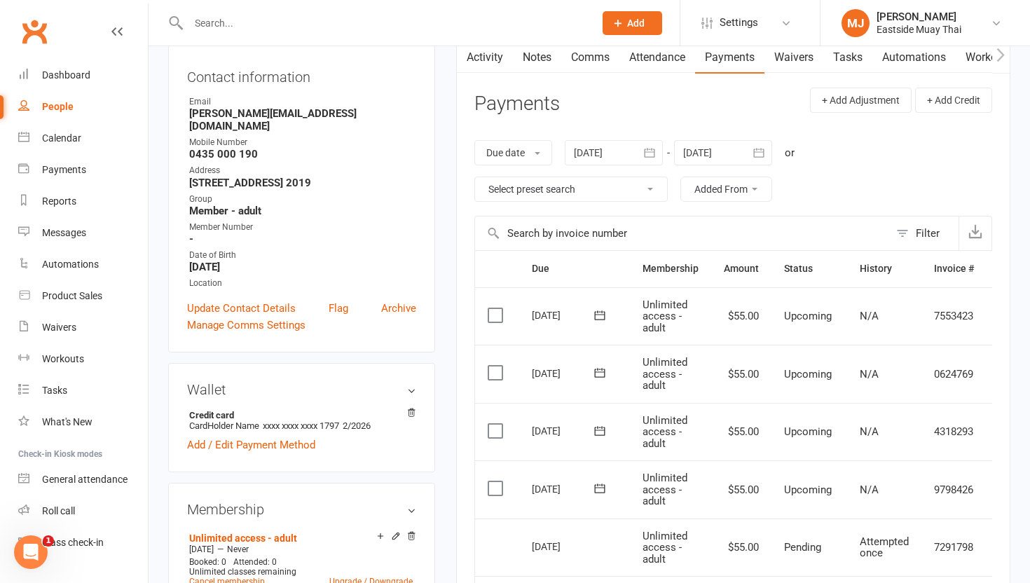
click at [329, 30] on input "text" at bounding box center [384, 23] width 400 height 20
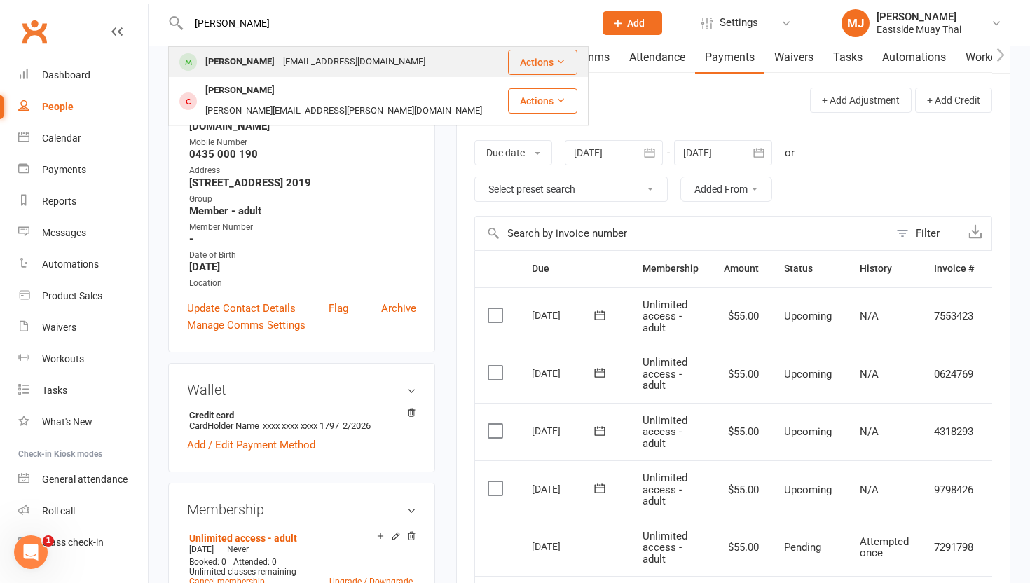
type input "[PERSON_NAME]"
click at [237, 62] on div "[PERSON_NAME]" at bounding box center [240, 62] width 78 height 20
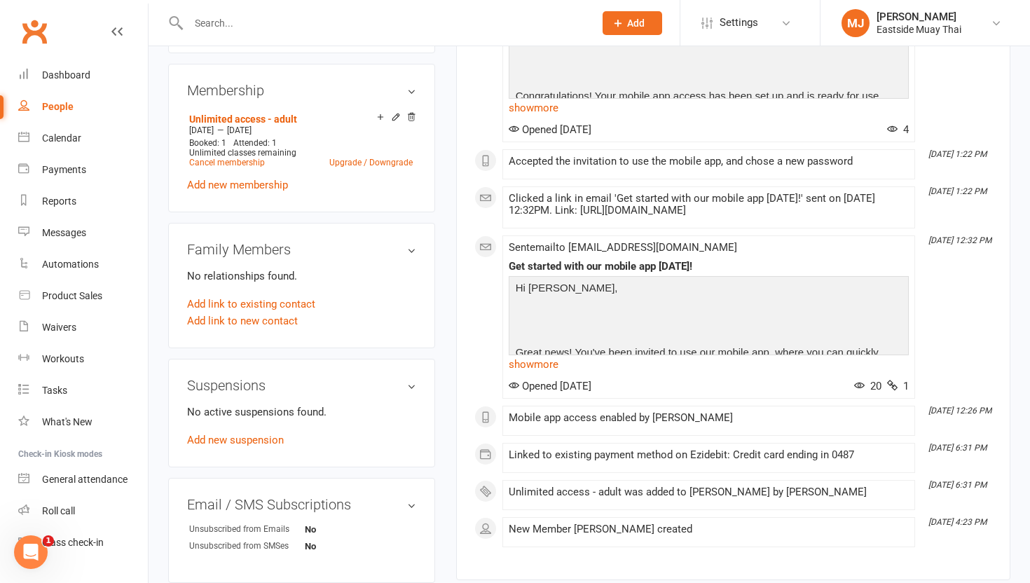
scroll to position [577, 0]
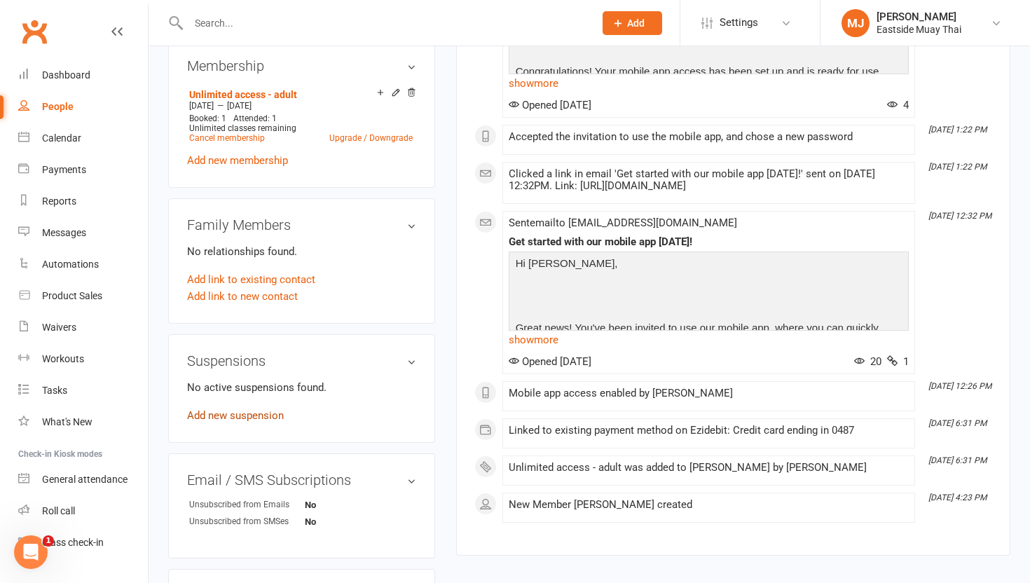
click at [245, 409] on link "Add new suspension" at bounding box center [235, 415] width 97 height 13
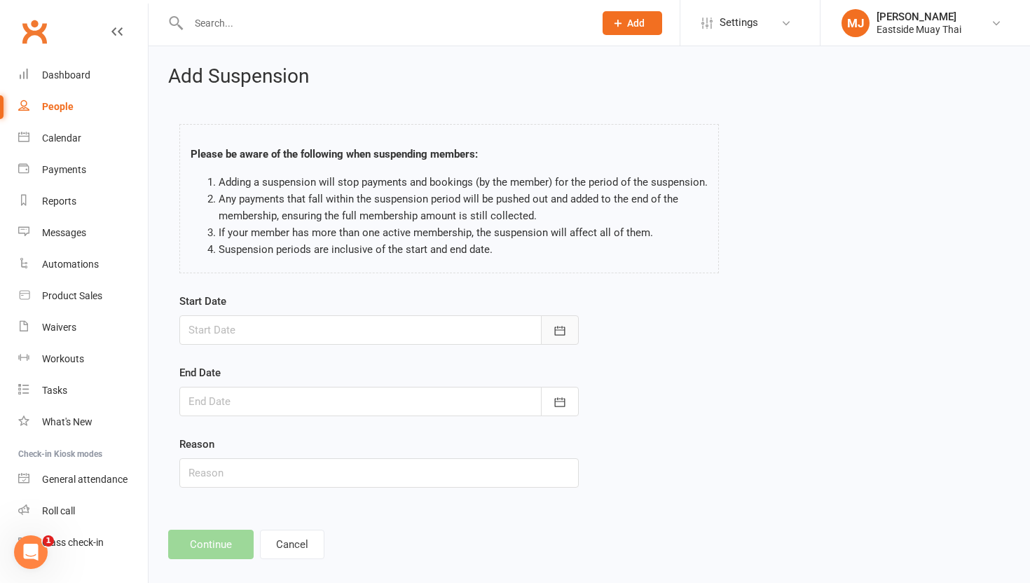
click at [463, 328] on icon "button" at bounding box center [560, 330] width 11 height 9
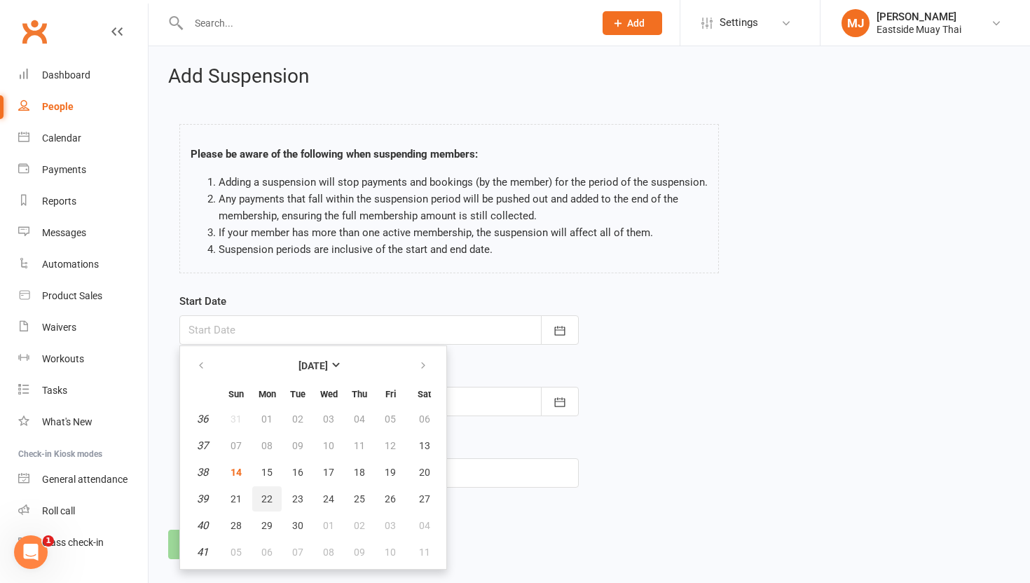
click at [266, 498] on span "22" at bounding box center [266, 498] width 11 height 11
type input "[DATE]"
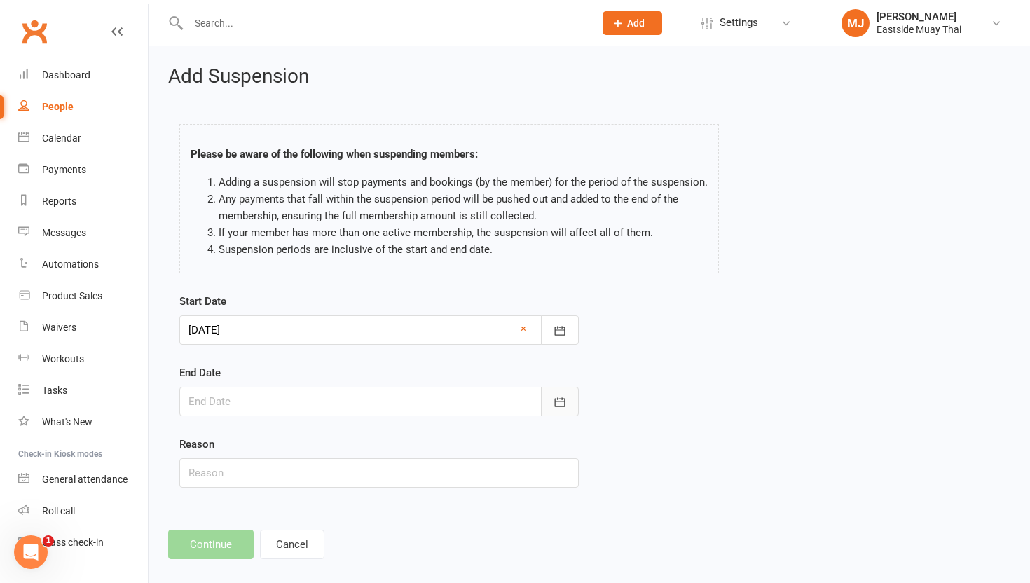
click at [463, 396] on icon "button" at bounding box center [560, 402] width 14 height 14
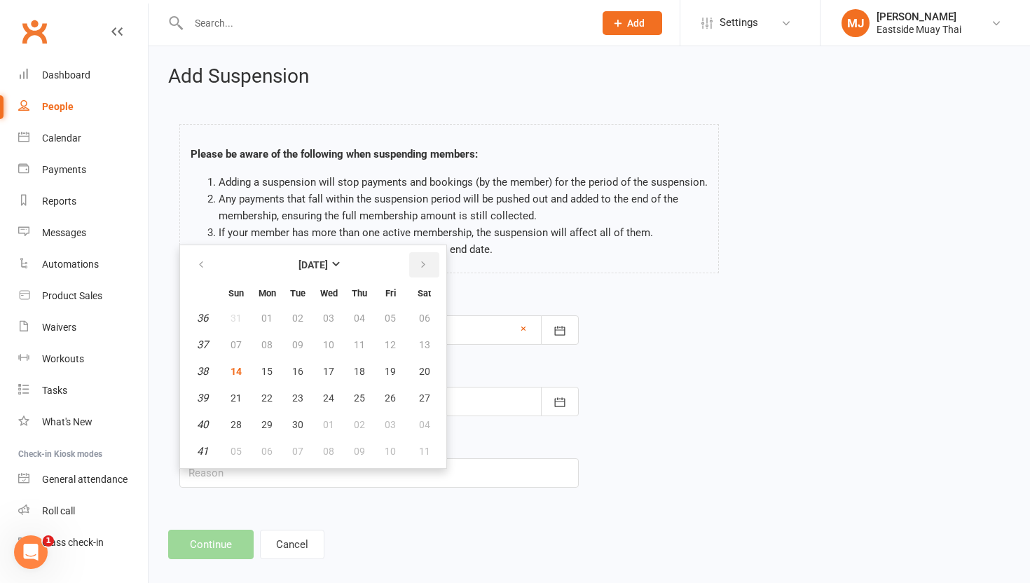
click at [415, 259] on button "button" at bounding box center [424, 264] width 30 height 25
click at [265, 339] on span "06" at bounding box center [266, 344] width 11 height 11
type input "[DATE]"
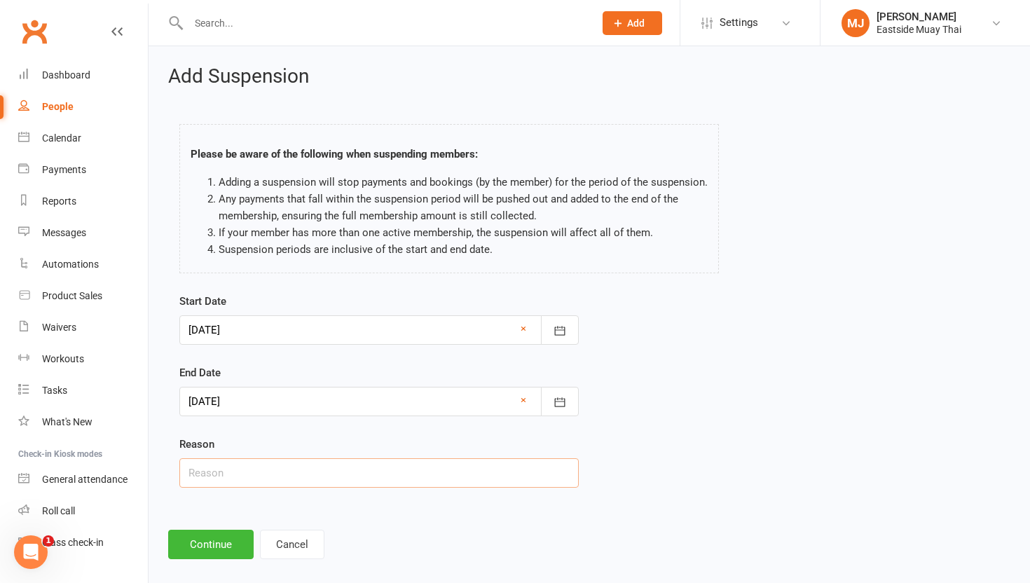
click at [284, 471] on input "text" at bounding box center [378, 472] width 399 height 29
type input "Holiday"
click at [217, 537] on button "Continue" at bounding box center [210, 544] width 85 height 29
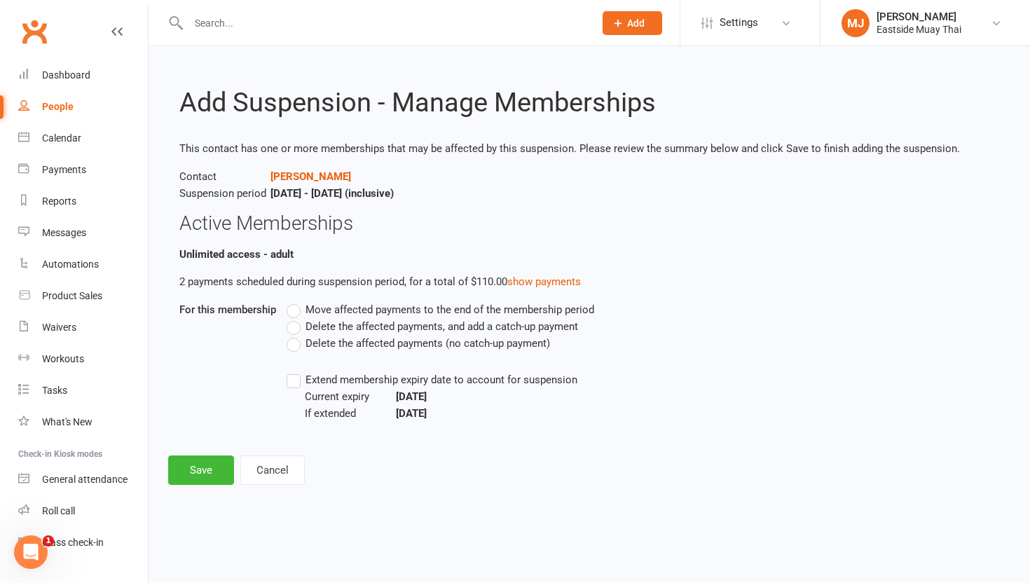
click at [294, 342] on label "Delete the affected payments (no catch-up payment)" at bounding box center [418, 343] width 263 height 17
click at [294, 335] on input "Delete the affected payments (no catch-up payment)" at bounding box center [291, 335] width 9 height 0
click at [198, 479] on button "Save" at bounding box center [201, 469] width 66 height 29
